Goal: Task Accomplishment & Management: Complete application form

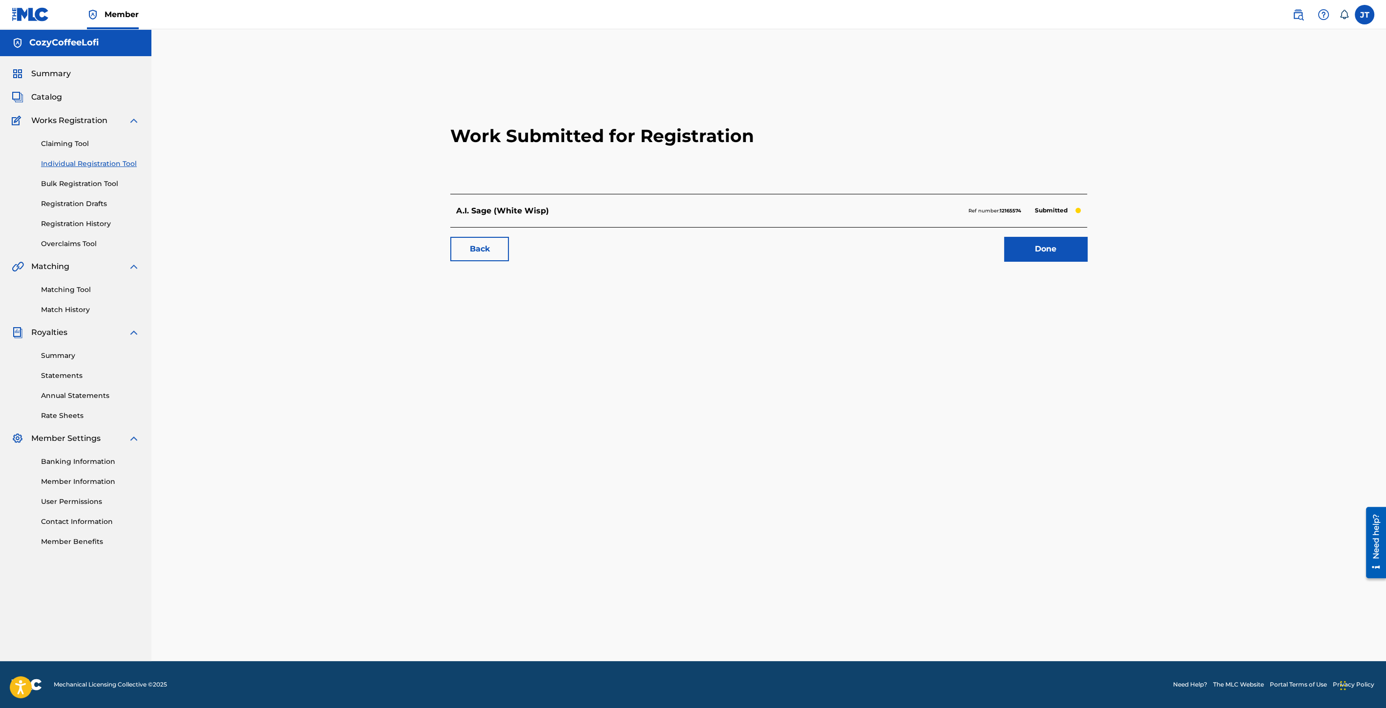
click at [114, 162] on link "Individual Registration Tool" at bounding box center [90, 164] width 99 height 10
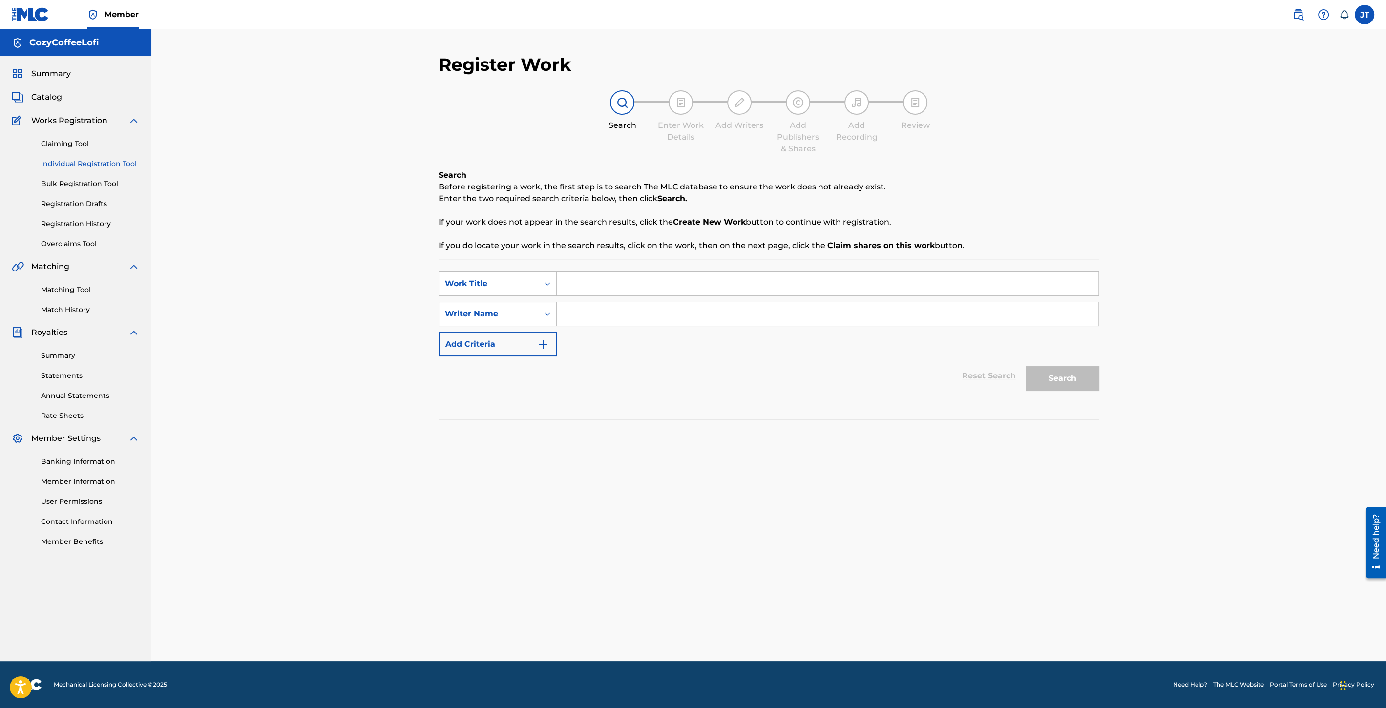
click at [581, 285] on input "Search Form" at bounding box center [828, 283] width 542 height 23
paste input "[GEOGRAPHIC_DATA]"
type input "[GEOGRAPHIC_DATA]"
click at [575, 310] on input "Search Form" at bounding box center [828, 313] width 542 height 23
type input "cozycoffeelofi"
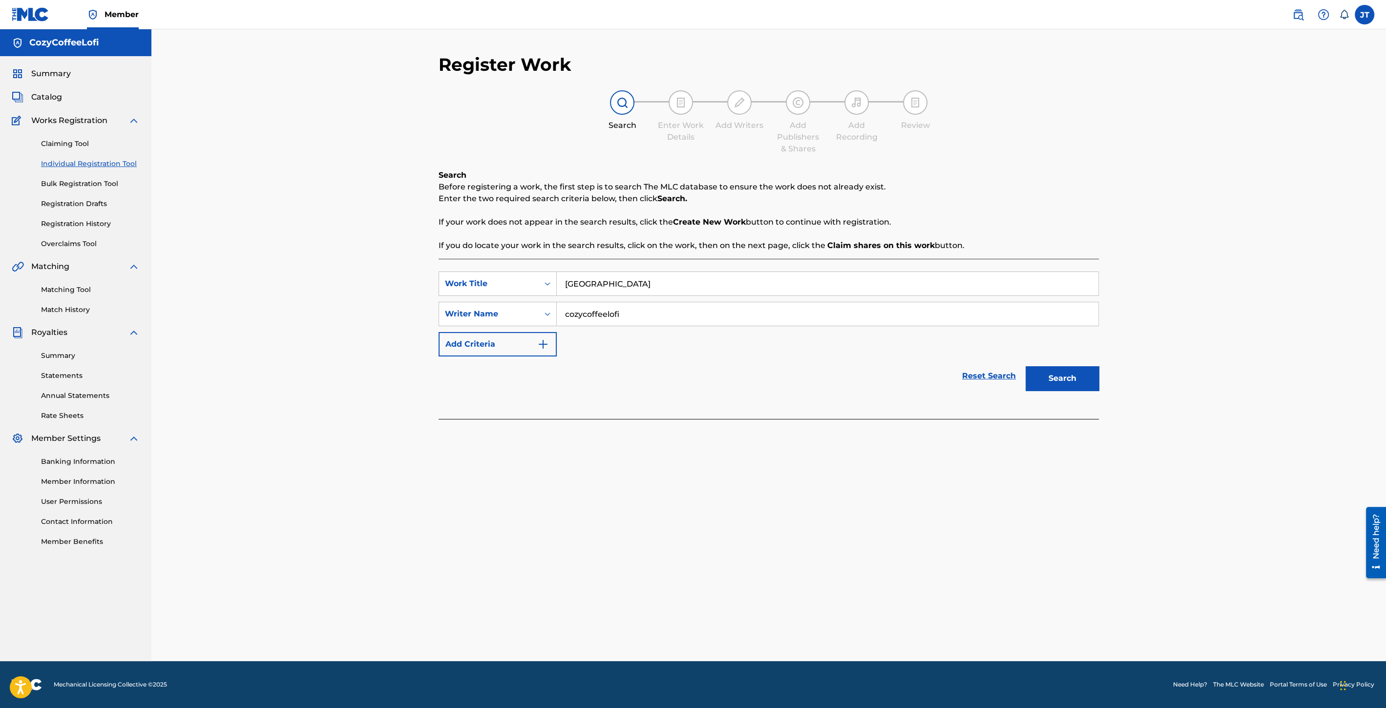
click at [1036, 373] on button "Search" at bounding box center [1062, 378] width 73 height 24
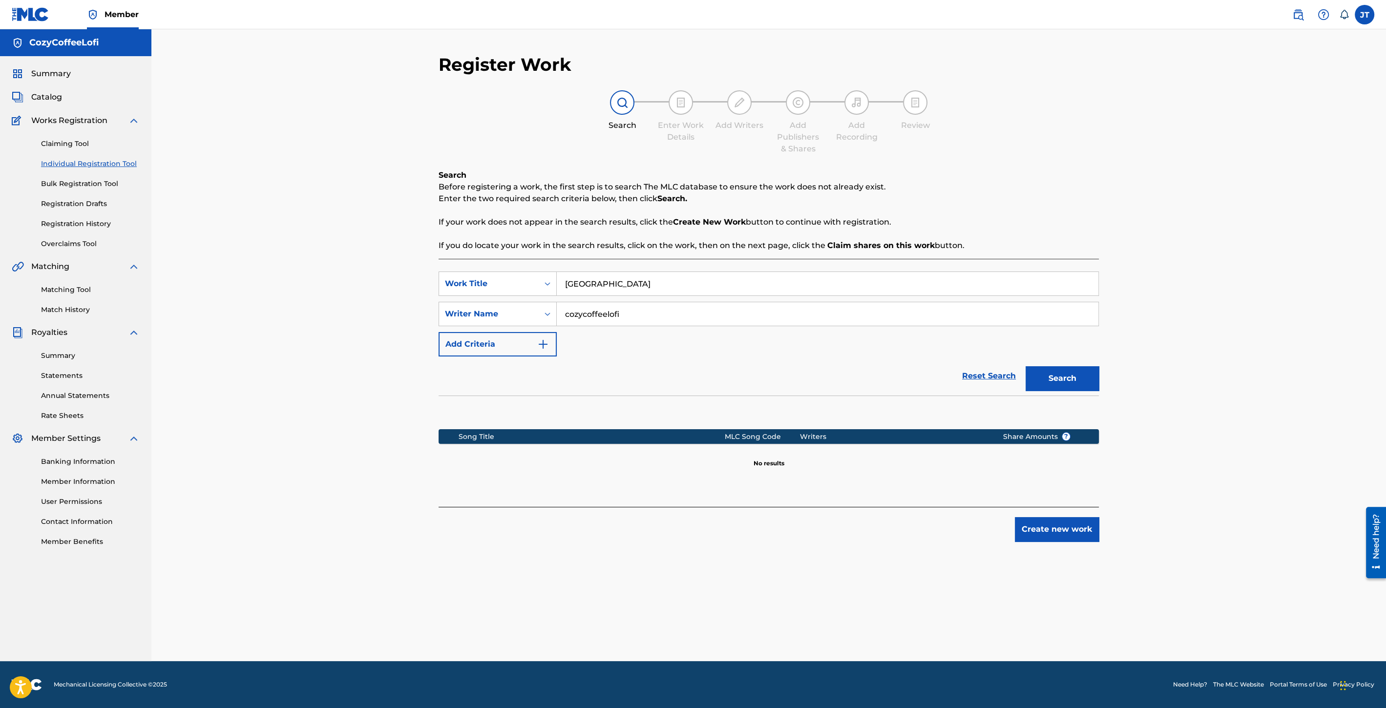
click at [1027, 529] on button "Create new work" at bounding box center [1057, 529] width 84 height 24
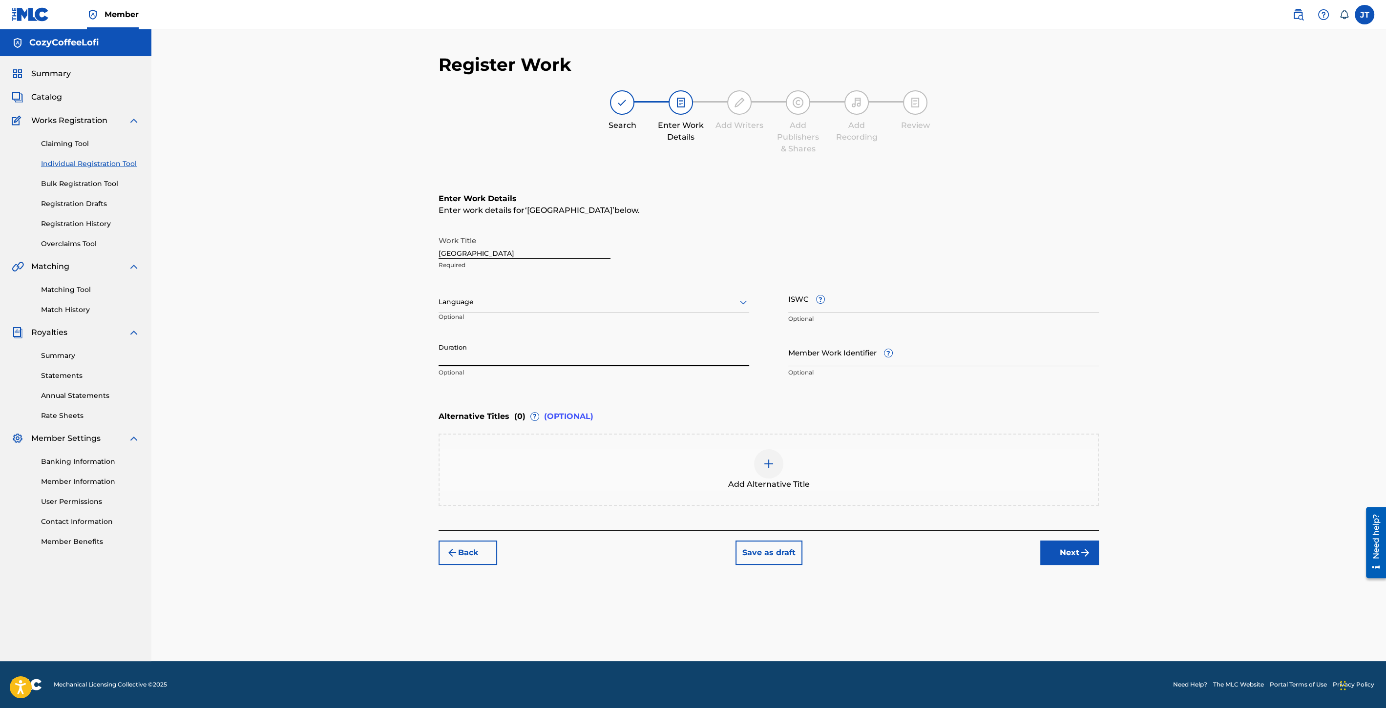
click at [455, 355] on input "Duration" at bounding box center [594, 352] width 311 height 28
type input "02:37"
click at [831, 353] on input "Member Work Identifier ?" at bounding box center [943, 352] width 311 height 28
paste input "932051539"
type input "932051539"
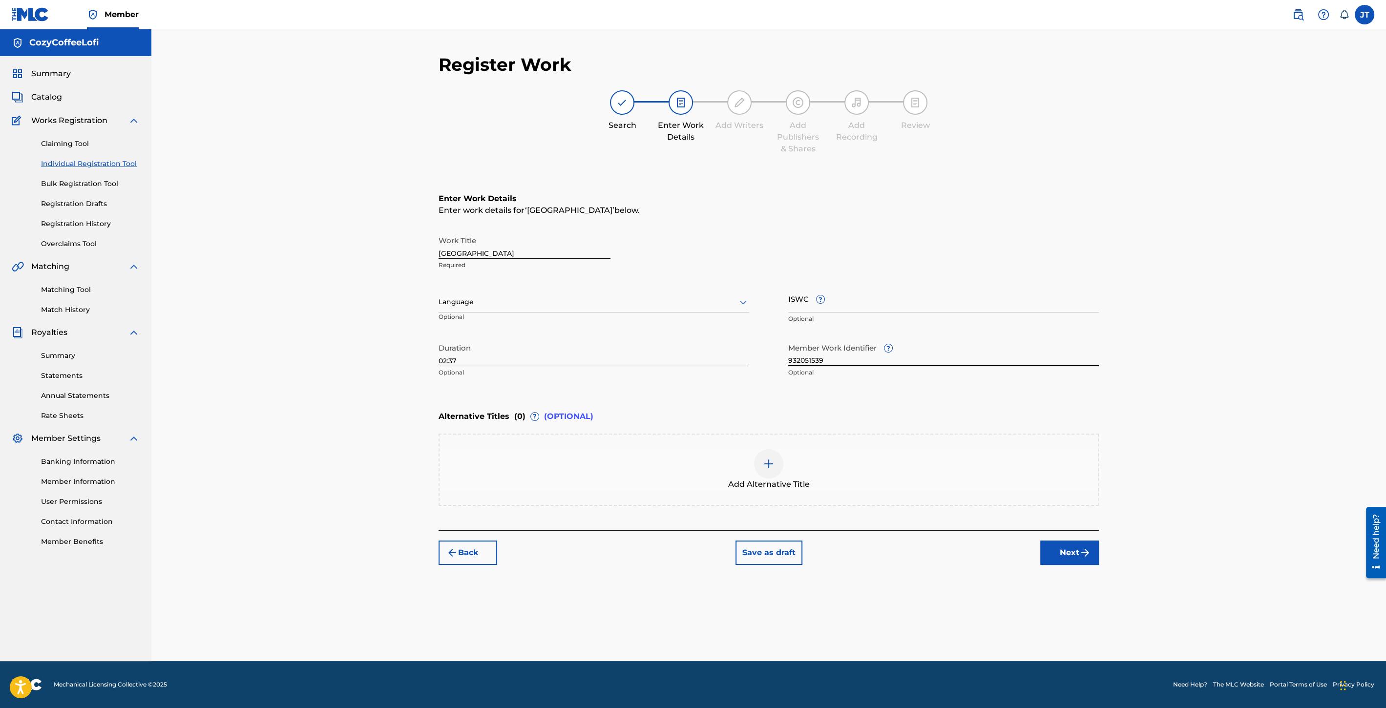
click at [813, 302] on input "ISWC ?" at bounding box center [943, 299] width 311 height 28
paste input "T3351730360"
type input "T3351730360"
click at [1064, 553] on button "Next" at bounding box center [1069, 553] width 59 height 24
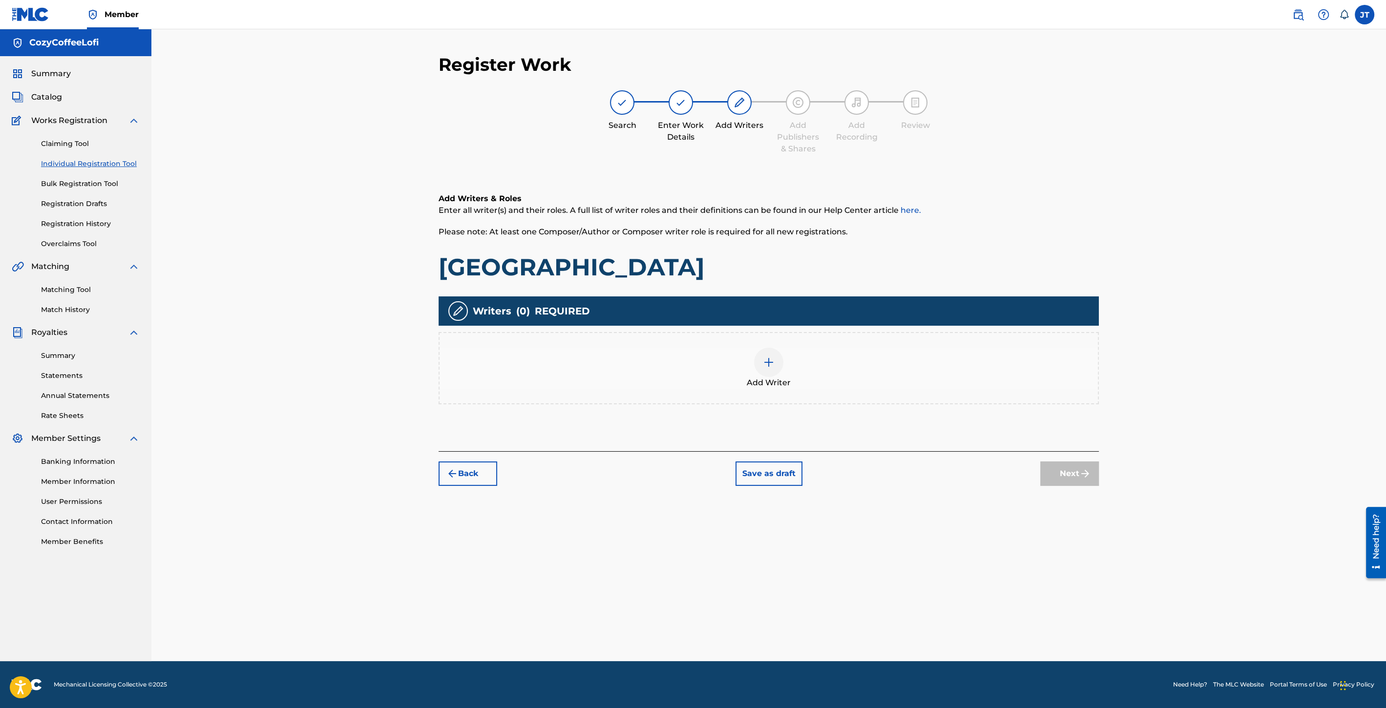
click at [756, 367] on div at bounding box center [768, 362] width 29 height 29
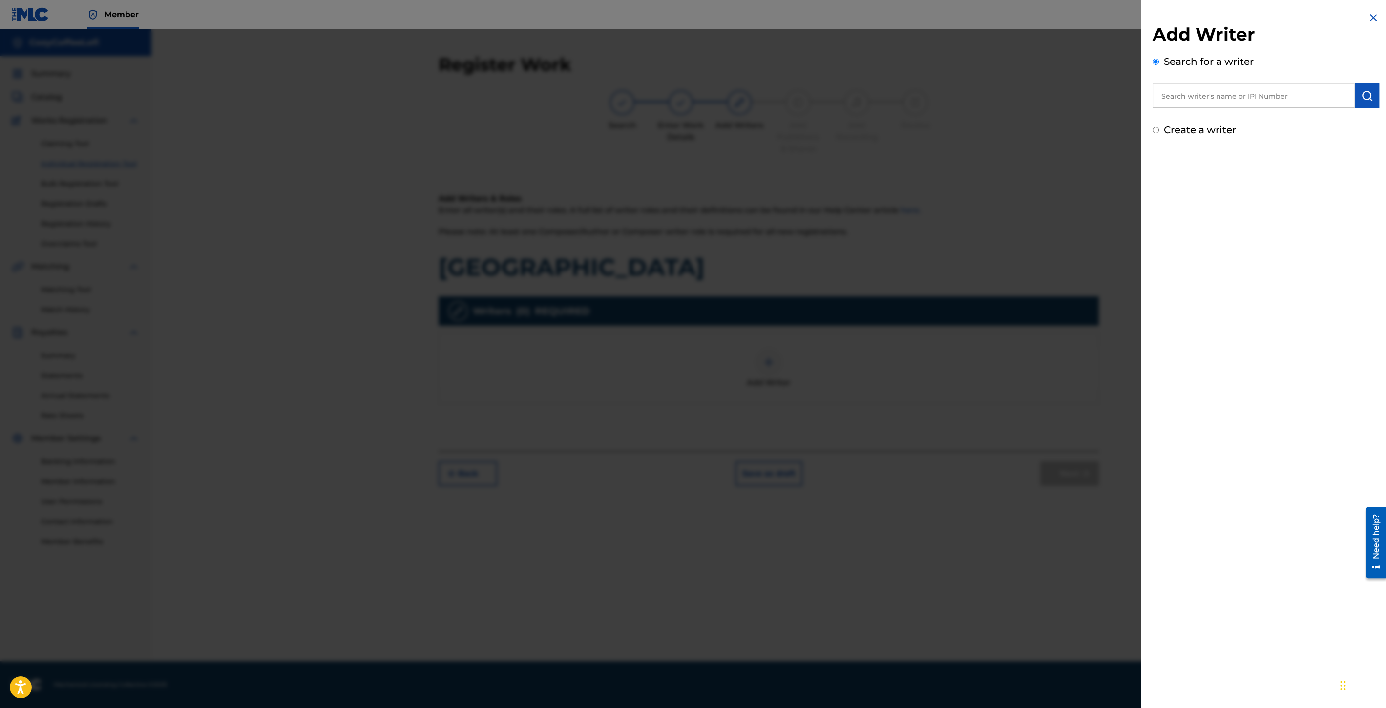
click at [1218, 100] on input "text" at bounding box center [1254, 96] width 202 height 24
click at [1218, 112] on div "cozycoff eelofi cozycoffeelofi" at bounding box center [1254, 118] width 202 height 18
type input "cozycoffeelofi cozycoffeelofi"
click at [1361, 96] on img "submit" at bounding box center [1367, 96] width 12 height 12
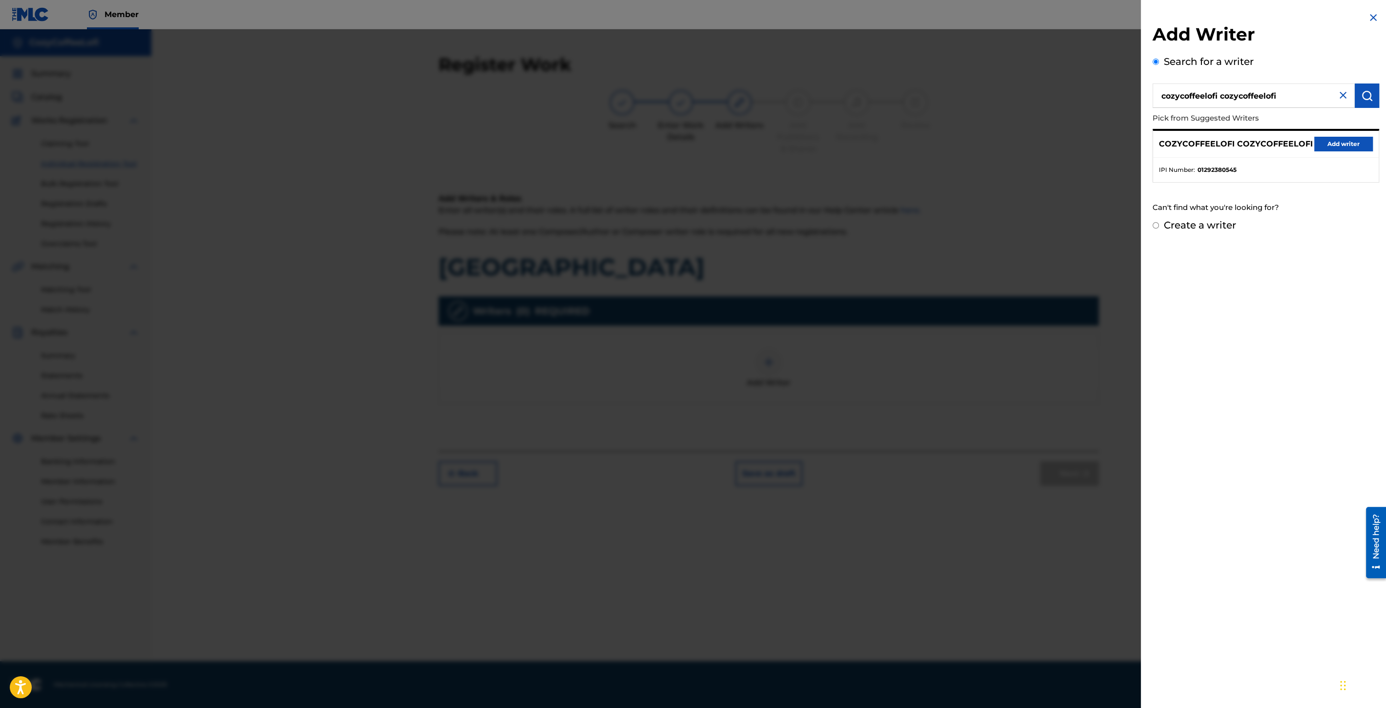
click at [1345, 142] on button "Add writer" at bounding box center [1343, 144] width 59 height 15
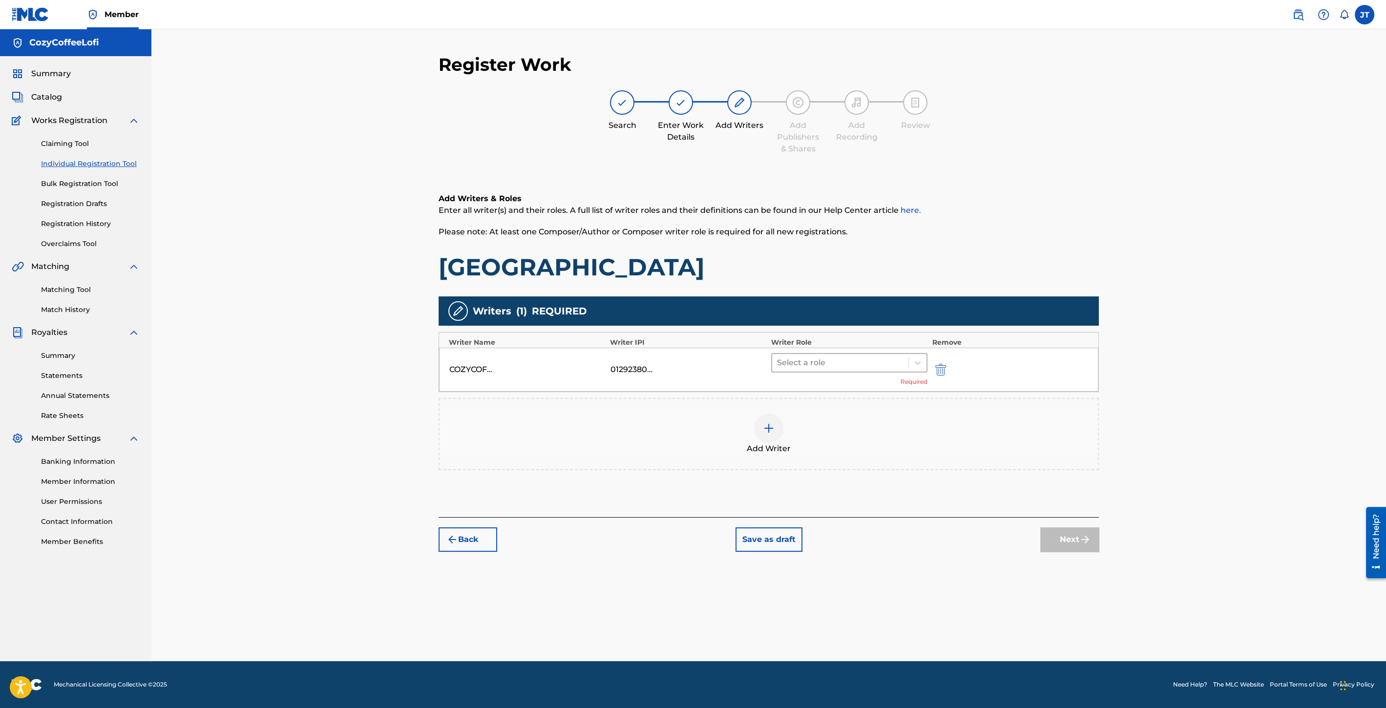
click at [822, 365] on div at bounding box center [840, 363] width 126 height 14
click at [804, 388] on div "Composer/Author" at bounding box center [849, 388] width 156 height 20
click at [774, 409] on img at bounding box center [769, 414] width 12 height 12
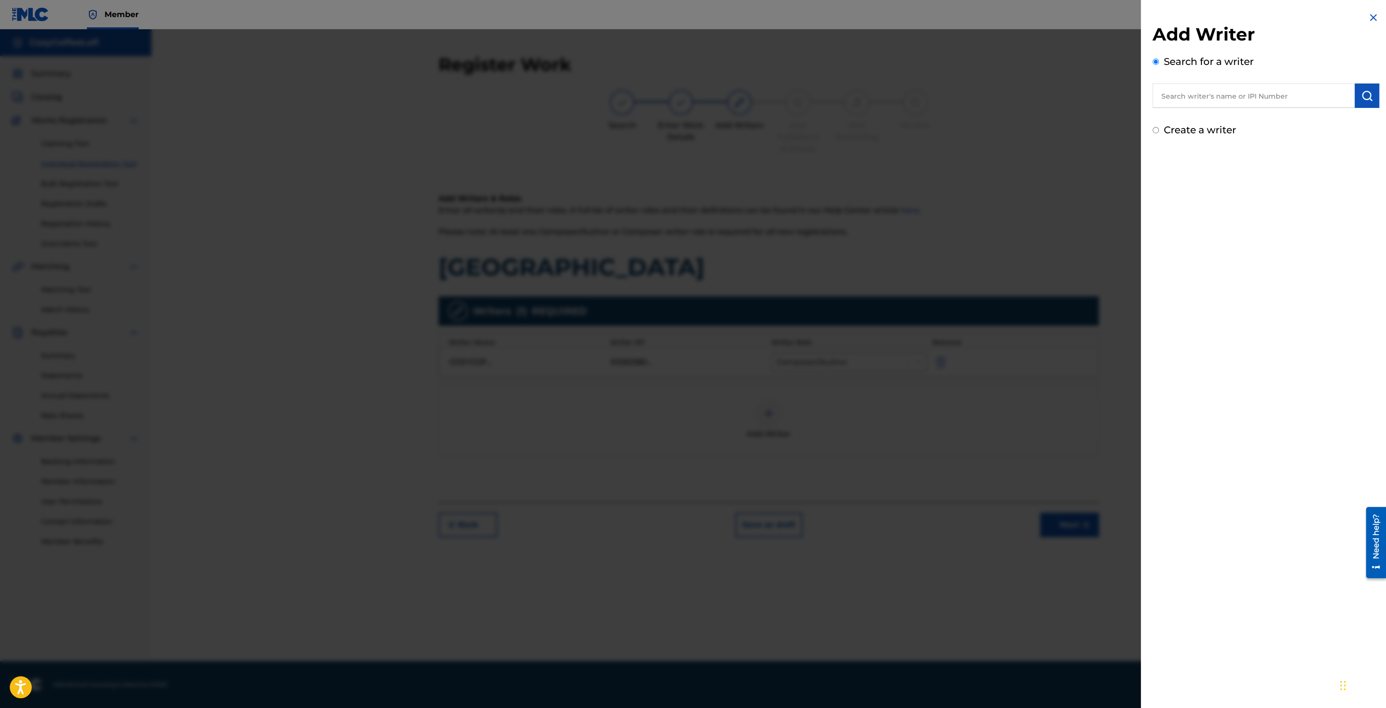
click at [1245, 103] on input "text" at bounding box center [1254, 96] width 202 height 24
click at [1174, 101] on input "cozzy coffee" at bounding box center [1254, 96] width 202 height 24
click at [1239, 122] on div "cozy coffee lofi" at bounding box center [1254, 118] width 202 height 18
type input "cozy coffee lofi"
click at [1361, 94] on img "submit" at bounding box center [1367, 96] width 12 height 12
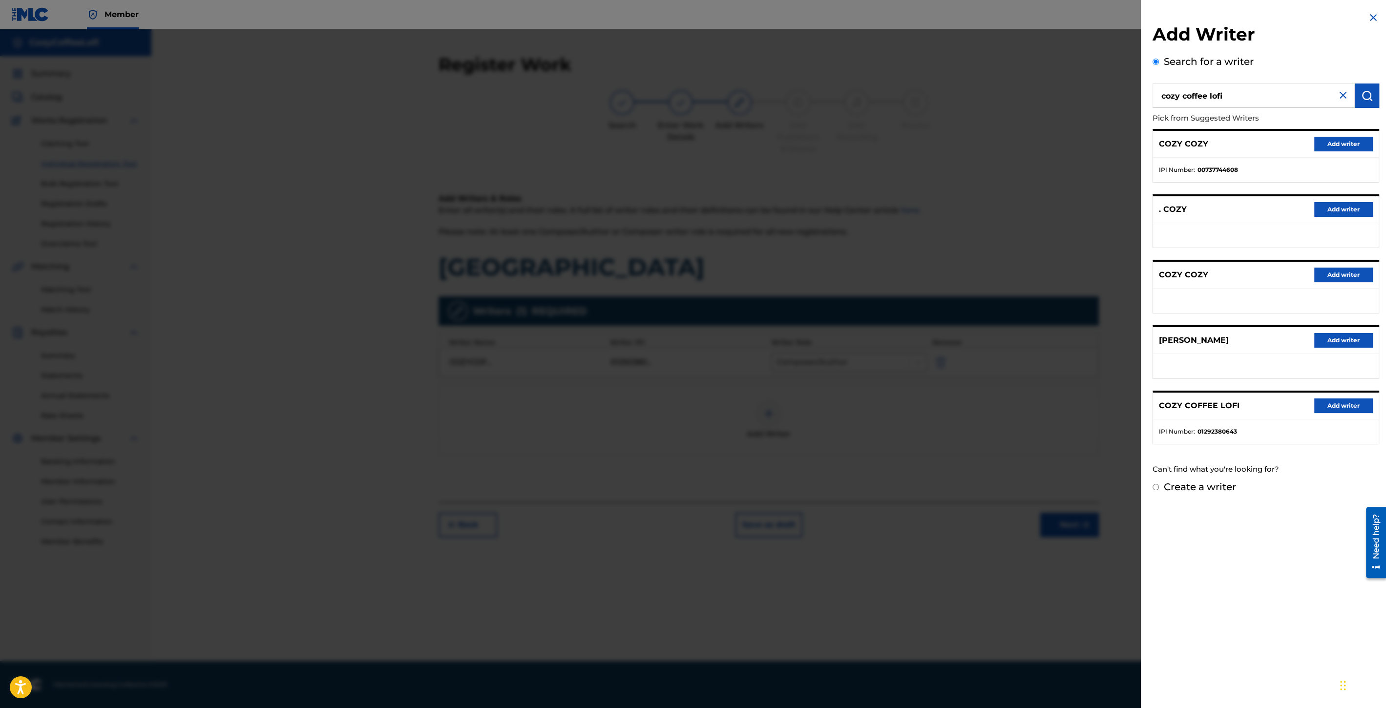
click at [1335, 404] on button "Add writer" at bounding box center [1343, 406] width 59 height 15
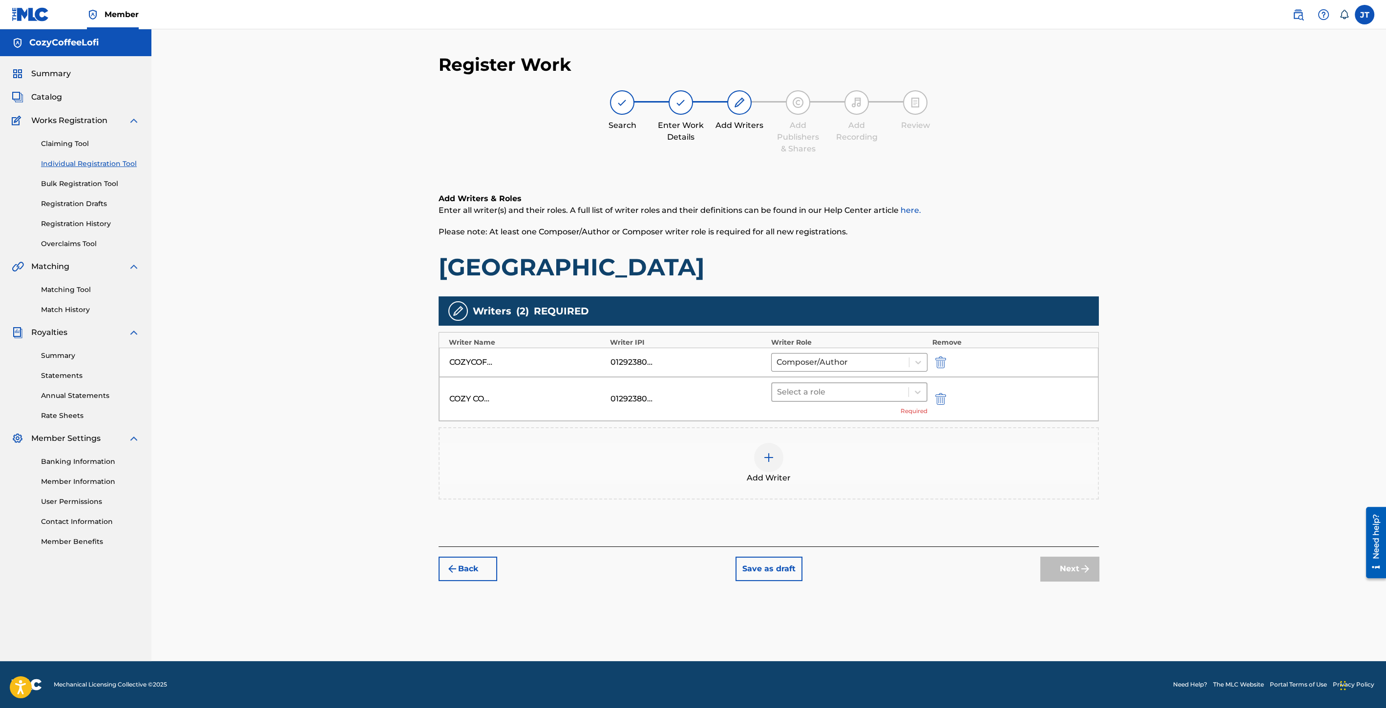
click at [894, 387] on div at bounding box center [840, 392] width 126 height 14
click at [850, 421] on div "Composer/Author" at bounding box center [849, 416] width 156 height 20
click at [1063, 547] on button "Next" at bounding box center [1069, 554] width 59 height 24
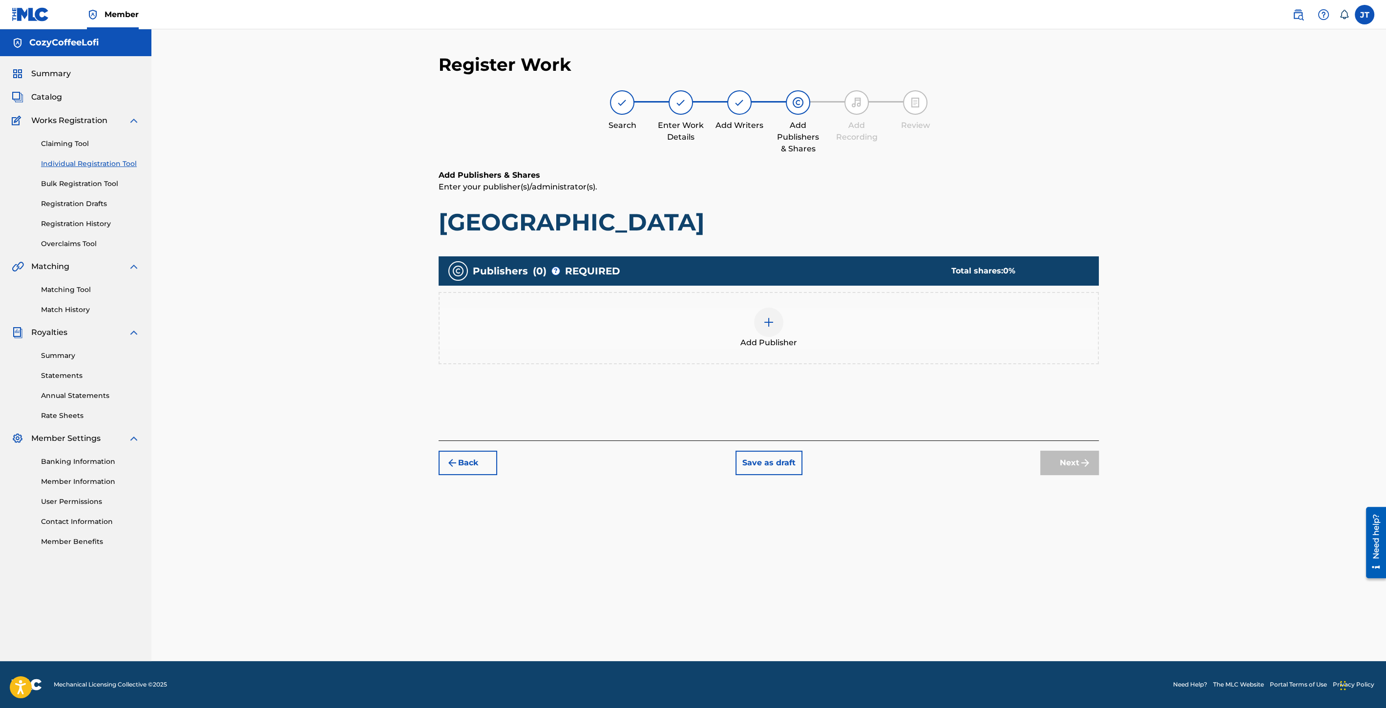
click at [769, 334] on div at bounding box center [768, 322] width 29 height 29
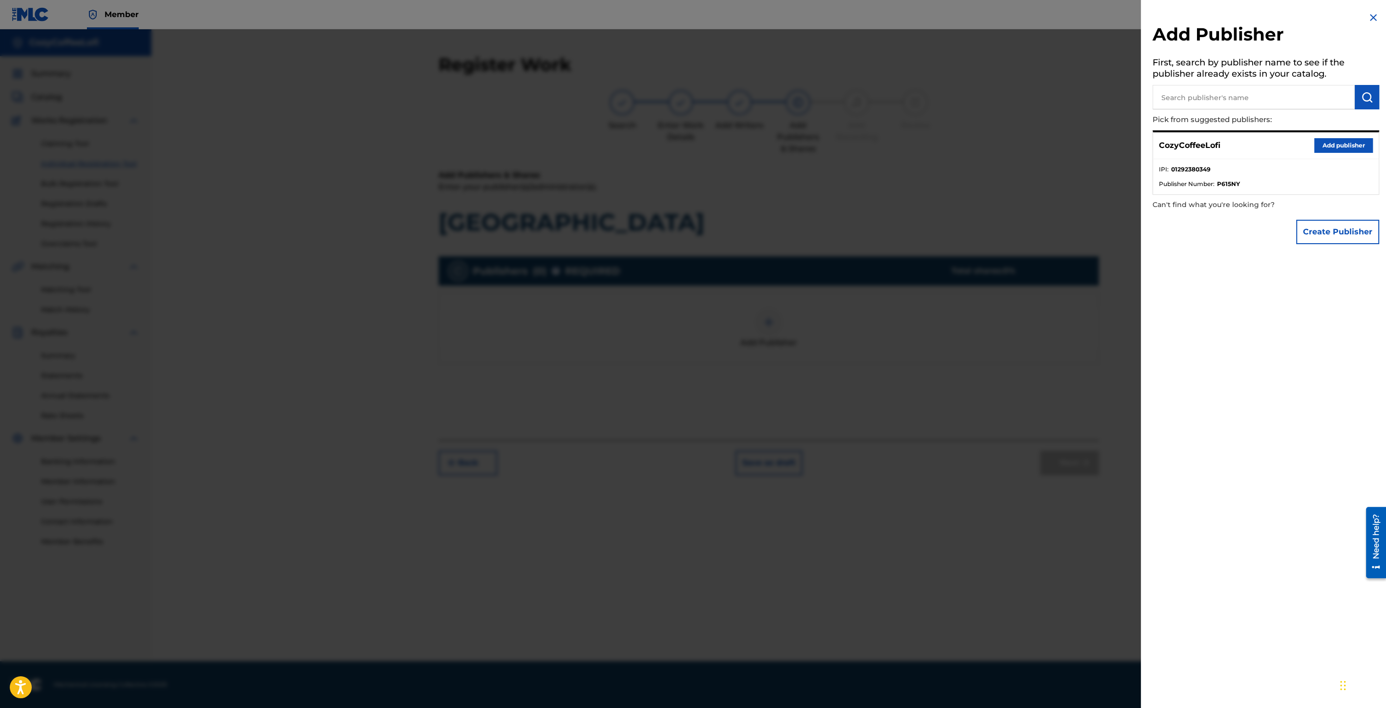
click at [1319, 147] on button "Add publisher" at bounding box center [1343, 145] width 59 height 15
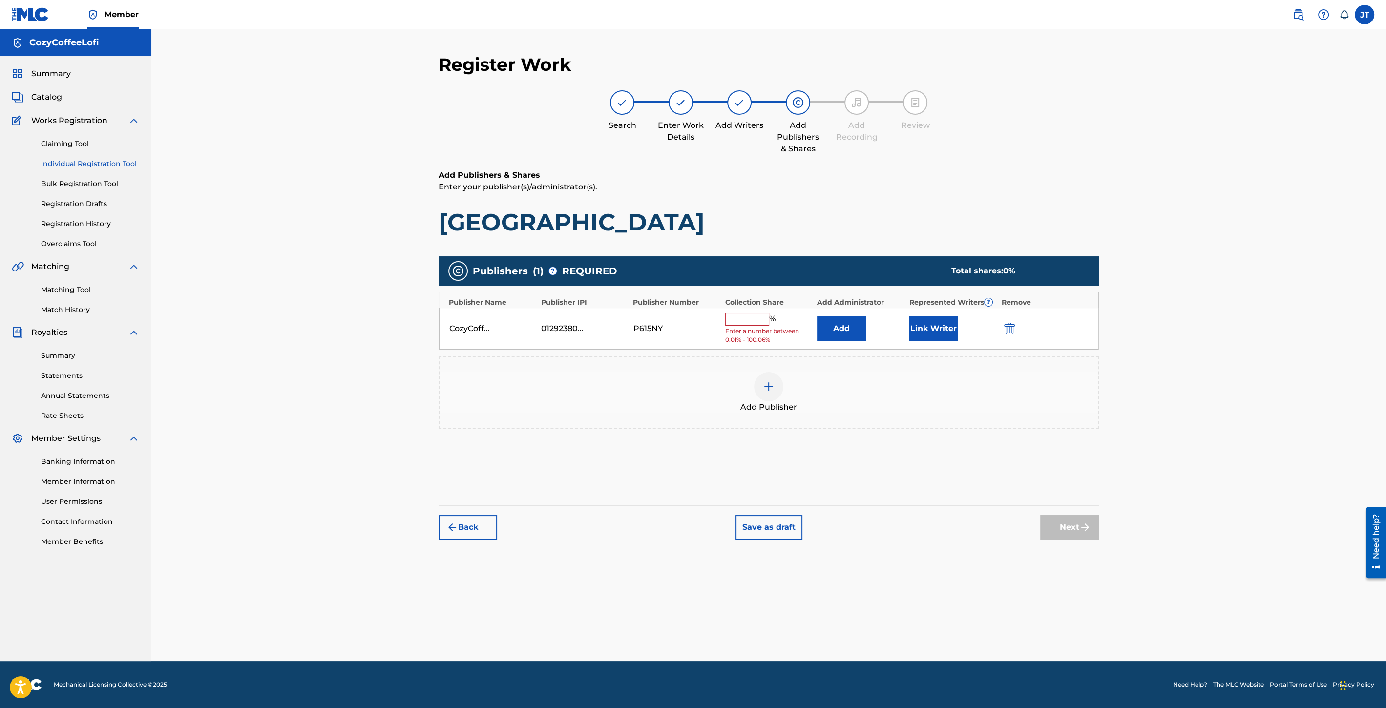
click at [753, 316] on input "text" at bounding box center [747, 319] width 44 height 13
type input "100"
click at [936, 328] on button "Link Writer" at bounding box center [933, 325] width 49 height 24
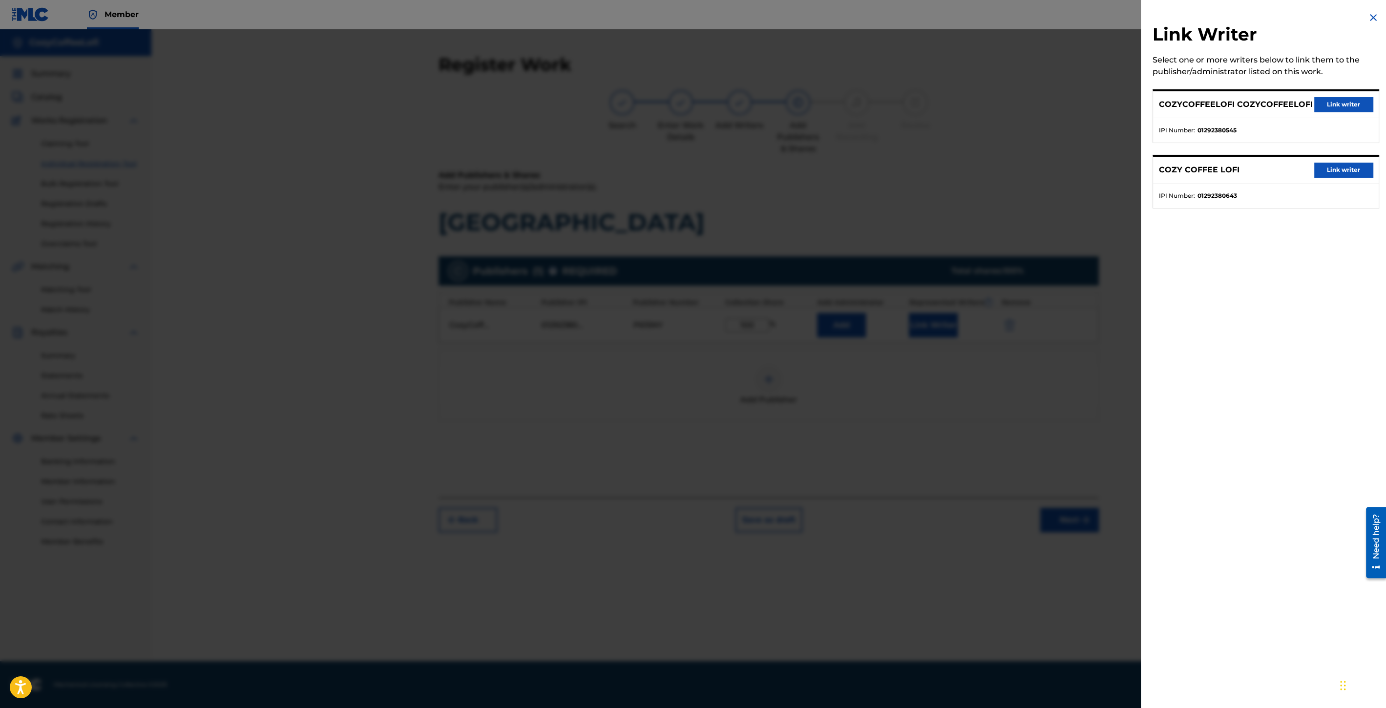
click at [1331, 100] on button "Link writer" at bounding box center [1343, 104] width 59 height 15
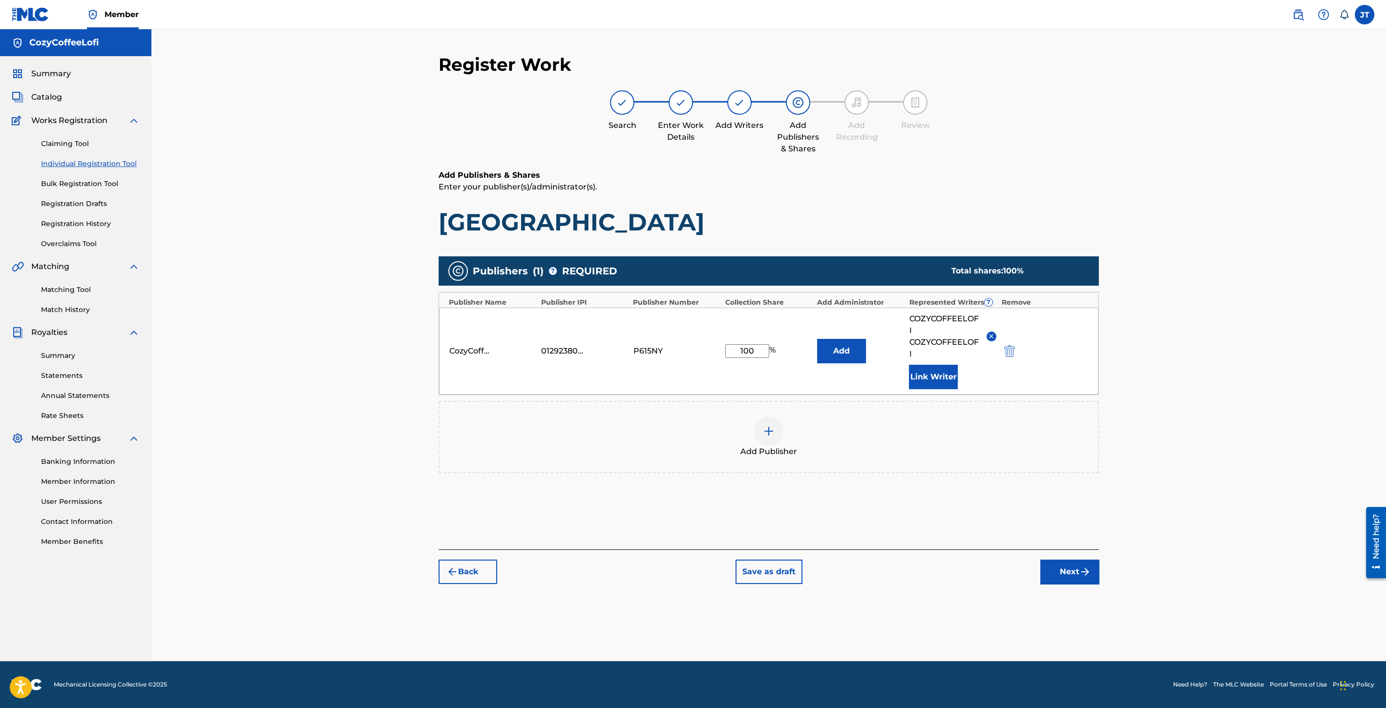
click at [945, 371] on button "Link Writer" at bounding box center [933, 377] width 49 height 24
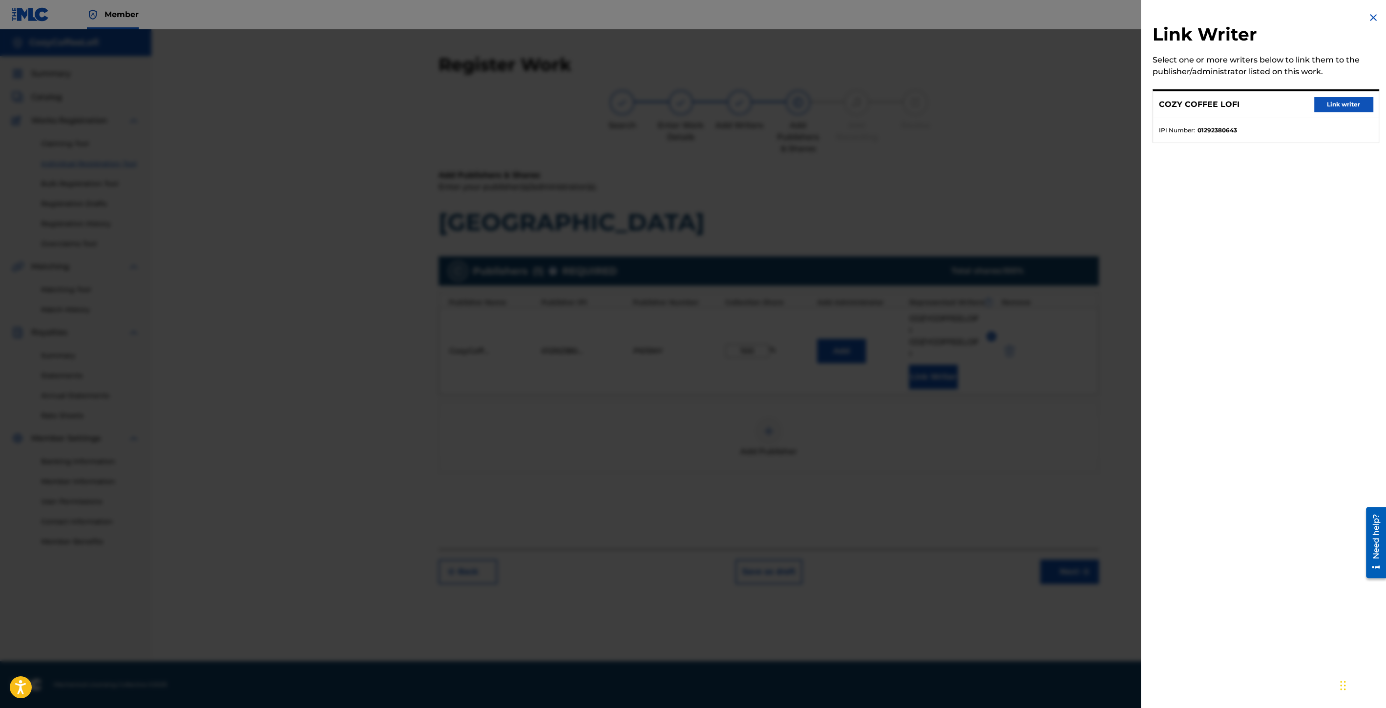
click at [1344, 97] on button "Link writer" at bounding box center [1343, 104] width 59 height 15
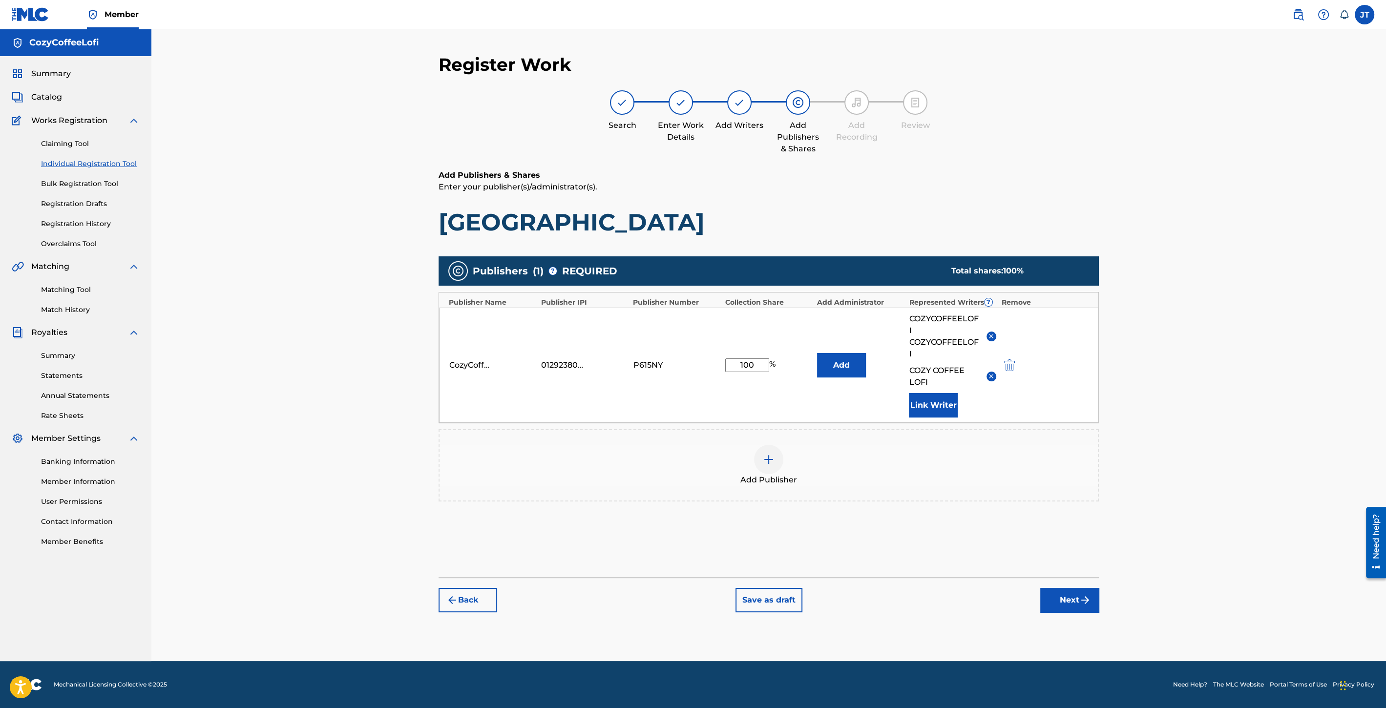
click at [1066, 601] on button "Next" at bounding box center [1069, 600] width 59 height 24
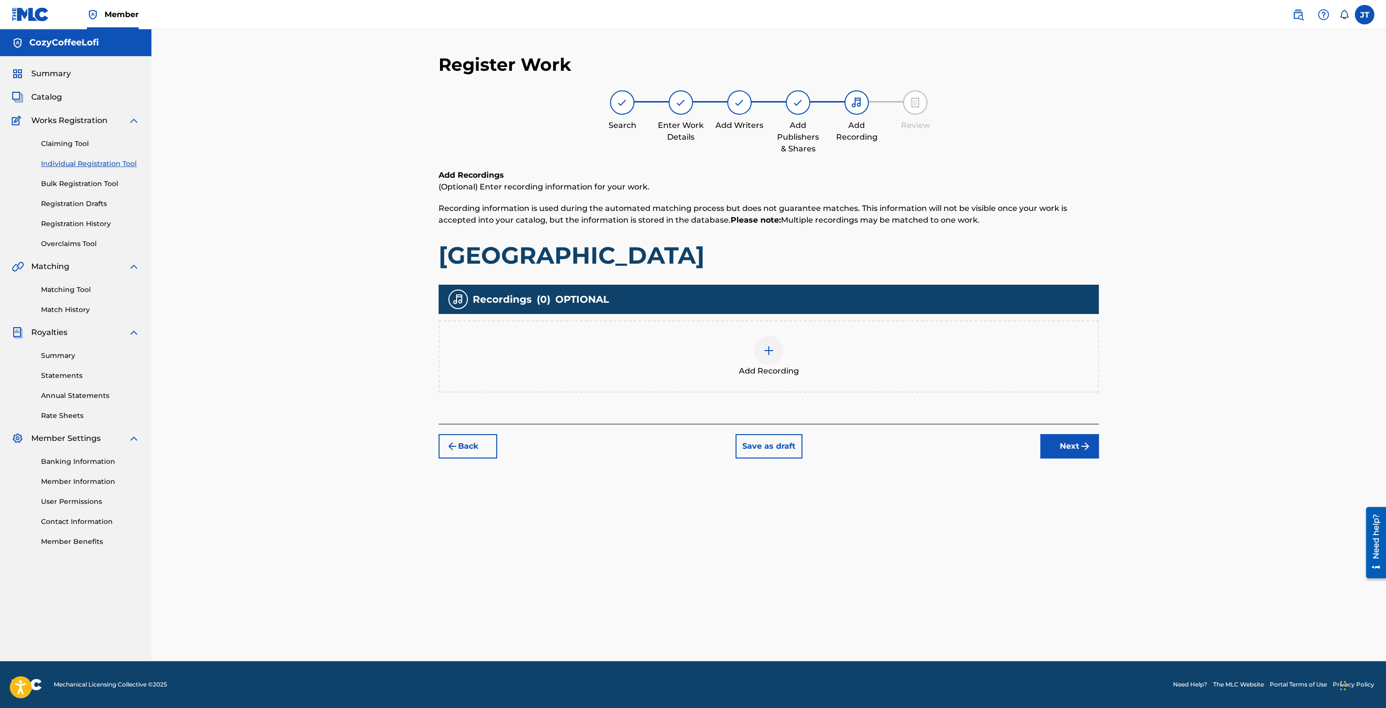
click at [761, 366] on span "Add Recording" at bounding box center [769, 371] width 60 height 12
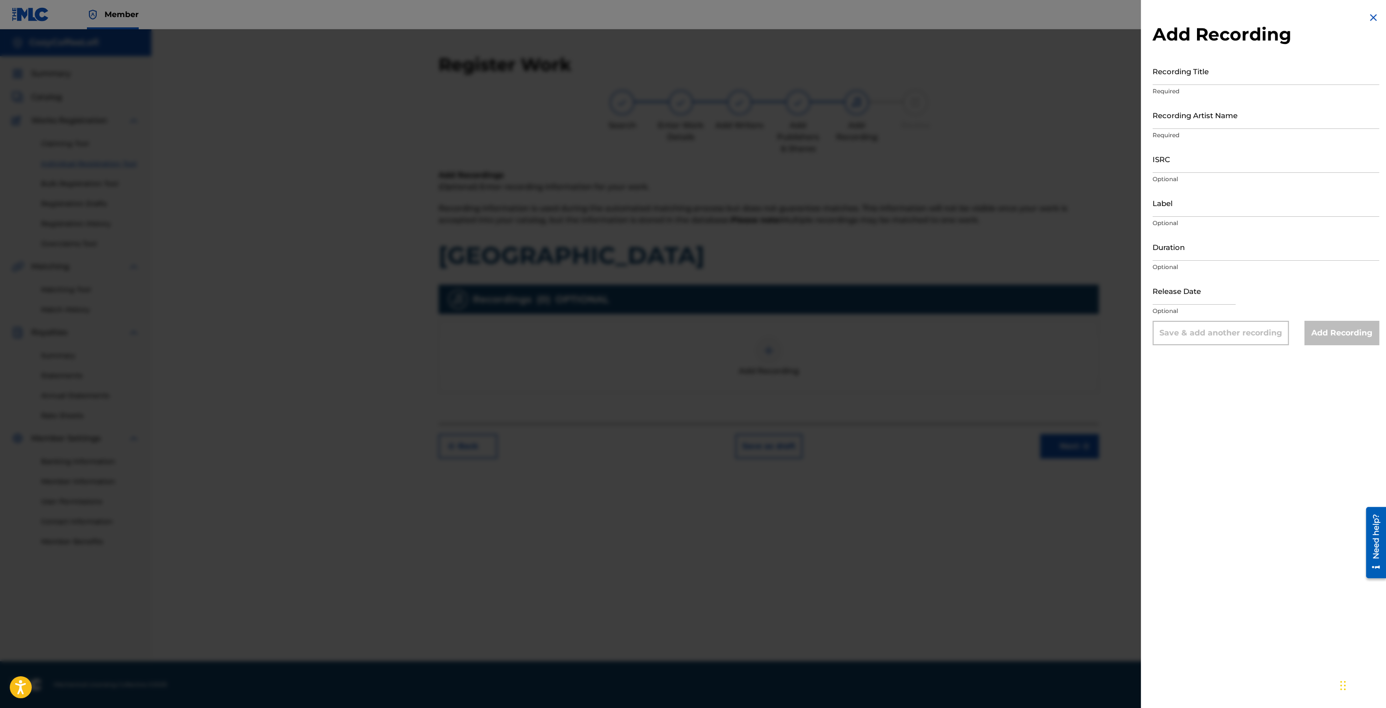
click at [1186, 73] on input "Recording Title" at bounding box center [1266, 71] width 227 height 28
paste input "[GEOGRAPHIC_DATA]"
type input "[GEOGRAPHIC_DATA]"
click at [1163, 129] on div "Recording Artist Name Required" at bounding box center [1266, 123] width 227 height 44
click at [1167, 120] on input "Recording Artist Name" at bounding box center [1266, 115] width 227 height 28
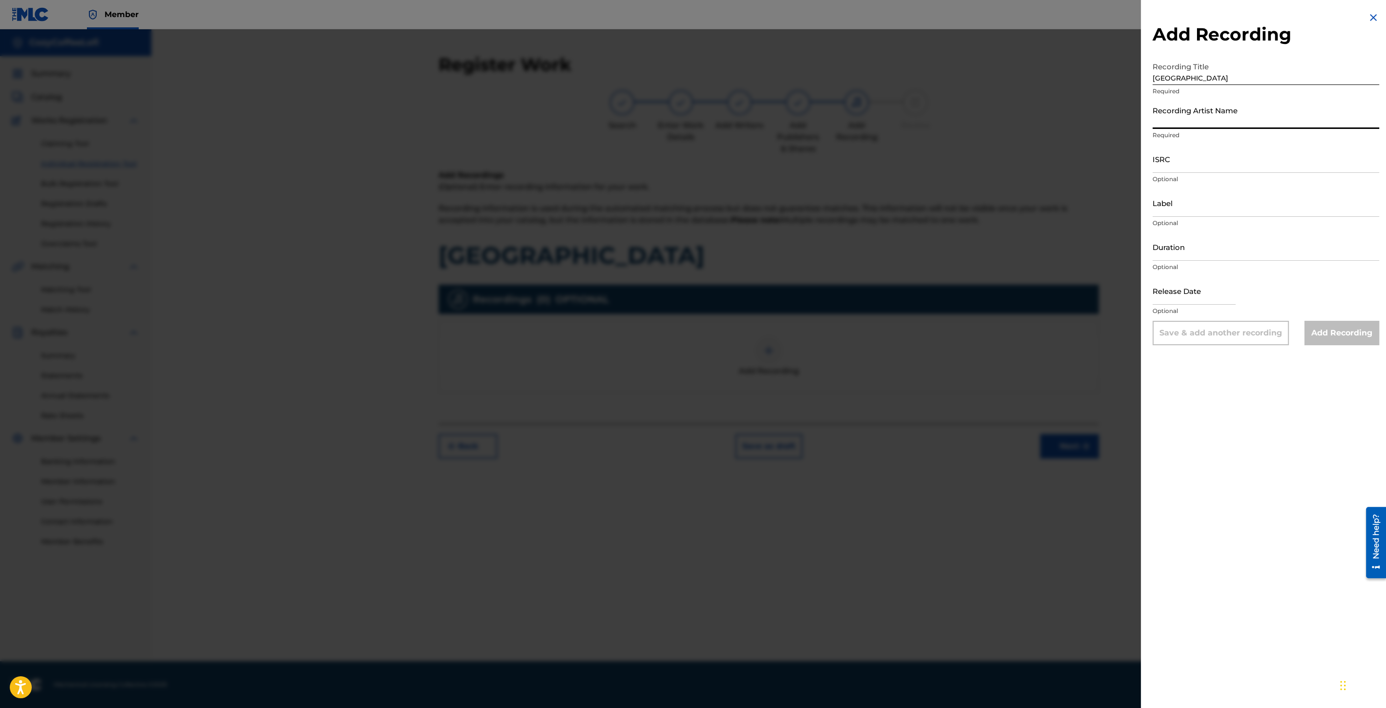
type input "CozyCoffeeLofi"
click at [1199, 159] on input "ISRC" at bounding box center [1266, 159] width 227 height 28
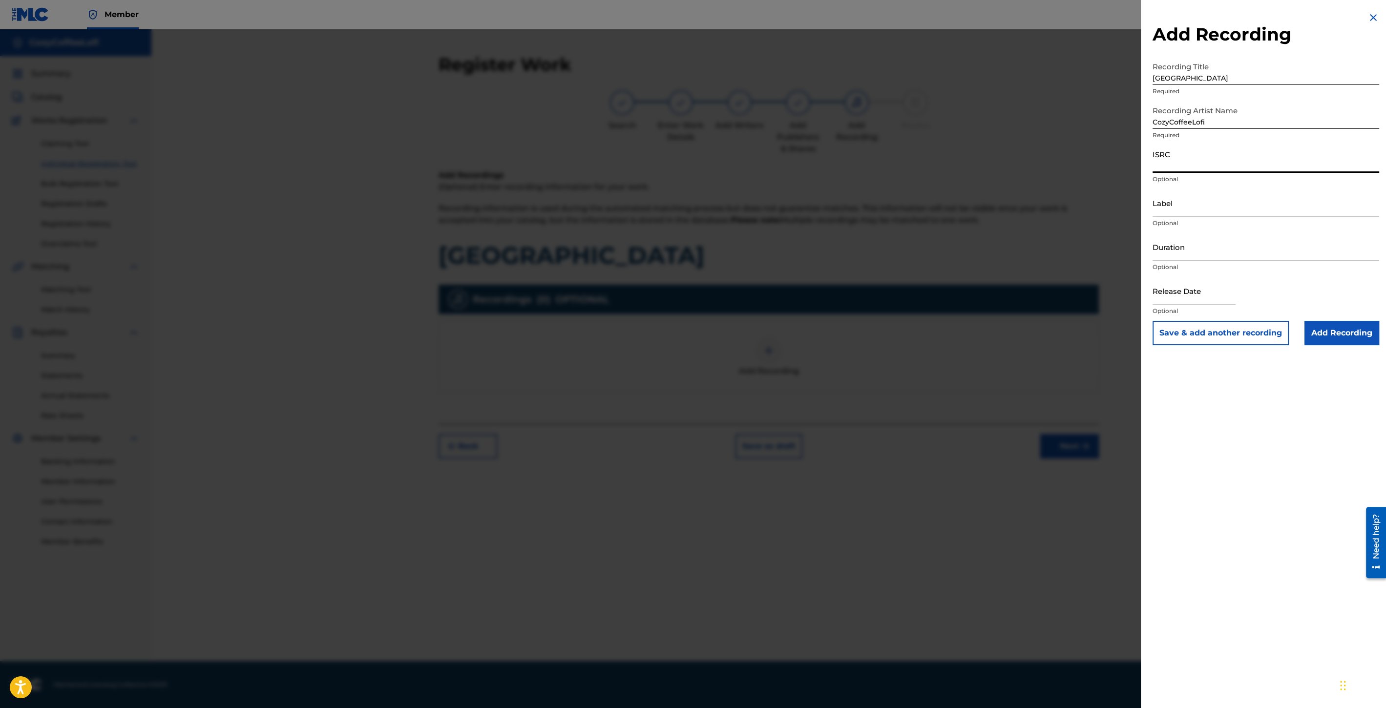
paste input "QZZ7V2506750"
type input "QZZ7V2506750"
click at [1173, 206] on input "Label" at bounding box center [1266, 203] width 227 height 28
type input "CozyCoffeeLofi"
click at [1186, 258] on input "Duration" at bounding box center [1266, 247] width 227 height 28
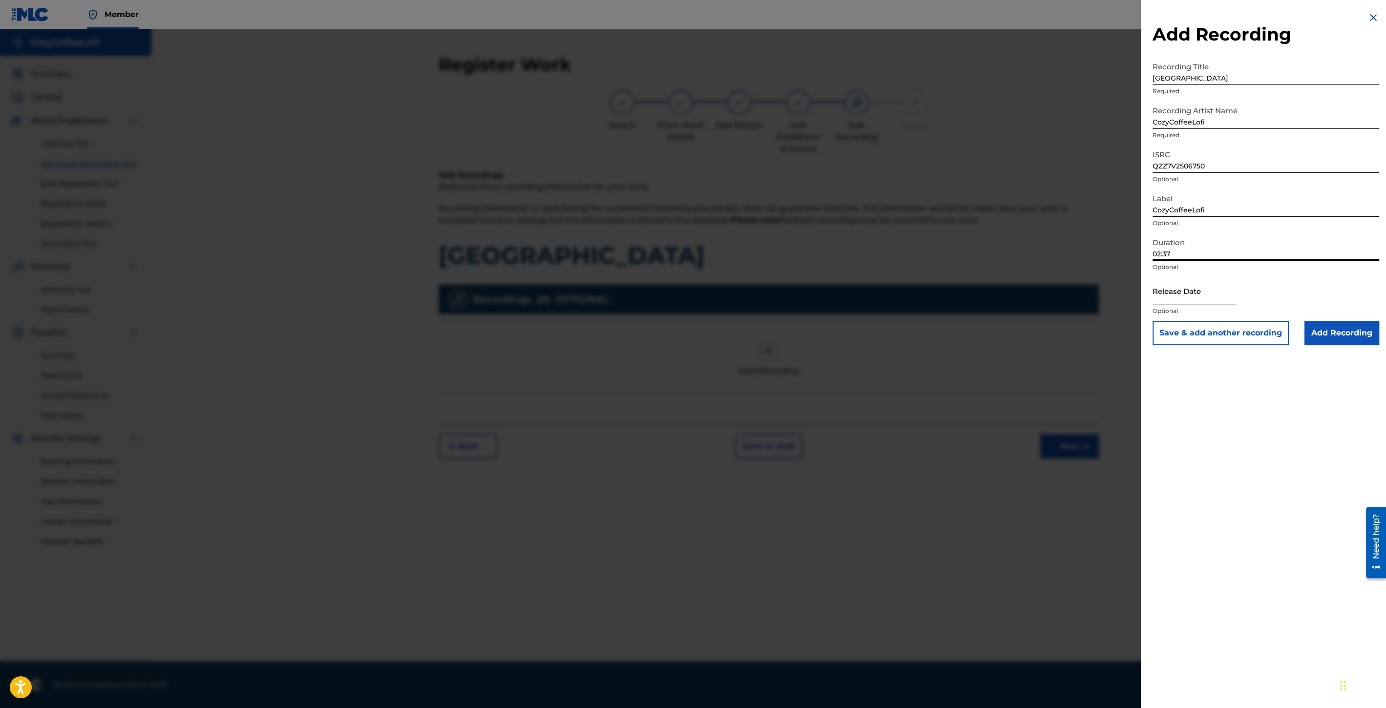
type input "02:37"
click at [1175, 305] on div at bounding box center [1194, 292] width 83 height 30
click at [1174, 301] on input "text" at bounding box center [1194, 291] width 83 height 28
select select "8"
select select "2025"
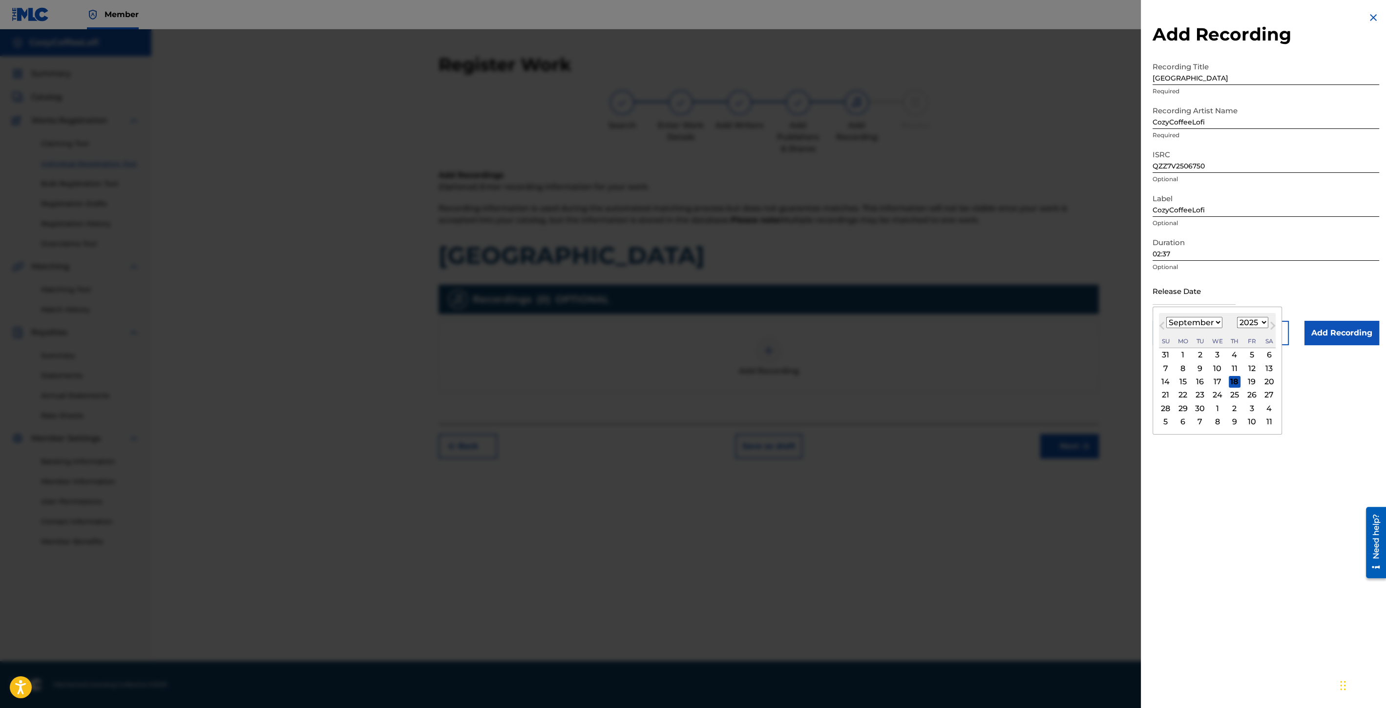
click at [1174, 314] on div "[DATE] January February March April May June July August September October Nove…" at bounding box center [1217, 330] width 117 height 35
click at [1239, 368] on div "11" at bounding box center [1235, 368] width 12 height 12
type input "[DATE]"
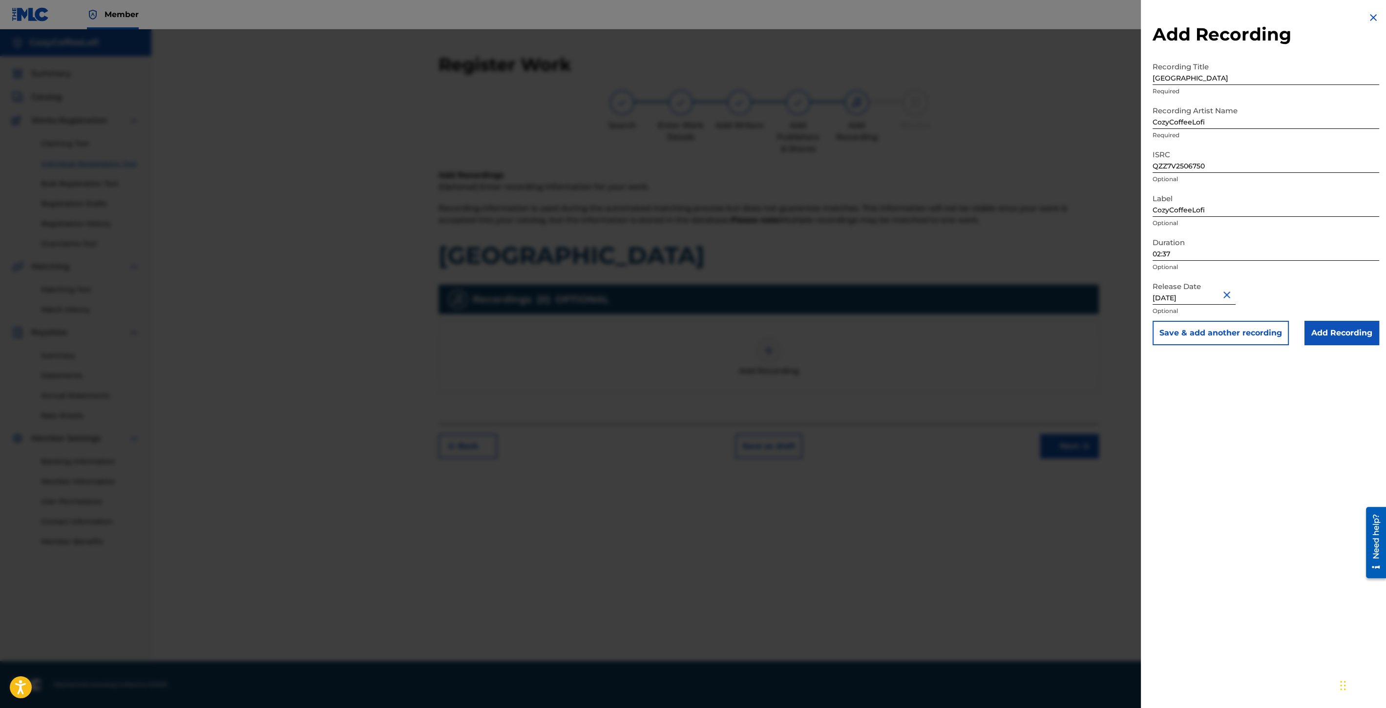
click at [1238, 328] on button "Save & add another recording" at bounding box center [1221, 333] width 136 height 24
click at [1368, 13] on img at bounding box center [1374, 18] width 12 height 12
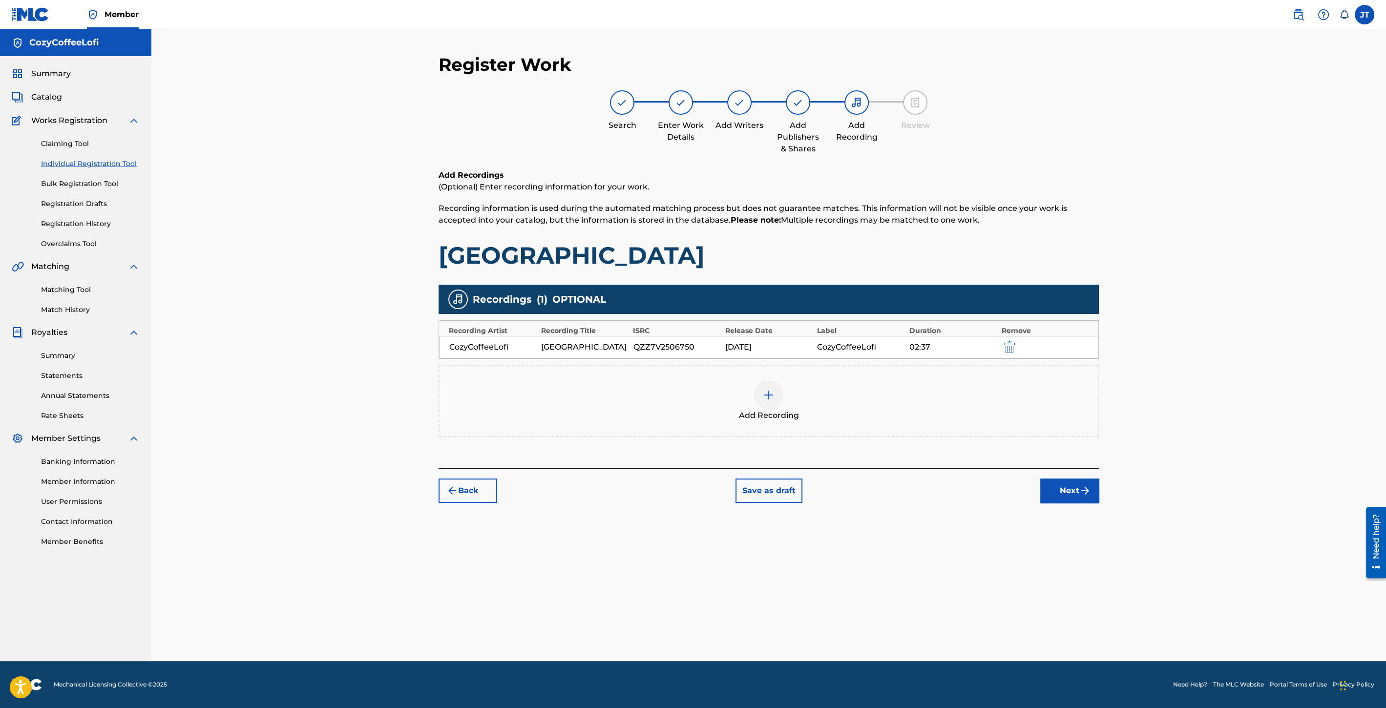
click at [1058, 482] on button "Next" at bounding box center [1069, 491] width 59 height 24
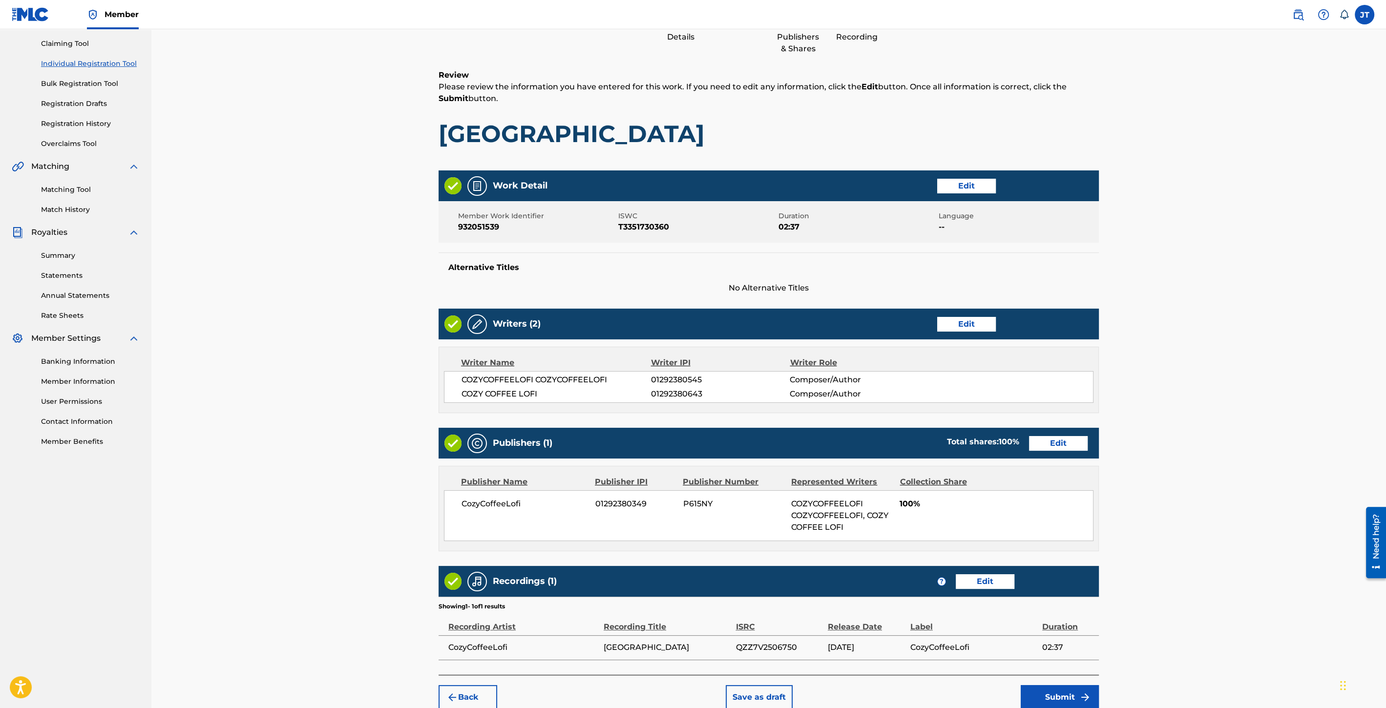
scroll to position [146, 0]
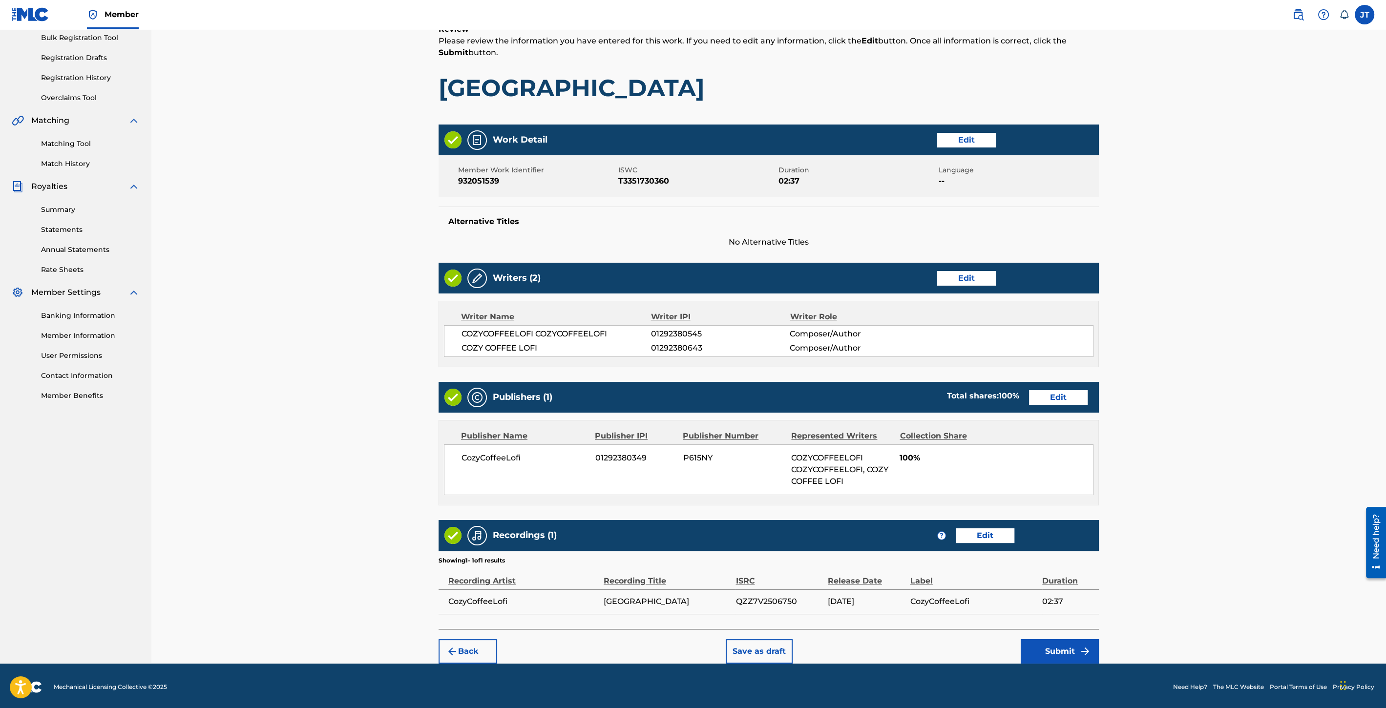
click at [1051, 650] on button "Submit" at bounding box center [1060, 651] width 78 height 24
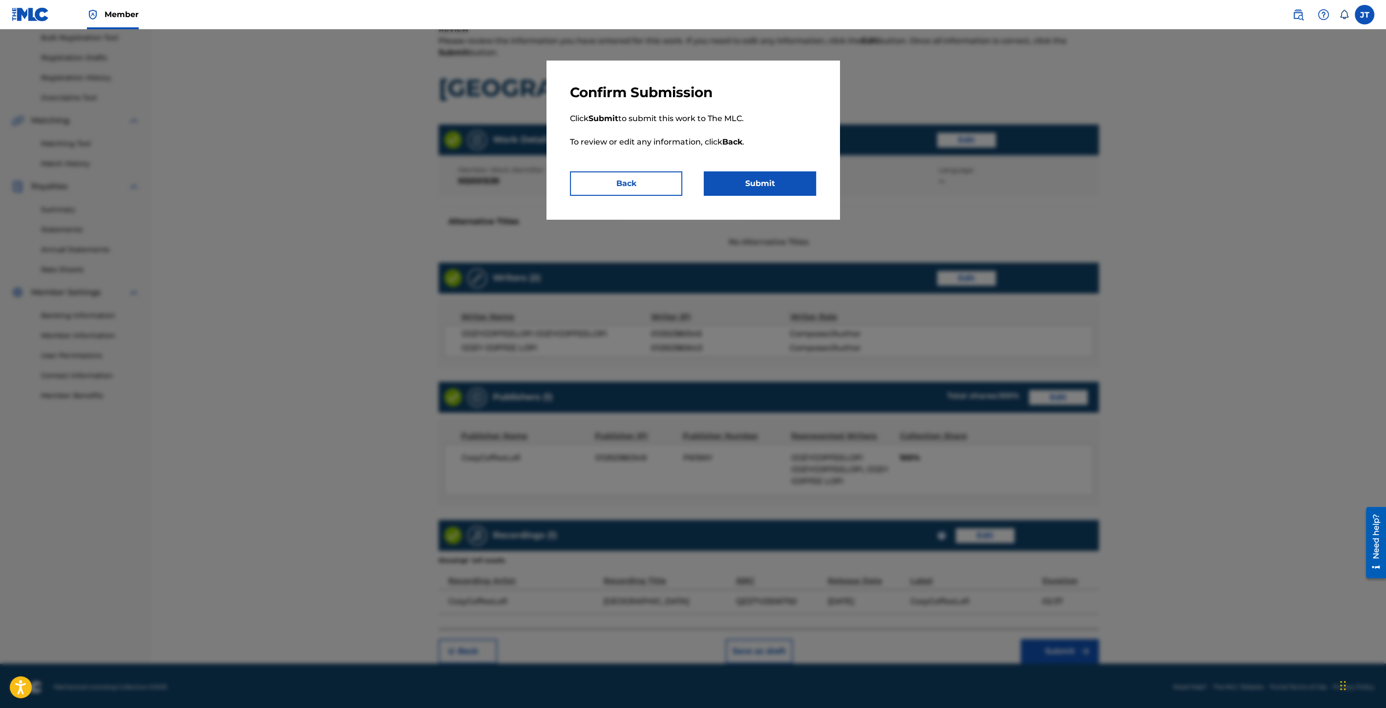
click at [746, 179] on button "Submit" at bounding box center [760, 183] width 112 height 24
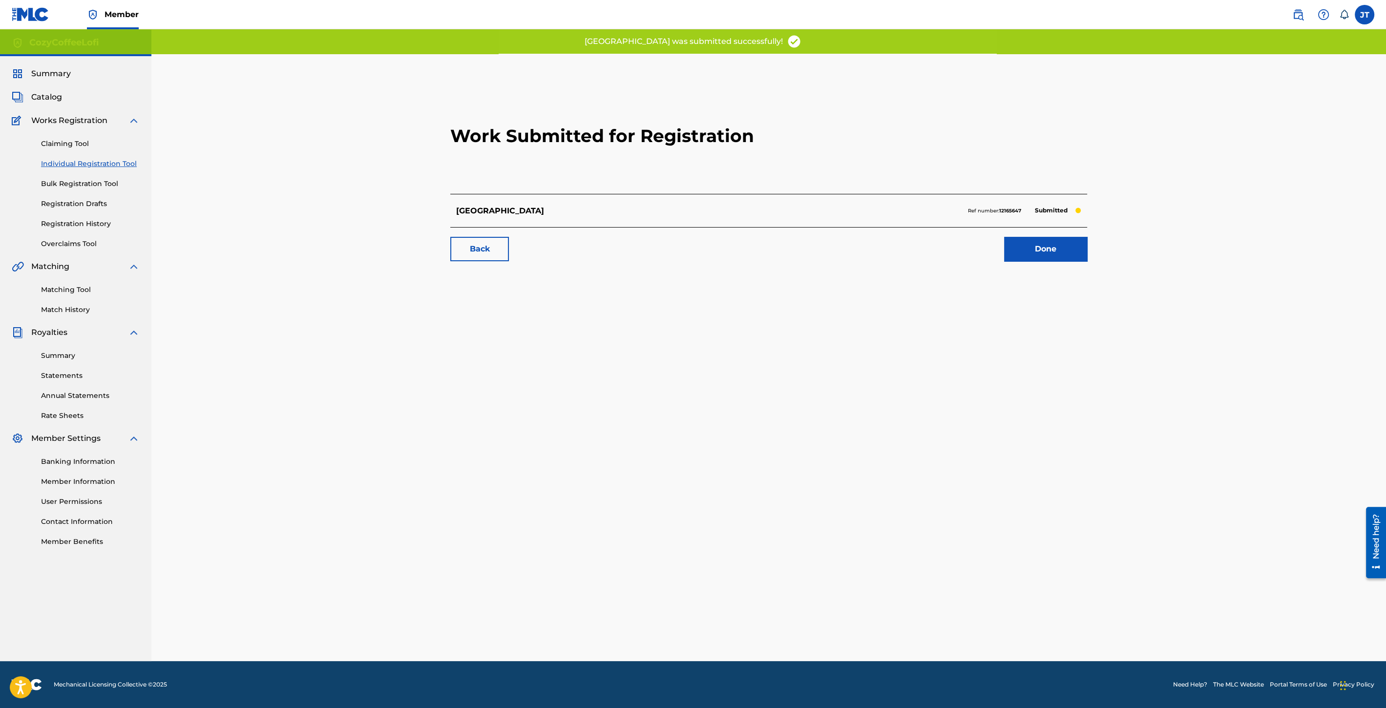
click at [1031, 253] on link "Done" at bounding box center [1045, 249] width 83 height 24
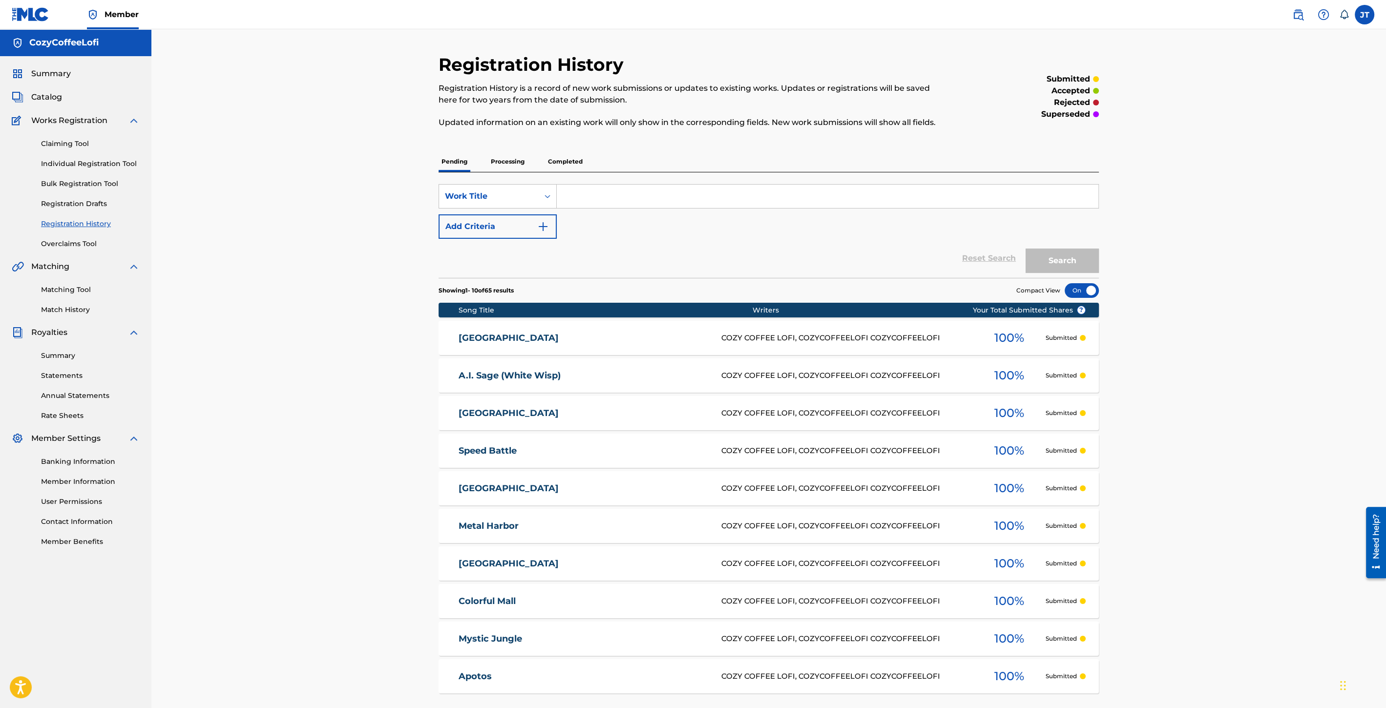
click at [115, 165] on link "Individual Registration Tool" at bounding box center [90, 164] width 99 height 10
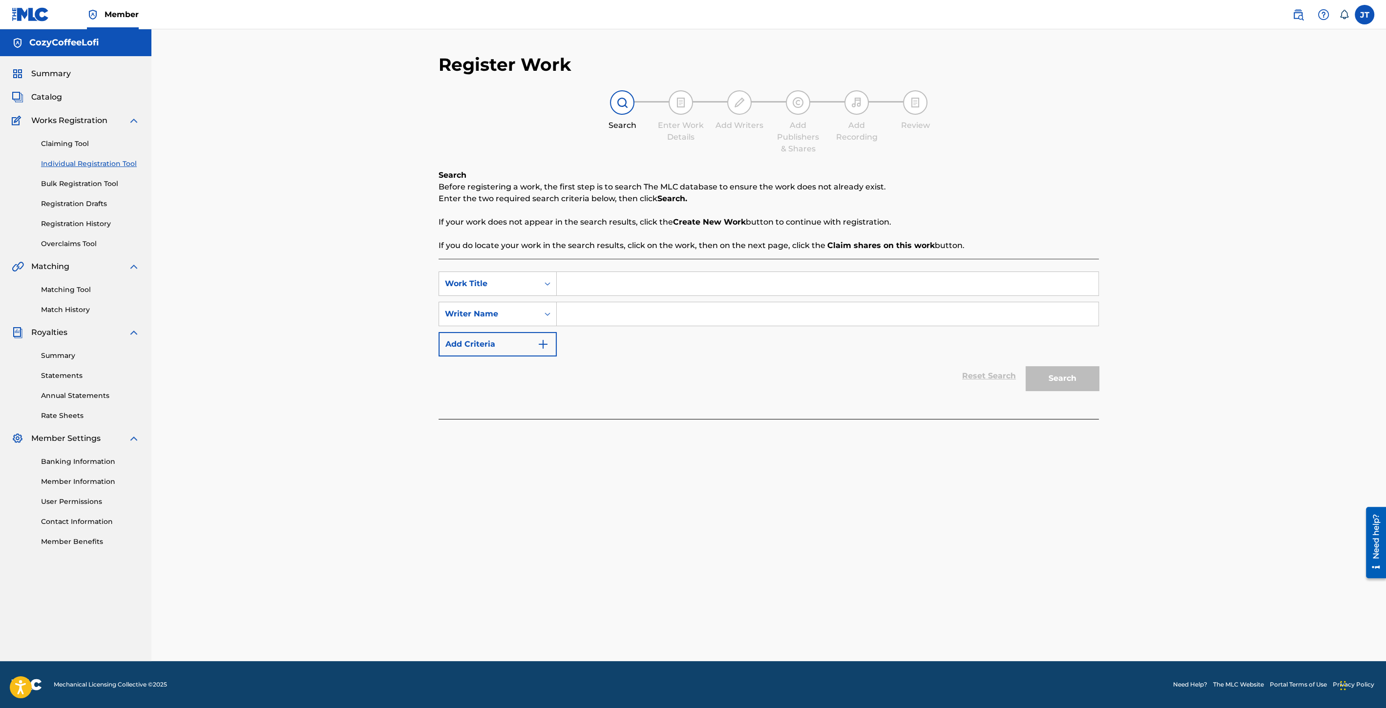
click at [605, 279] on input "Search Form" at bounding box center [828, 283] width 542 height 23
paste input "The Land Smasher (Knuckles)"
click at [565, 284] on input "The Land Smasher (Knuckles)" at bounding box center [828, 283] width 542 height 23
type input "The Land Smasher (Knuckles)"
click at [607, 312] on input "Search Form" at bounding box center [828, 313] width 542 height 23
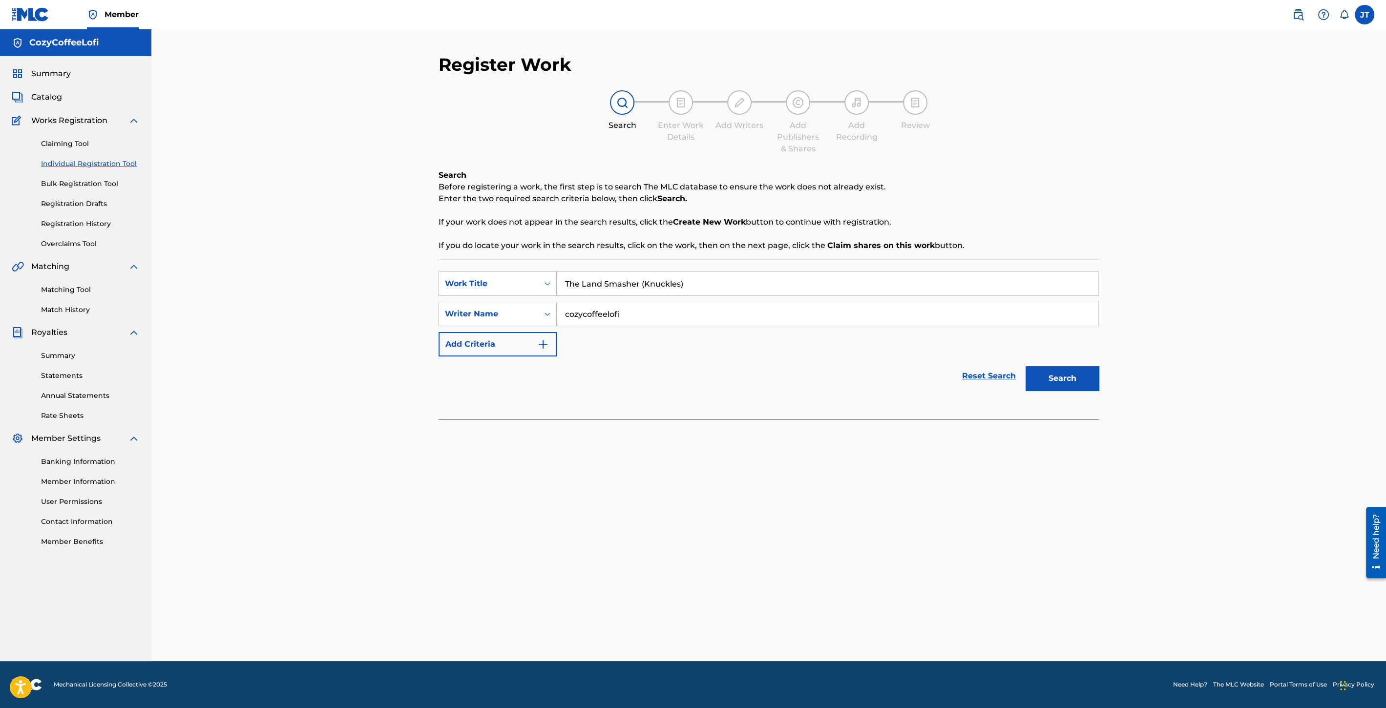
type input "cozycoffeelofi"
click at [1074, 377] on button "Search" at bounding box center [1062, 378] width 73 height 24
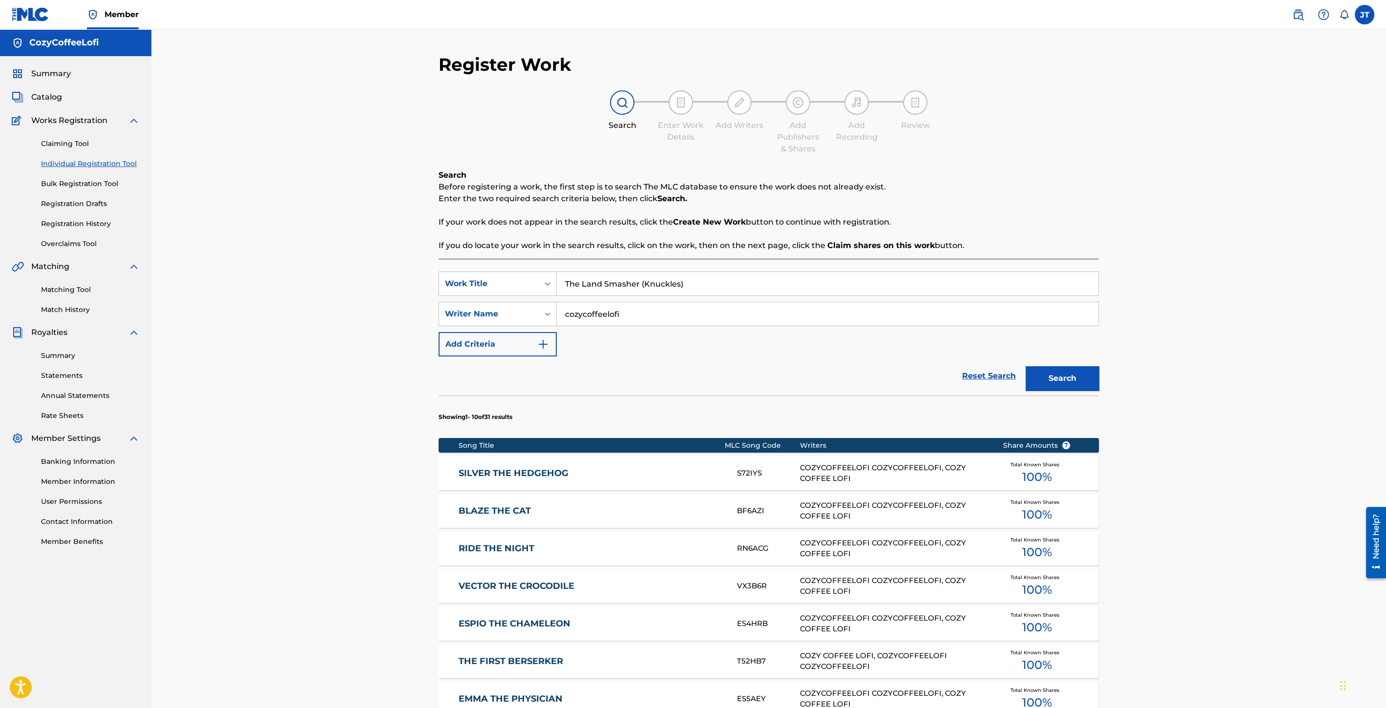
click at [120, 158] on div "Claiming Tool Individual Registration Tool Bulk Registration Tool Registration …" at bounding box center [76, 187] width 128 height 123
click at [120, 163] on link "Individual Registration Tool" at bounding box center [90, 164] width 99 height 10
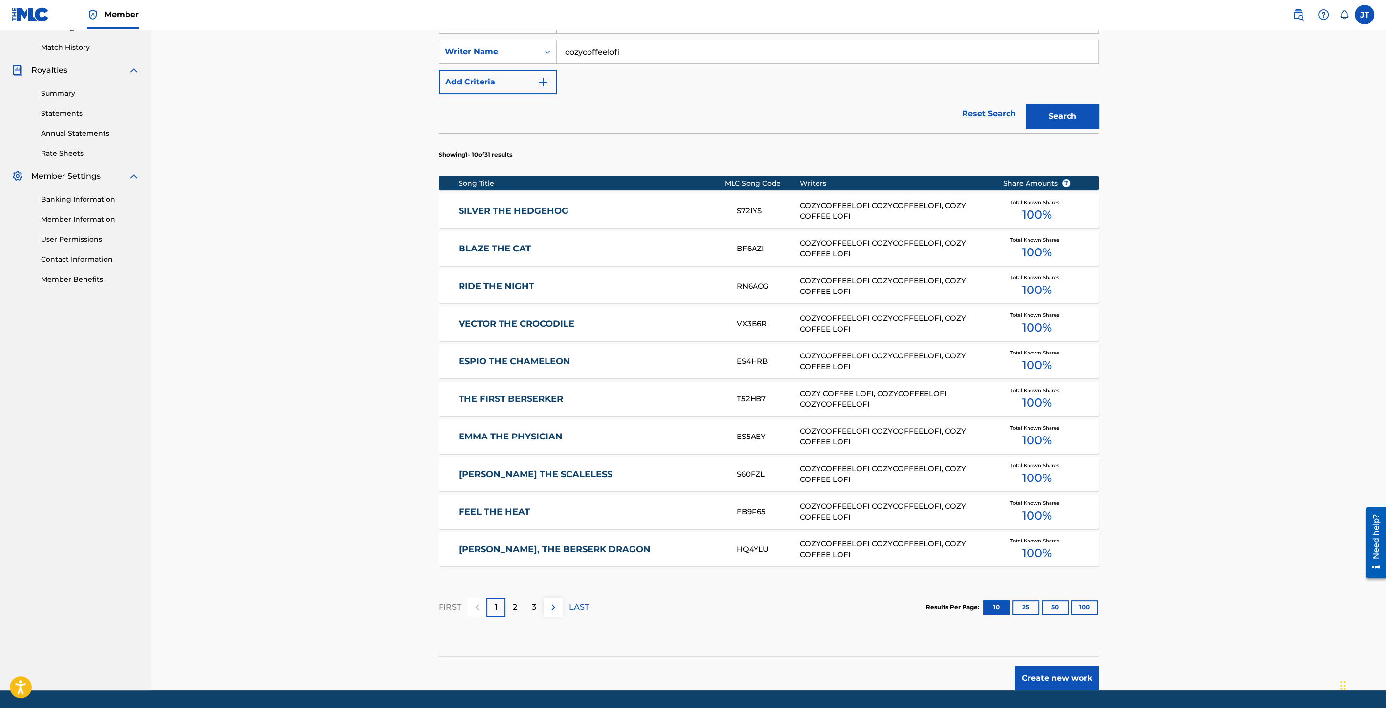
scroll to position [271, 0]
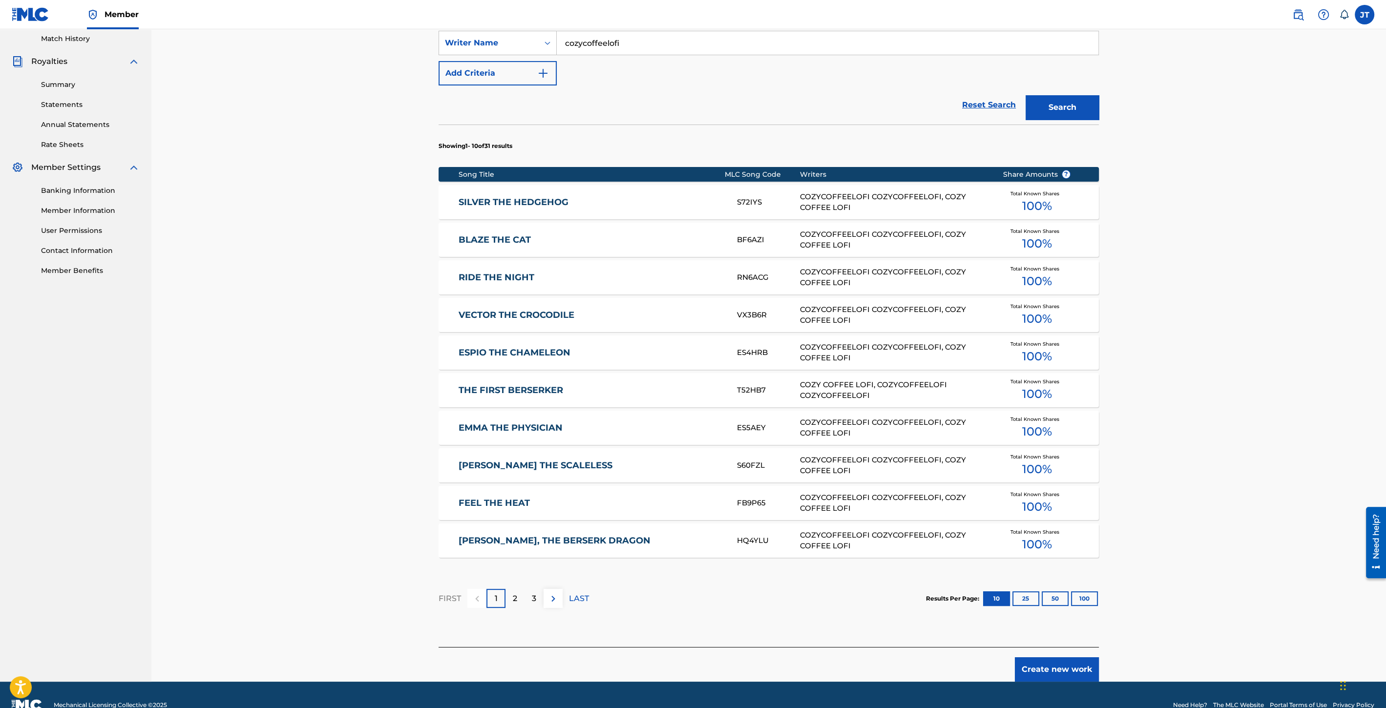
click at [1054, 675] on button "Create new work" at bounding box center [1057, 669] width 84 height 24
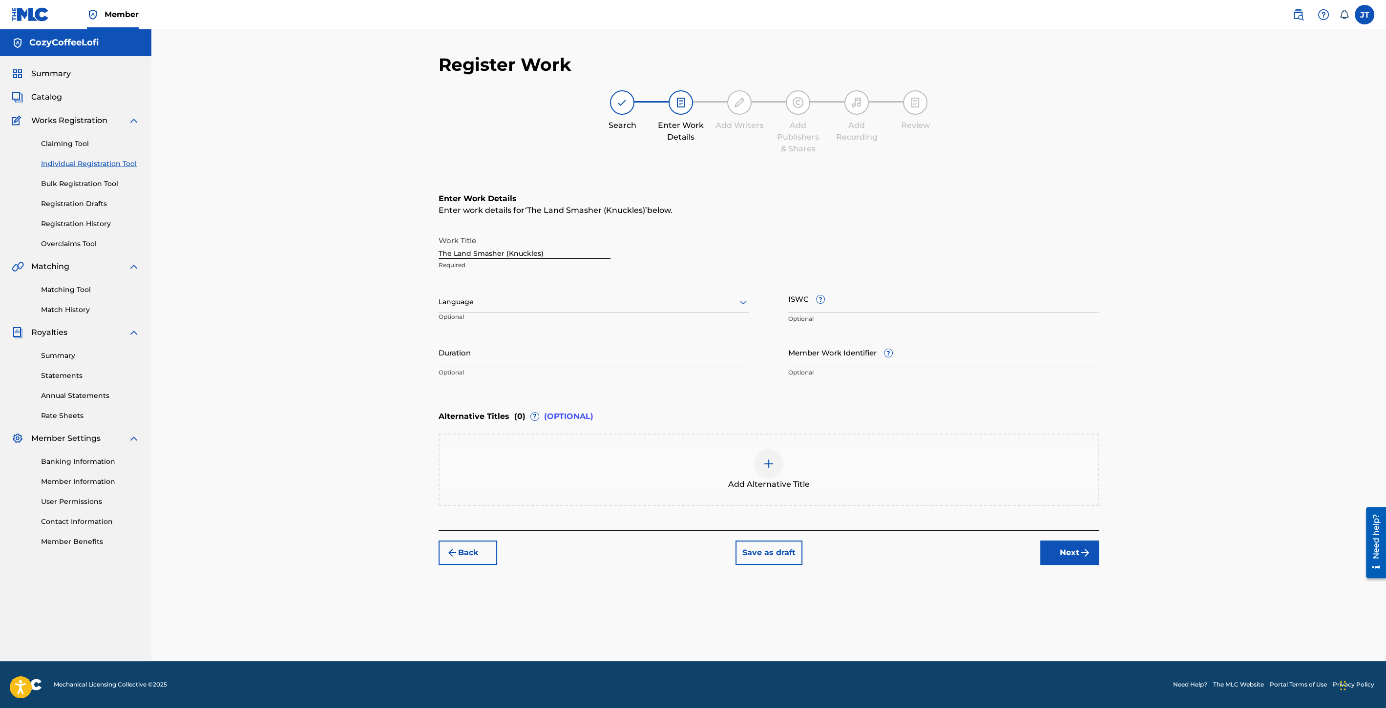
scroll to position [0, 0]
click at [496, 362] on input "Duration" at bounding box center [594, 352] width 311 height 28
type input "02:10"
click at [827, 356] on input "Member Work Identifier ?" at bounding box center [943, 352] width 311 height 28
paste input "932051540"
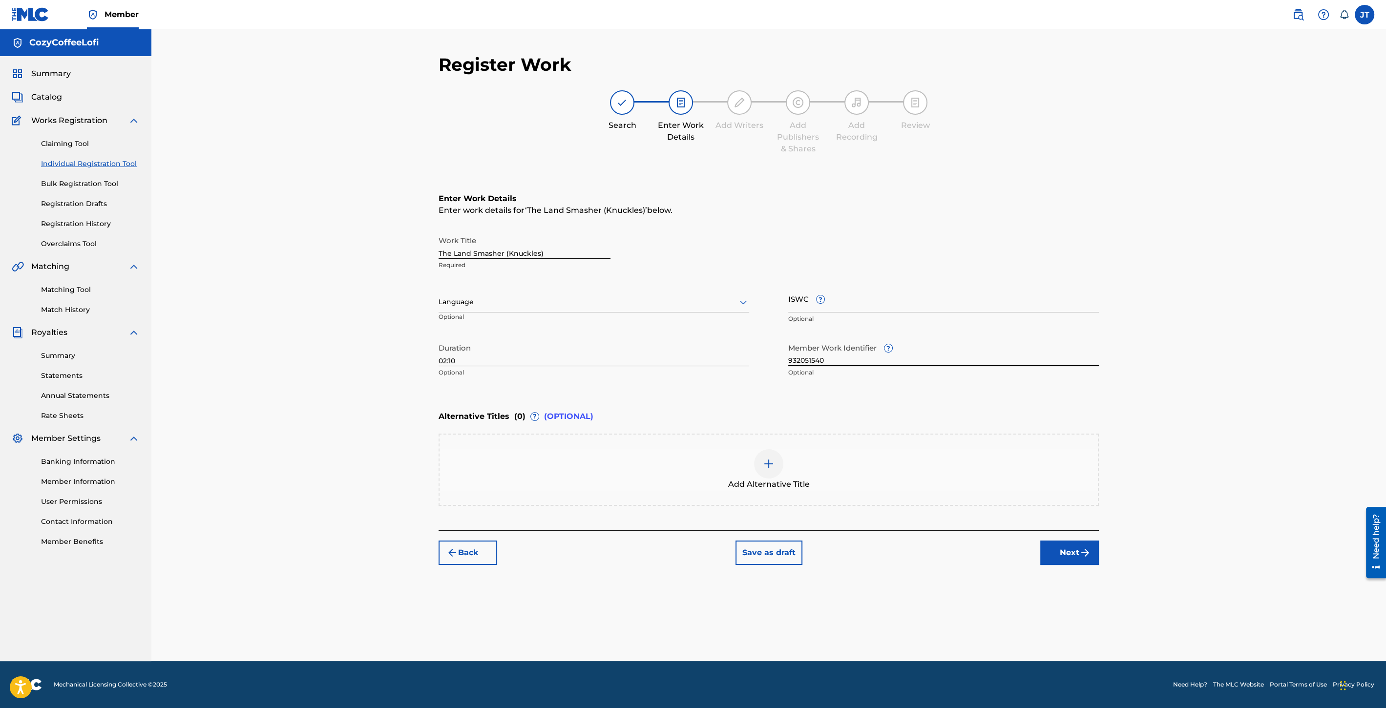
type input "932051540"
click at [873, 301] on input "ISWC ?" at bounding box center [943, 299] width 311 height 28
paste input "T3351730304"
type input "T3351730304"
click at [1070, 544] on button "Next" at bounding box center [1069, 553] width 59 height 24
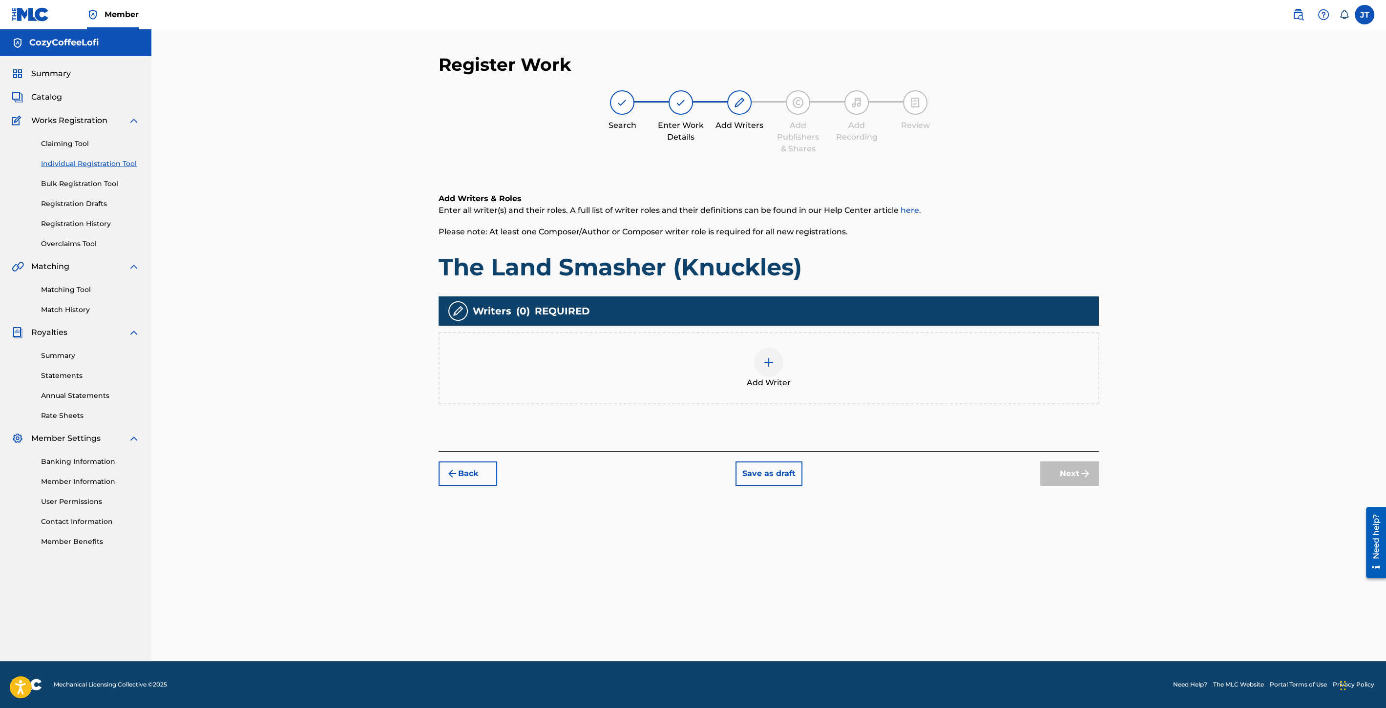
click at [775, 379] on span "Add Writer" at bounding box center [769, 383] width 44 height 12
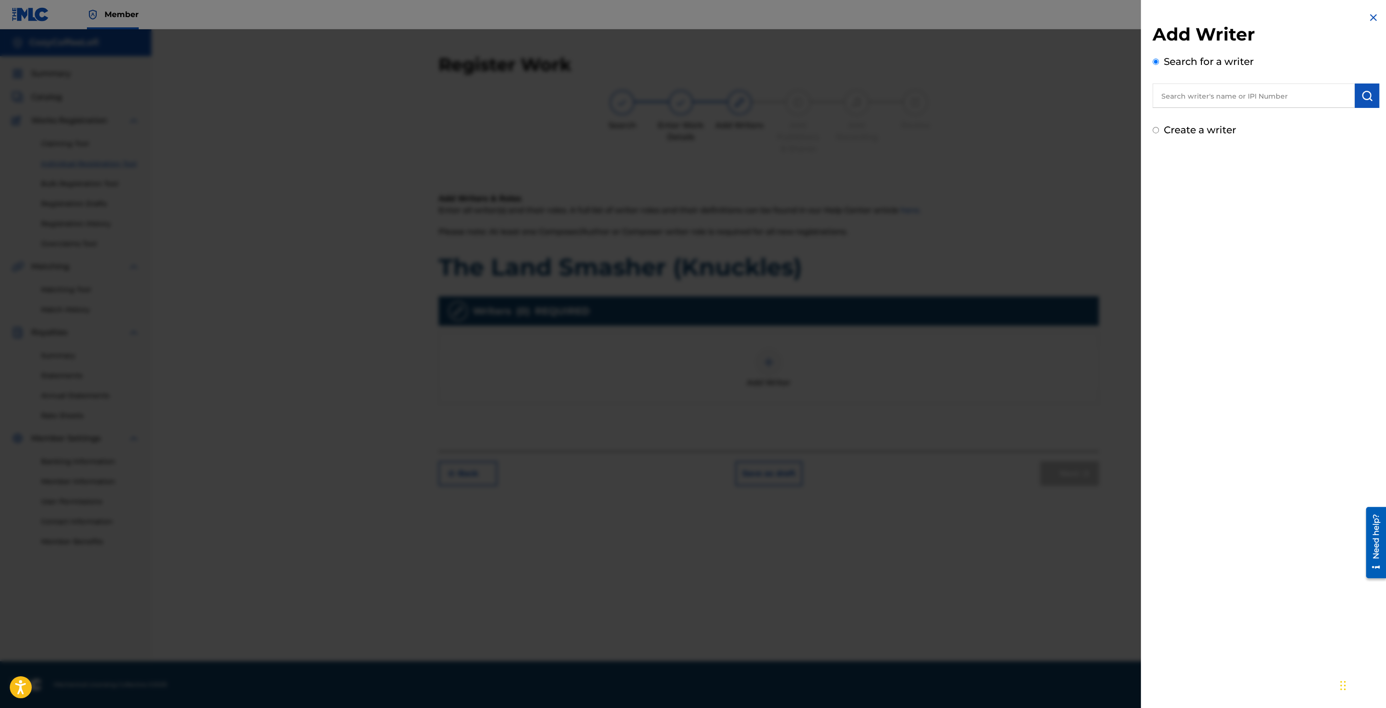
drag, startPoint x: 1210, startPoint y: 72, endPoint x: 1192, endPoint y: 107, distance: 38.9
click at [1207, 77] on div "Search for a writer" at bounding box center [1266, 81] width 227 height 54
click at [1193, 96] on input "text" at bounding box center [1254, 96] width 202 height 24
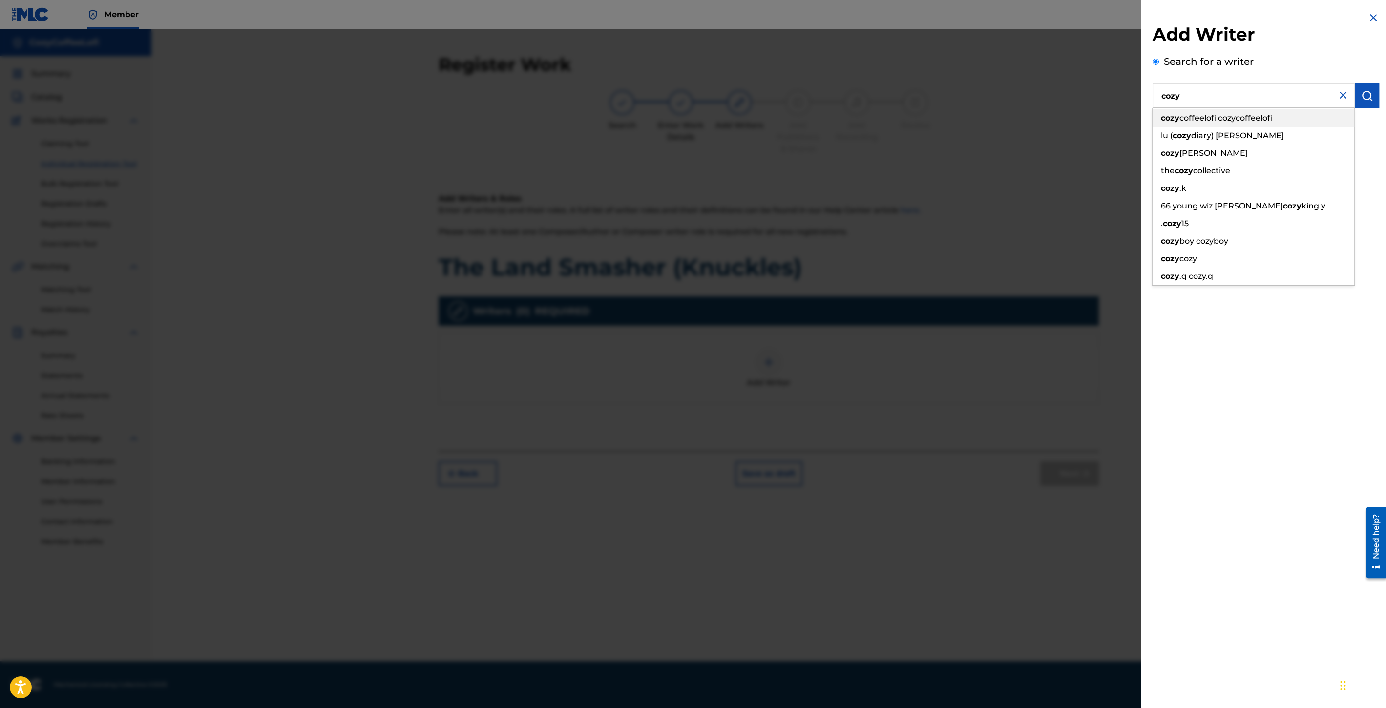
click at [1254, 119] on span "coffeelofi cozycoffeelofi" at bounding box center [1225, 117] width 93 height 9
type input "cozycoffeelofi cozycoffeelofi"
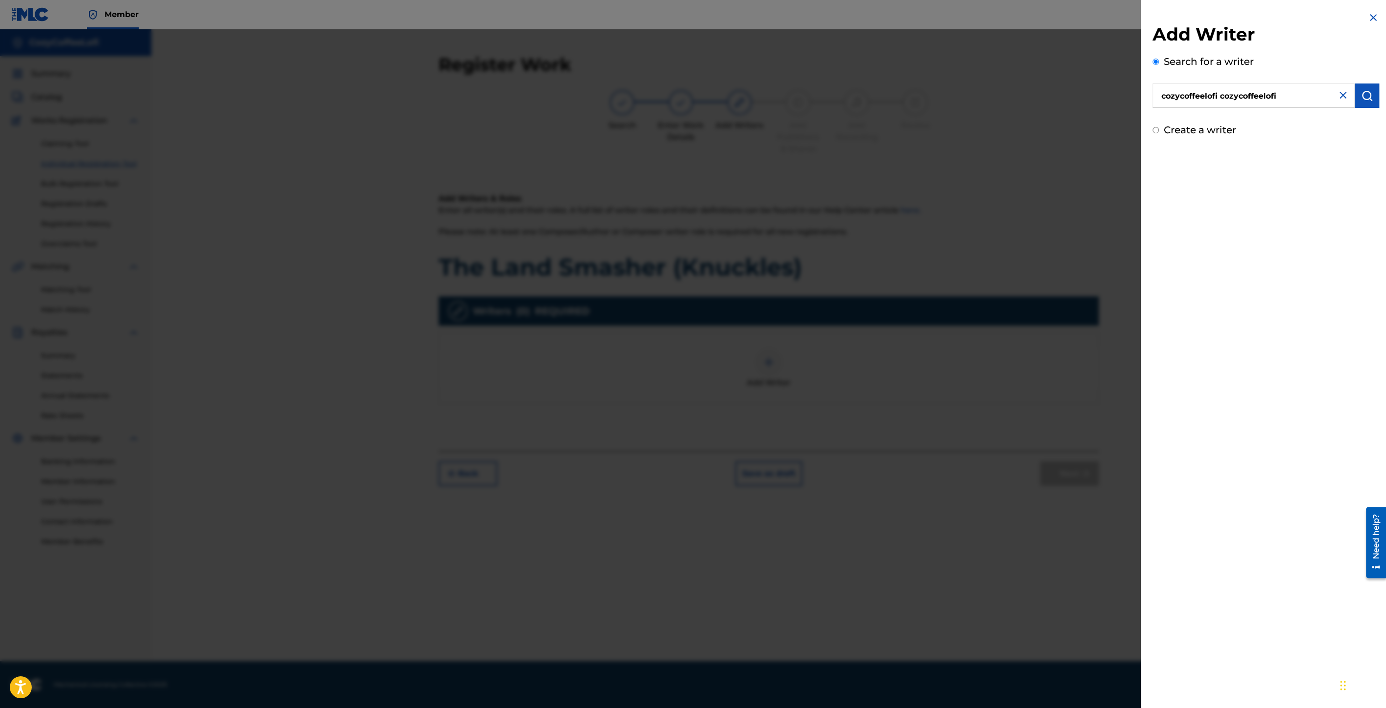
click at [1369, 100] on img "submit" at bounding box center [1367, 96] width 12 height 12
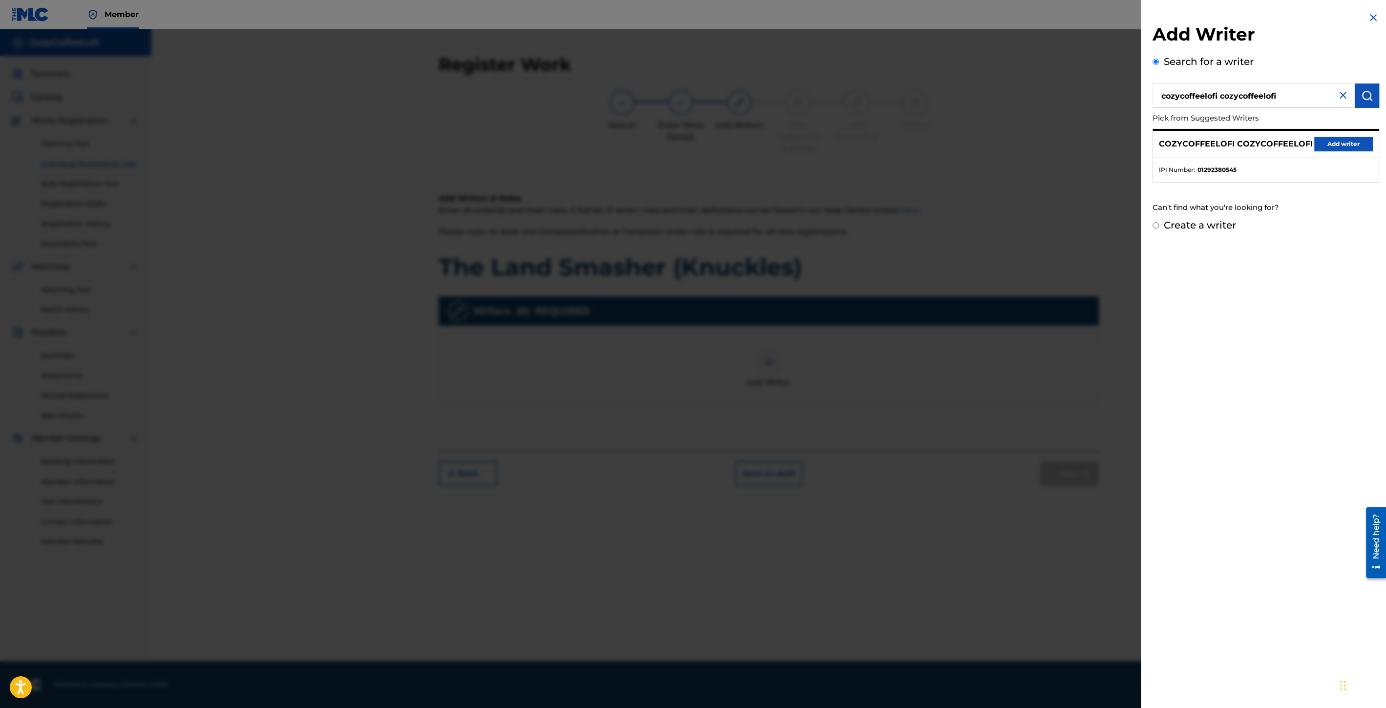
click at [1324, 145] on button "Add writer" at bounding box center [1343, 144] width 59 height 15
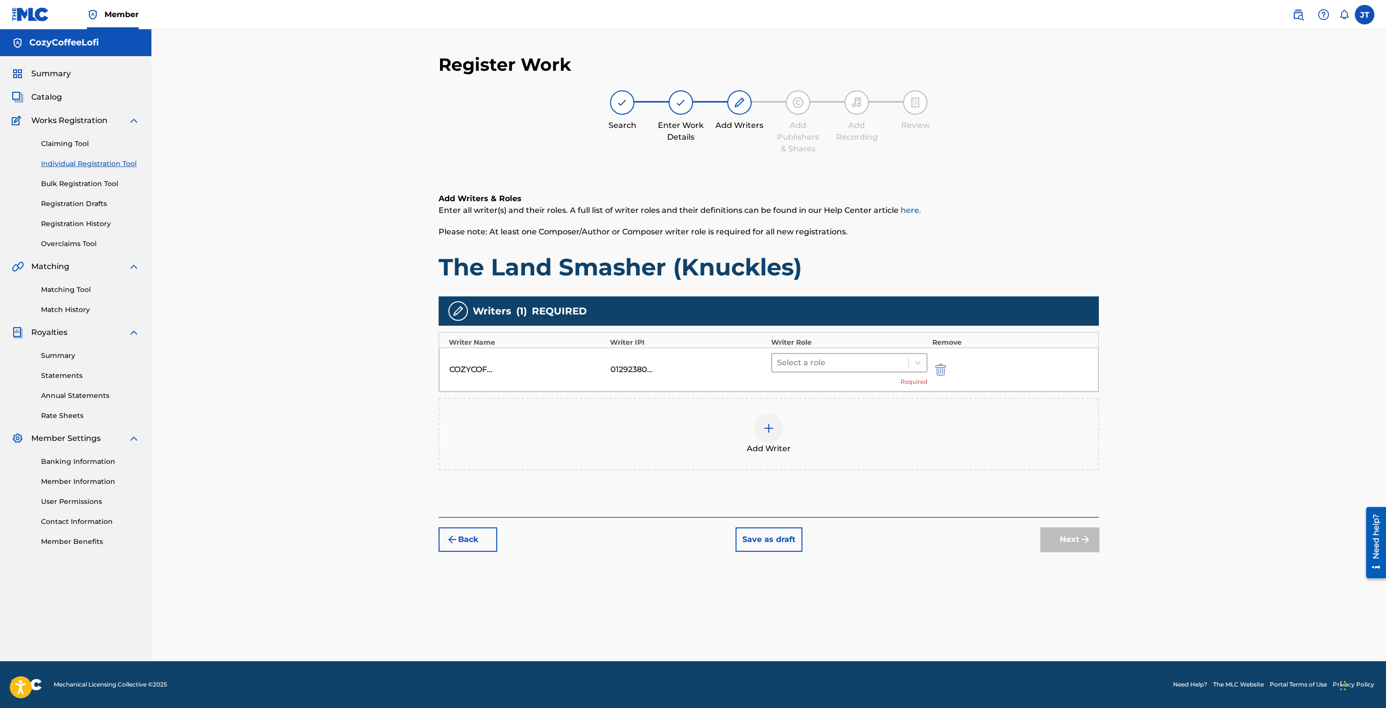
click at [826, 367] on div at bounding box center [840, 363] width 126 height 14
click at [825, 386] on div "Composer/Author" at bounding box center [849, 388] width 156 height 20
click at [764, 416] on img at bounding box center [769, 414] width 12 height 12
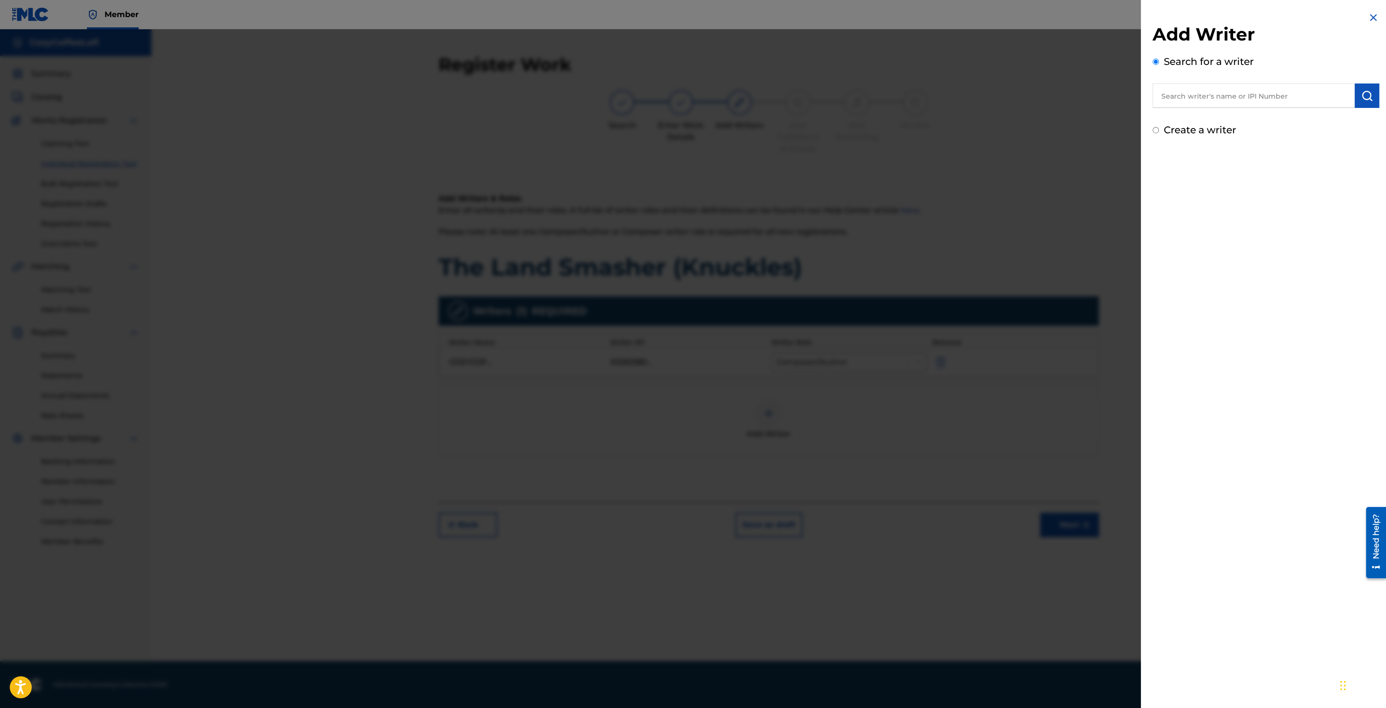
click at [1194, 101] on input "text" at bounding box center [1254, 96] width 202 height 24
click at [1216, 119] on span "lofi" at bounding box center [1212, 117] width 12 height 9
type input "cozy coffee lofi"
click at [1365, 93] on img "submit" at bounding box center [1367, 96] width 12 height 12
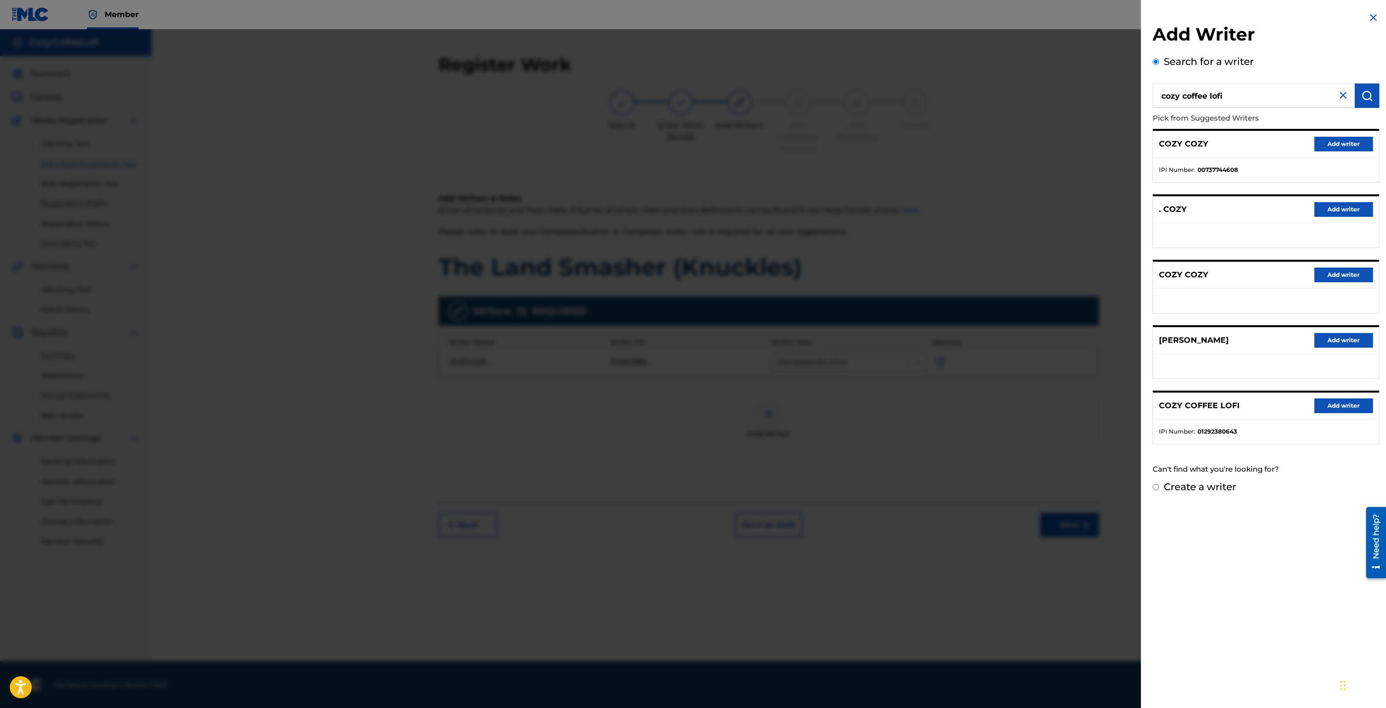
click at [1350, 400] on button "Add writer" at bounding box center [1343, 406] width 59 height 15
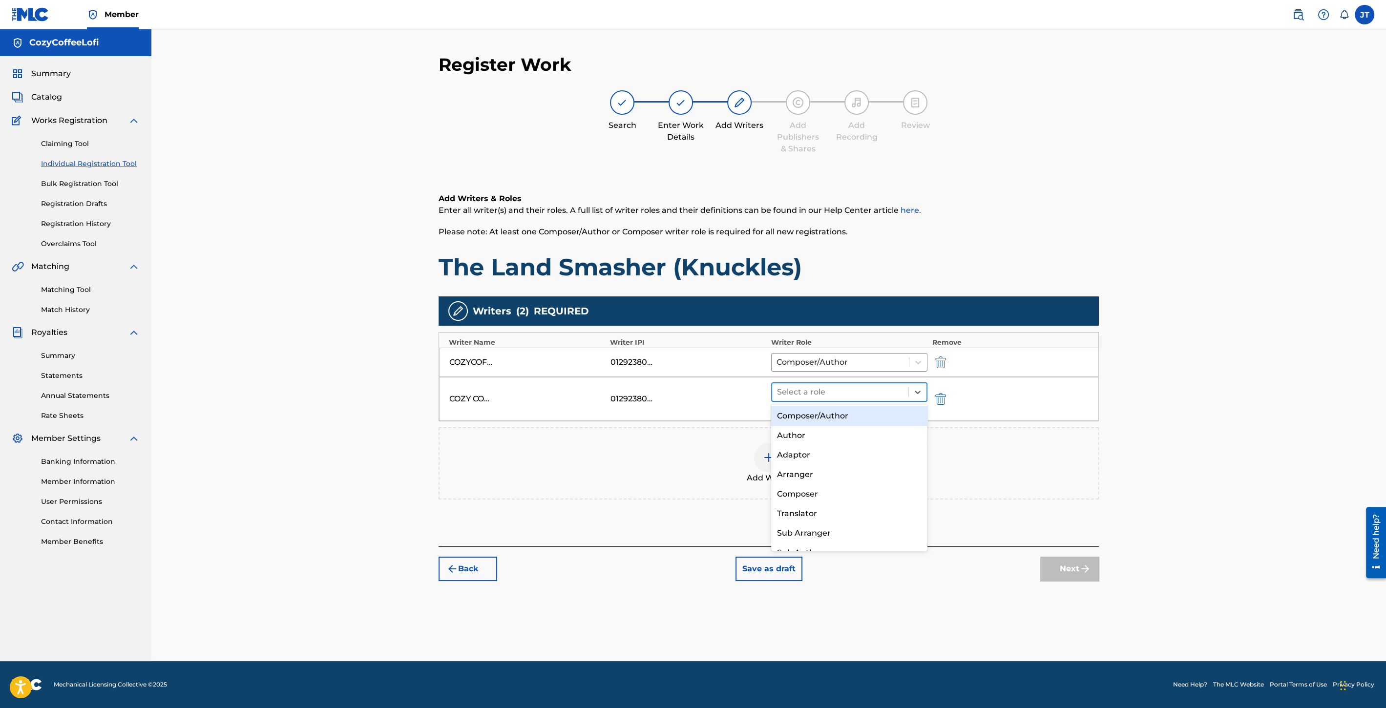
click at [890, 389] on div at bounding box center [840, 392] width 126 height 14
click at [841, 416] on div "Composer/Author" at bounding box center [849, 416] width 156 height 20
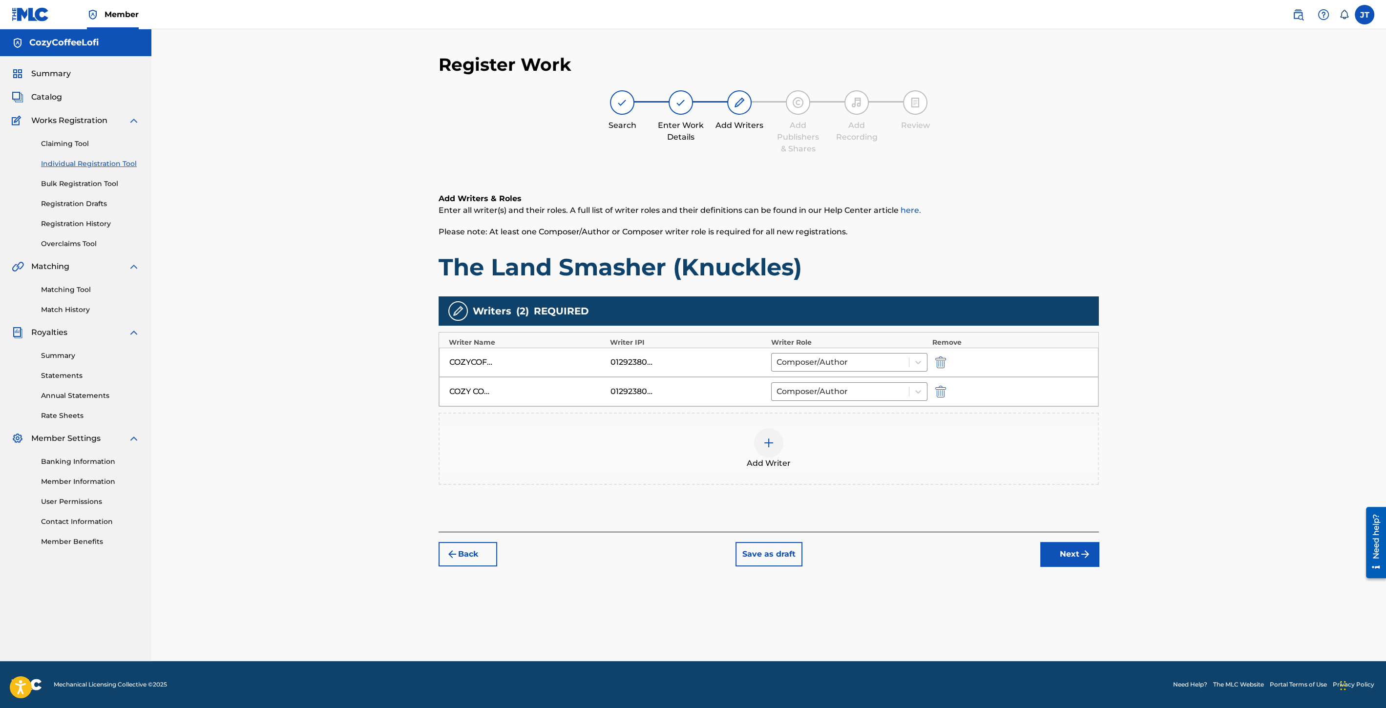
click at [1060, 558] on button "Next" at bounding box center [1069, 554] width 59 height 24
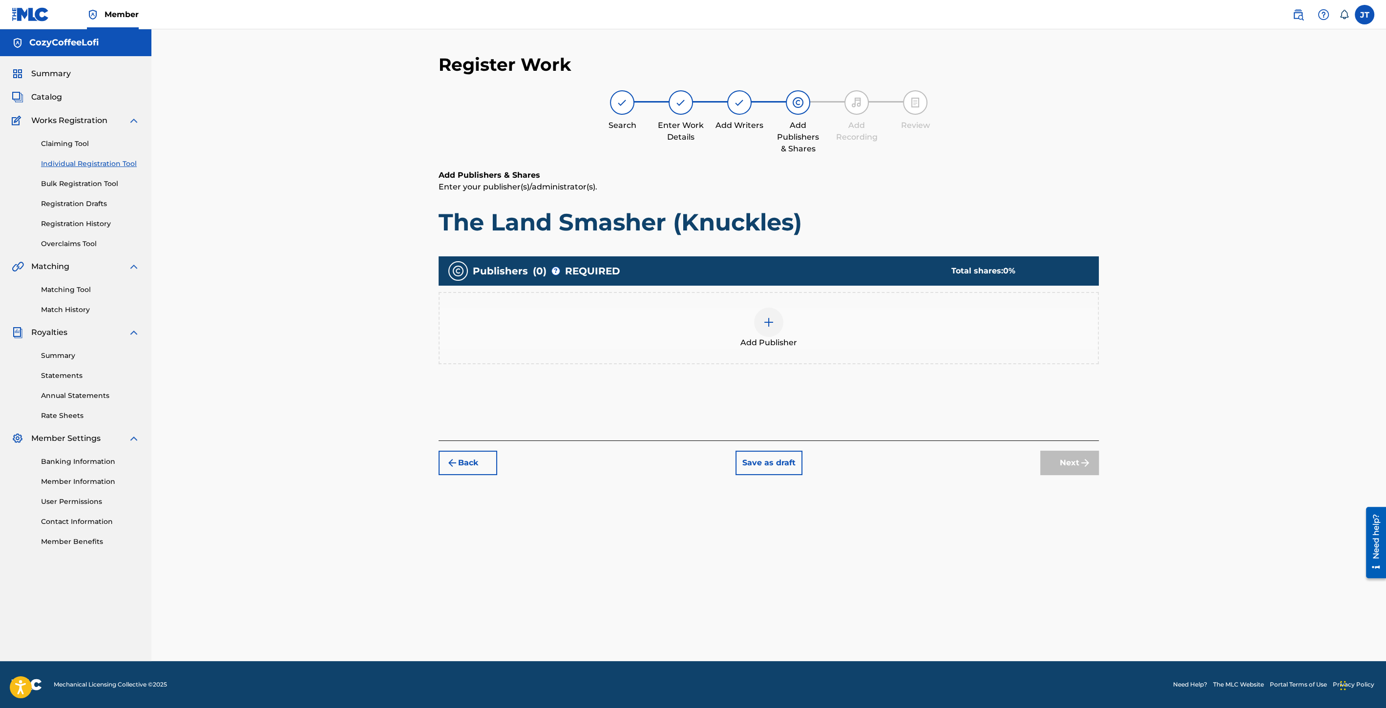
click at [777, 337] on span "Add Publisher" at bounding box center [768, 343] width 57 height 12
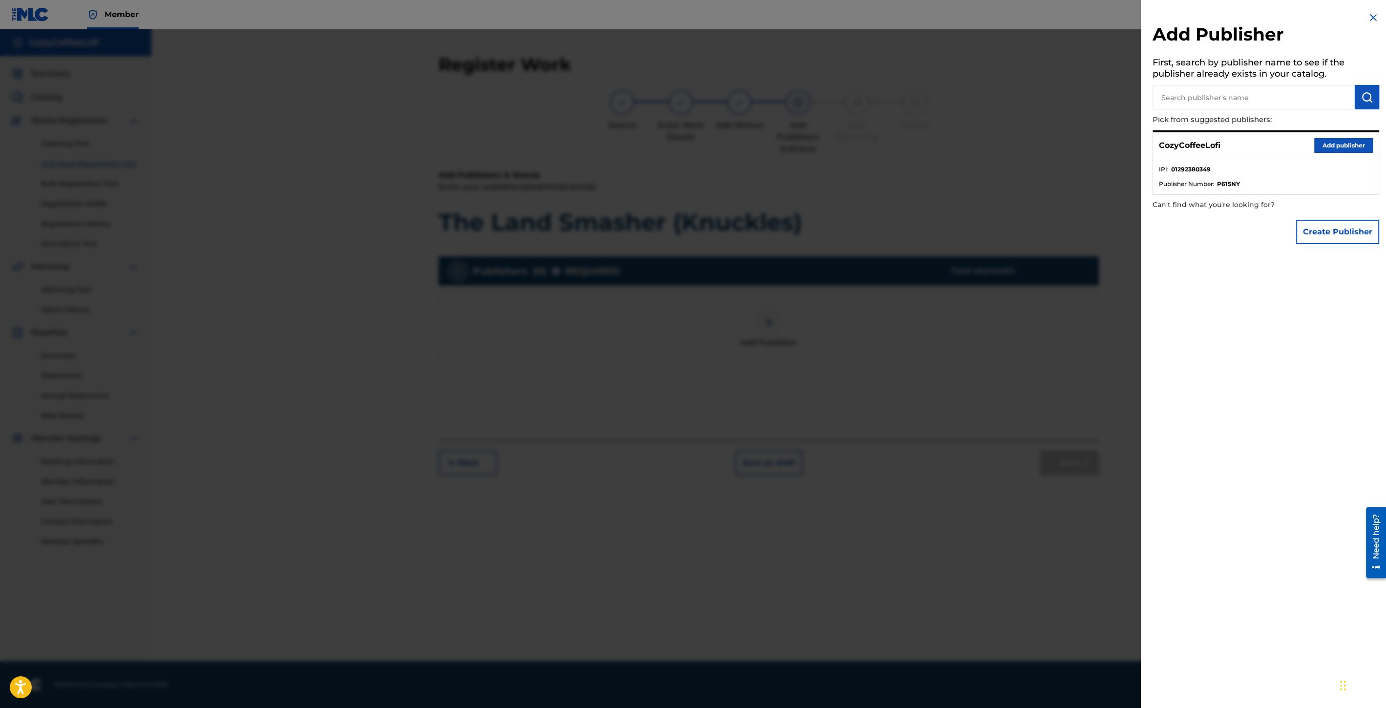
click at [1328, 148] on button "Add publisher" at bounding box center [1343, 145] width 59 height 15
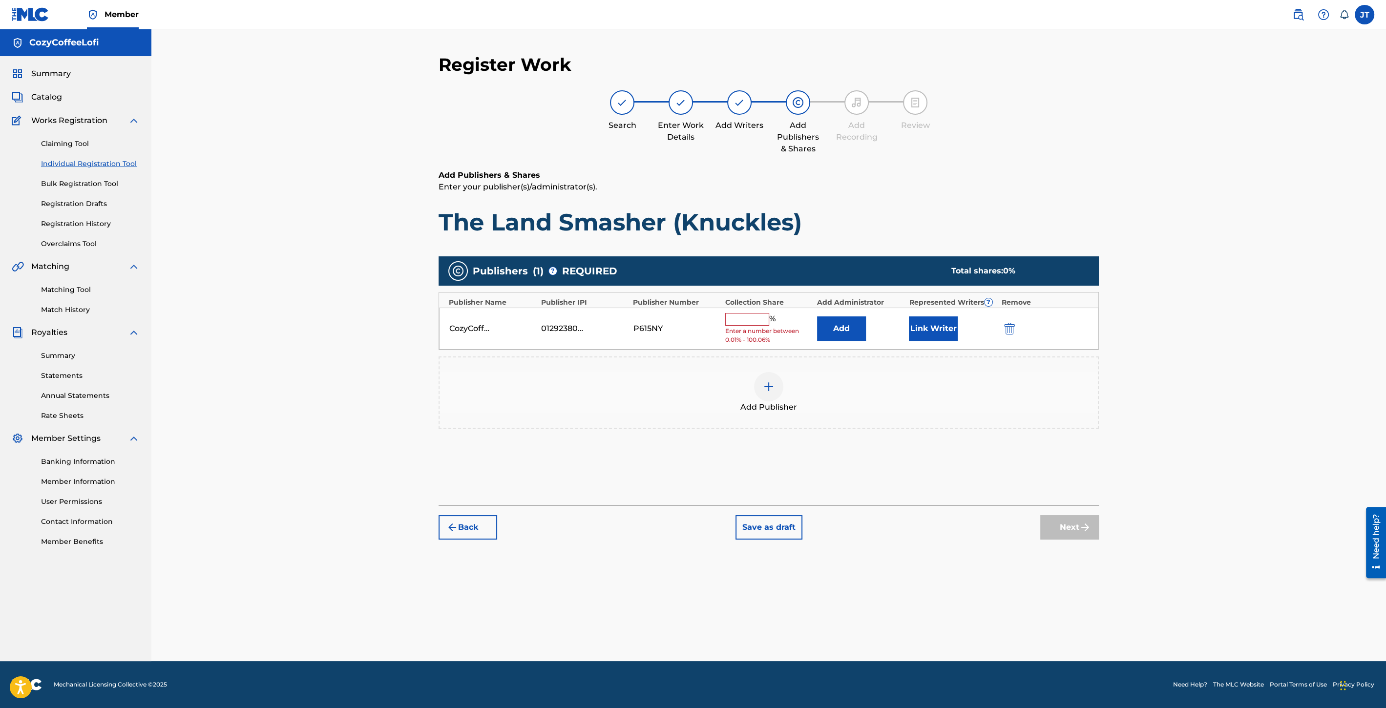
click at [733, 313] on input "text" at bounding box center [747, 319] width 44 height 13
type input "100"
click at [931, 326] on button "Link Writer" at bounding box center [933, 325] width 49 height 24
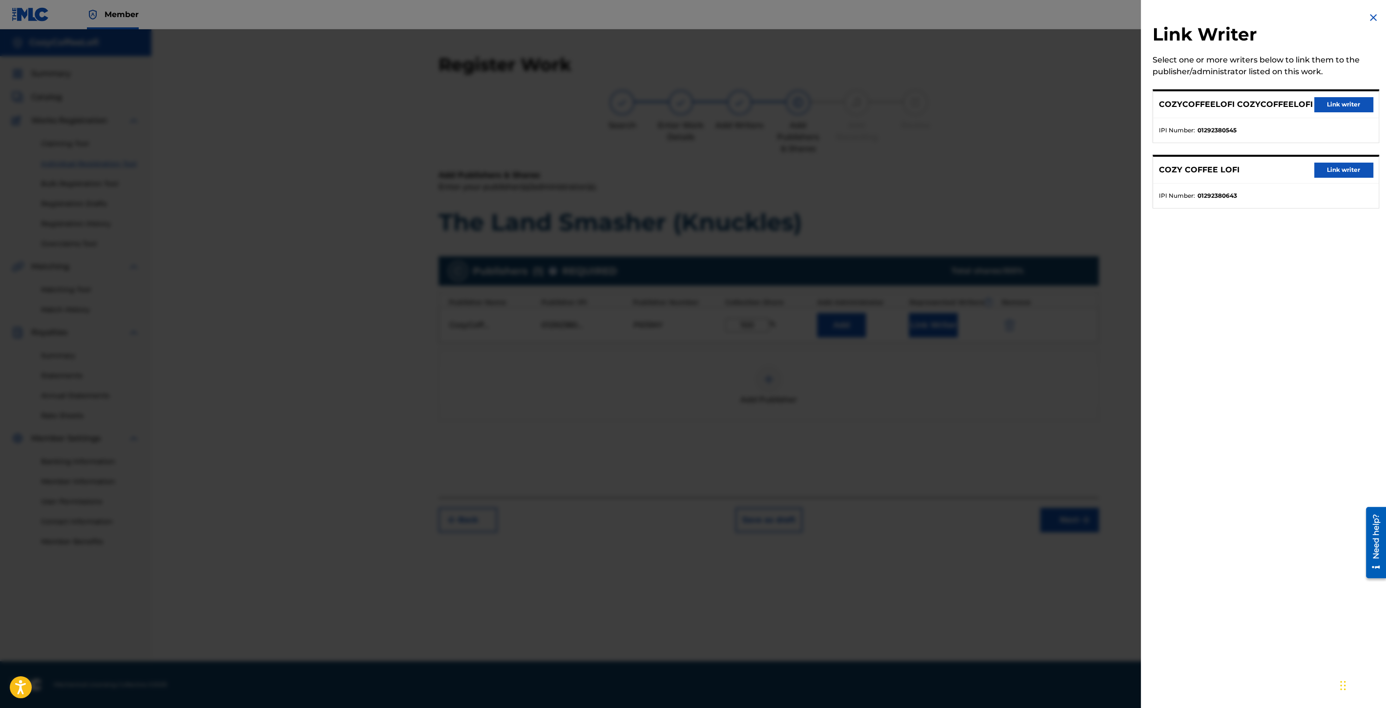
click at [1339, 108] on button "Link writer" at bounding box center [1343, 104] width 59 height 15
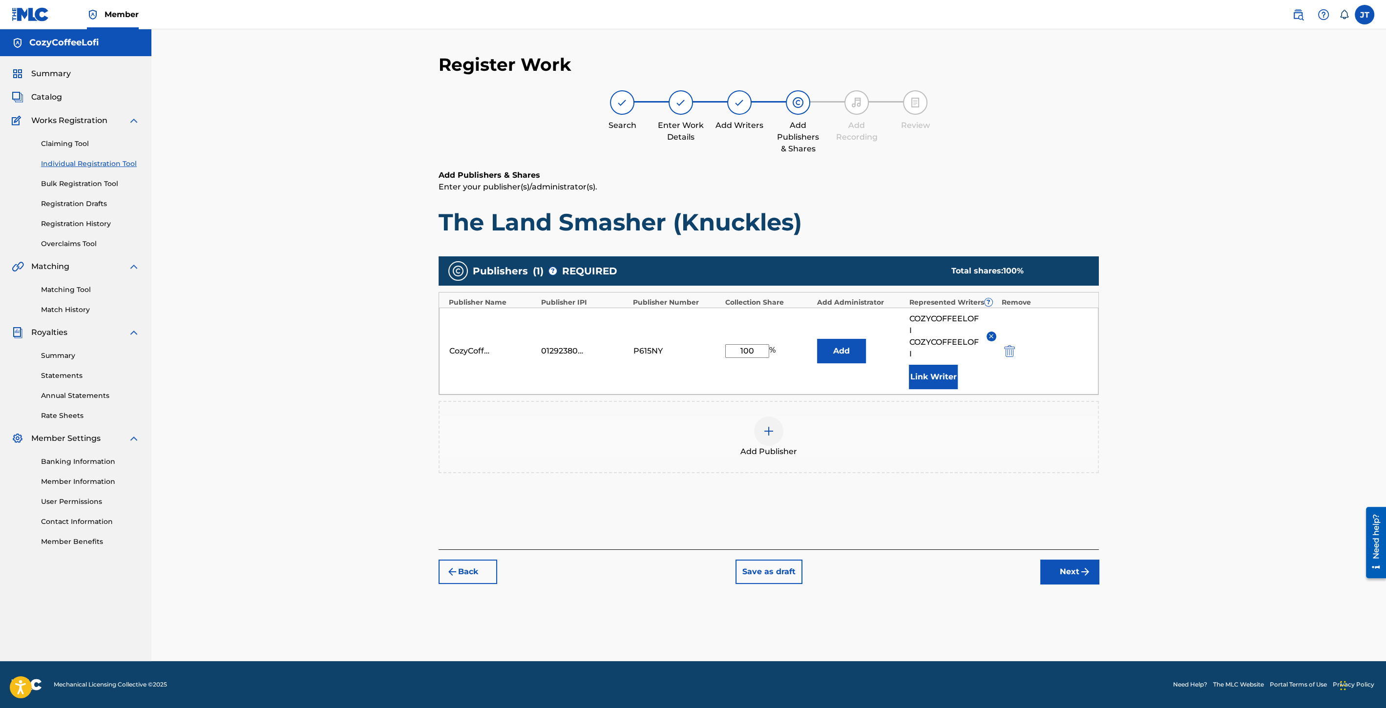
click at [949, 375] on button "Link Writer" at bounding box center [933, 377] width 49 height 24
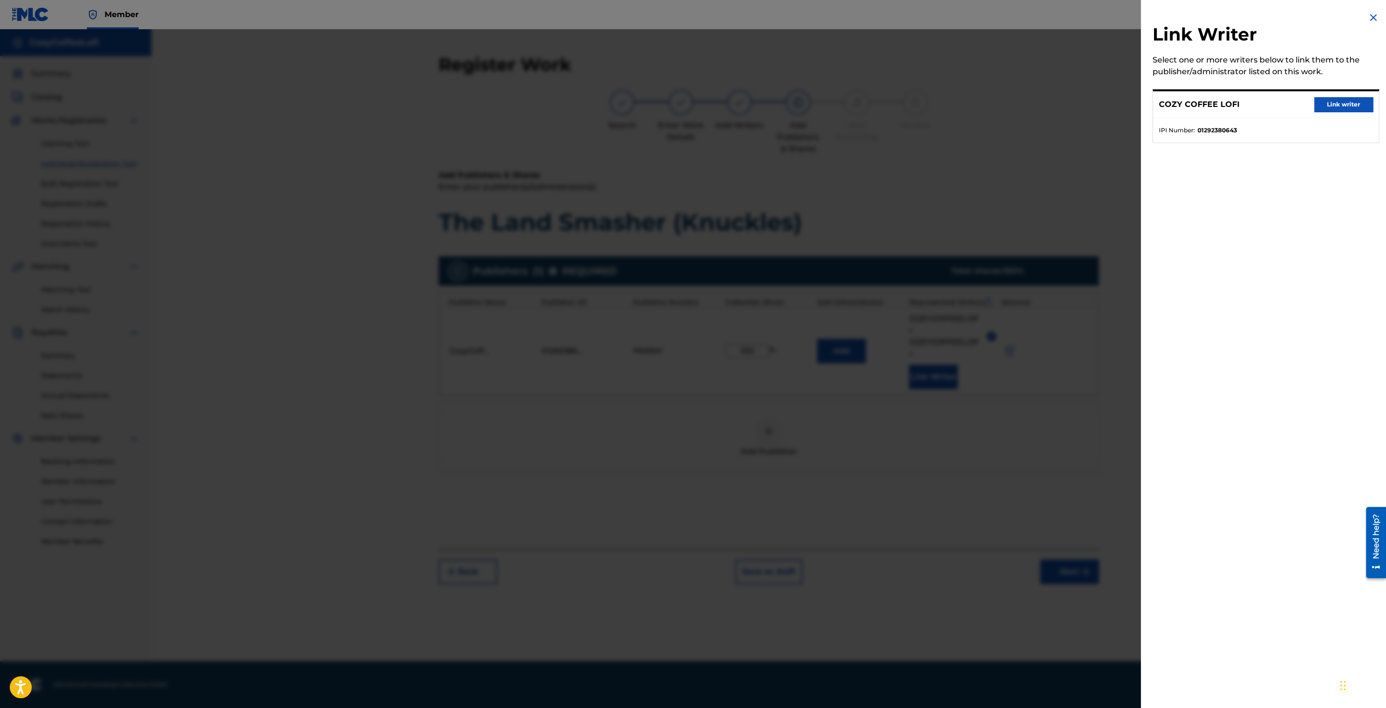
click at [1345, 98] on button "Link writer" at bounding box center [1343, 104] width 59 height 15
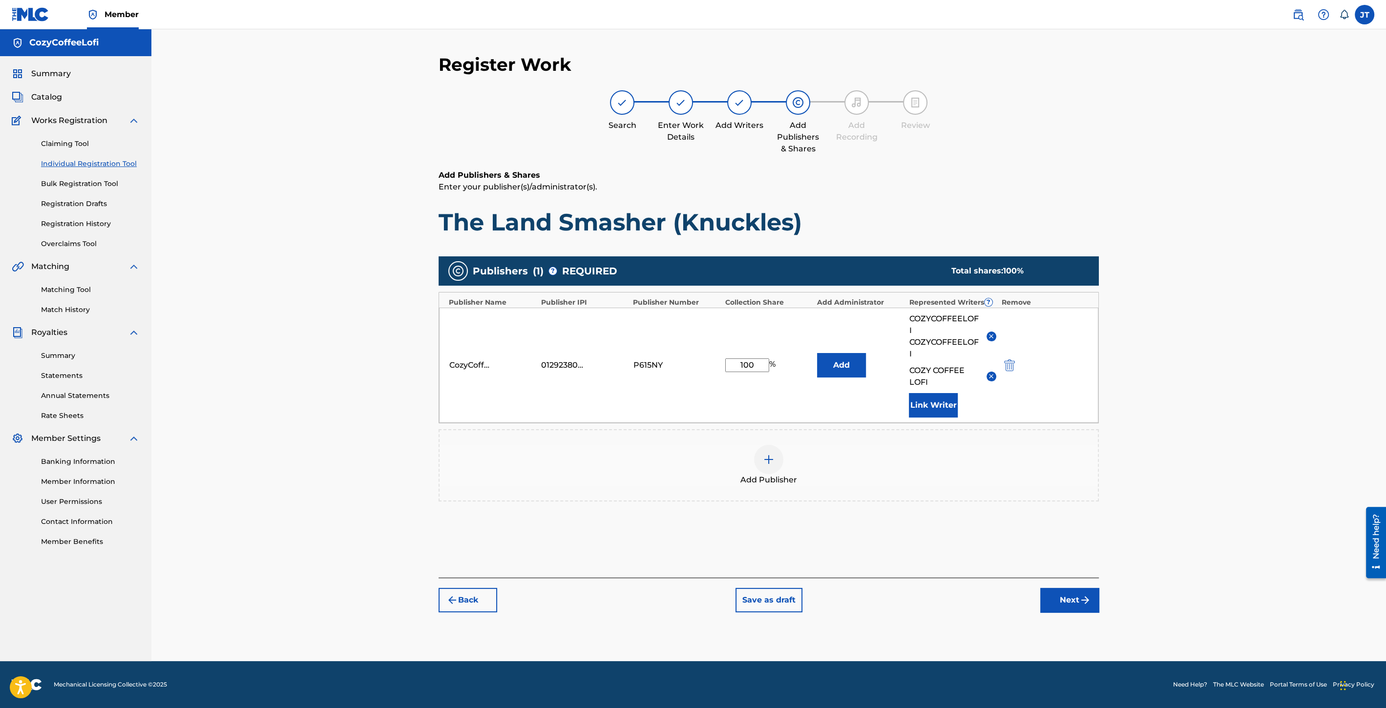
click at [1070, 589] on button "Next" at bounding box center [1069, 600] width 59 height 24
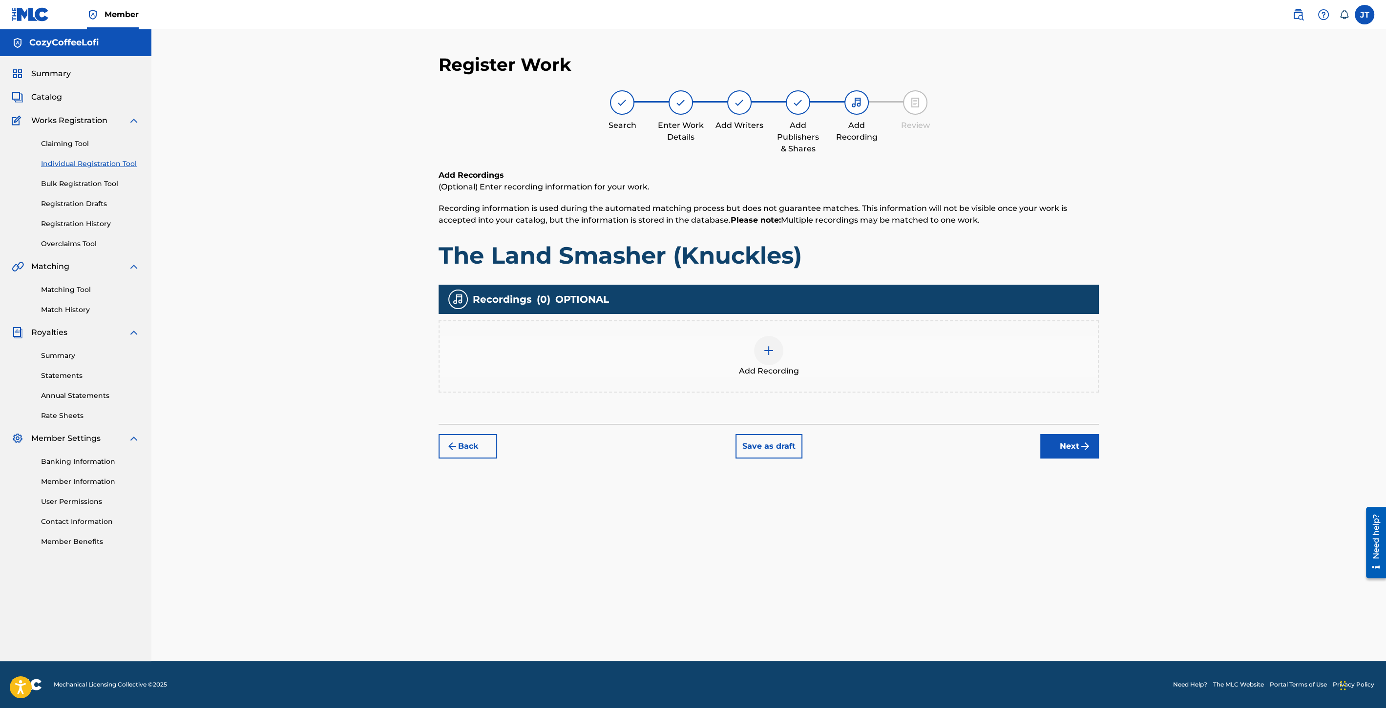
click at [766, 375] on span "Add Recording" at bounding box center [769, 371] width 60 height 12
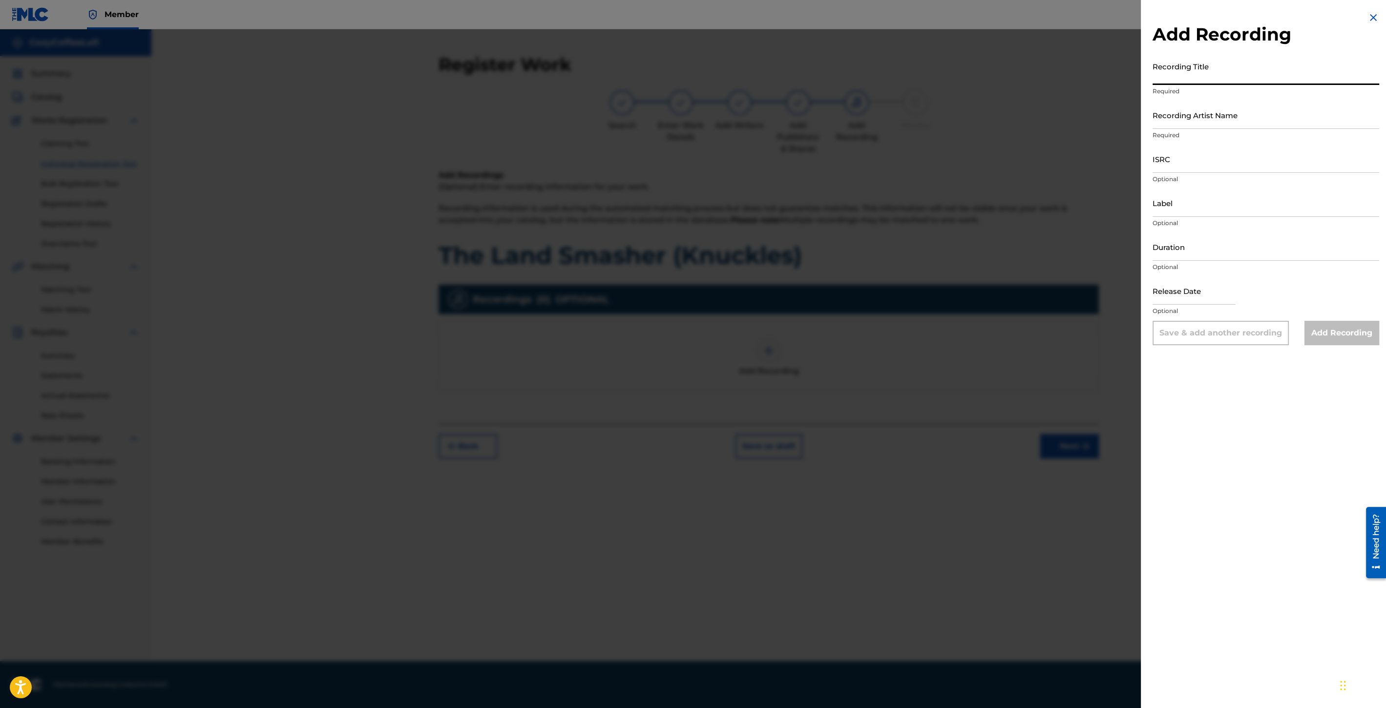
click at [1188, 78] on input "Recording Title" at bounding box center [1266, 71] width 227 height 28
paste input "The Land Smasher (Knuckles)"
type input "The Land Smasher (Knuckles)"
click at [1175, 122] on input "Recording Artist Name" at bounding box center [1266, 115] width 227 height 28
type input "CozyCoffeeLofi"
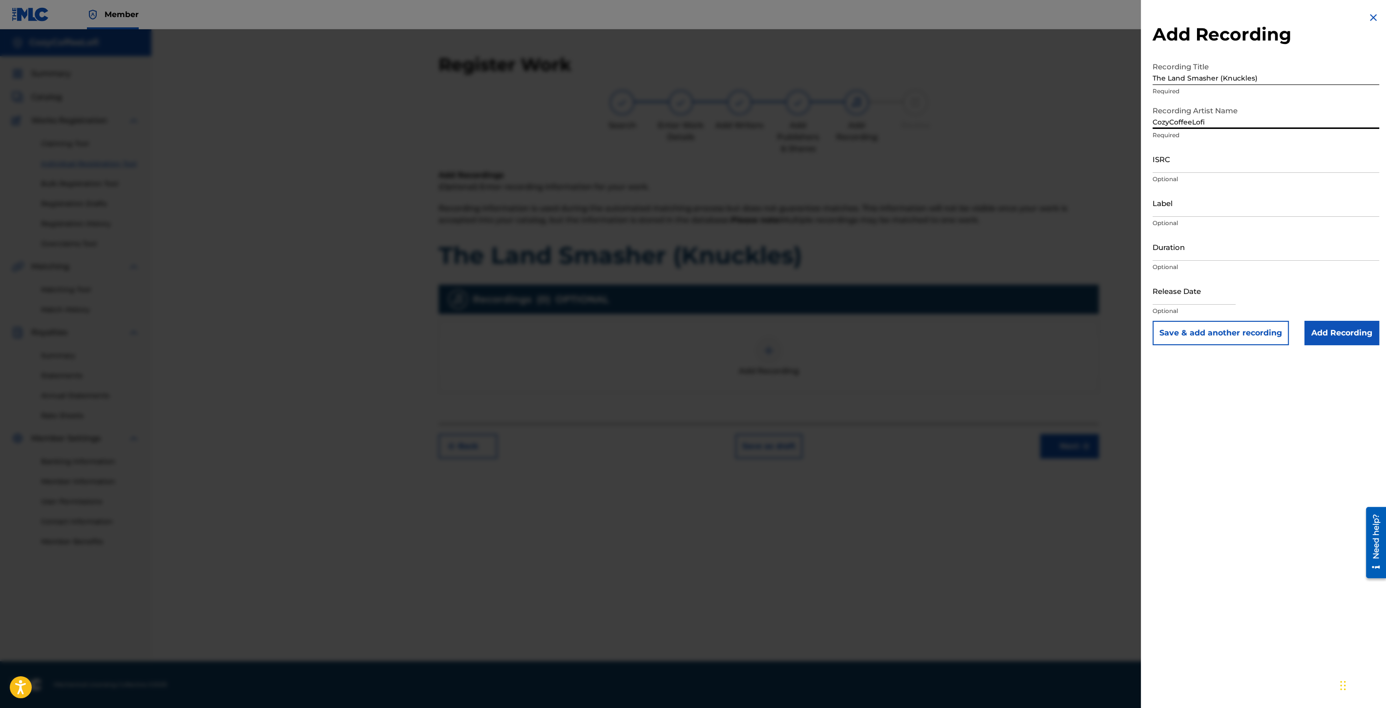
click at [1154, 80] on input "The Land Smasher (Knuckles)" at bounding box center [1266, 71] width 227 height 28
click at [1158, 166] on input "ISRC" at bounding box center [1266, 159] width 227 height 28
paste input "QZZ7V2506751"
type input "QZZ7V2506751"
click at [1173, 215] on input "Label" at bounding box center [1266, 203] width 227 height 28
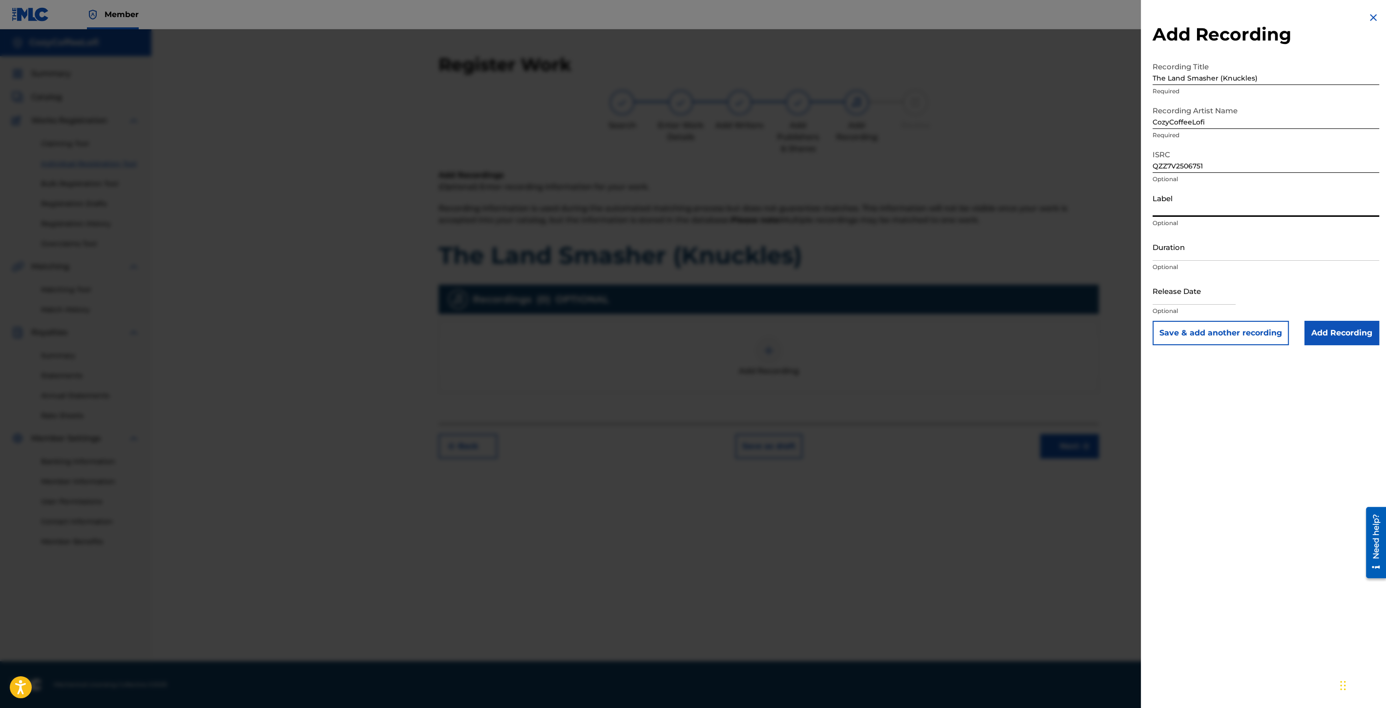
type input "CozyCoffeeLofi"
click at [1209, 251] on input "Duration" at bounding box center [1266, 247] width 227 height 28
type input "02:10"
click at [1195, 296] on input "text" at bounding box center [1194, 291] width 83 height 28
select select "8"
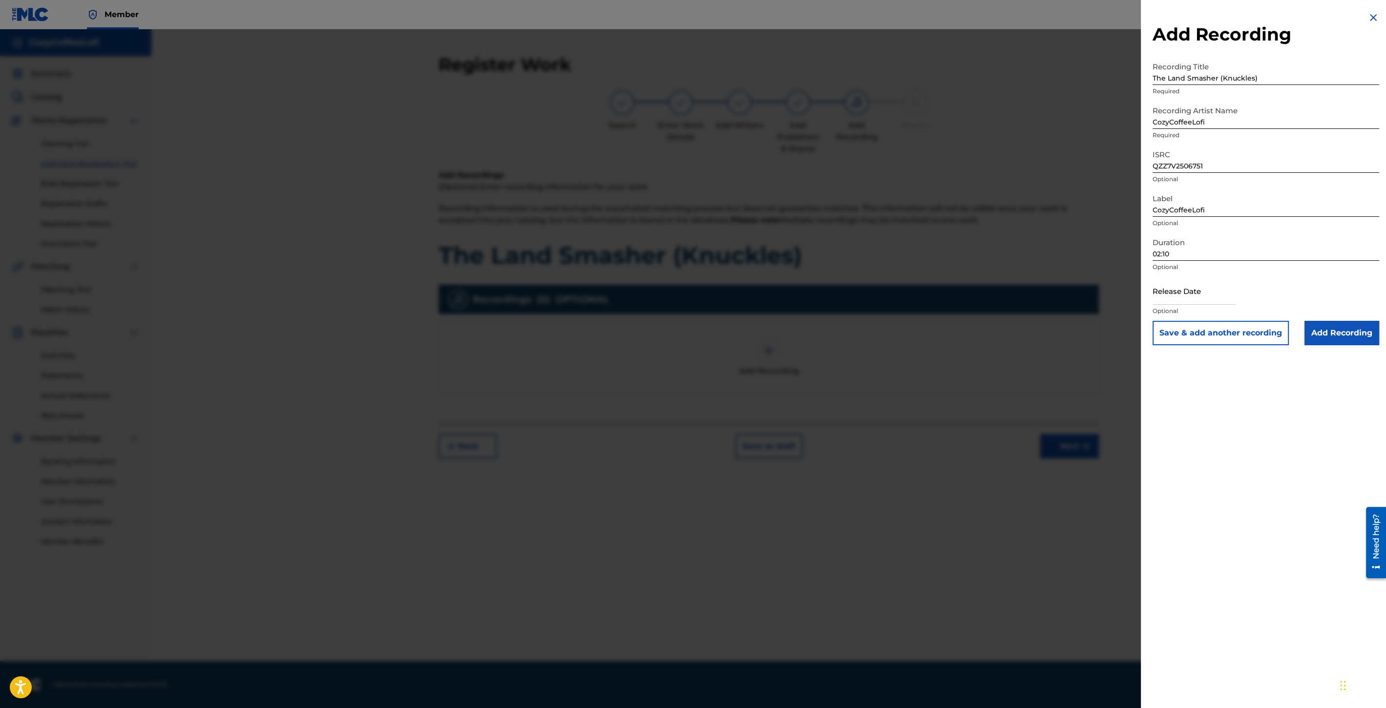
select select "2025"
click at [1169, 315] on div "[DATE] January February March April May June July August September October Nove…" at bounding box center [1217, 330] width 117 height 35
click at [1233, 362] on div "11" at bounding box center [1235, 368] width 12 height 12
type input "[DATE]"
click at [1221, 330] on button "Save & add another recording" at bounding box center [1221, 333] width 136 height 24
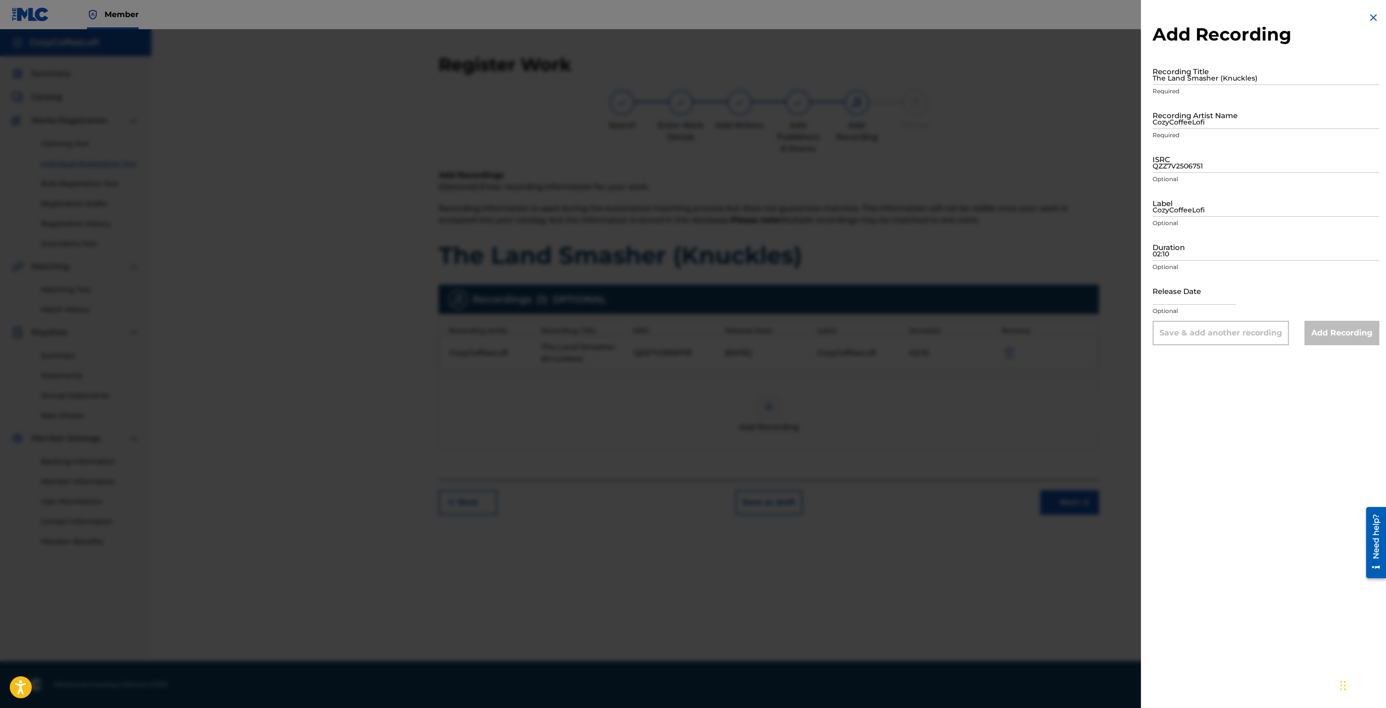
click at [1368, 12] on img at bounding box center [1374, 18] width 12 height 12
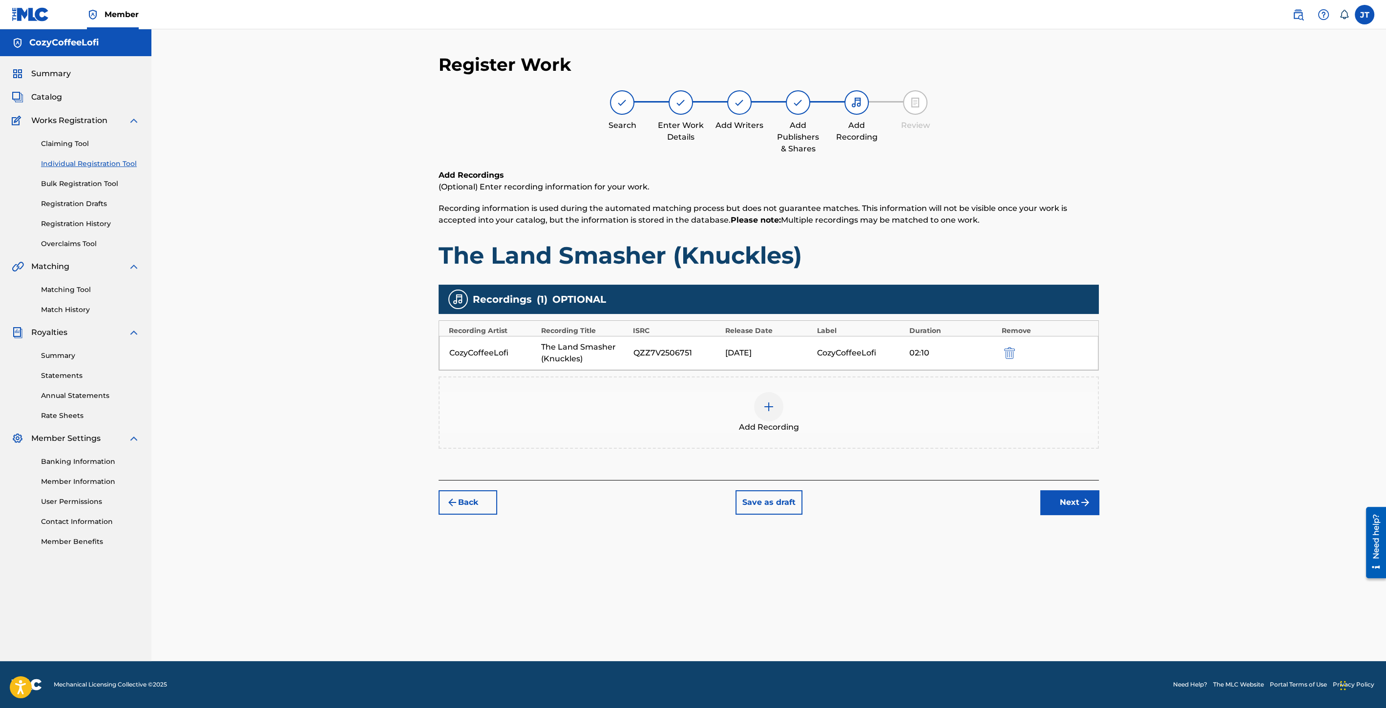
click at [1068, 496] on button "Next" at bounding box center [1069, 502] width 59 height 24
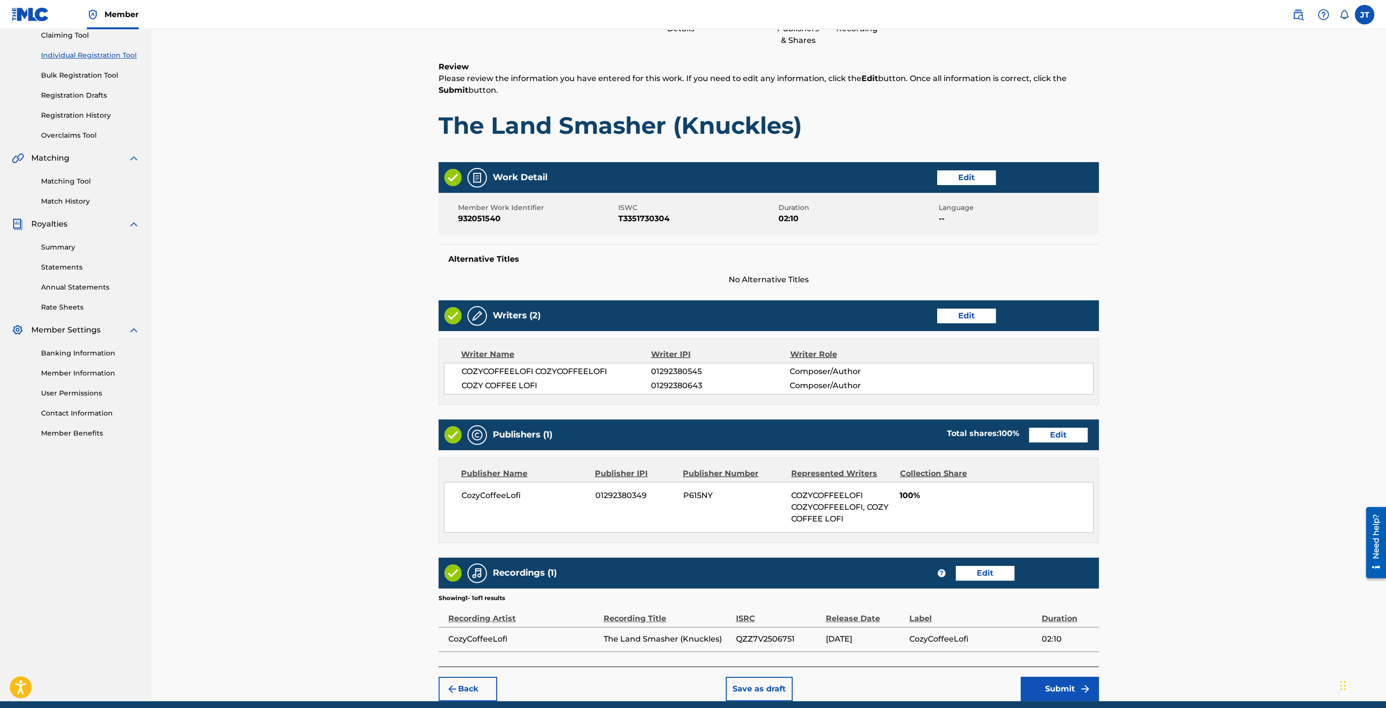
scroll to position [146, 0]
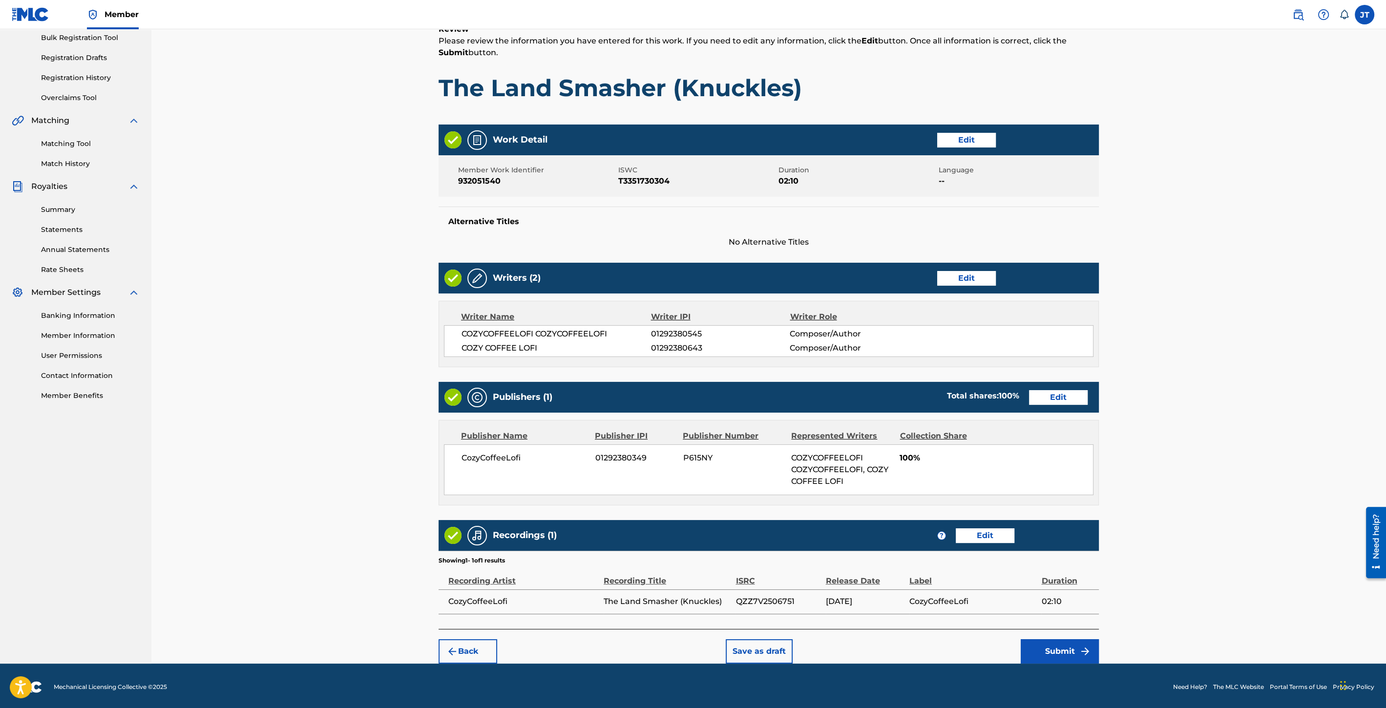
click at [1068, 644] on button "Submit" at bounding box center [1060, 651] width 78 height 24
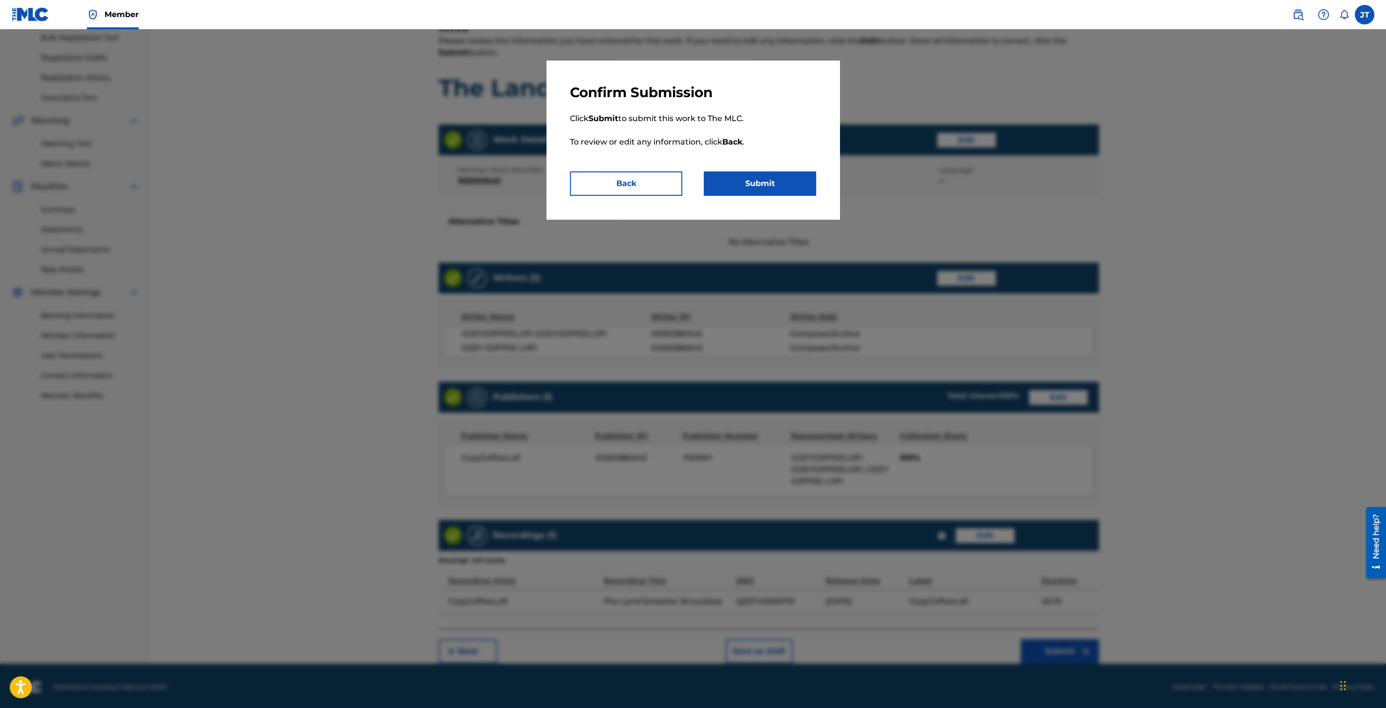
click at [773, 175] on button "Submit" at bounding box center [760, 183] width 112 height 24
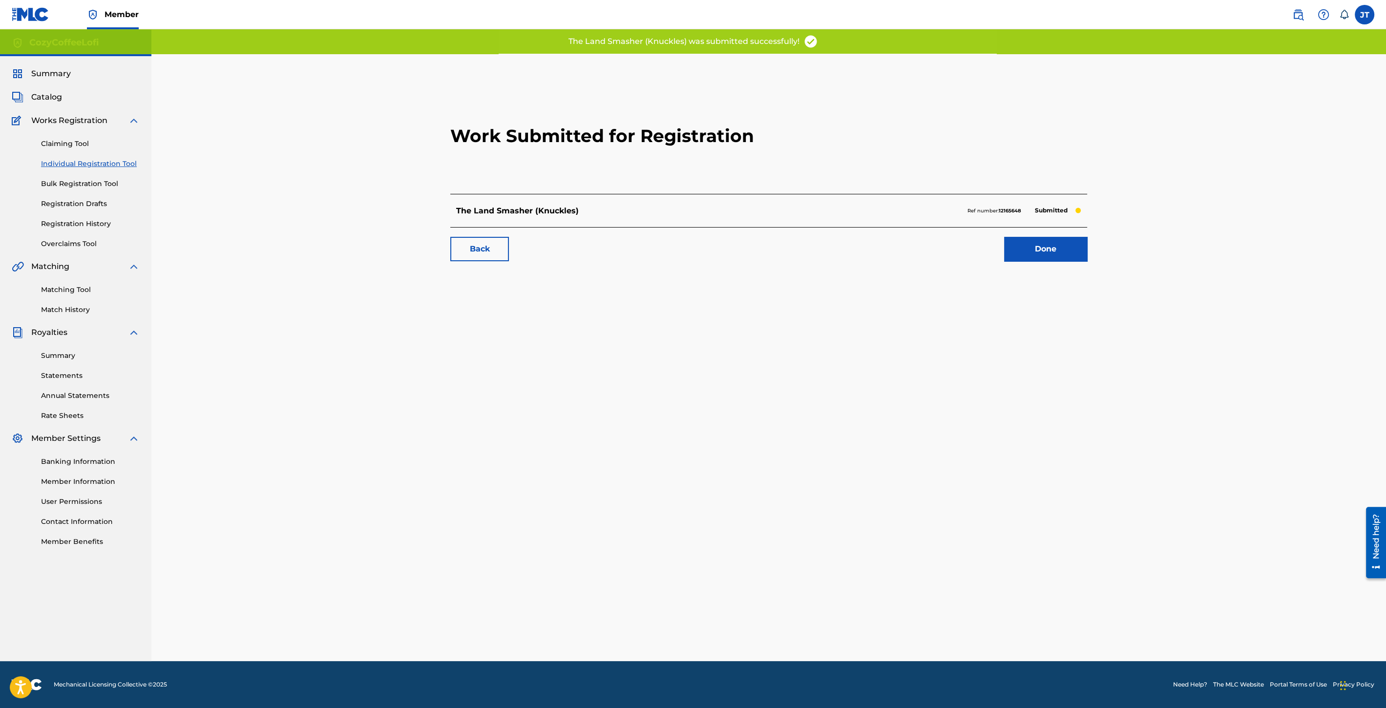
click at [1038, 255] on link "Done" at bounding box center [1045, 249] width 83 height 24
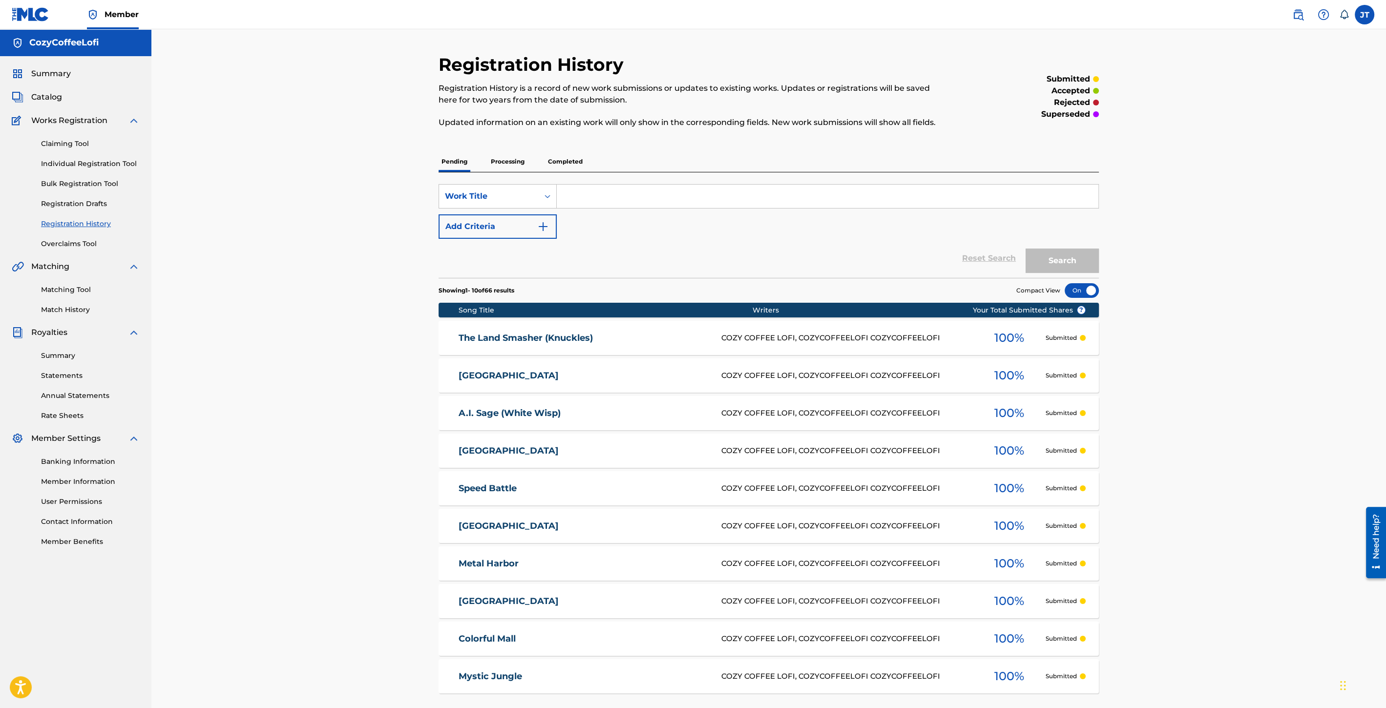
click at [95, 165] on link "Individual Registration Tool" at bounding box center [90, 164] width 99 height 10
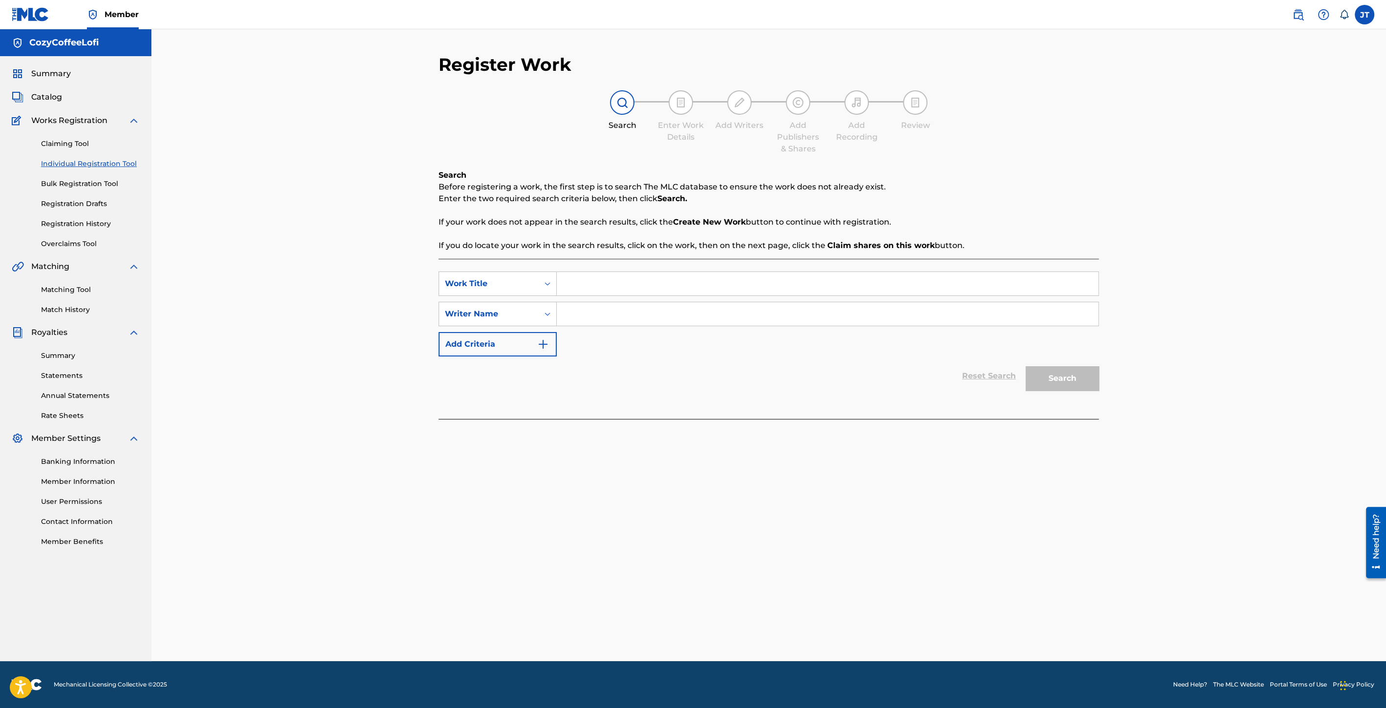
click at [591, 287] on input "Search Form" at bounding box center [828, 283] width 542 height 23
paste input "[PERSON_NAME] ([PERSON_NAME])"
type input "[PERSON_NAME] ([PERSON_NAME])"
click at [628, 310] on input "Search Form" at bounding box center [828, 313] width 542 height 23
type input "cozycoffeelofi"
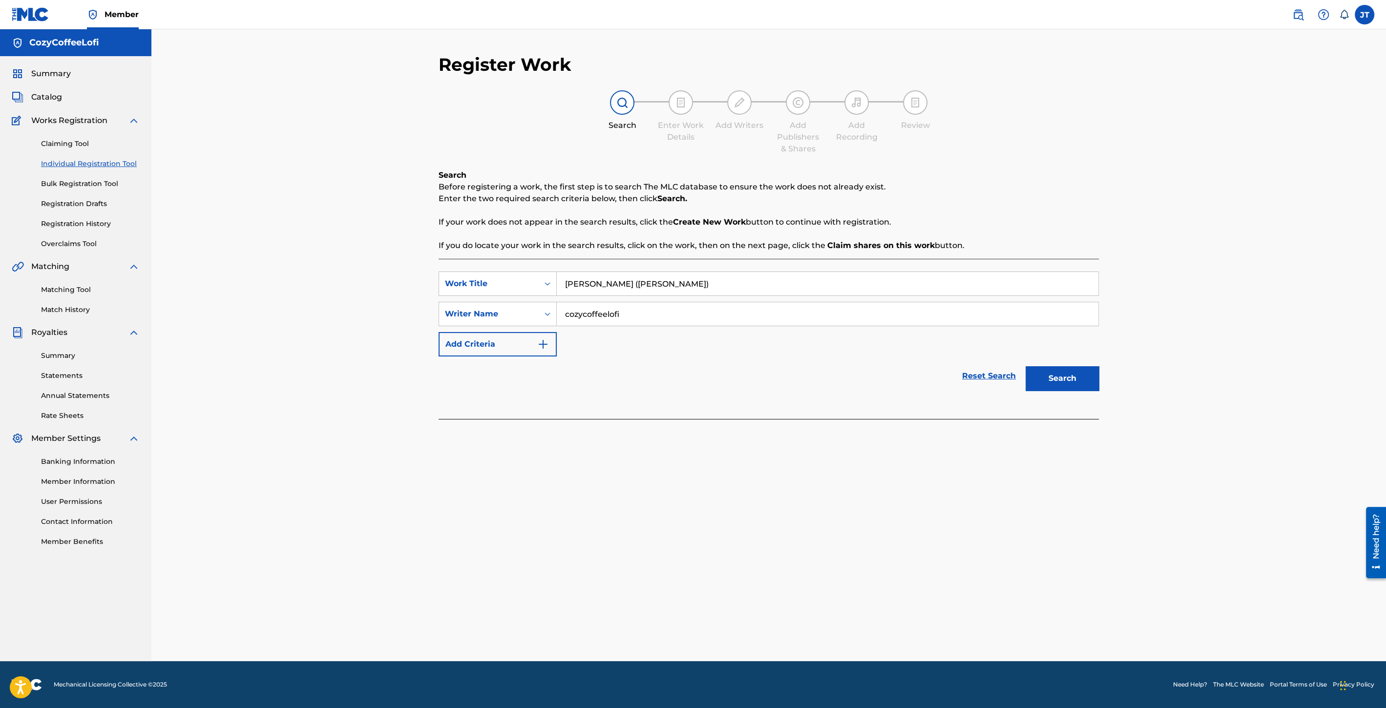
click at [1085, 375] on button "Search" at bounding box center [1062, 378] width 73 height 24
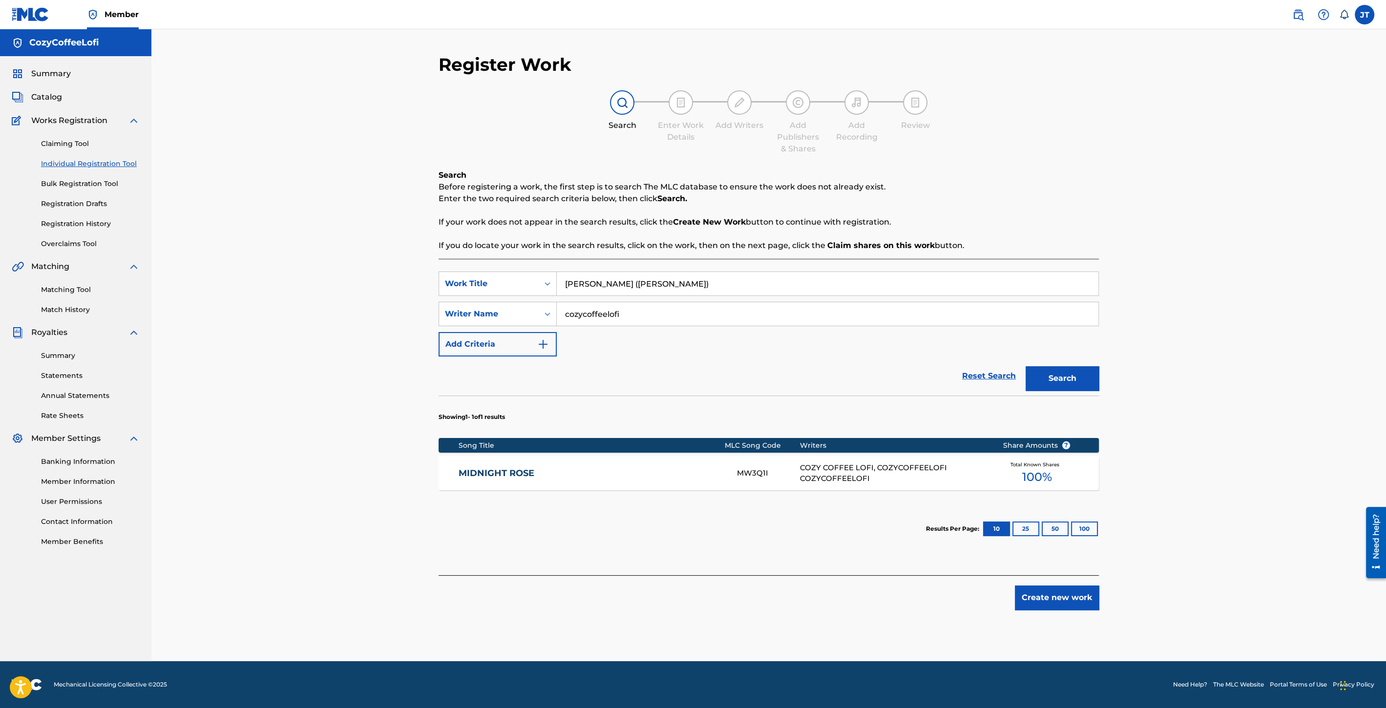
click at [1064, 602] on button "Create new work" at bounding box center [1057, 598] width 84 height 24
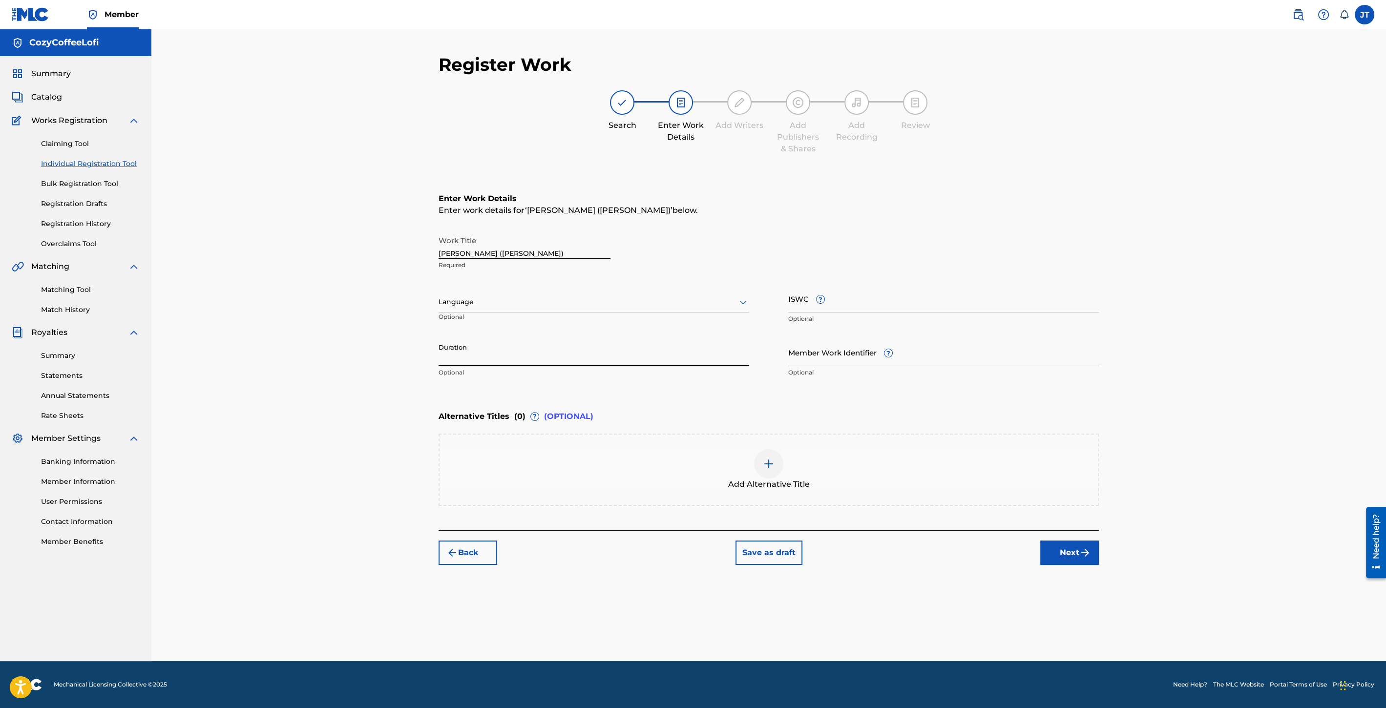
click at [465, 351] on input "Duration" at bounding box center [594, 352] width 311 height 28
type input "02:39"
click at [830, 358] on input "Member Work Identifier ?" at bounding box center [943, 352] width 311 height 28
paste input "932051543"
type input "932051543"
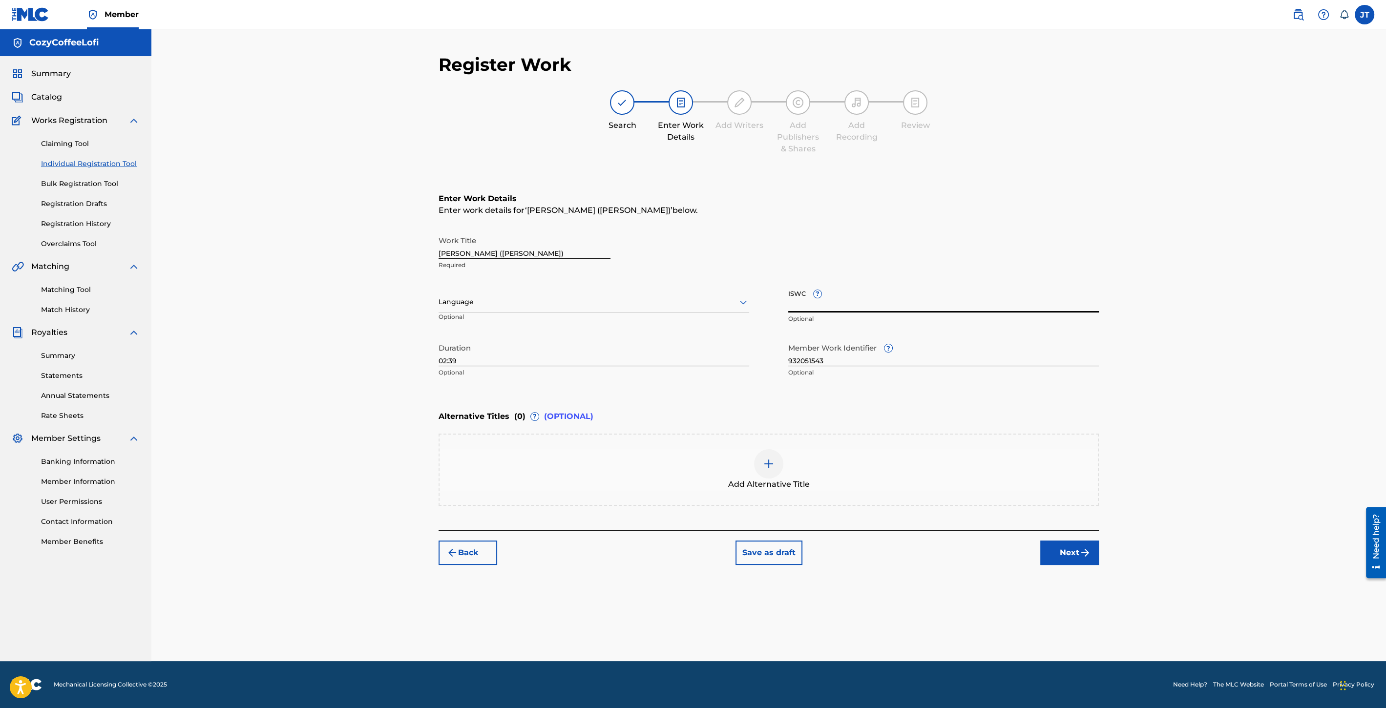
click at [844, 306] on input "ISWC ?" at bounding box center [943, 299] width 311 height 28
paste input "T3351730962"
type input "T3351730962"
click at [1092, 558] on button "Next" at bounding box center [1069, 553] width 59 height 24
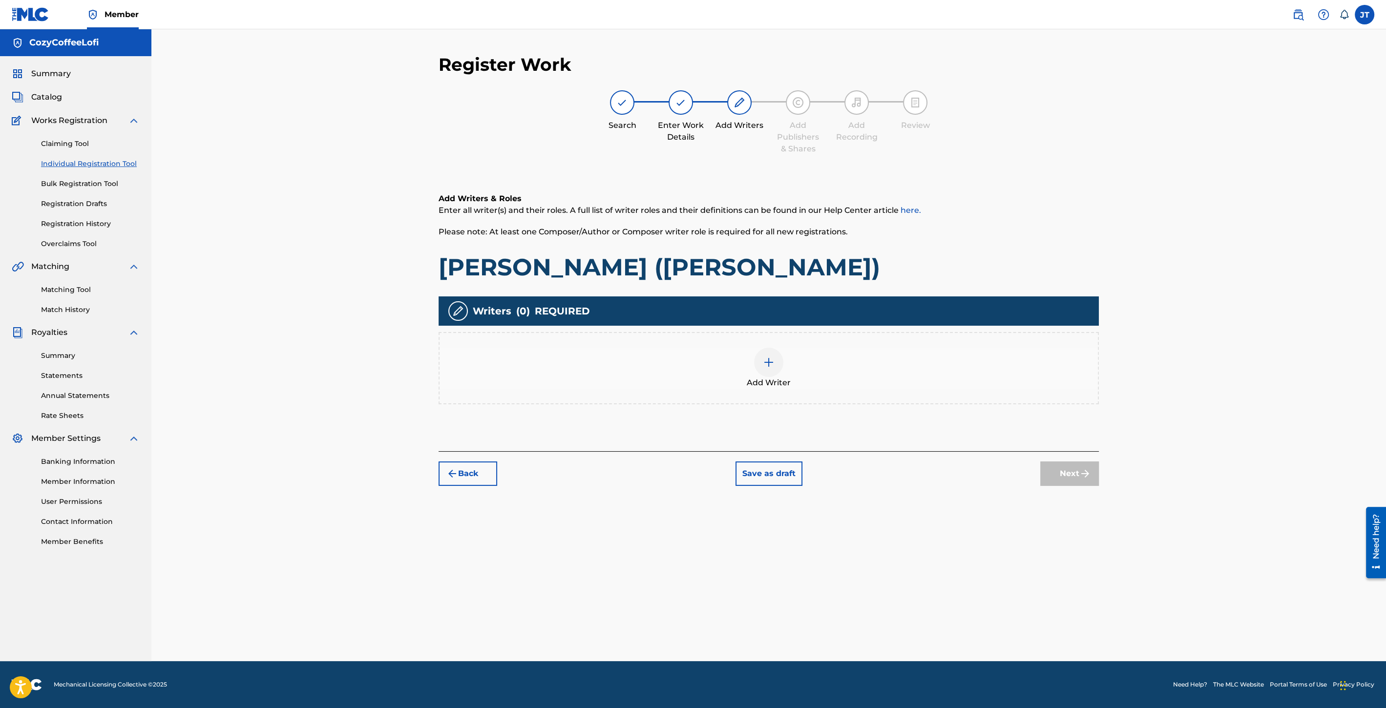
click at [754, 377] on span "Add Writer" at bounding box center [769, 383] width 44 height 12
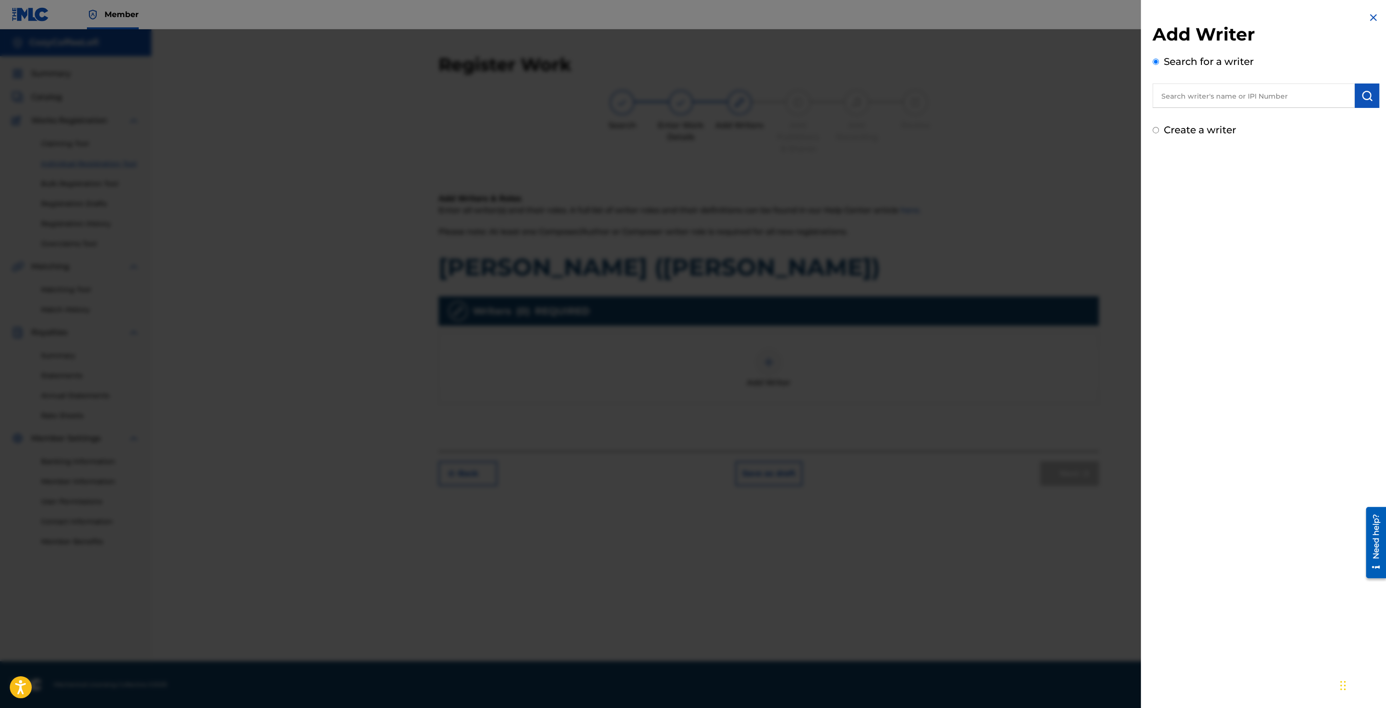
click at [1195, 96] on input "text" at bounding box center [1254, 96] width 202 height 24
click at [1233, 116] on span "offeelofi cozycoffeelofi" at bounding box center [1228, 117] width 88 height 9
type input "cozycoffeelofi cozycoffeelofi"
click at [1368, 96] on img "submit" at bounding box center [1367, 96] width 12 height 12
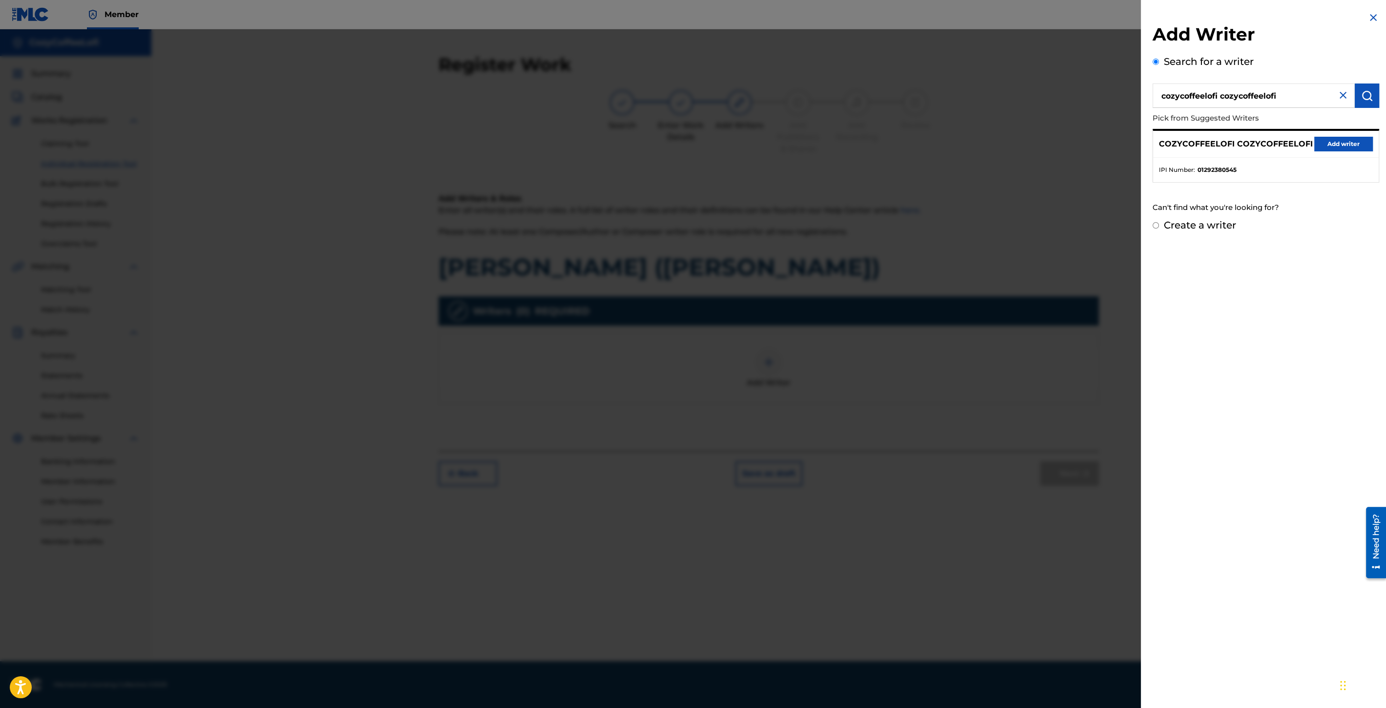
click at [1332, 140] on button "Add writer" at bounding box center [1343, 144] width 59 height 15
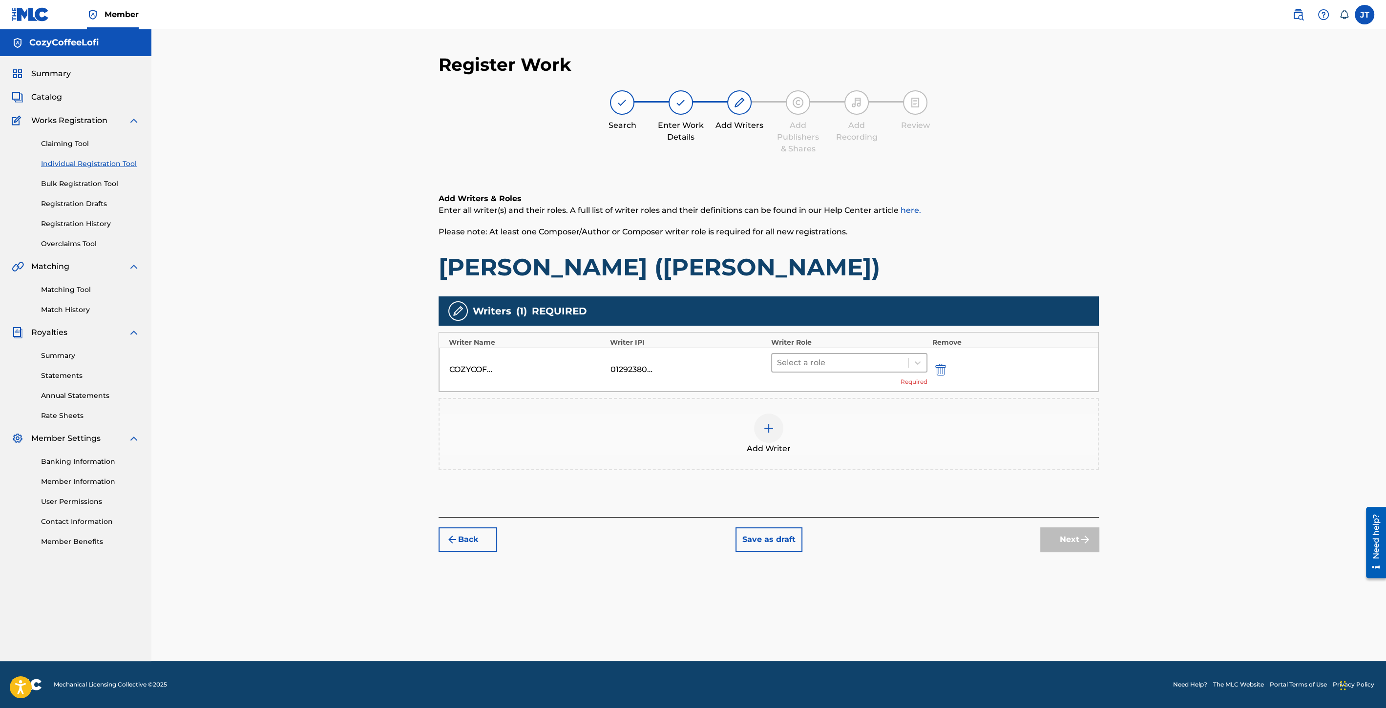
click at [826, 368] on div at bounding box center [840, 363] width 126 height 14
click at [819, 385] on div "Composer/Author" at bounding box center [849, 388] width 156 height 20
click at [776, 416] on div at bounding box center [768, 413] width 29 height 29
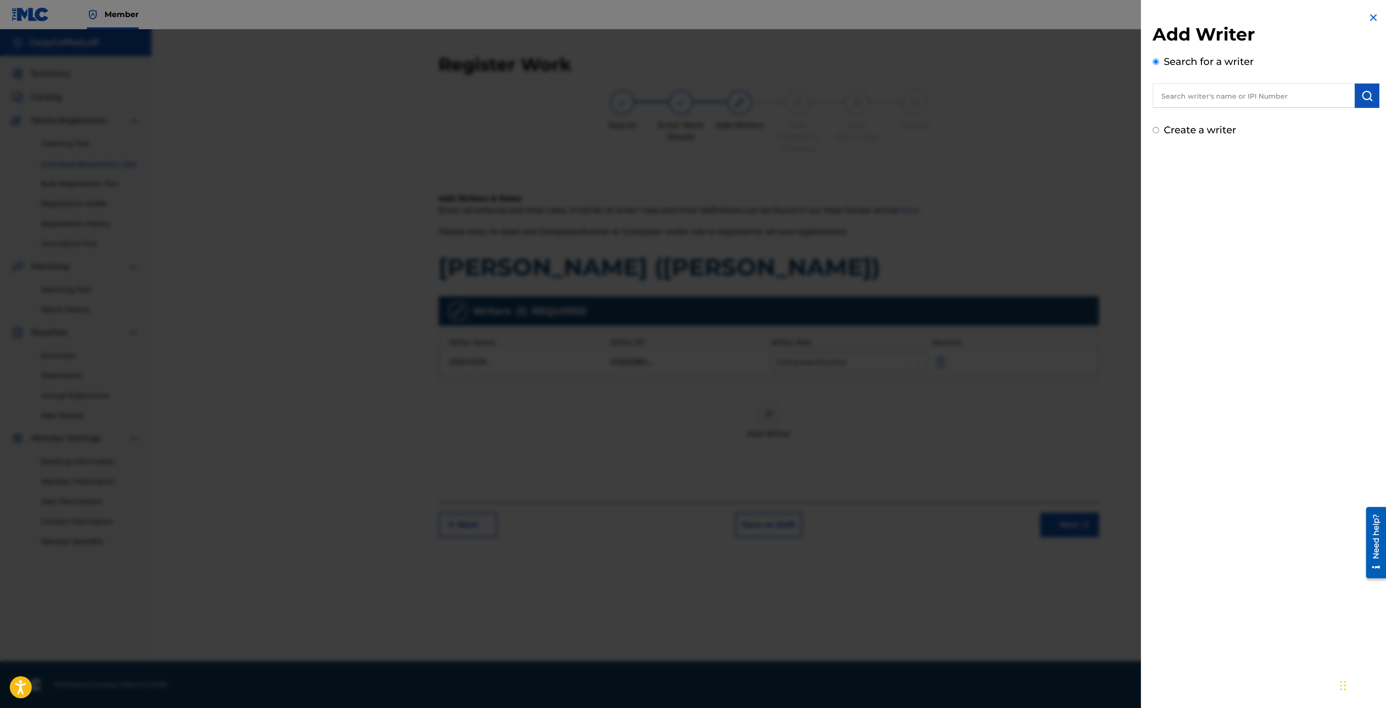
click at [1190, 97] on input "text" at bounding box center [1254, 96] width 202 height 24
click at [1201, 112] on div "cozy coff ee lofi" at bounding box center [1254, 118] width 202 height 18
type input "cozy coffee lofi"
click at [1364, 91] on img "submit" at bounding box center [1367, 96] width 12 height 12
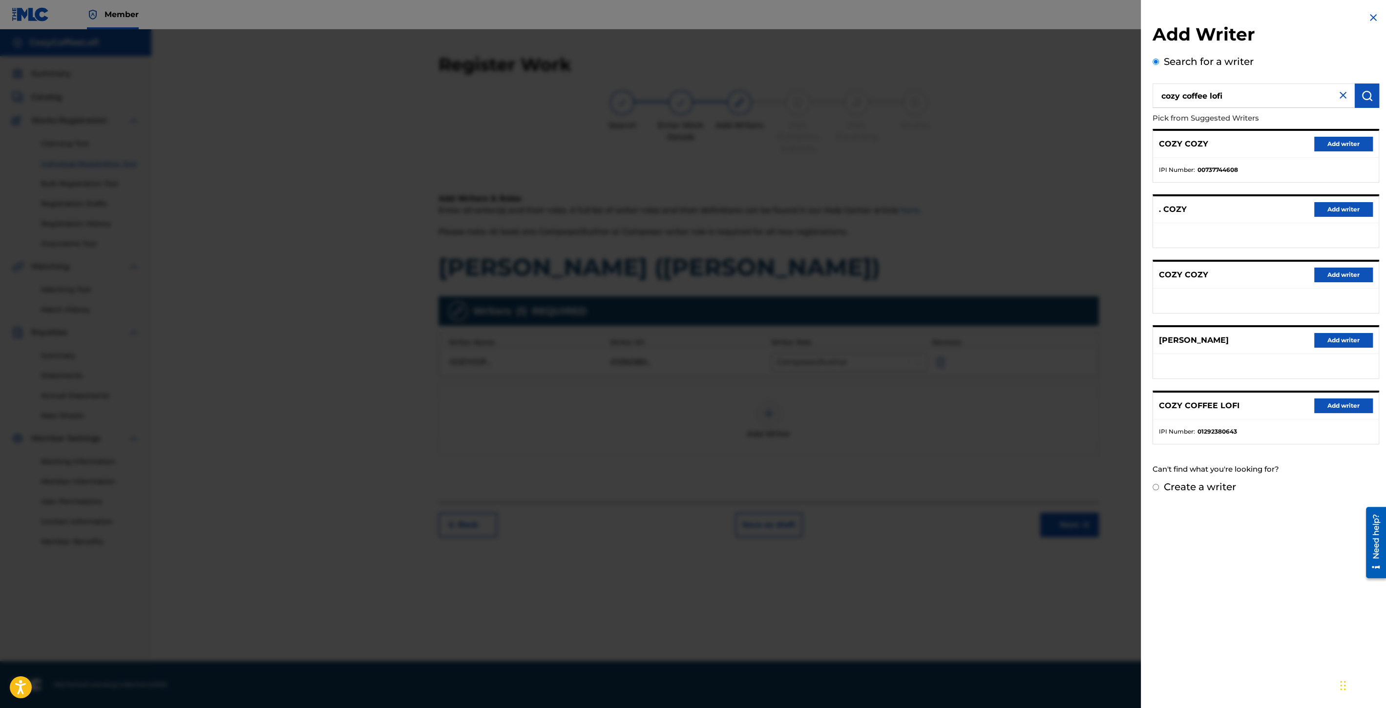
click at [1342, 401] on button "Add writer" at bounding box center [1343, 406] width 59 height 15
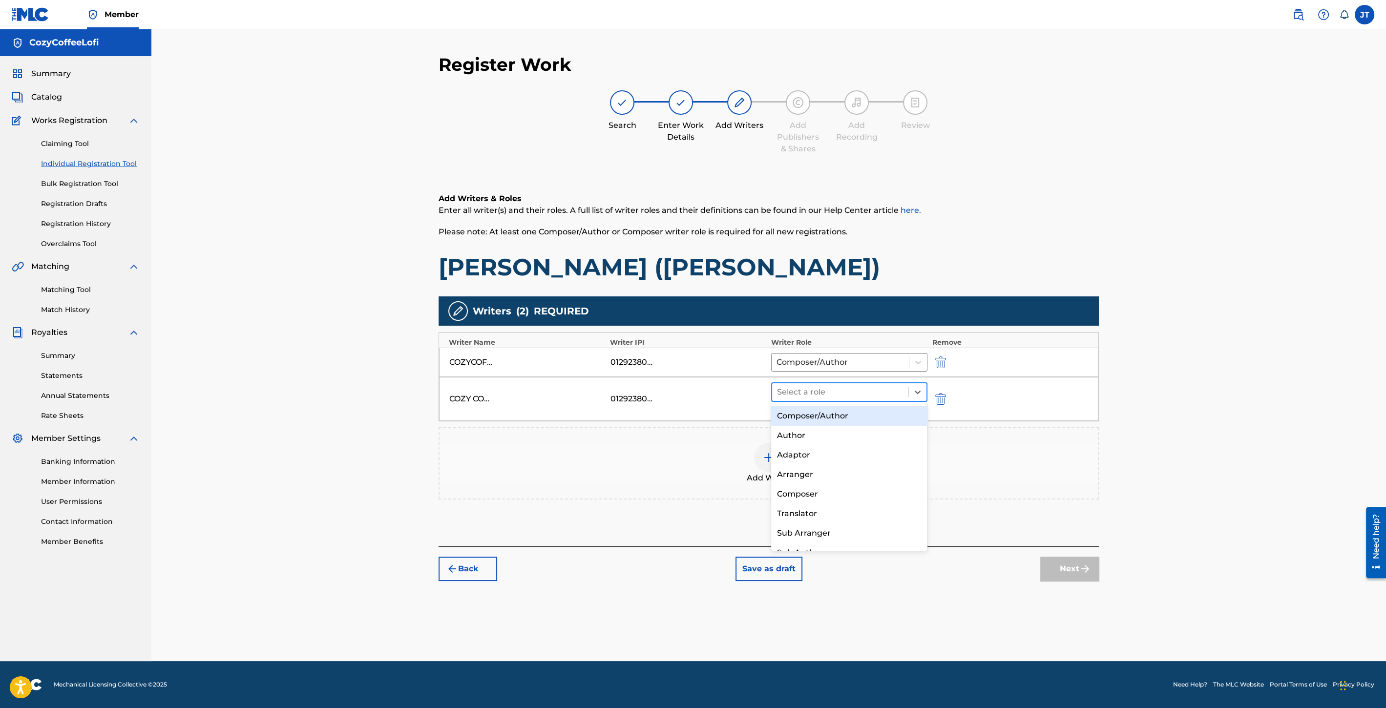
click at [848, 394] on div at bounding box center [840, 392] width 126 height 14
click at [827, 415] on div "Composer/Author" at bounding box center [849, 416] width 156 height 20
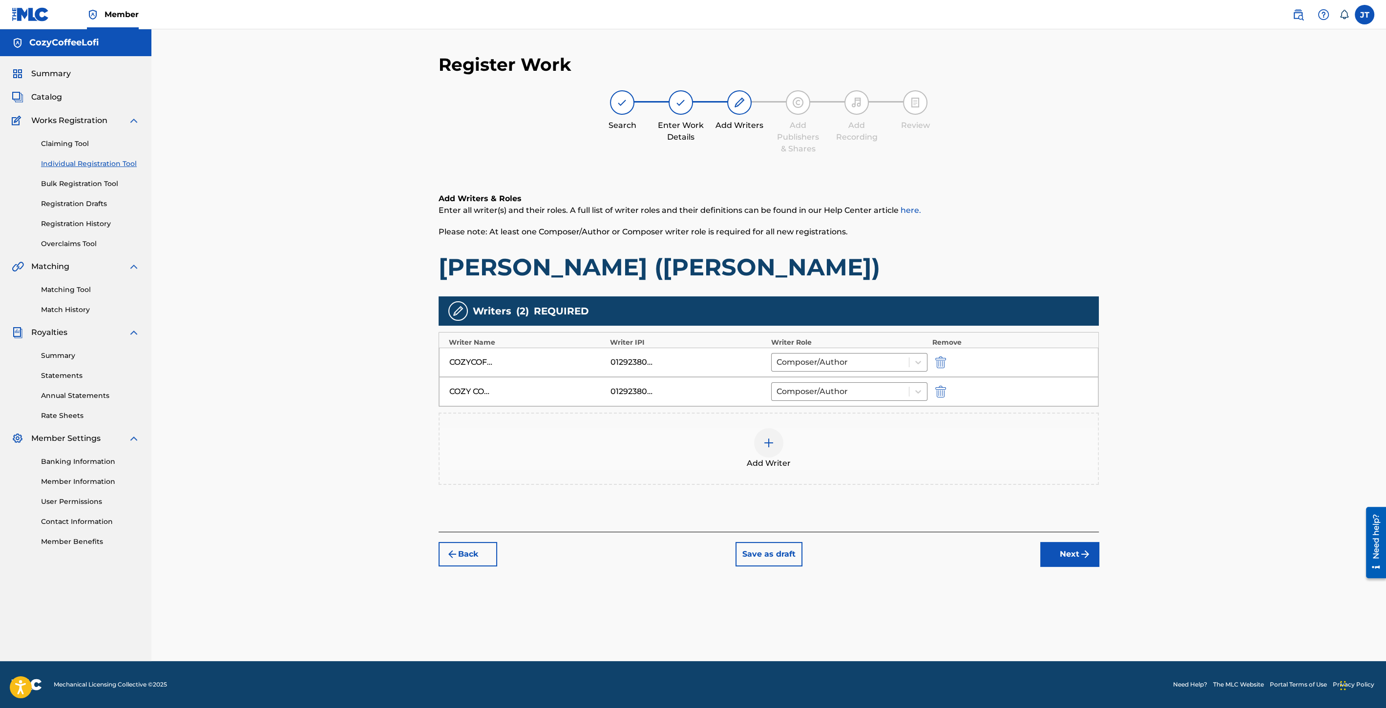
click at [1071, 553] on button "Next" at bounding box center [1069, 554] width 59 height 24
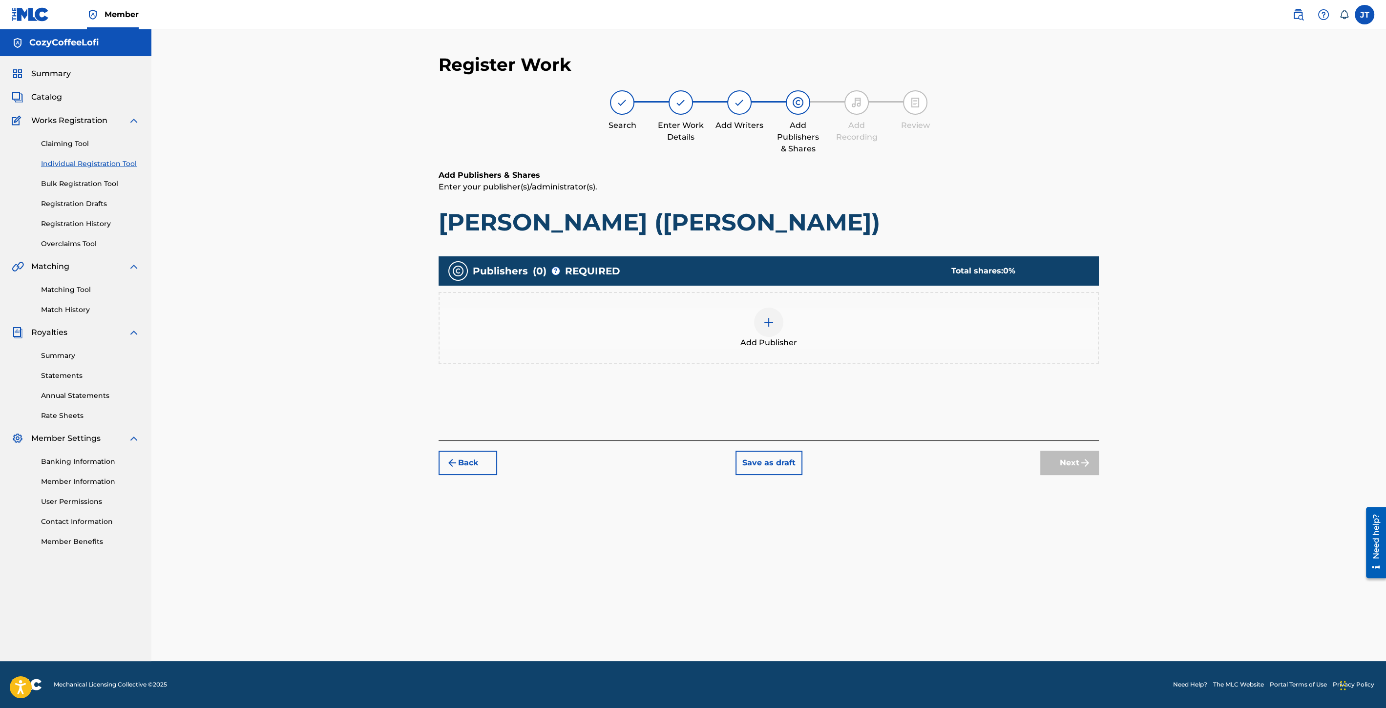
click at [767, 317] on img at bounding box center [769, 322] width 12 height 12
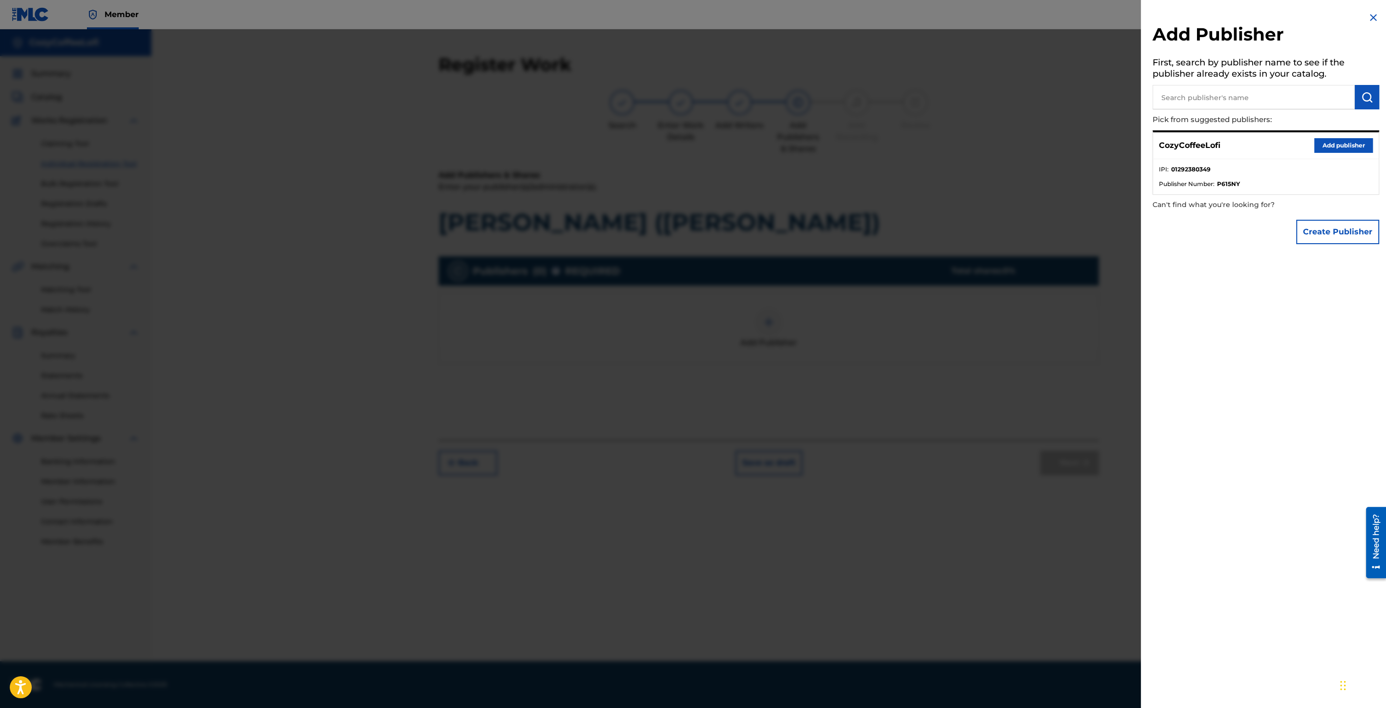
click at [1328, 138] on button "Add publisher" at bounding box center [1343, 145] width 59 height 15
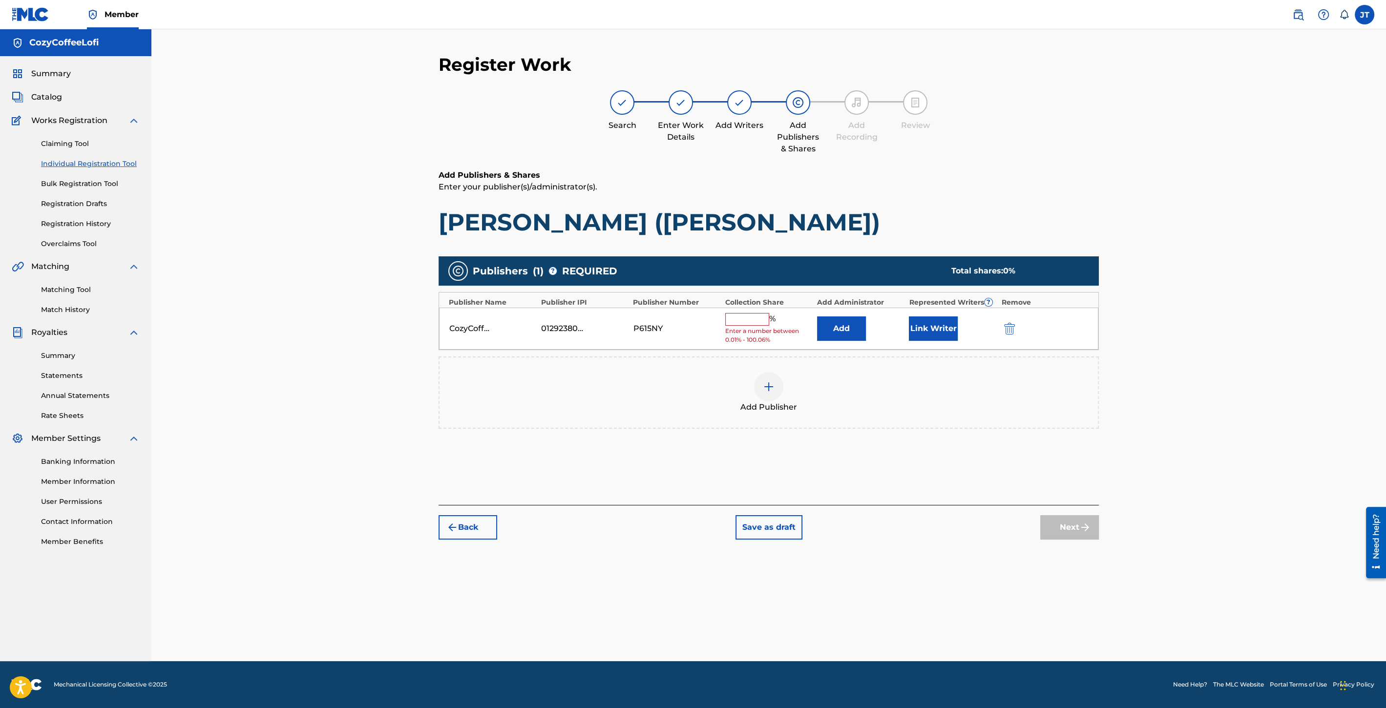
click at [743, 316] on input "text" at bounding box center [747, 319] width 44 height 13
type input "100"
click at [922, 320] on button "Link Writer" at bounding box center [933, 325] width 49 height 24
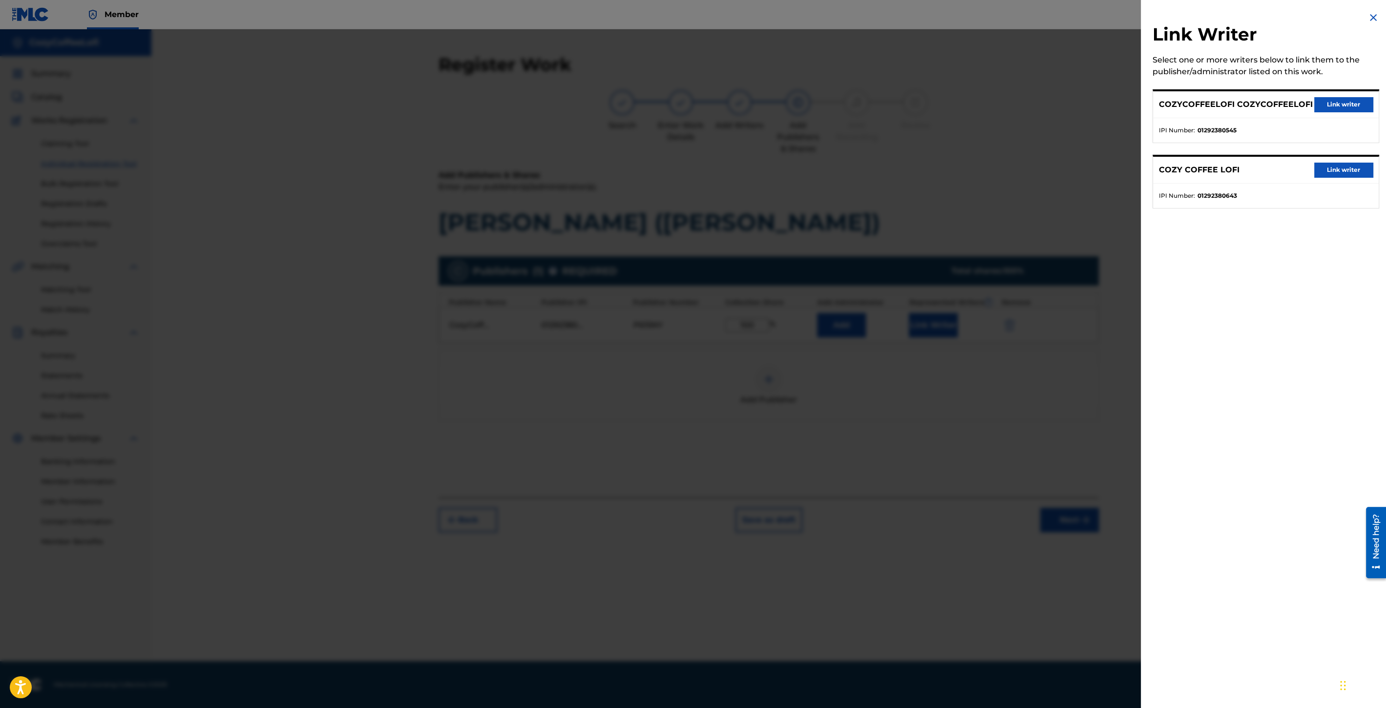
click at [1347, 113] on div "COZYCOFFEELOFI COZYCOFFEELOFI Link writer" at bounding box center [1266, 104] width 226 height 27
click at [1346, 109] on button "Link writer" at bounding box center [1343, 104] width 59 height 15
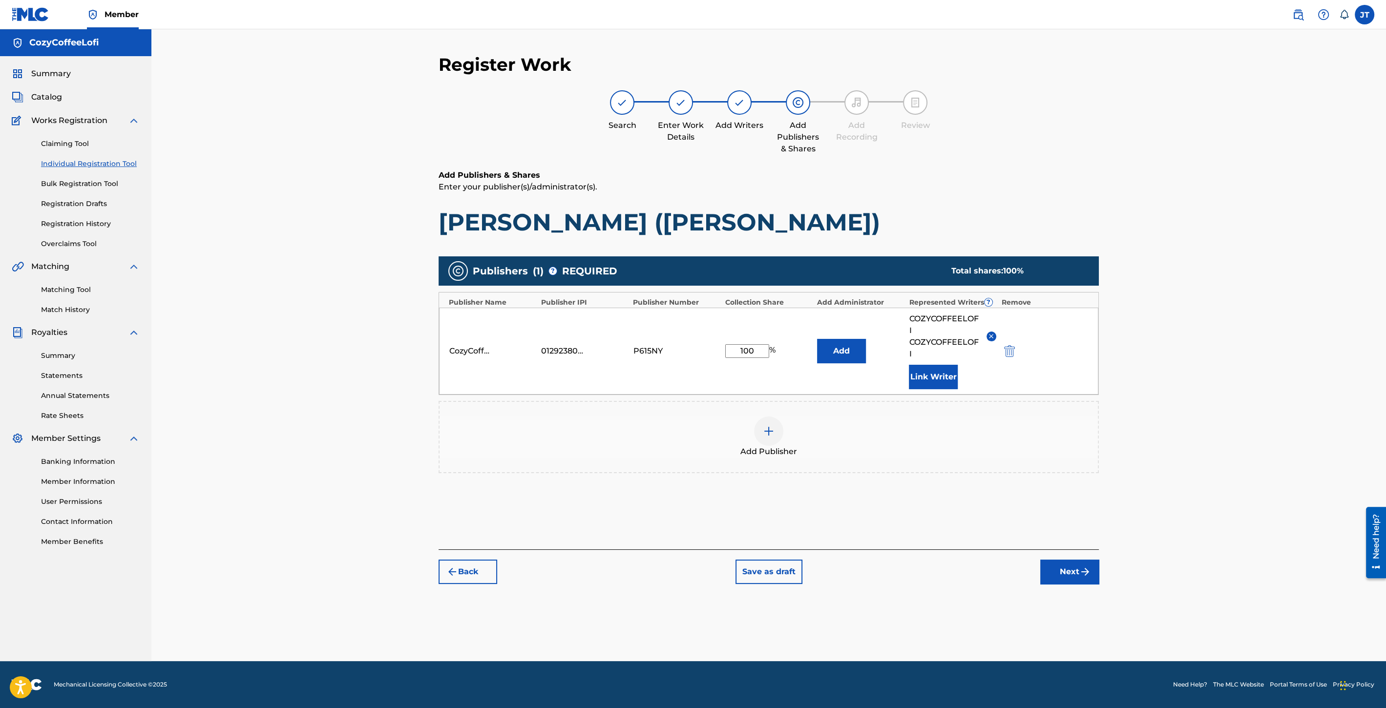
click at [947, 384] on button "Link Writer" at bounding box center [933, 377] width 49 height 24
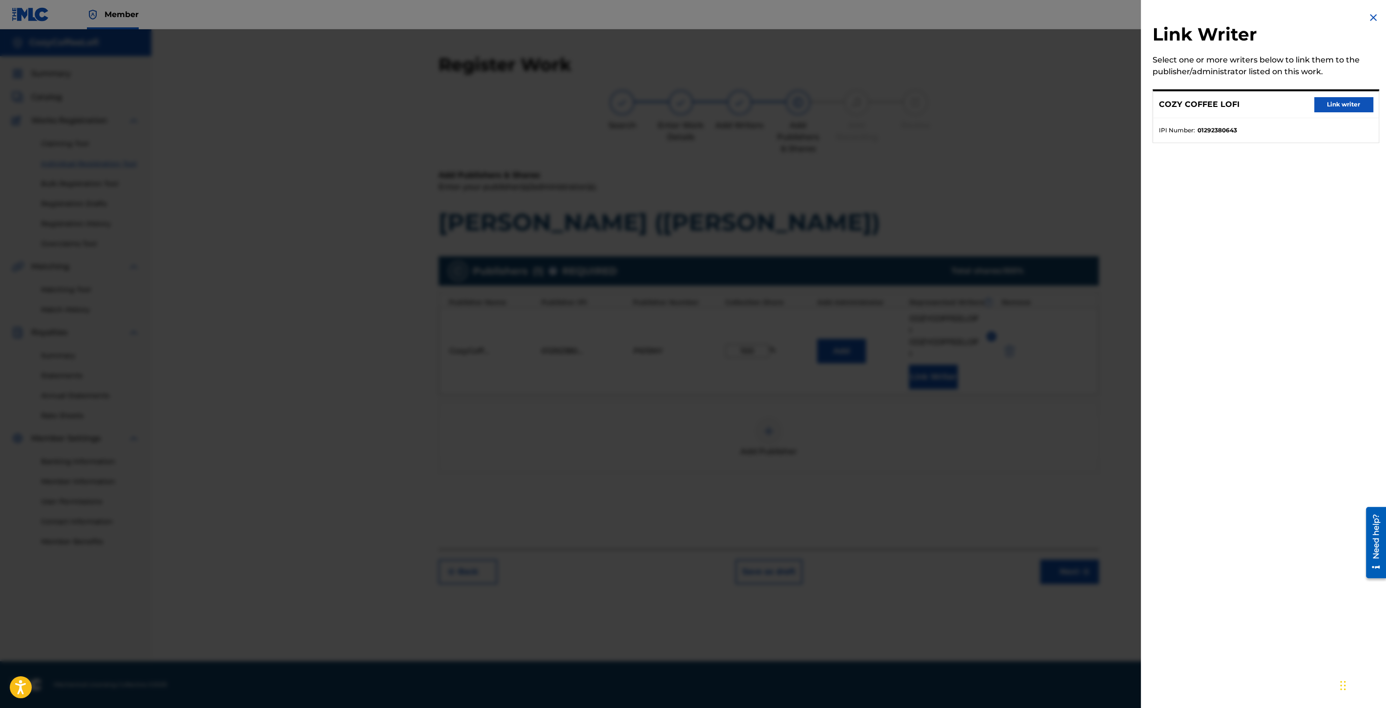
click at [1345, 109] on button "Link writer" at bounding box center [1343, 104] width 59 height 15
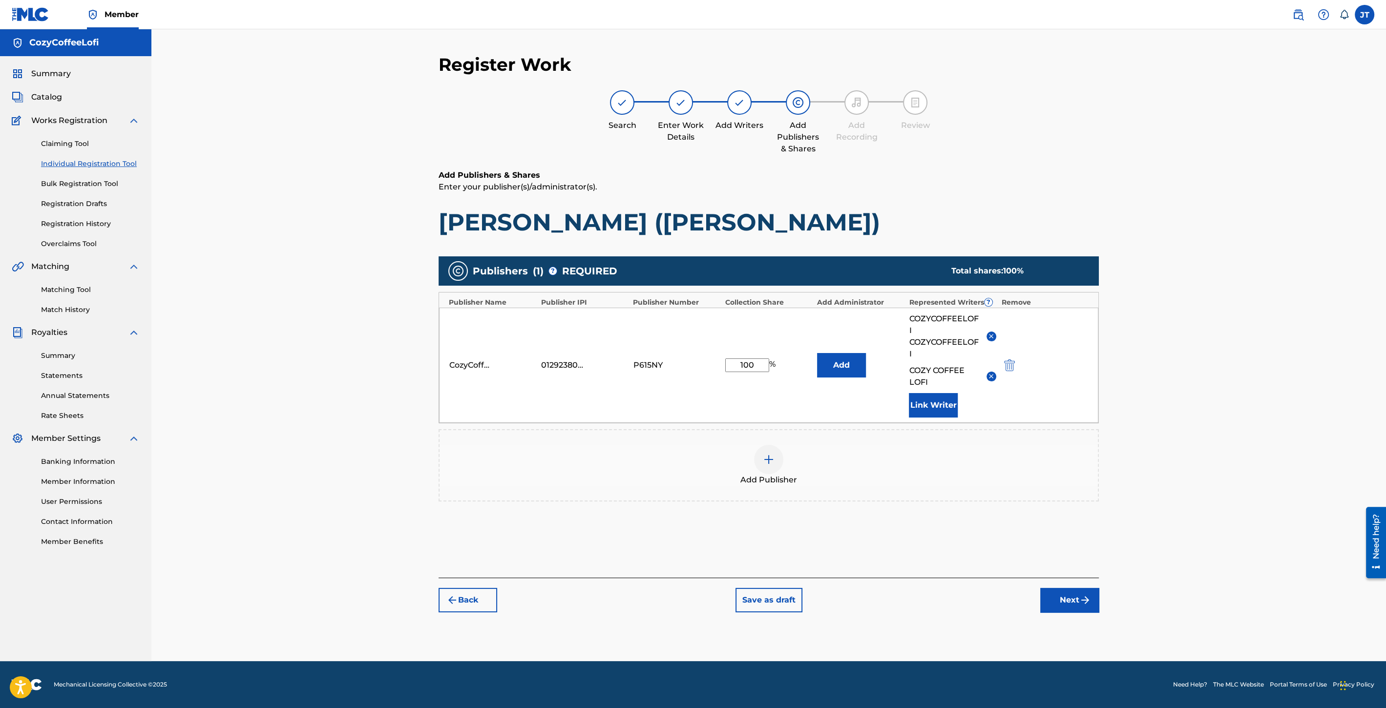
click at [1059, 598] on button "Next" at bounding box center [1069, 600] width 59 height 24
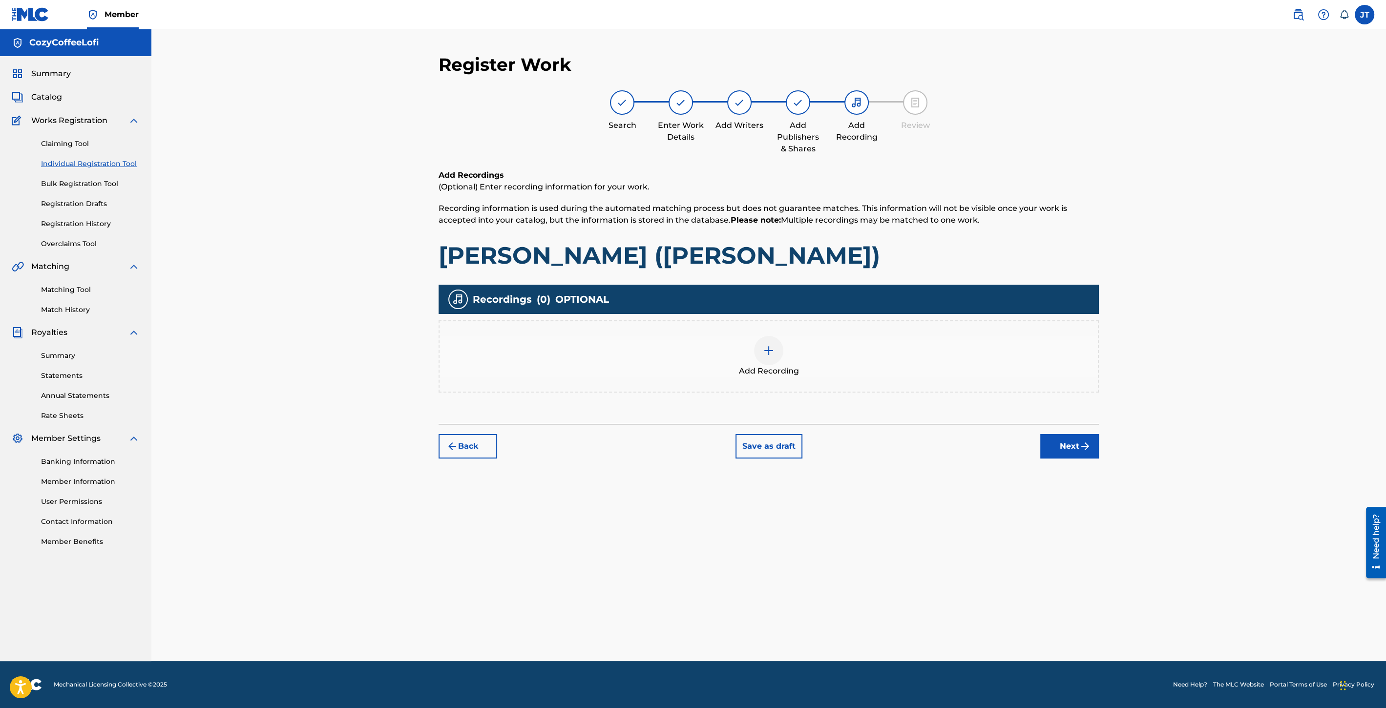
click at [768, 336] on div at bounding box center [768, 350] width 29 height 29
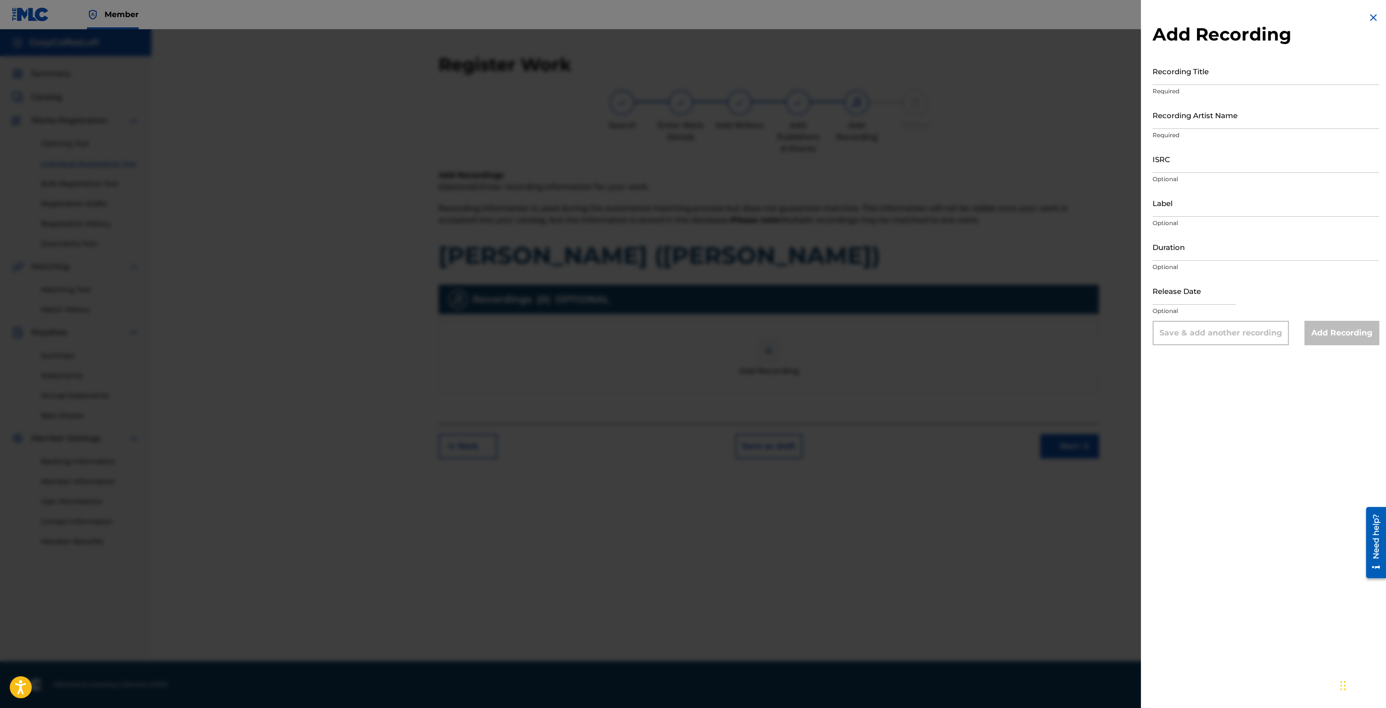
click at [1180, 75] on input "Recording Title" at bounding box center [1266, 71] width 227 height 28
paste input "[PERSON_NAME] ([PERSON_NAME])"
type input "[PERSON_NAME] ([PERSON_NAME])"
click at [1193, 118] on input "Recording Artist Name" at bounding box center [1266, 115] width 227 height 28
type input "CozyCoffeeLofi"
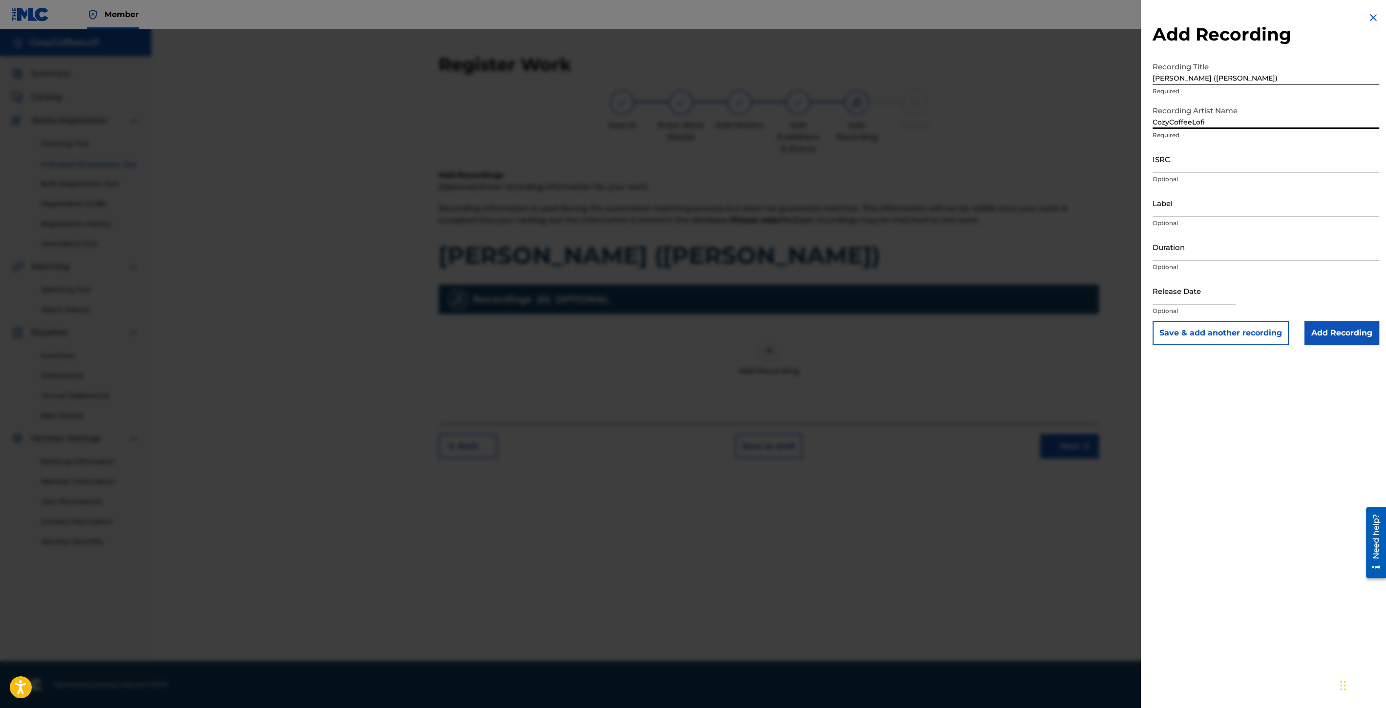
click at [1191, 164] on input "ISRC" at bounding box center [1266, 159] width 227 height 28
paste input "QZZ7V2506752"
type input "QZZ7V2506752"
click at [1180, 216] on input "Label" at bounding box center [1266, 203] width 227 height 28
type input "CozyCoffeeLofi"
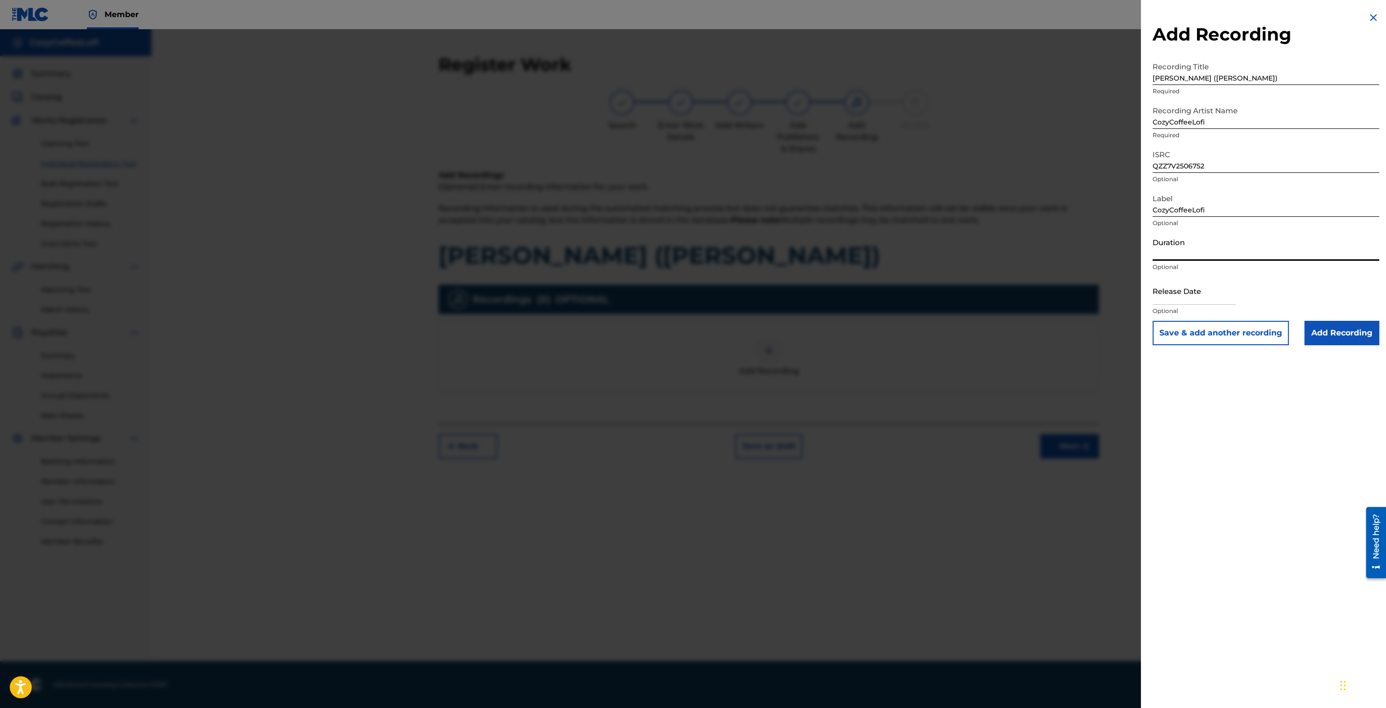
click at [1184, 257] on input "Duration" at bounding box center [1266, 247] width 227 height 28
click at [1165, 255] on input "Duration" at bounding box center [1266, 247] width 227 height 28
type input "02:39"
click at [1193, 293] on input "text" at bounding box center [1194, 291] width 83 height 28
select select "8"
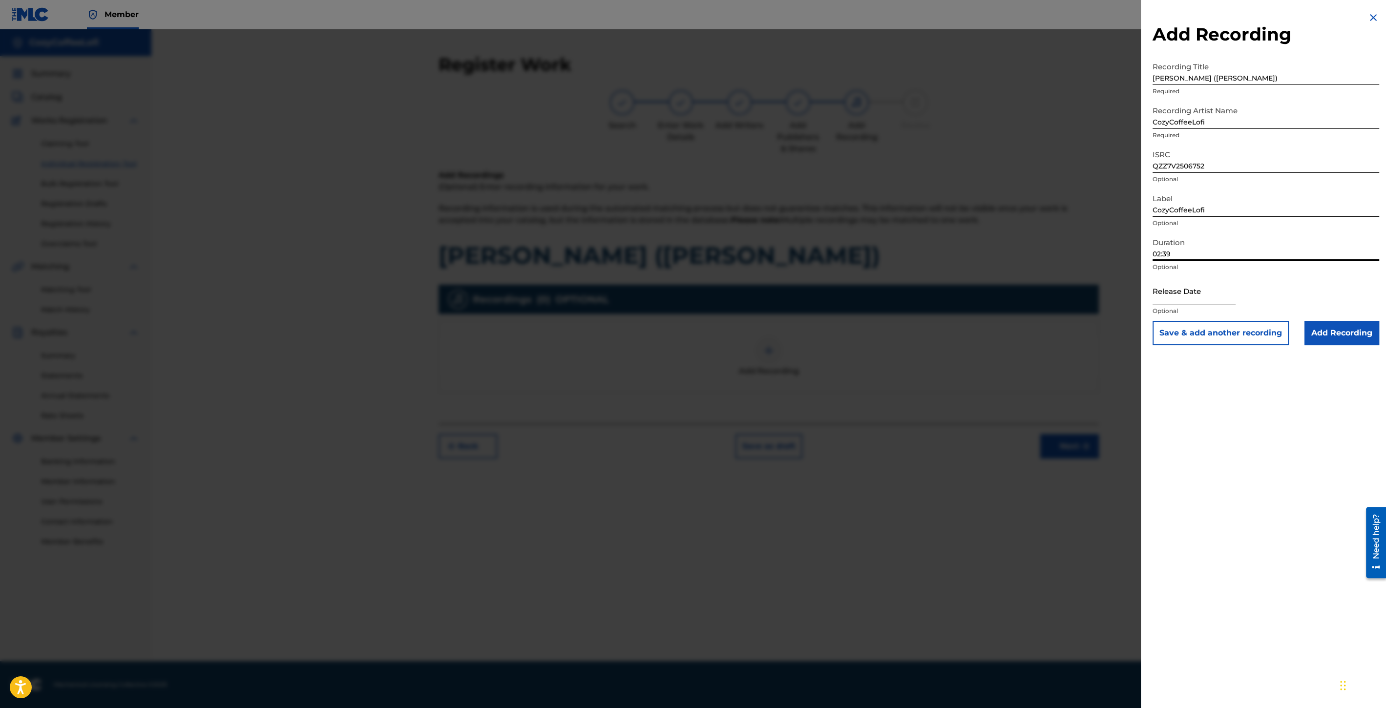
select select "2025"
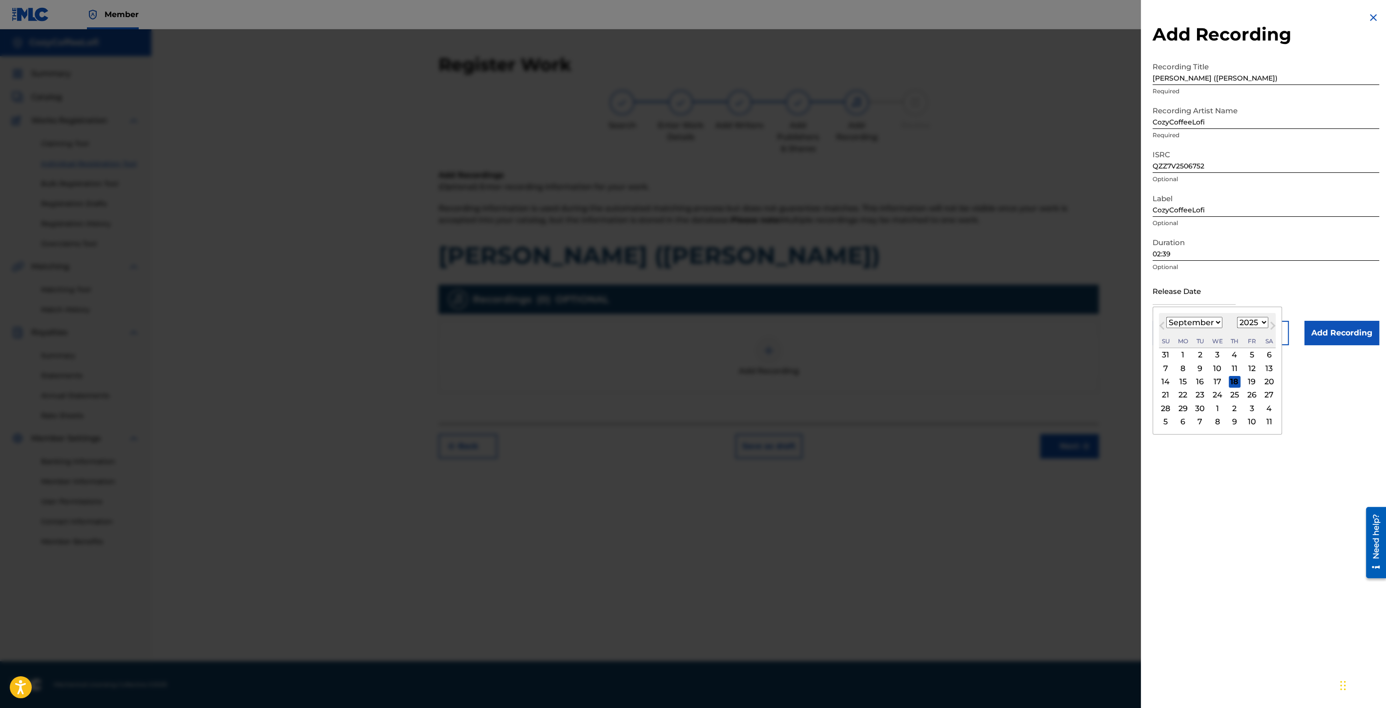
click at [1172, 315] on div "[DATE] January February March April May June July August September October Nove…" at bounding box center [1217, 330] width 117 height 35
click at [1237, 369] on div "11" at bounding box center [1235, 368] width 12 height 12
type input "[DATE]"
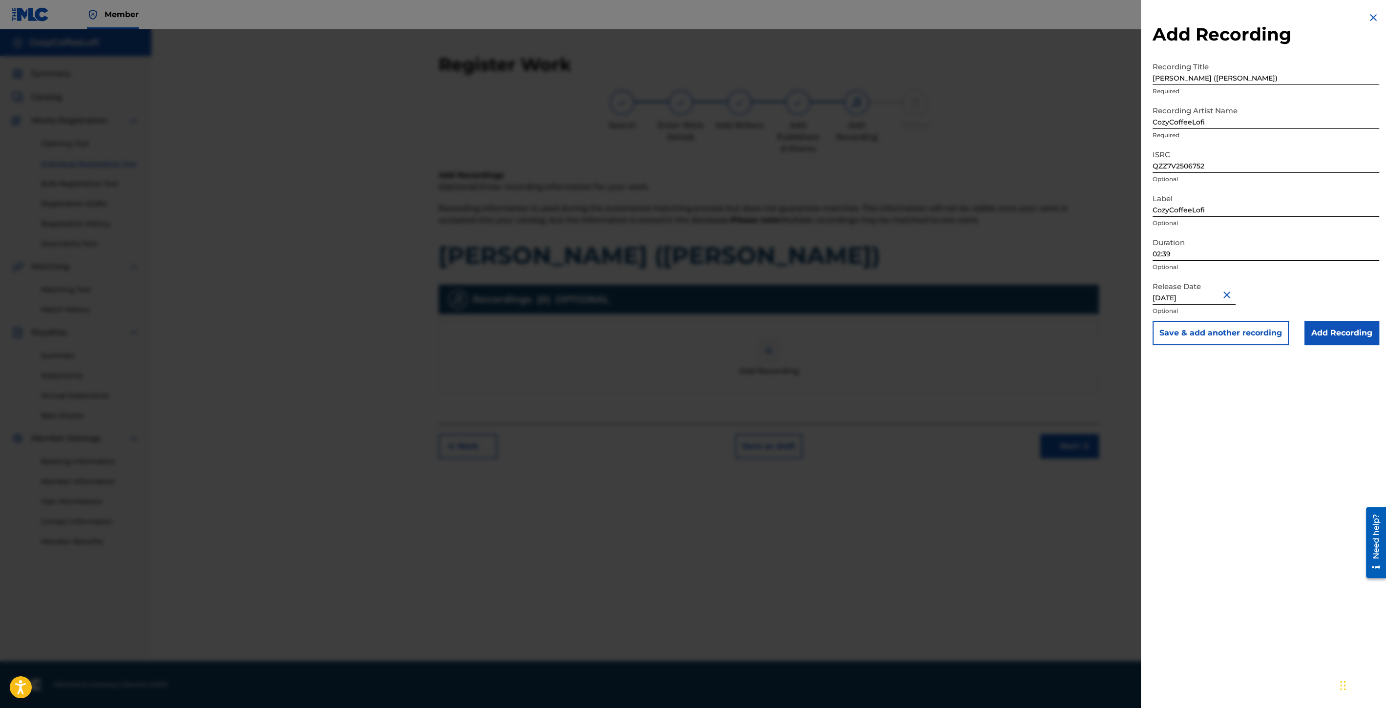
click at [1217, 338] on button "Save & add another recording" at bounding box center [1221, 333] width 136 height 24
click at [1368, 15] on img at bounding box center [1374, 18] width 12 height 12
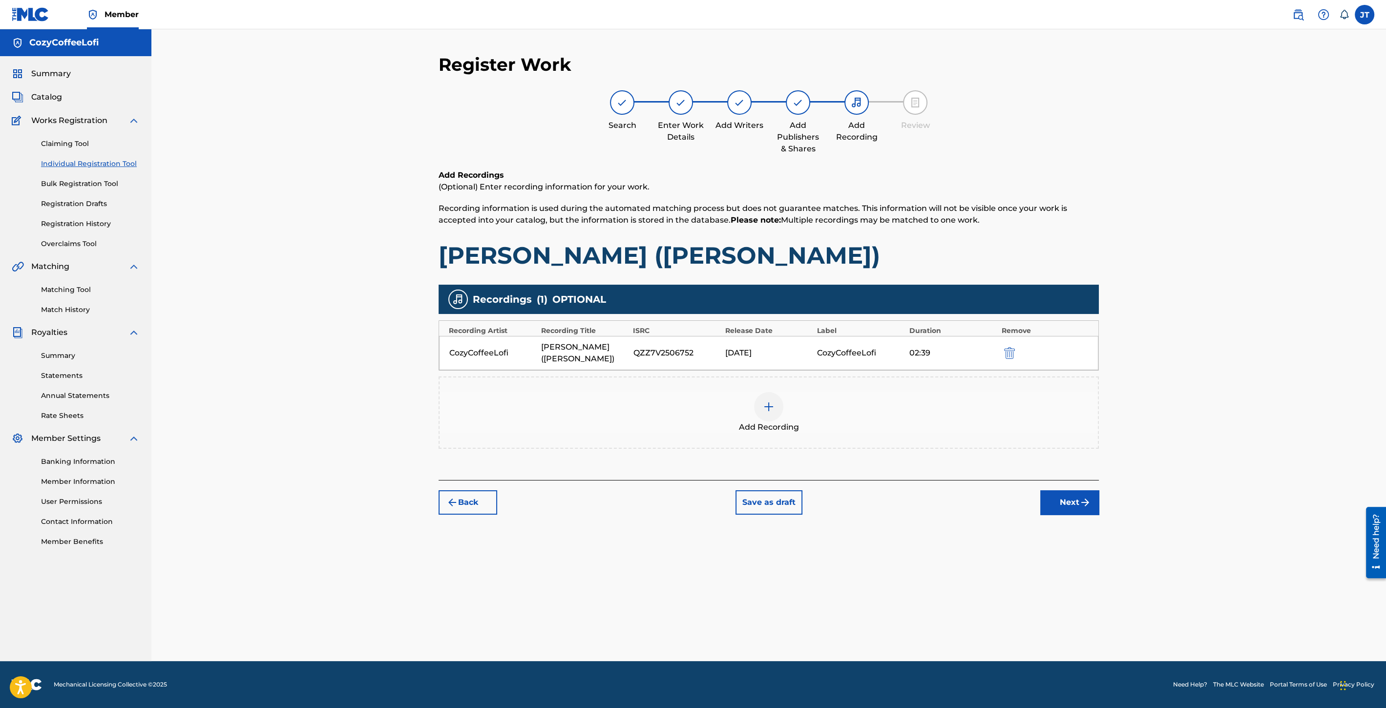
click at [1060, 490] on button "Next" at bounding box center [1069, 502] width 59 height 24
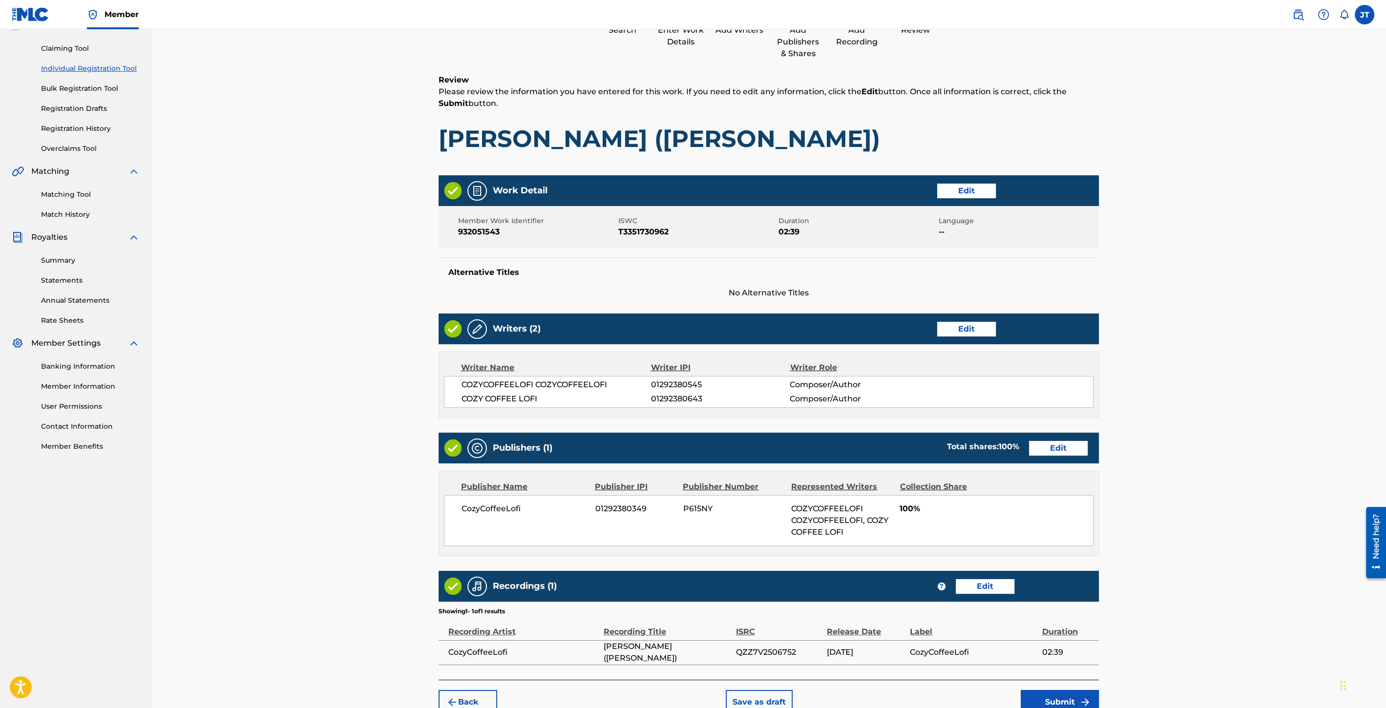
scroll to position [146, 0]
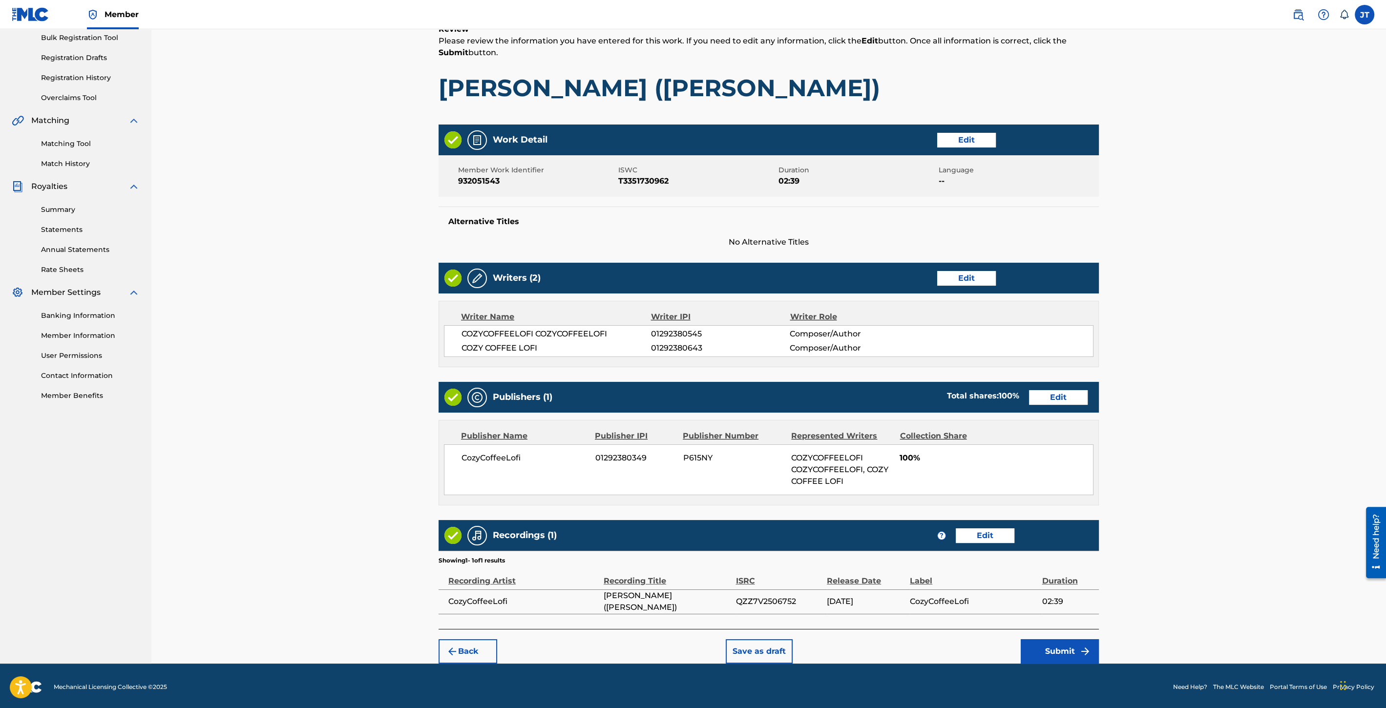
click at [1063, 640] on button "Submit" at bounding box center [1060, 651] width 78 height 24
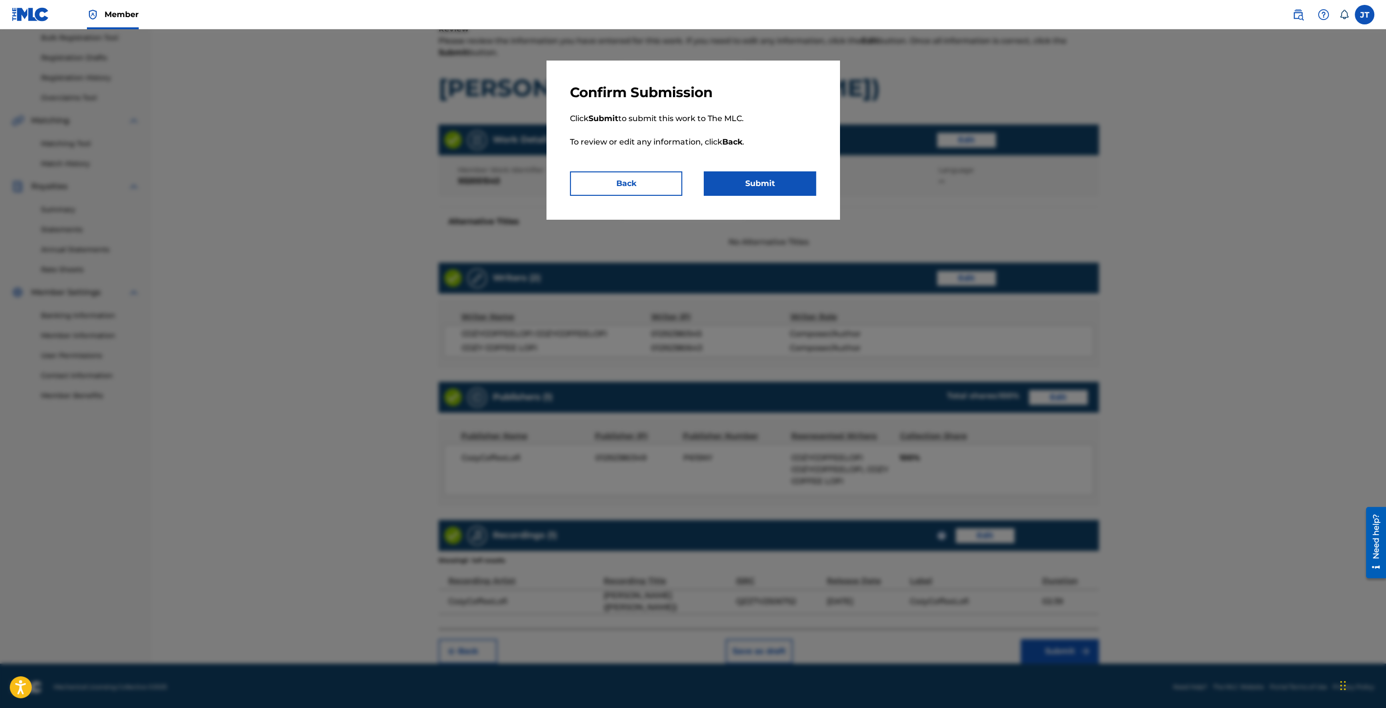
click at [756, 191] on button "Submit" at bounding box center [760, 183] width 112 height 24
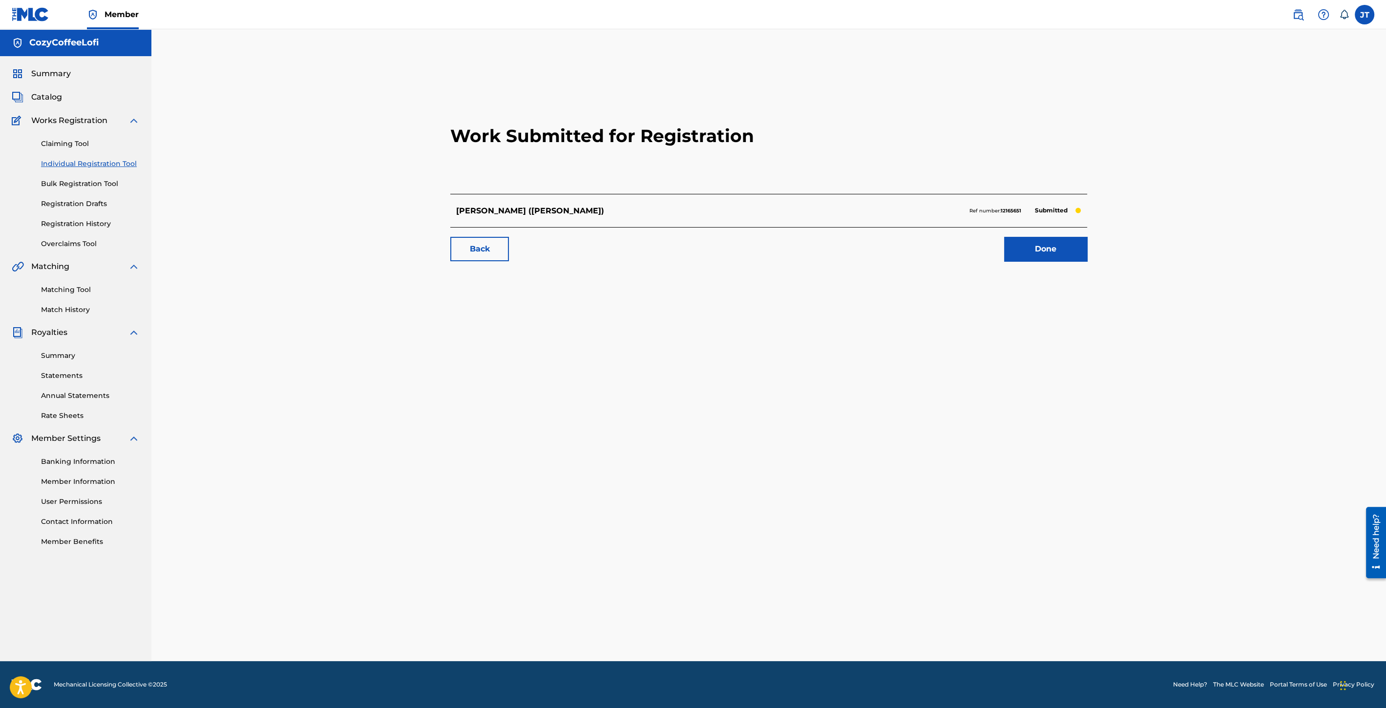
click at [1044, 246] on link "Done" at bounding box center [1045, 249] width 83 height 24
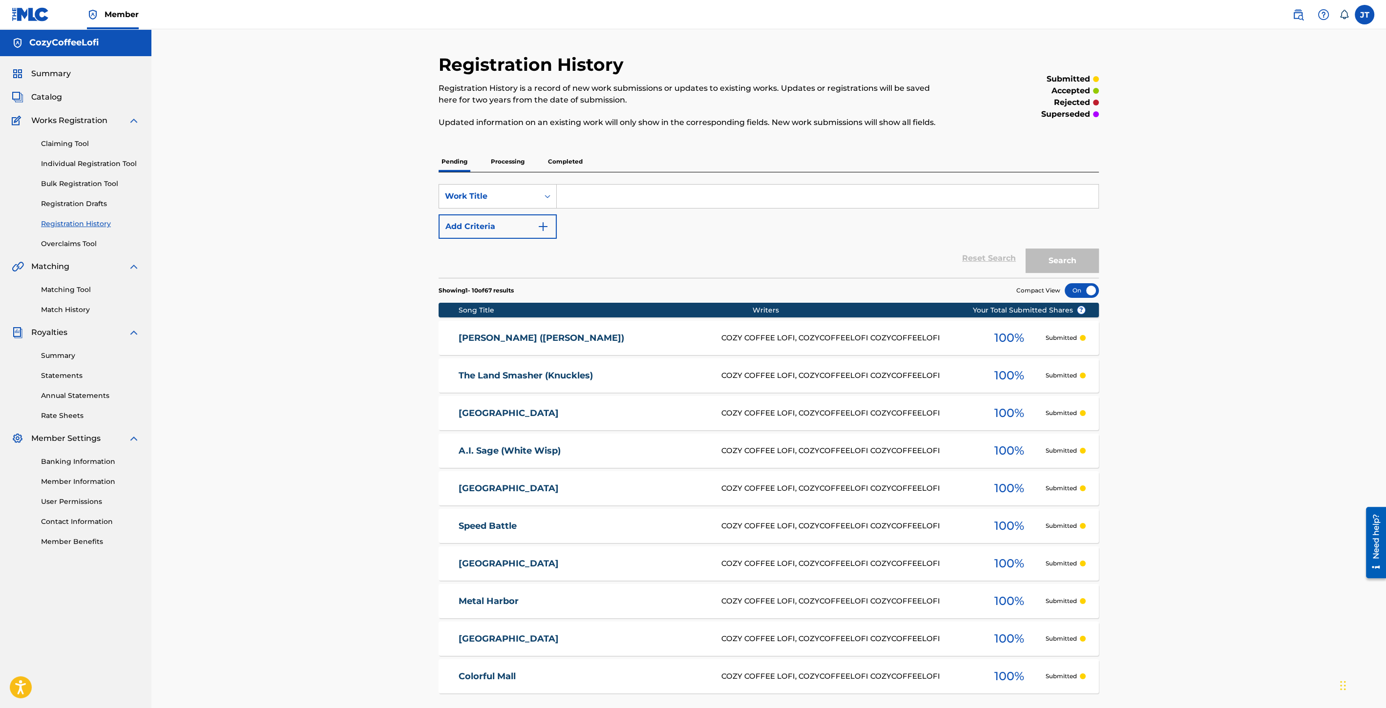
click at [96, 164] on link "Individual Registration Tool" at bounding box center [90, 164] width 99 height 10
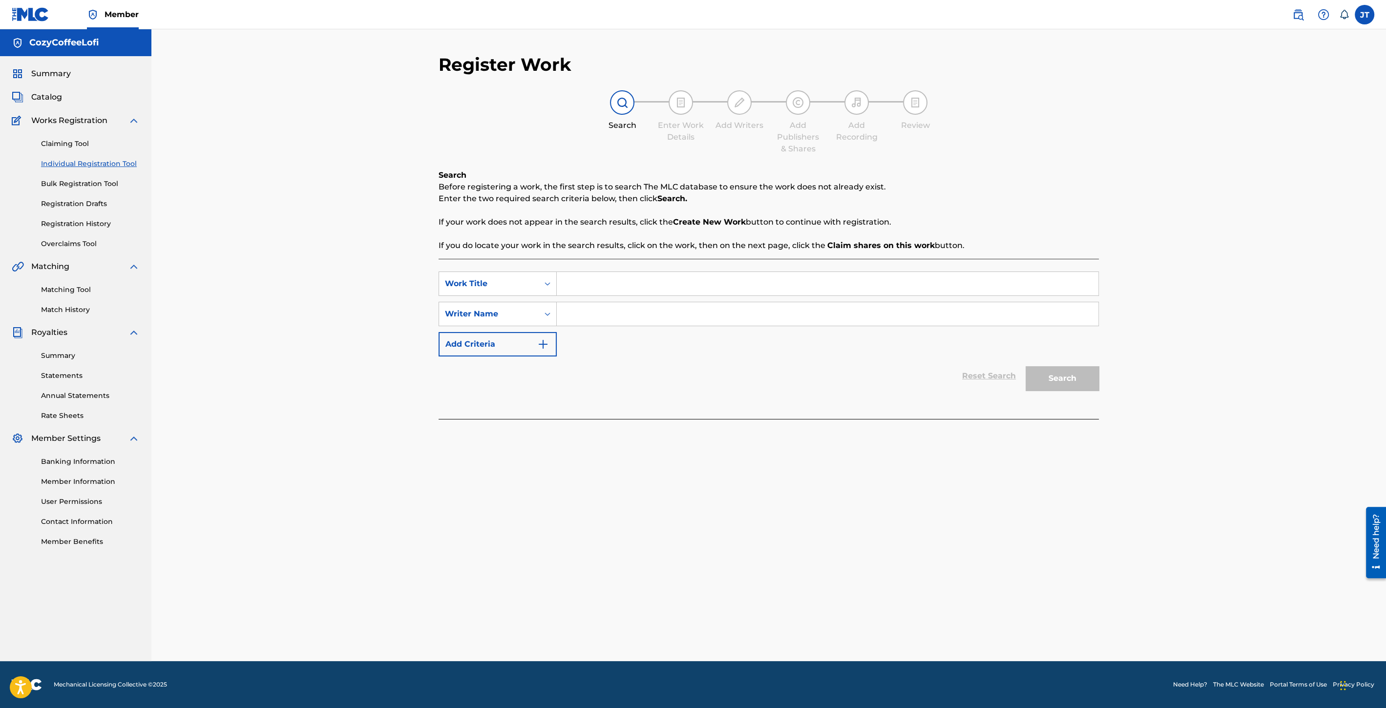
click at [603, 284] on input "Search Form" at bounding box center [828, 283] width 542 height 23
paste input "White Space"
type input "White Space"
click at [610, 316] on input "Search Form" at bounding box center [828, 313] width 542 height 23
type input "cozycoffeelofi"
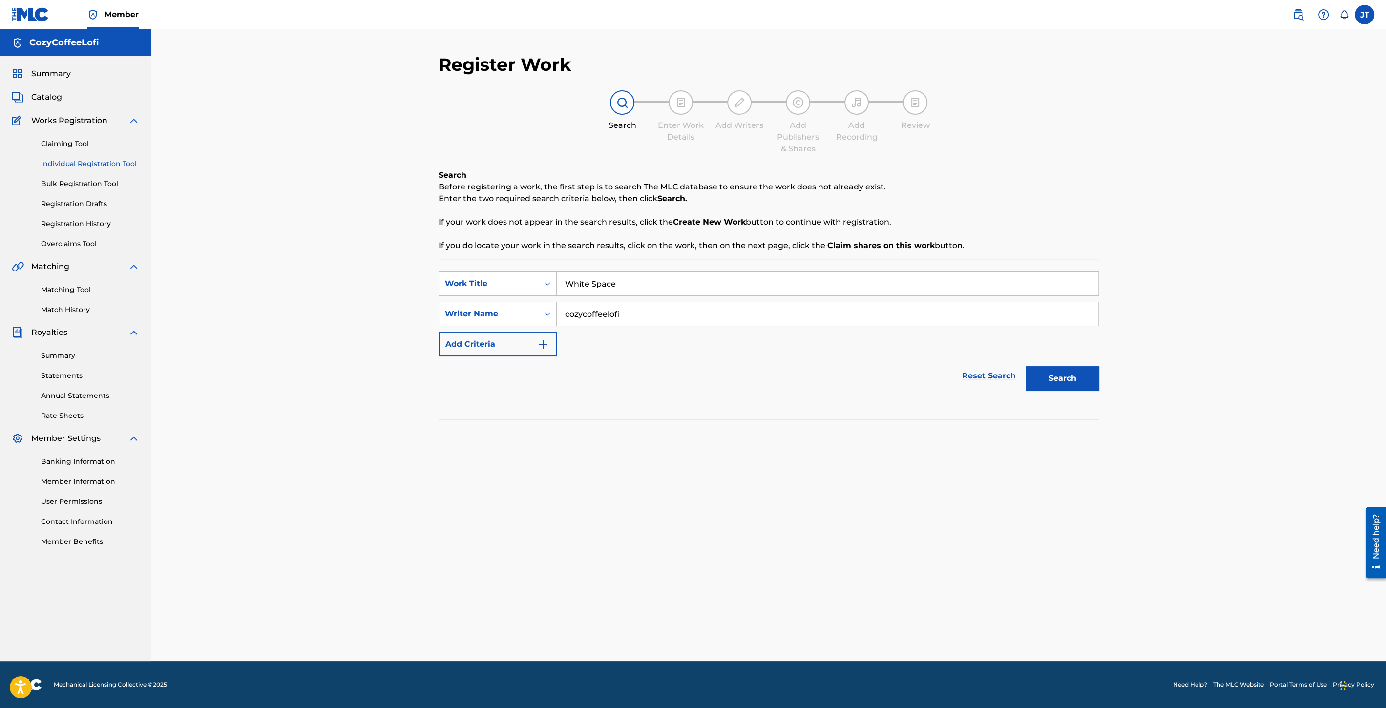
click at [1082, 371] on button "Search" at bounding box center [1062, 378] width 73 height 24
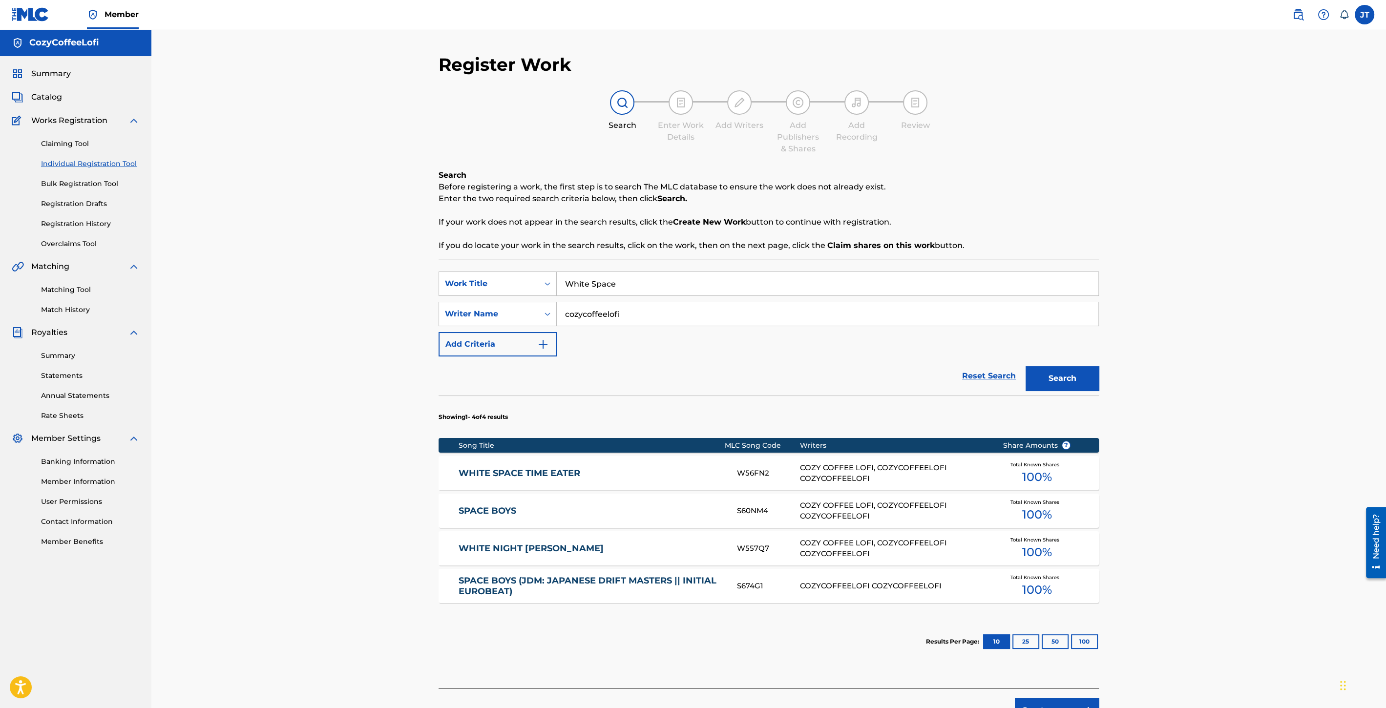
click at [1048, 699] on button "Create new work" at bounding box center [1057, 710] width 84 height 24
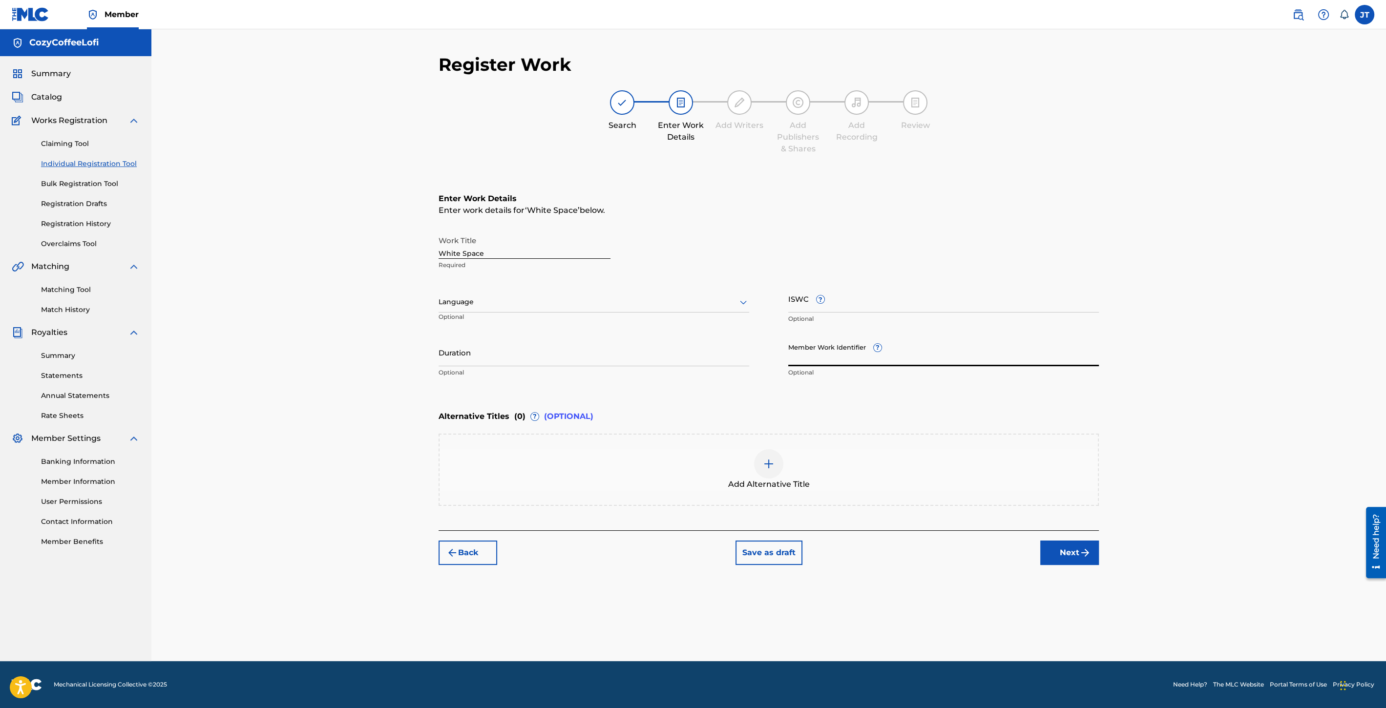
click at [836, 356] on input "Member Work Identifier ?" at bounding box center [943, 352] width 311 height 28
paste input "932051544"
type input "932051544"
click at [591, 369] on p "Optional" at bounding box center [594, 372] width 311 height 9
click at [586, 359] on input "Duration" at bounding box center [594, 352] width 311 height 28
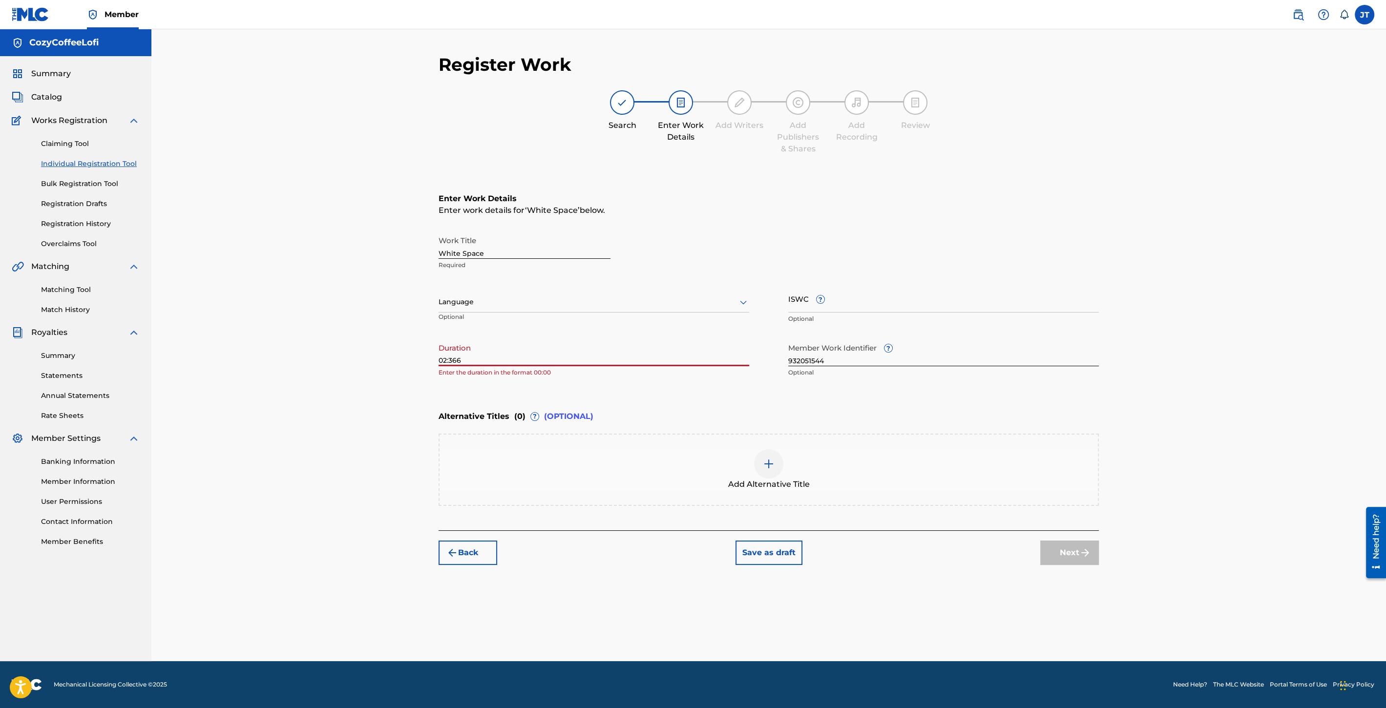
type input "02:366"
click at [836, 290] on input "ISWC ?" at bounding box center [943, 299] width 311 height 28
paste input "T3351730928"
type input "T3351730928"
drag, startPoint x: 453, startPoint y: 360, endPoint x: 470, endPoint y: 361, distance: 17.1
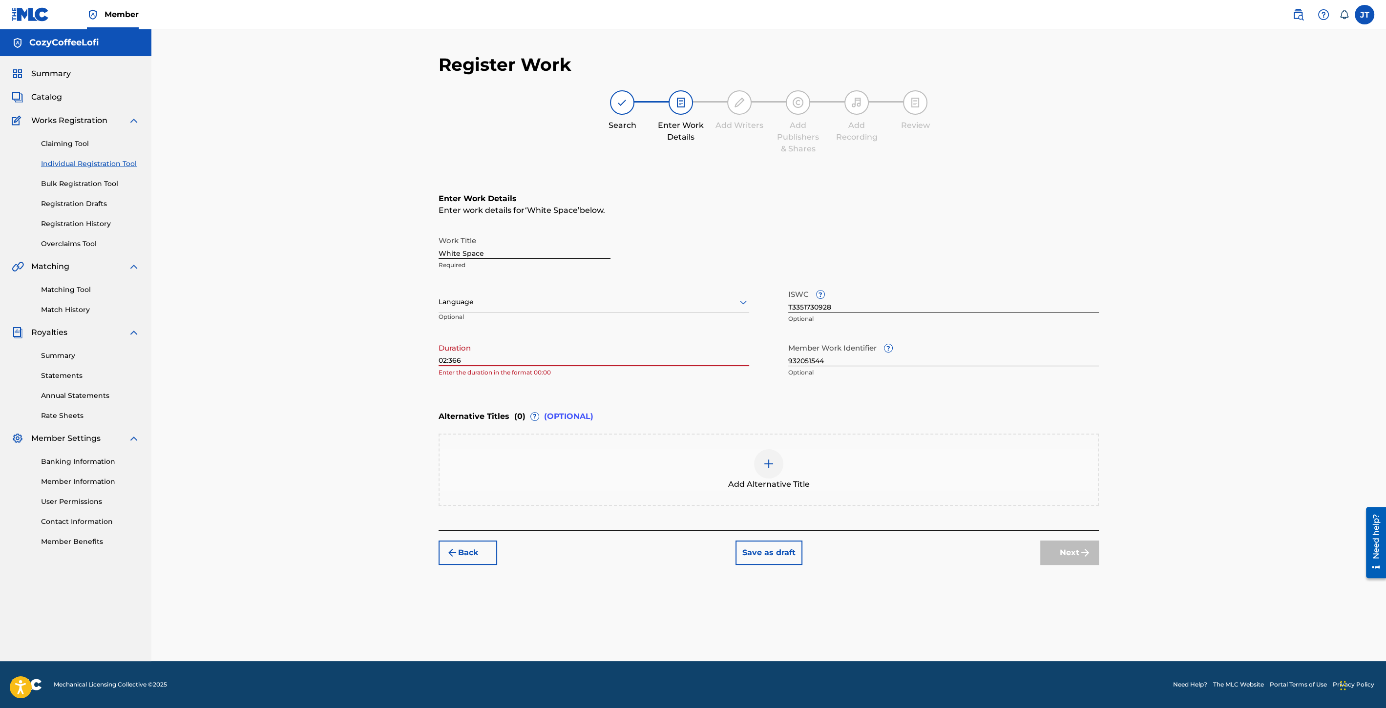
click at [470, 361] on input "02:366" at bounding box center [594, 352] width 311 height 28
type input "02:36"
click at [1069, 550] on button "Next" at bounding box center [1069, 553] width 59 height 24
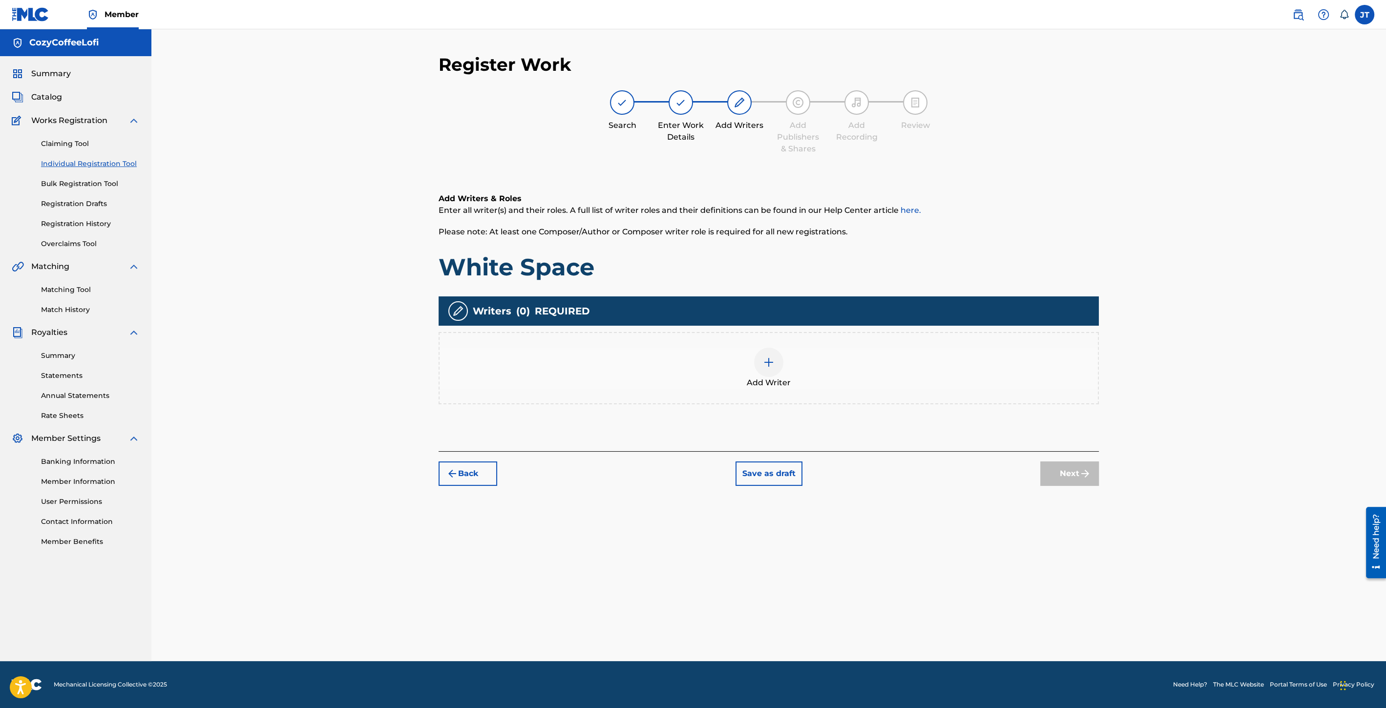
click at [760, 387] on span "Add Writer" at bounding box center [769, 383] width 44 height 12
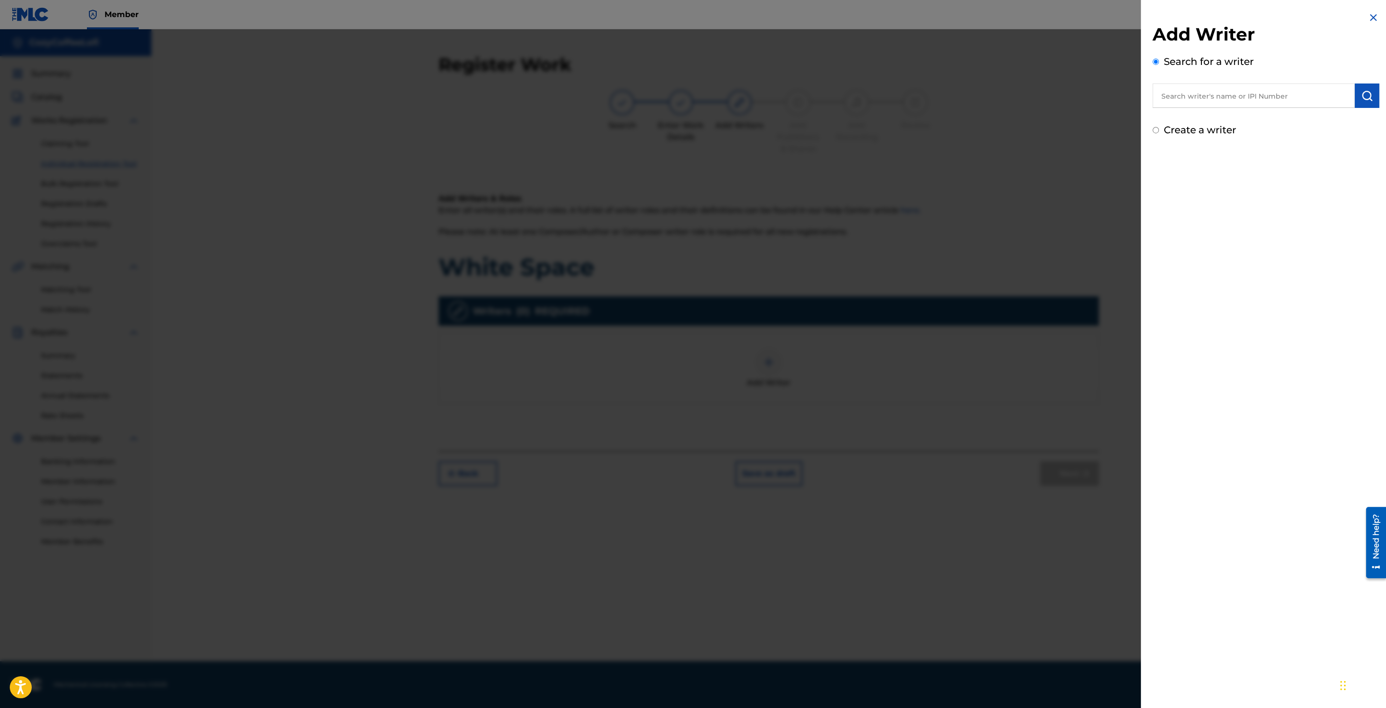
click at [1288, 97] on input "text" at bounding box center [1254, 96] width 202 height 24
click at [1245, 118] on span "offeelofi cozycoffeelofi" at bounding box center [1228, 117] width 88 height 9
type input "cozycoffeelofi cozycoffeelofi"
click at [1361, 99] on img "submit" at bounding box center [1367, 96] width 12 height 12
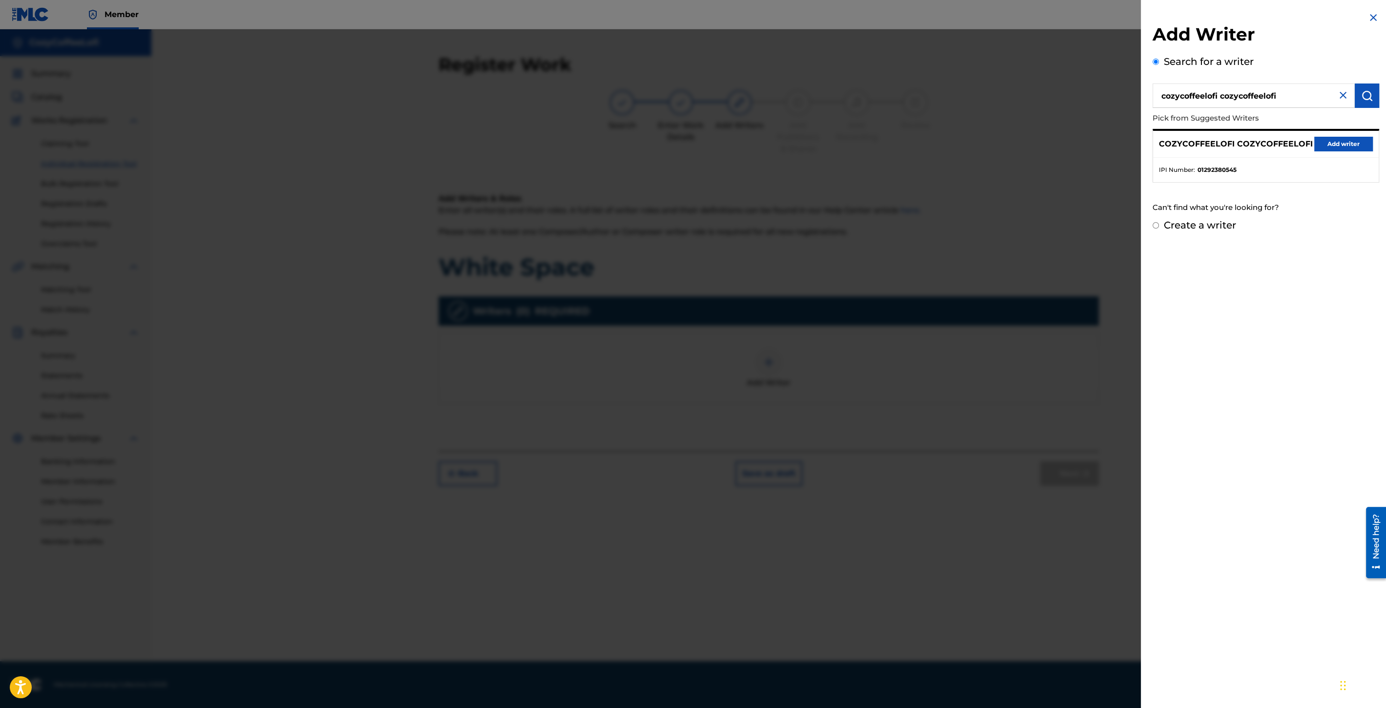
click at [1329, 142] on button "Add writer" at bounding box center [1343, 144] width 59 height 15
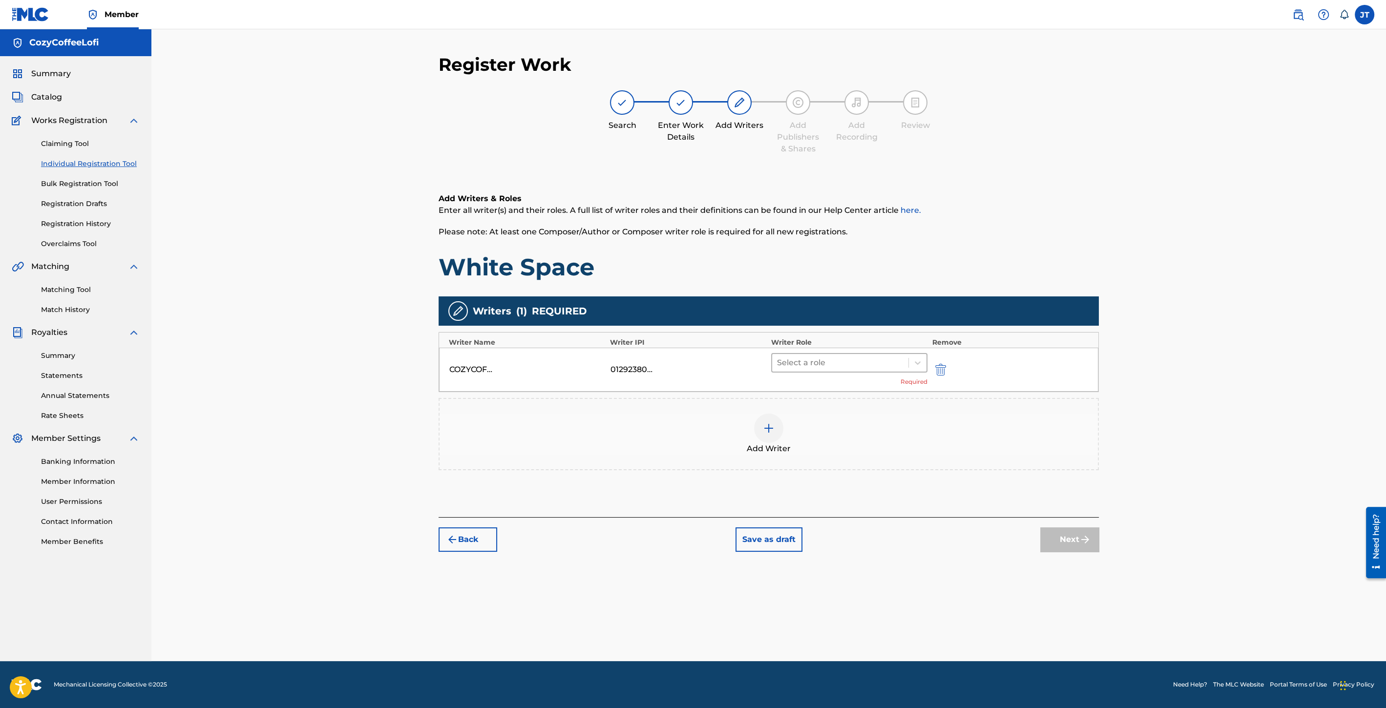
click at [804, 368] on div at bounding box center [840, 363] width 126 height 14
click at [804, 391] on div "Composer/Author" at bounding box center [849, 388] width 156 height 20
click at [771, 415] on img at bounding box center [769, 414] width 12 height 12
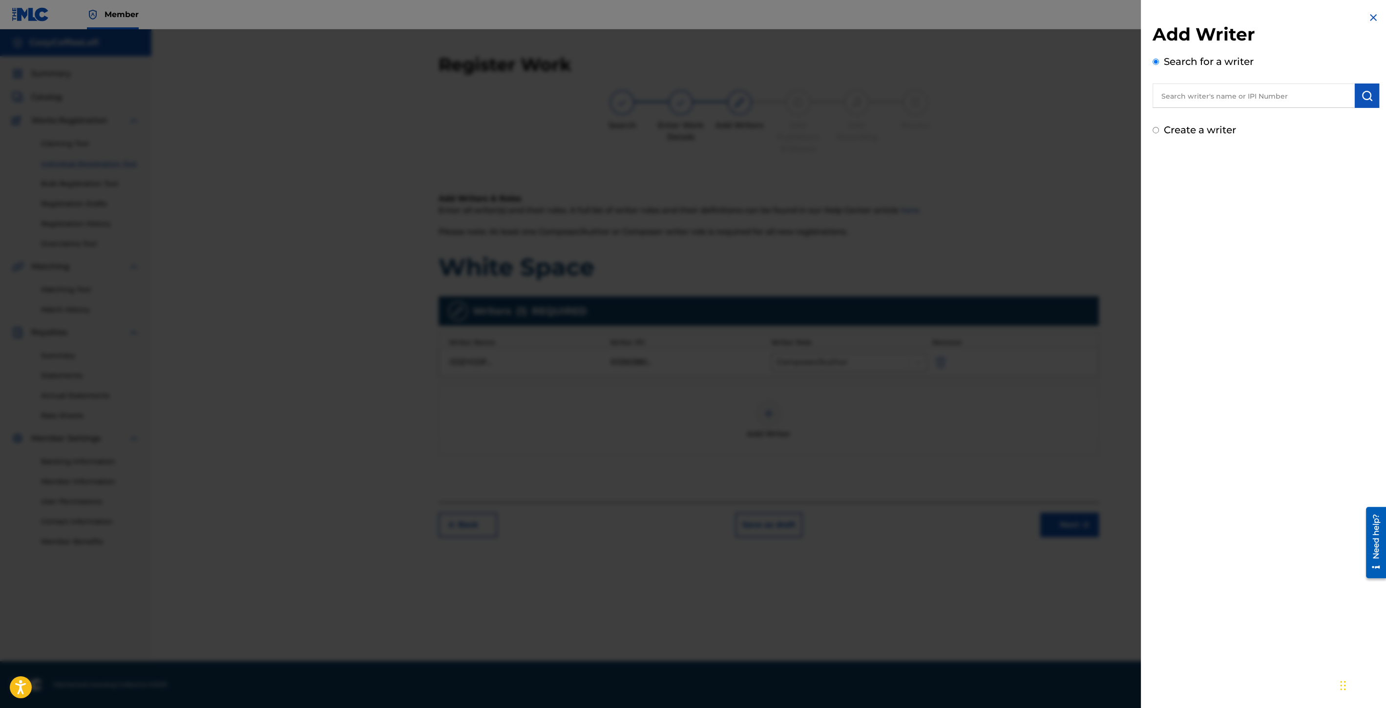
click at [1230, 97] on input "text" at bounding box center [1254, 96] width 202 height 24
click at [1220, 112] on div "cozy coff ee lofi" at bounding box center [1254, 118] width 202 height 18
type input "cozy coffee lofi"
click at [1355, 99] on button "submit" at bounding box center [1367, 96] width 24 height 24
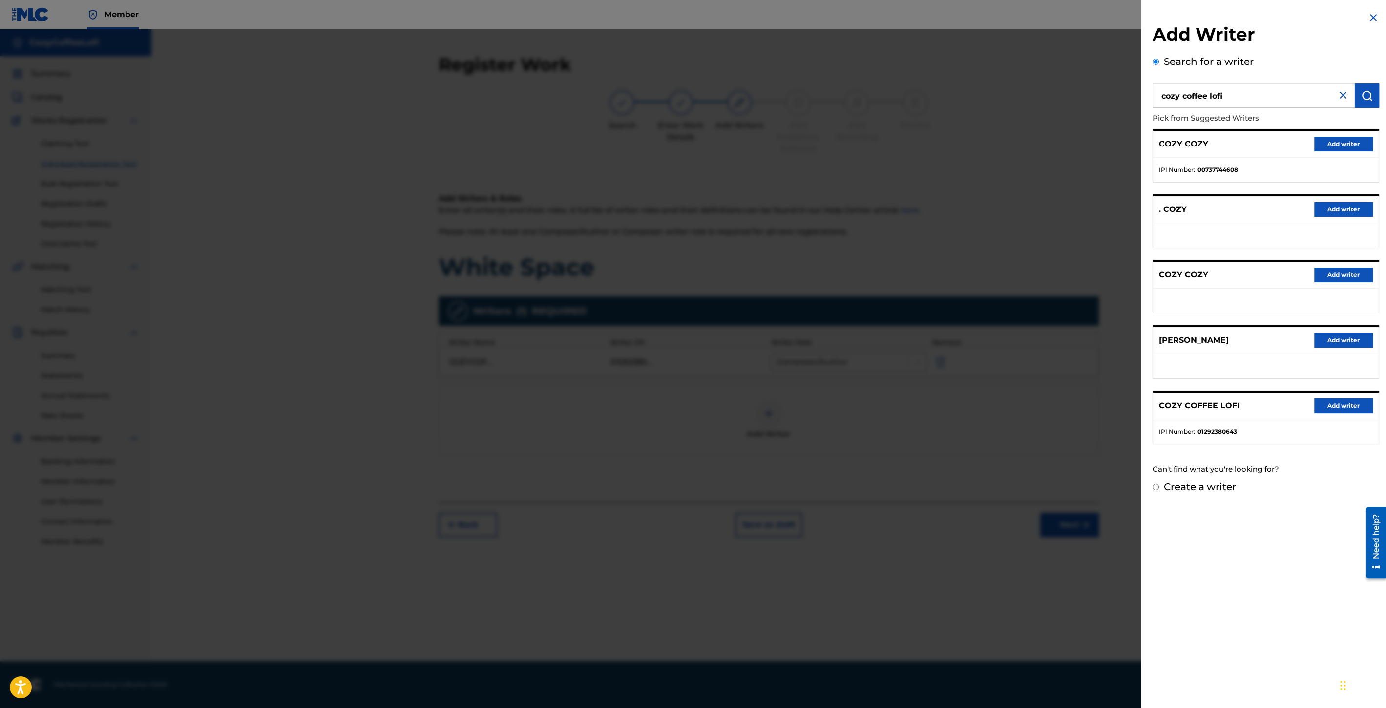
click at [1329, 401] on button "Add writer" at bounding box center [1343, 406] width 59 height 15
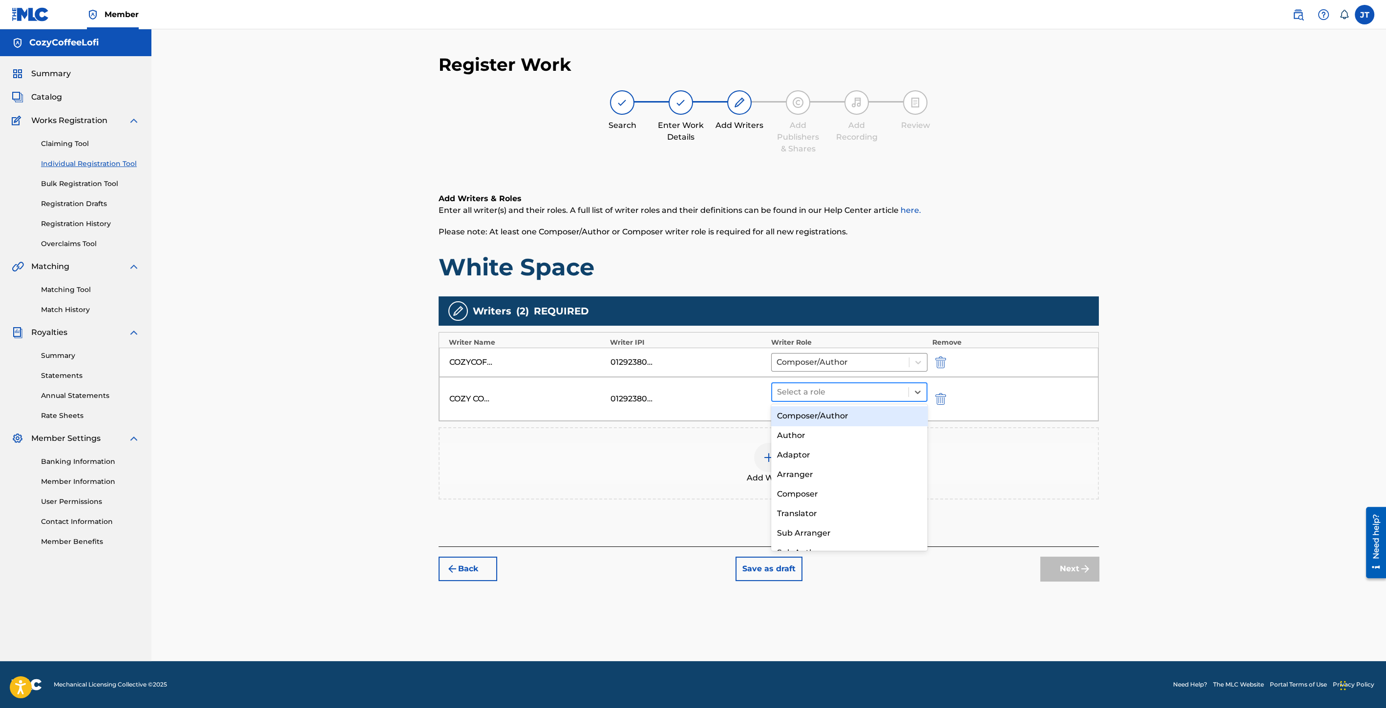
click at [802, 385] on div at bounding box center [840, 392] width 126 height 14
click at [812, 416] on div "Composer/Author" at bounding box center [849, 416] width 156 height 20
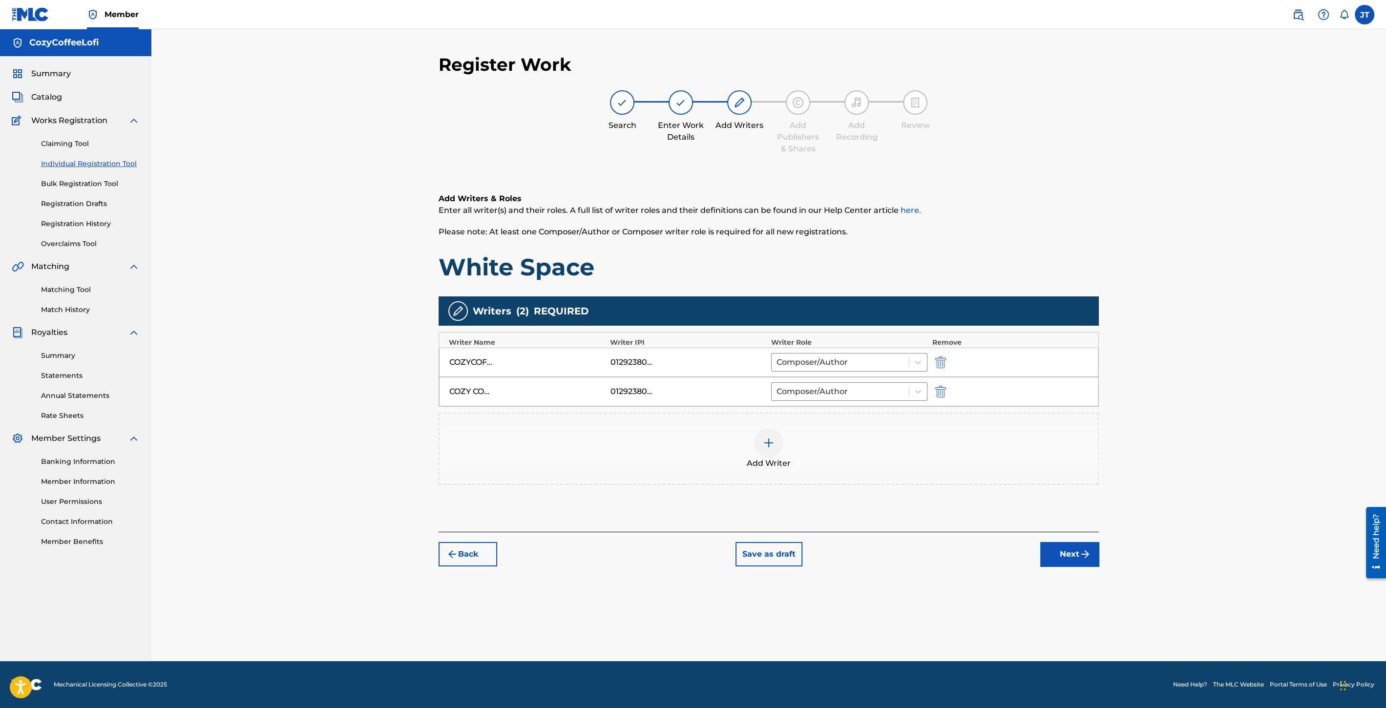
click at [1073, 553] on button "Next" at bounding box center [1069, 554] width 59 height 24
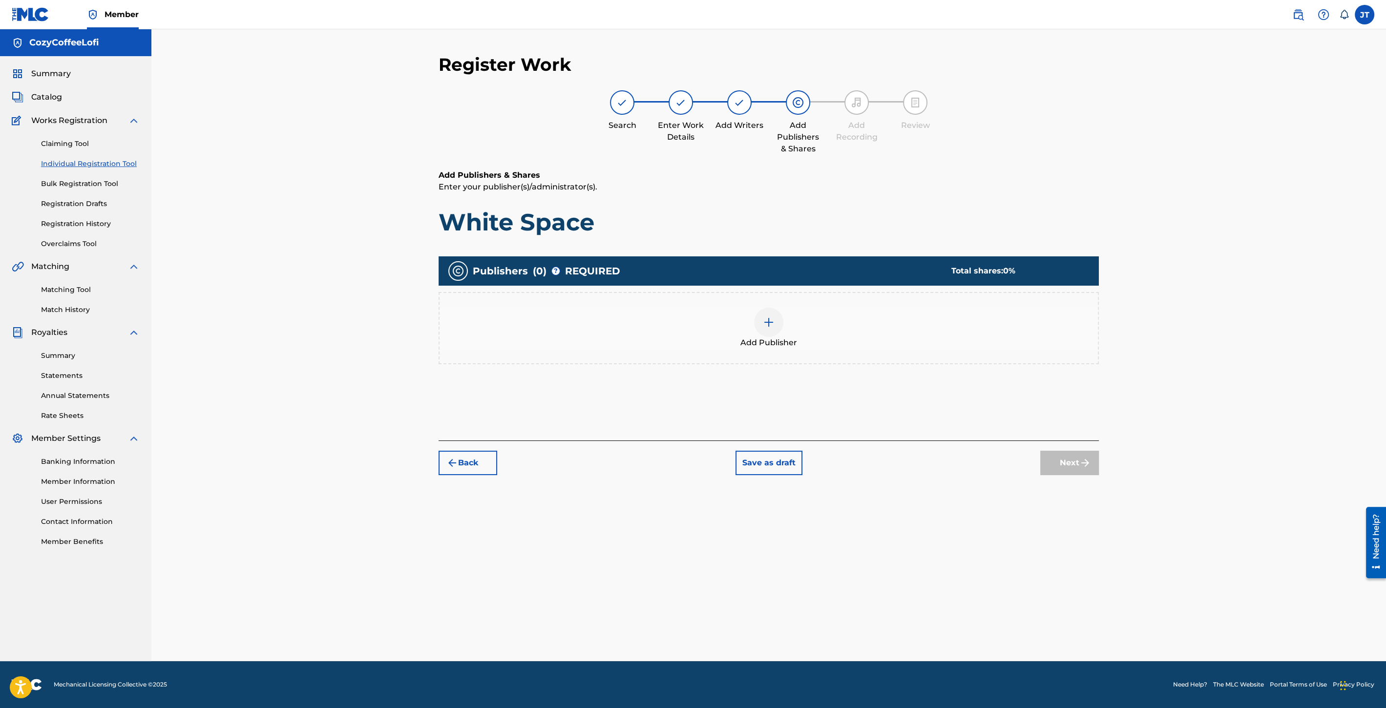
click at [755, 333] on div "Add Publisher" at bounding box center [769, 328] width 658 height 41
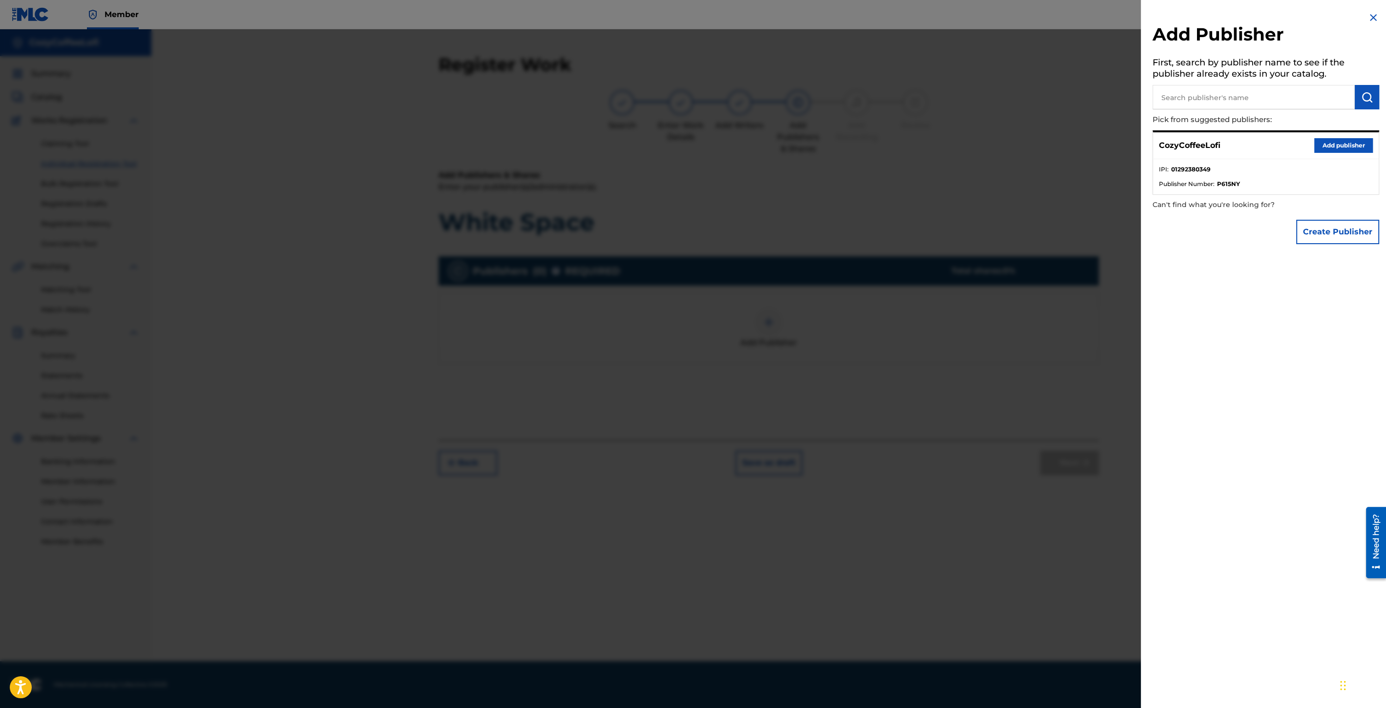
click at [1333, 144] on button "Add publisher" at bounding box center [1343, 145] width 59 height 15
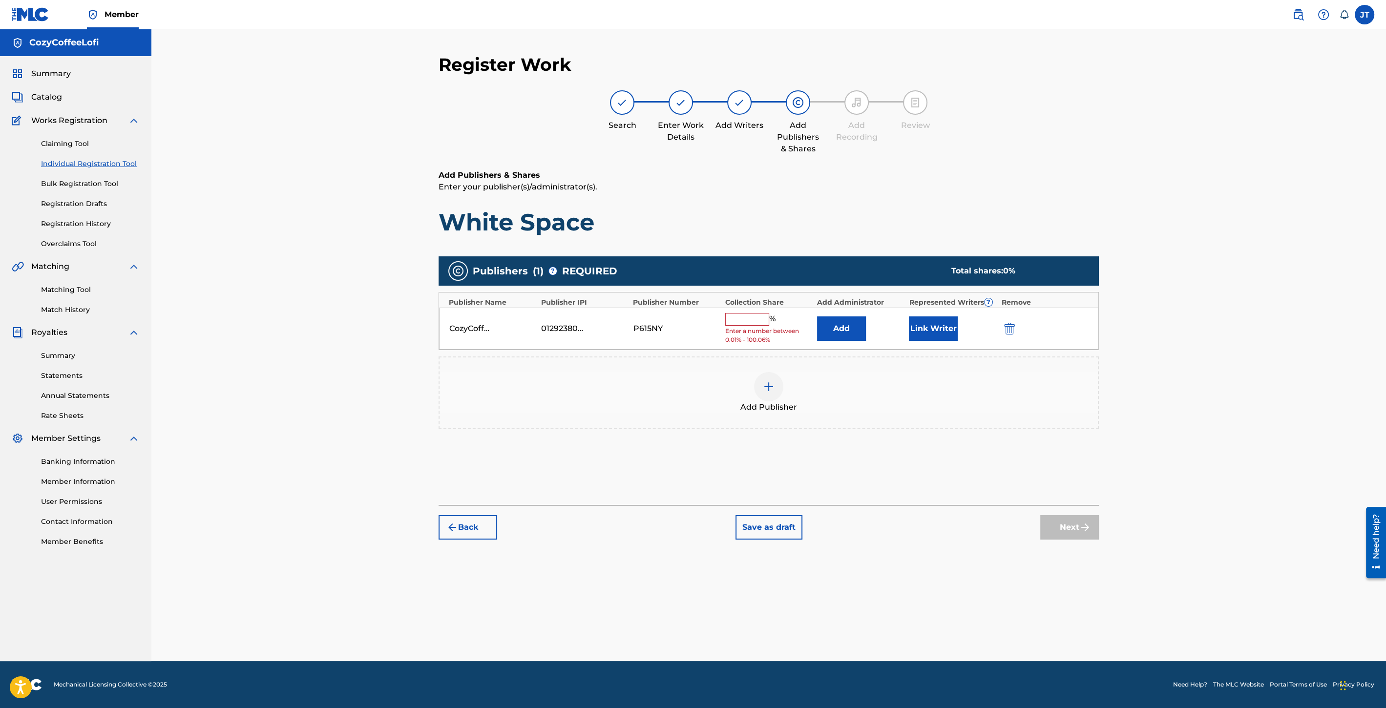
click at [747, 320] on input "text" at bounding box center [747, 319] width 44 height 13
type input "100"
click at [948, 322] on button "Link Writer" at bounding box center [933, 325] width 49 height 24
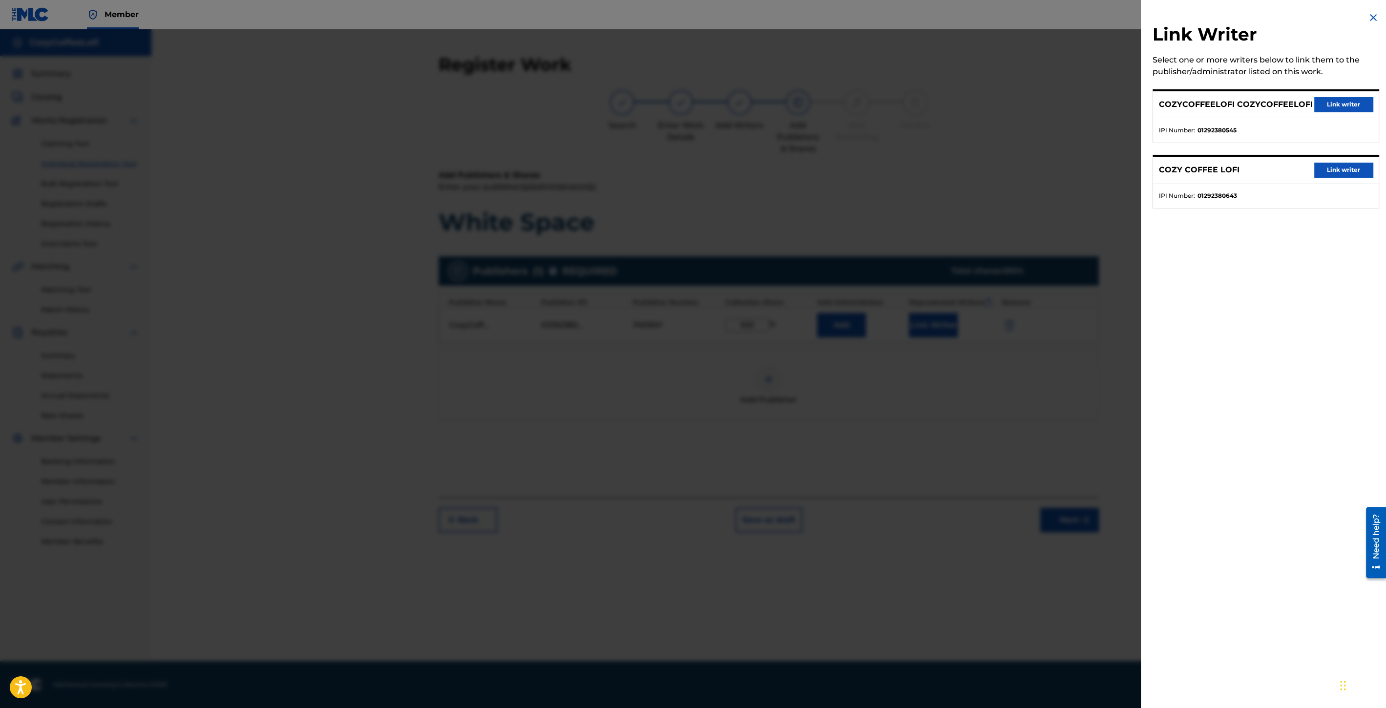
click at [1342, 106] on button "Link writer" at bounding box center [1343, 104] width 59 height 15
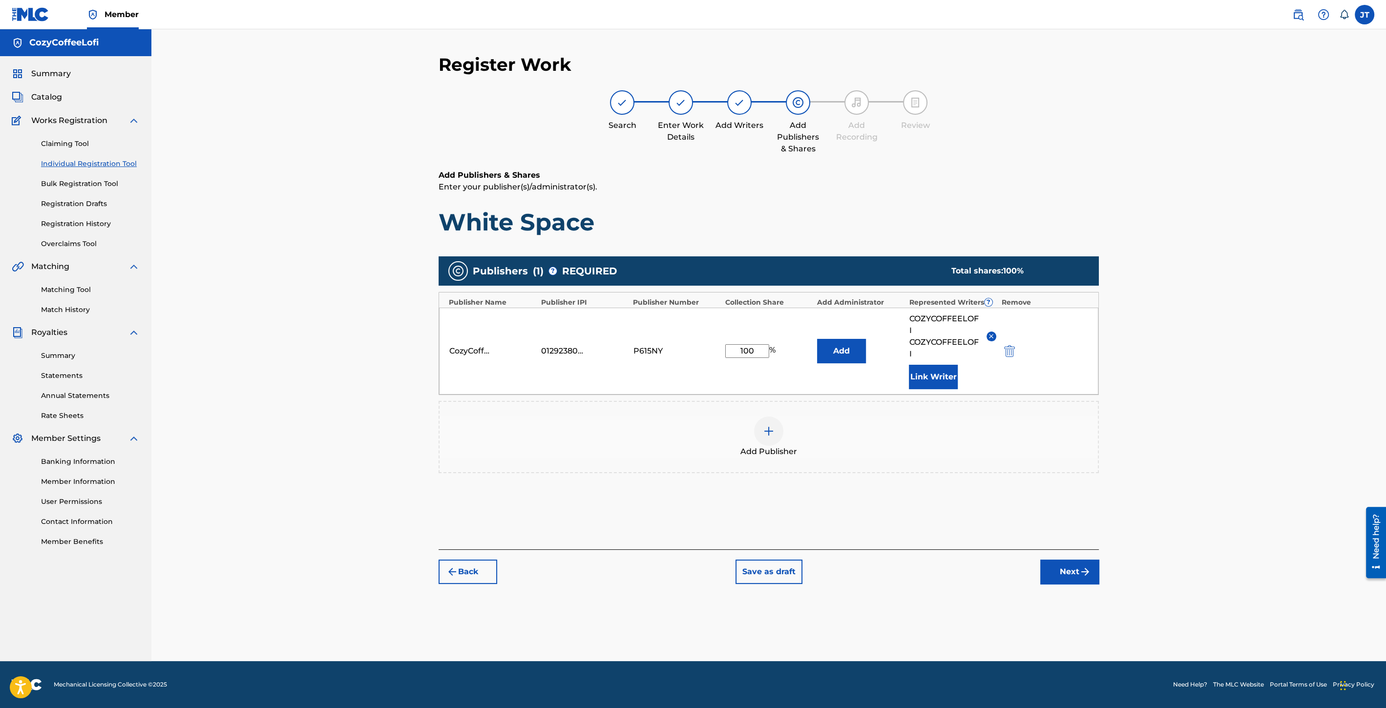
click at [945, 377] on button "Link Writer" at bounding box center [933, 377] width 49 height 24
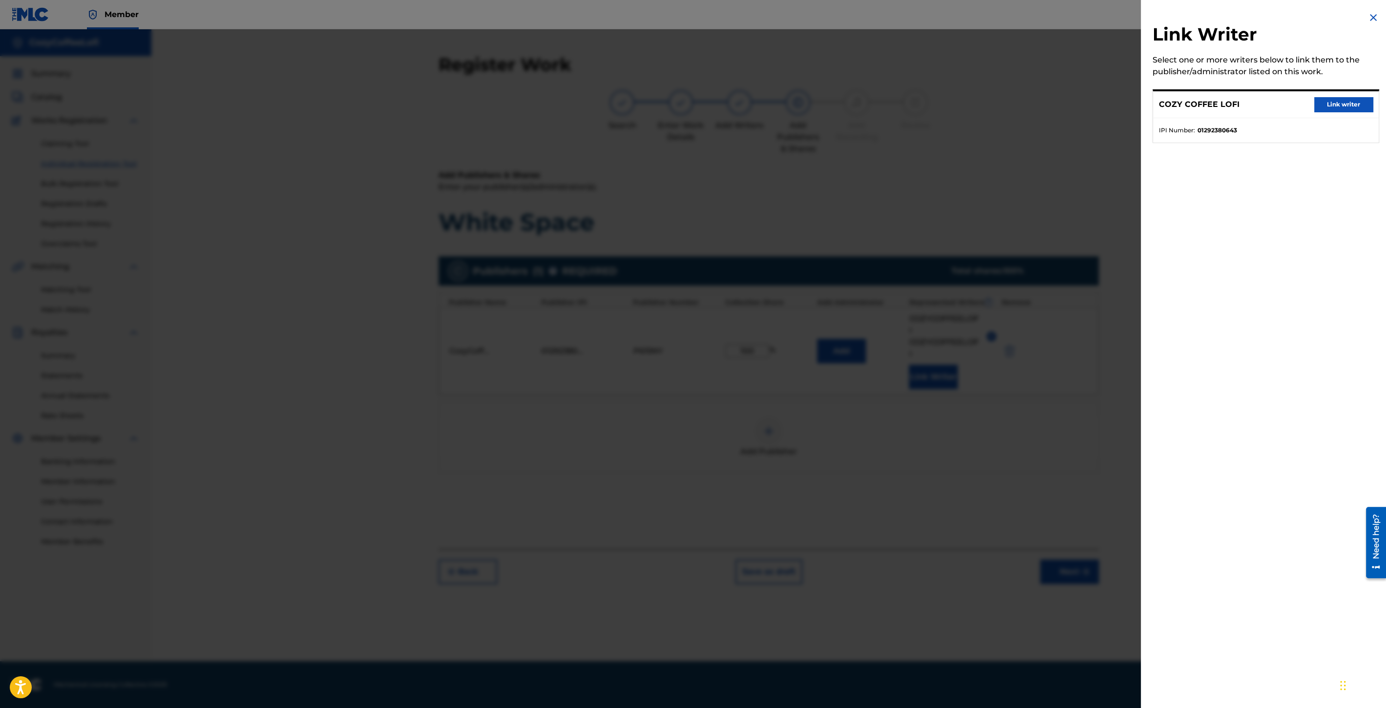
click at [1334, 107] on button "Link writer" at bounding box center [1343, 104] width 59 height 15
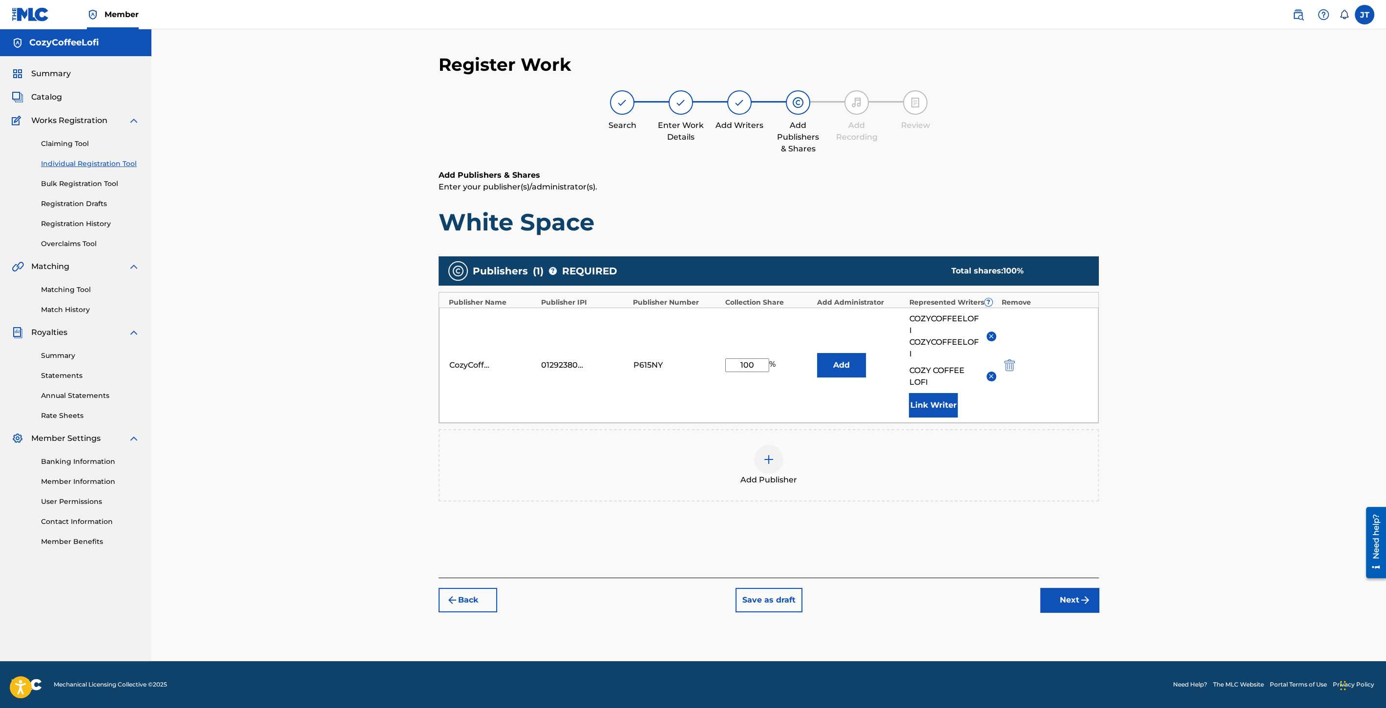
click at [1070, 596] on button "Next" at bounding box center [1069, 600] width 59 height 24
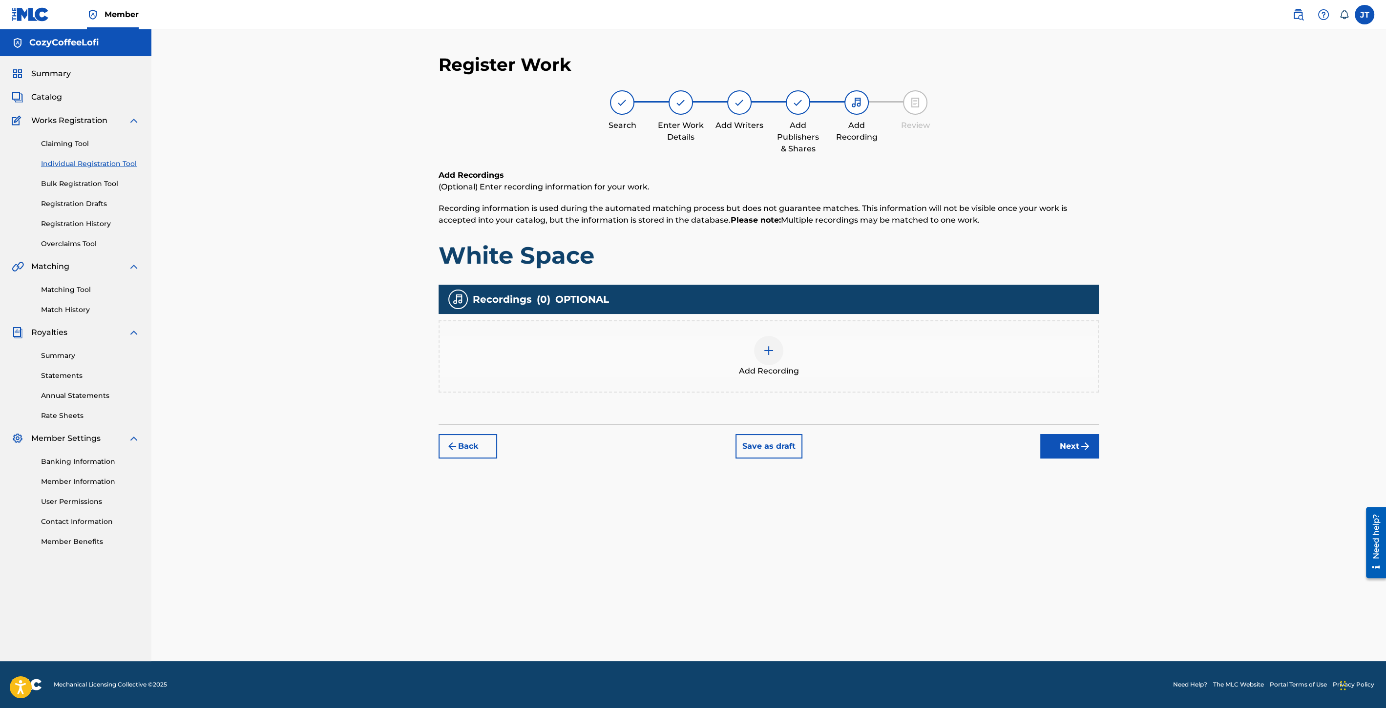
click at [765, 358] on div at bounding box center [768, 350] width 29 height 29
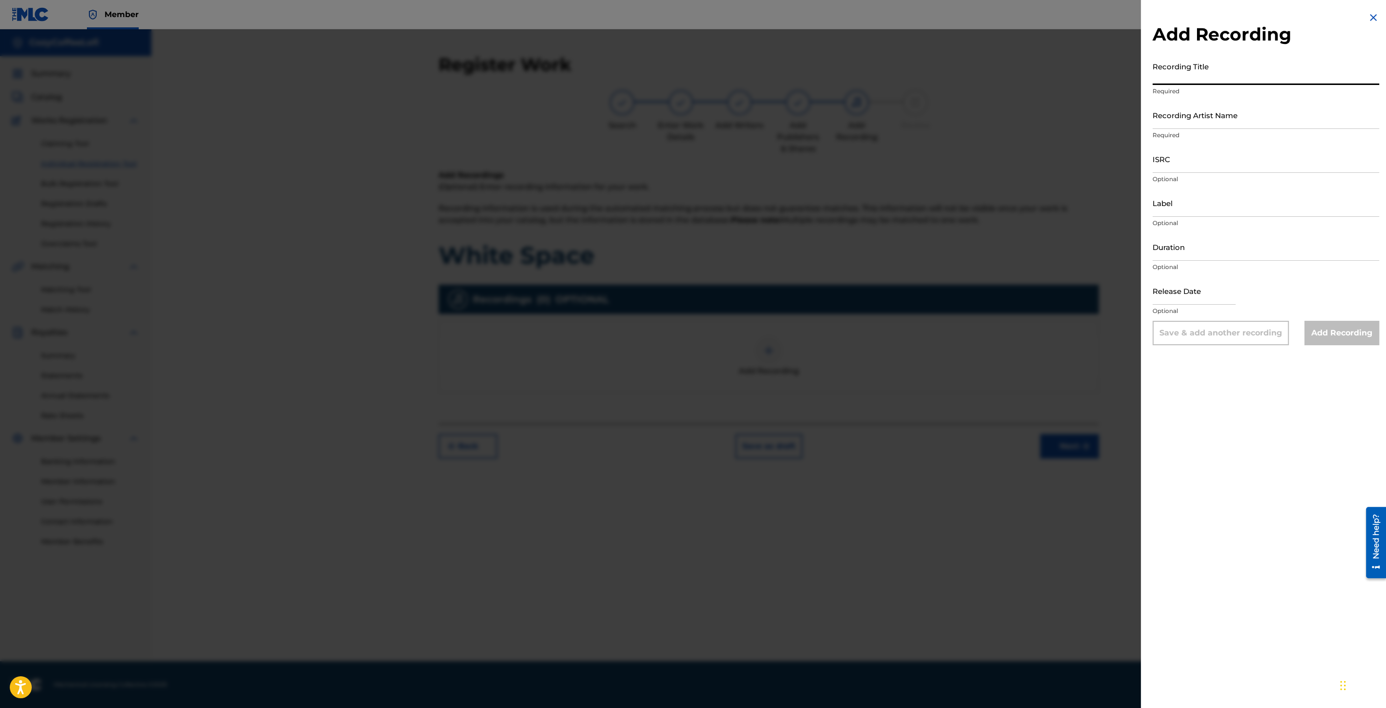
click at [1229, 75] on input "Recording Title" at bounding box center [1266, 71] width 227 height 28
paste input "White Space"
type input "White Space"
click at [1185, 115] on input "Recording Artist Name" at bounding box center [1266, 115] width 227 height 28
type input "CozyCoffeeLofi"
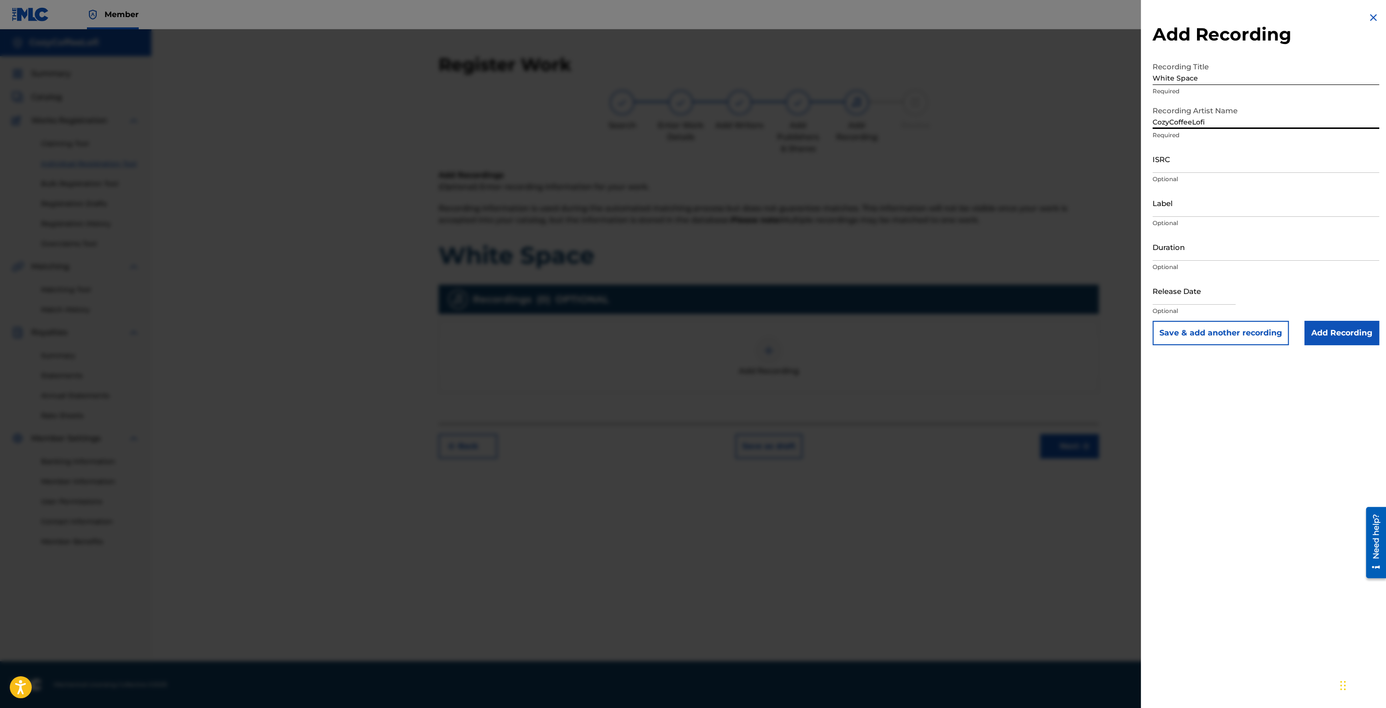
click at [1201, 160] on input "ISRC" at bounding box center [1266, 159] width 227 height 28
paste input "QZZ7V2506753"
type input "QZZ7V2506753"
click at [1173, 209] on input "Label" at bounding box center [1266, 203] width 227 height 28
type input "CozyCoffeeLofi"
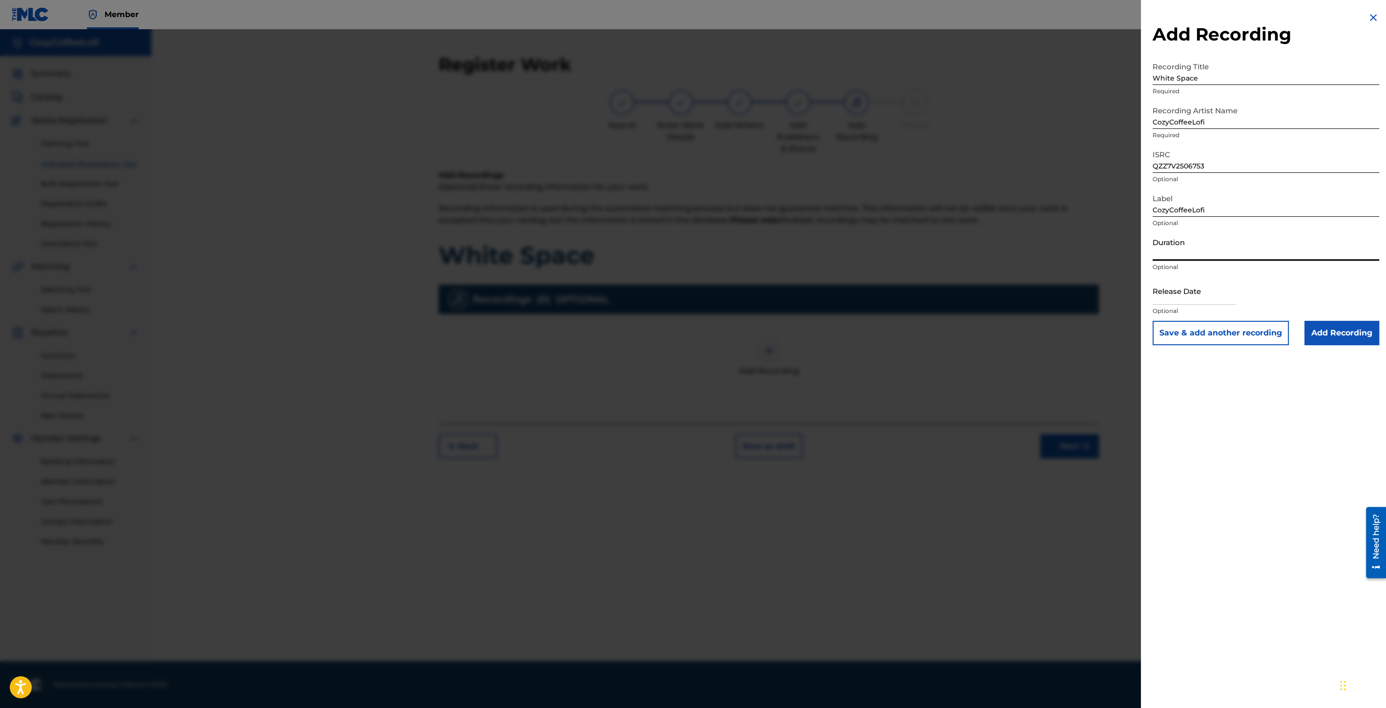
click at [1186, 253] on input "Duration" at bounding box center [1266, 247] width 227 height 28
type input "02:36"
click at [1178, 295] on input "text" at bounding box center [1194, 291] width 83 height 28
select select "8"
select select "2025"
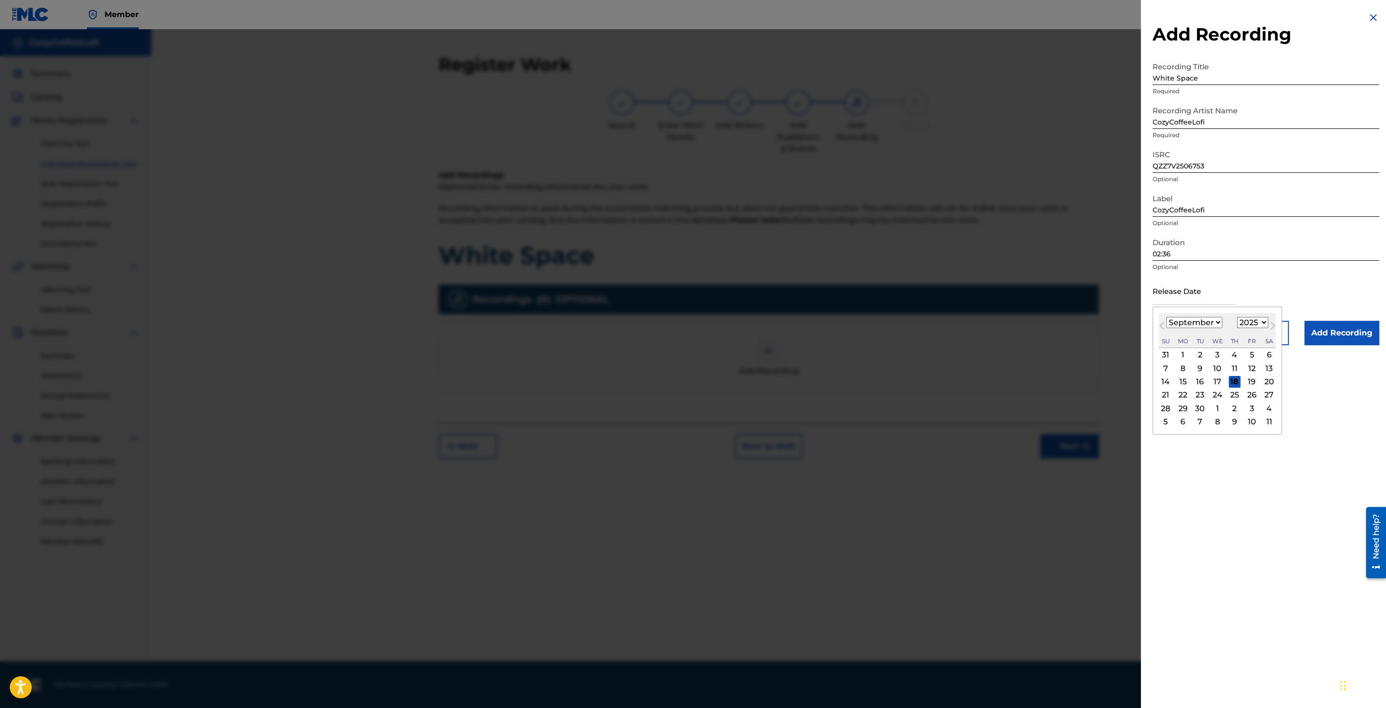
click at [1171, 316] on div "[DATE] January February March April May June July August September October Nove…" at bounding box center [1217, 330] width 117 height 35
click at [1229, 370] on div "11" at bounding box center [1235, 368] width 12 height 12
type input "[DATE]"
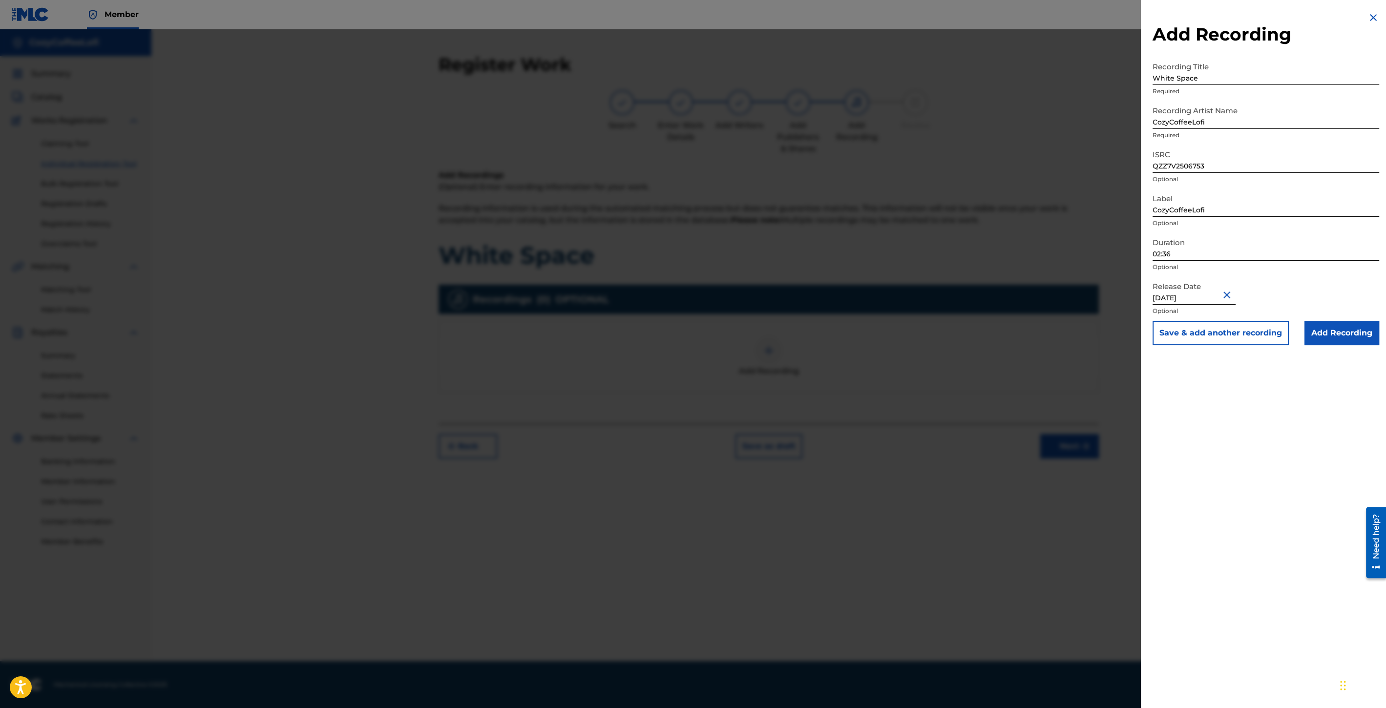
click at [1231, 340] on button "Save & add another recording" at bounding box center [1221, 333] width 136 height 24
click at [1368, 14] on img at bounding box center [1374, 18] width 12 height 12
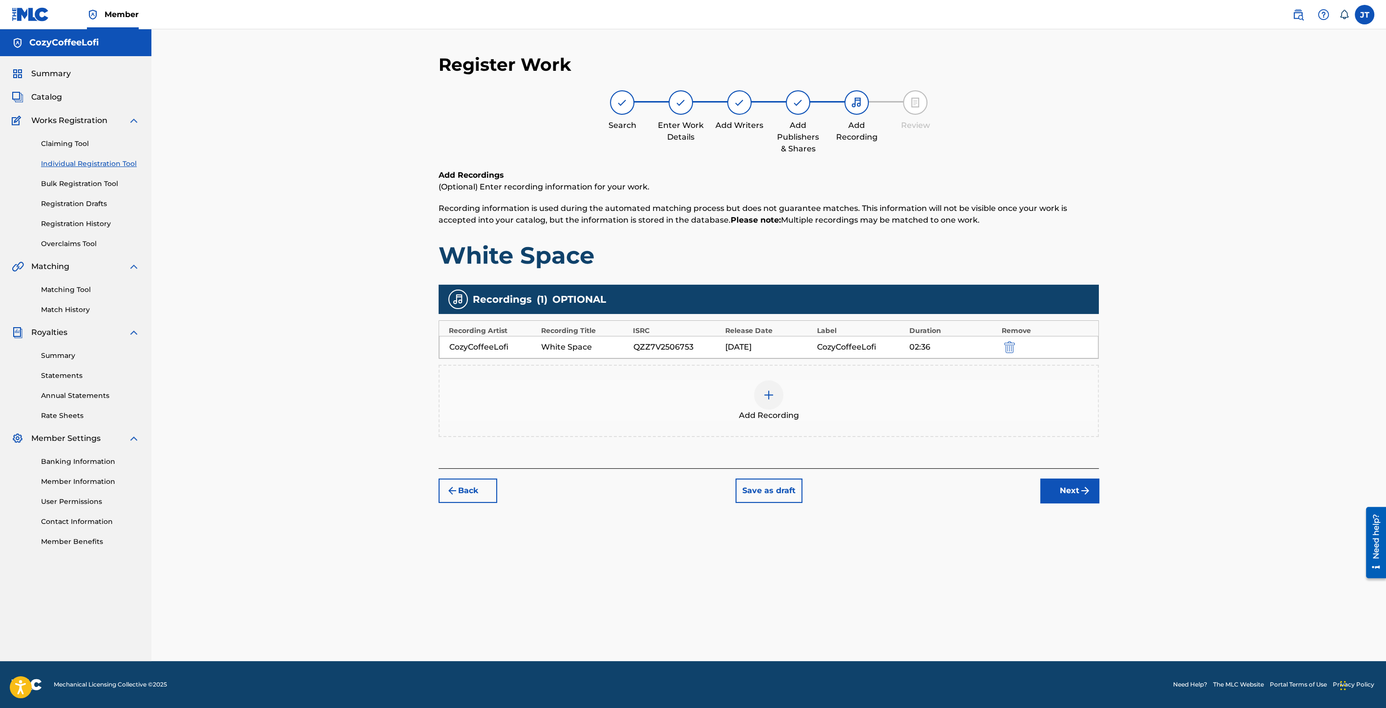
click at [1093, 490] on button "Next" at bounding box center [1069, 491] width 59 height 24
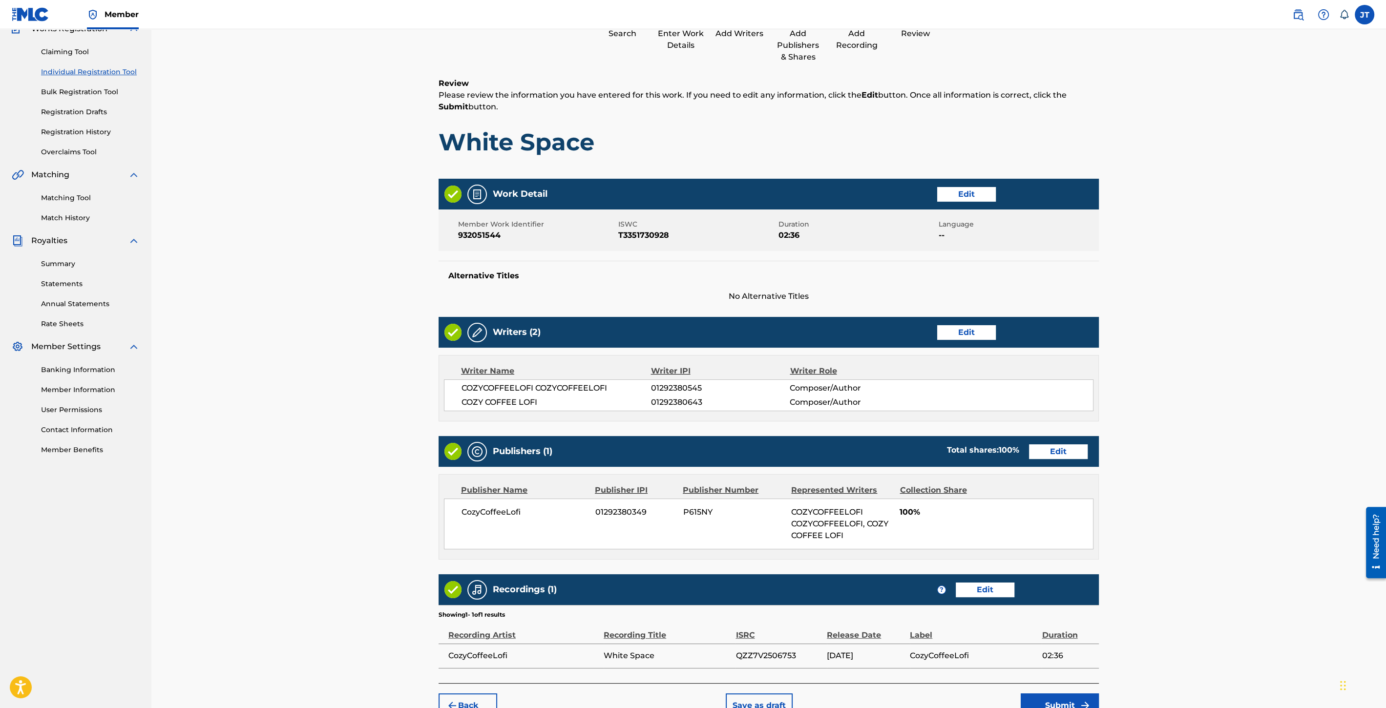
scroll to position [146, 0]
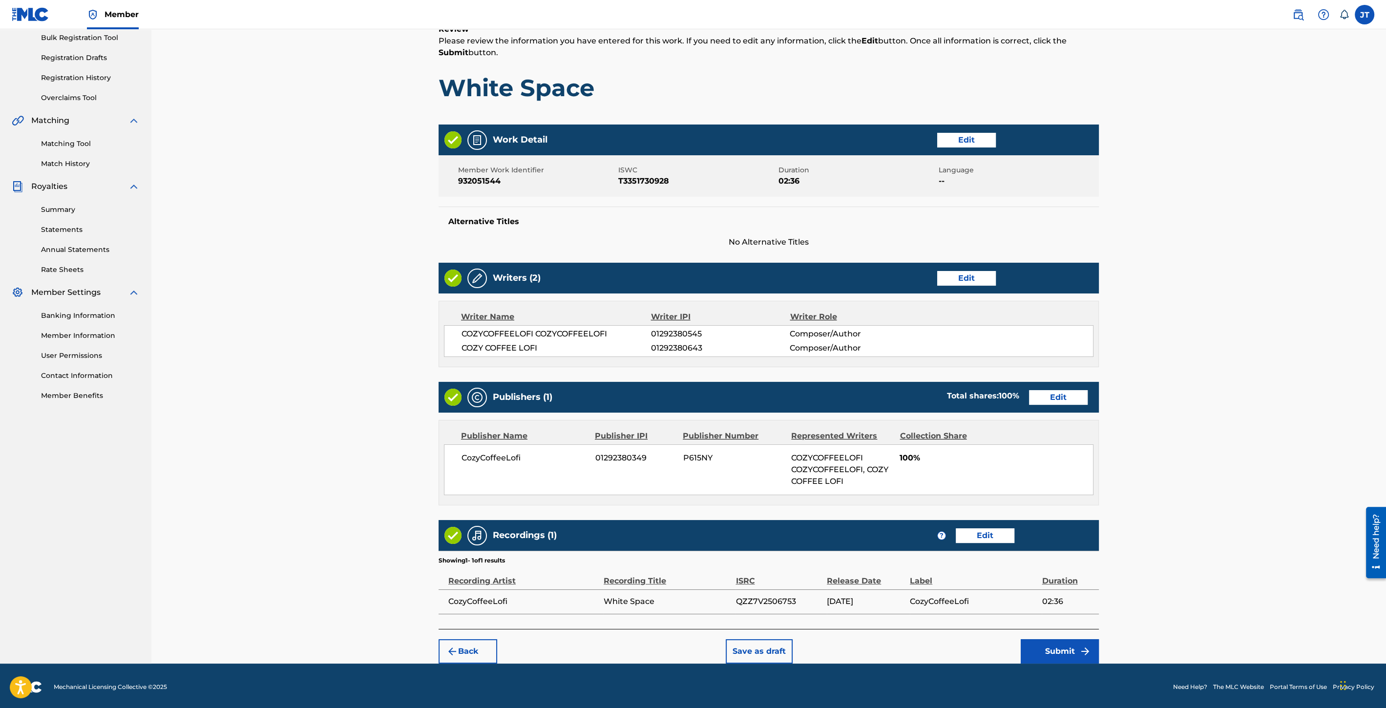
click at [1073, 644] on button "Submit" at bounding box center [1060, 651] width 78 height 24
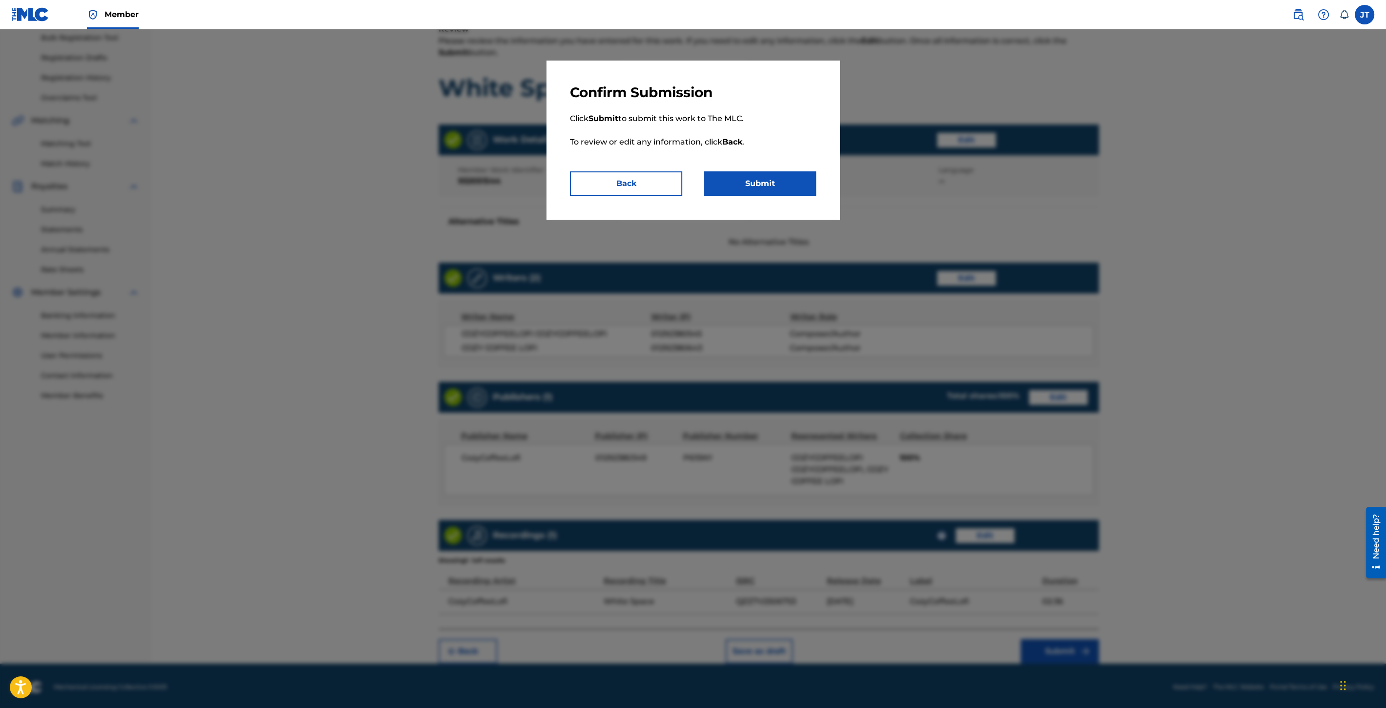
click at [789, 202] on div "Confirm Submission Click Submit to submit this work to The MLC. To review or ed…" at bounding box center [693, 140] width 293 height 159
click at [782, 184] on button "Submit" at bounding box center [760, 183] width 112 height 24
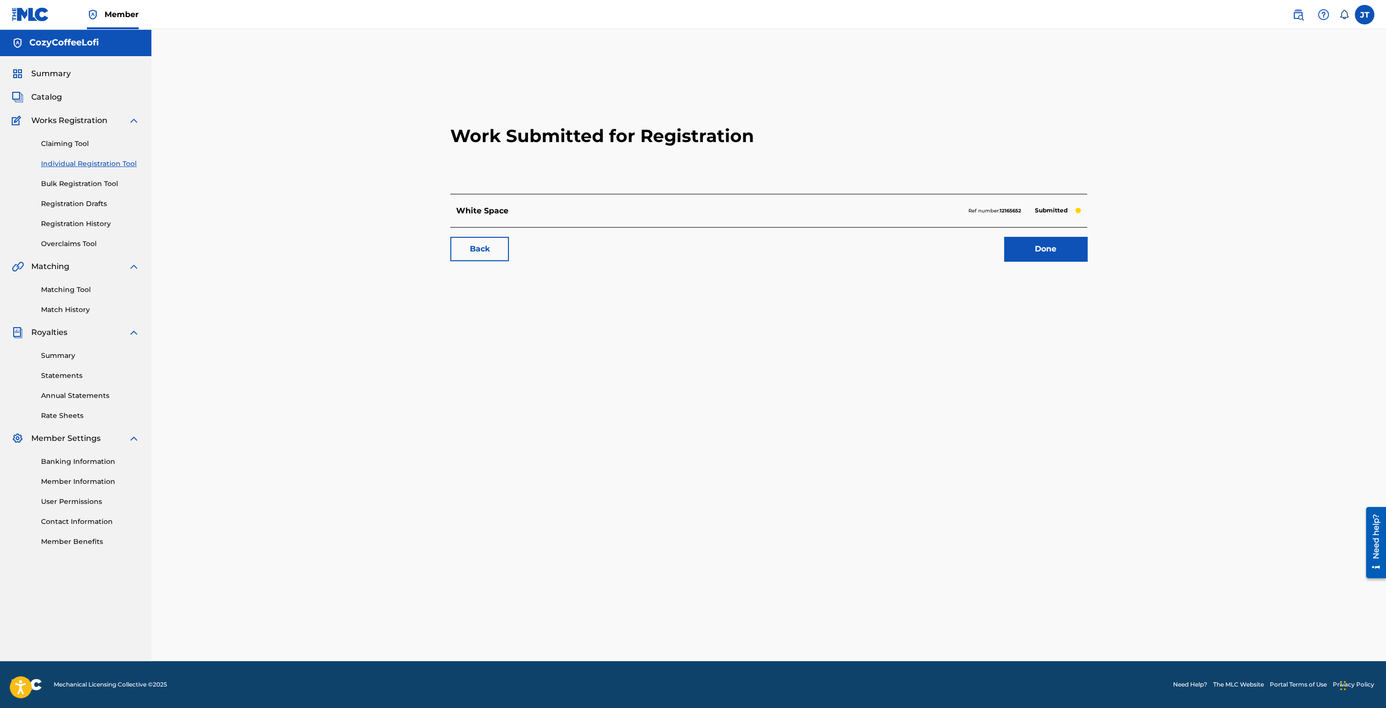
click at [1031, 252] on link "Done" at bounding box center [1045, 249] width 83 height 24
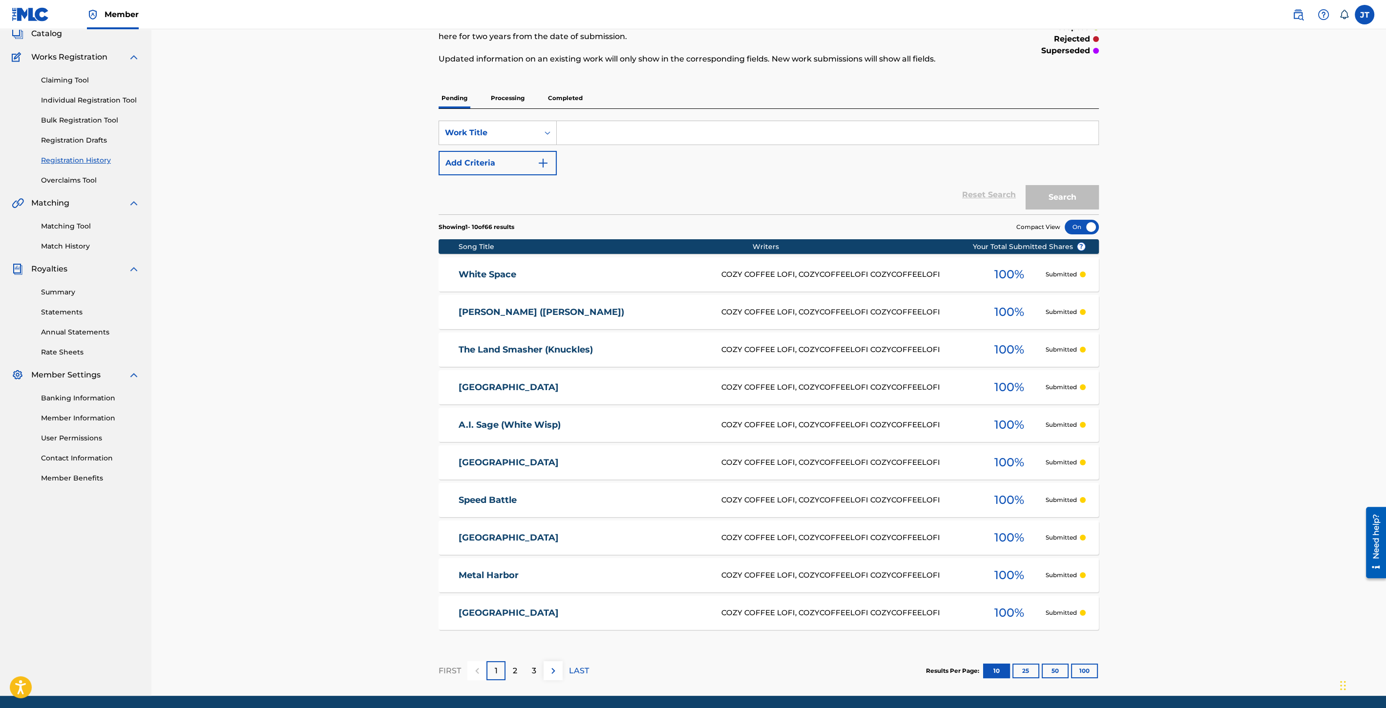
scroll to position [98, 0]
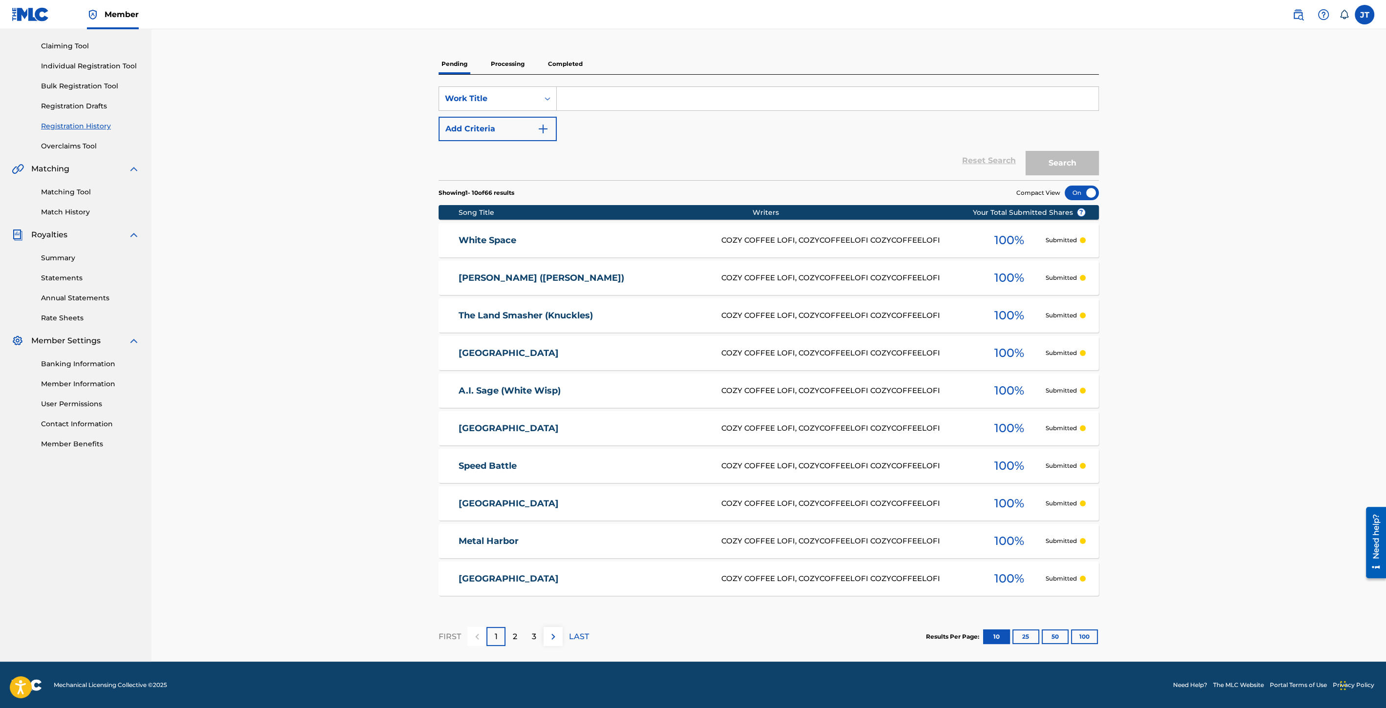
click at [602, 99] on input "Search Form" at bounding box center [828, 98] width 542 height 23
click at [583, 107] on input "Search Form" at bounding box center [828, 98] width 542 height 23
type input "crystal"
click at [1026, 151] on button "Search" at bounding box center [1062, 163] width 73 height 24
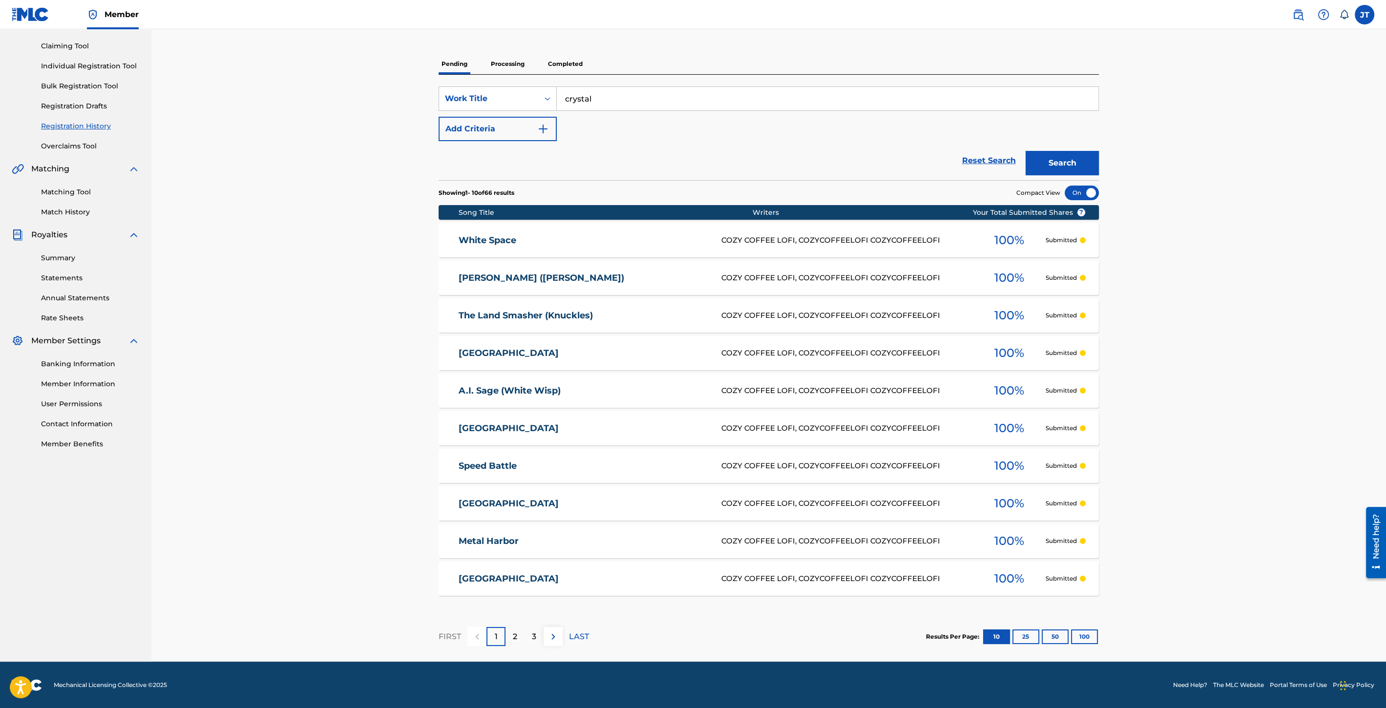
scroll to position [0, 0]
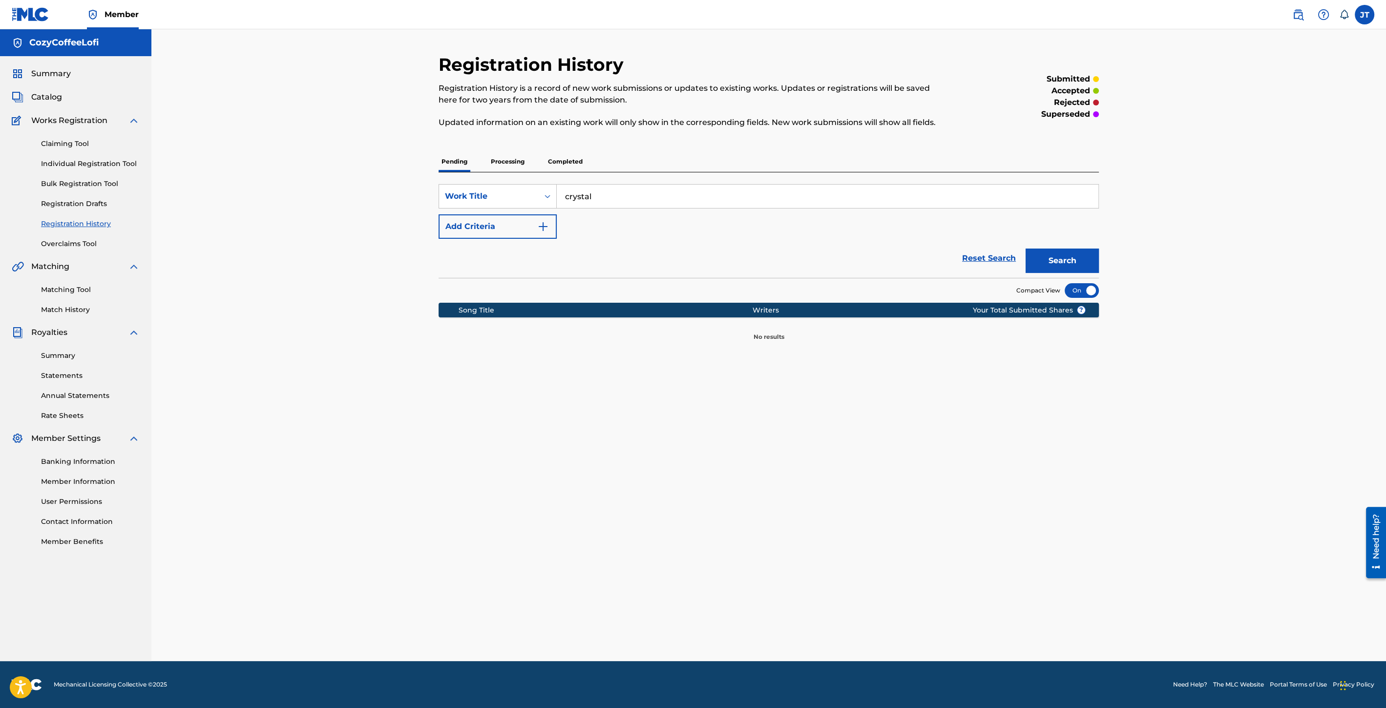
click at [553, 164] on p "Completed" at bounding box center [565, 161] width 41 height 21
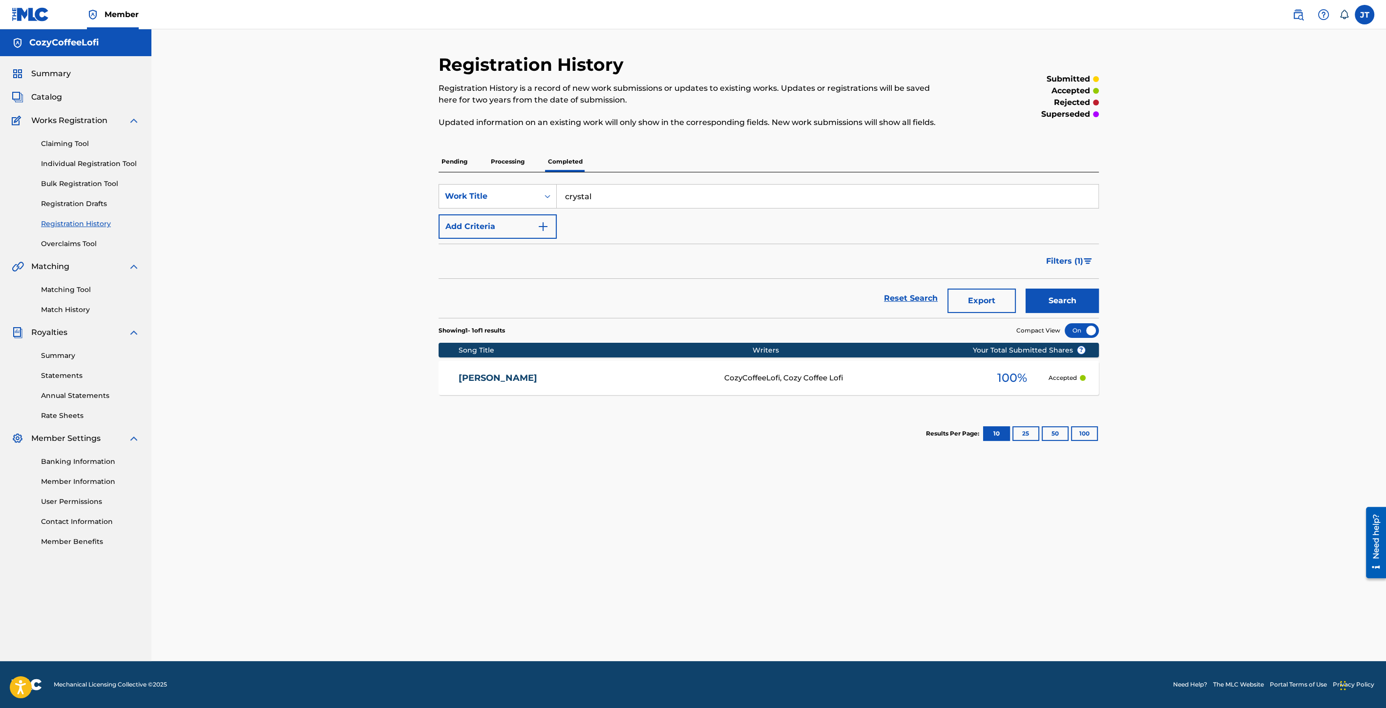
click at [541, 379] on link "[PERSON_NAME]" at bounding box center [585, 378] width 253 height 11
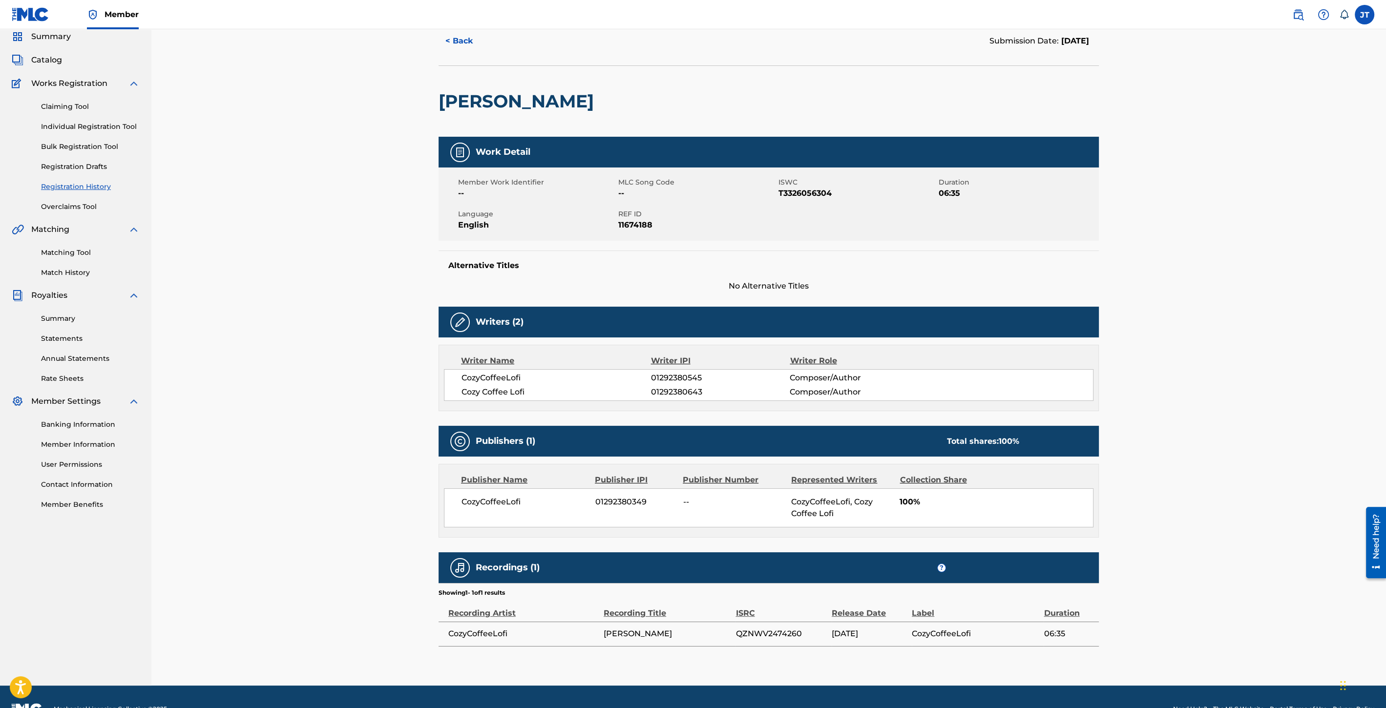
scroll to position [54, 0]
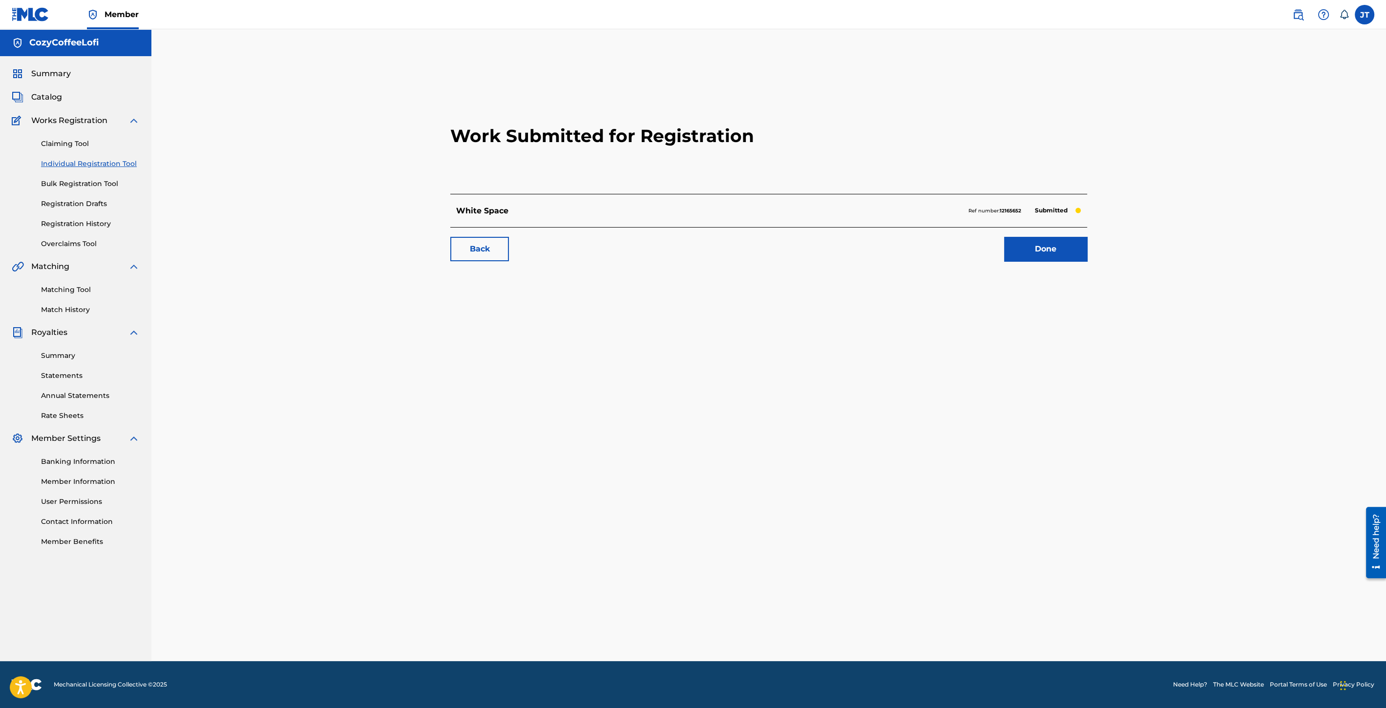
click at [106, 161] on link "Individual Registration Tool" at bounding box center [90, 164] width 99 height 10
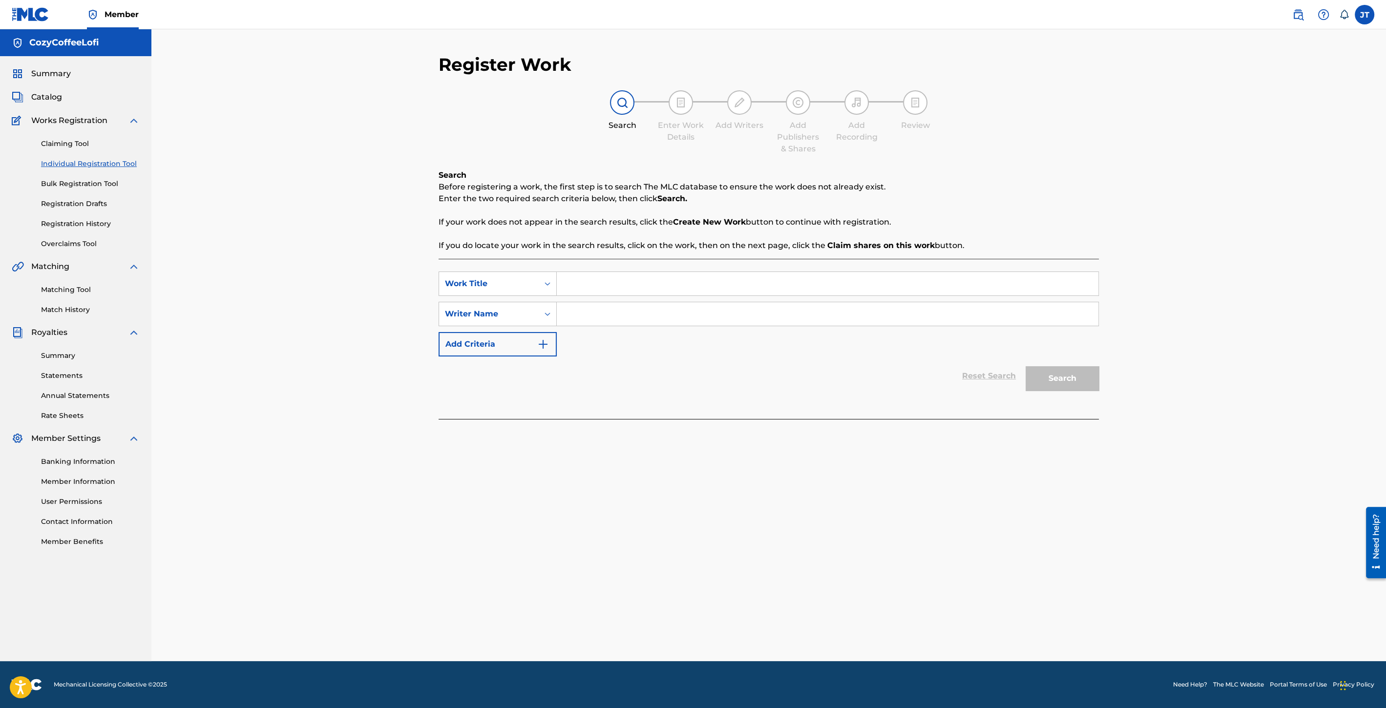
click at [599, 277] on input "Search Form" at bounding box center [828, 283] width 542 height 23
paste input "Sonic vs Knuckles (Extreme Gear)"
type input "Sonic vs Knuckles (Extreme Gear)"
click at [603, 321] on input "Search Form" at bounding box center [828, 313] width 542 height 23
type input "cozycoffeelofi"
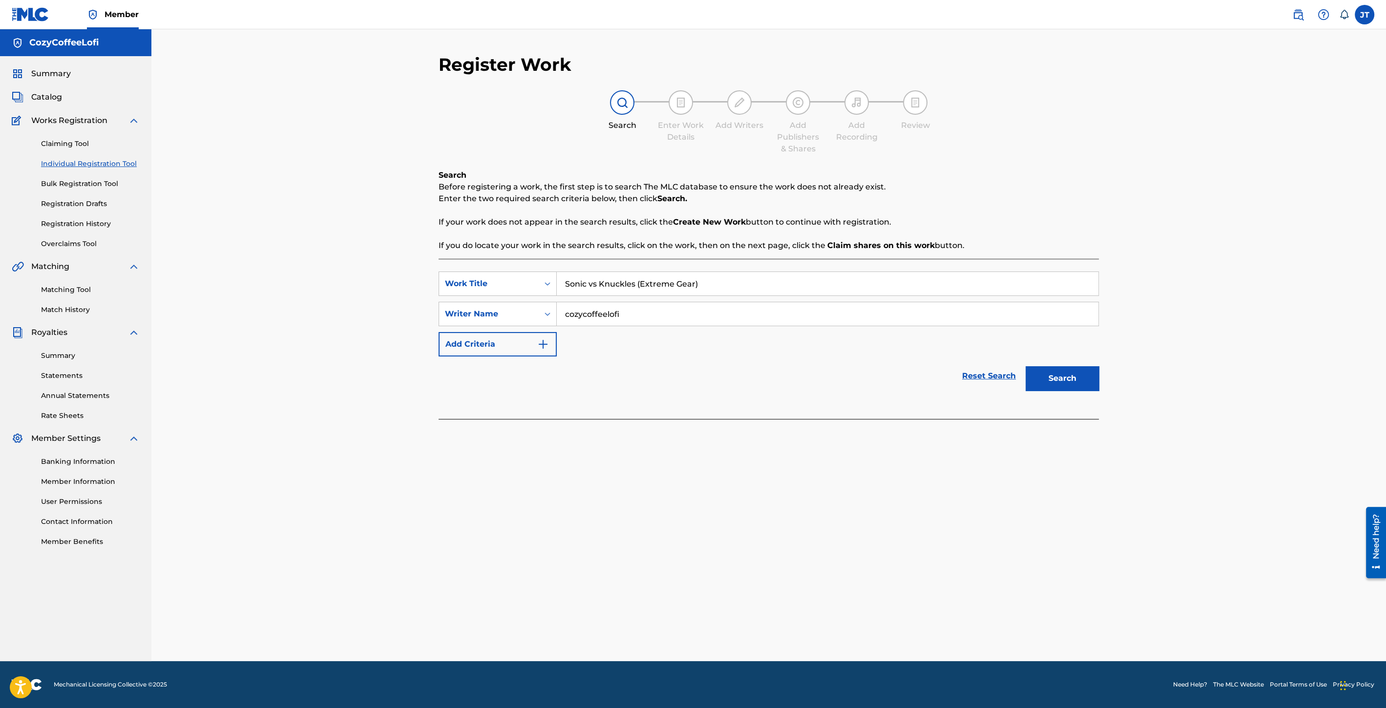
click at [1062, 377] on button "Search" at bounding box center [1062, 378] width 73 height 24
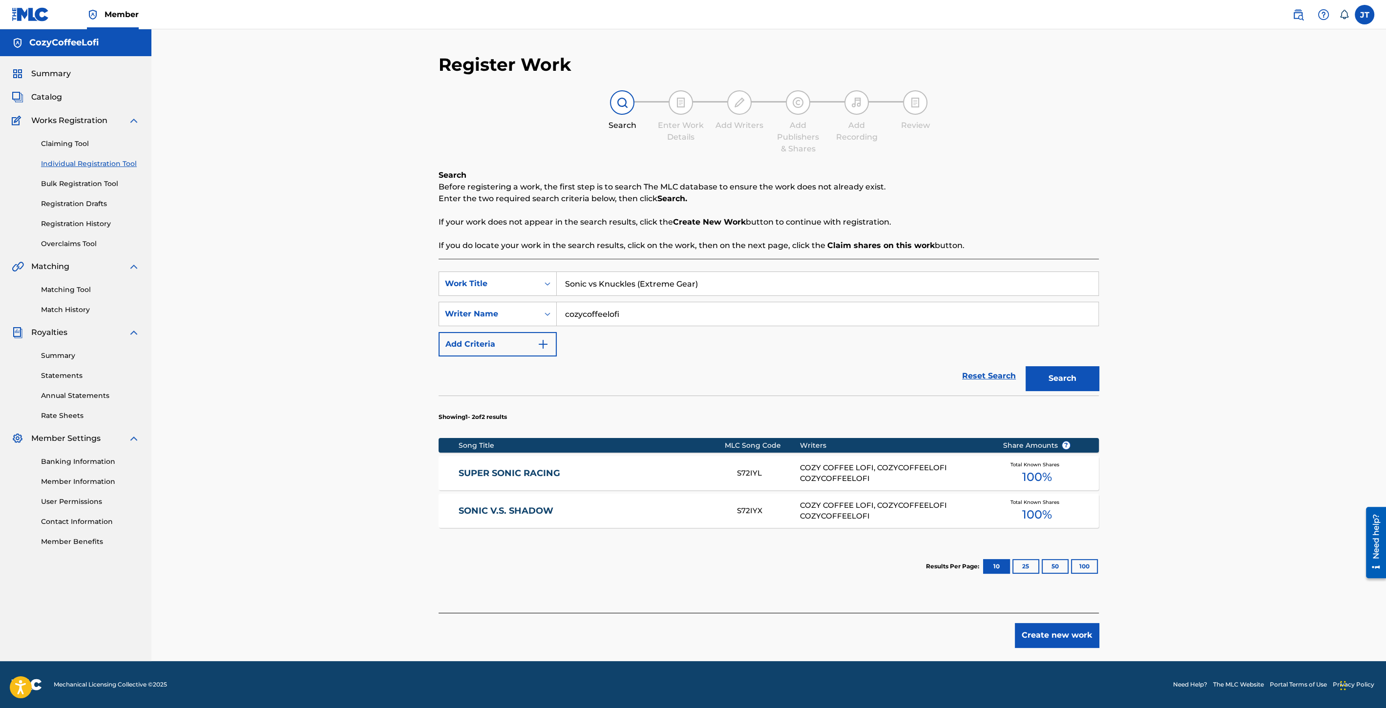
click at [1052, 632] on button "Create new work" at bounding box center [1057, 635] width 84 height 24
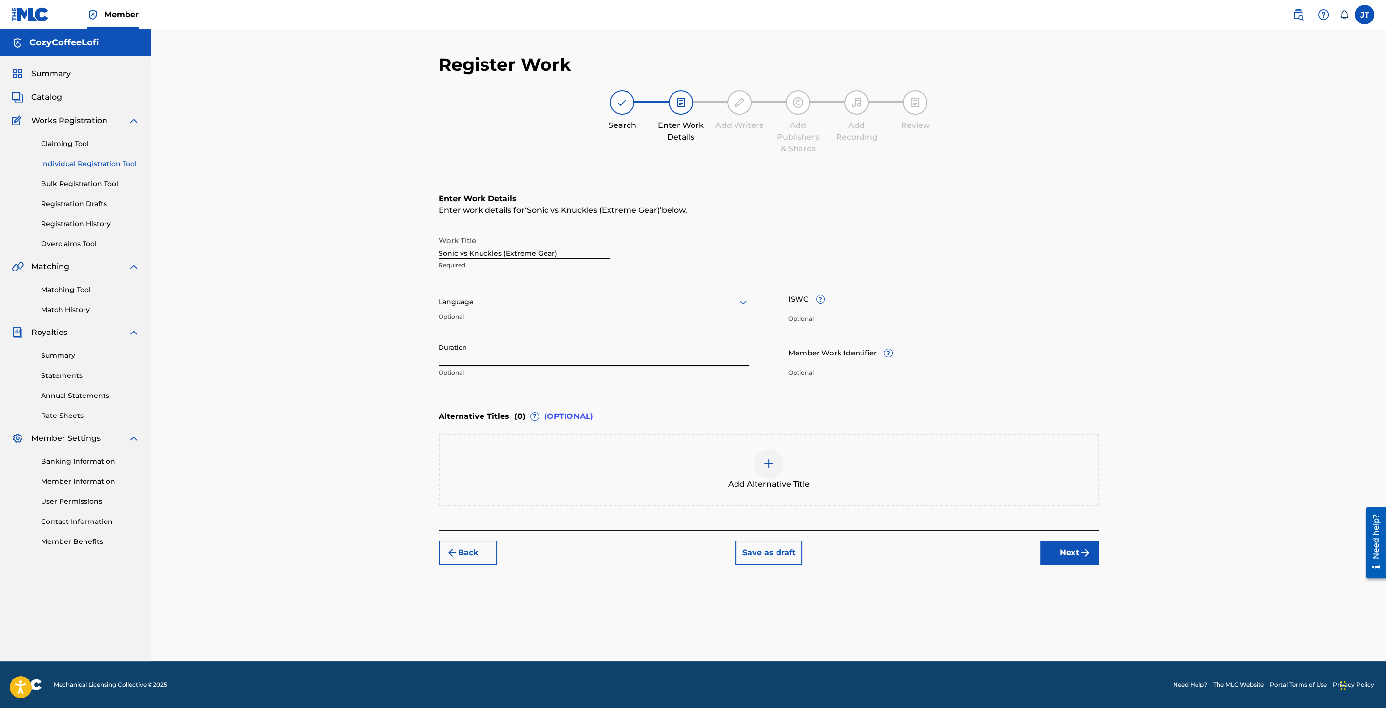
click at [469, 359] on input "Duration" at bounding box center [594, 352] width 311 height 28
type input "03:14"
paste input "932051545"
type input "932051545"
click at [811, 302] on input "ISWC ?" at bounding box center [943, 299] width 311 height 28
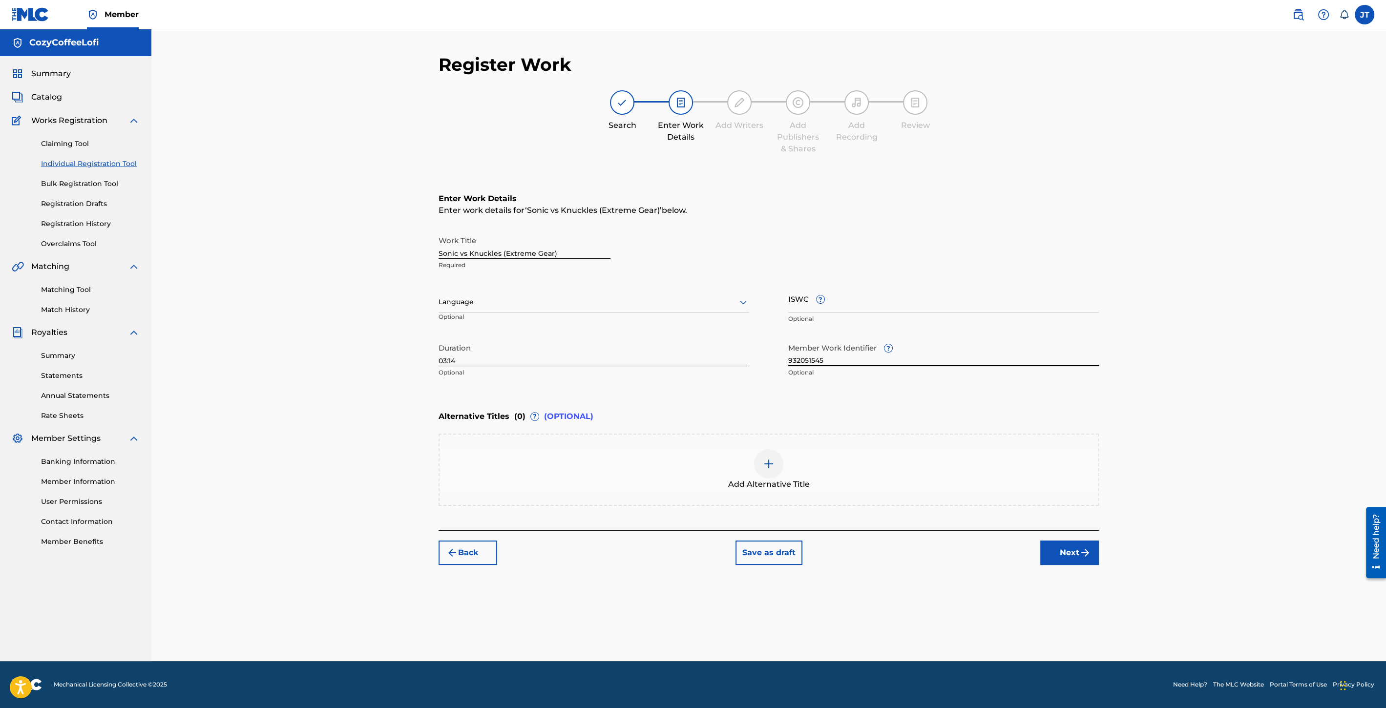
paste input "T3351730871"
type input "T3351730871"
click at [1080, 559] on button "Next" at bounding box center [1069, 553] width 59 height 24
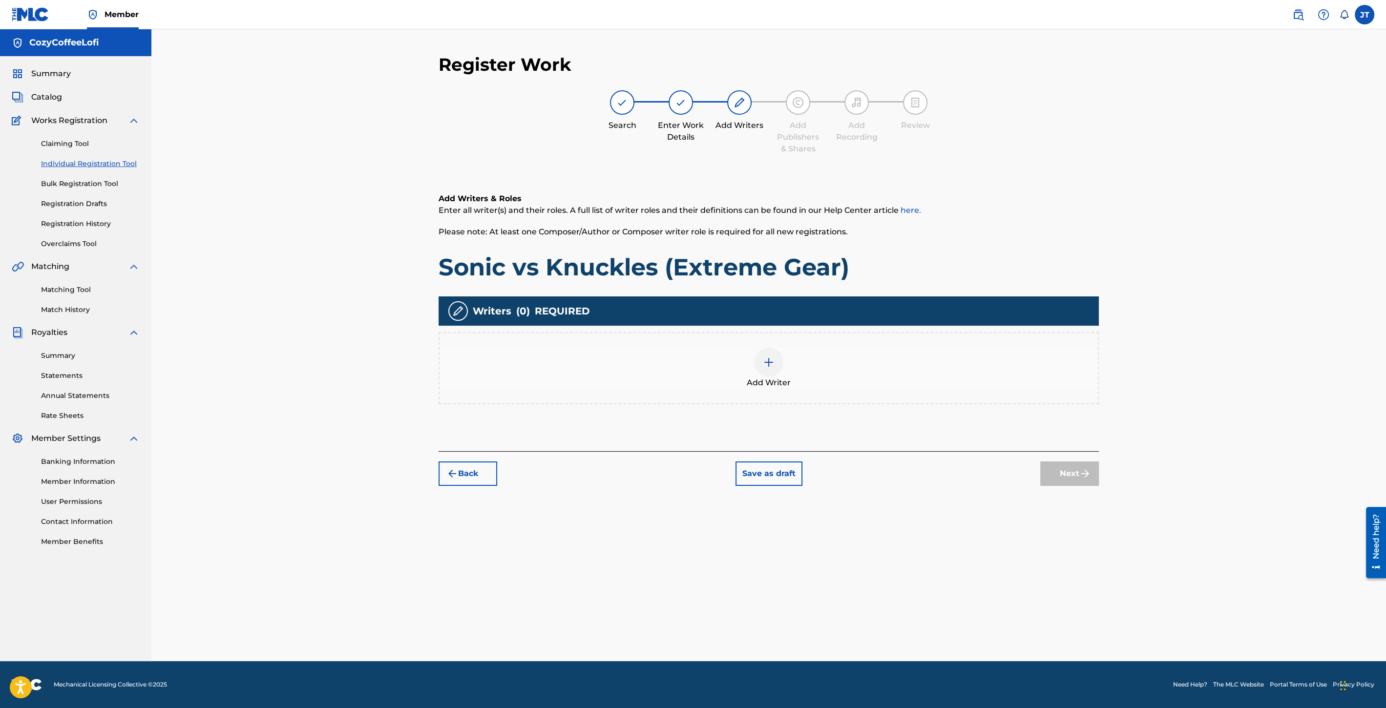
click at [782, 363] on div at bounding box center [768, 362] width 29 height 29
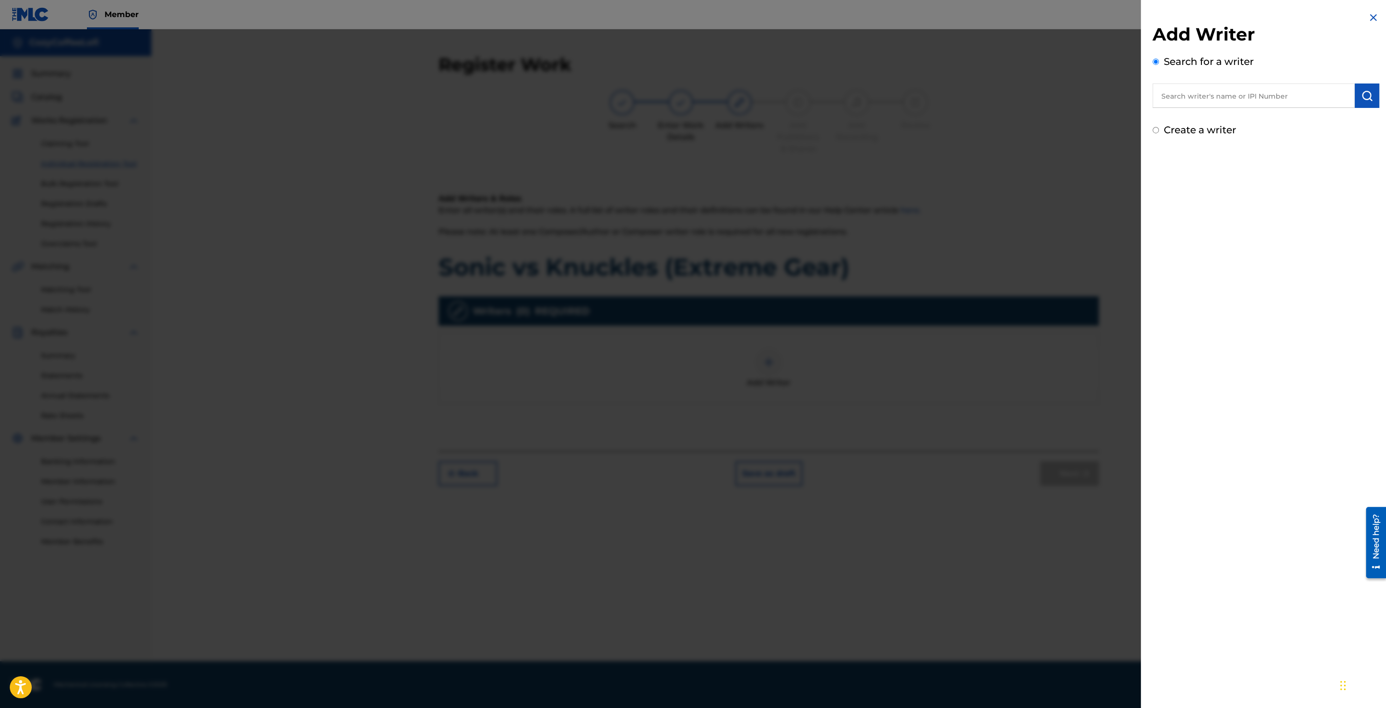
click at [1169, 104] on input "text" at bounding box center [1254, 96] width 202 height 24
click at [1212, 113] on span "offeelofi cozycoffeelofi" at bounding box center [1228, 117] width 88 height 9
type input "cozycoffeelofi cozycoffeelofi"
click at [1368, 94] on img "submit" at bounding box center [1367, 96] width 12 height 12
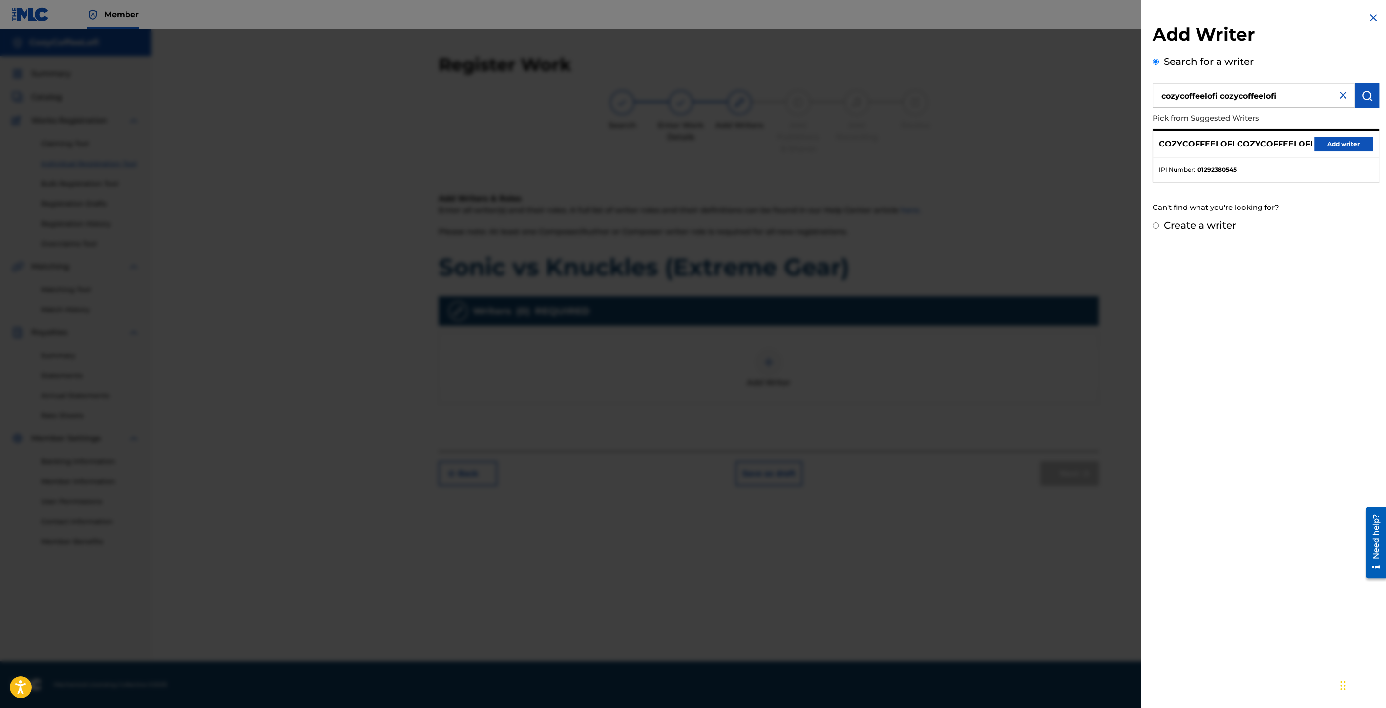
click at [1332, 143] on button "Add writer" at bounding box center [1343, 144] width 59 height 15
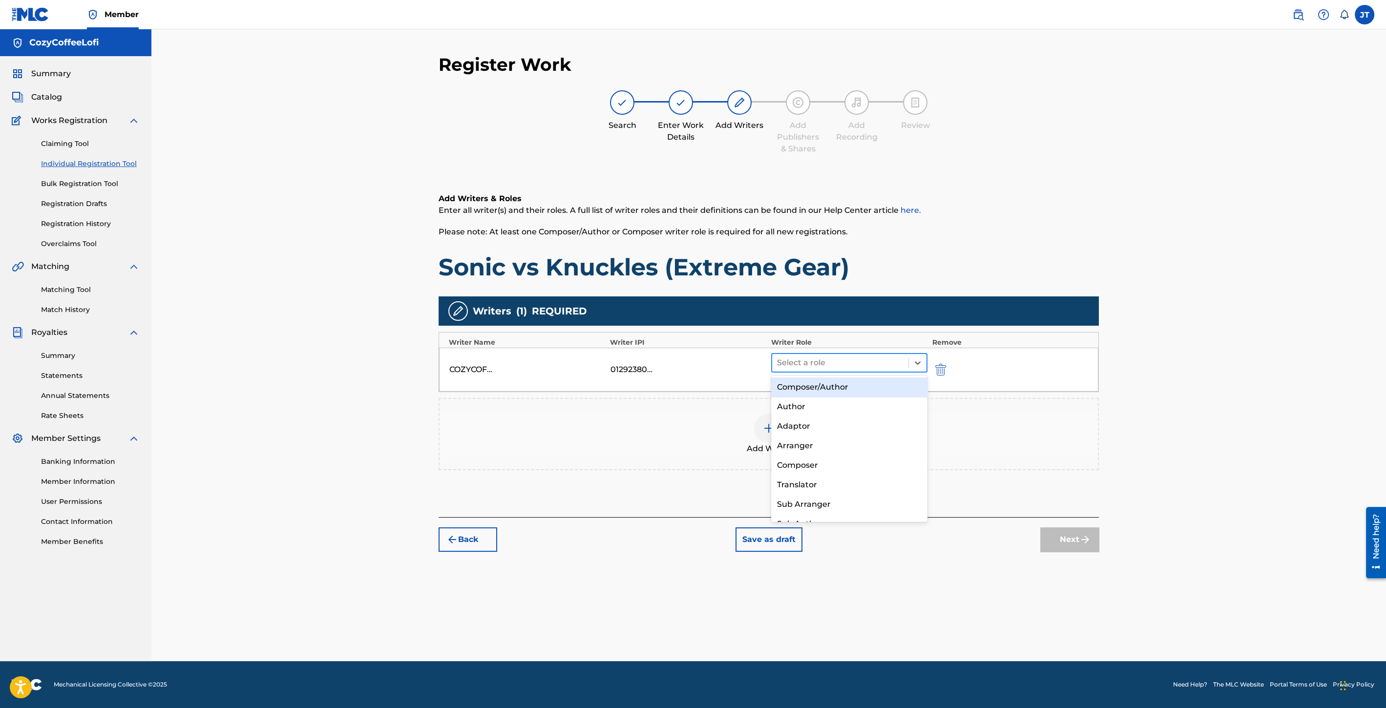
click at [836, 360] on div at bounding box center [840, 363] width 126 height 14
click at [823, 390] on div "Composer/Author" at bounding box center [849, 388] width 156 height 20
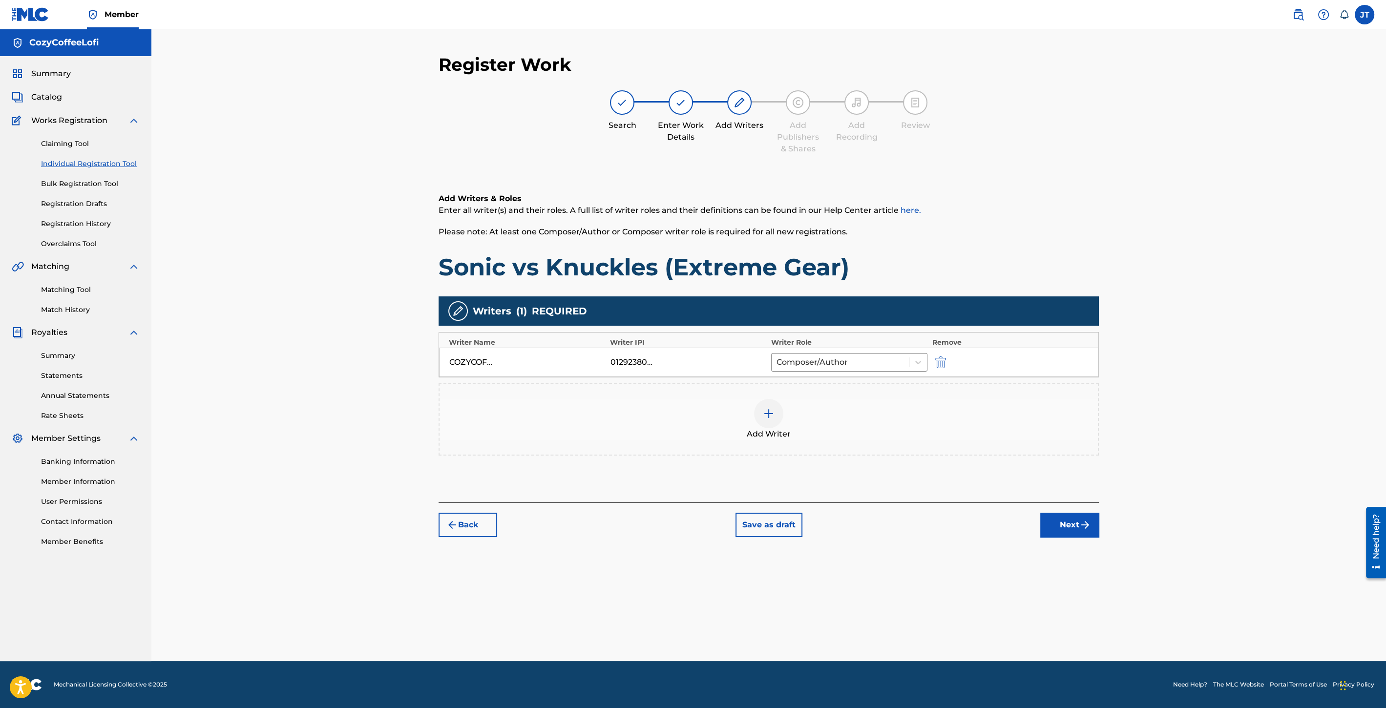
click at [782, 405] on div "Add Writer" at bounding box center [769, 419] width 658 height 41
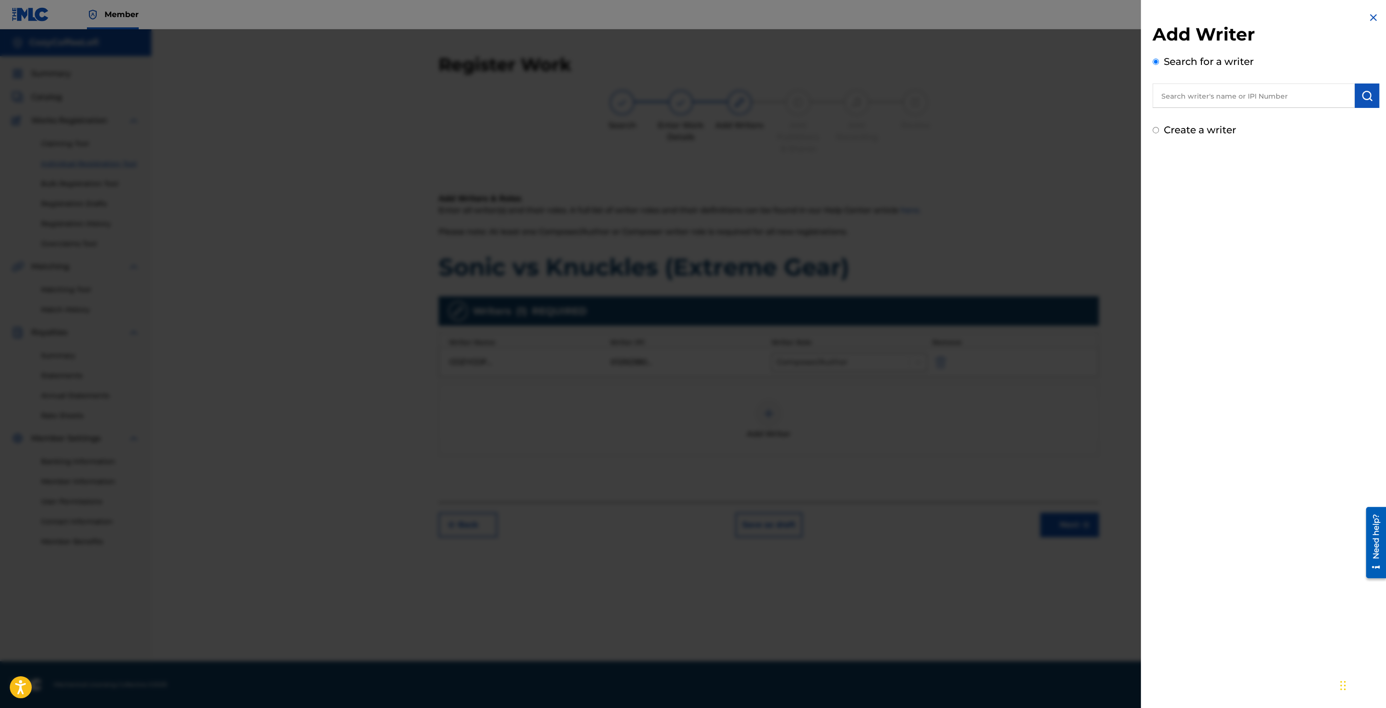
click at [1322, 90] on input "text" at bounding box center [1254, 96] width 202 height 24
click at [1175, 132] on label "Create a writer" at bounding box center [1200, 130] width 72 height 12
radio input "true"
click at [1159, 132] on input "Create a writer" at bounding box center [1156, 130] width 6 height 6
radio input "false"
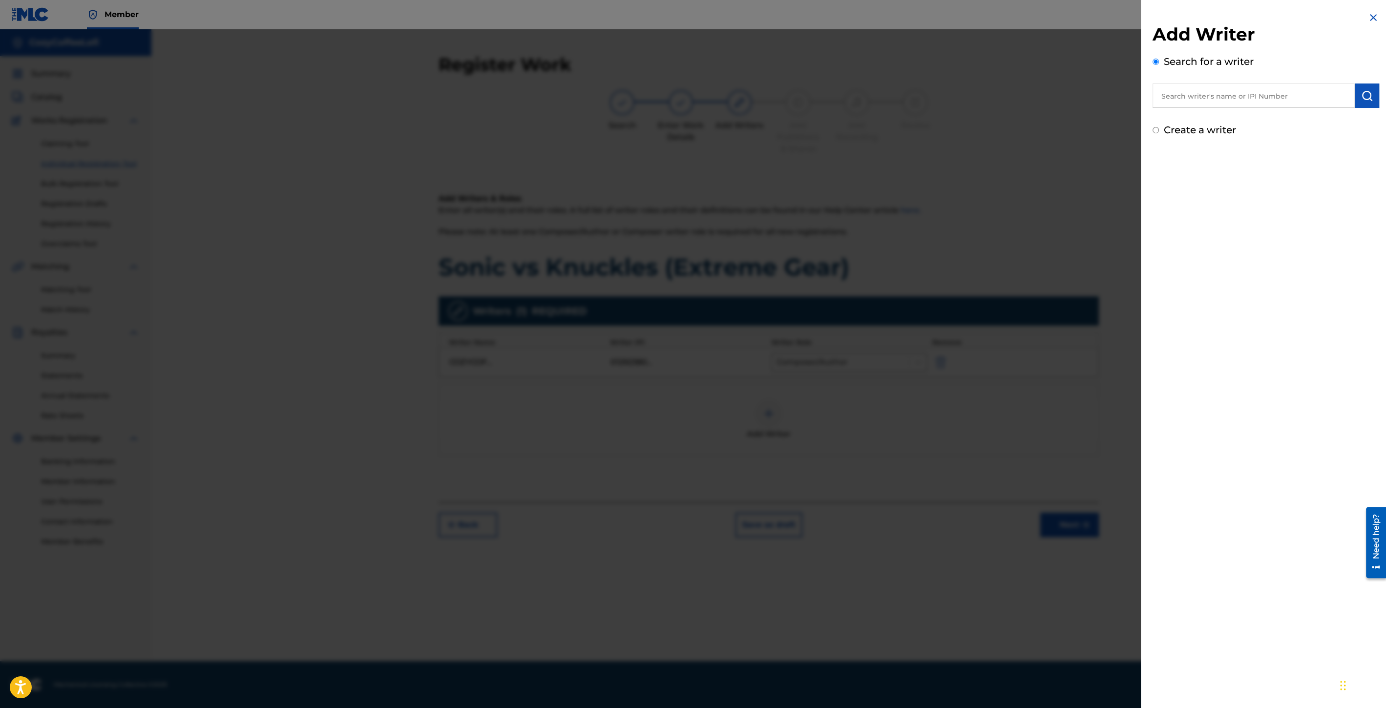
radio input "true"
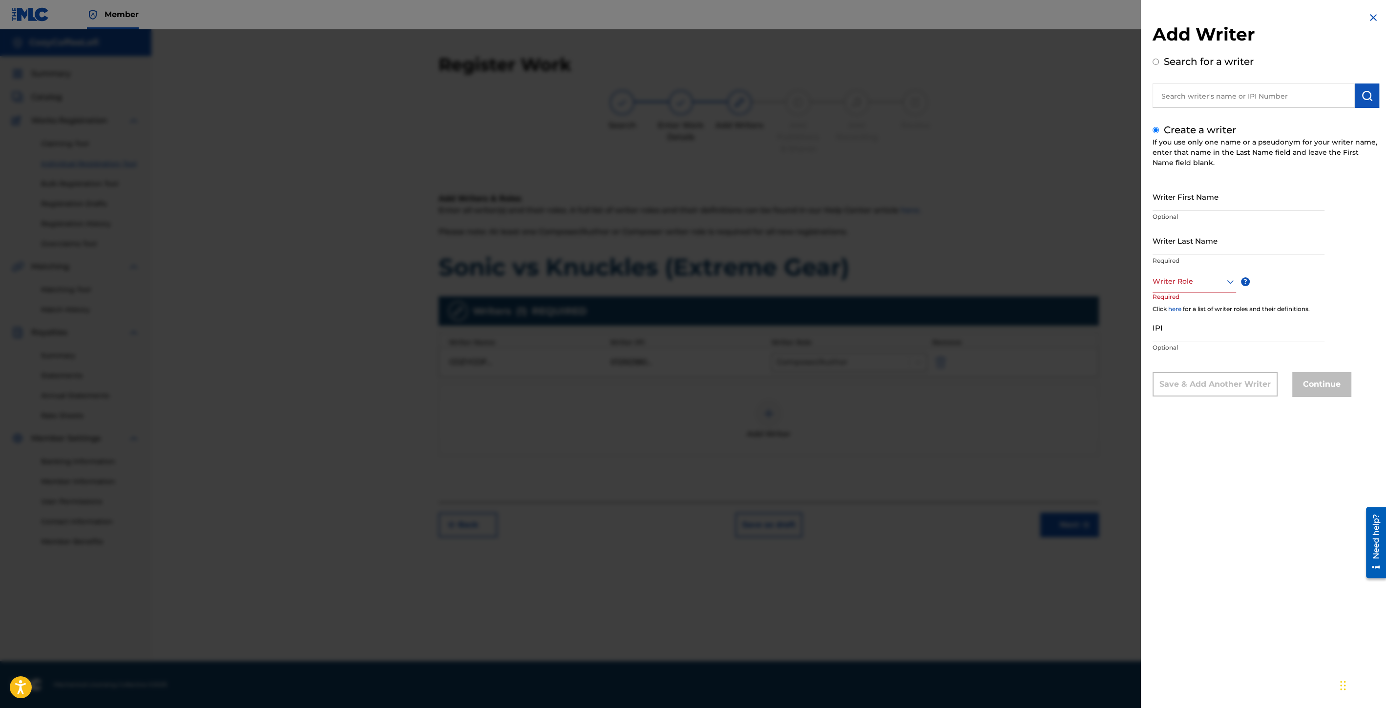
click at [1181, 95] on input "text" at bounding box center [1254, 96] width 202 height 24
radio input "true"
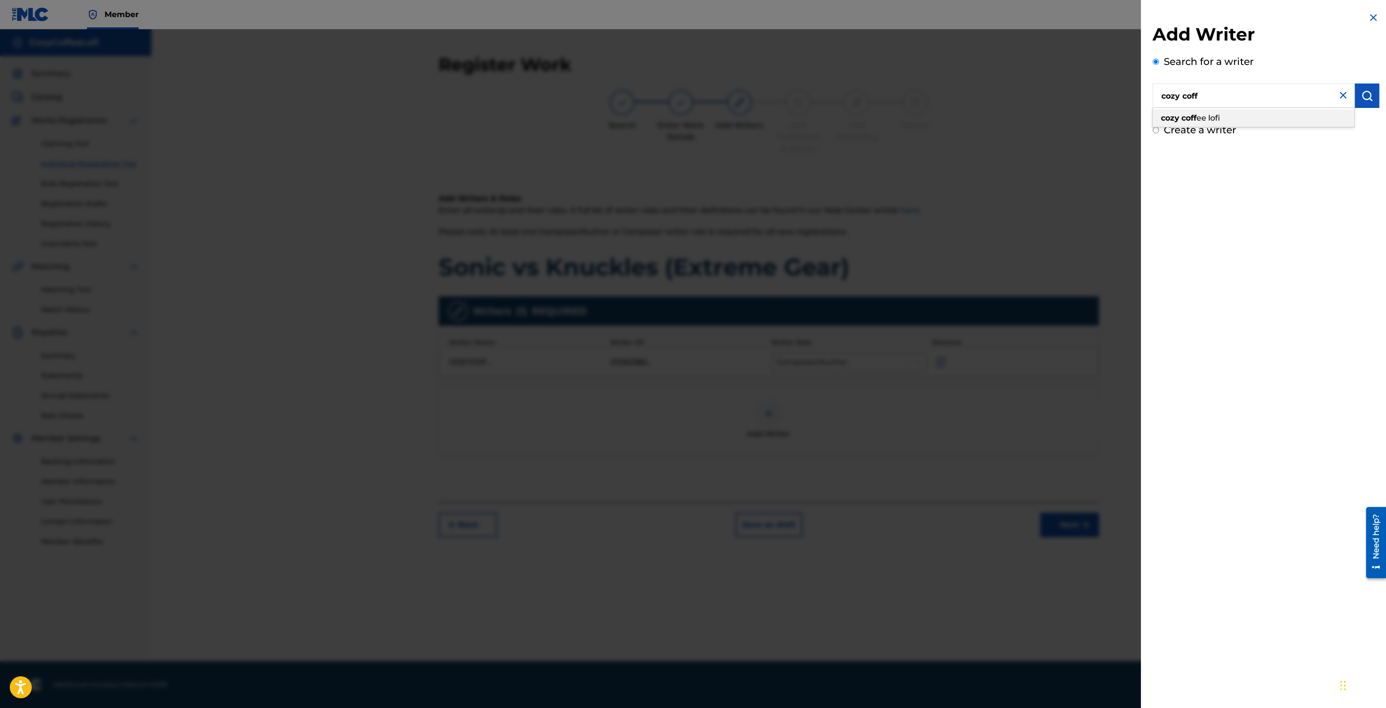
click at [1222, 114] on div "cozy coff ee lofi" at bounding box center [1254, 118] width 202 height 18
type input "cozy coffee lofi"
click at [1363, 98] on img "submit" at bounding box center [1367, 96] width 12 height 12
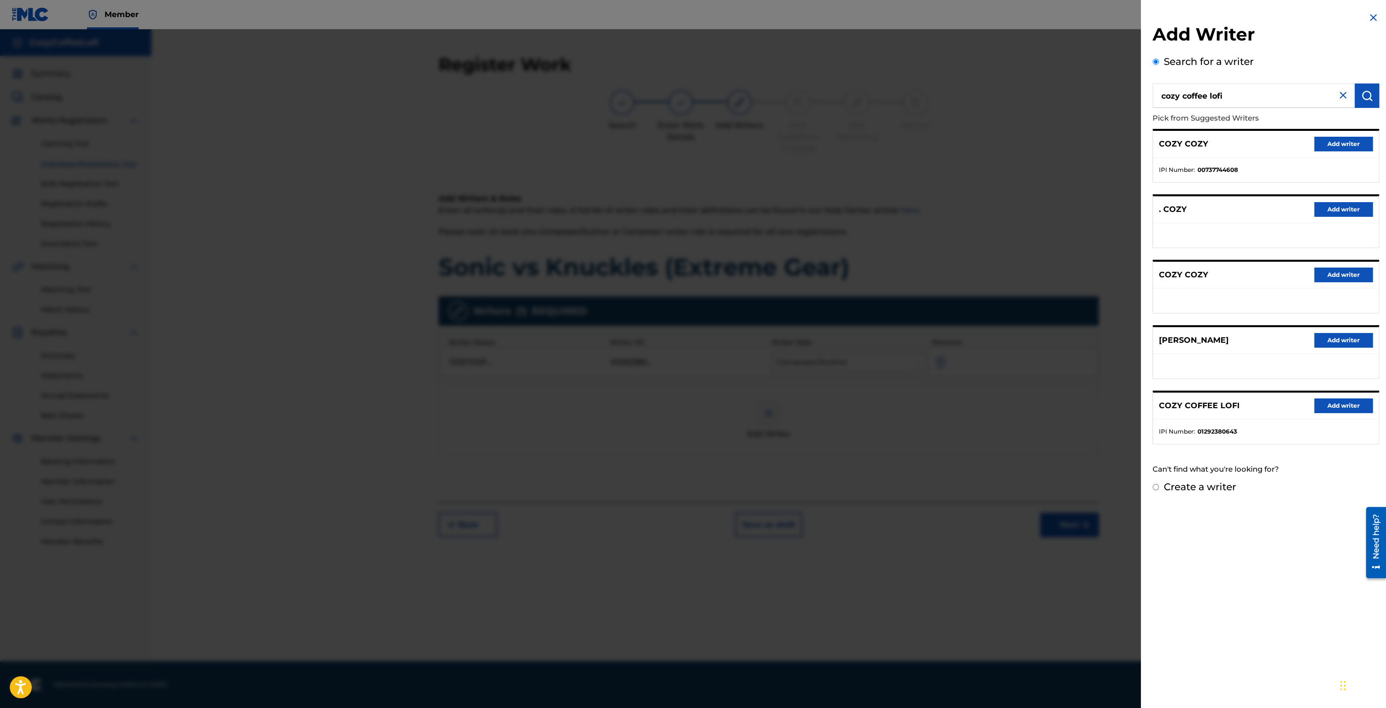
click at [1337, 402] on button "Add writer" at bounding box center [1343, 406] width 59 height 15
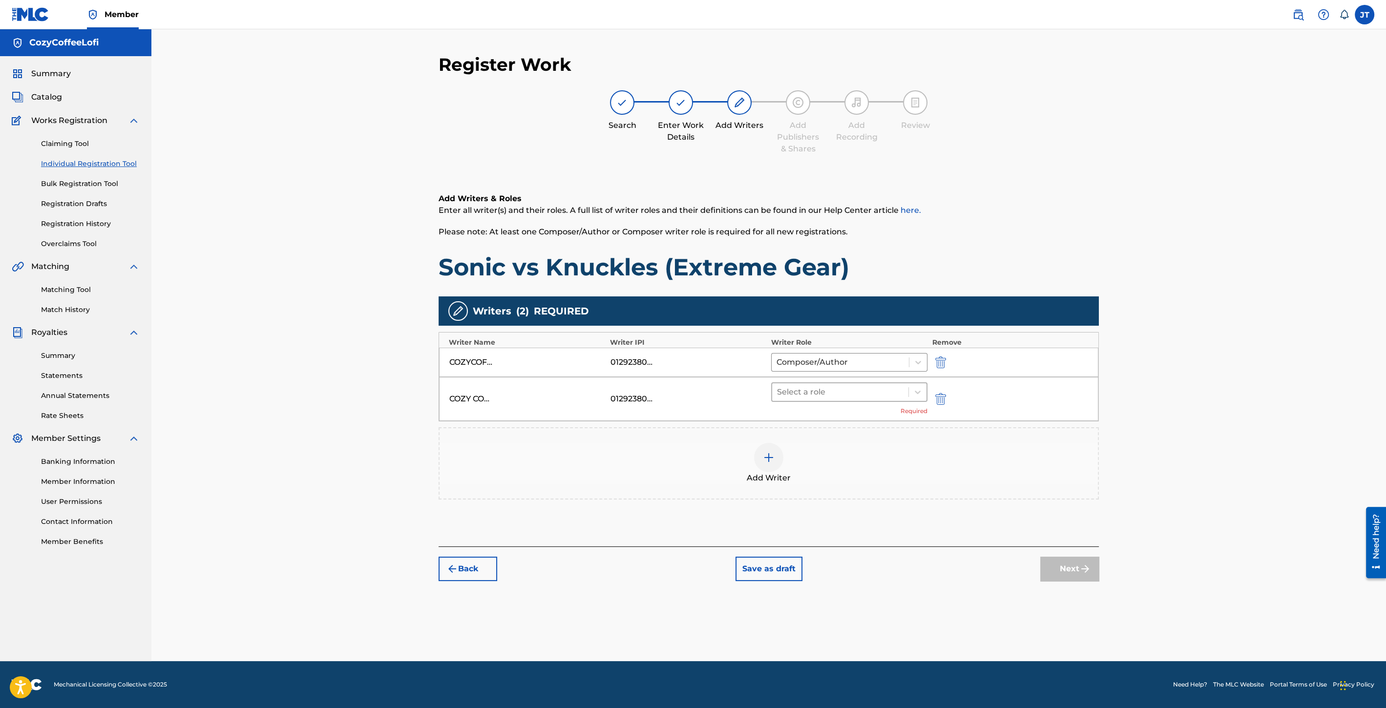
drag, startPoint x: 868, startPoint y: 404, endPoint x: 860, endPoint y: 398, distance: 10.1
click at [865, 402] on div "Select a role Required" at bounding box center [849, 398] width 156 height 33
click at [860, 398] on div "Select a role" at bounding box center [840, 392] width 136 height 18
click at [850, 421] on div "Composer/Author" at bounding box center [849, 416] width 156 height 20
click at [1063, 550] on button "Next" at bounding box center [1069, 554] width 59 height 24
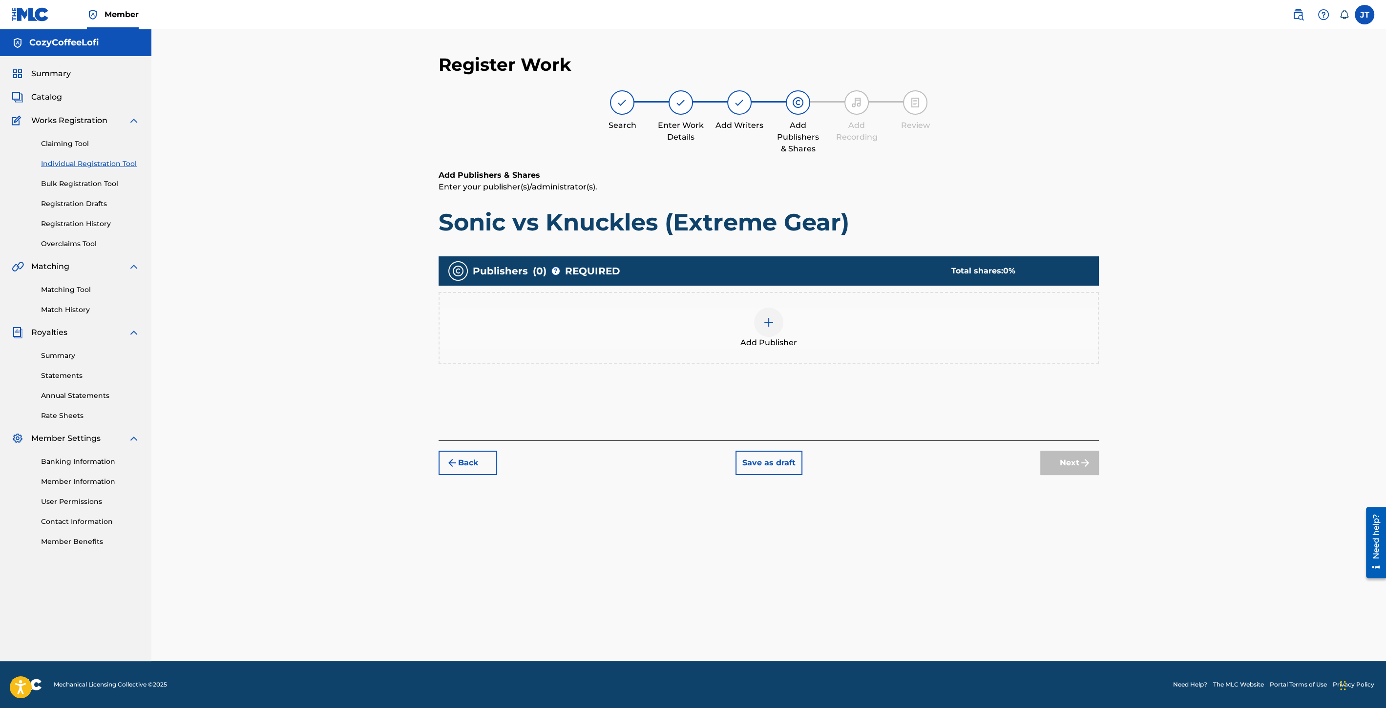
click at [766, 333] on div at bounding box center [768, 322] width 29 height 29
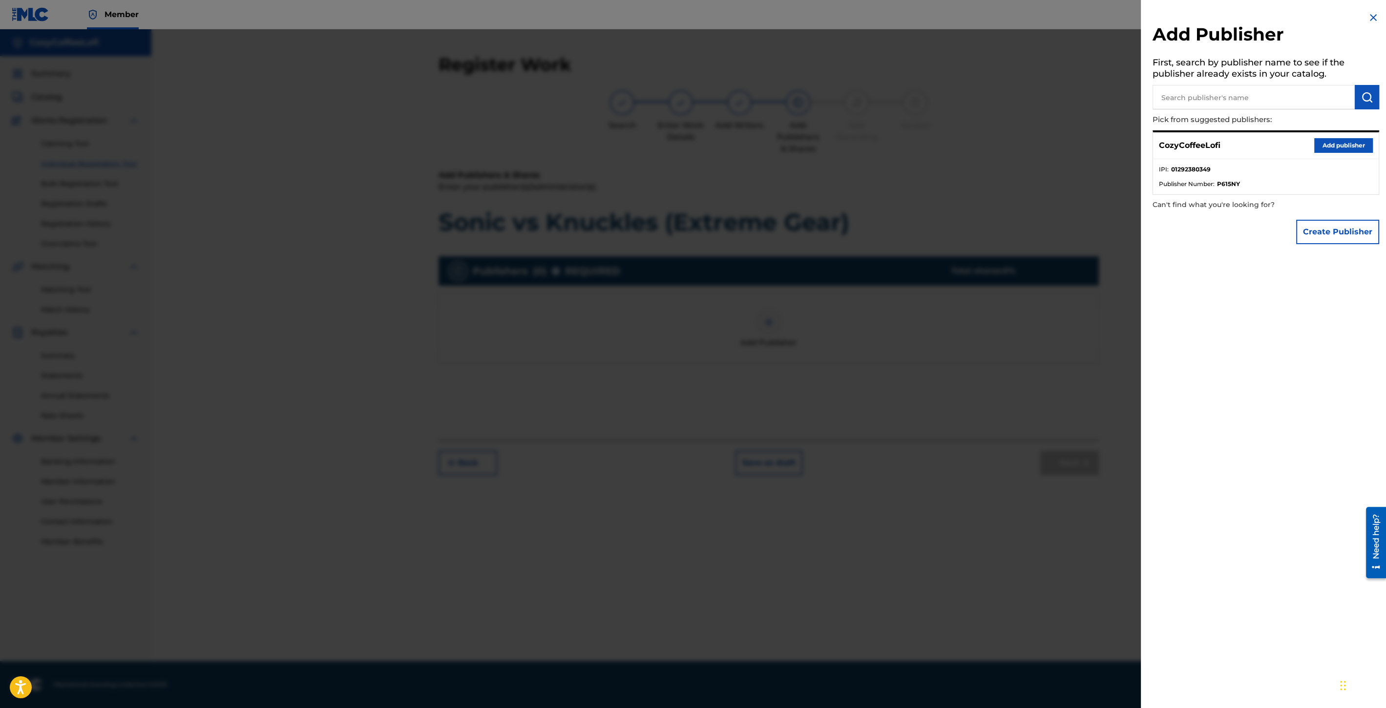
click at [1349, 150] on button "Add publisher" at bounding box center [1343, 145] width 59 height 15
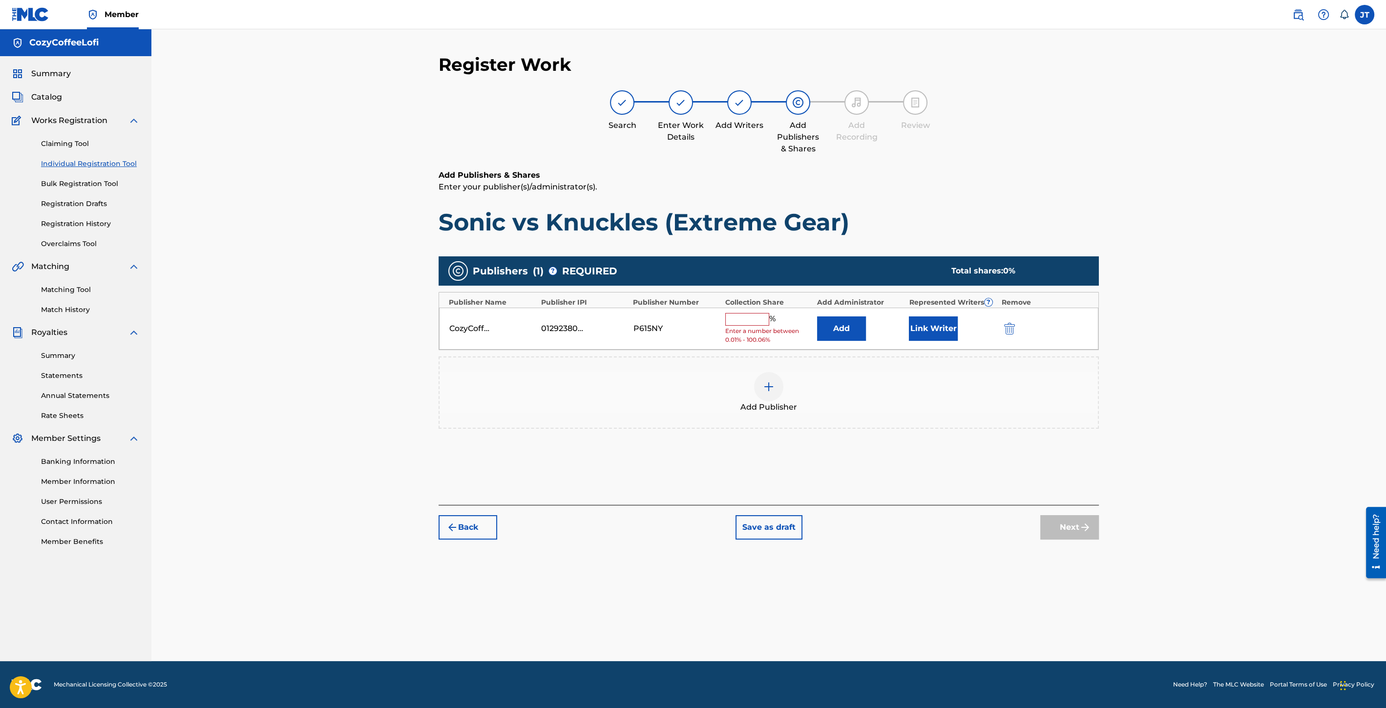
click at [740, 324] on input "text" at bounding box center [747, 319] width 44 height 13
type input "100"
click at [935, 319] on button "Link Writer" at bounding box center [933, 325] width 49 height 24
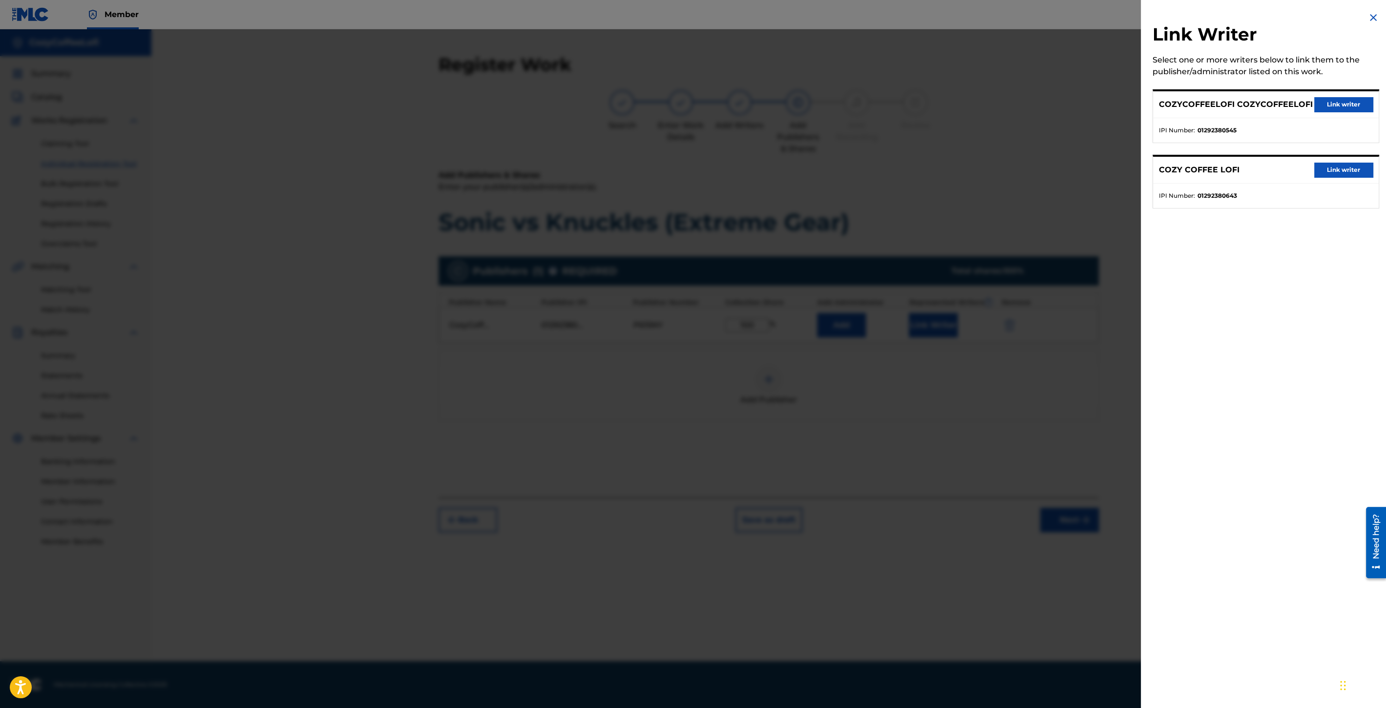
click at [1336, 102] on button "Link writer" at bounding box center [1343, 104] width 59 height 15
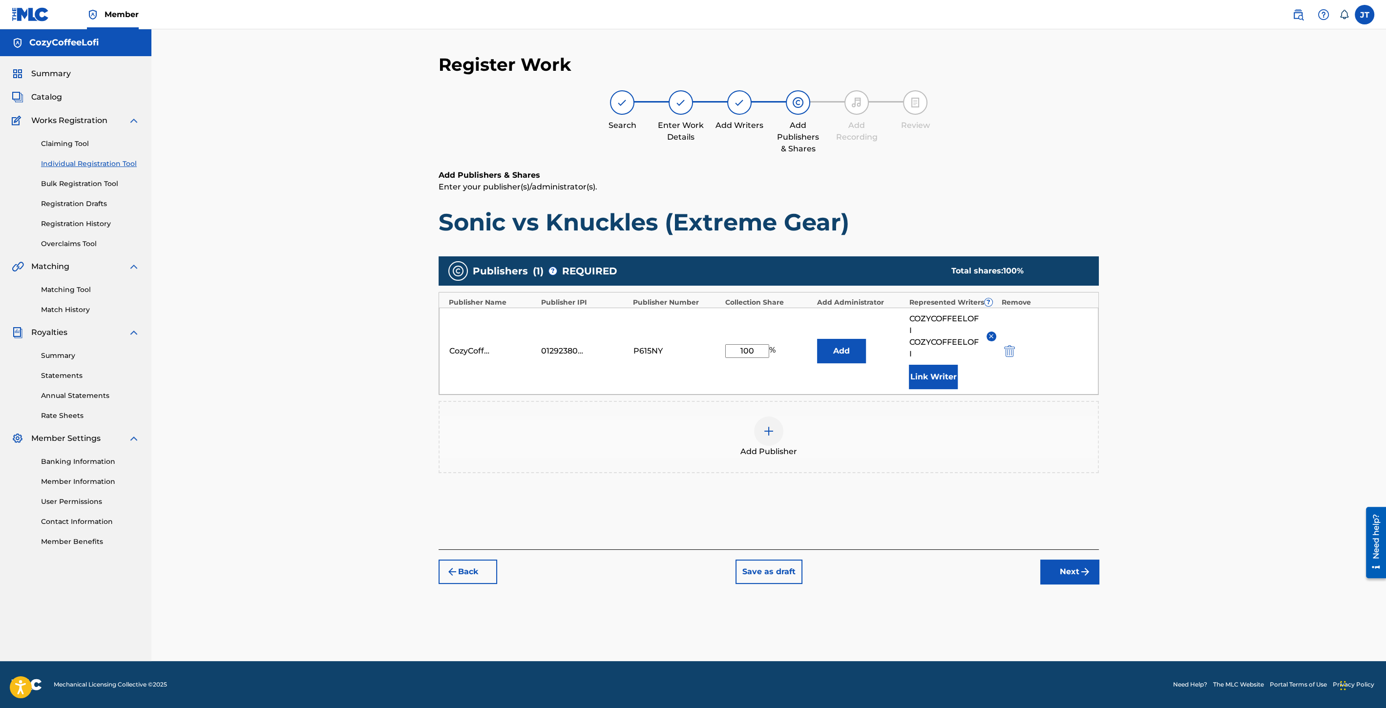
click at [922, 380] on button "Link Writer" at bounding box center [933, 377] width 49 height 24
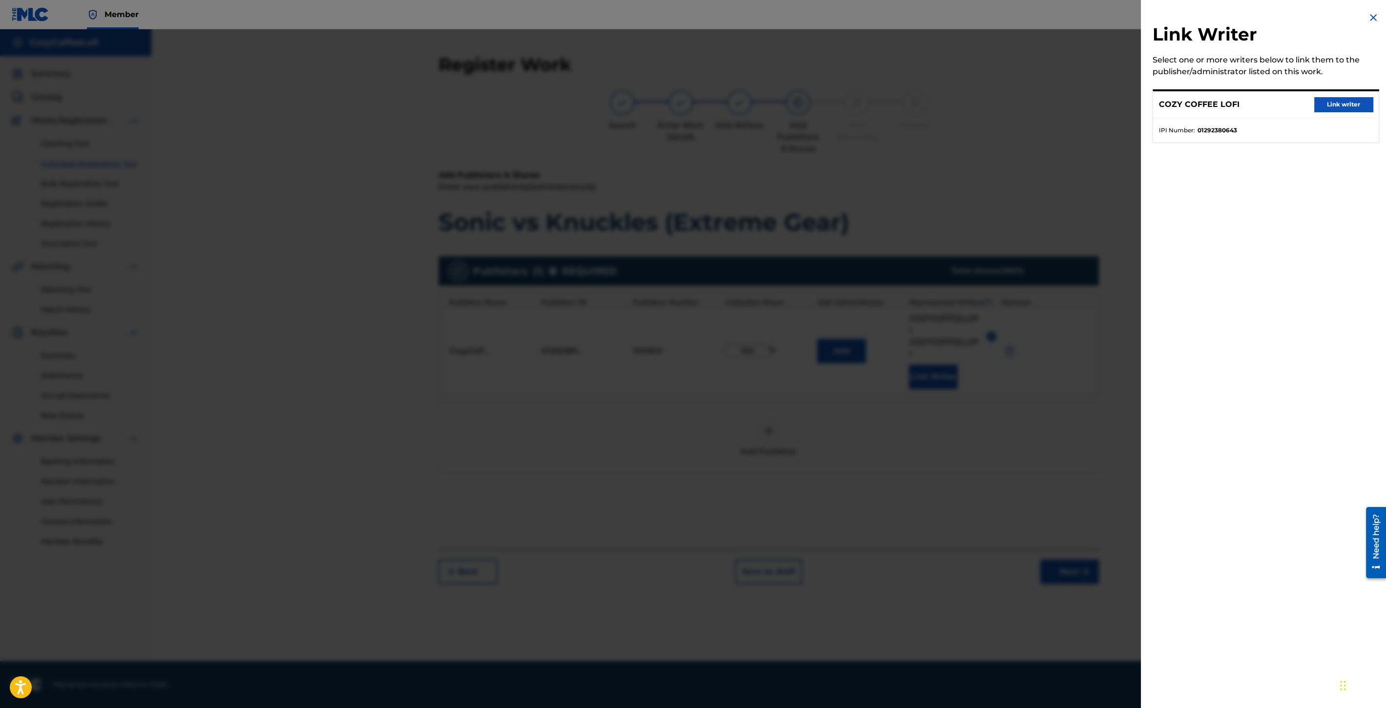
click at [1338, 107] on button "Link writer" at bounding box center [1343, 104] width 59 height 15
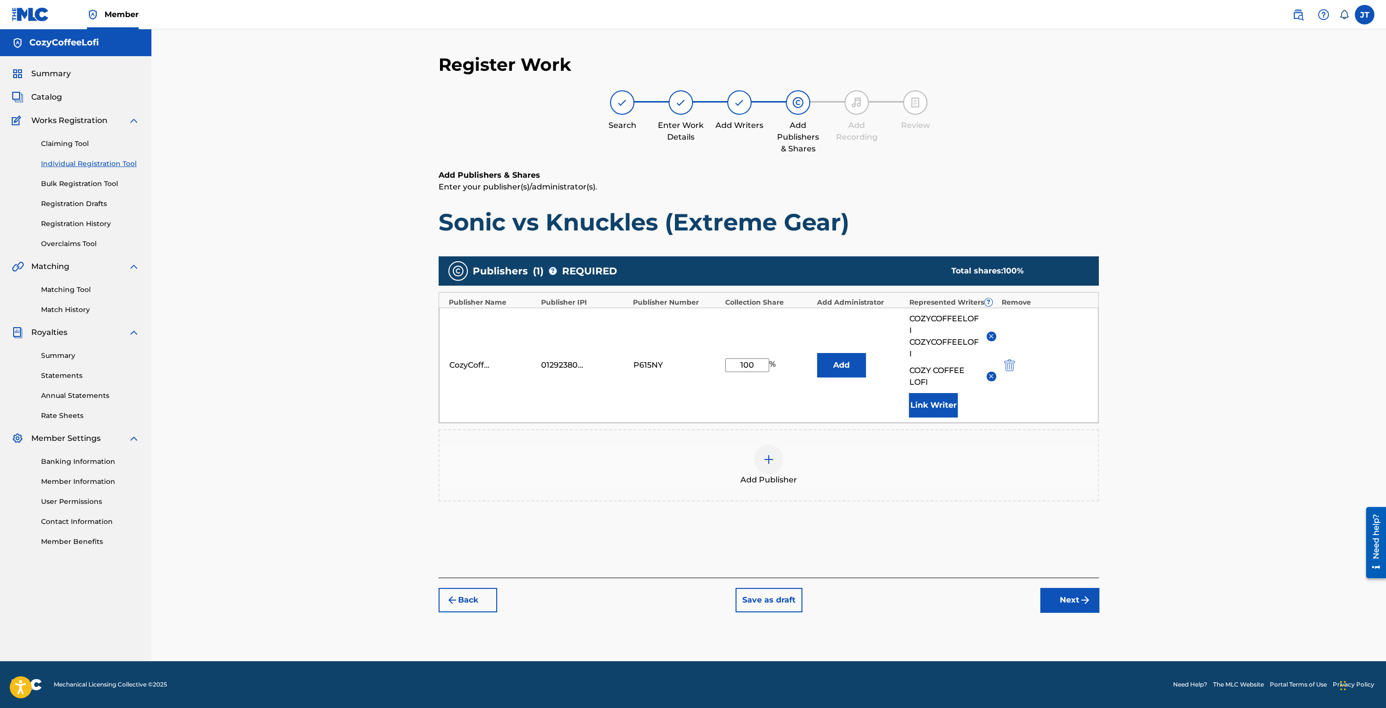
click at [1070, 591] on button "Next" at bounding box center [1069, 600] width 59 height 24
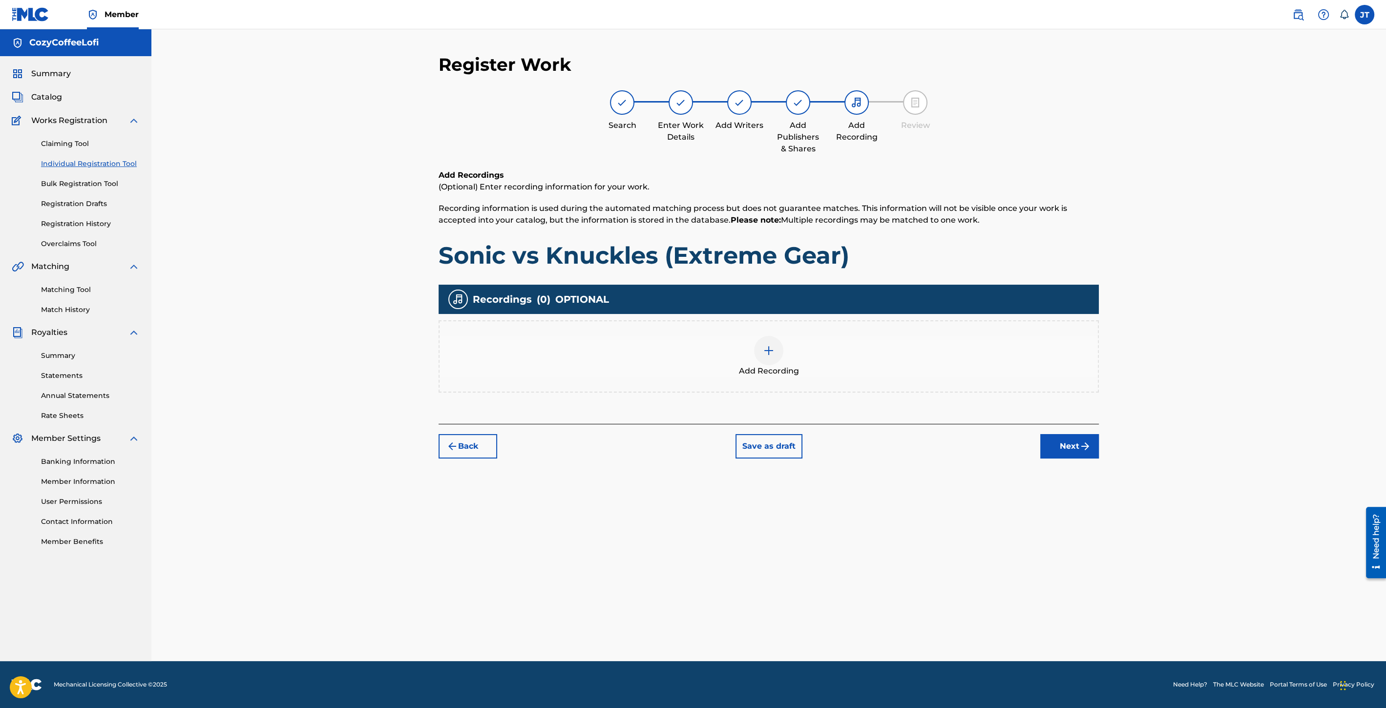
click at [761, 349] on div at bounding box center [768, 350] width 29 height 29
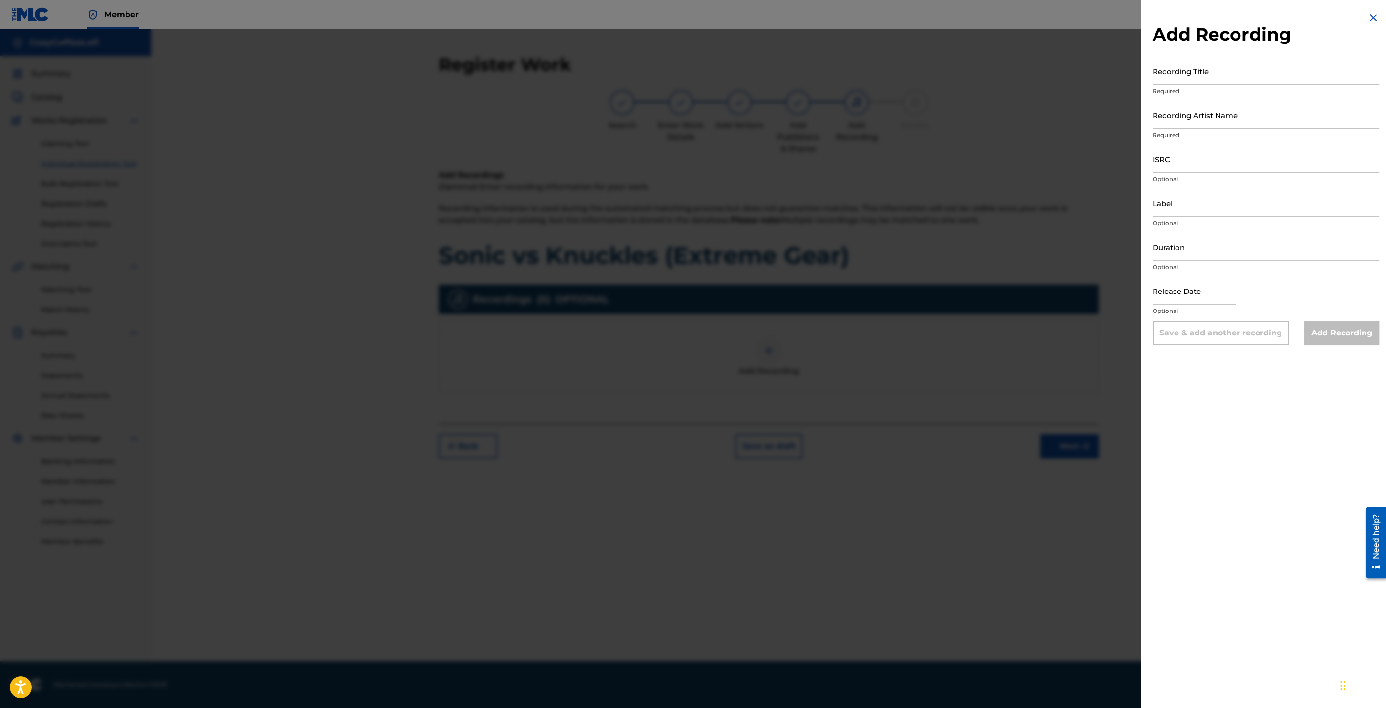
click at [1290, 86] on div "Recording Title Required" at bounding box center [1266, 79] width 227 height 44
paste input "Sonic vs Knuckles (Extreme Gear)"
click at [1284, 83] on input "Recording Title" at bounding box center [1266, 71] width 227 height 28
type input "Sonic vs Knuckles (Extreme Gear)"
click at [1249, 122] on input "Recording Artist Name" at bounding box center [1266, 115] width 227 height 28
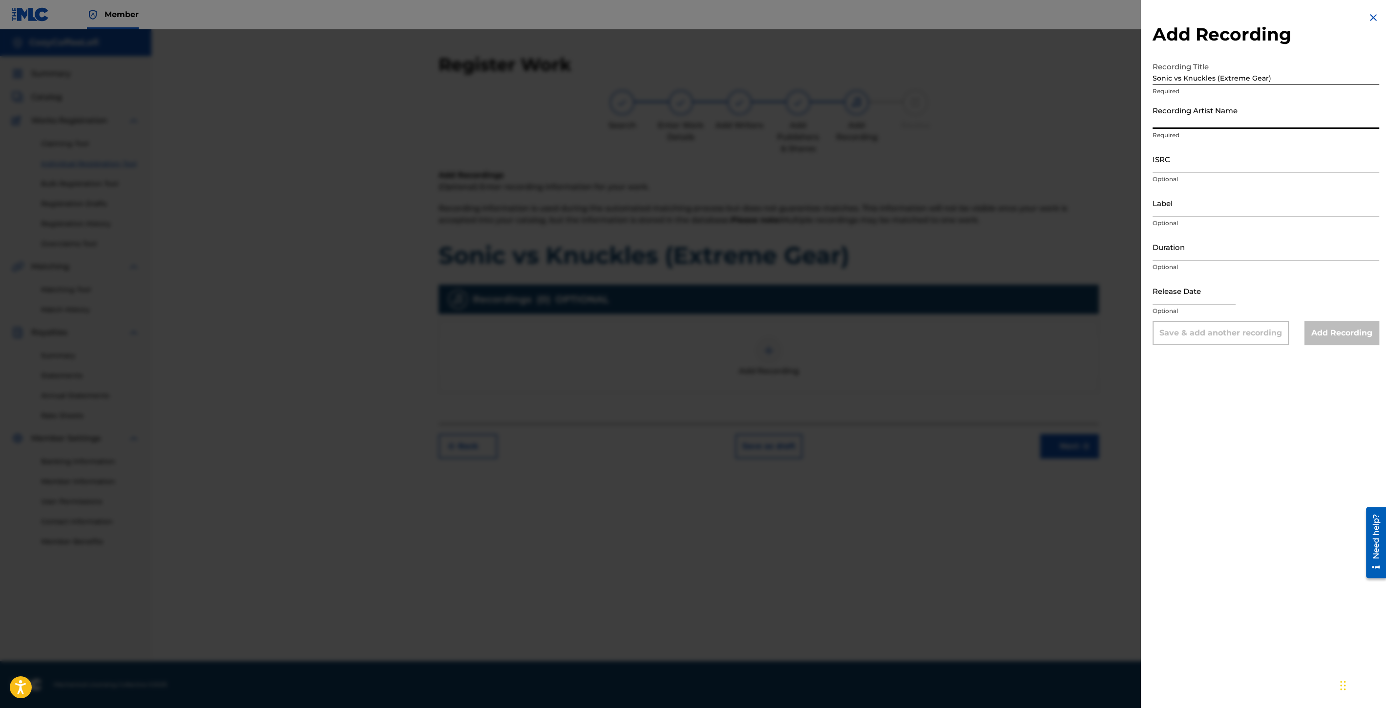
type input "CozyCoffeeLofi"
click at [1176, 160] on input "ISRC" at bounding box center [1266, 159] width 227 height 28
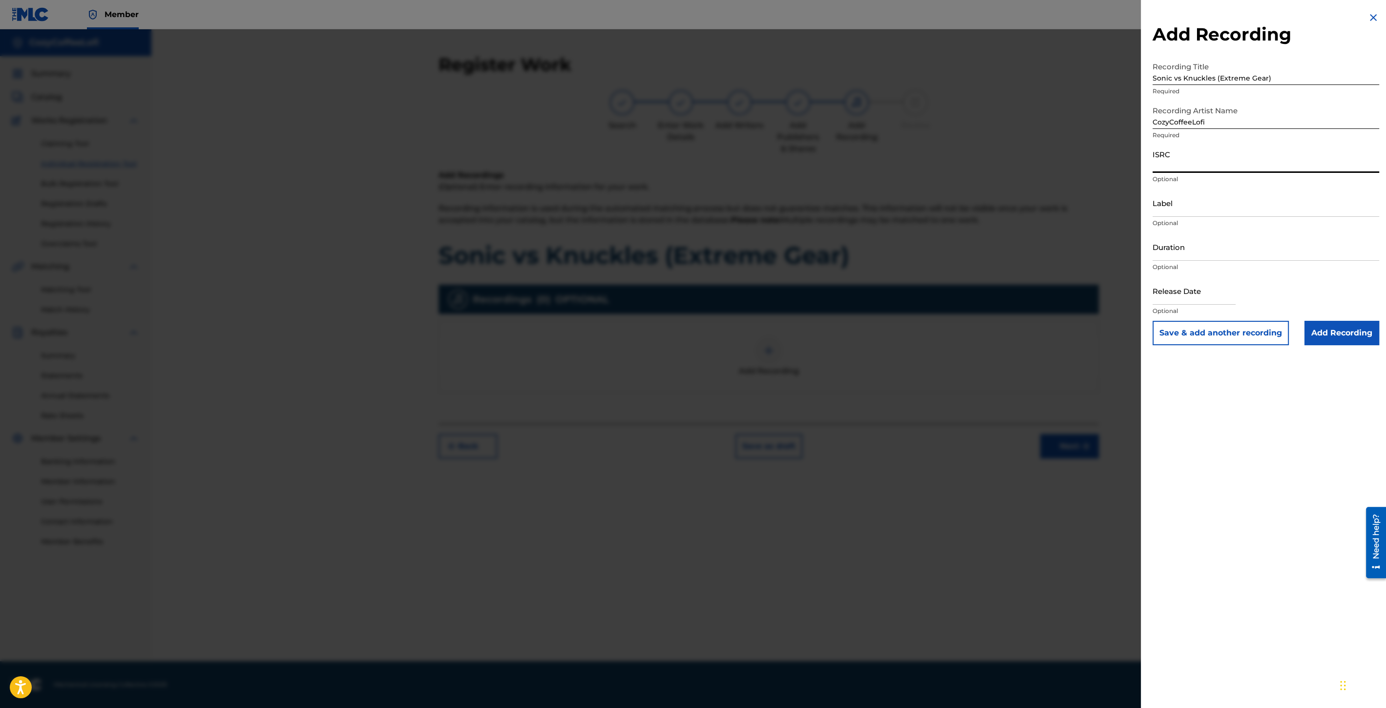
paste input "QZZ7V2506754"
type input "QZZ7V2506754"
click at [1171, 219] on p "Optional" at bounding box center [1266, 223] width 227 height 9
click at [1173, 207] on input "Label" at bounding box center [1266, 203] width 227 height 28
type input "CozyCoffeeLofi"
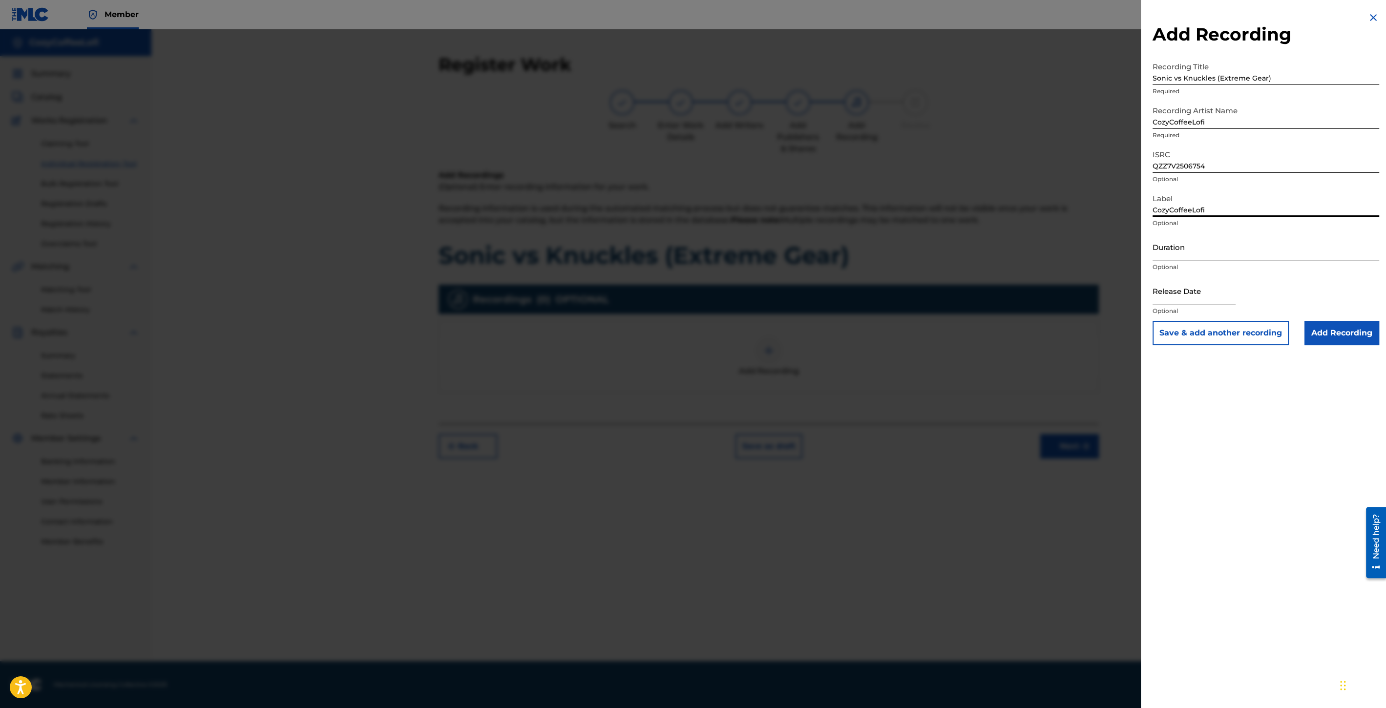
click at [1208, 246] on input "Duration" at bounding box center [1266, 247] width 227 height 28
type input "03:14"
click at [1170, 302] on input "text" at bounding box center [1194, 291] width 83 height 28
select select "8"
select select "2025"
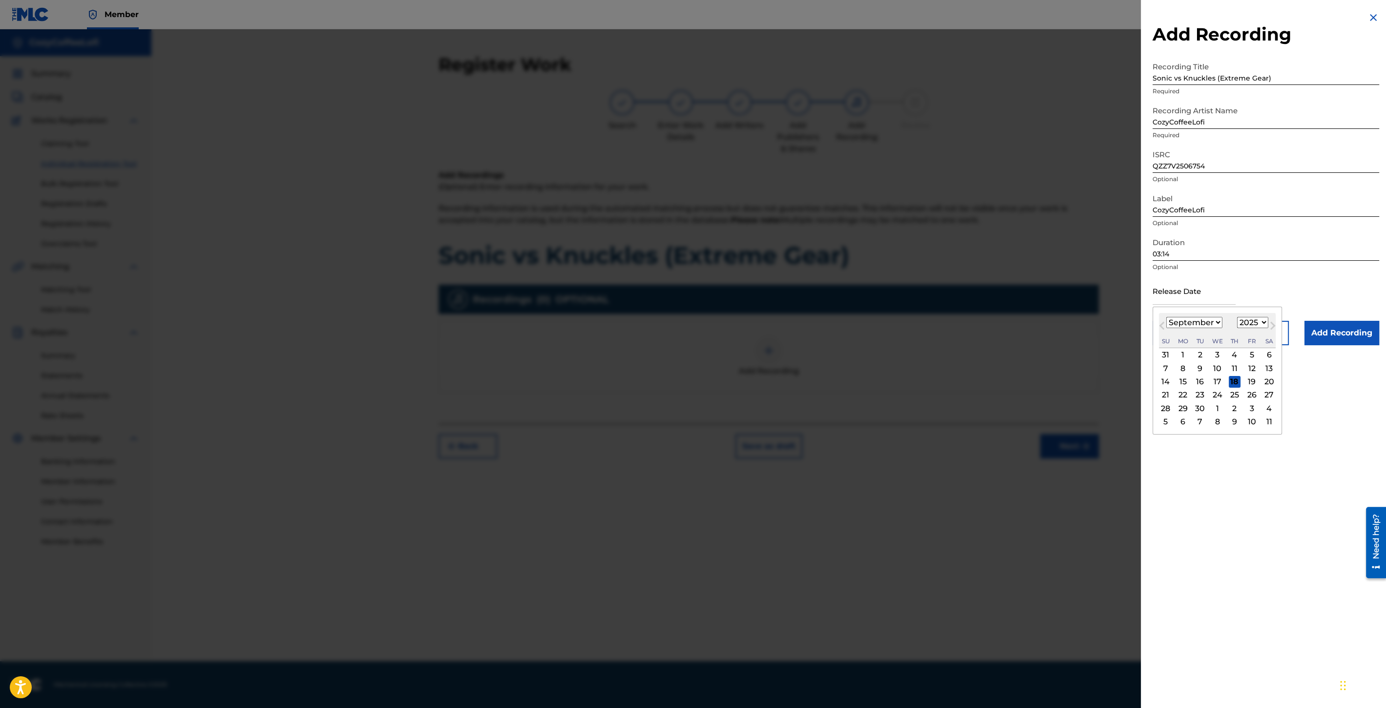
click at [1170, 318] on select "January February March April May June July August September October November De…" at bounding box center [1194, 322] width 56 height 11
click at [1238, 373] on div "11" at bounding box center [1235, 368] width 12 height 12
type input "[DATE]"
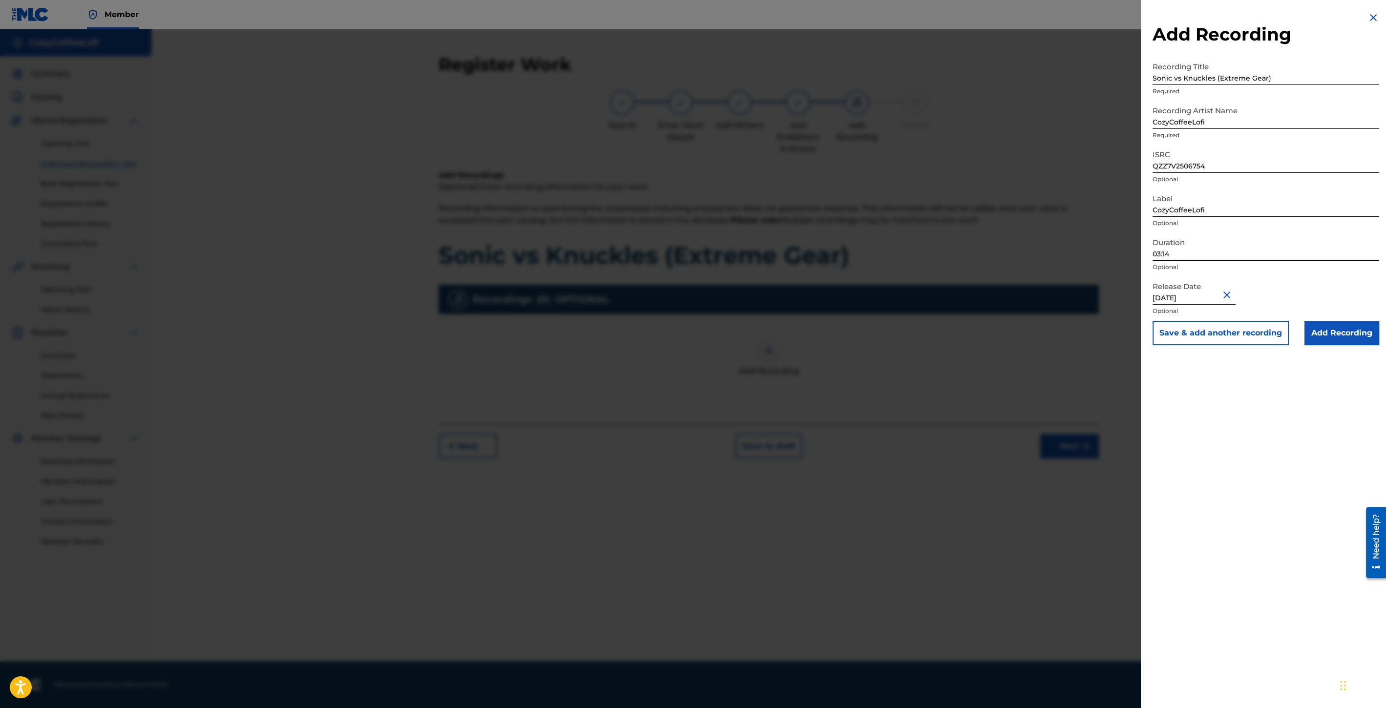
click at [1238, 347] on div "Add Recording Recording Title Sonic vs Knuckles (Extreme Gear) Required Recordi…" at bounding box center [1266, 178] width 250 height 357
click at [1236, 341] on button "Save & add another recording" at bounding box center [1221, 333] width 136 height 24
click at [1370, 17] on img at bounding box center [1374, 18] width 12 height 12
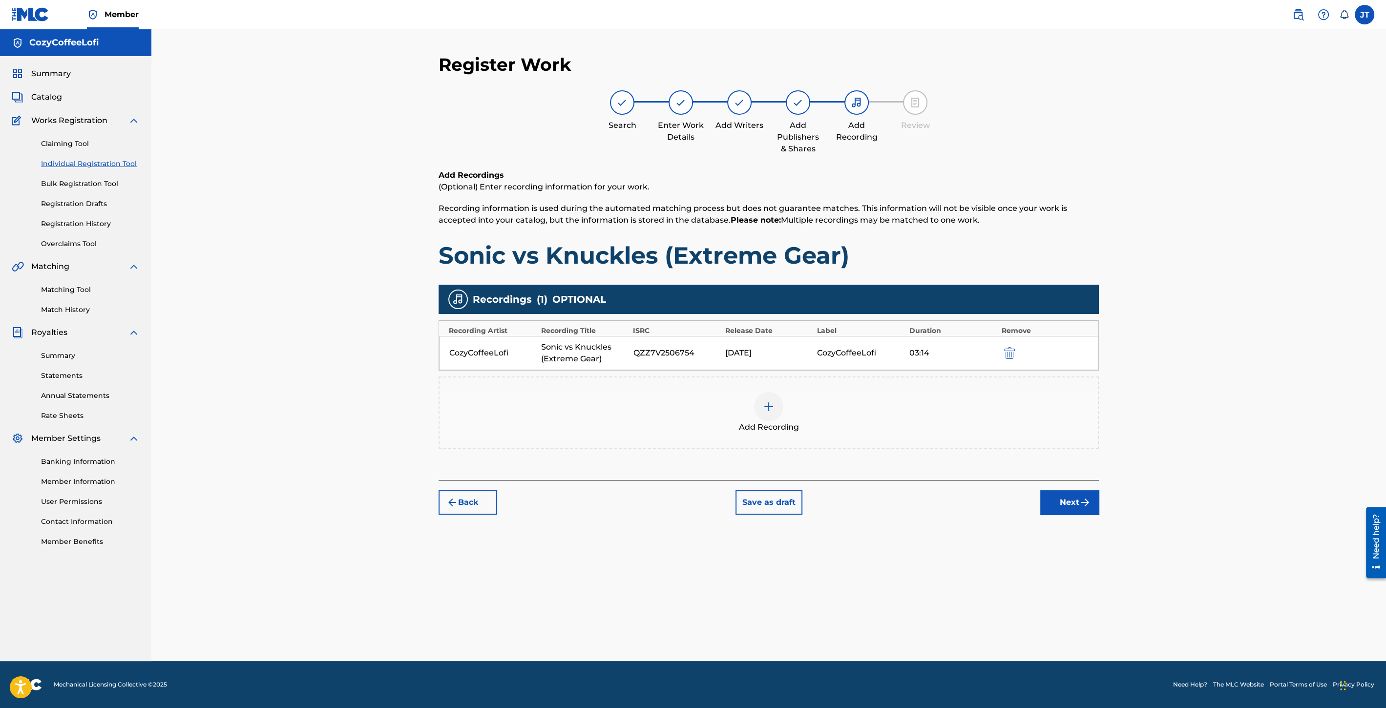
click at [1051, 501] on button "Next" at bounding box center [1069, 502] width 59 height 24
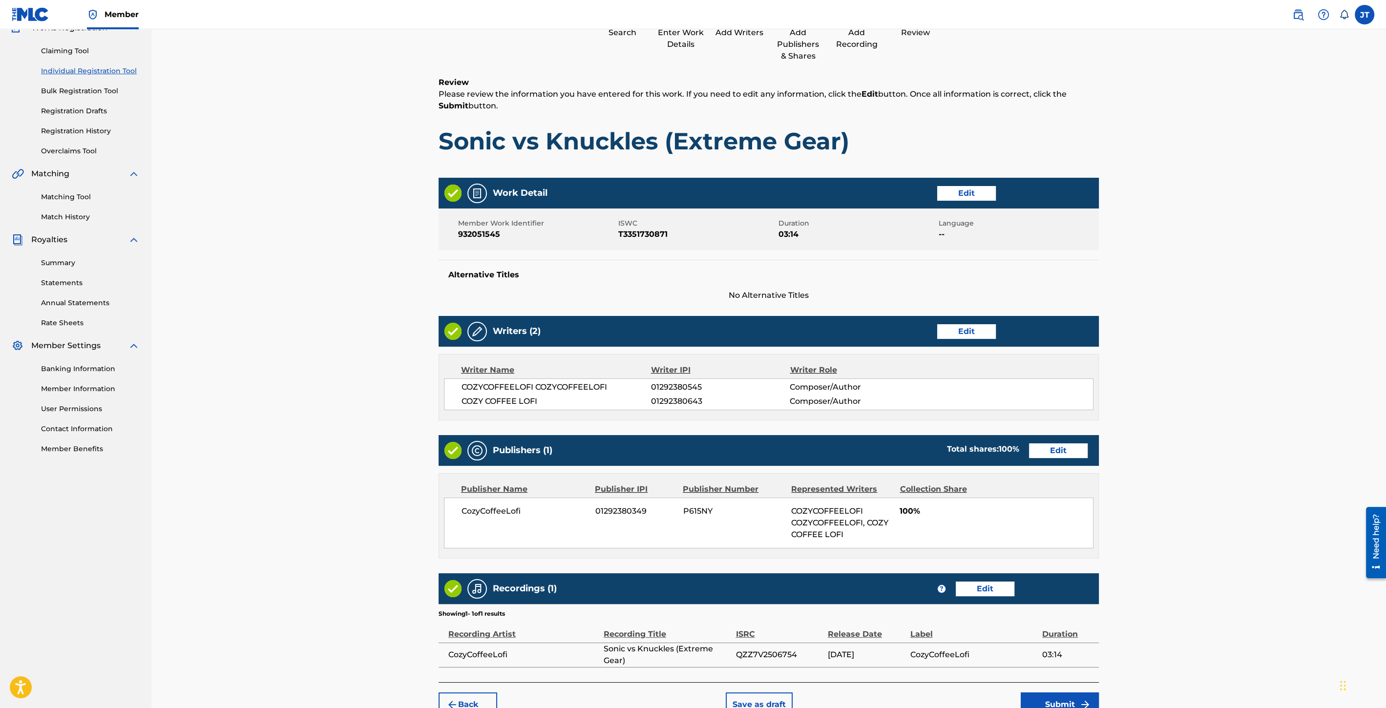
scroll to position [146, 0]
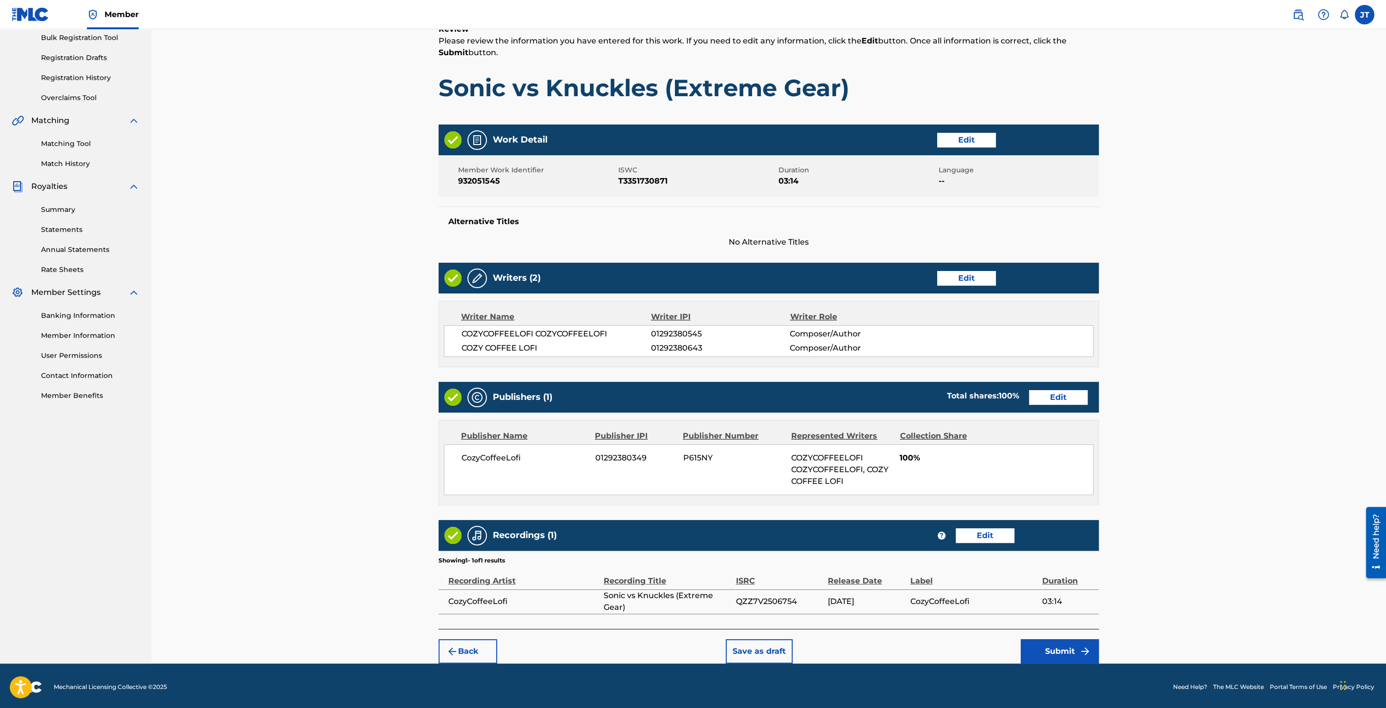
click at [1043, 648] on button "Submit" at bounding box center [1060, 651] width 78 height 24
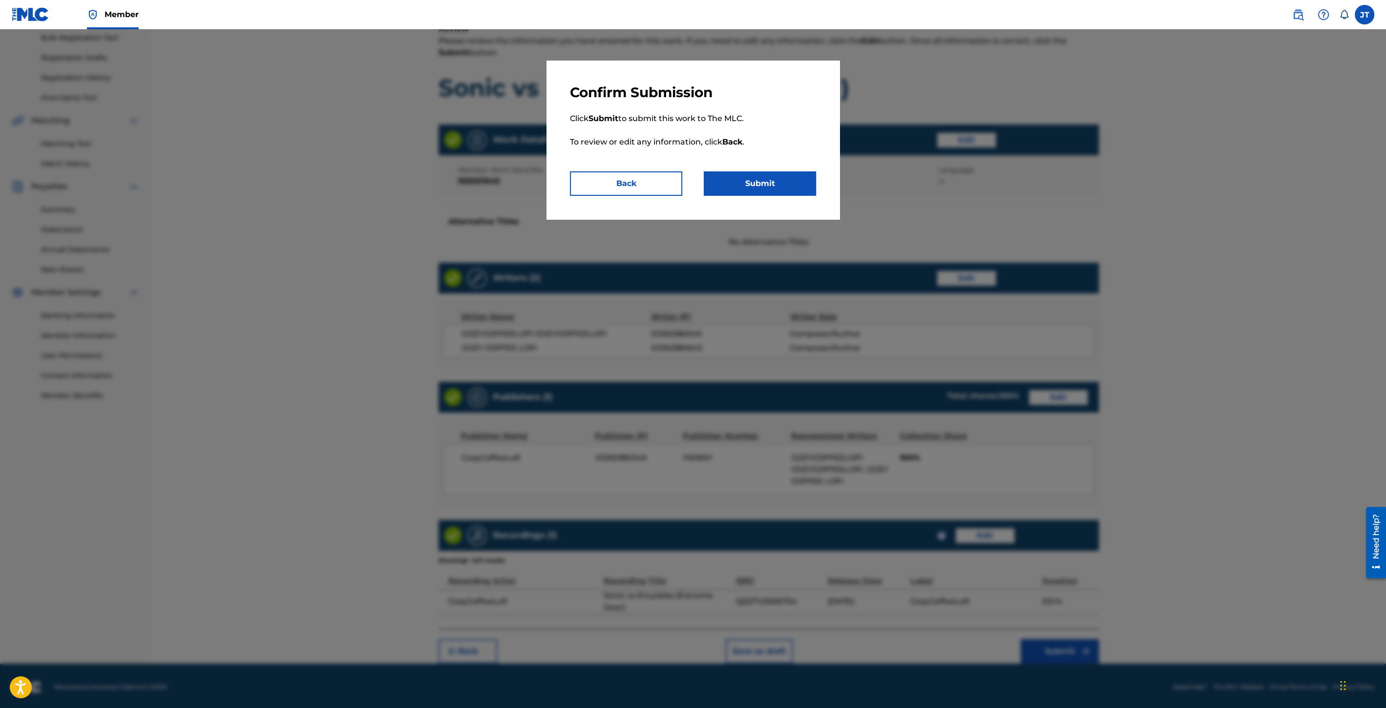
click at [759, 195] on button "Submit" at bounding box center [760, 183] width 112 height 24
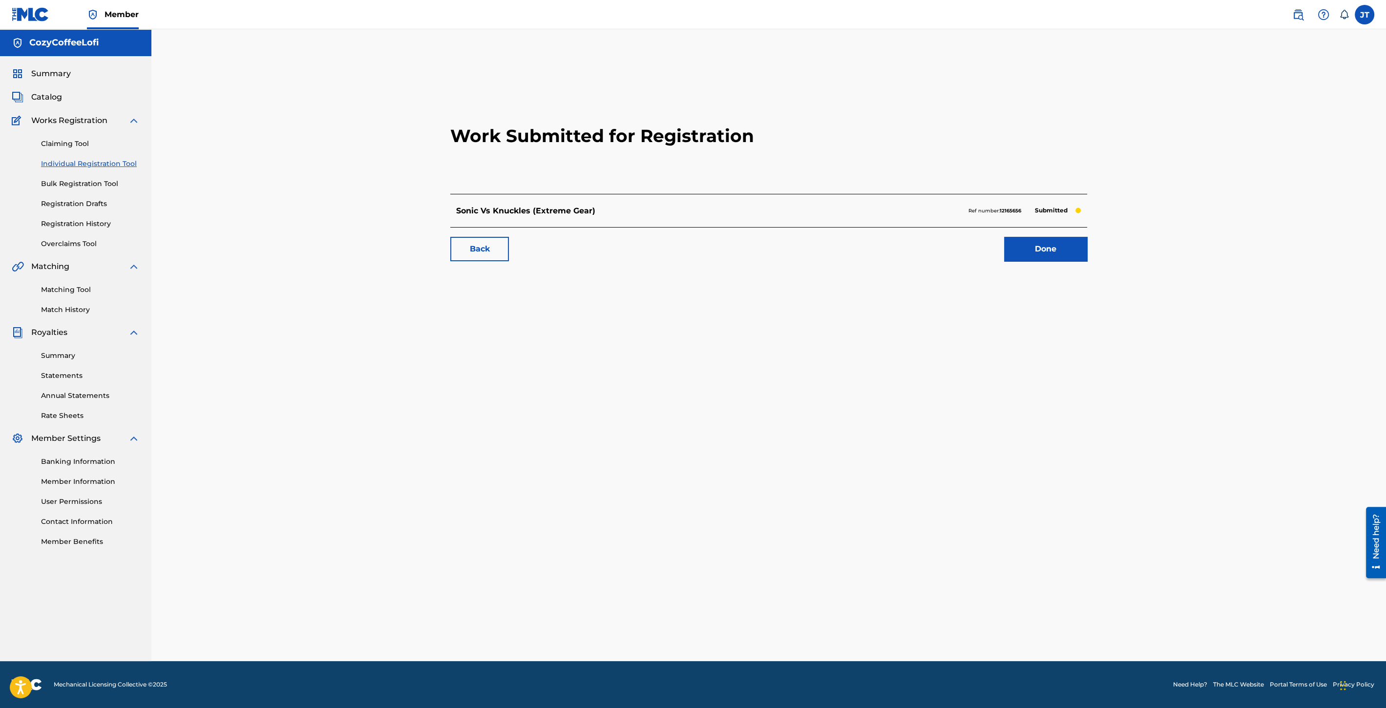
click at [103, 162] on link "Individual Registration Tool" at bounding box center [90, 164] width 99 height 10
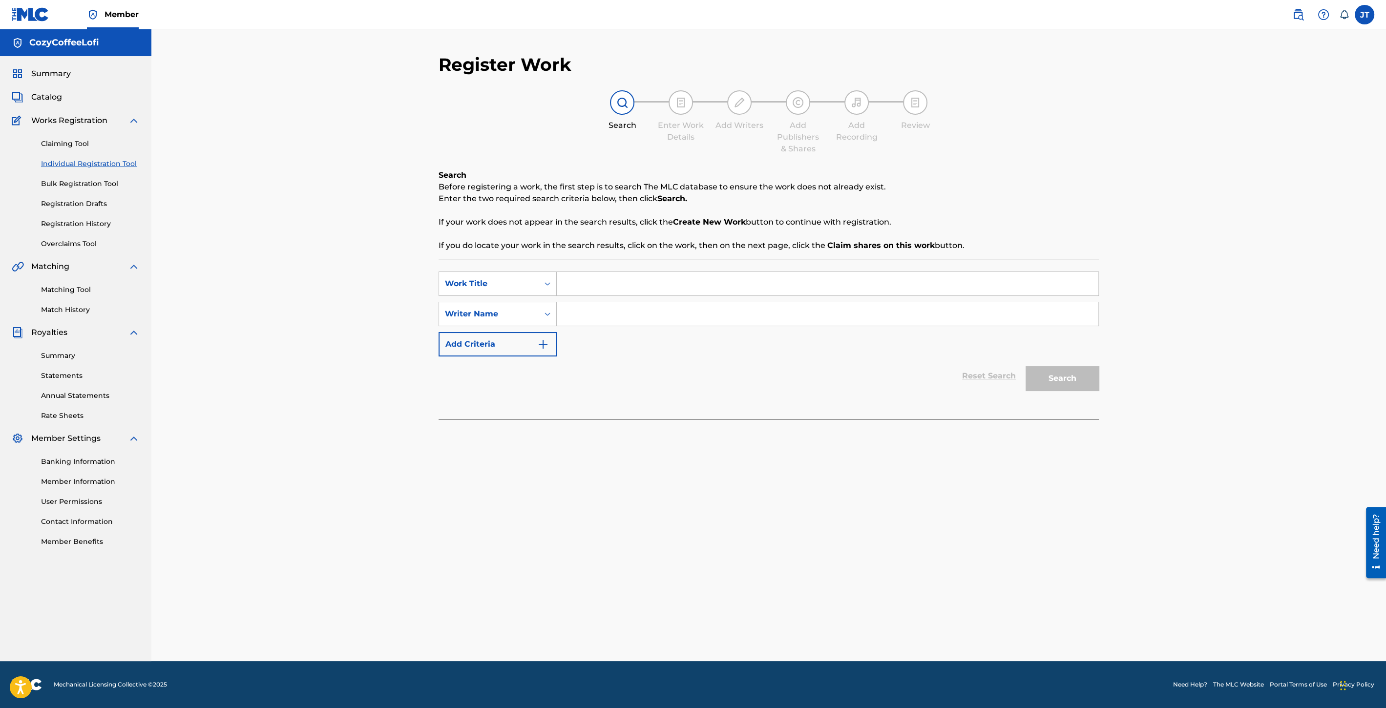
click at [593, 282] on input "Search Form" at bounding box center [828, 283] width 542 height 23
paste input "Tails NINE & Shadow (Extreme Gear)"
type input "Tails NINE & Shadow (Extreme Gear)"
click at [582, 316] on input "Search Form" at bounding box center [828, 313] width 542 height 23
type input "cozycoffeelofi"
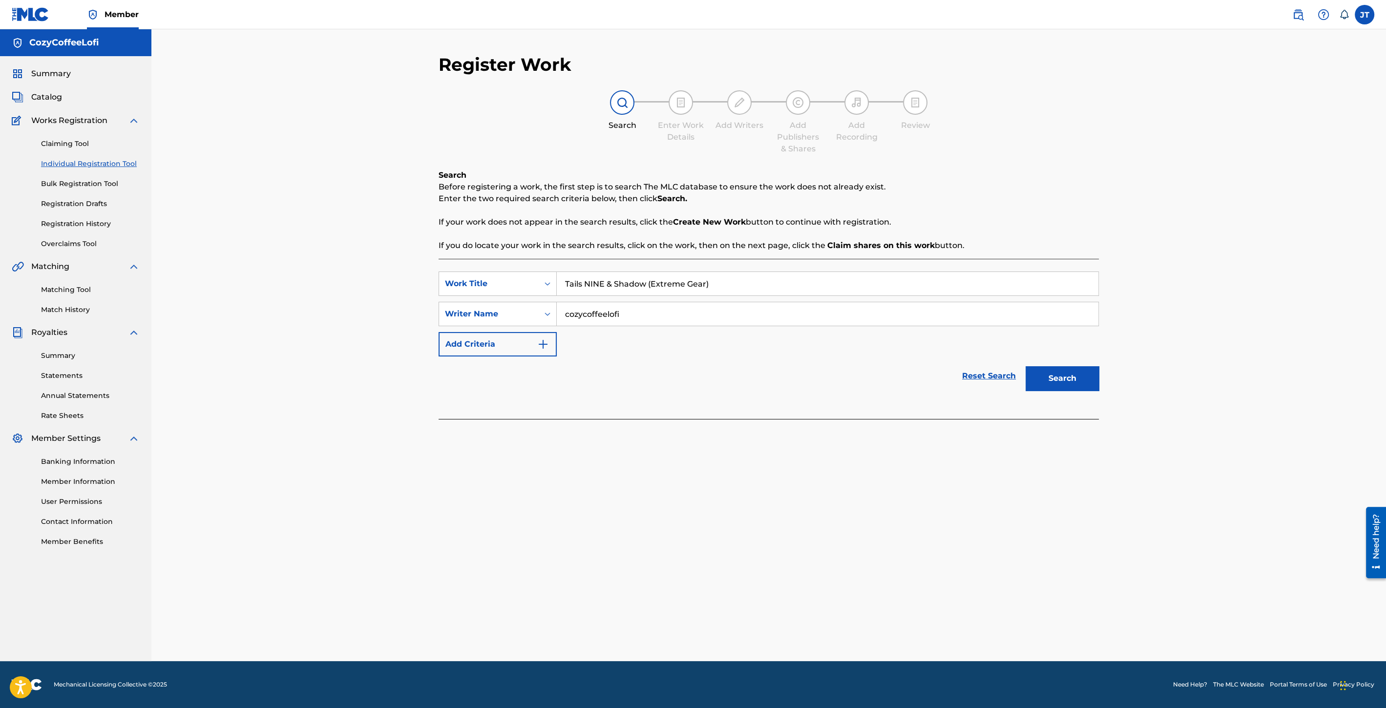
click at [1068, 386] on button "Search" at bounding box center [1062, 378] width 73 height 24
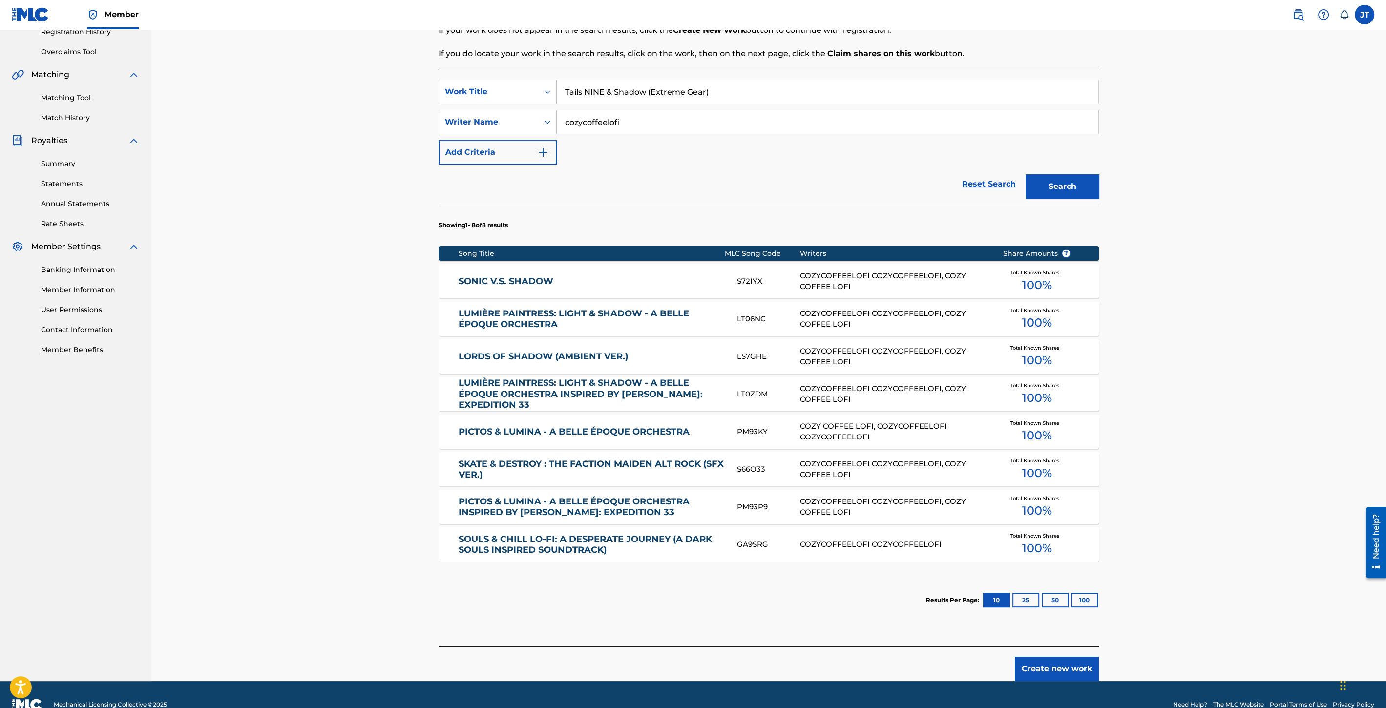
scroll to position [211, 0]
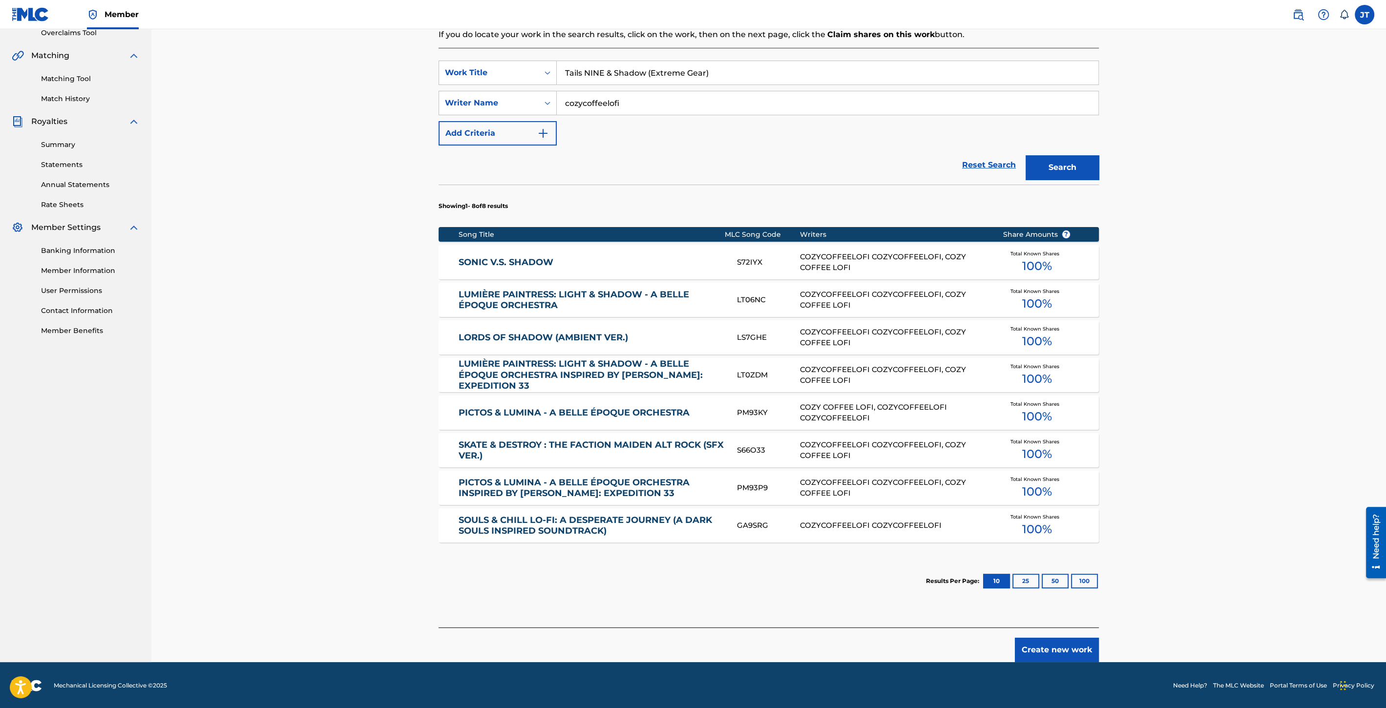
click at [1072, 644] on button "Create new work" at bounding box center [1057, 650] width 84 height 24
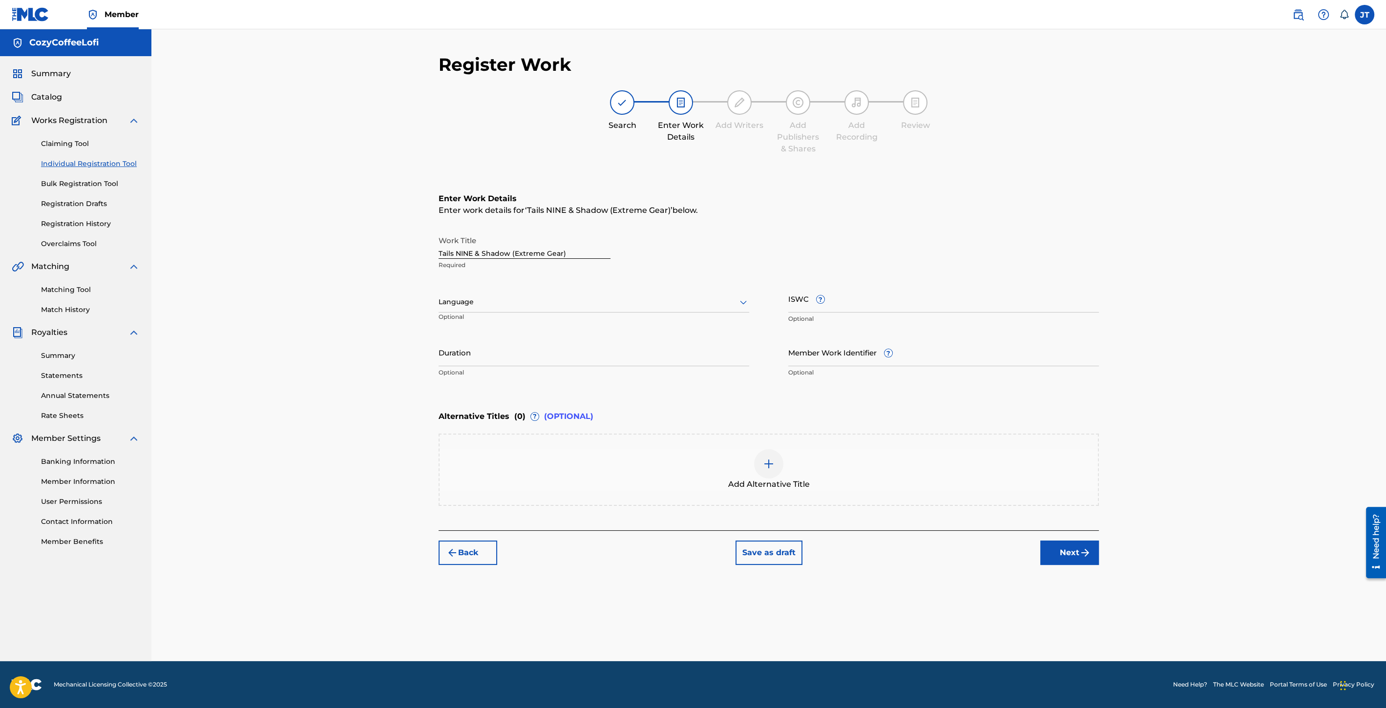
scroll to position [0, 0]
click at [457, 359] on input "Duration" at bounding box center [594, 352] width 311 height 28
type input "02:08"
click at [809, 354] on input "Member Work Identifier ?" at bounding box center [943, 352] width 311 height 28
paste input "932051546"
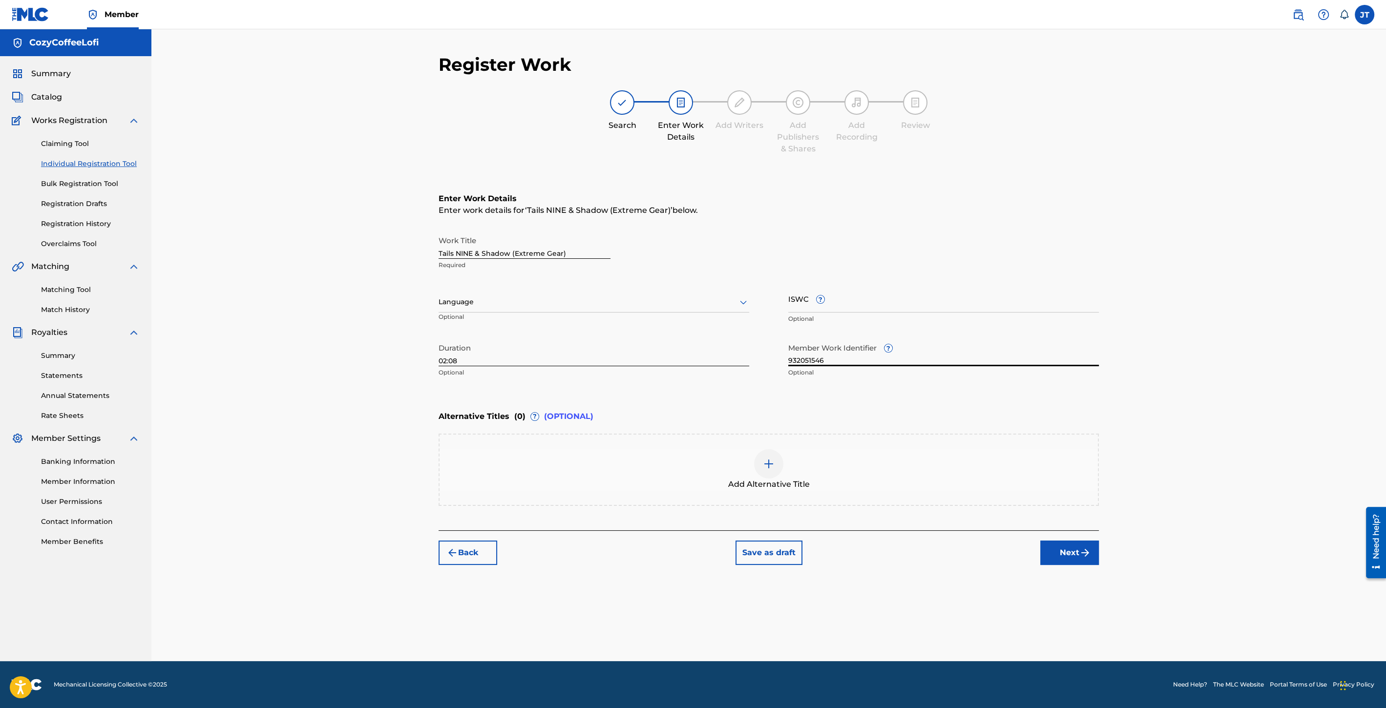
type input "932051546"
click at [863, 310] on input "ISWC ?" at bounding box center [943, 299] width 311 height 28
paste input "T3351730815"
type input "T3351730815"
click at [1072, 548] on button "Next" at bounding box center [1069, 553] width 59 height 24
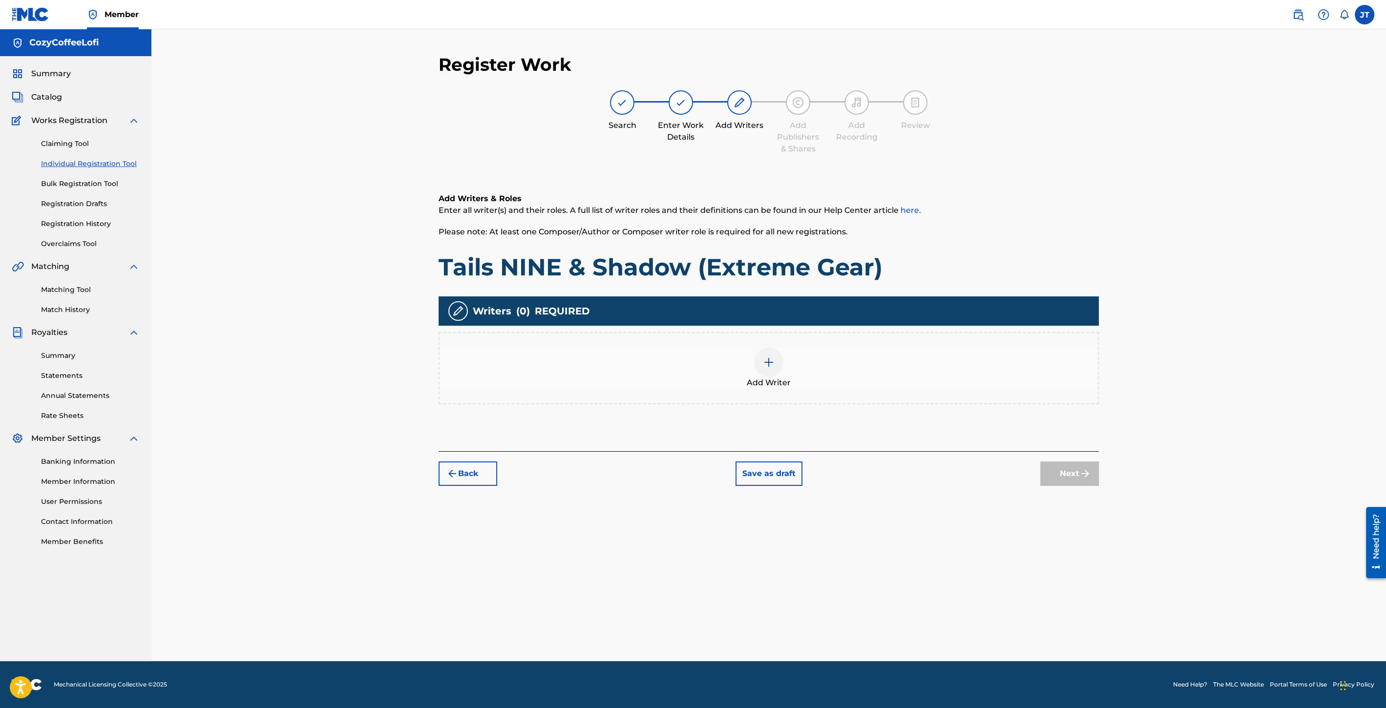
click at [766, 375] on div at bounding box center [768, 362] width 29 height 29
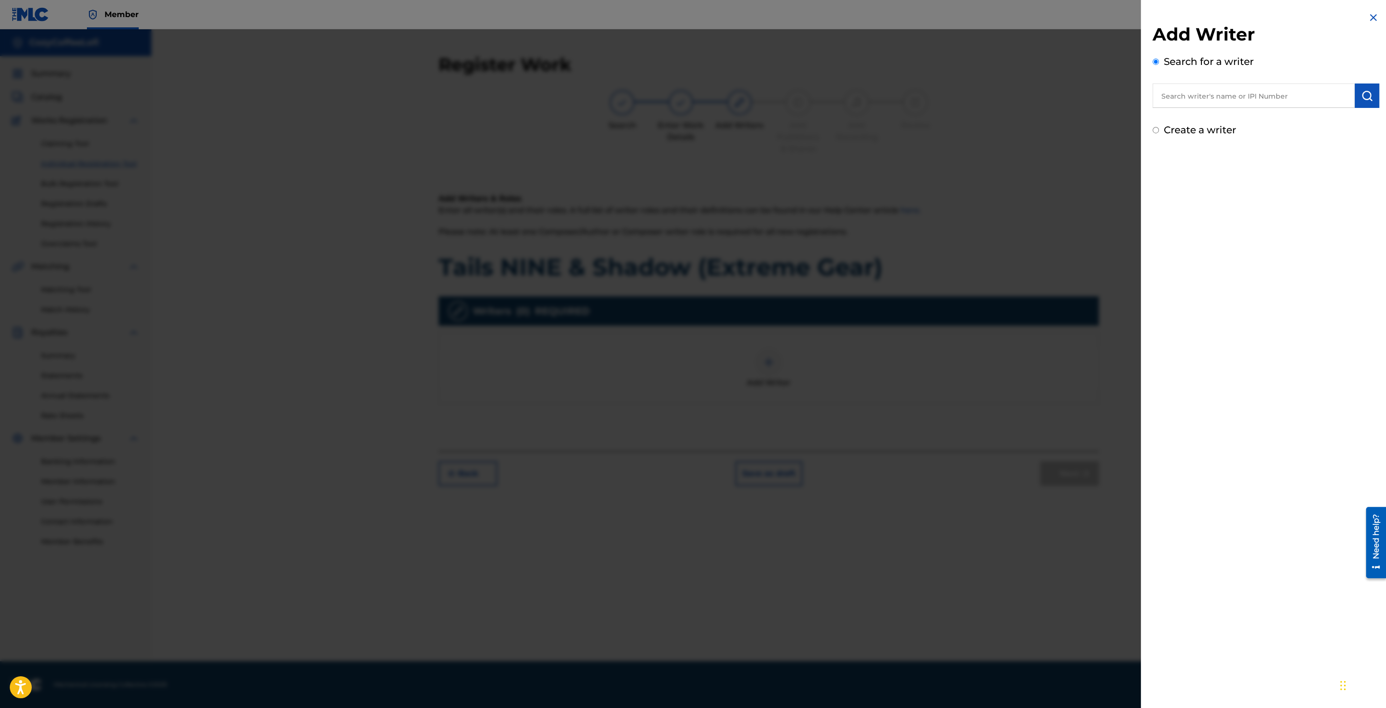
click at [1209, 91] on input "text" at bounding box center [1254, 96] width 202 height 24
click at [1237, 119] on span "offeelofi cozycoffeelofi" at bounding box center [1228, 117] width 88 height 9
type input "cozycoffeelofi cozycoffeelofi"
click at [1361, 93] on img "submit" at bounding box center [1367, 96] width 12 height 12
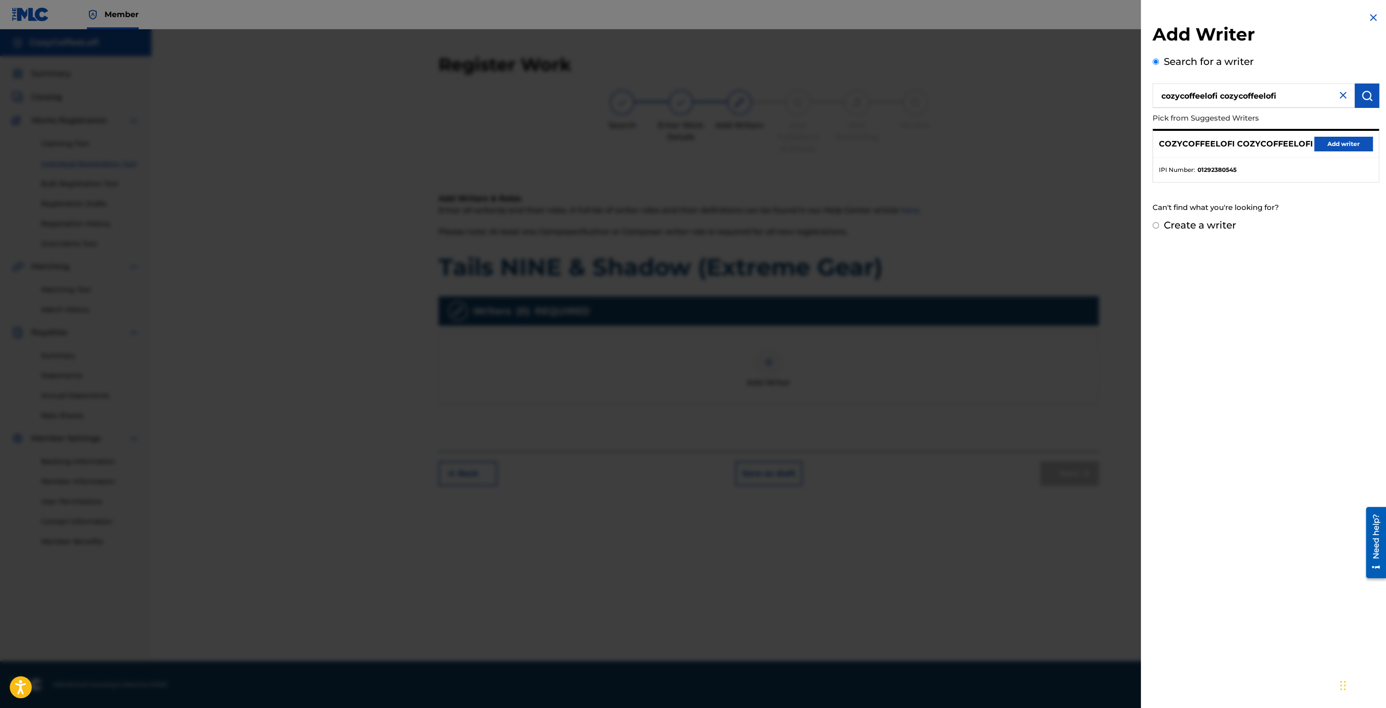
click at [1339, 143] on button "Add writer" at bounding box center [1343, 144] width 59 height 15
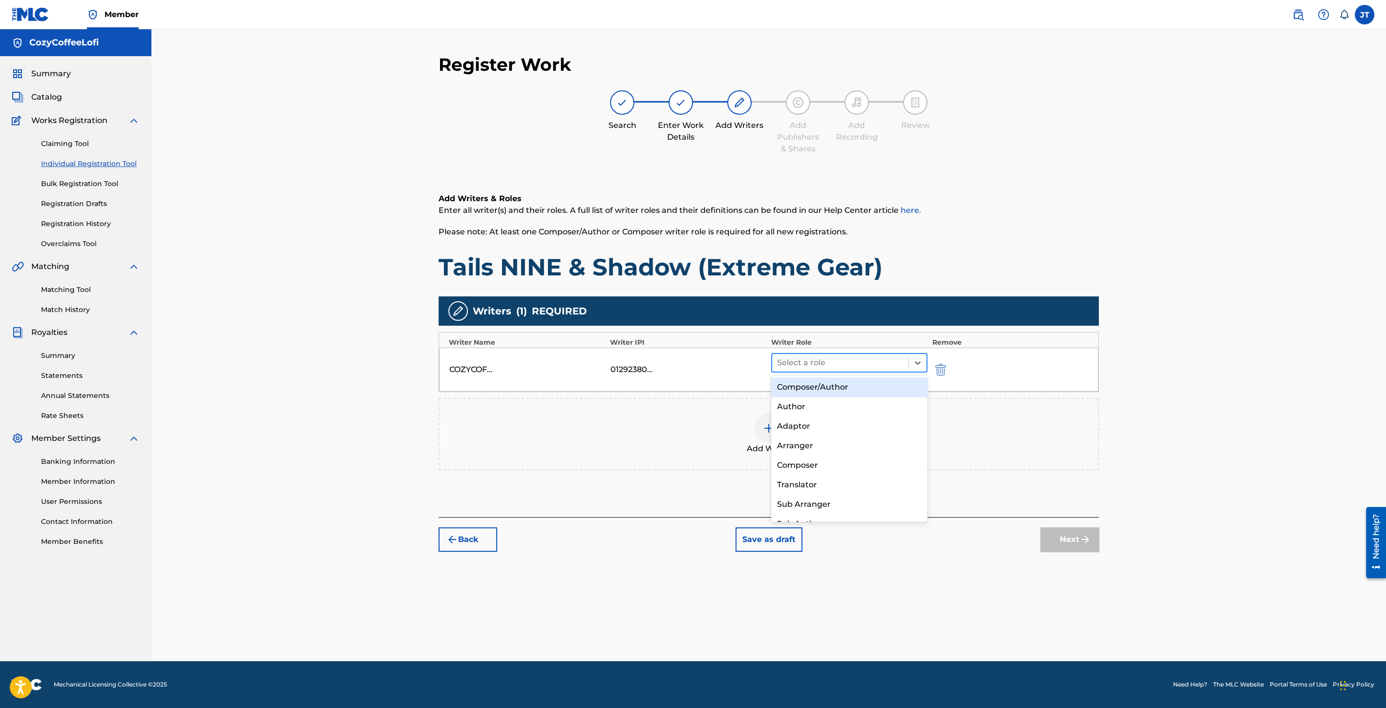
click at [817, 363] on div at bounding box center [840, 363] width 126 height 14
drag, startPoint x: 812, startPoint y: 388, endPoint x: 792, endPoint y: 405, distance: 26.0
click at [812, 388] on div "Composer/Author" at bounding box center [849, 388] width 156 height 20
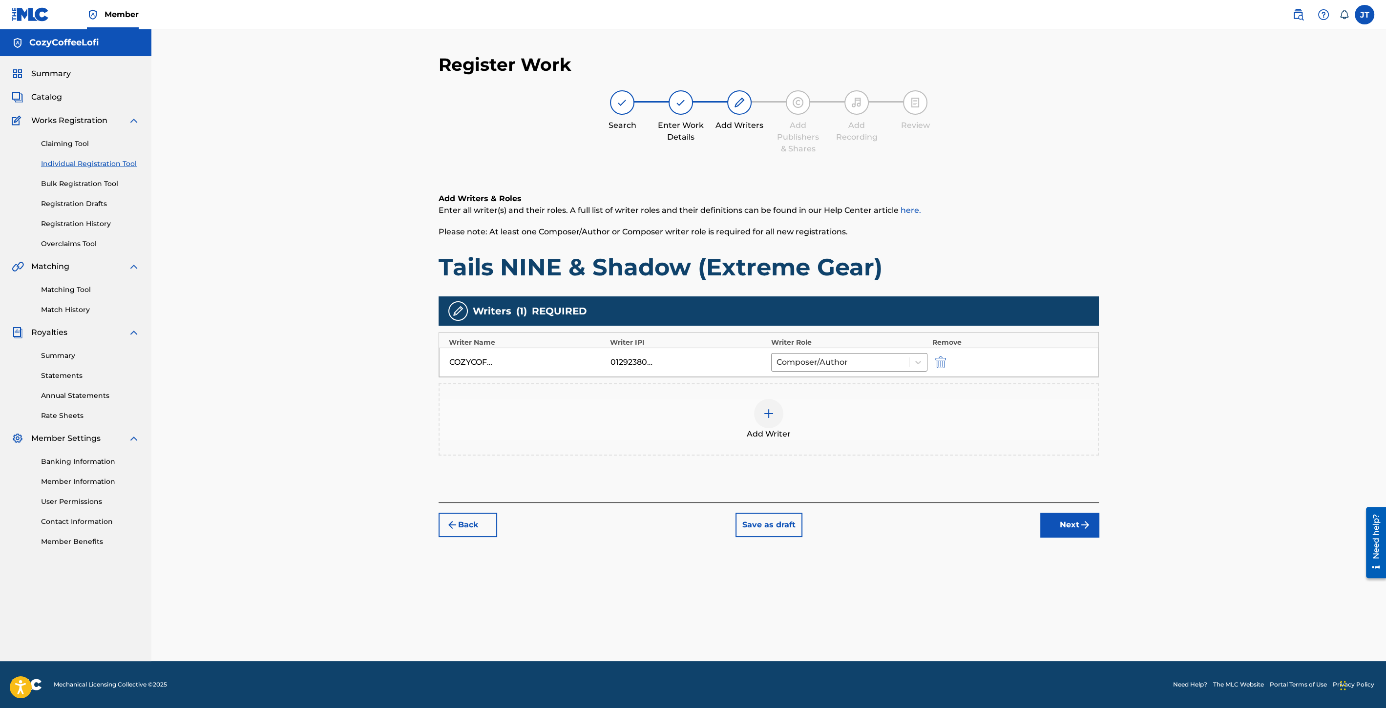
click at [765, 409] on img at bounding box center [769, 414] width 12 height 12
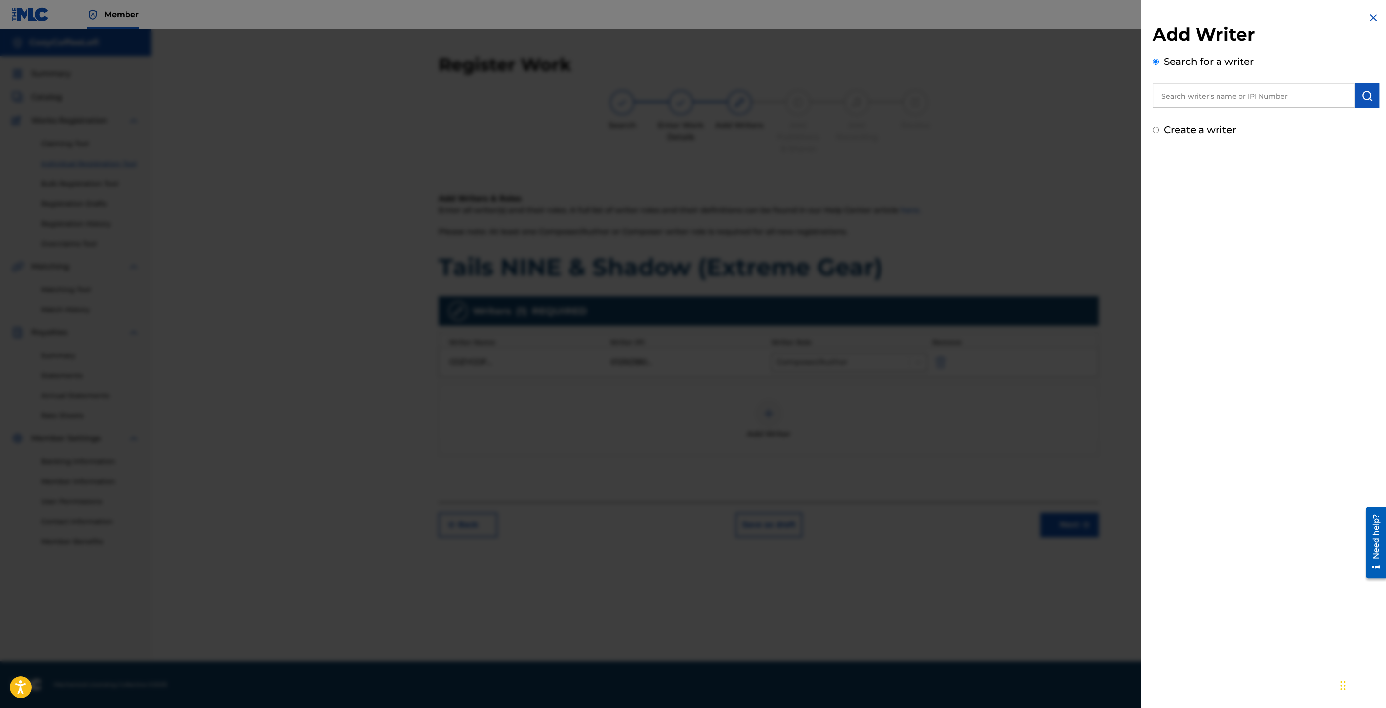
click at [1166, 102] on input "text" at bounding box center [1254, 96] width 202 height 24
type input "cozy coffee lofi"
click at [1195, 116] on strong "coffee" at bounding box center [1193, 117] width 25 height 9
click at [1361, 91] on img "submit" at bounding box center [1367, 96] width 12 height 12
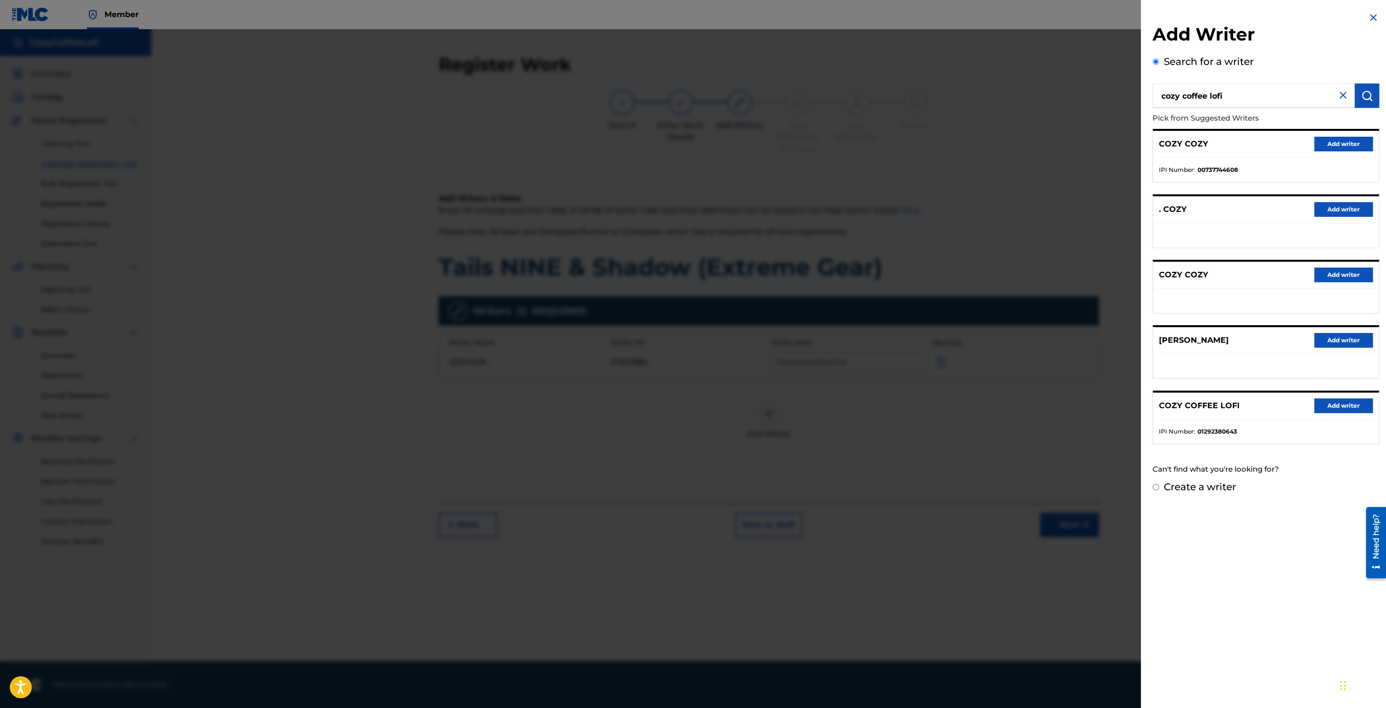
click at [1320, 399] on button "Add writer" at bounding box center [1343, 406] width 59 height 15
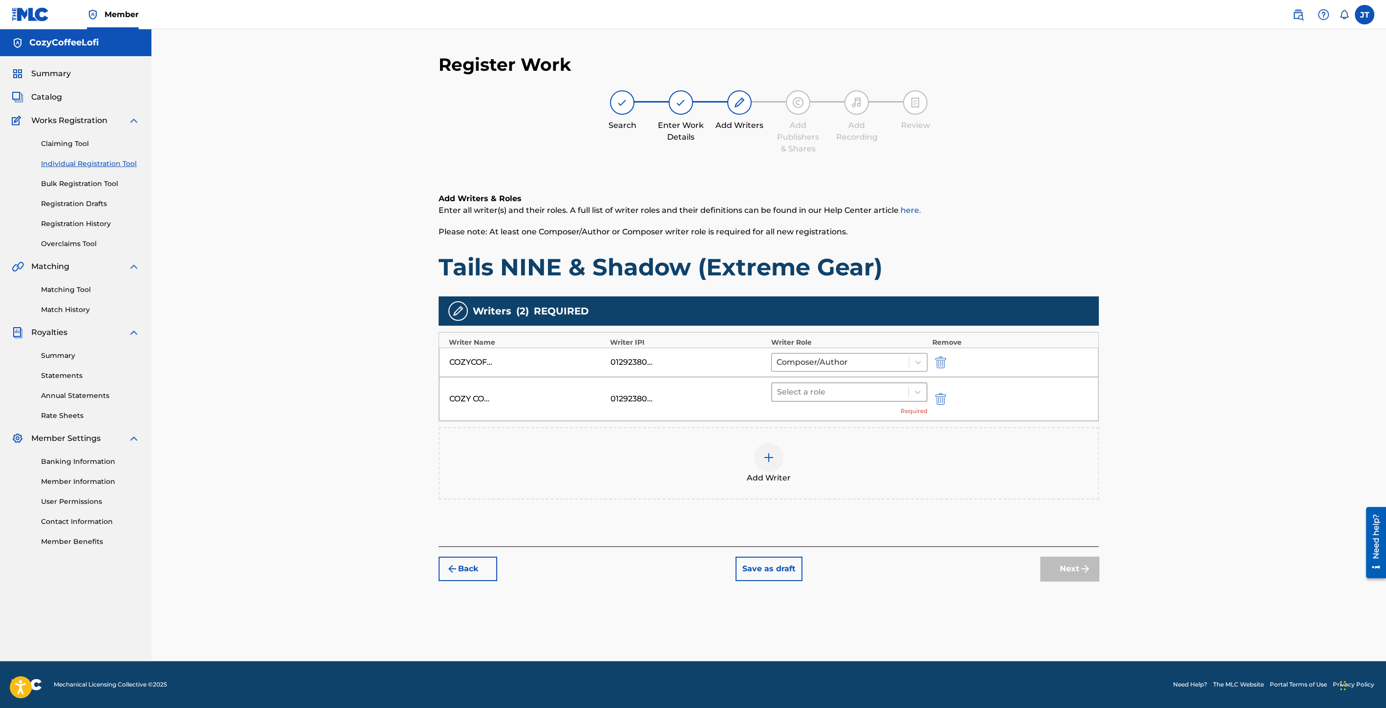
click at [873, 386] on div at bounding box center [840, 392] width 126 height 14
click at [834, 409] on div "Composer/Author" at bounding box center [849, 416] width 156 height 20
click at [1066, 550] on button "Next" at bounding box center [1069, 554] width 59 height 24
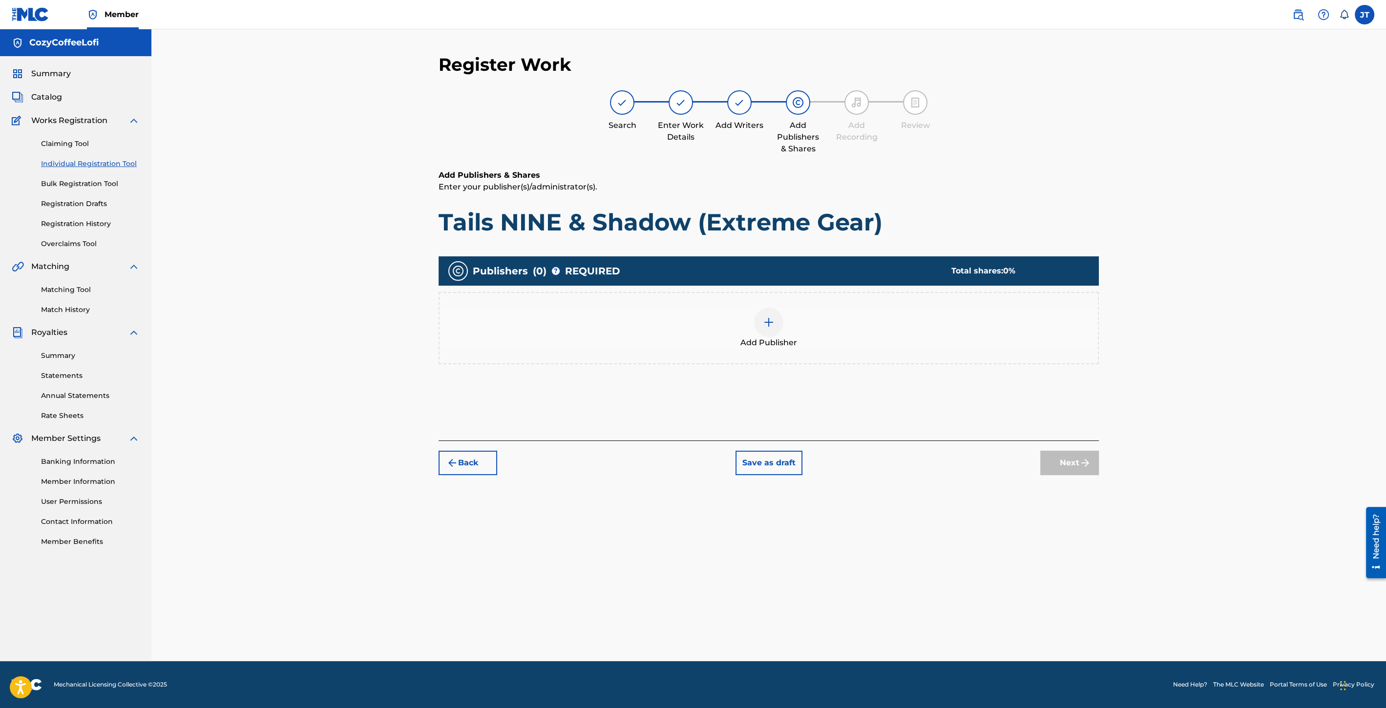
click at [775, 328] on div at bounding box center [768, 322] width 29 height 29
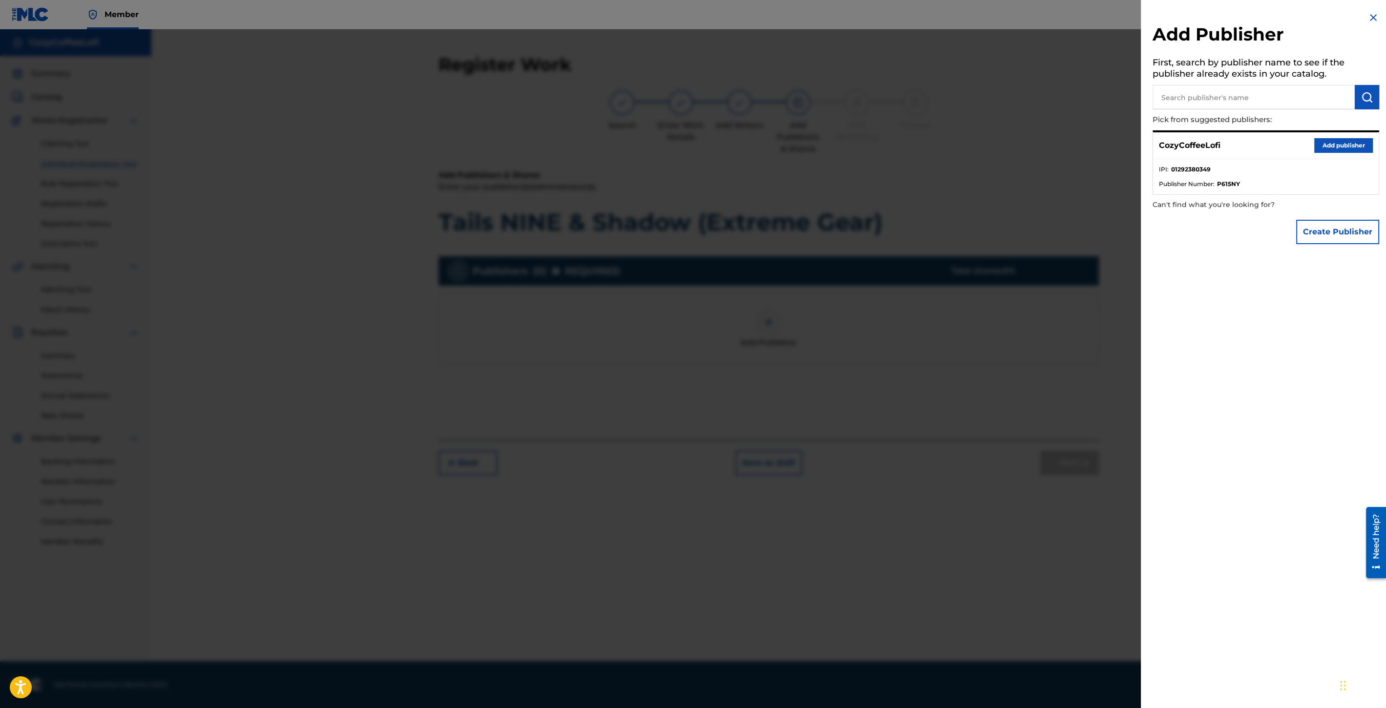
click at [1326, 136] on div "CozyCoffeeLofi Add publisher" at bounding box center [1266, 145] width 226 height 27
click at [1328, 139] on button "Add publisher" at bounding box center [1343, 145] width 59 height 15
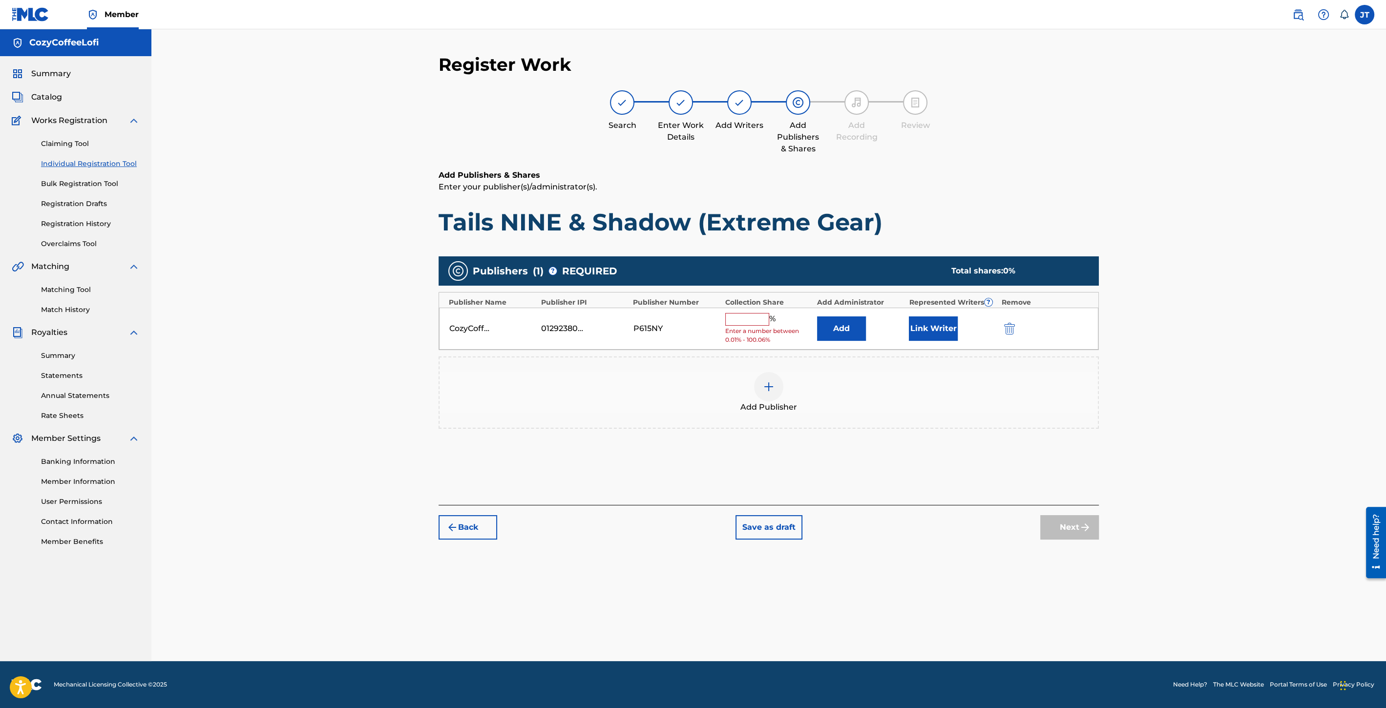
click at [733, 315] on input "text" at bounding box center [747, 319] width 44 height 13
type input "100"
click at [919, 322] on button "Link Writer" at bounding box center [933, 325] width 49 height 24
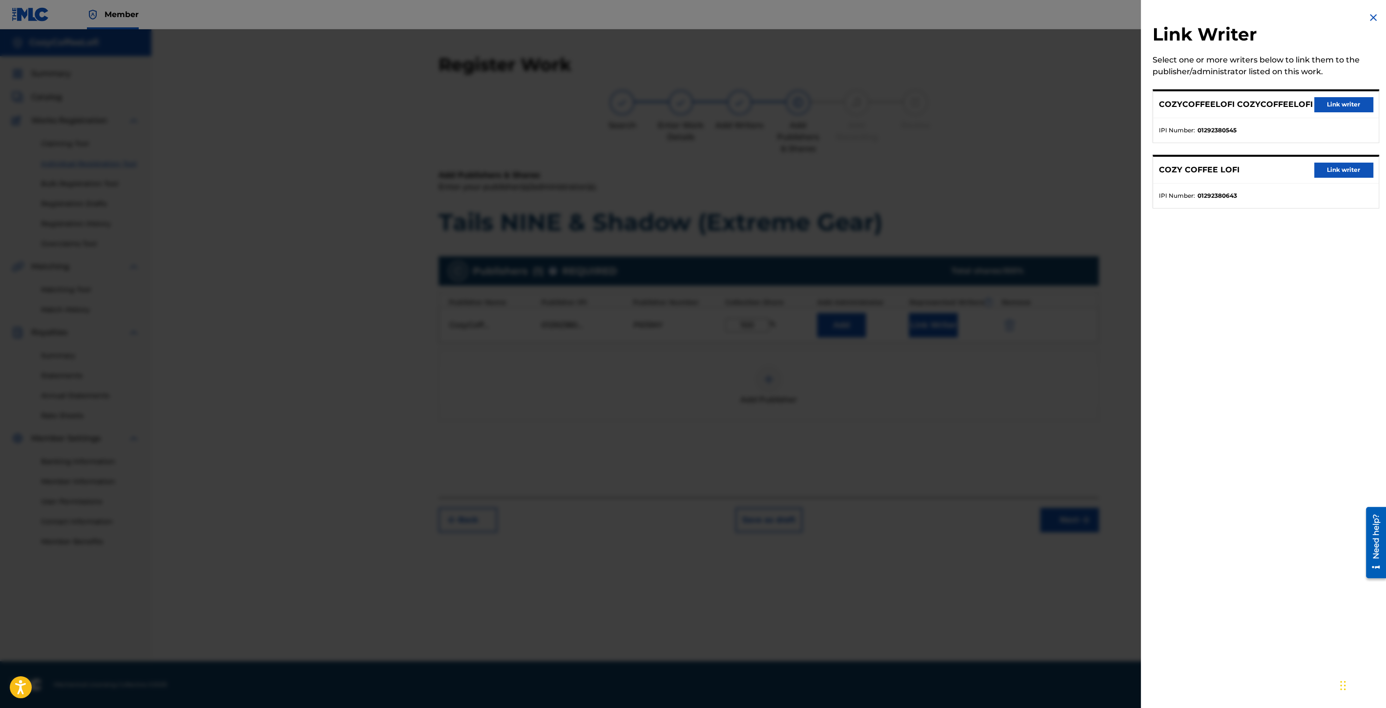
click at [1352, 100] on button "Link writer" at bounding box center [1343, 104] width 59 height 15
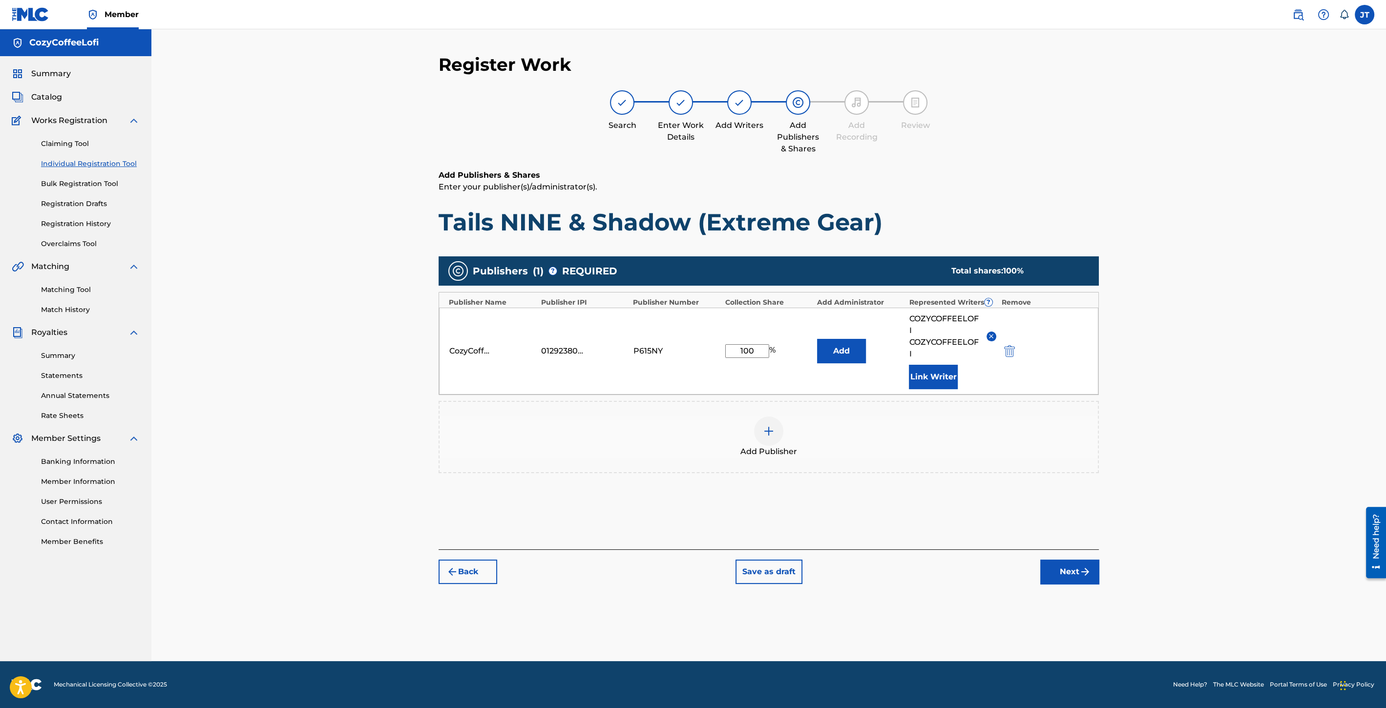
click at [923, 379] on button "Link Writer" at bounding box center [933, 377] width 49 height 24
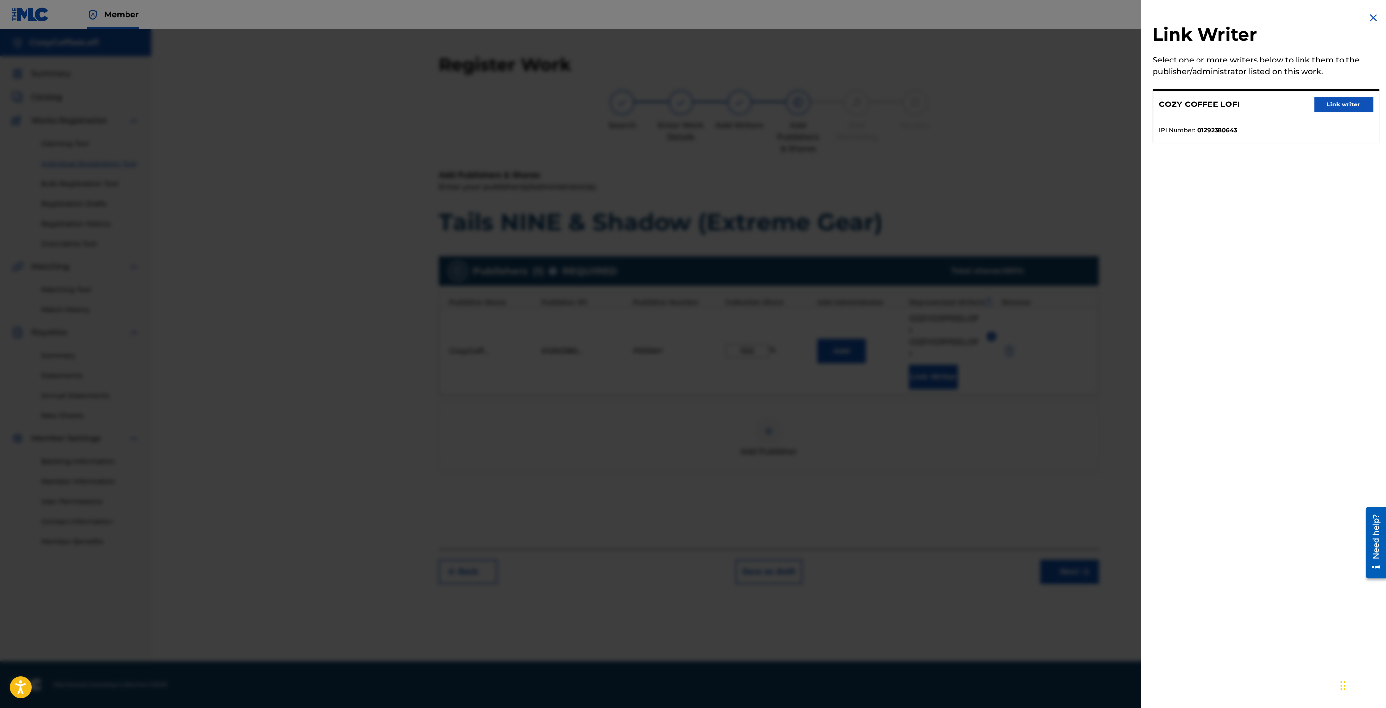
click at [1335, 104] on button "Link writer" at bounding box center [1343, 104] width 59 height 15
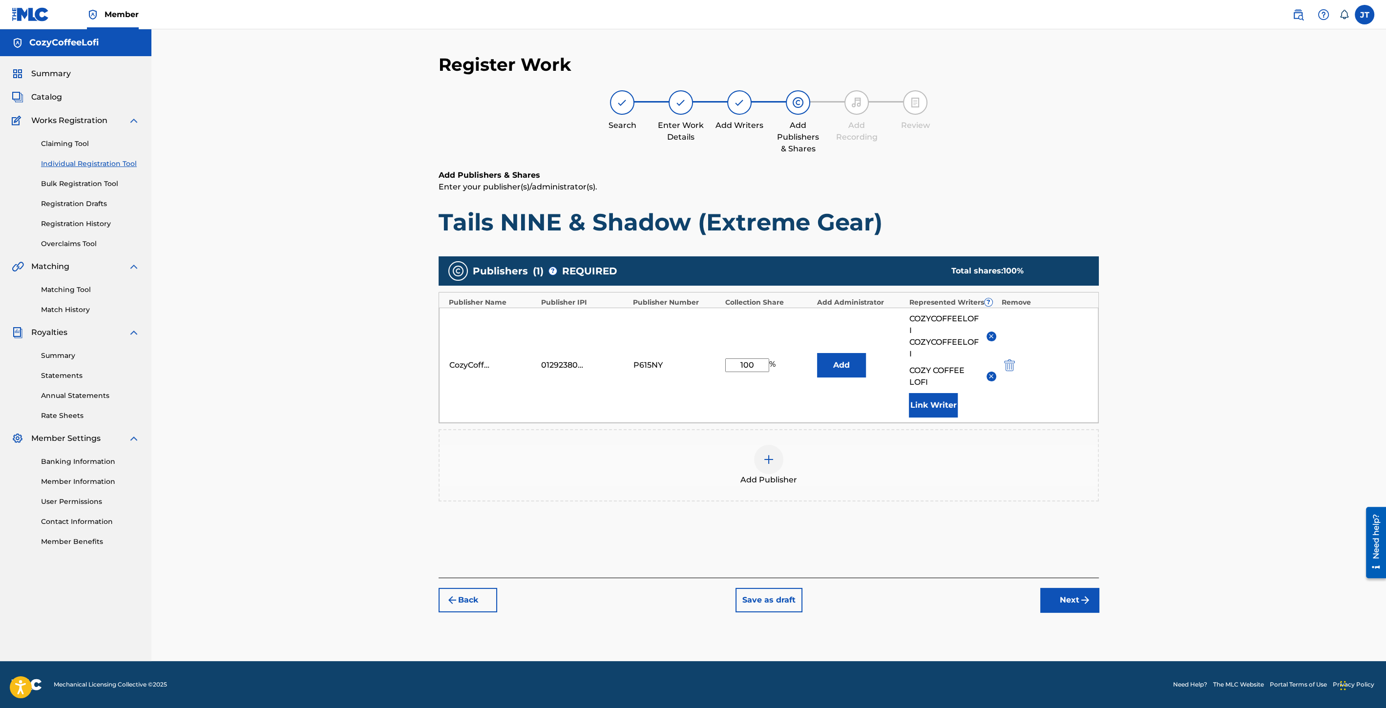
click at [1060, 597] on button "Next" at bounding box center [1069, 600] width 59 height 24
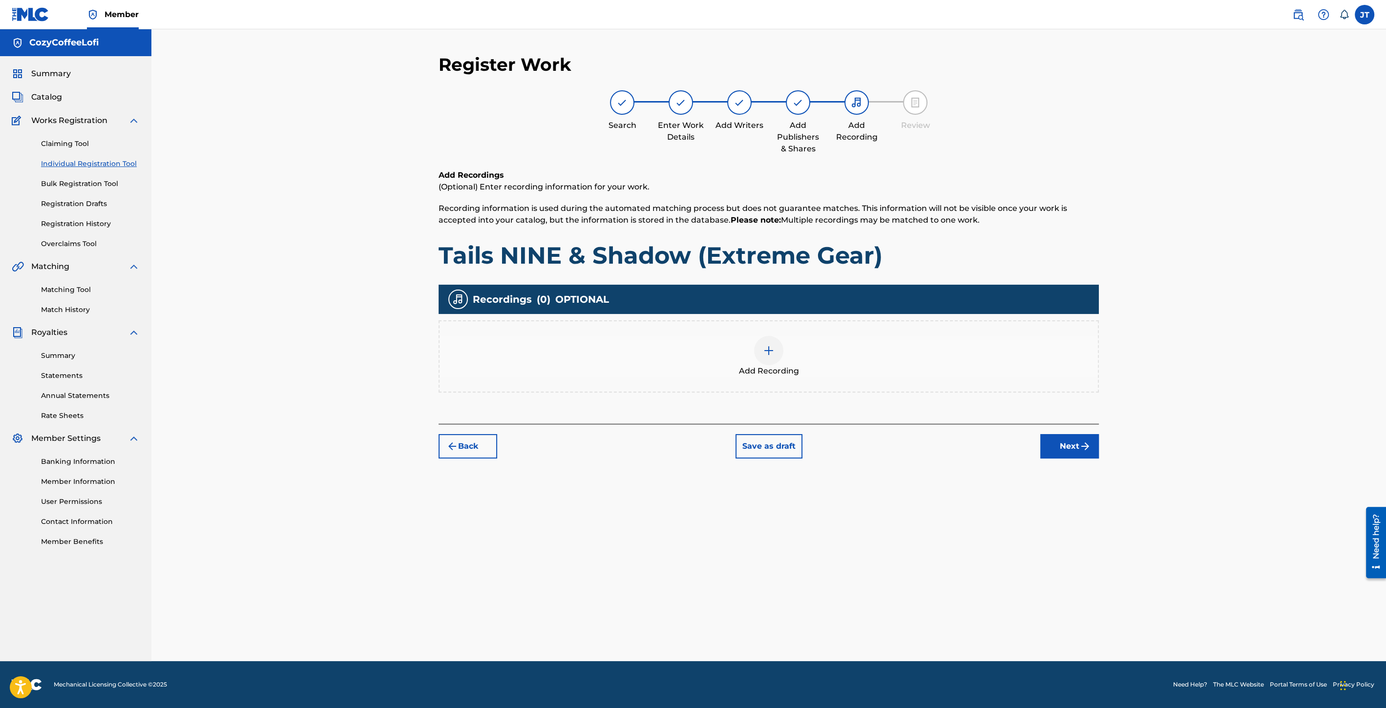
click at [771, 360] on div at bounding box center [768, 350] width 29 height 29
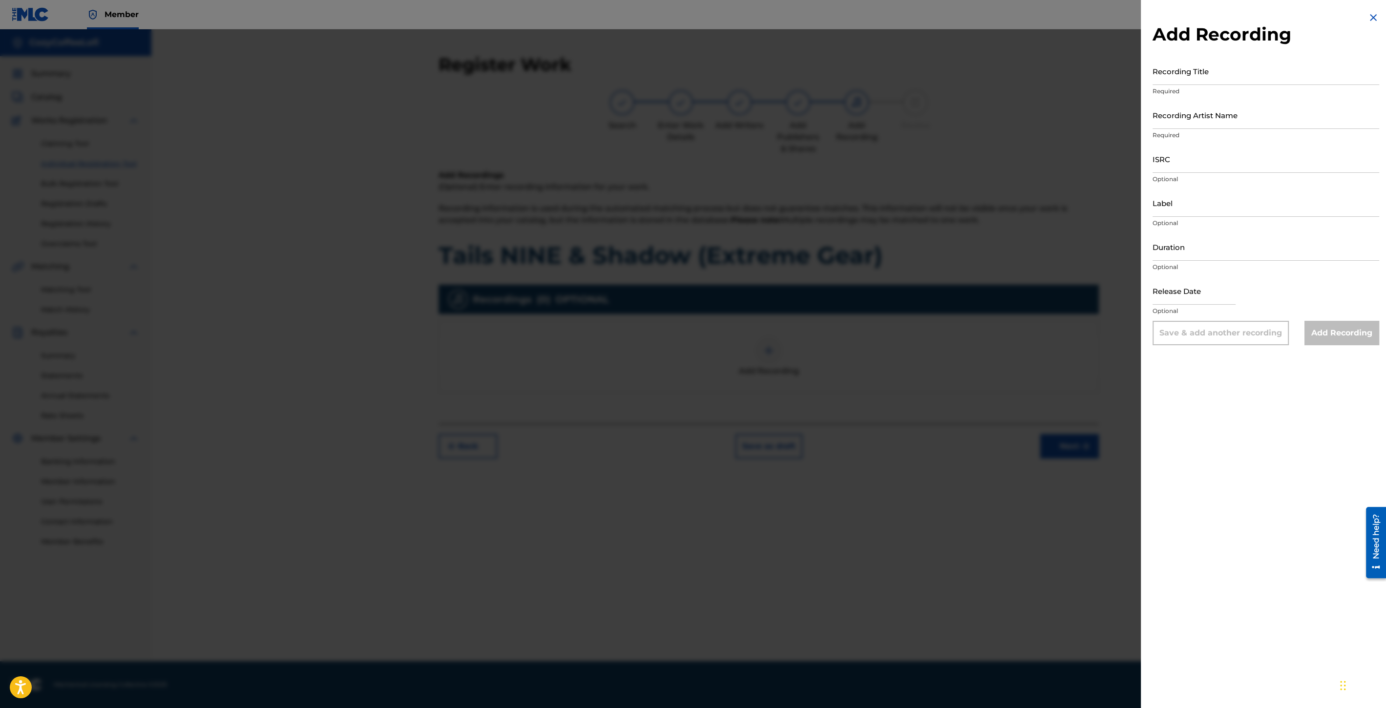
click at [1214, 80] on input "Recording Title" at bounding box center [1266, 71] width 227 height 28
paste input "Tails NINE & Shadow (Extreme Gear)"
click at [1155, 76] on input "Tails NINE & Shadow (Extreme Gear)" at bounding box center [1266, 71] width 227 height 28
type input "Tails NINE & Shadow (Extreme Gear)"
click at [1176, 123] on input "Recording Artist Name" at bounding box center [1266, 115] width 227 height 28
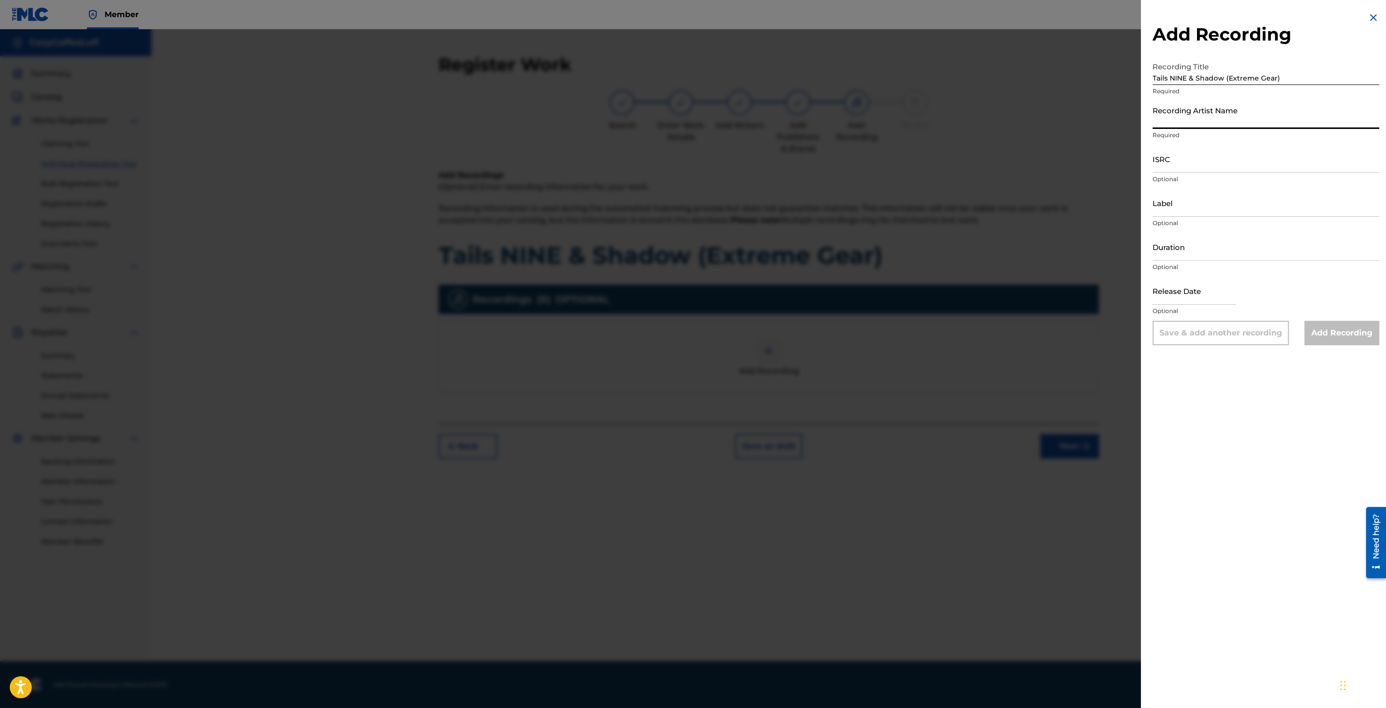
type input "CozyCoffeeLofi"
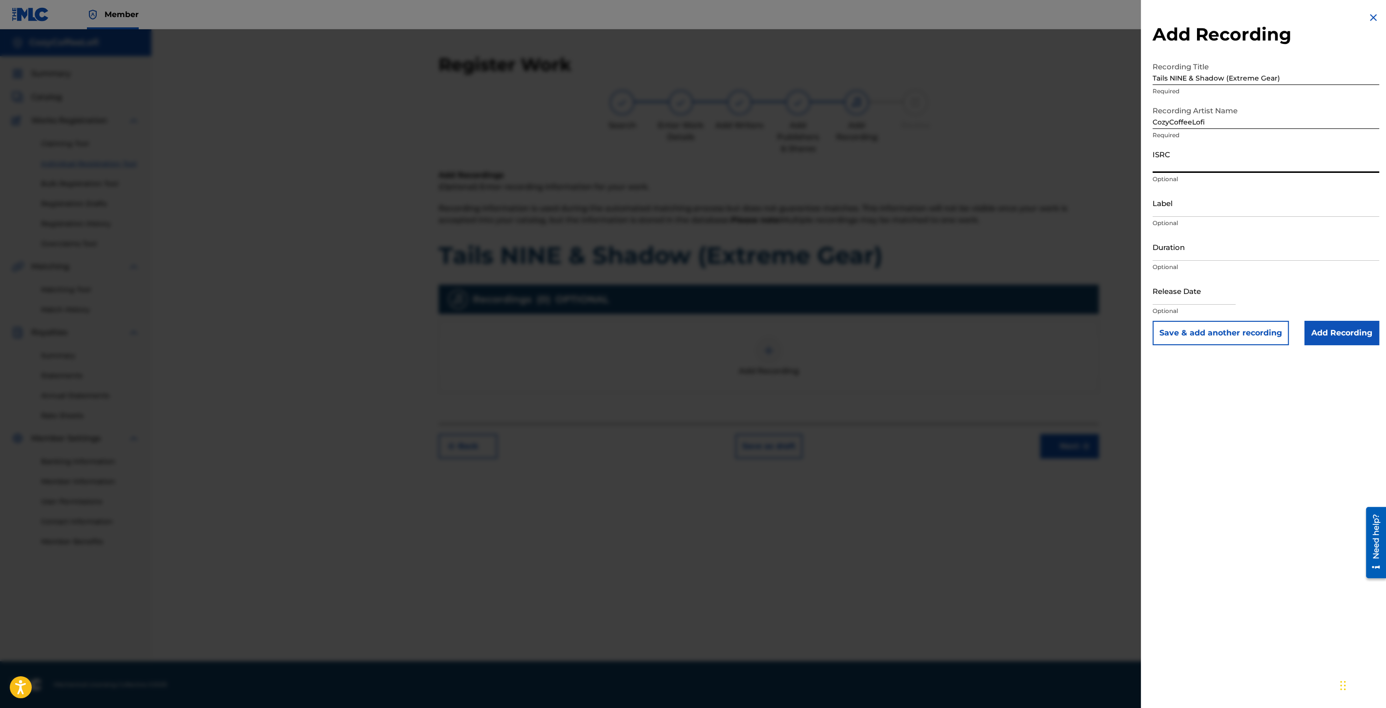
drag, startPoint x: 1197, startPoint y: 153, endPoint x: 1177, endPoint y: 164, distance: 22.9
click at [1188, 160] on input "ISRC" at bounding box center [1266, 159] width 227 height 28
paste input "QZZ7V2506755"
type input "QZZ7V2506755"
click at [1155, 203] on input "Label" at bounding box center [1266, 203] width 227 height 28
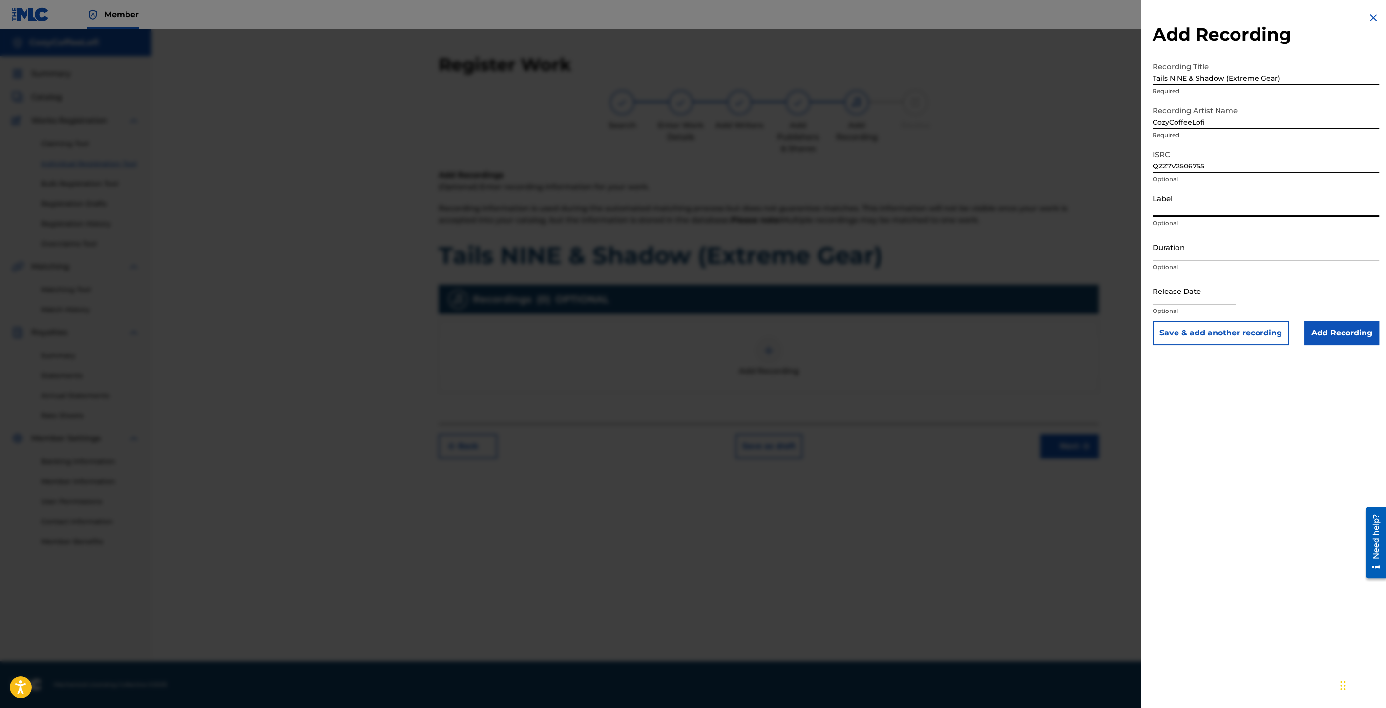
type input "CozyCoffeeLofi"
click at [1165, 256] on input "Duration" at bounding box center [1266, 247] width 227 height 28
type input "02:08"
click at [1167, 297] on input "text" at bounding box center [1194, 291] width 83 height 28
select select "8"
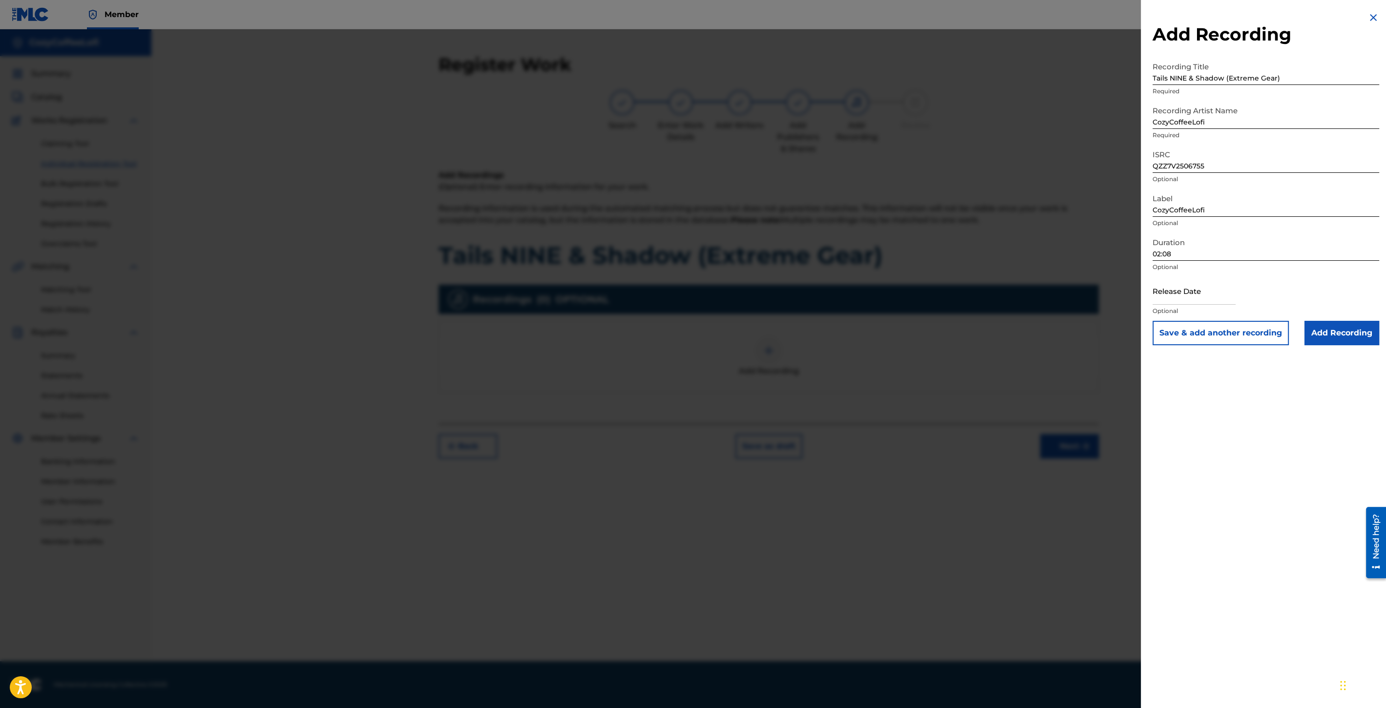
select select "2025"
click at [1175, 313] on div "[DATE] January February March April May June July August September October Nove…" at bounding box center [1217, 330] width 117 height 35
click at [1233, 372] on div "11" at bounding box center [1235, 368] width 12 height 12
type input "[DATE]"
click at [1211, 338] on button "Save & add another recording" at bounding box center [1221, 333] width 136 height 24
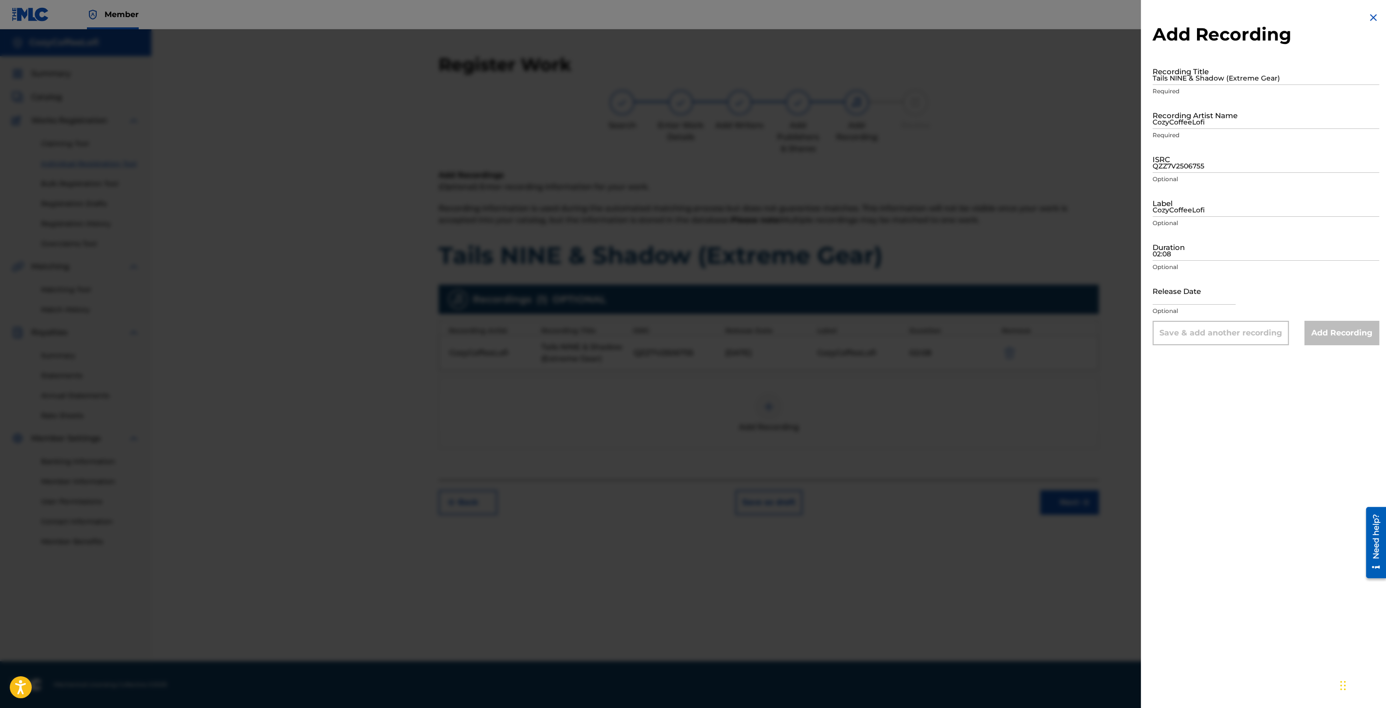
click at [1368, 17] on img at bounding box center [1374, 18] width 12 height 12
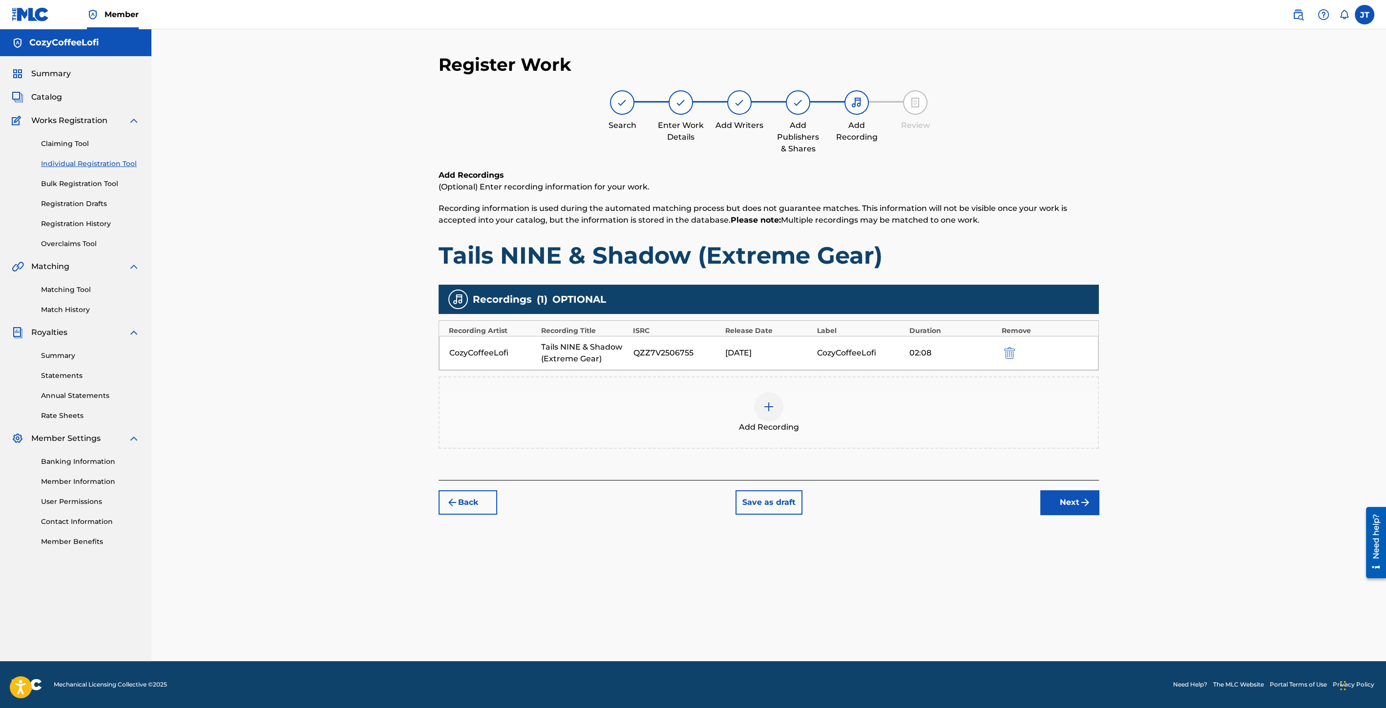
click at [1085, 501] on img "submit" at bounding box center [1085, 503] width 12 height 12
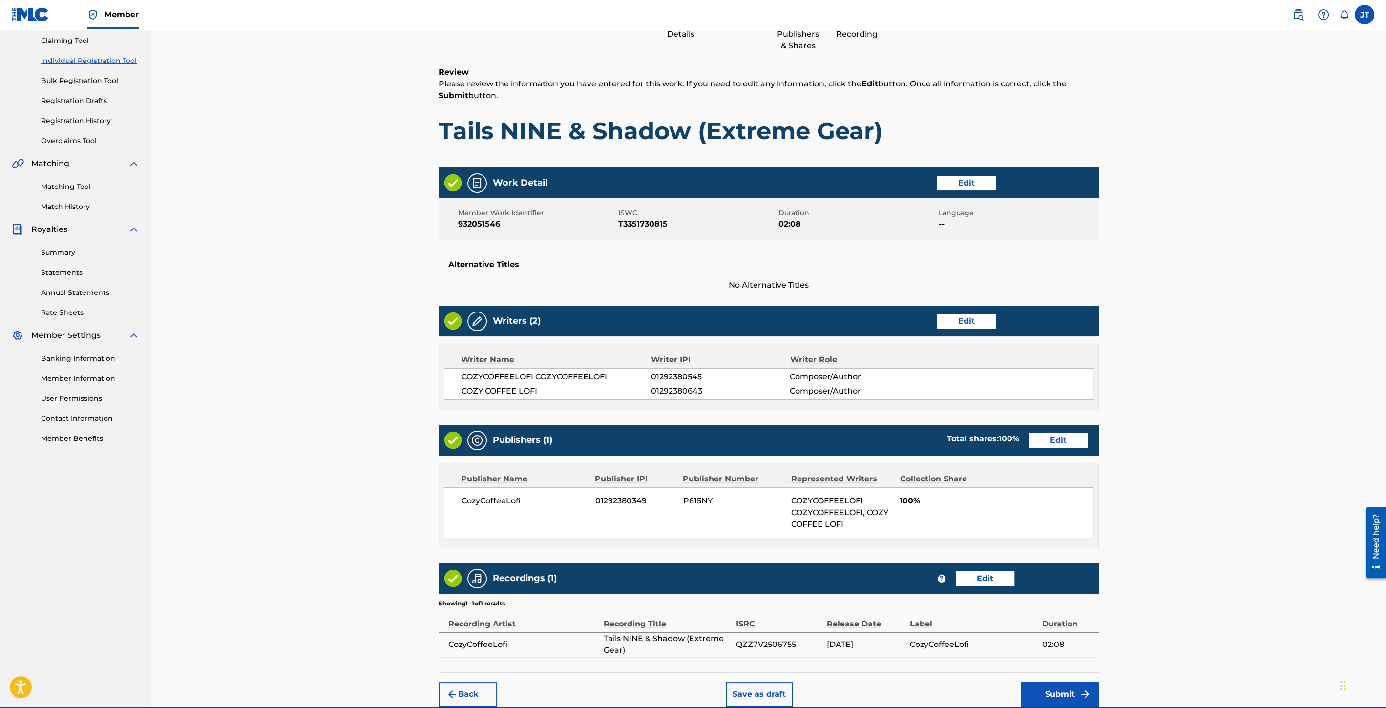
scroll to position [146, 0]
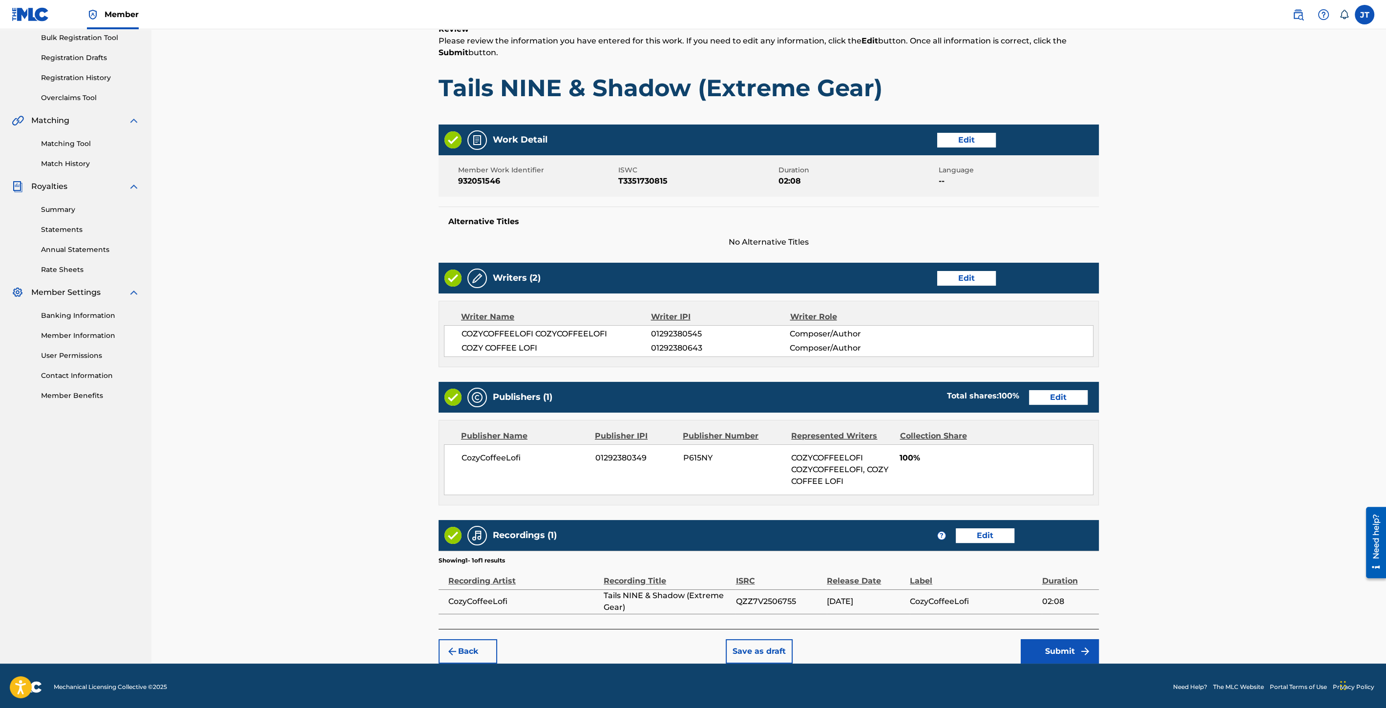
click at [1095, 646] on button "Submit" at bounding box center [1060, 651] width 78 height 24
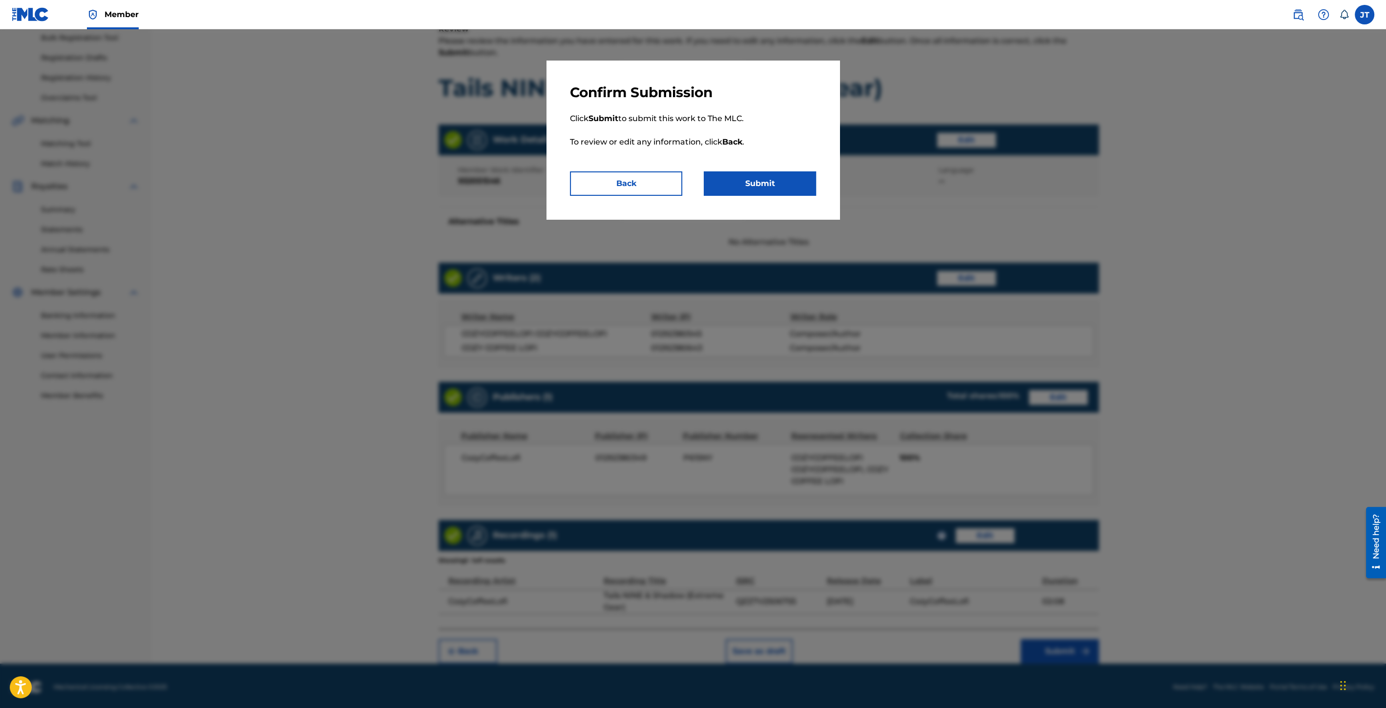
click at [726, 178] on button "Submit" at bounding box center [760, 183] width 112 height 24
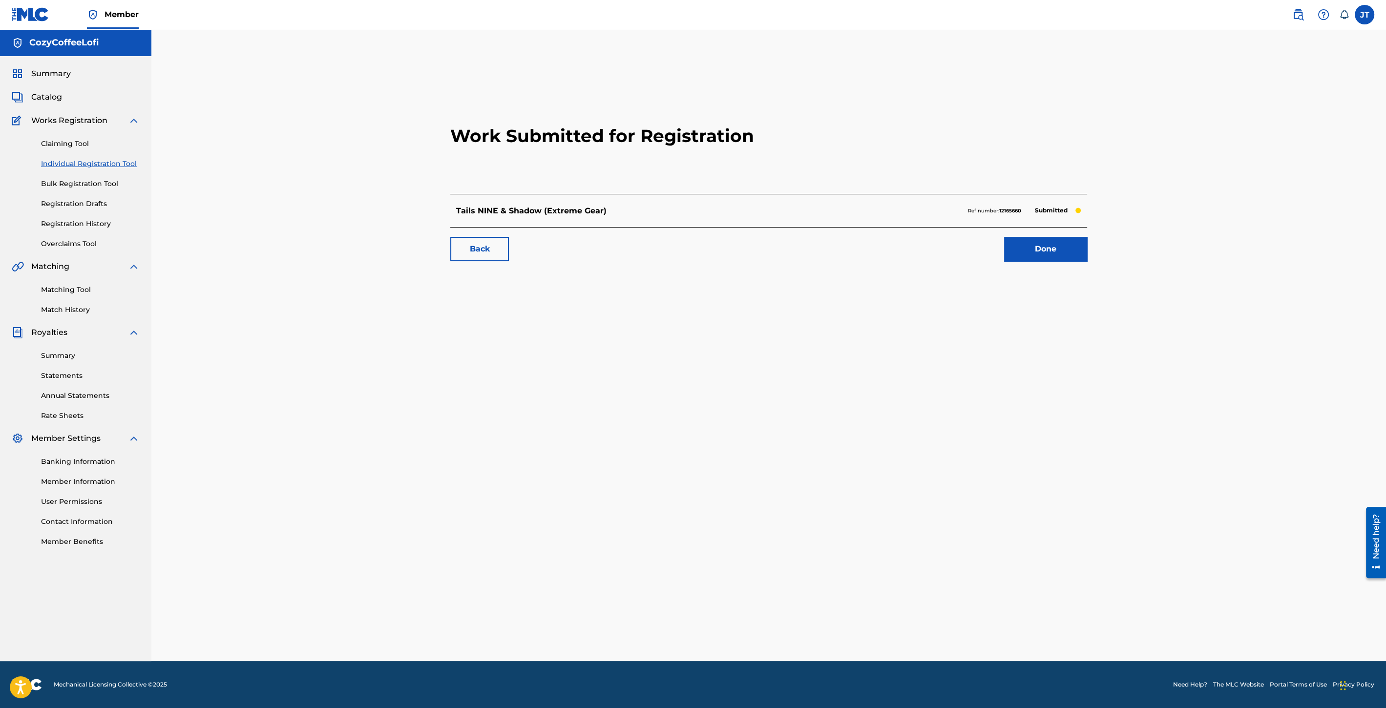
click at [1036, 251] on link "Done" at bounding box center [1045, 249] width 83 height 24
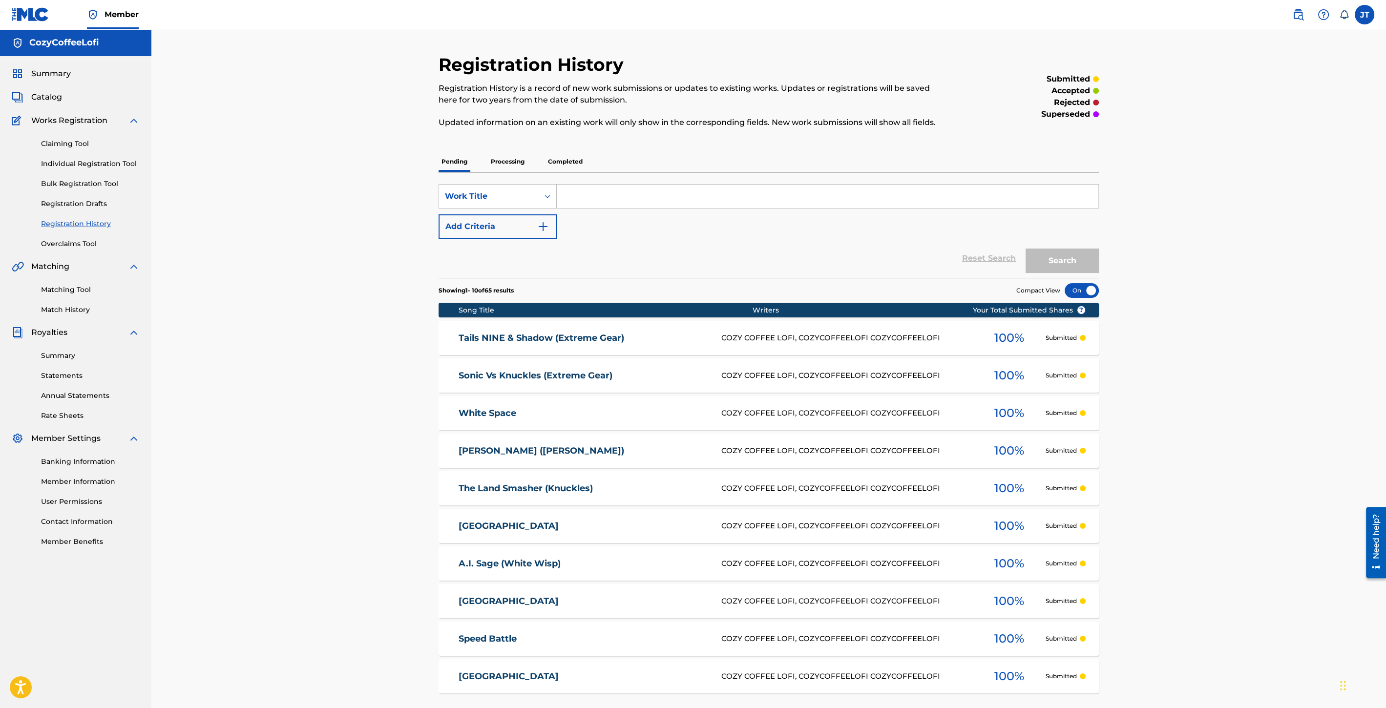
click at [120, 164] on link "Individual Registration Tool" at bounding box center [90, 164] width 99 height 10
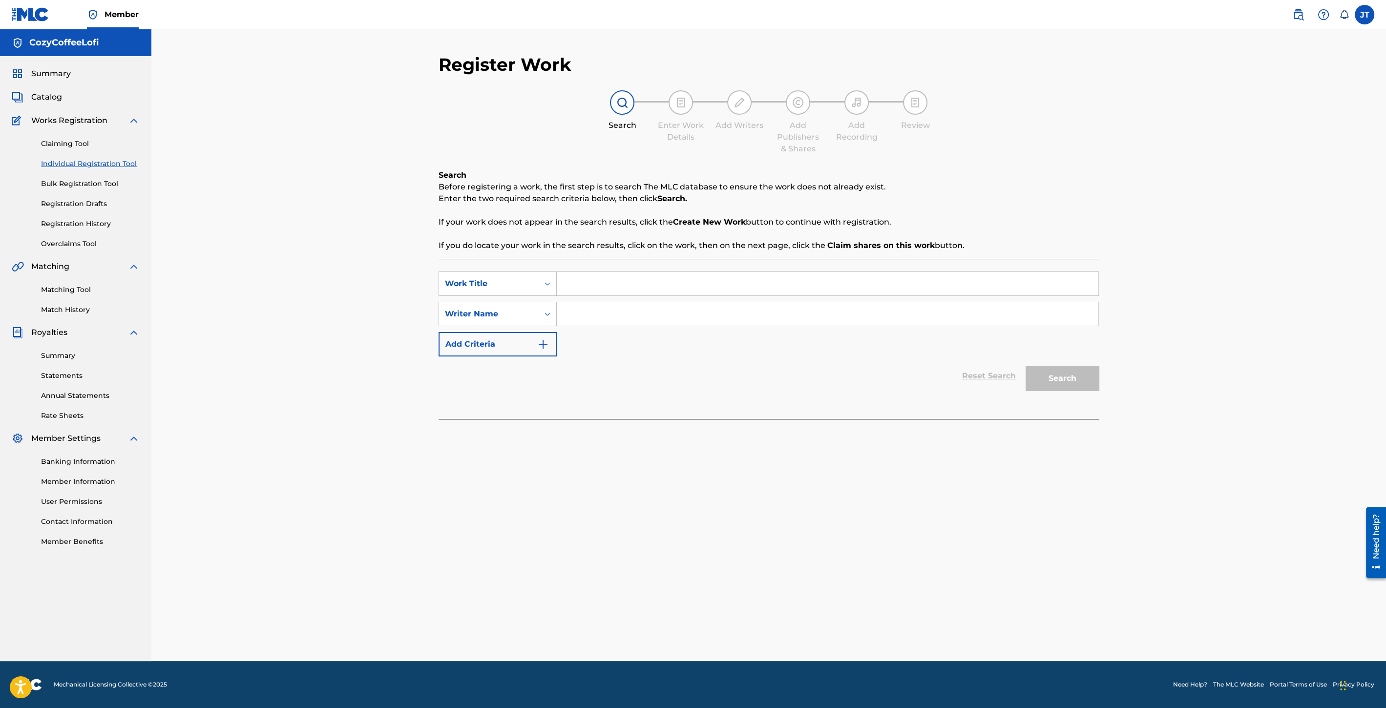
click at [600, 288] on input "Search Form" at bounding box center [828, 283] width 542 height 23
paste input "[PERSON_NAME] & Jet the Hawk (Extreme Gear)"
type input "[PERSON_NAME] & Jet the Hawk (Extreme Gear)"
click at [609, 318] on input "Search Form" at bounding box center [828, 313] width 542 height 23
type input "cozycoffeelofi"
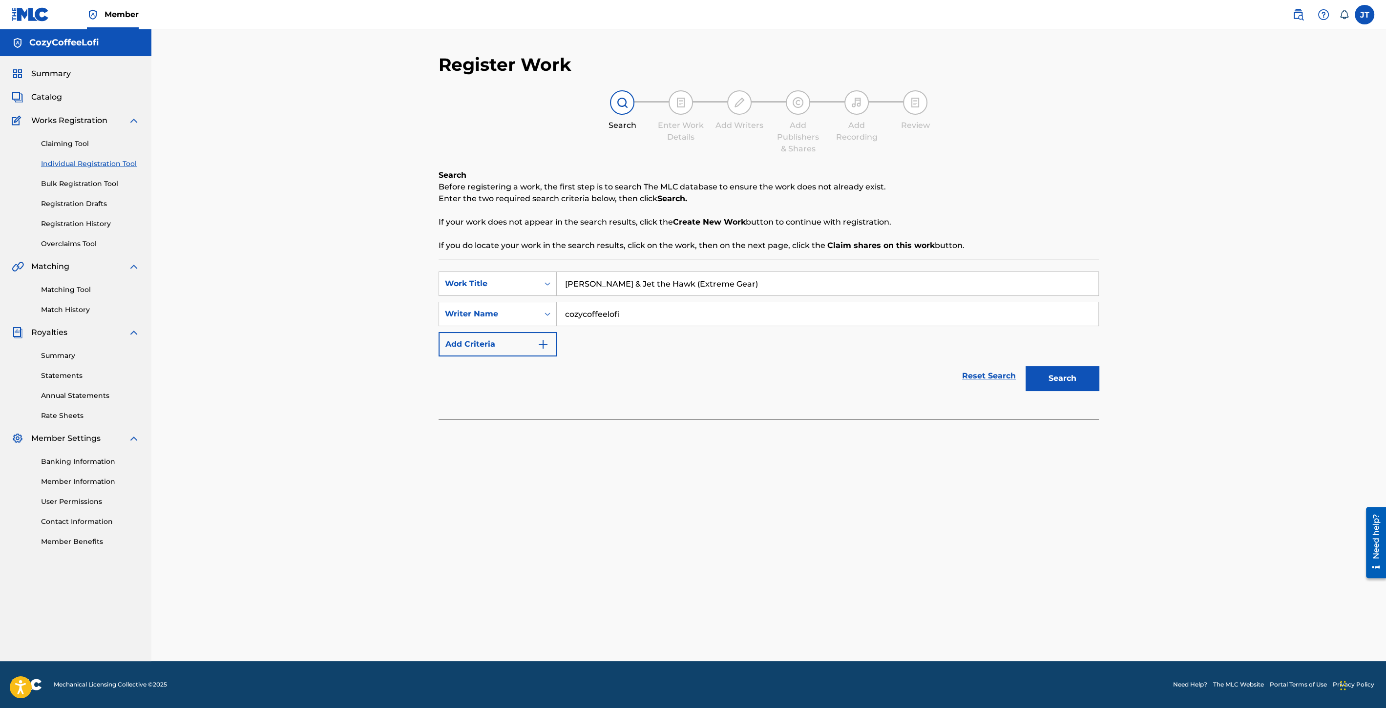
click at [1079, 380] on button "Search" at bounding box center [1062, 378] width 73 height 24
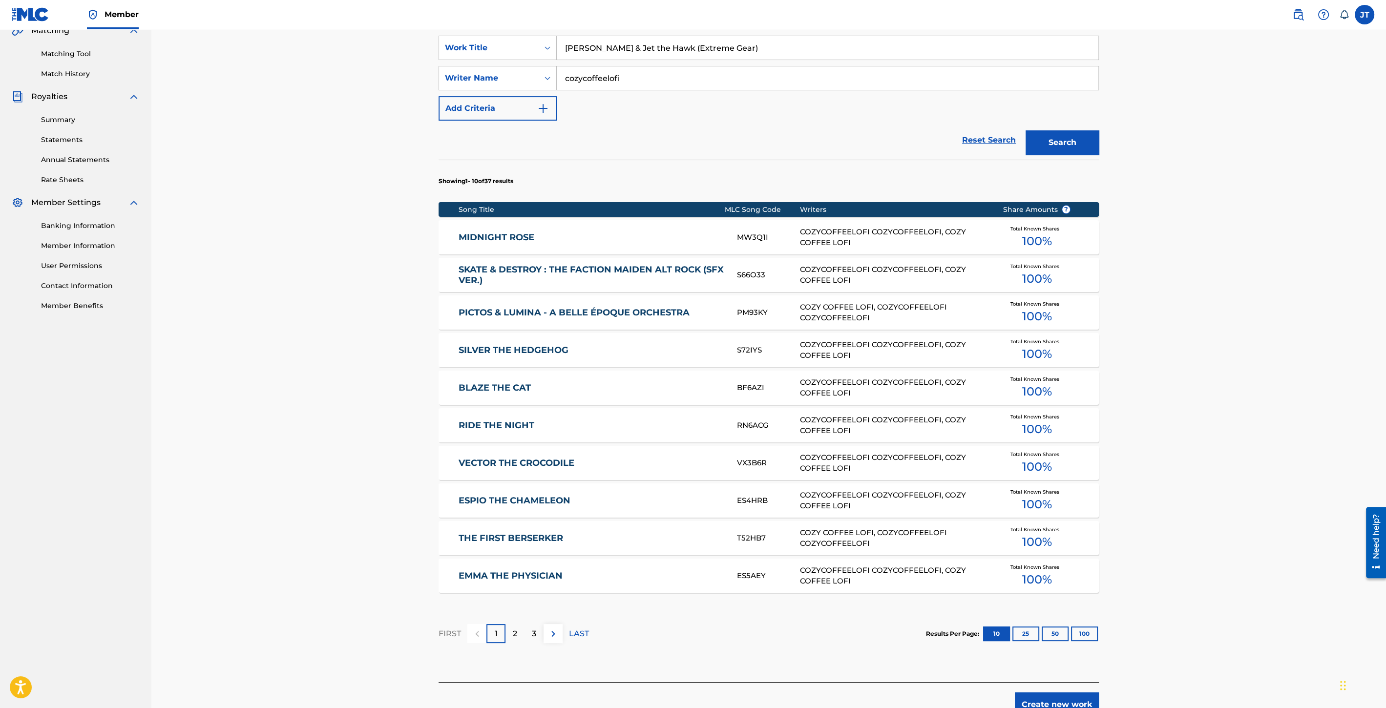
scroll to position [291, 0]
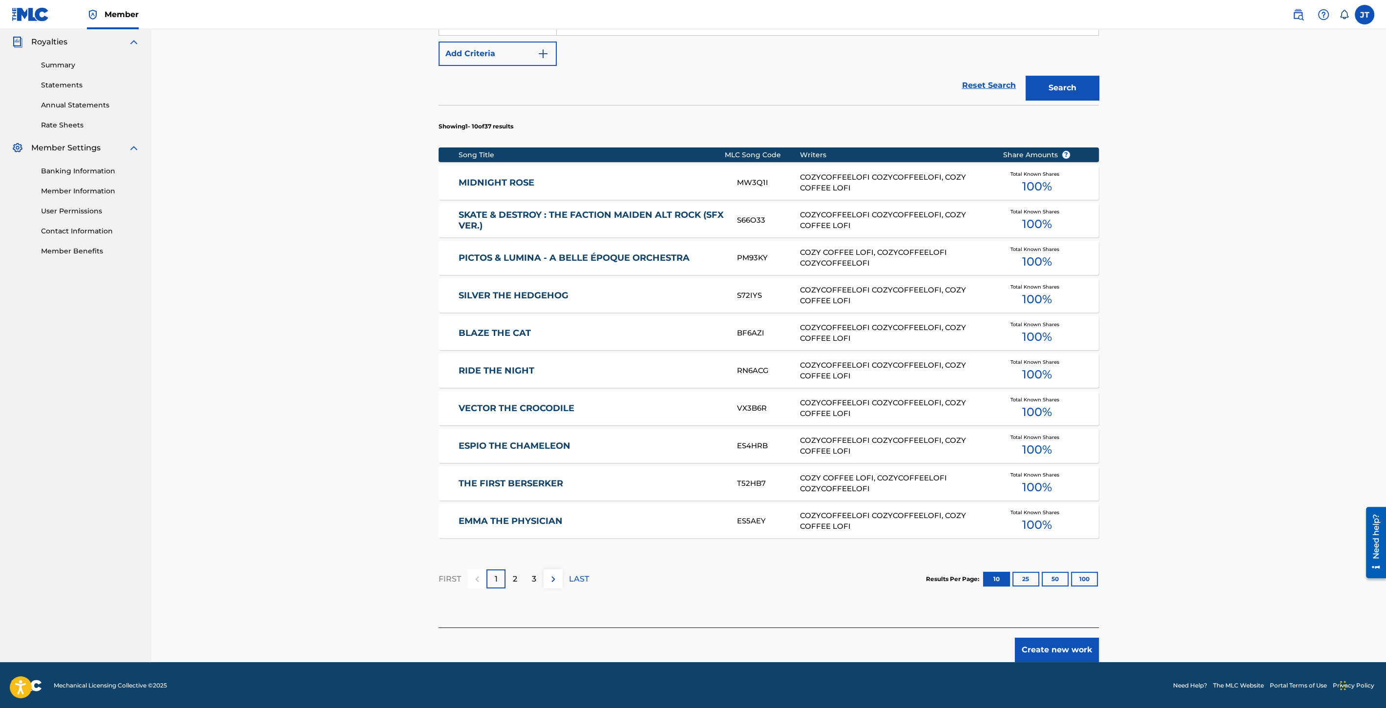
click at [1050, 654] on button "Create new work" at bounding box center [1057, 650] width 84 height 24
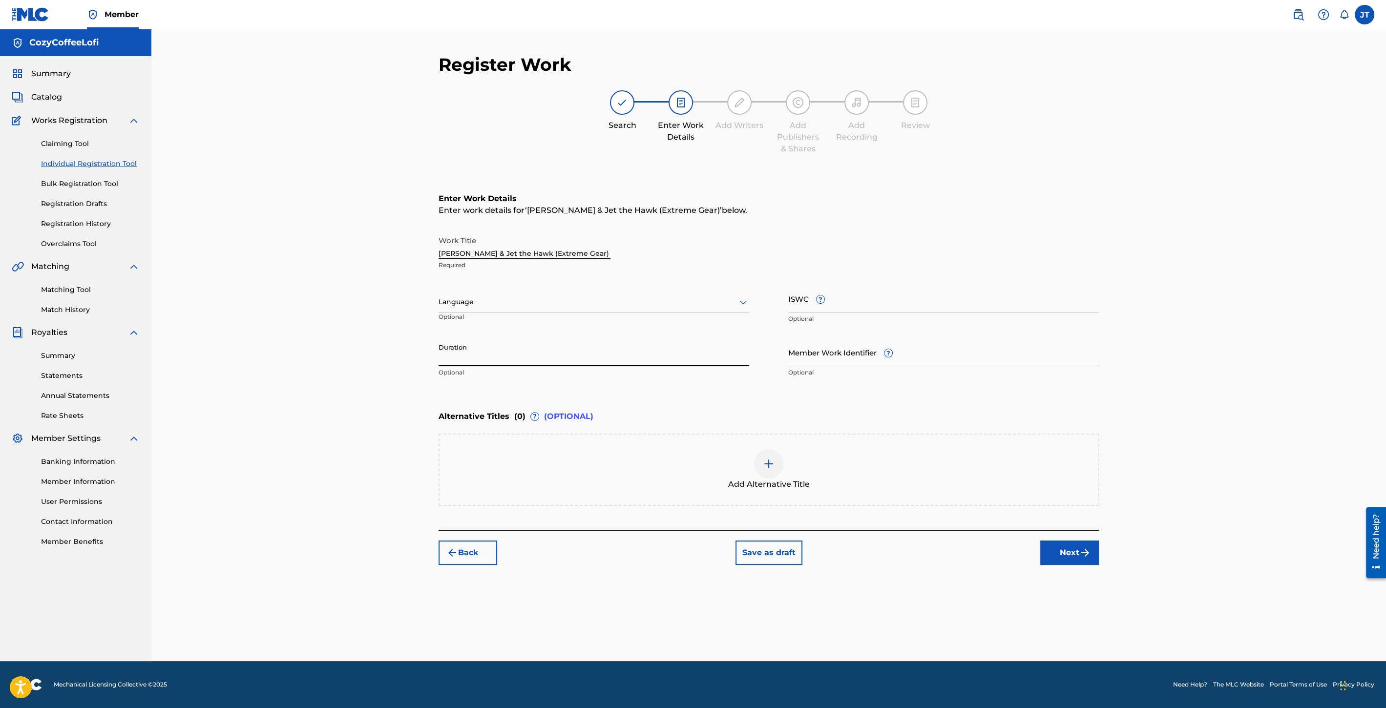
click at [467, 359] on input "Duration" at bounding box center [594, 352] width 311 height 28
type input "02:39"
click at [807, 357] on input "Member Work Identifier ?" at bounding box center [943, 352] width 311 height 28
paste input "932051547"
type input "932051547"
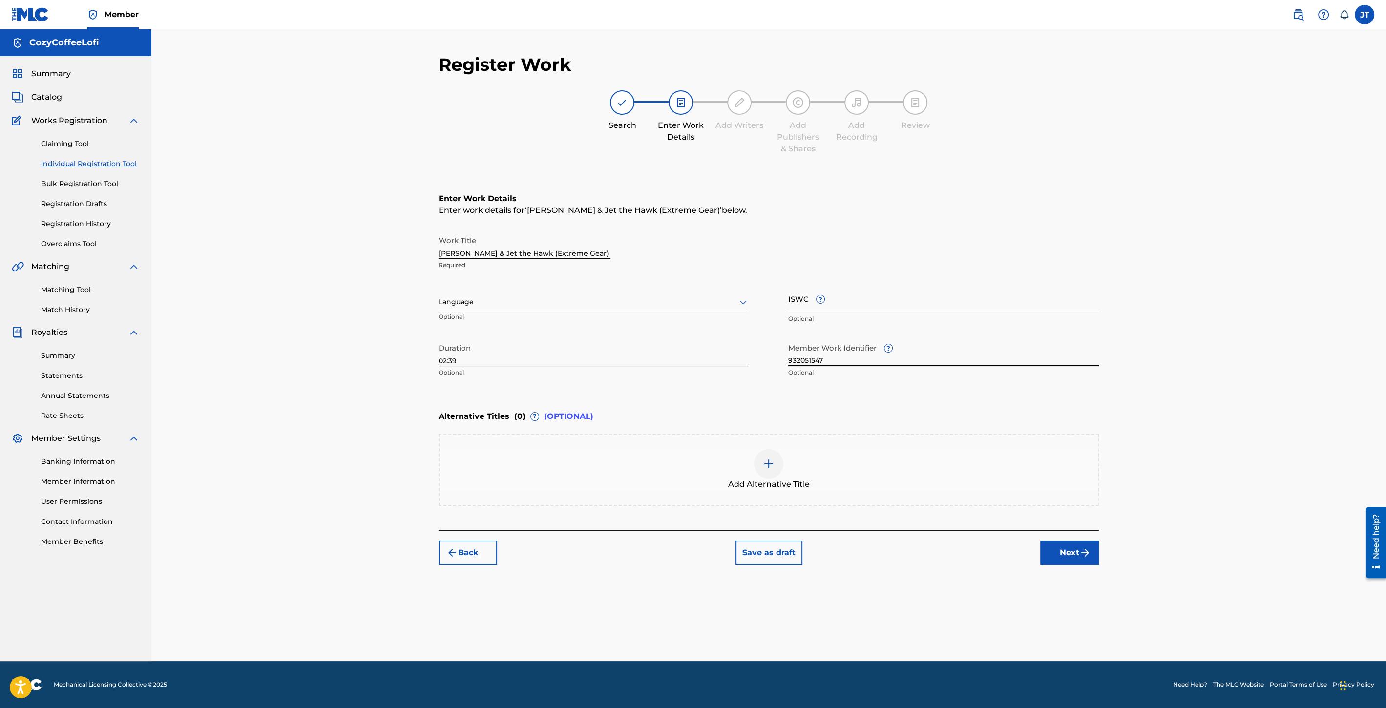
click at [800, 309] on input "ISWC ?" at bounding box center [943, 299] width 311 height 28
paste input "T3351730735"
type input "T3351730735"
click at [1066, 547] on button "Next" at bounding box center [1069, 553] width 59 height 24
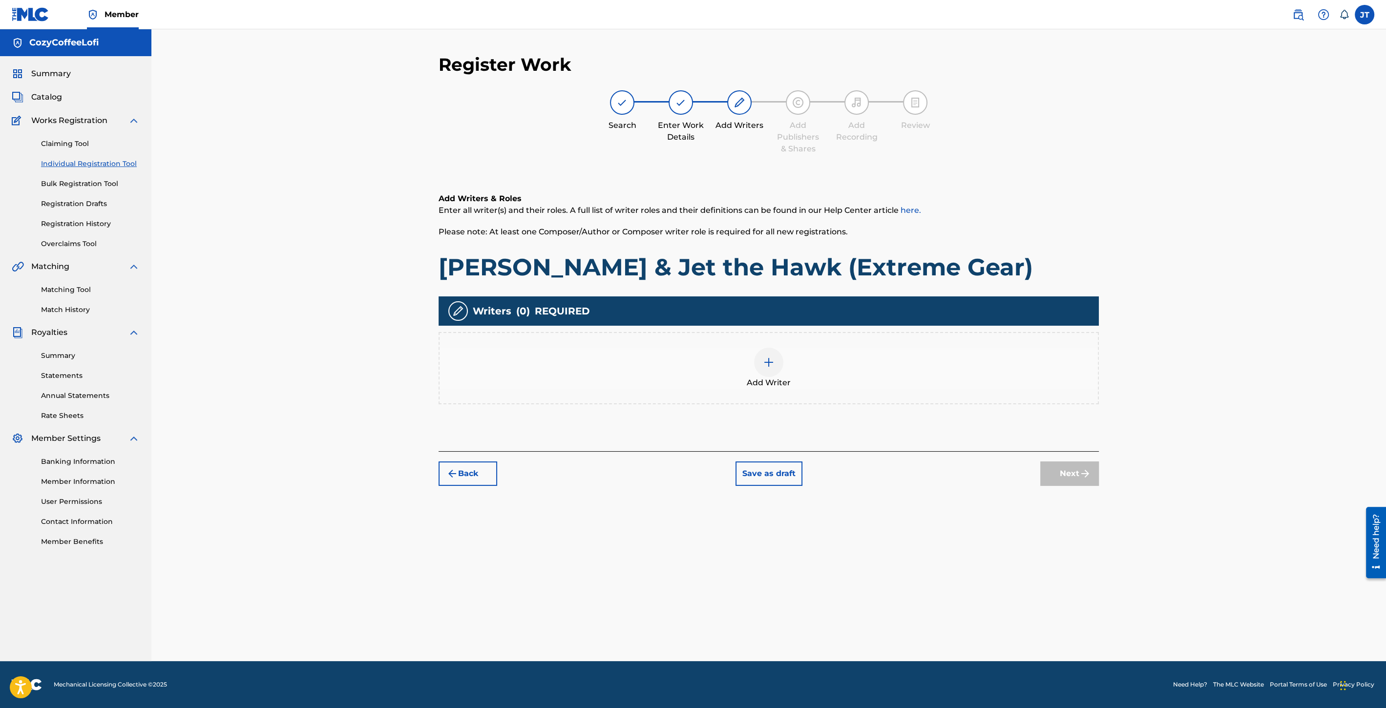
click at [767, 353] on div at bounding box center [768, 362] width 29 height 29
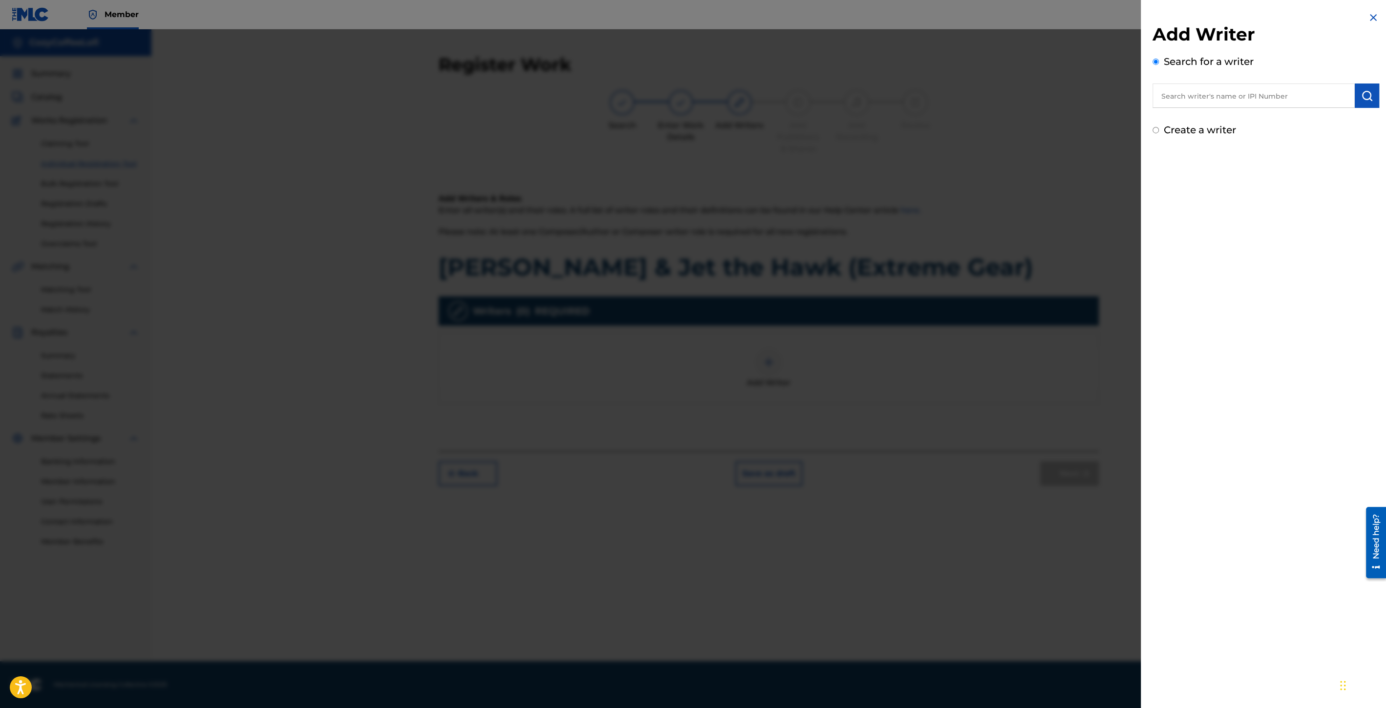
click at [1173, 104] on input "text" at bounding box center [1254, 96] width 202 height 24
click at [1213, 113] on span "feelofi cozycoffeelofi" at bounding box center [1232, 117] width 81 height 9
type input "cozycoffeelofi cozycoffeelofi"
click at [1363, 95] on img "submit" at bounding box center [1367, 96] width 12 height 12
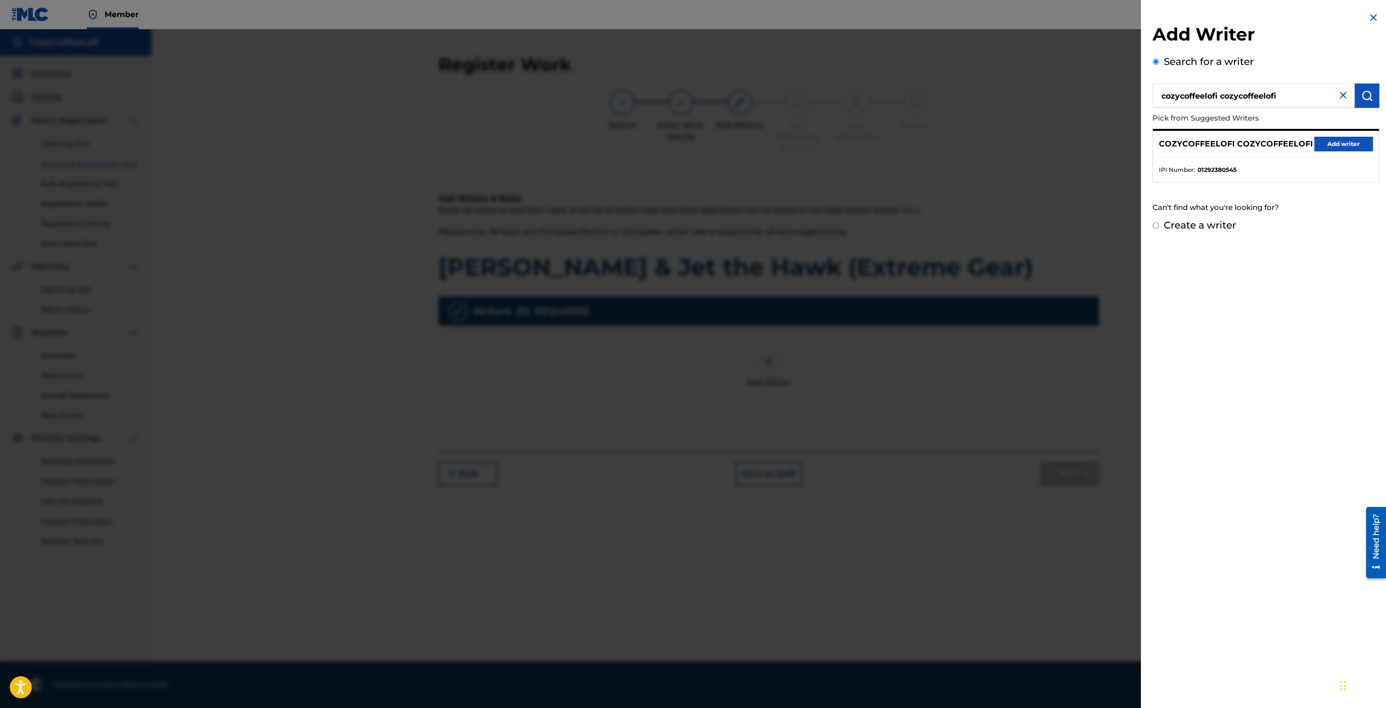
click at [1333, 135] on div "COZYCOFFEELOFI COZYCOFFEELOFI Add writer" at bounding box center [1266, 144] width 226 height 27
click at [1331, 140] on button "Add writer" at bounding box center [1343, 144] width 59 height 15
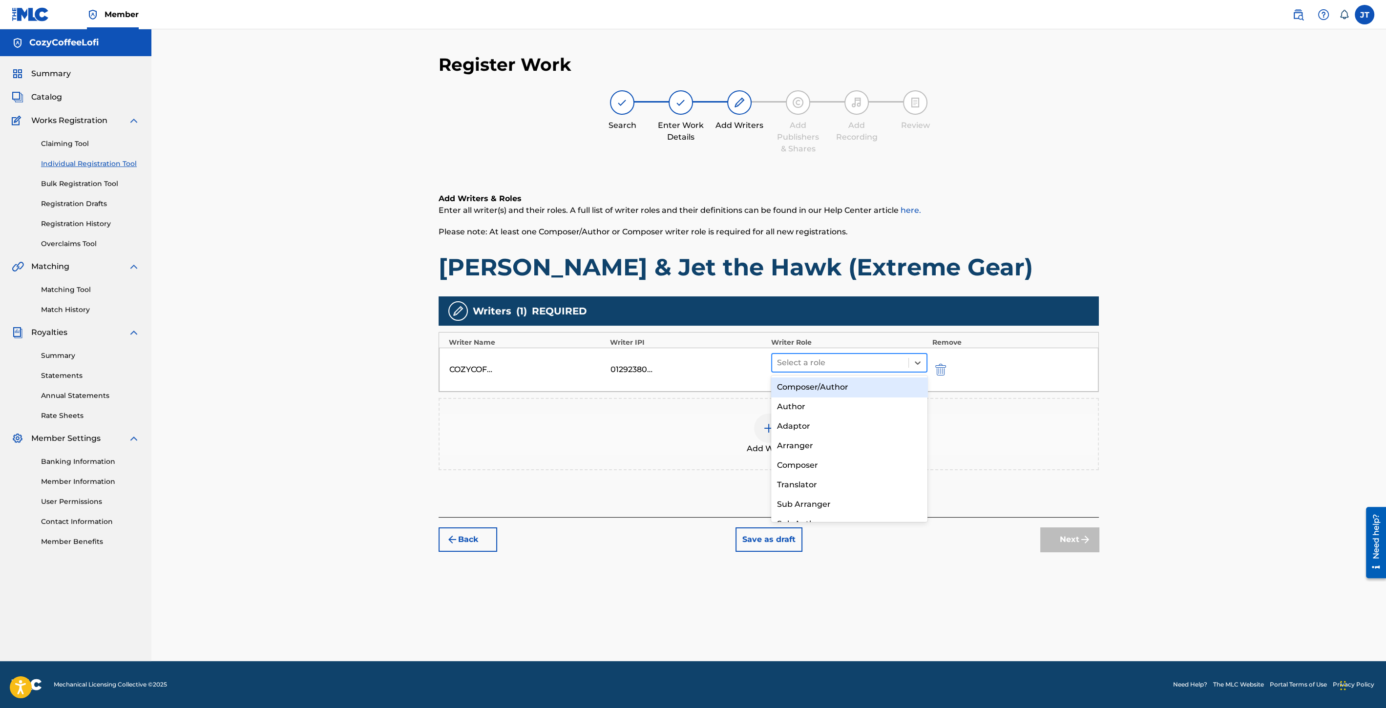
click at [833, 365] on div at bounding box center [840, 363] width 126 height 14
click at [808, 388] on div "Composer/Author" at bounding box center [849, 388] width 156 height 20
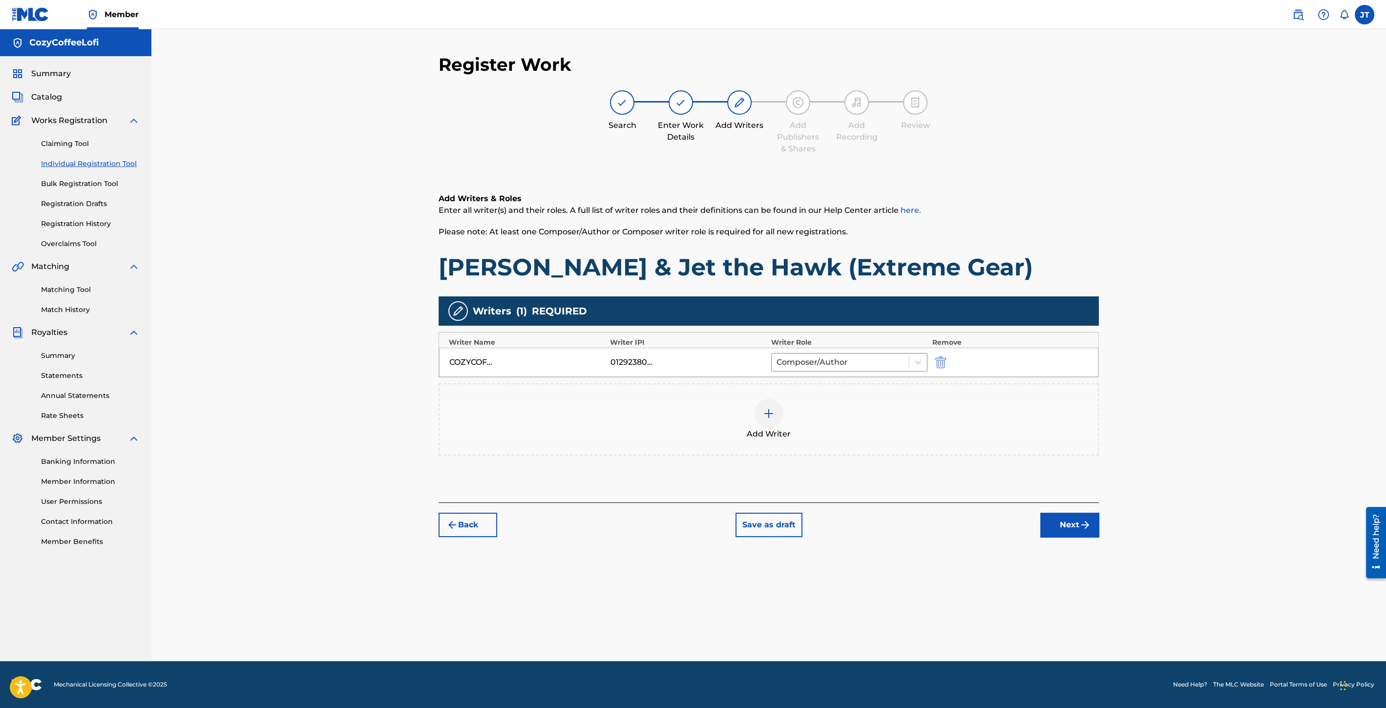
click at [768, 416] on img at bounding box center [769, 414] width 12 height 12
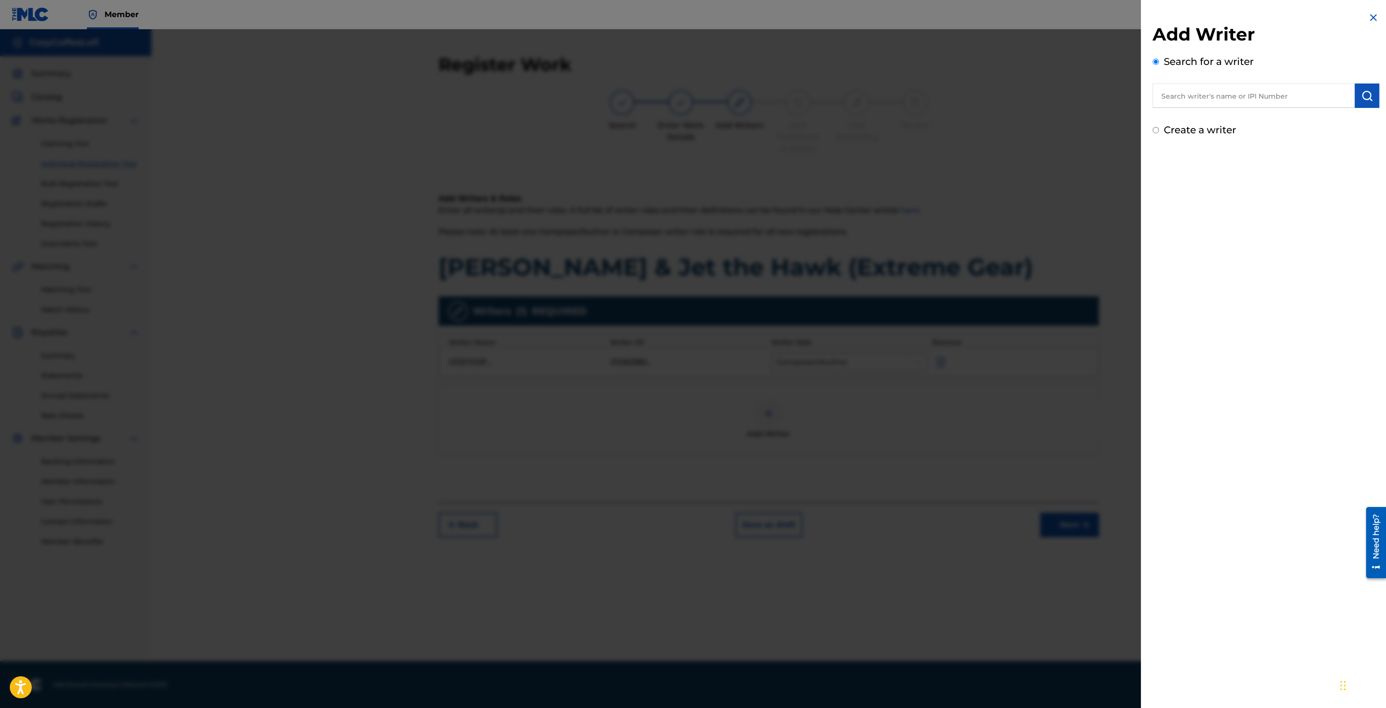
click at [1265, 87] on input "text" at bounding box center [1254, 96] width 202 height 24
click at [1231, 117] on div "cozy coff ee lofi" at bounding box center [1254, 118] width 202 height 18
type input "cozy coffee lofi"
click at [1361, 100] on img "submit" at bounding box center [1367, 96] width 12 height 12
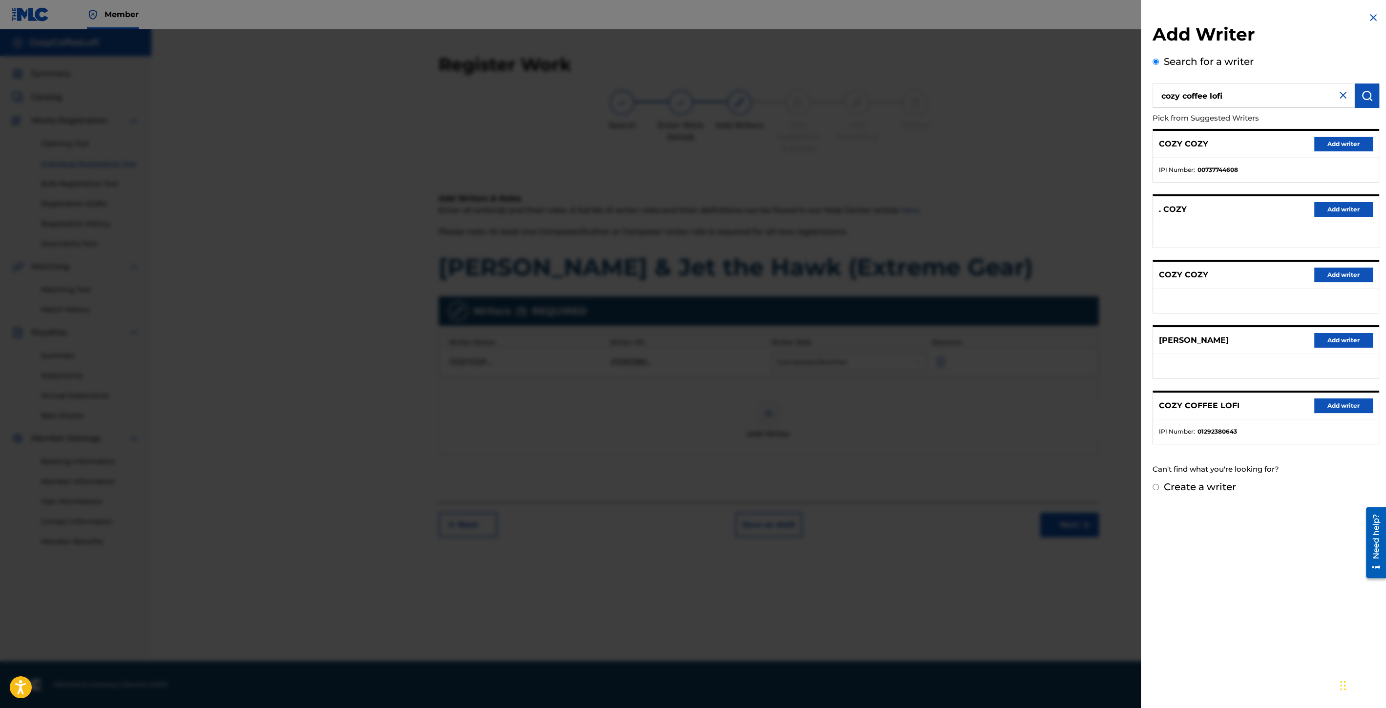
click at [1340, 401] on button "Add writer" at bounding box center [1343, 406] width 59 height 15
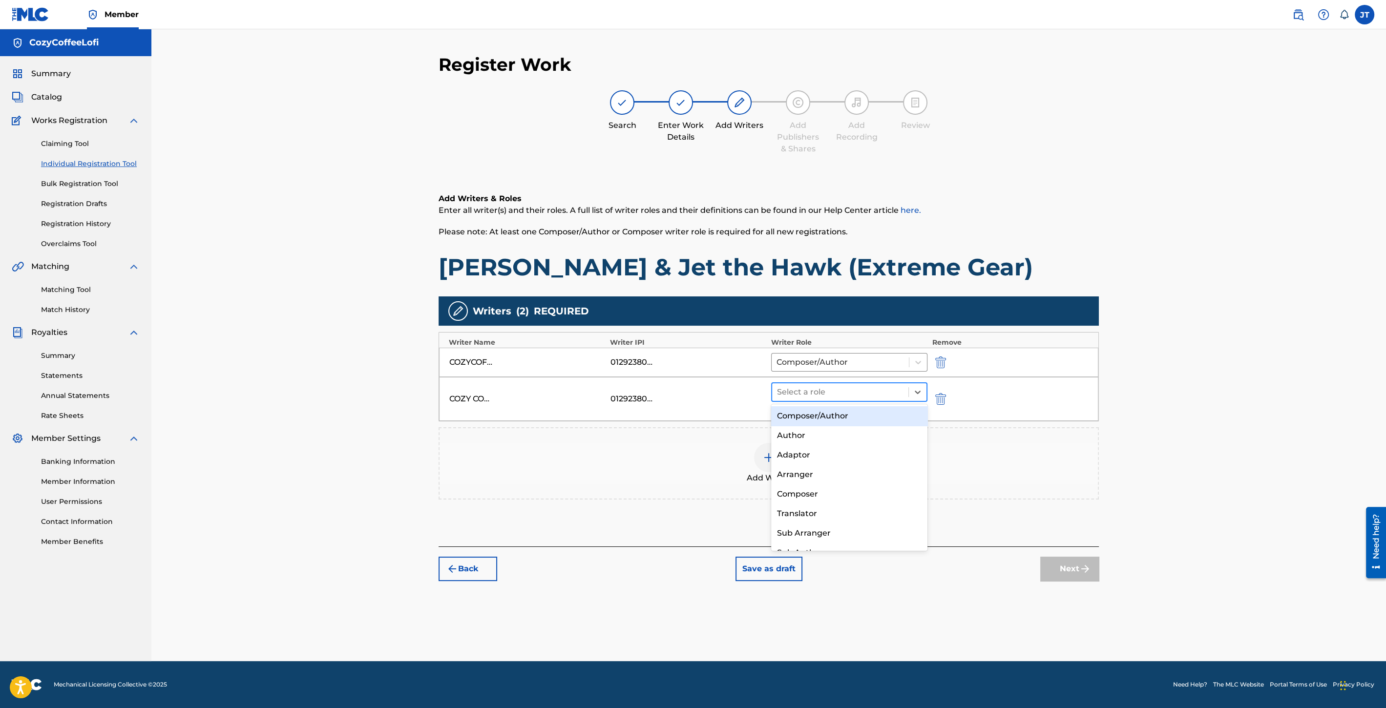
click at [894, 388] on div at bounding box center [840, 392] width 126 height 14
click at [881, 414] on div "Composer/Author" at bounding box center [849, 416] width 156 height 20
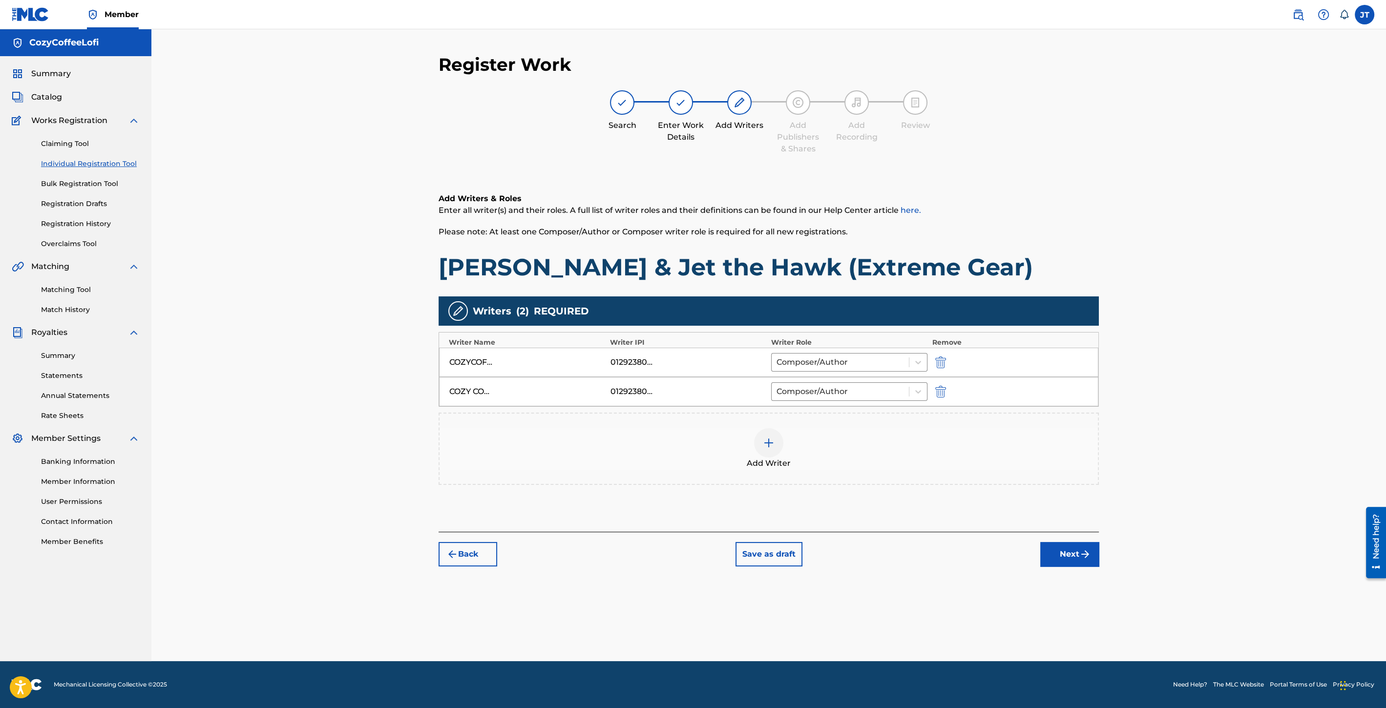
click at [1062, 547] on button "Next" at bounding box center [1069, 554] width 59 height 24
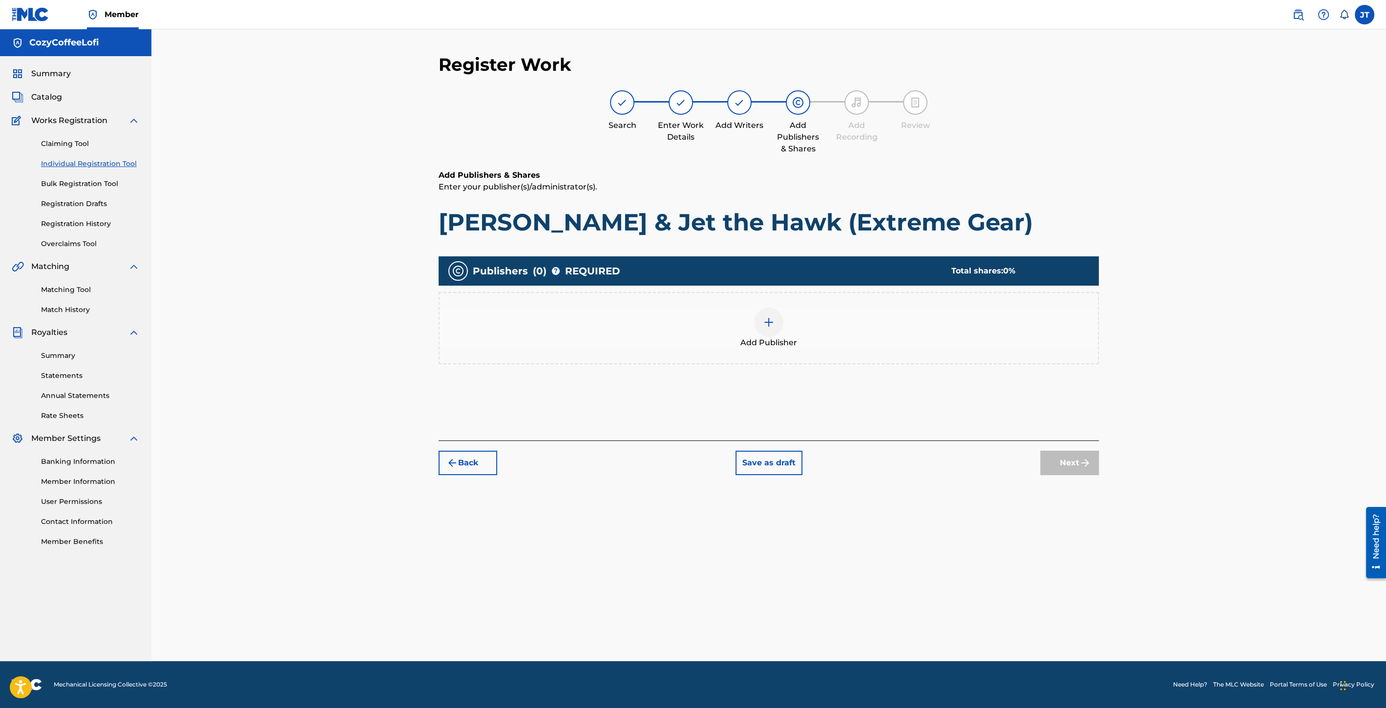
click at [756, 321] on div at bounding box center [768, 322] width 29 height 29
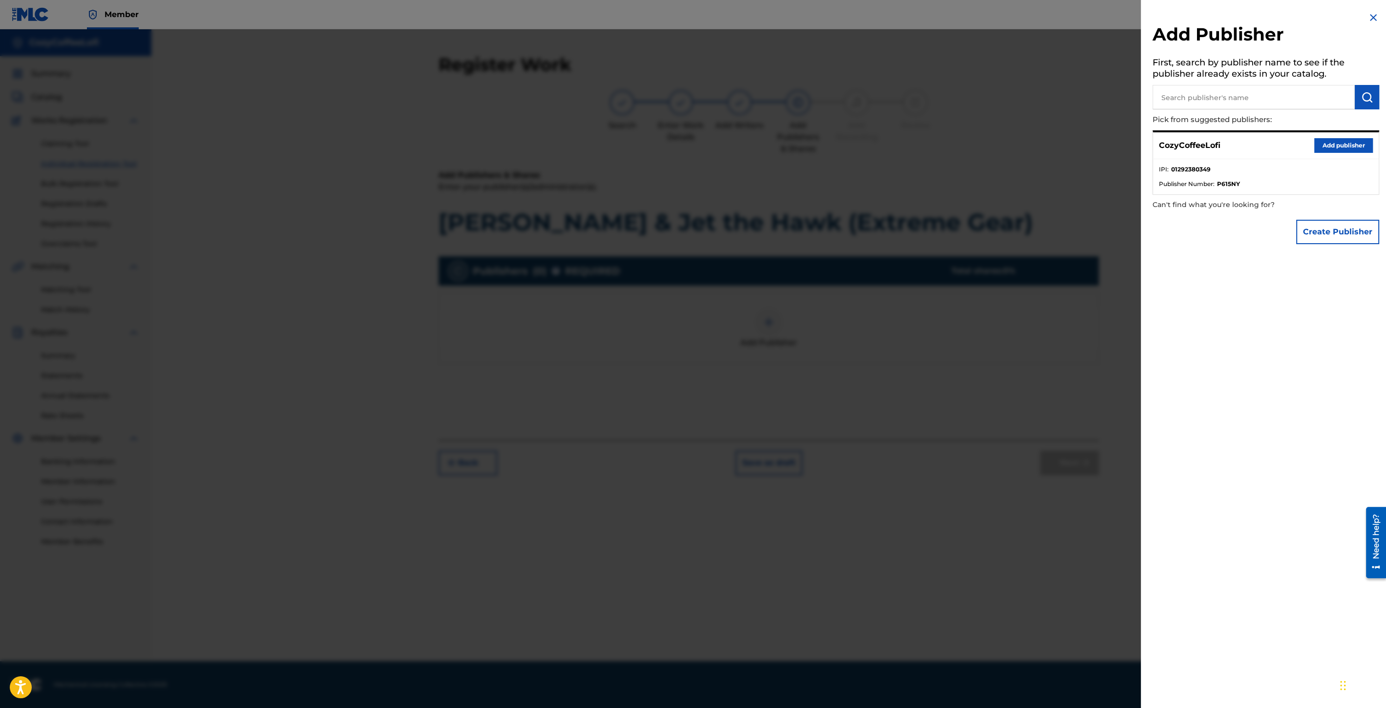
drag, startPoint x: 1325, startPoint y: 146, endPoint x: 1319, endPoint y: 146, distance: 6.4
click at [1323, 146] on button "Add publisher" at bounding box center [1343, 145] width 59 height 15
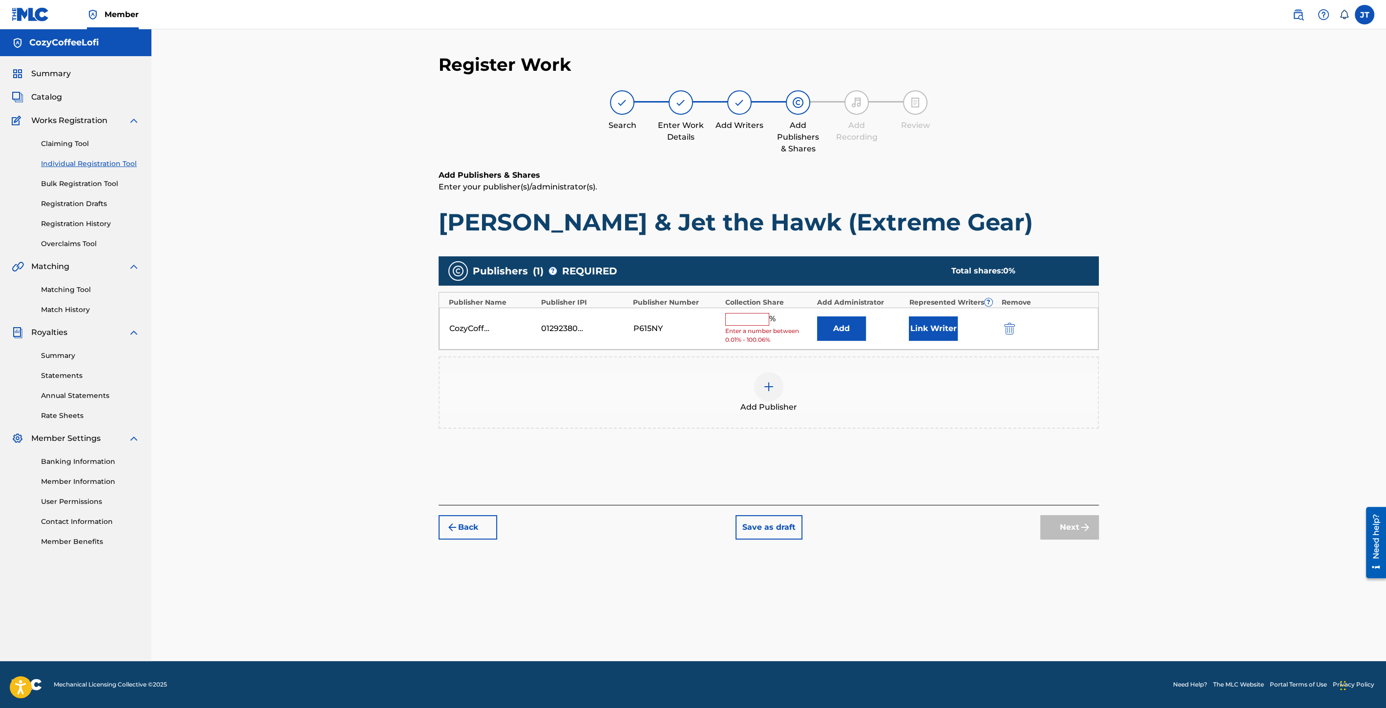
click at [744, 308] on div "CozyCoffeeLofi 01292380349 P615NY % Enter a number between 0.01% - 100.06% Add …" at bounding box center [768, 329] width 659 height 42
click at [746, 313] on input "text" at bounding box center [747, 319] width 44 height 13
type input "100"
click at [934, 330] on button "Link Writer" at bounding box center [933, 325] width 49 height 24
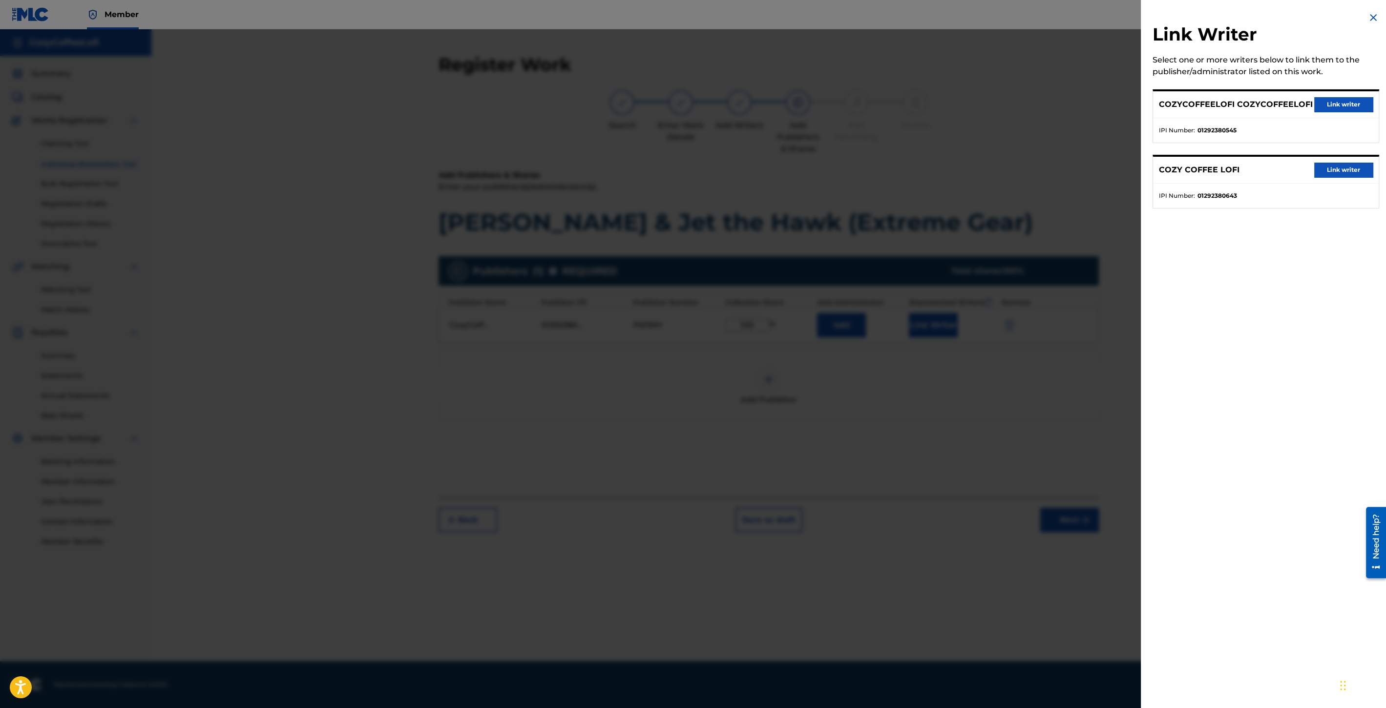
click at [1322, 101] on button "Link writer" at bounding box center [1343, 104] width 59 height 15
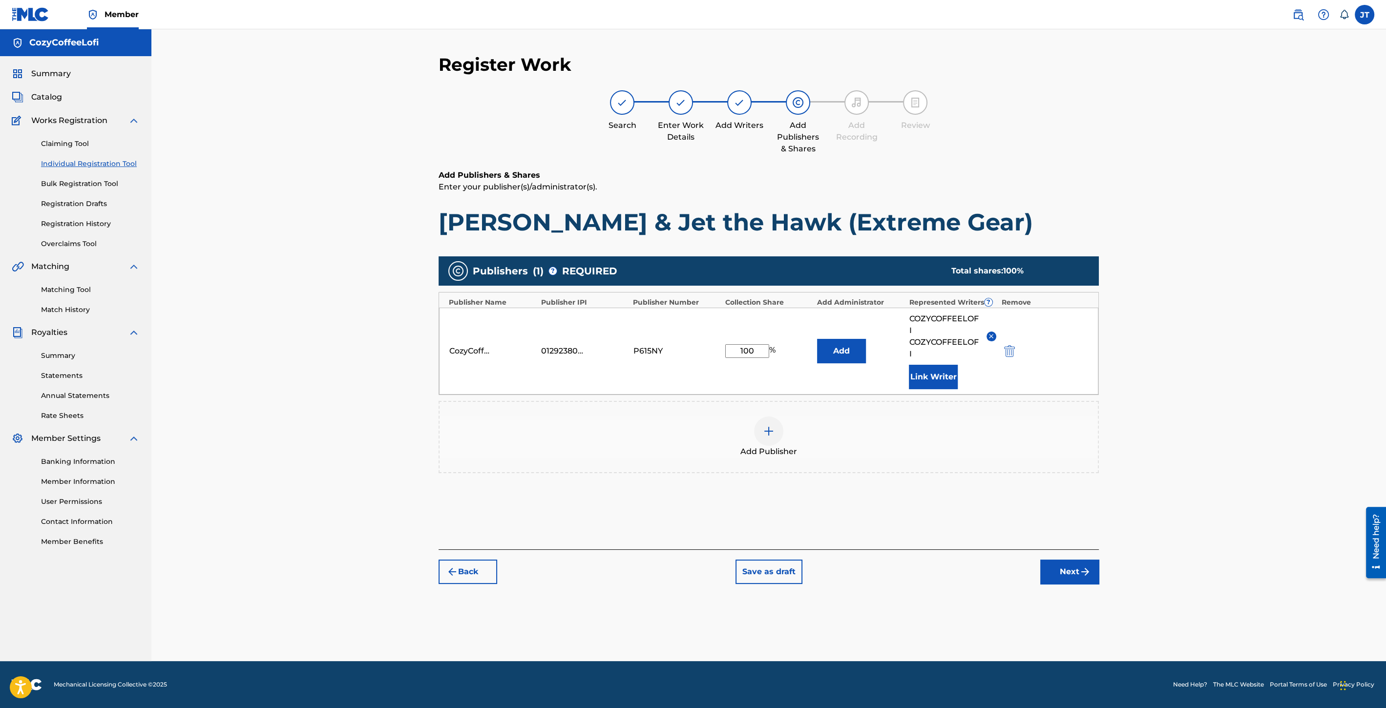
click at [930, 377] on button "Link Writer" at bounding box center [933, 377] width 49 height 24
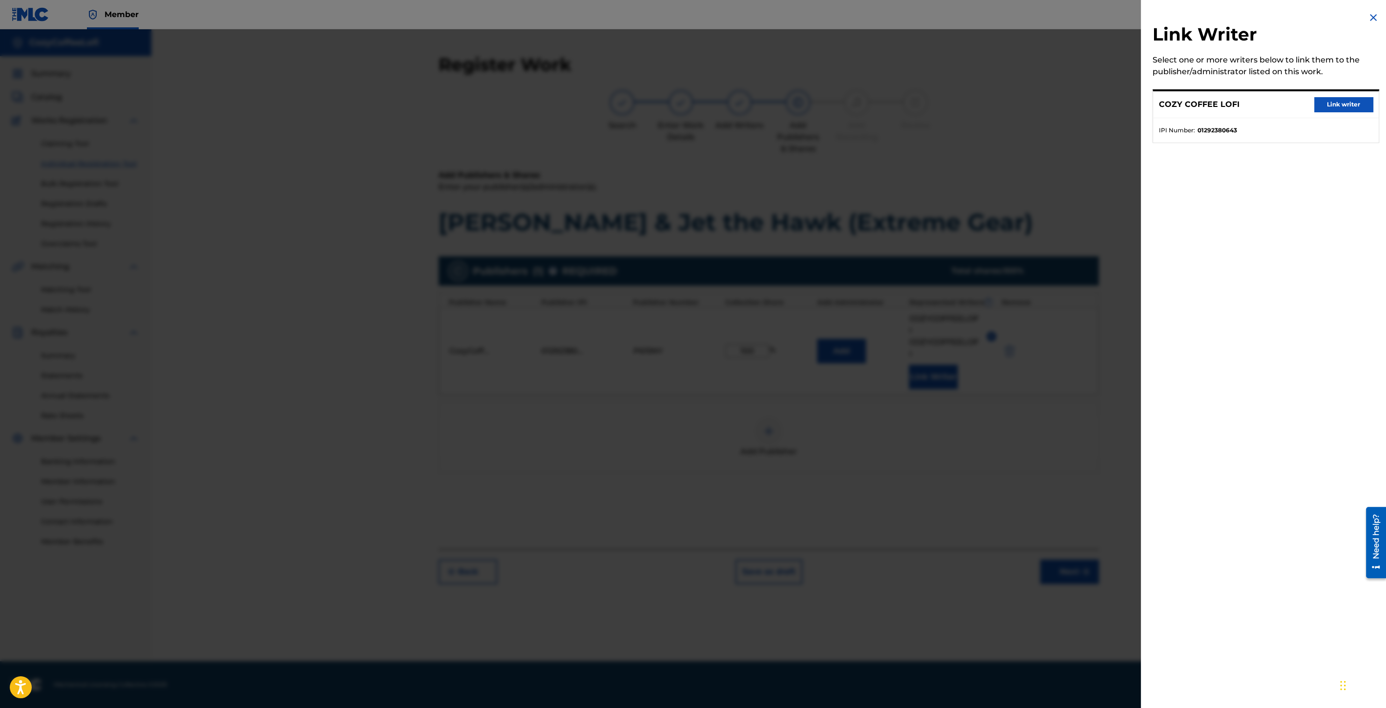
click at [1326, 97] on button "Link writer" at bounding box center [1343, 104] width 59 height 15
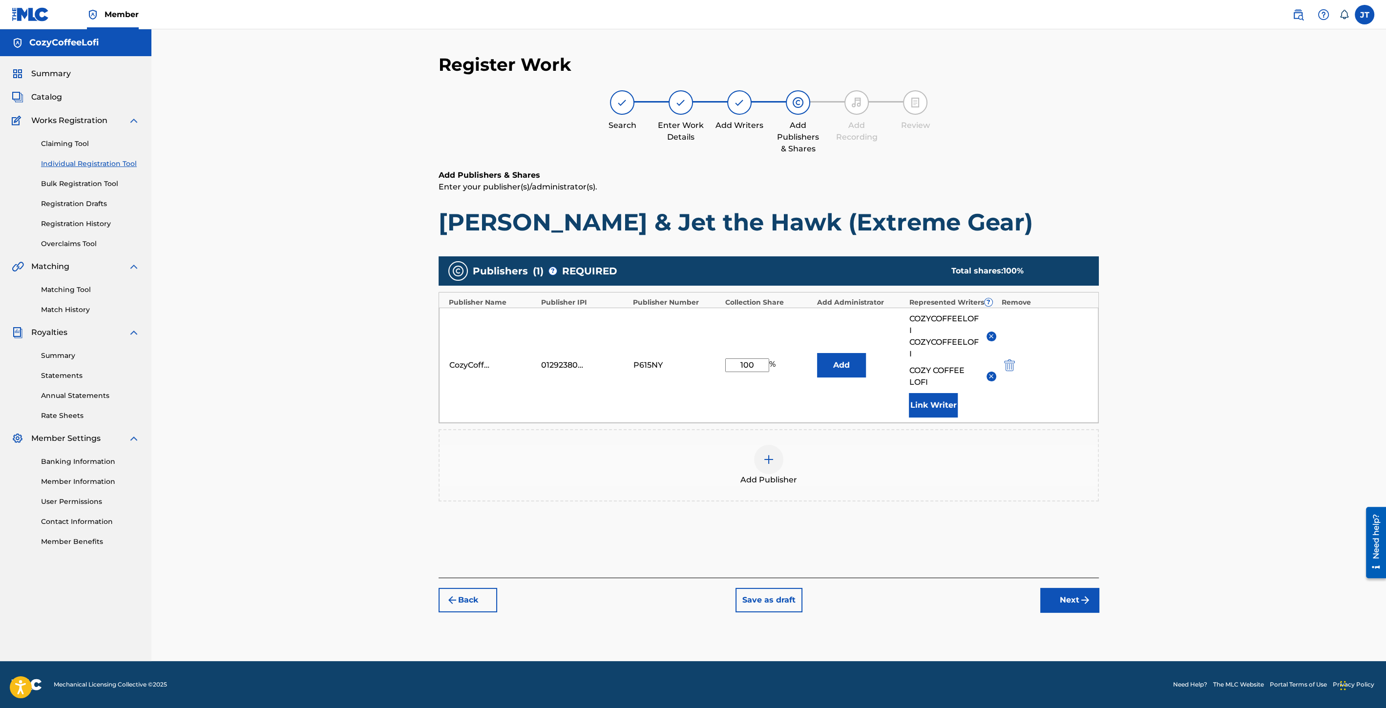
click at [1053, 614] on div "Register Work Search Enter Work Details Add Writers Add Publishers & Shares Add…" at bounding box center [769, 358] width 684 height 608
click at [1056, 596] on button "Next" at bounding box center [1069, 600] width 59 height 24
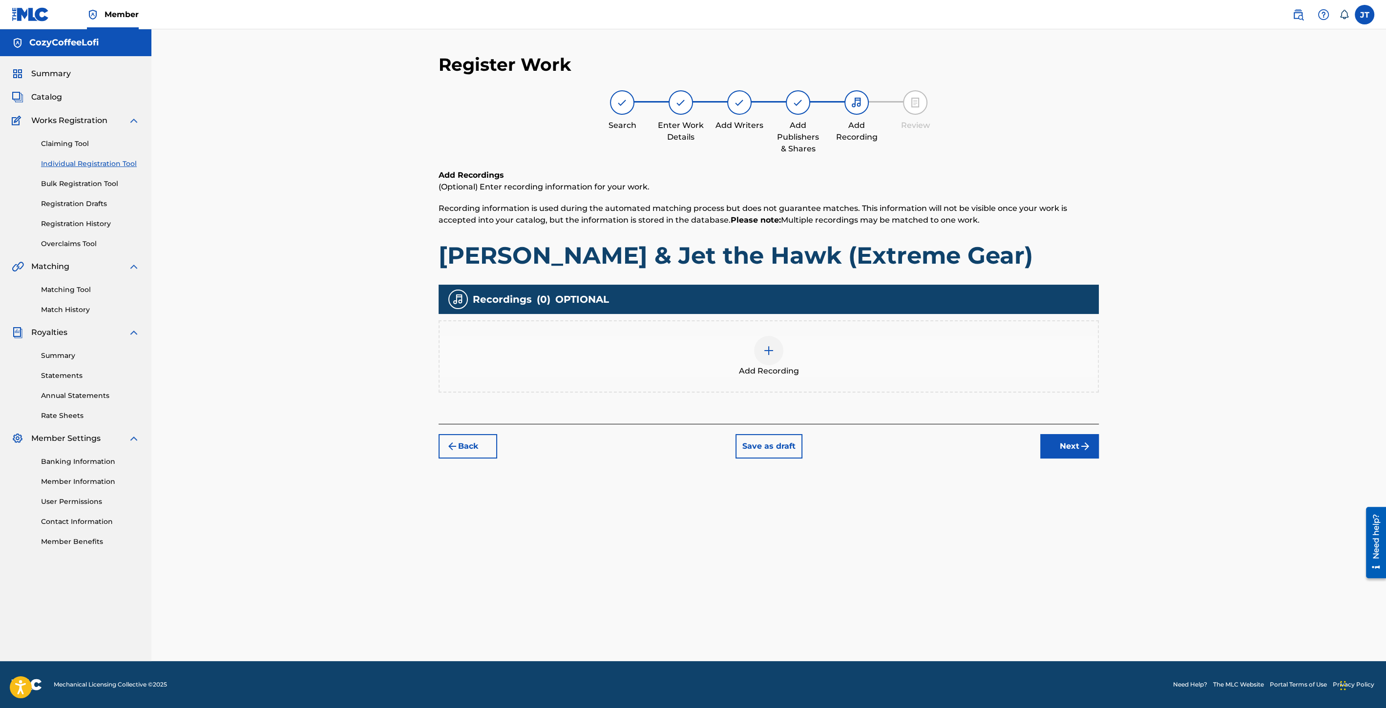
click at [783, 350] on div "Add Recording" at bounding box center [769, 356] width 658 height 41
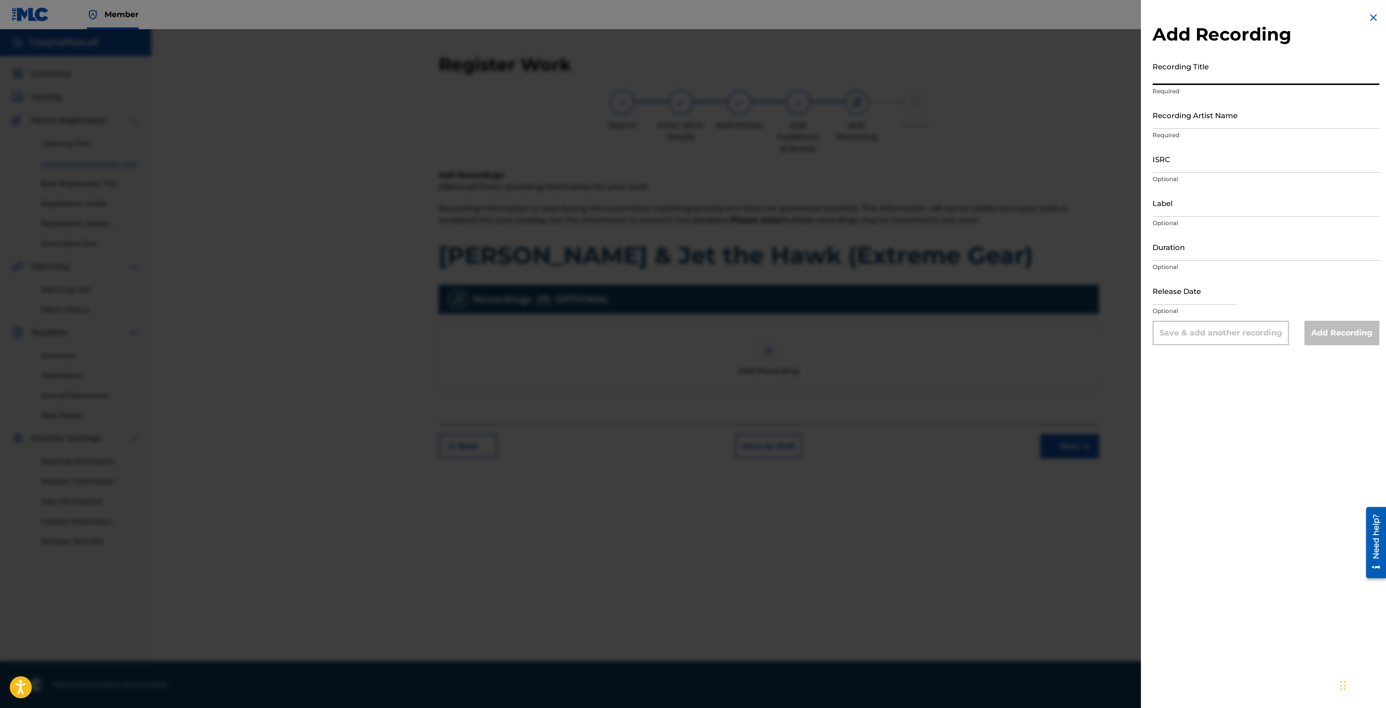
click at [1189, 71] on input "Recording Title" at bounding box center [1266, 71] width 227 height 28
paste input "[PERSON_NAME] & Jet the Hawk (Extreme Gear)"
type input "[PERSON_NAME] & Jet the Hawk (Extreme Gear)"
click at [1182, 113] on input "Recording Artist Name" at bounding box center [1266, 115] width 227 height 28
type input "CozyCoffeeLofi"
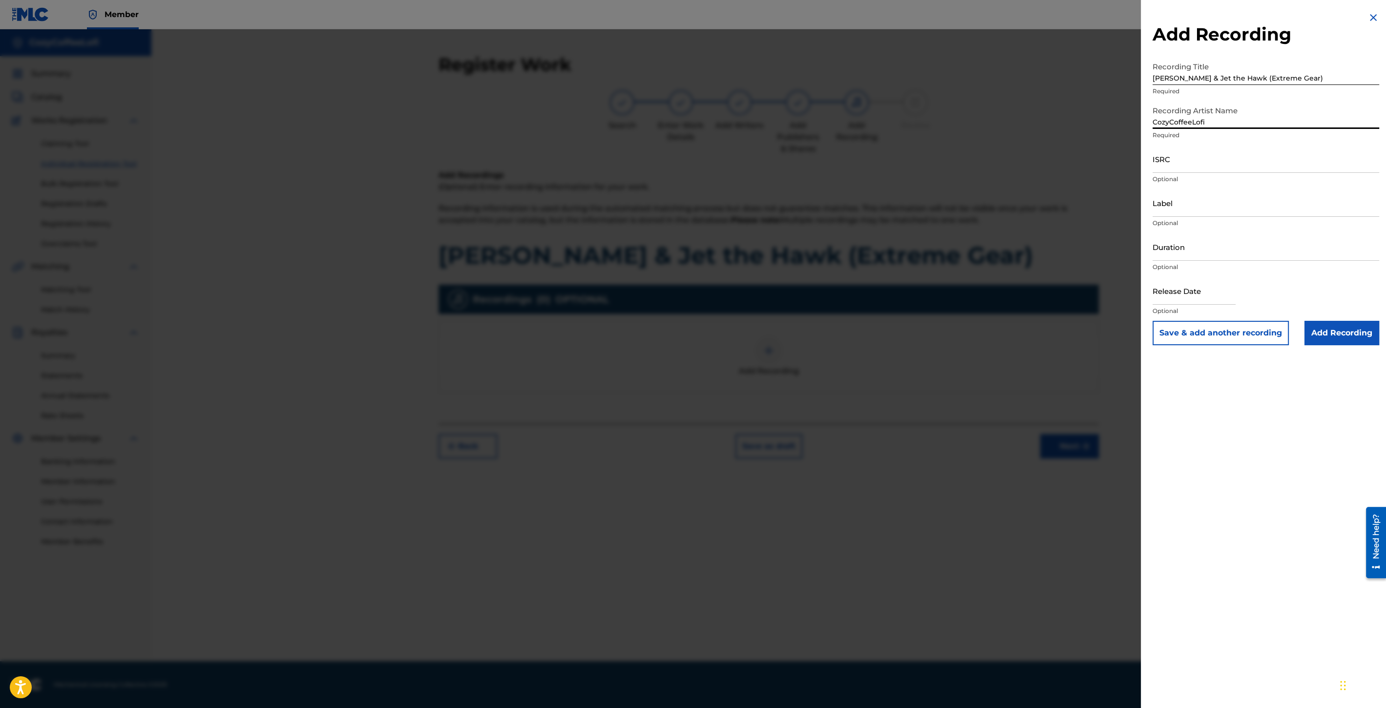
click at [1153, 79] on input "[PERSON_NAME] & Jet the Hawk (Extreme Gear)" at bounding box center [1266, 71] width 227 height 28
click at [1181, 164] on input "ISRC" at bounding box center [1266, 159] width 227 height 28
paste input "QZZ7V2506756"
type input "QZZ7V2506756"
drag, startPoint x: 1183, startPoint y: 217, endPoint x: 1181, endPoint y: 211, distance: 6.0
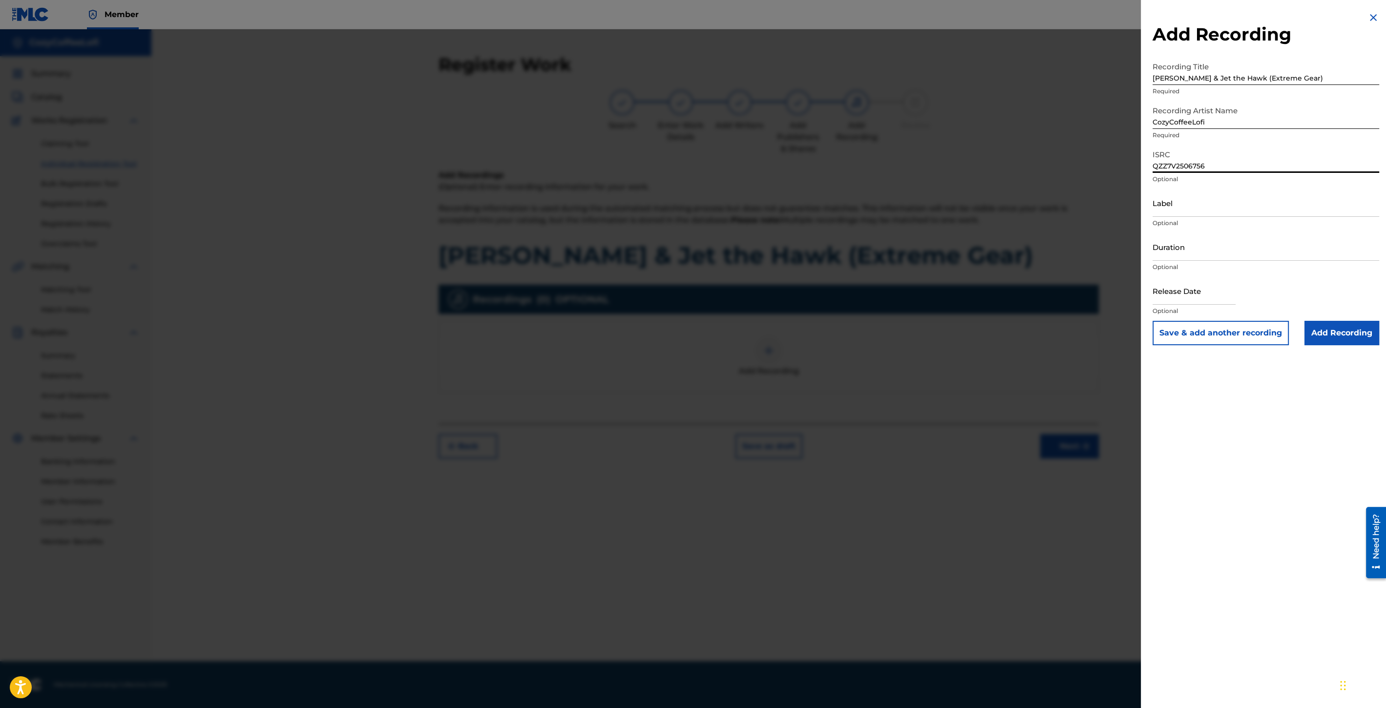
click at [1183, 217] on div "Label Optional" at bounding box center [1266, 211] width 227 height 44
click at [1181, 211] on input "Label" at bounding box center [1266, 203] width 227 height 28
type input "CozyCoffeeLofi"
drag, startPoint x: 1161, startPoint y: 255, endPoint x: 1159, endPoint y: 250, distance: 5.7
click at [1161, 255] on input "Duration" at bounding box center [1266, 247] width 227 height 28
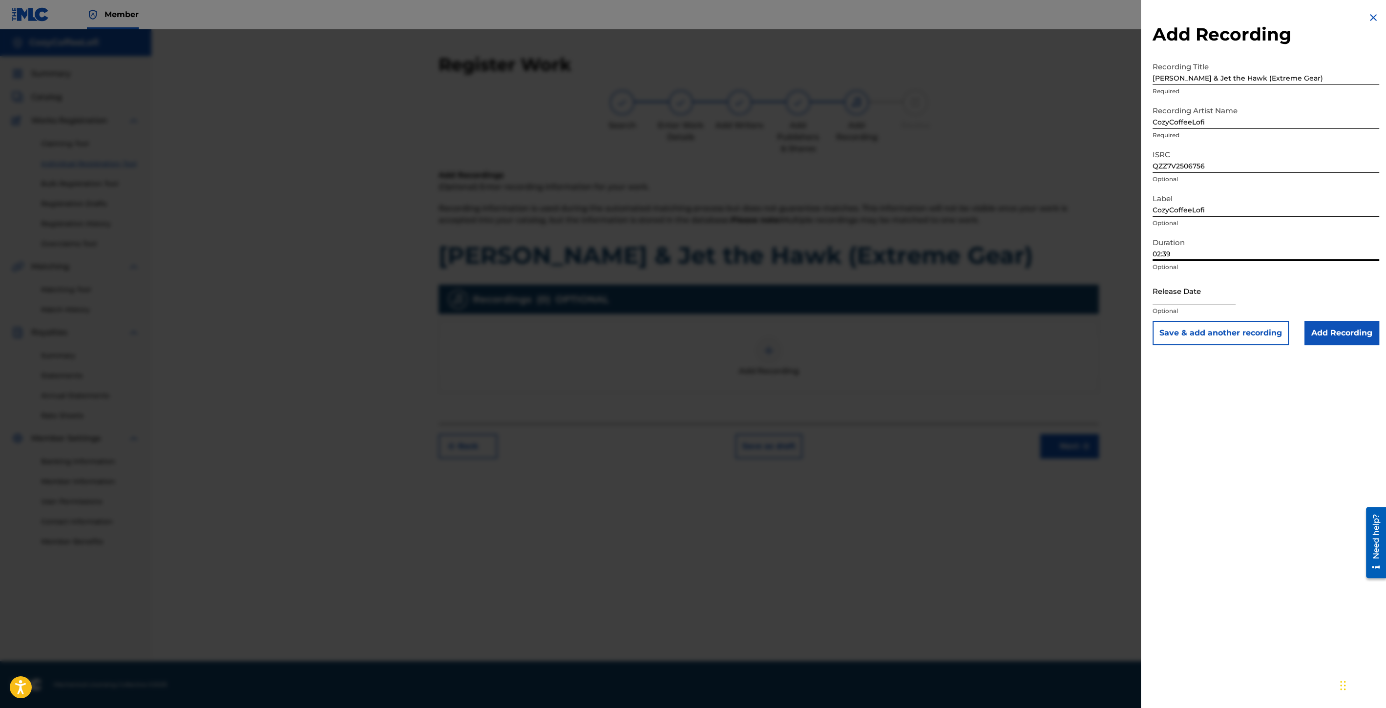
type input "02:39"
click at [1171, 295] on input "text" at bounding box center [1194, 291] width 83 height 28
select select "8"
select select "2025"
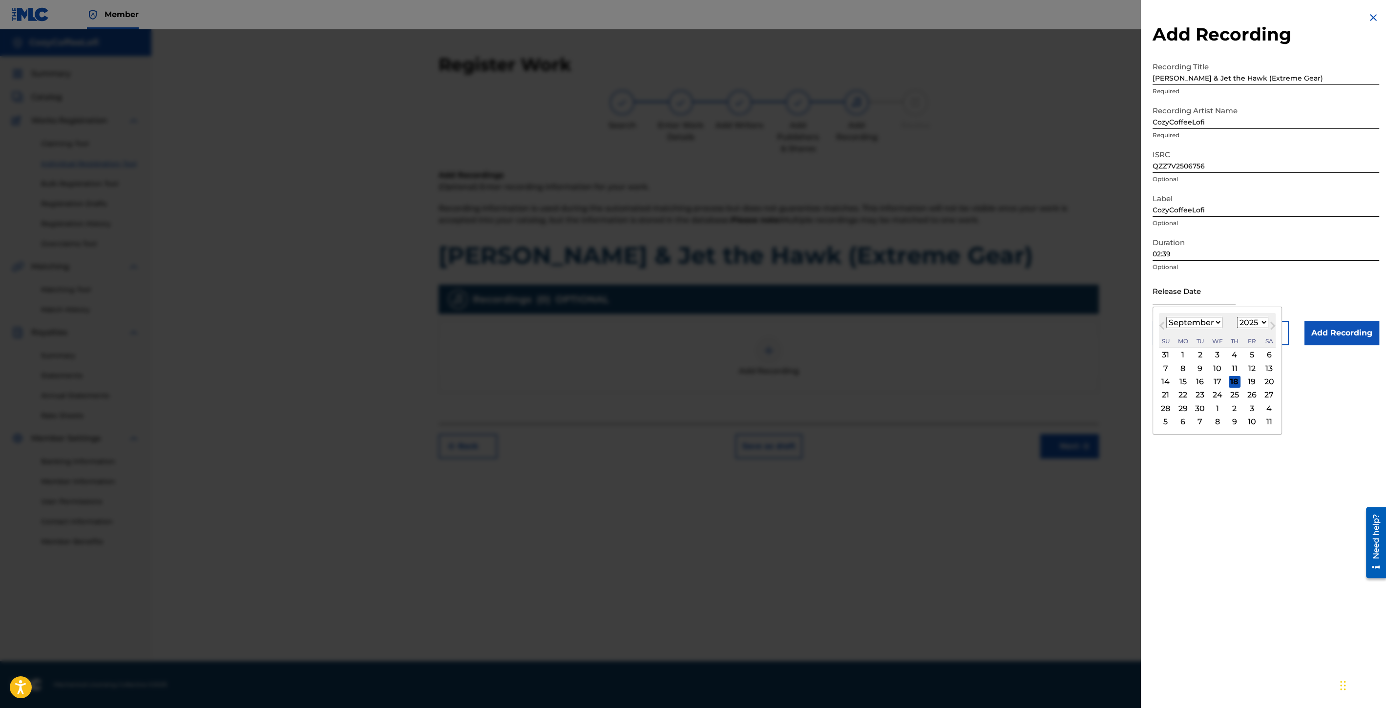
drag, startPoint x: 1168, startPoint y: 312, endPoint x: 1192, endPoint y: 329, distance: 29.0
click at [1168, 312] on div "Previous Month Next Month [DATE] January February March April May June July Aug…" at bounding box center [1217, 371] width 129 height 128
click at [1233, 369] on div "11" at bounding box center [1235, 368] width 12 height 12
type input "[DATE]"
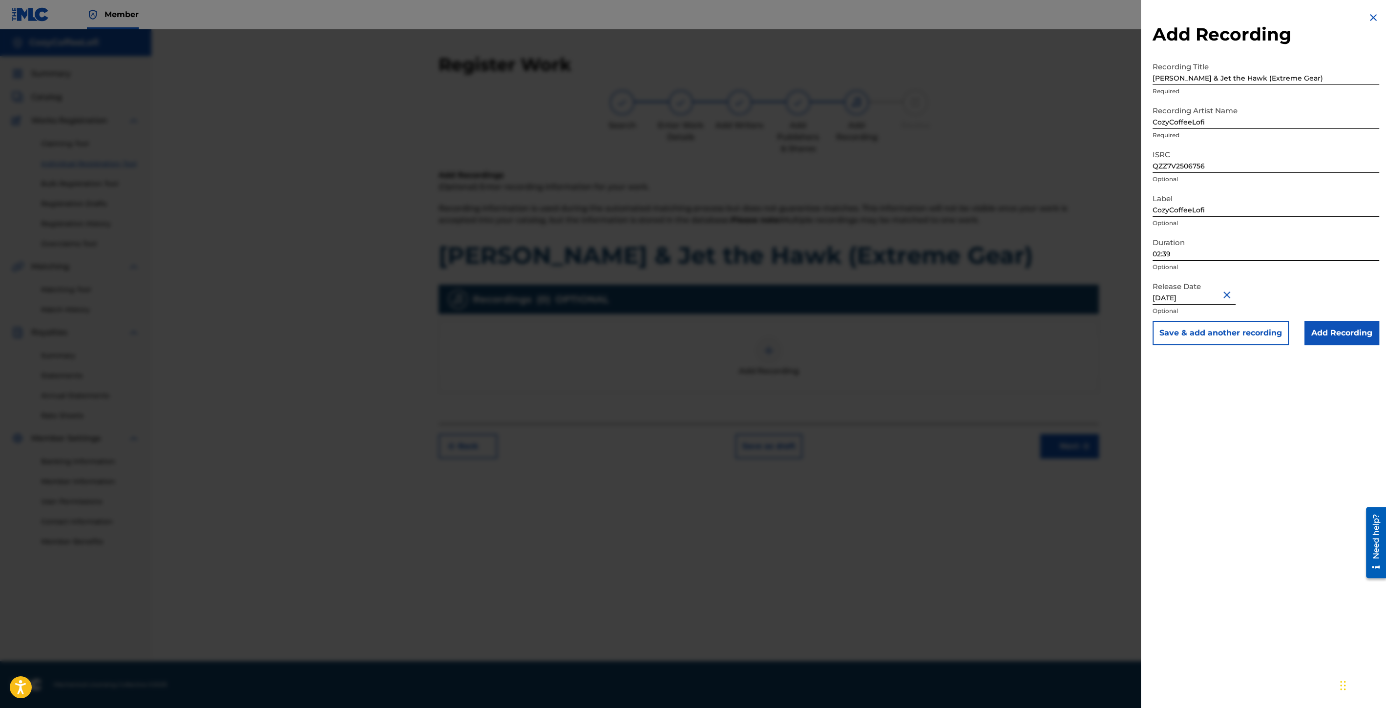
click at [1224, 338] on button "Save & add another recording" at bounding box center [1221, 333] width 136 height 24
drag, startPoint x: 1364, startPoint y: 23, endPoint x: 1371, endPoint y: 20, distance: 8.1
click at [1368, 23] on img at bounding box center [1374, 18] width 12 height 12
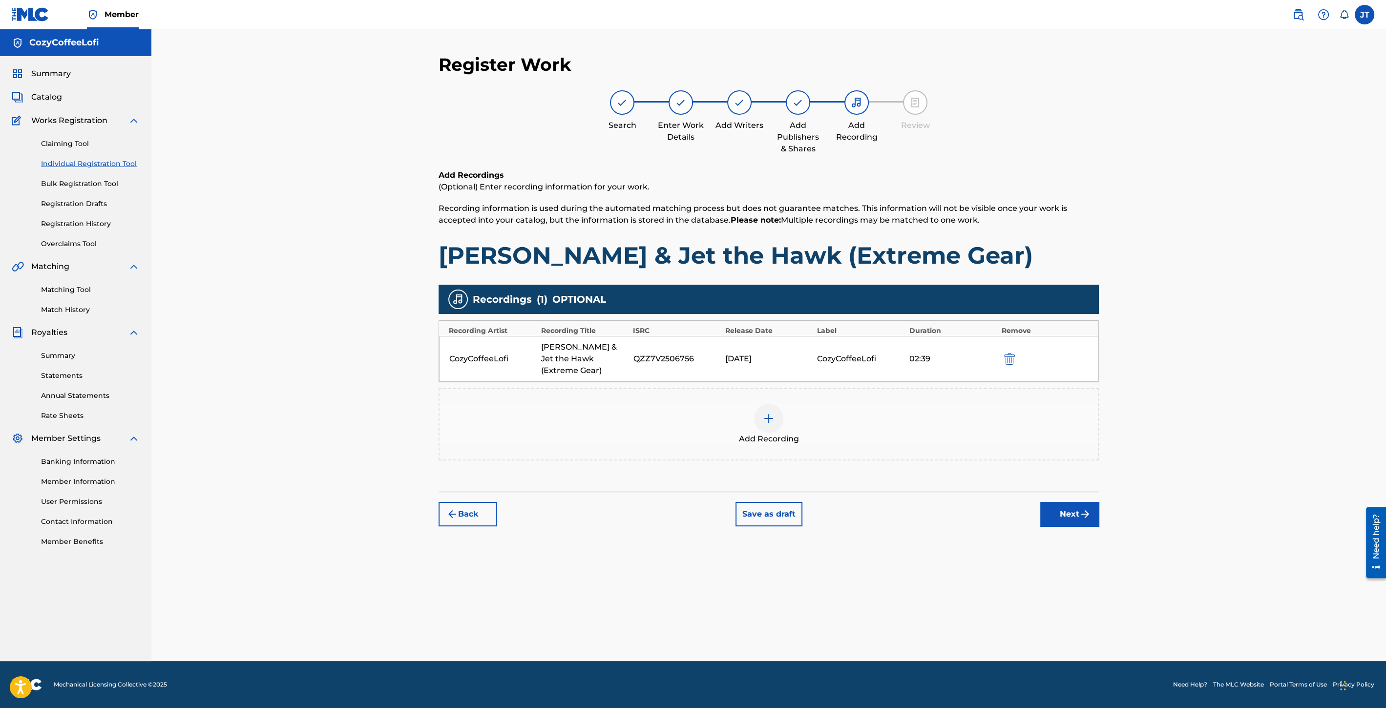
click at [1373, 19] on label at bounding box center [1365, 15] width 20 height 20
click at [1365, 15] on input "[PERSON_NAME] [PERSON_NAME] Hideki Tok [EMAIL_ADDRESS][DOMAIN_NAME] Notificatio…" at bounding box center [1365, 15] width 0 height 0
click at [1060, 507] on button "Next" at bounding box center [1069, 514] width 59 height 24
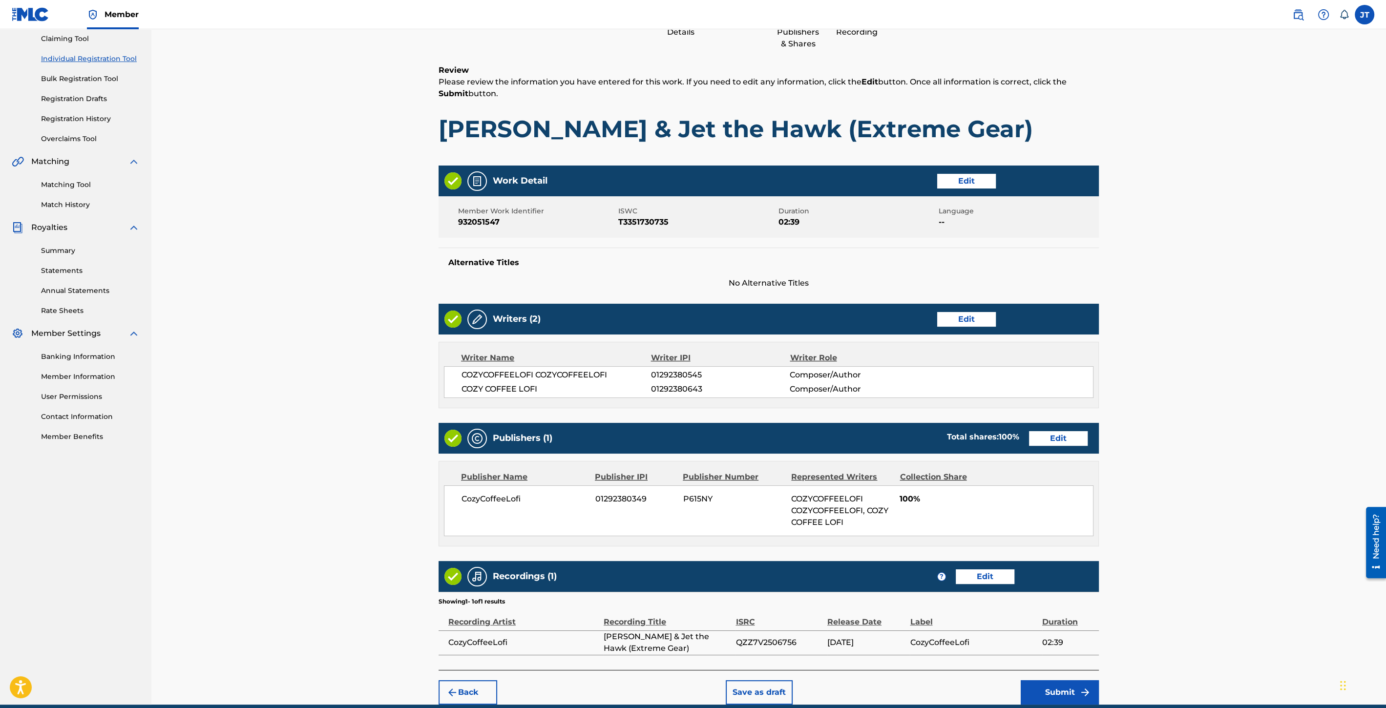
scroll to position [146, 0]
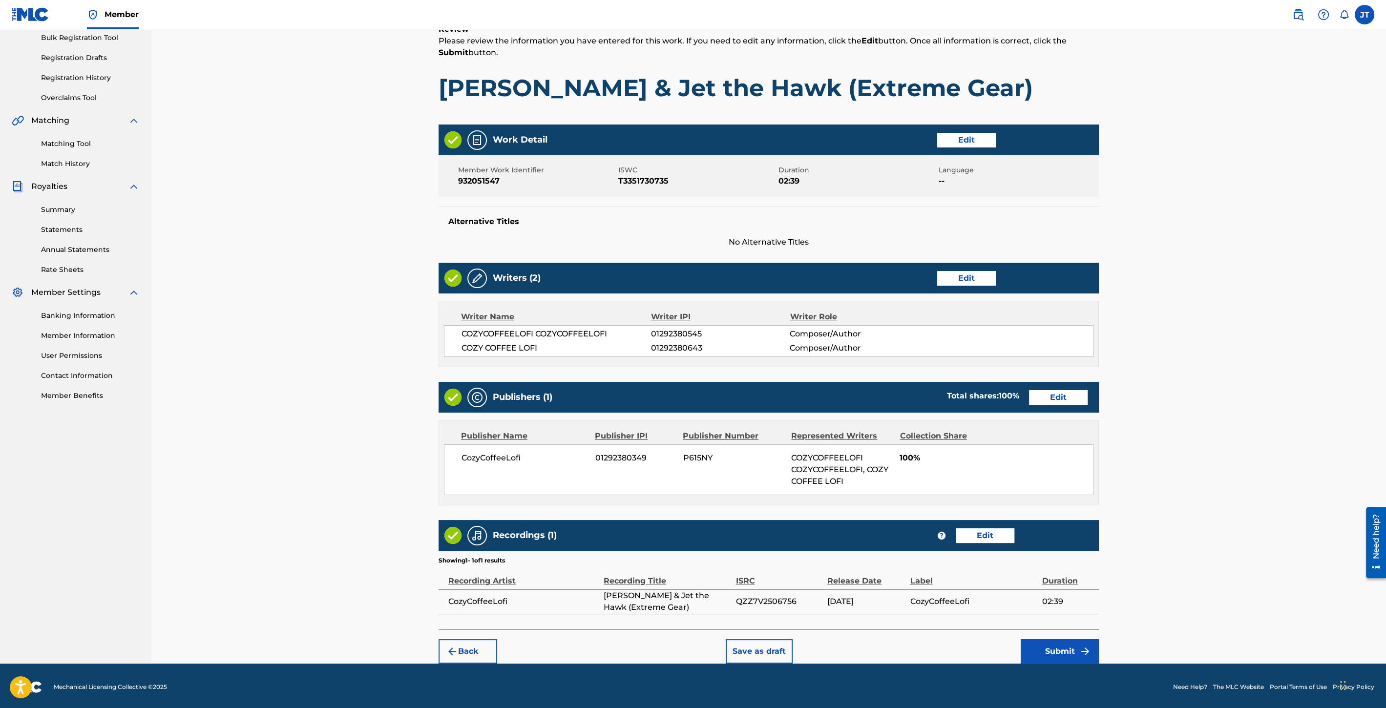
click at [1066, 642] on button "Submit" at bounding box center [1060, 651] width 78 height 24
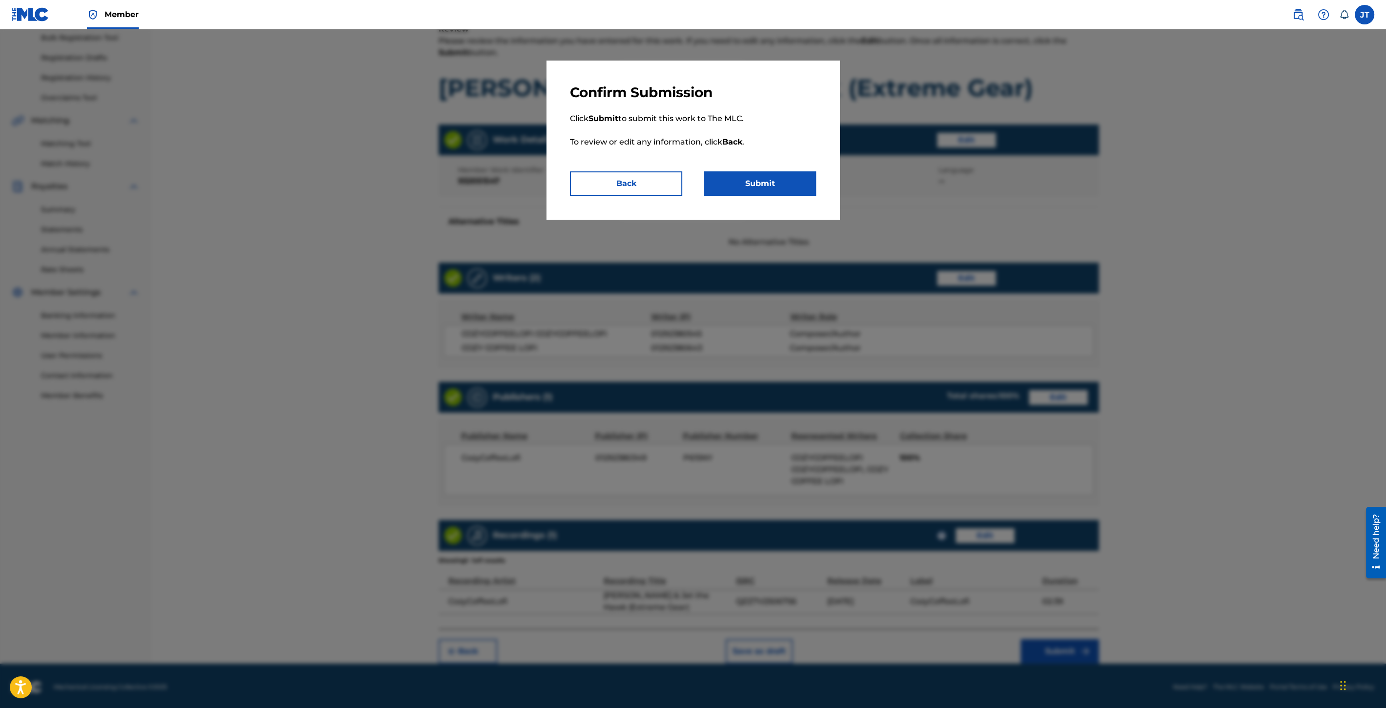
click at [758, 186] on button "Submit" at bounding box center [760, 183] width 112 height 24
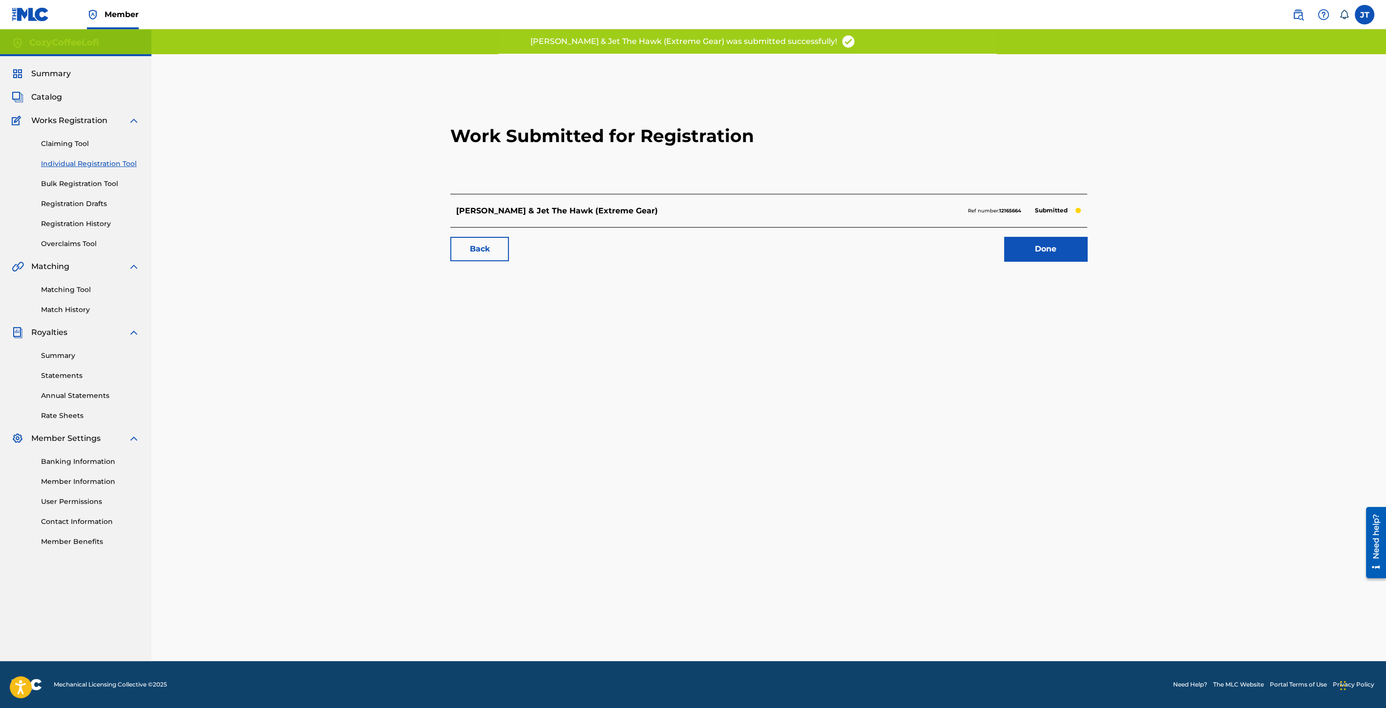
click at [1070, 253] on link "Done" at bounding box center [1045, 249] width 83 height 24
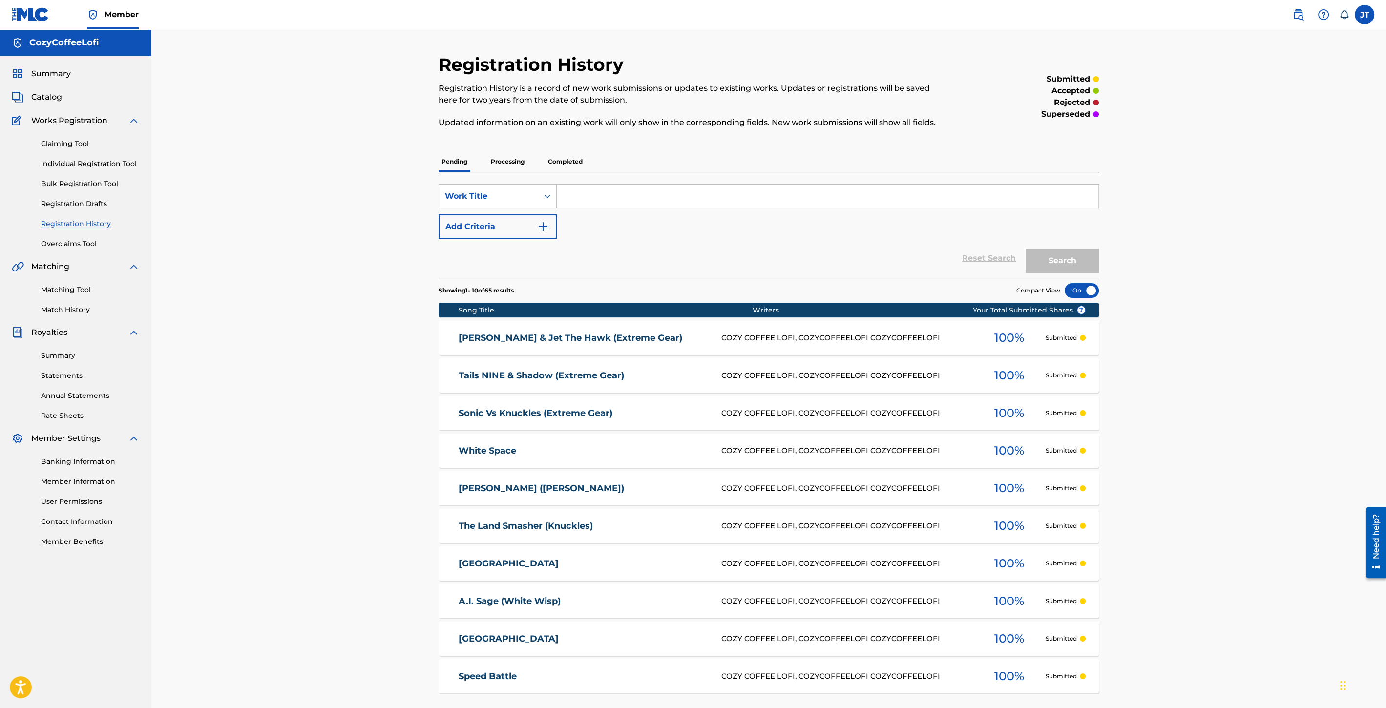
click at [119, 168] on div "Claiming Tool Individual Registration Tool Bulk Registration Tool Registration …" at bounding box center [76, 187] width 128 height 123
click at [118, 163] on link "Individual Registration Tool" at bounding box center [90, 164] width 99 height 10
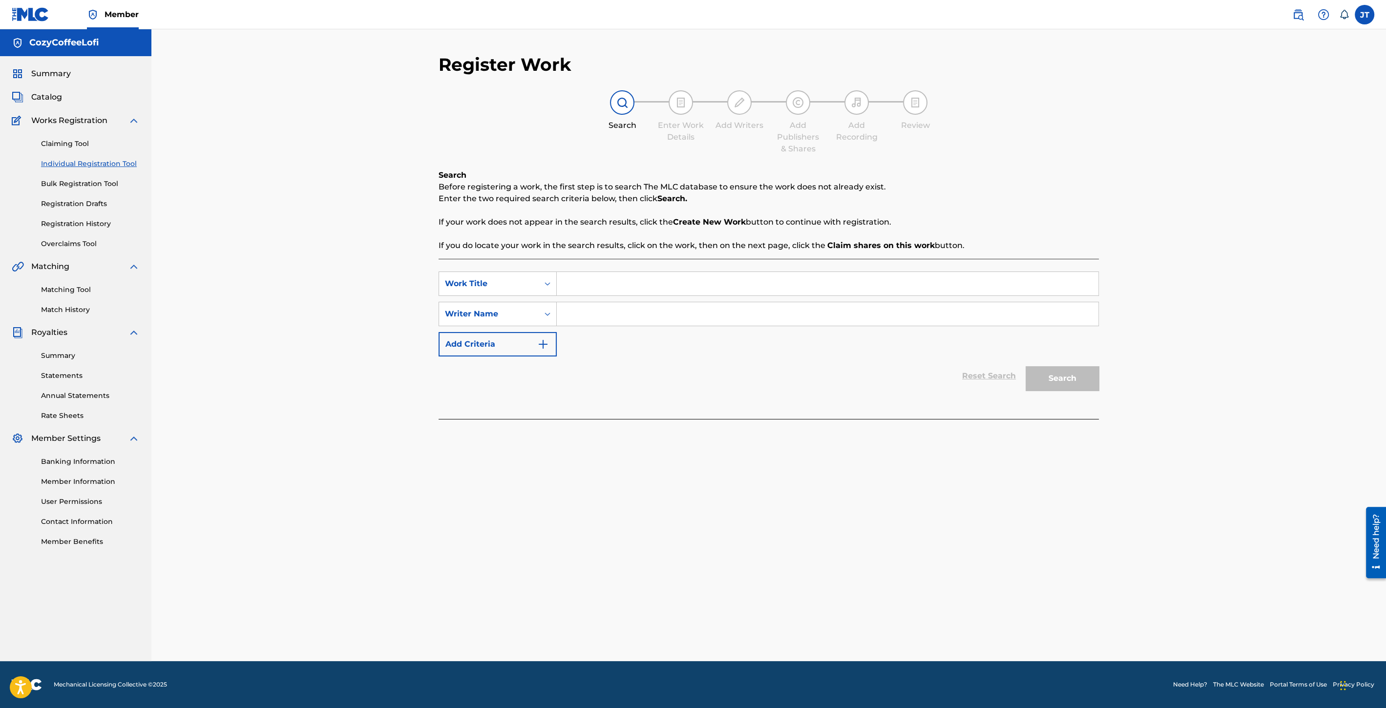
click at [619, 275] on input "Search Form" at bounding box center [828, 283] width 542 height 23
paste input "The History of Sonic Racing"
type input "The History of Sonic Racing"
click at [620, 318] on input "Search Form" at bounding box center [828, 313] width 542 height 23
type input "cozycoffeelofi"
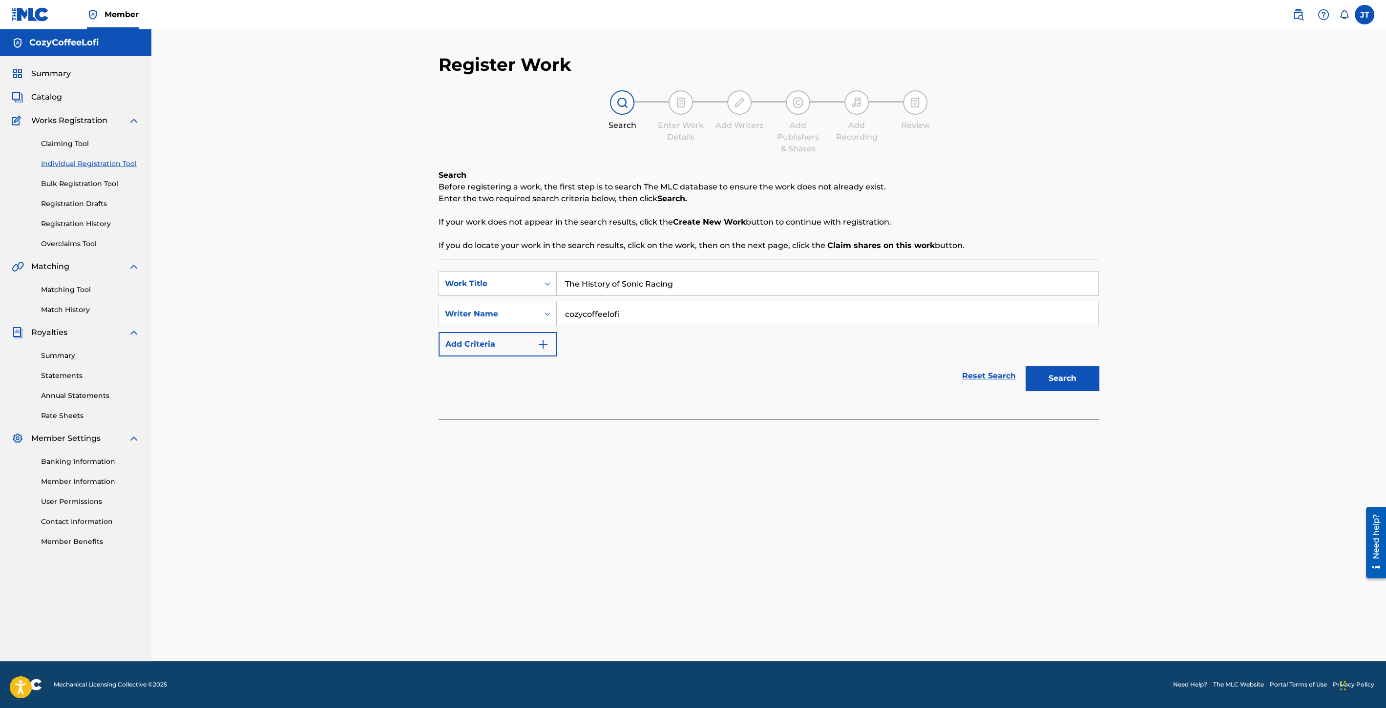
click at [1086, 380] on button "Search" at bounding box center [1062, 378] width 73 height 24
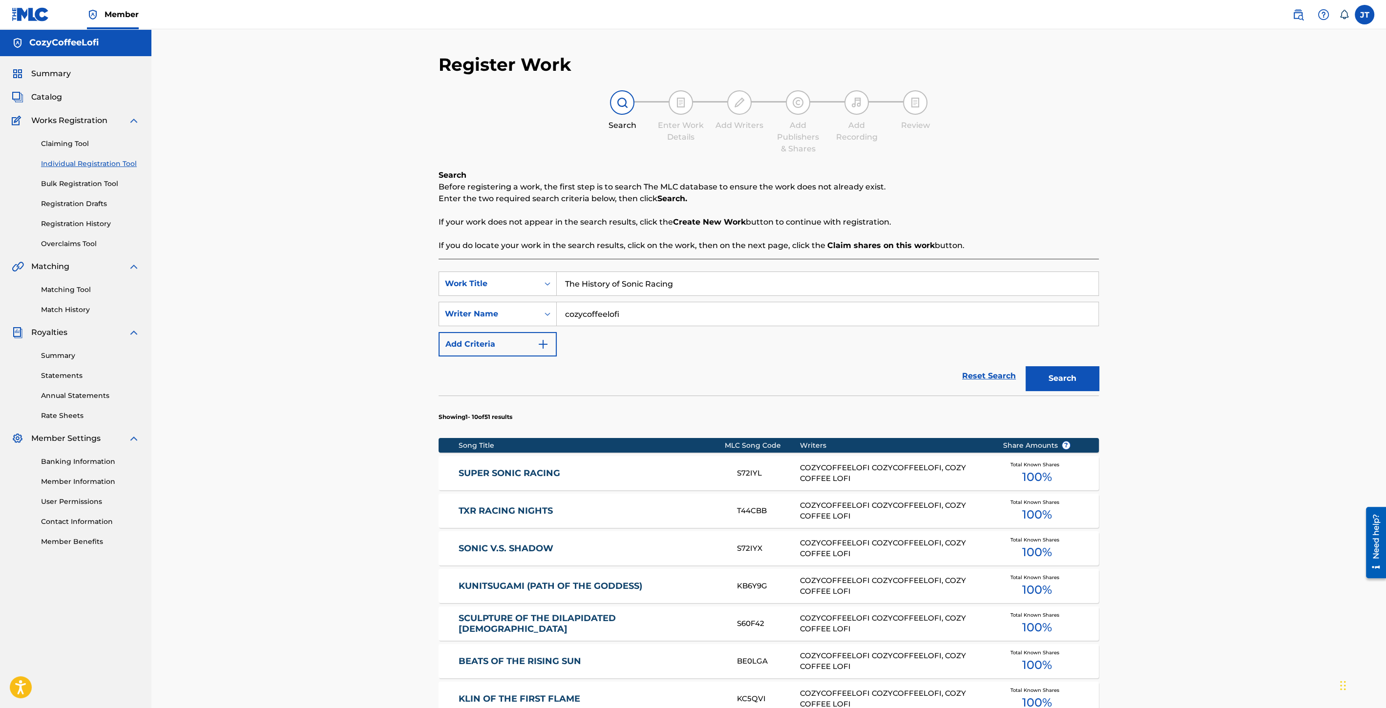
scroll to position [291, 0]
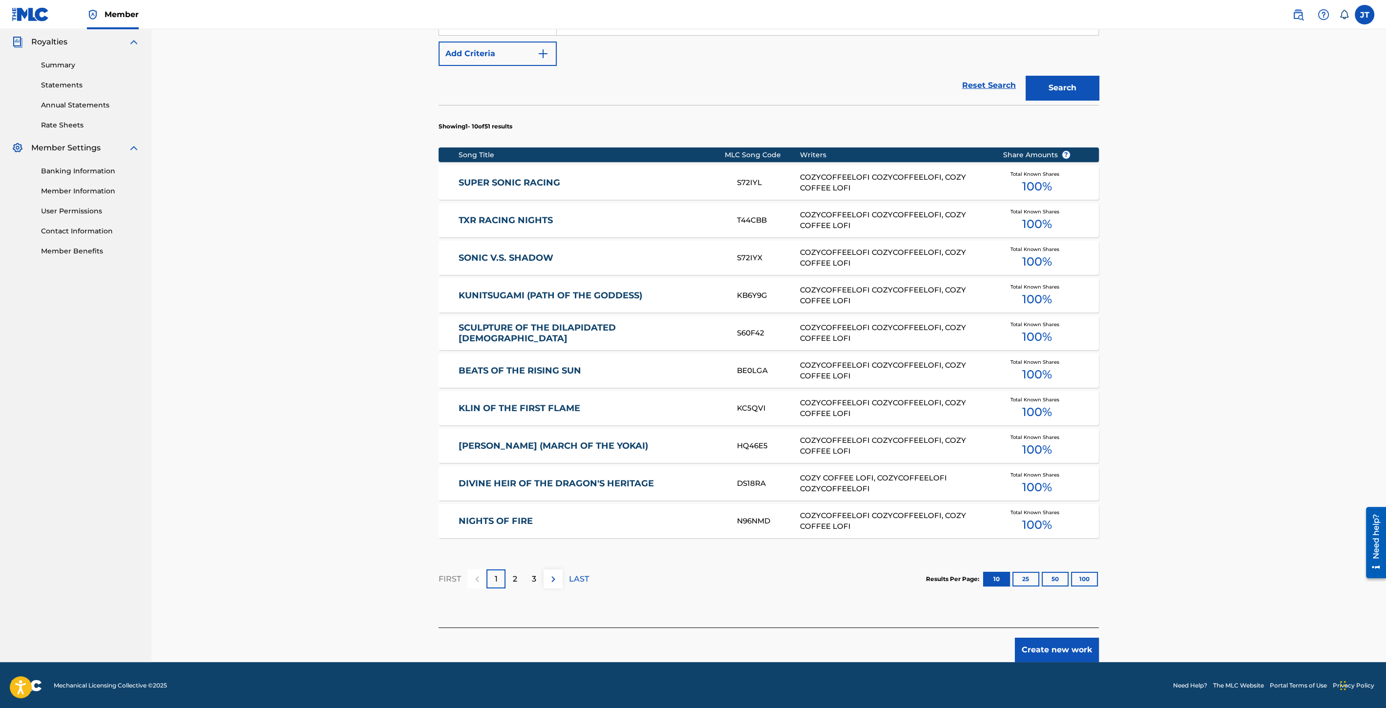
click at [1044, 636] on div "Create new work" at bounding box center [769, 645] width 660 height 35
click at [1046, 648] on button "Create new work" at bounding box center [1057, 650] width 84 height 24
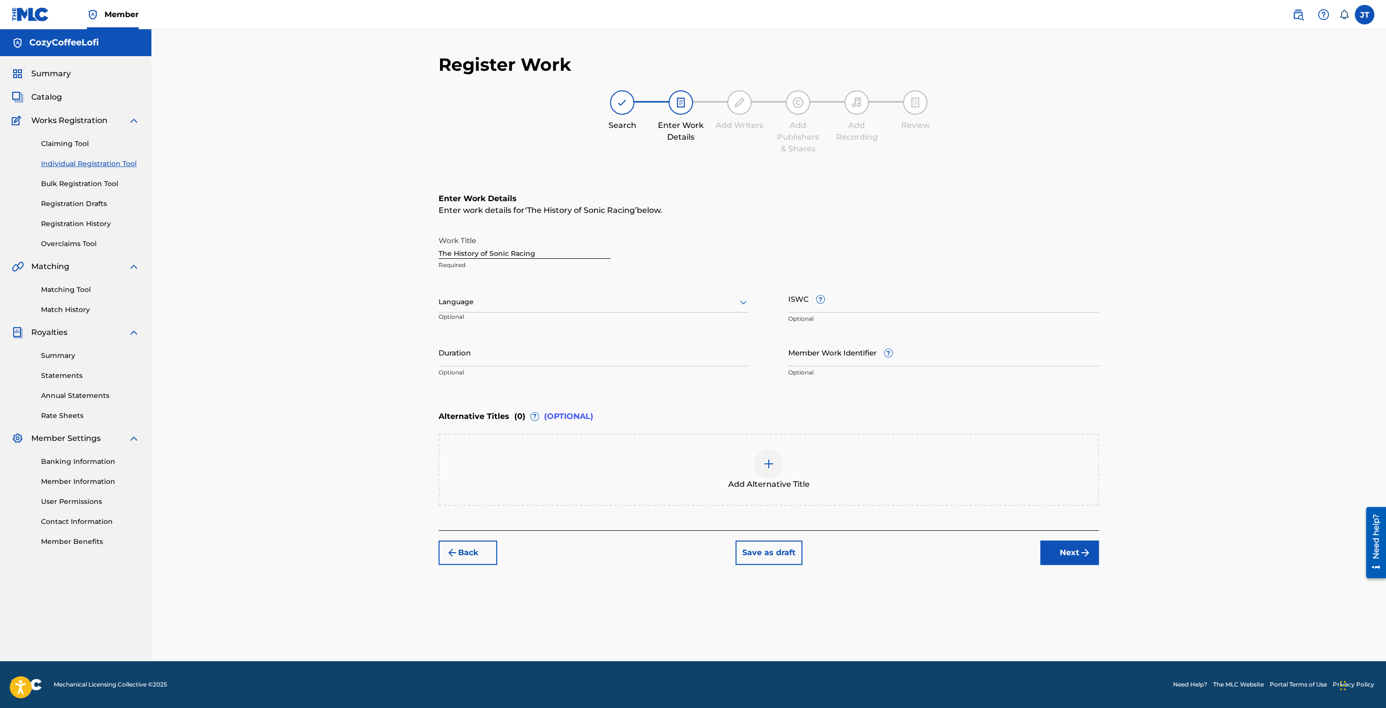
scroll to position [0, 0]
click at [502, 362] on input "Duration" at bounding box center [594, 352] width 311 height 28
type input "02:09"
paste input "932051549"
click at [810, 356] on input "932051549" at bounding box center [943, 352] width 311 height 28
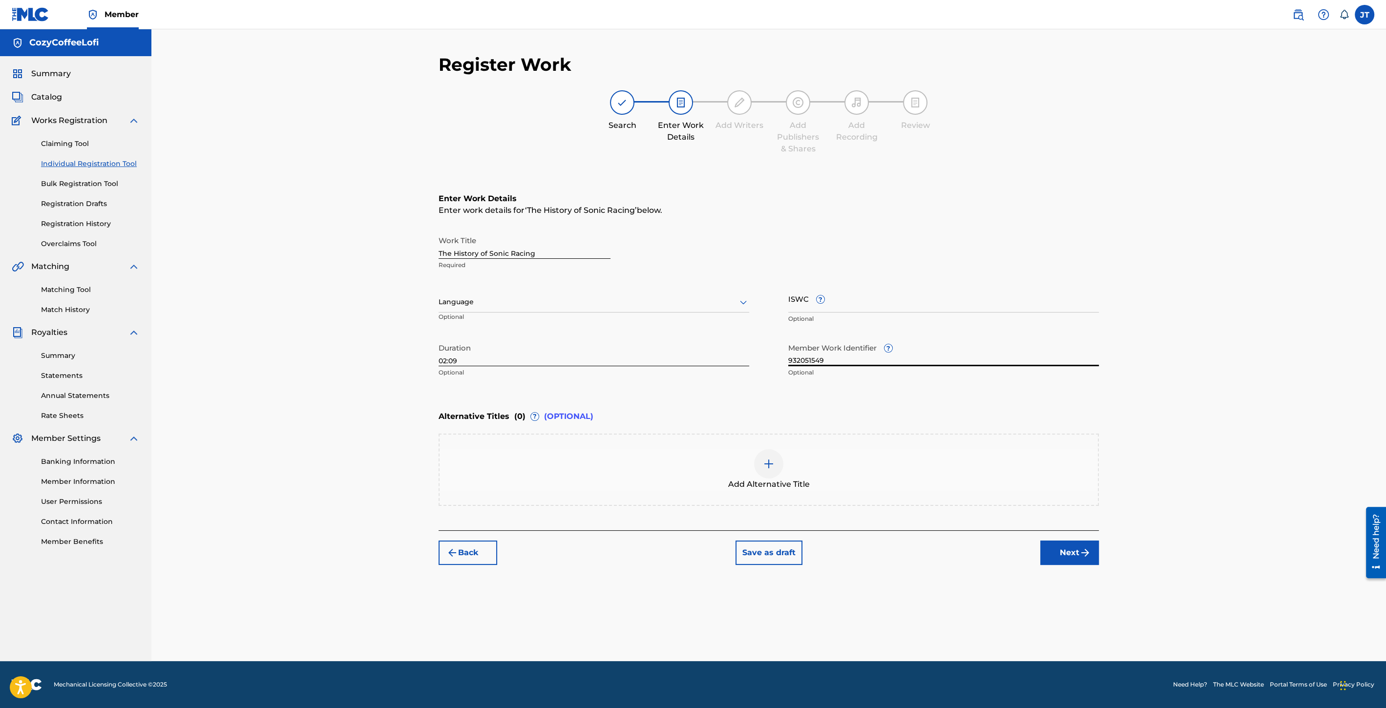
type input "932051549"
click at [805, 307] on input "ISWC ?" at bounding box center [943, 299] width 311 height 28
paste input "T3351730597"
type input "T3351730597"
click at [1061, 554] on button "Next" at bounding box center [1069, 553] width 59 height 24
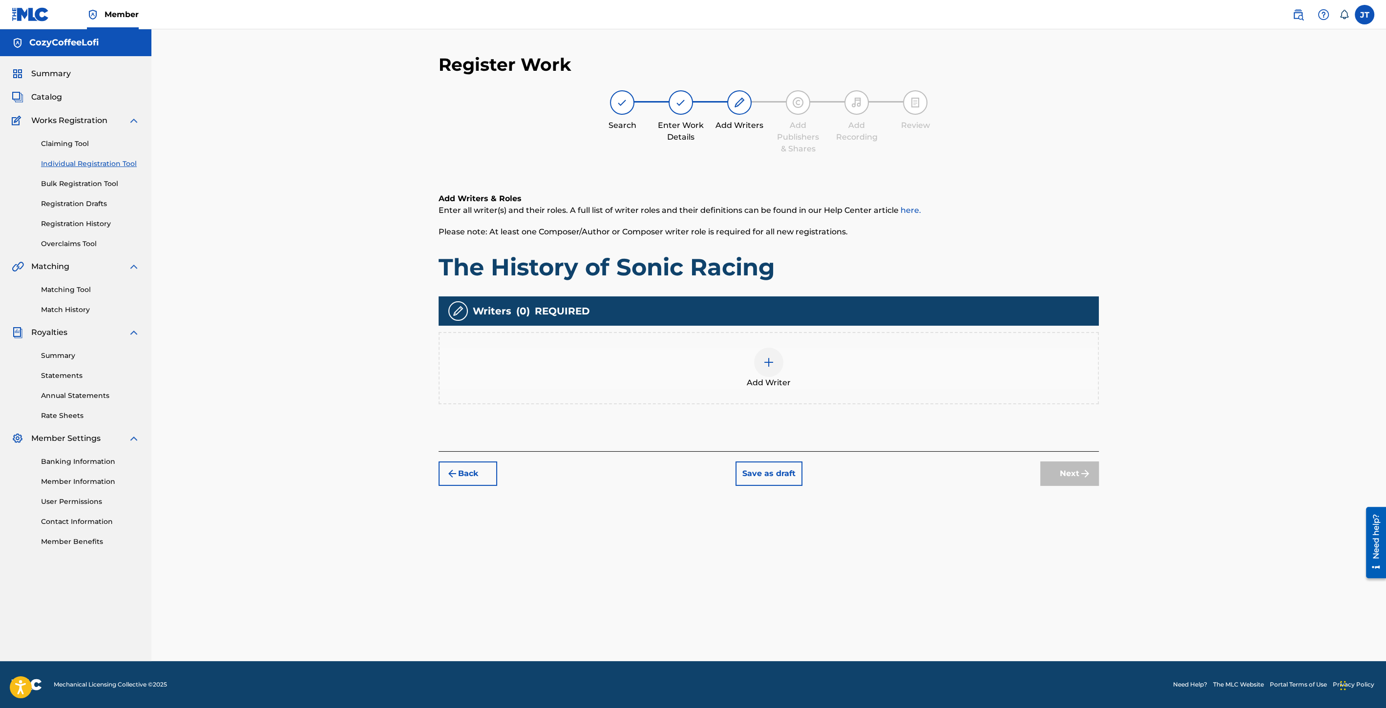
click at [777, 374] on div at bounding box center [768, 362] width 29 height 29
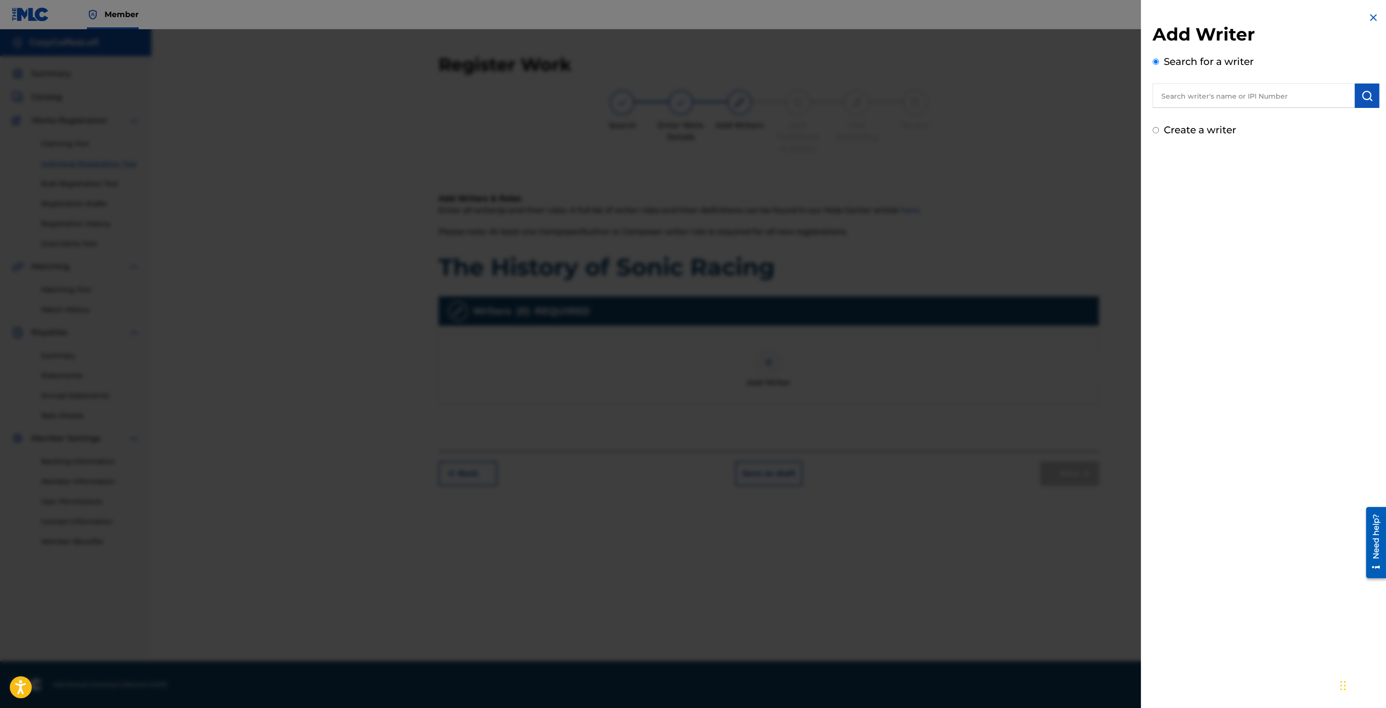
click at [1201, 97] on input "text" at bounding box center [1254, 96] width 202 height 24
click at [1237, 121] on div "cozy coff ee lofi" at bounding box center [1254, 118] width 202 height 18
type input "cozy coffee lofi"
click at [1355, 105] on button "submit" at bounding box center [1367, 96] width 24 height 24
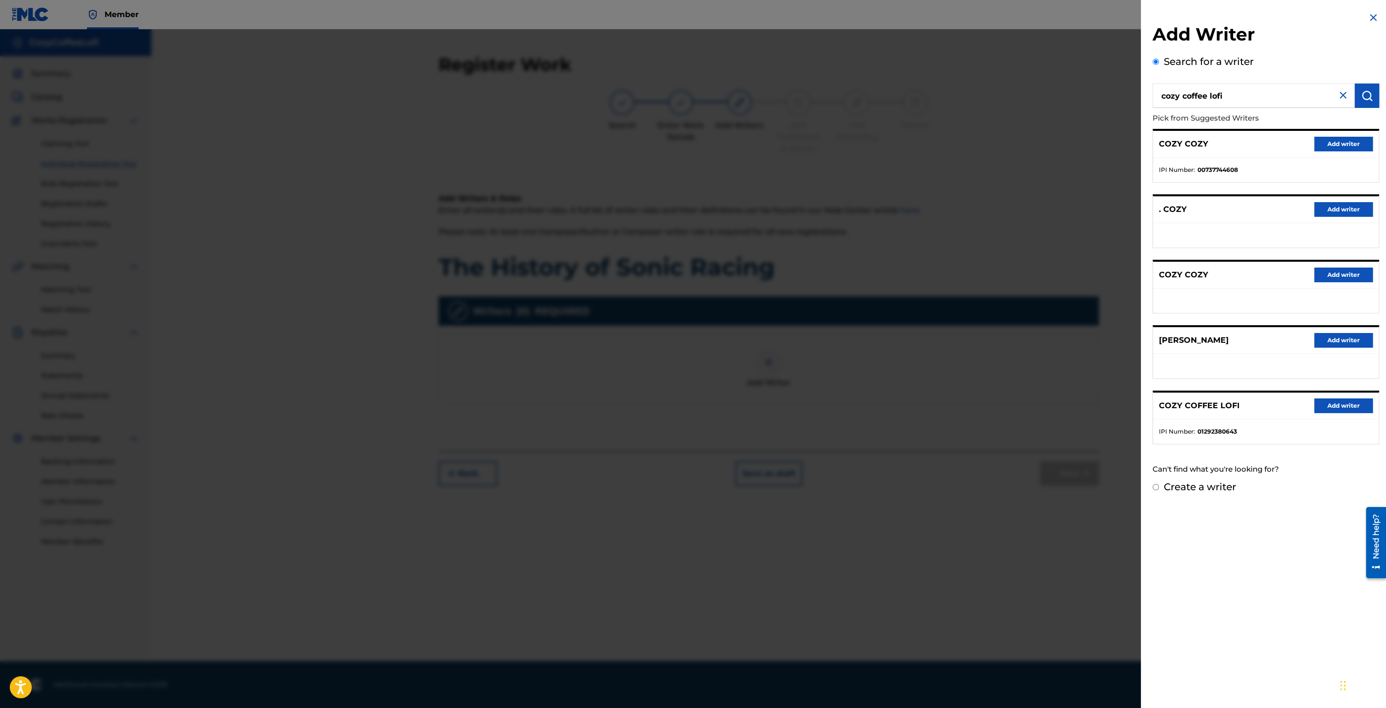
click at [1314, 405] on button "Add writer" at bounding box center [1343, 406] width 59 height 15
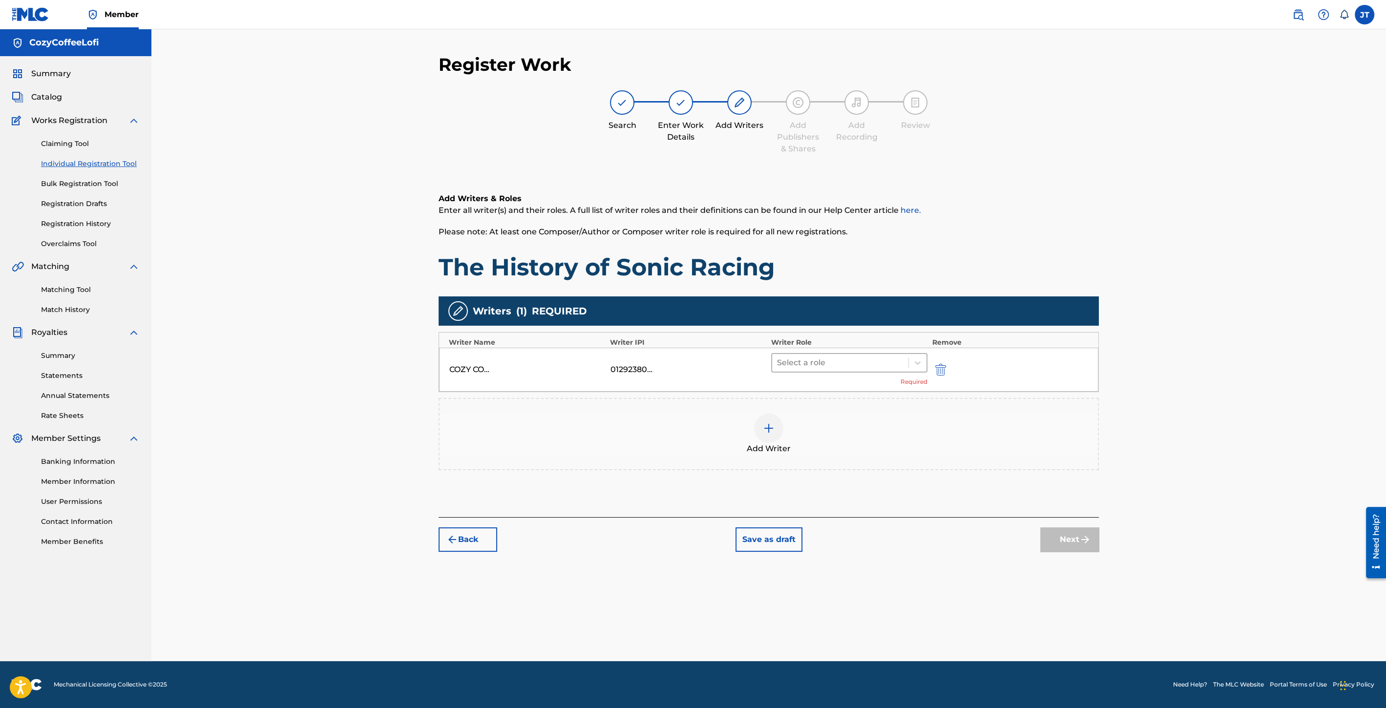
click at [800, 370] on div "Select a role" at bounding box center [840, 363] width 136 height 18
click at [807, 383] on div "Composer/Author" at bounding box center [849, 388] width 156 height 20
click at [764, 400] on div at bounding box center [768, 413] width 29 height 29
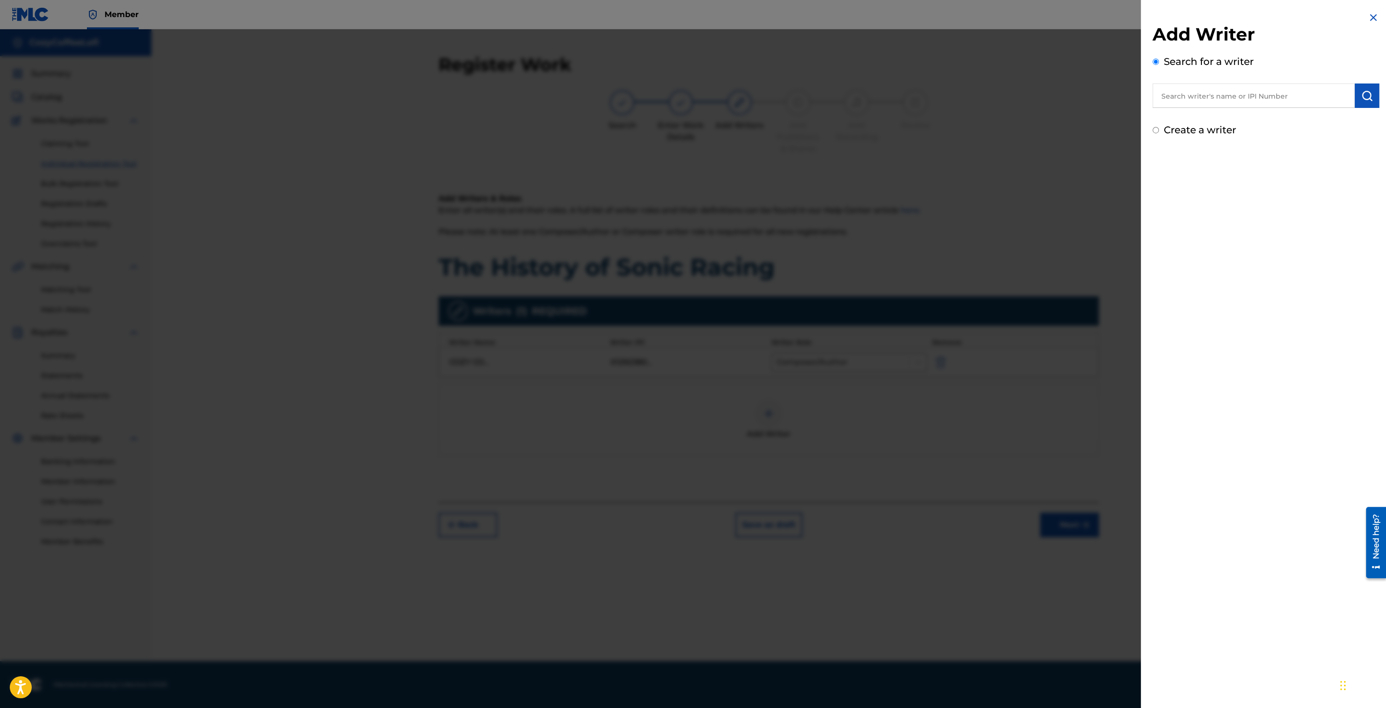
click at [1191, 104] on input "text" at bounding box center [1254, 96] width 202 height 24
click at [1211, 113] on span "eelofi cozycoffeelofi" at bounding box center [1234, 117] width 78 height 9
type input "cozycoffeelofi cozycoffeelofi"
click at [1362, 97] on img "submit" at bounding box center [1367, 96] width 12 height 12
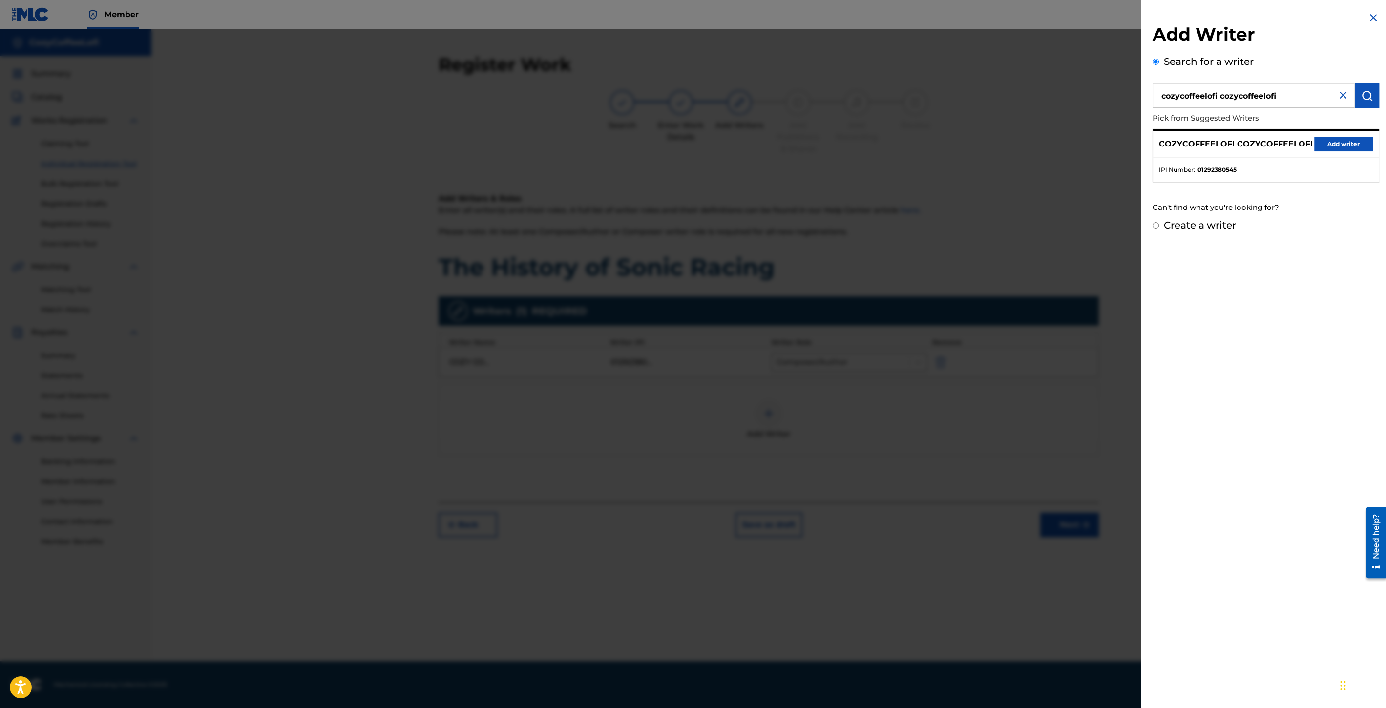
click at [1343, 147] on button "Add writer" at bounding box center [1343, 144] width 59 height 15
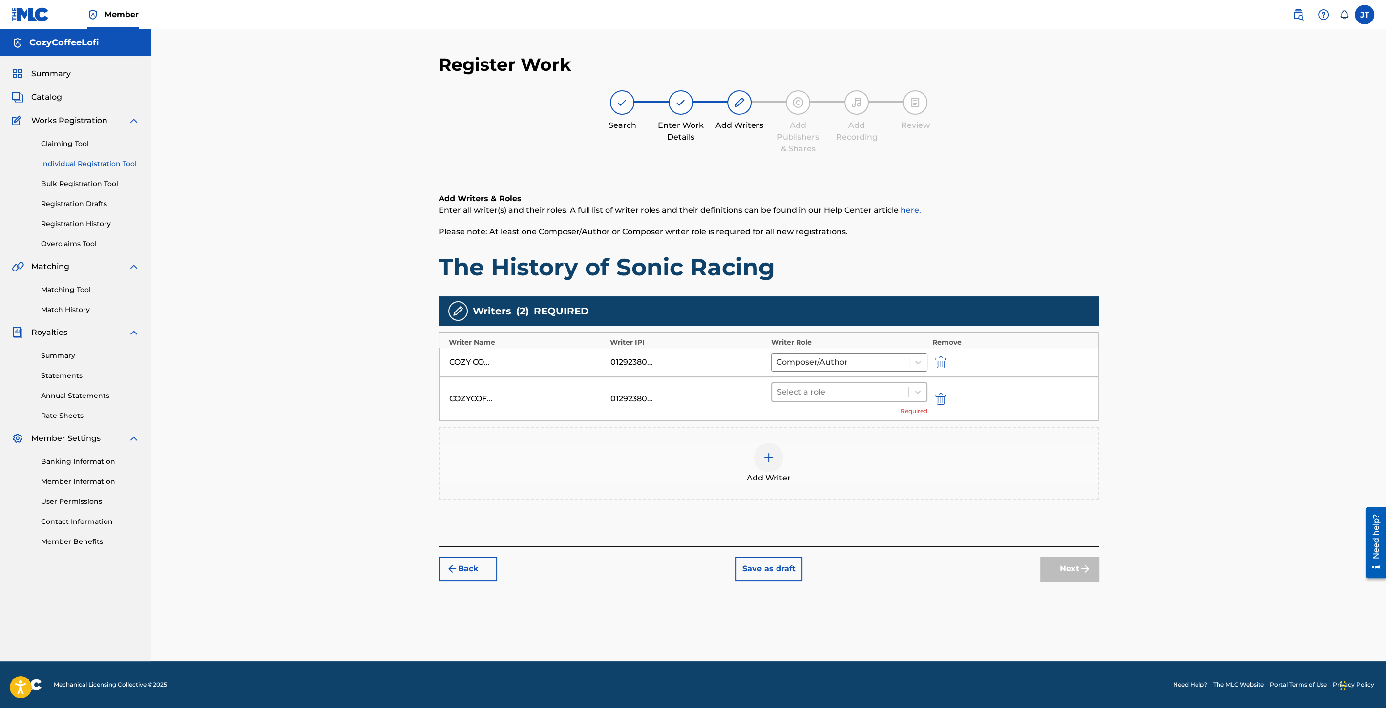
click at [894, 394] on div at bounding box center [840, 392] width 126 height 14
click at [843, 422] on div "Composer/Author" at bounding box center [849, 416] width 156 height 20
click at [1078, 554] on button "Next" at bounding box center [1069, 554] width 59 height 24
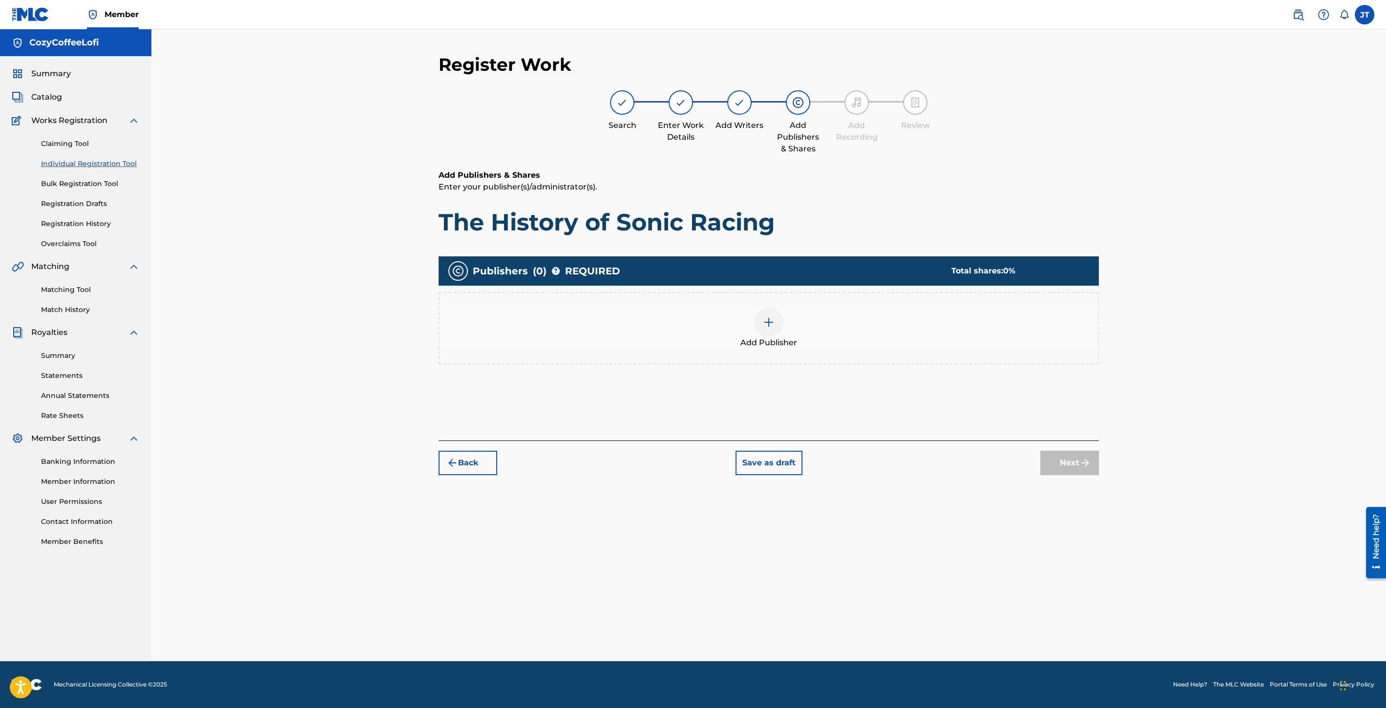
click at [758, 333] on div at bounding box center [768, 322] width 29 height 29
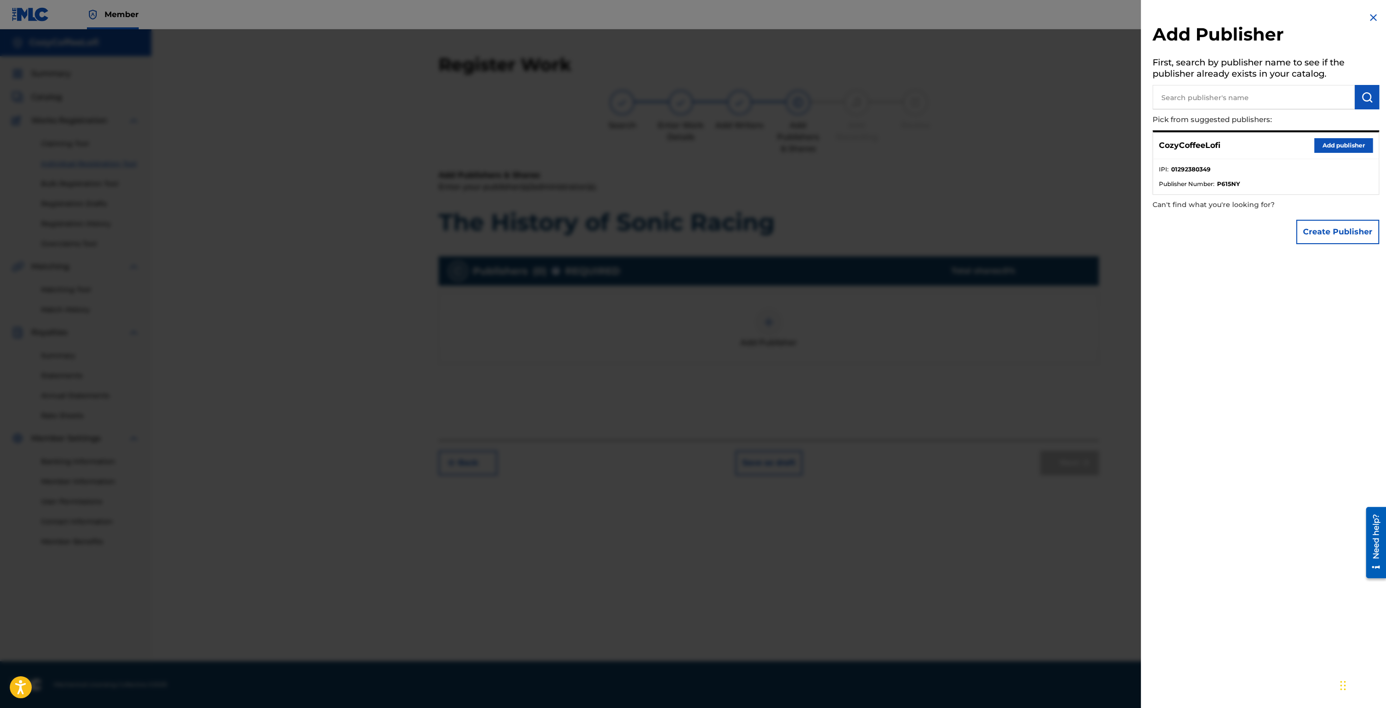
click at [1326, 137] on div "CozyCoffeeLofi Add publisher" at bounding box center [1266, 145] width 226 height 27
click at [1326, 144] on button "Add publisher" at bounding box center [1343, 145] width 59 height 15
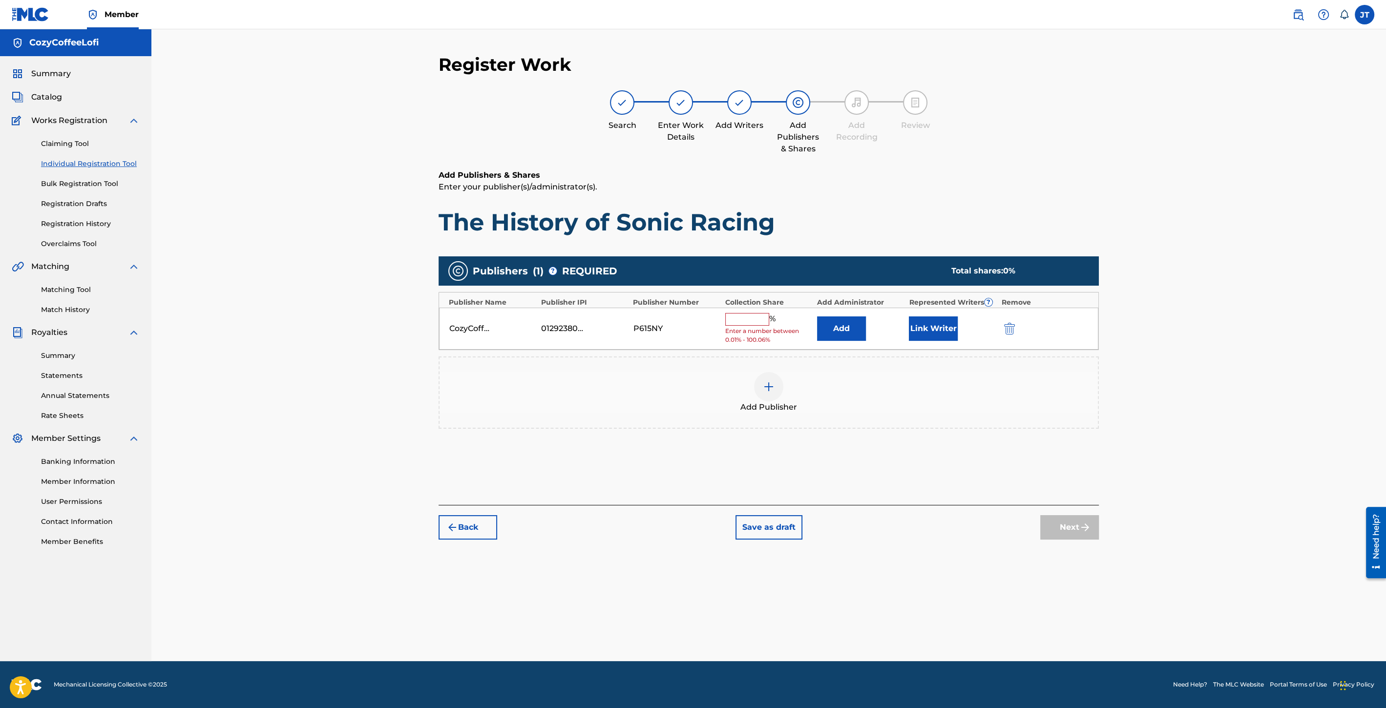
click at [742, 327] on span "Enter a number between 0.01% - 100.06%" at bounding box center [768, 336] width 87 height 18
click at [743, 320] on input "text" at bounding box center [747, 319] width 44 height 13
type input "100"
click at [942, 321] on button "Link Writer" at bounding box center [933, 325] width 49 height 24
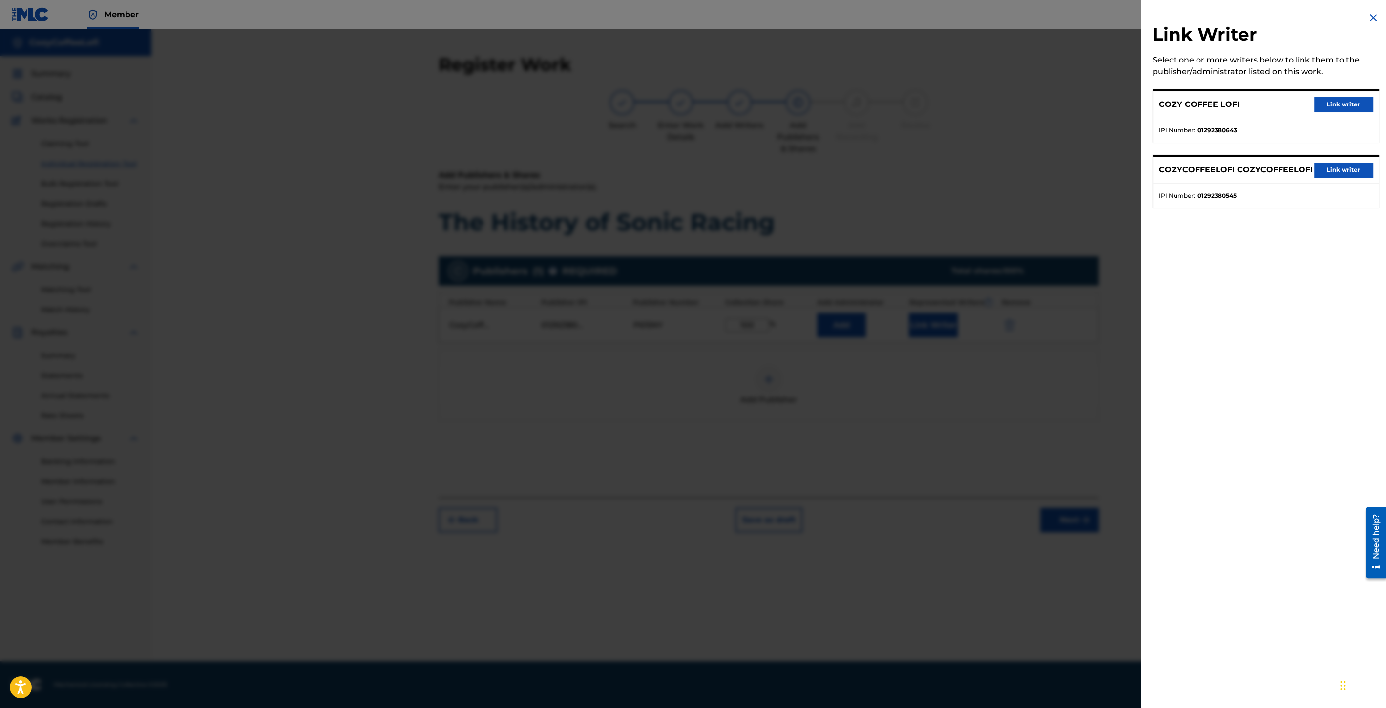
click at [1315, 106] on button "Link writer" at bounding box center [1343, 104] width 59 height 15
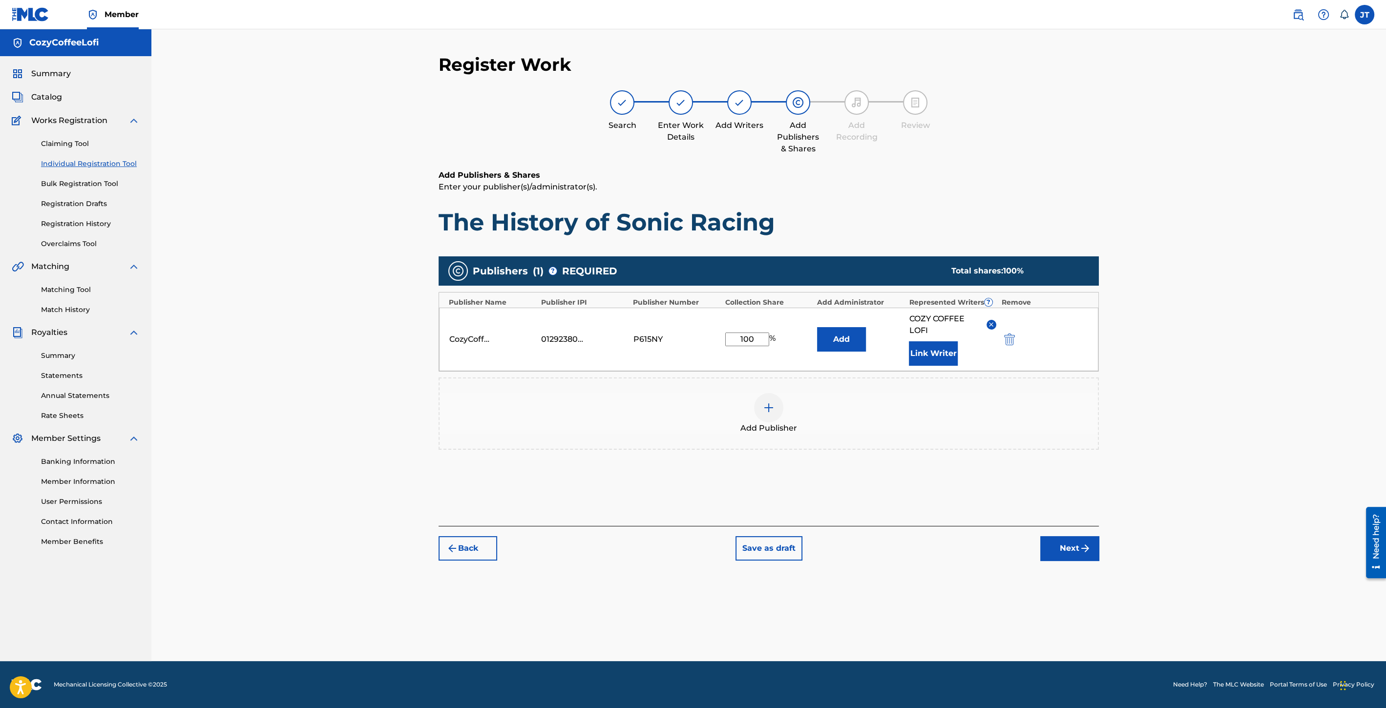
click at [933, 360] on button "Link Writer" at bounding box center [933, 353] width 49 height 24
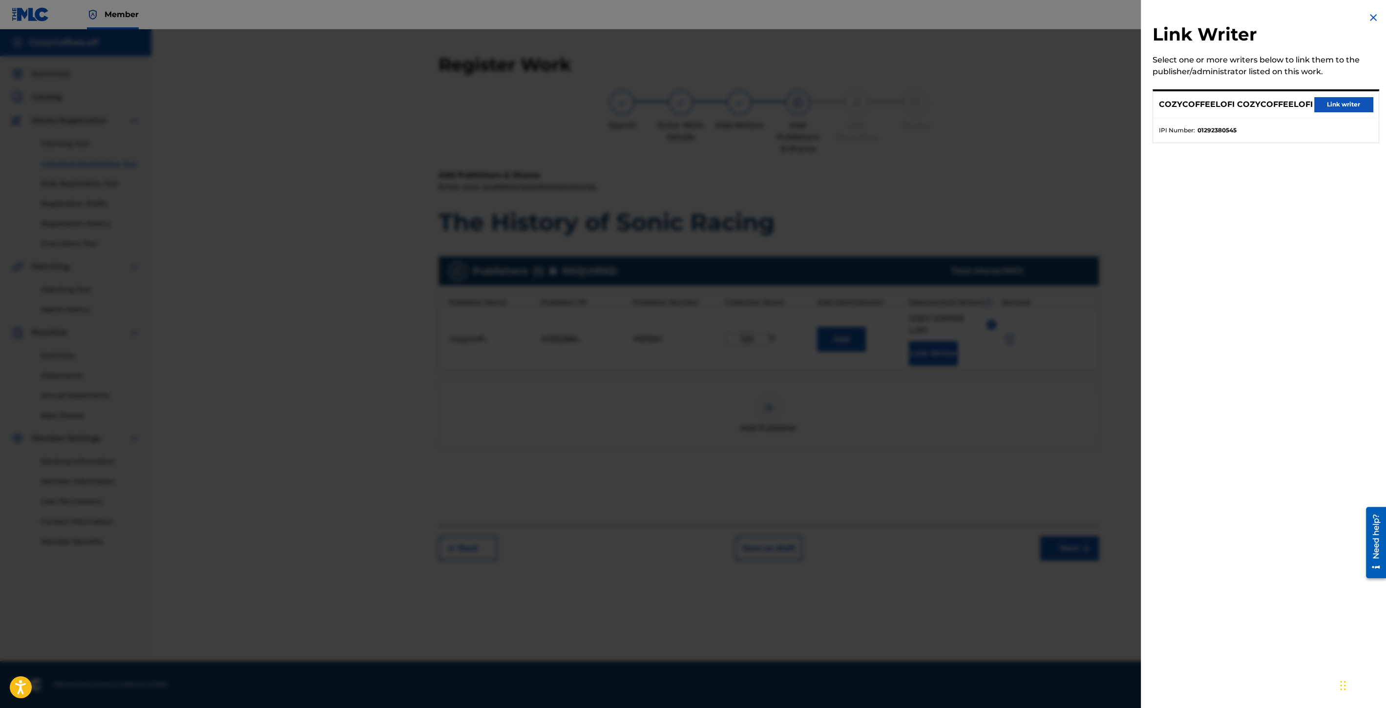
click at [1354, 112] on div "COZYCOFFEELOFI COZYCOFFEELOFI Link writer" at bounding box center [1266, 104] width 226 height 27
click at [1355, 110] on button "Link writer" at bounding box center [1343, 104] width 59 height 15
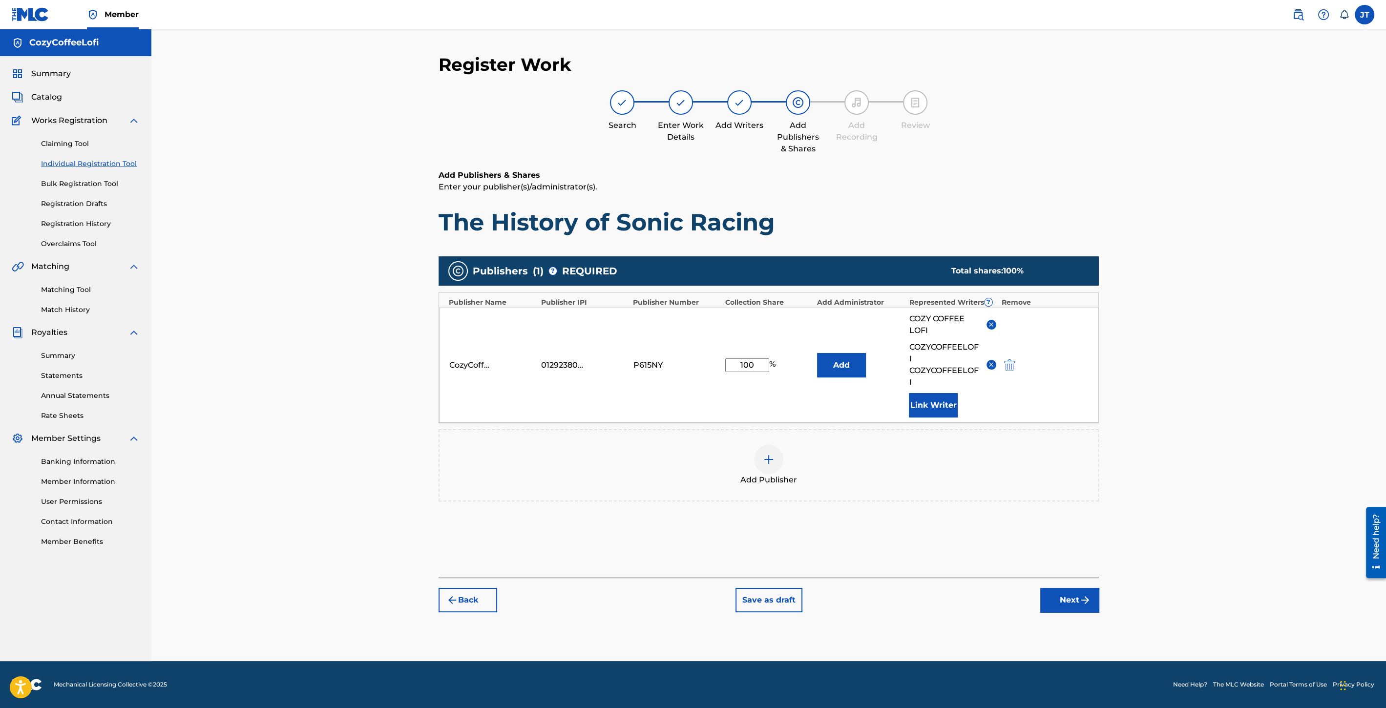
click at [1069, 600] on button "Next" at bounding box center [1069, 600] width 59 height 24
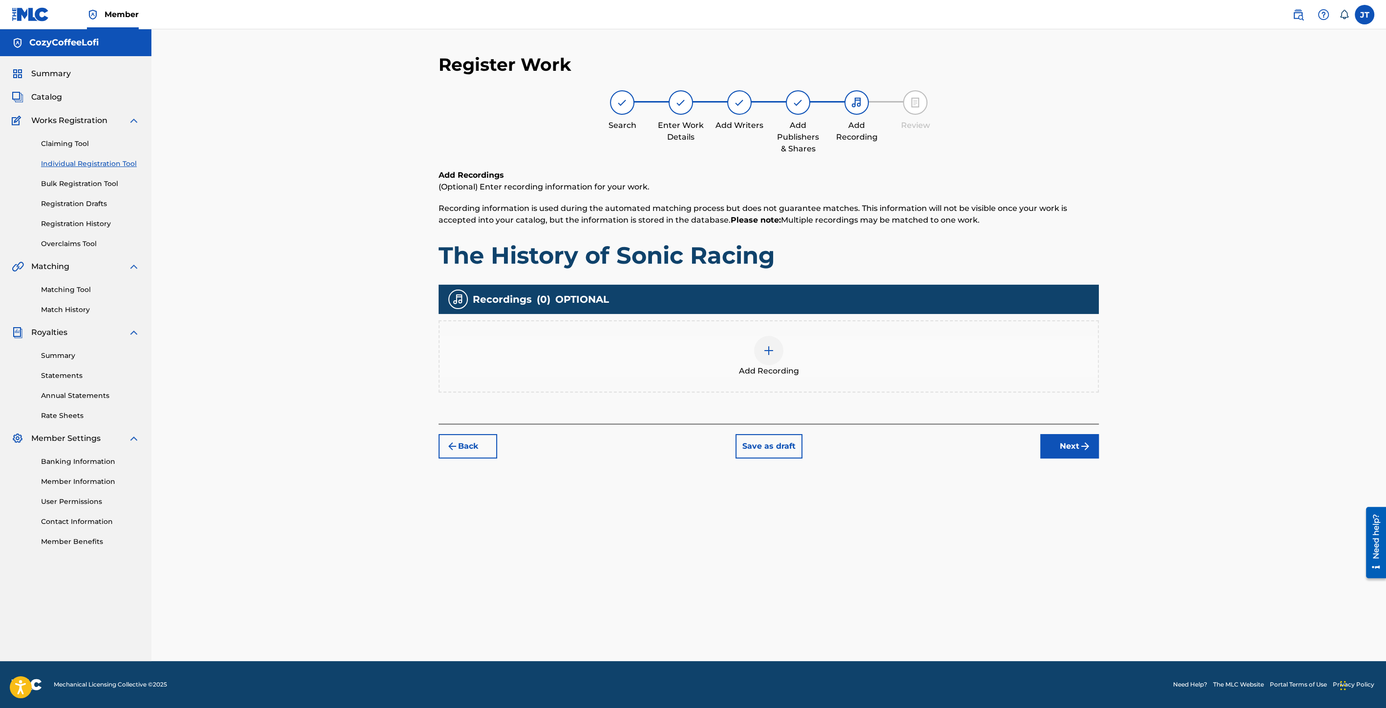
click at [765, 370] on span "Add Recording" at bounding box center [769, 371] width 60 height 12
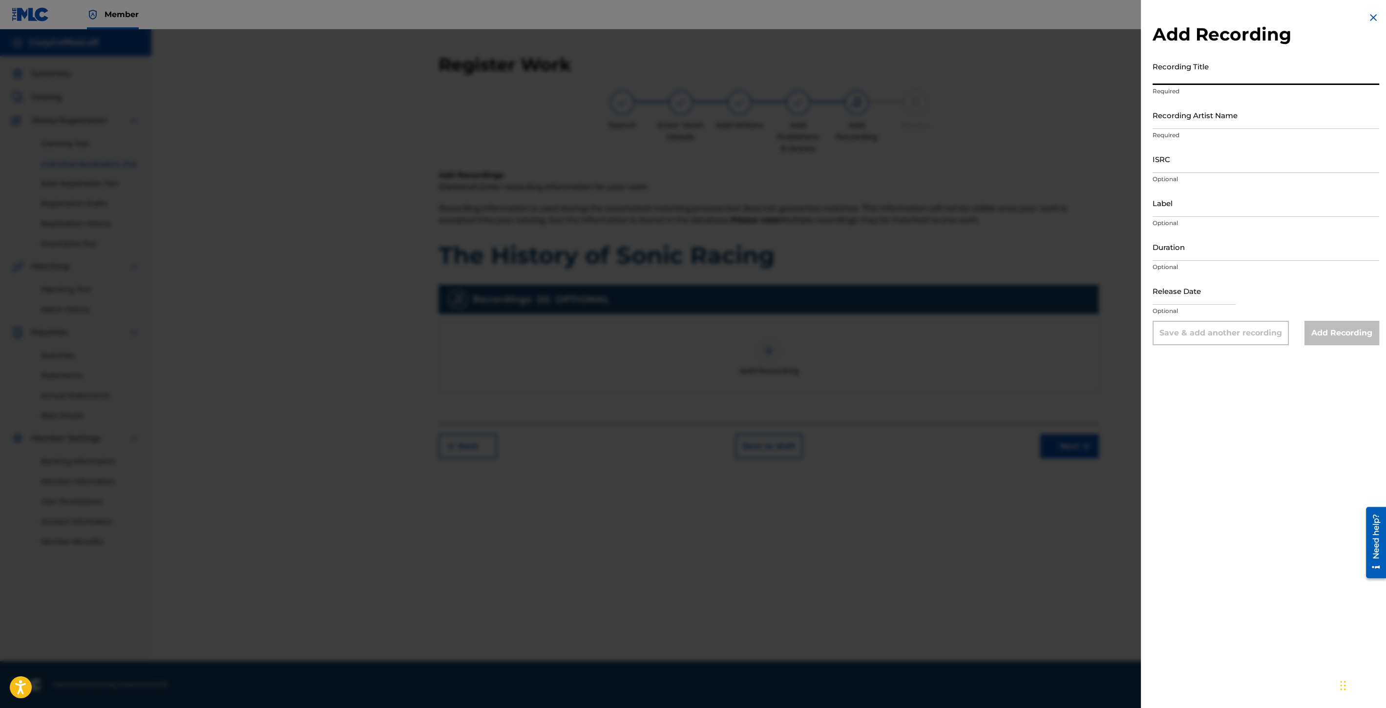
click at [1201, 73] on input "Recording Title" at bounding box center [1266, 71] width 227 height 28
paste input "The History of Sonic Racing"
type input "The History of Sonic Racing"
click at [1201, 128] on input "Recording Artist Name" at bounding box center [1266, 115] width 227 height 28
type input "CozyCoffeeLofi"
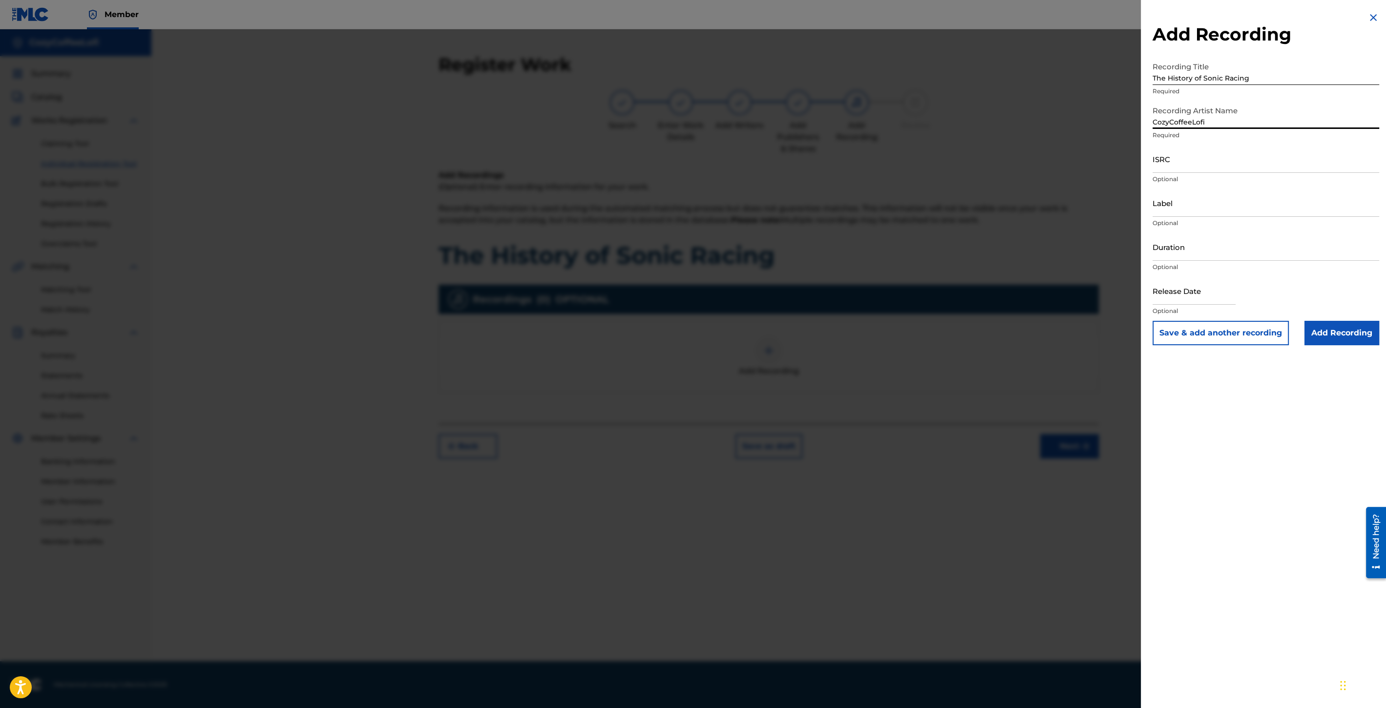
click at [1153, 77] on input "The History of Sonic Racing" at bounding box center [1266, 71] width 227 height 28
click at [1190, 171] on input "ISRC" at bounding box center [1266, 159] width 227 height 28
paste input "QZZ7V2506757"
type input "QZZ7V2506757"
click at [1170, 202] on input "Label" at bounding box center [1266, 203] width 227 height 28
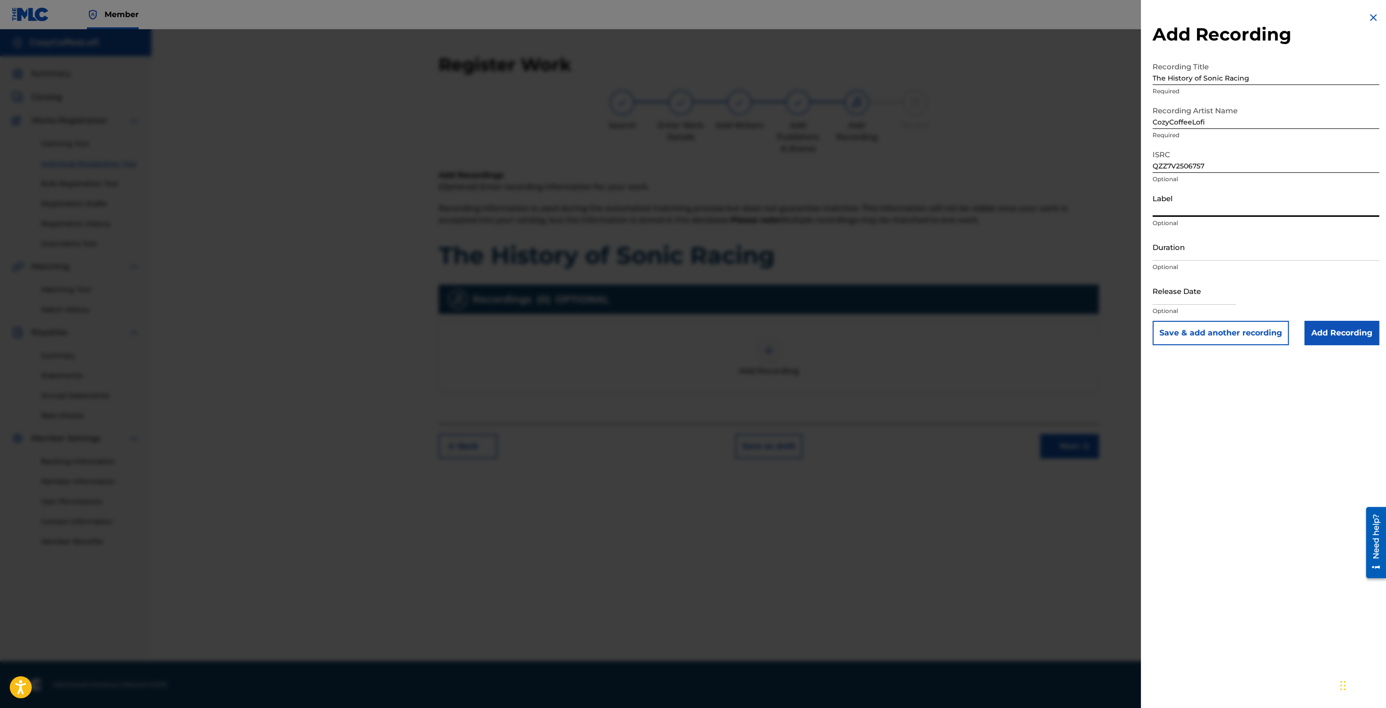
type input "CozyCoffeeLofi"
click at [1197, 253] on input "Duration" at bounding box center [1266, 247] width 227 height 28
type input "02:09"
click at [1204, 297] on input "text" at bounding box center [1194, 291] width 83 height 28
select select "8"
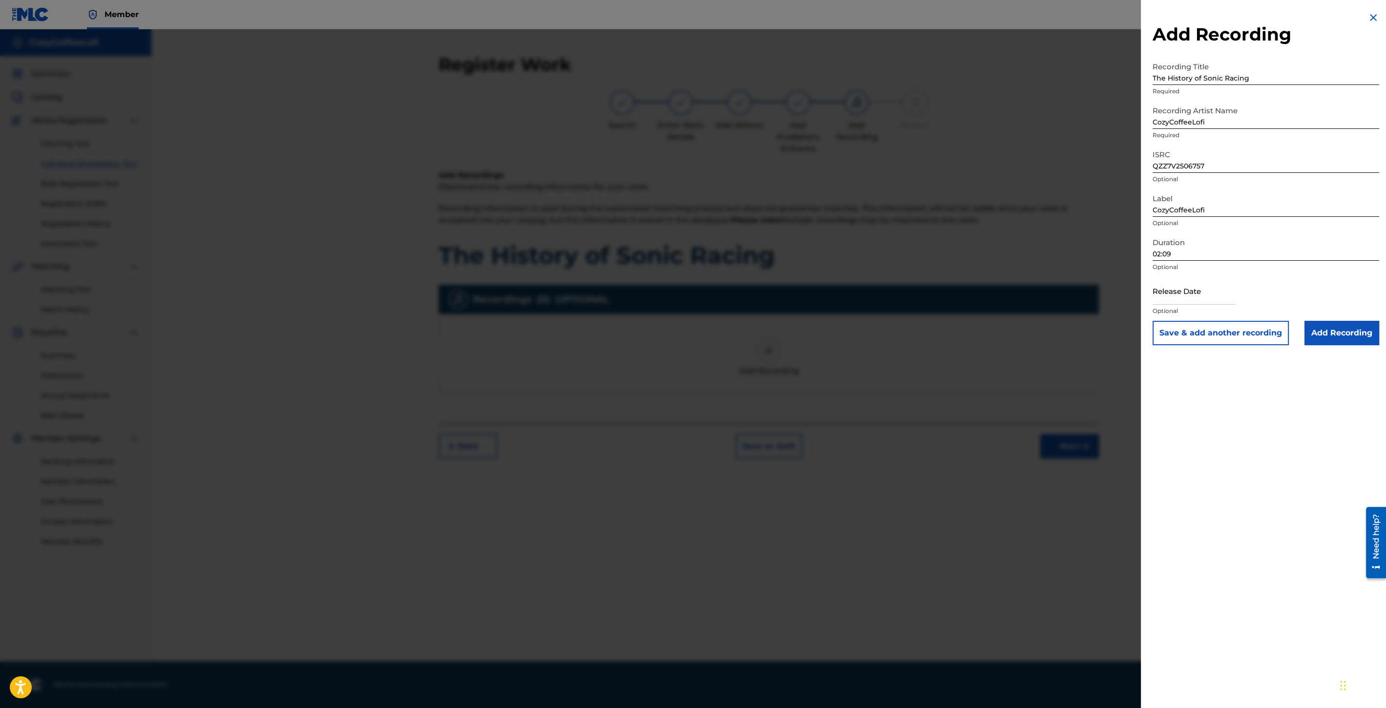
select select "2025"
click at [1174, 311] on div "Previous Month Next Month [DATE] January February March April May June July Aug…" at bounding box center [1217, 371] width 129 height 128
click at [1239, 364] on div "11" at bounding box center [1235, 368] width 12 height 12
type input "[DATE]"
click at [1220, 333] on button "Save & add another recording" at bounding box center [1221, 333] width 136 height 24
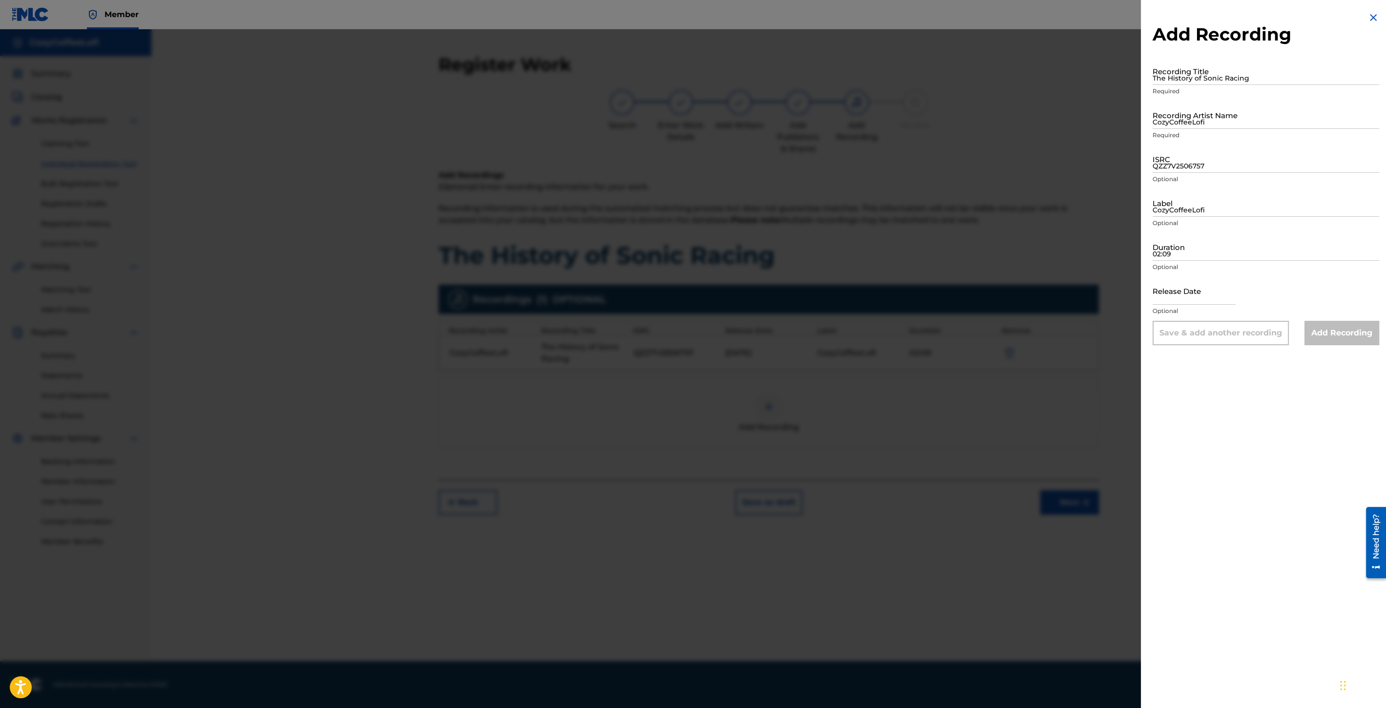
click at [1371, 22] on div "Add Recording Recording Title The History of Sonic Racing Required Recording Ar…" at bounding box center [1266, 354] width 250 height 708
click at [1371, 20] on img at bounding box center [1374, 18] width 12 height 12
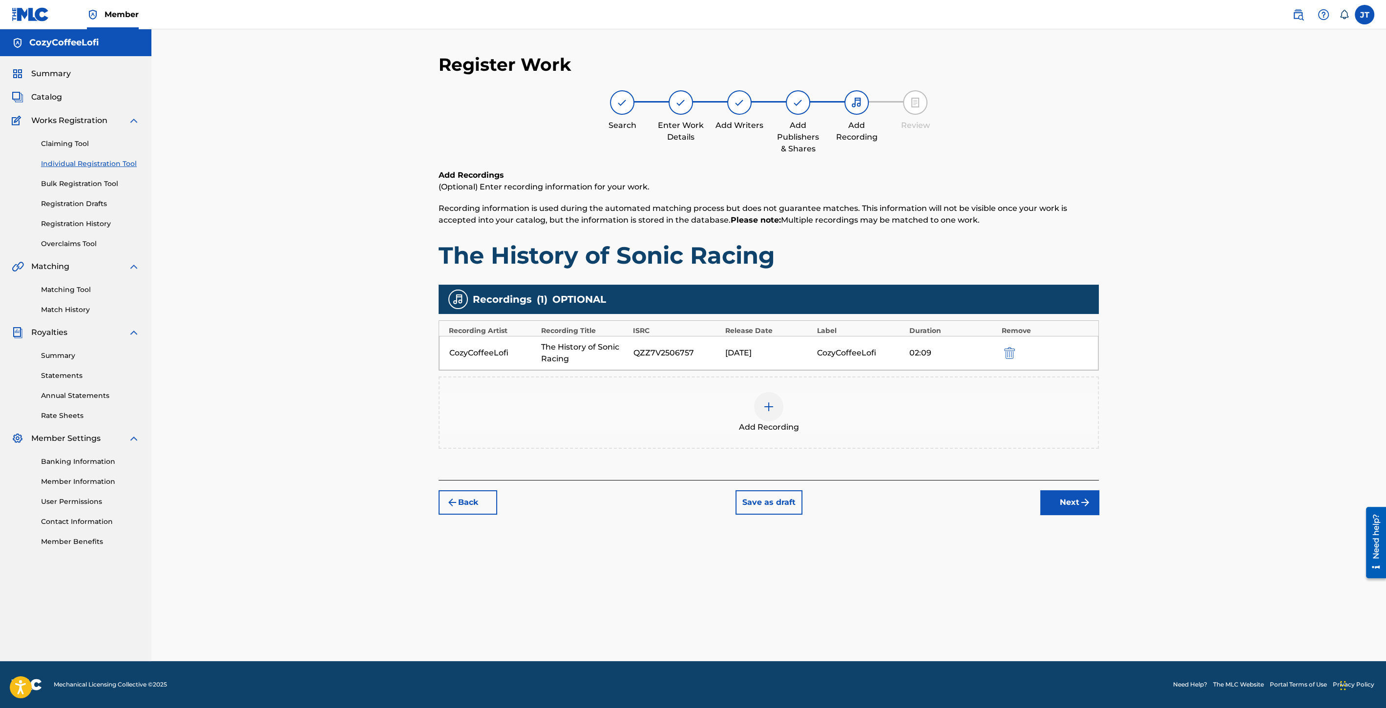
click at [1081, 510] on button "Next" at bounding box center [1069, 502] width 59 height 24
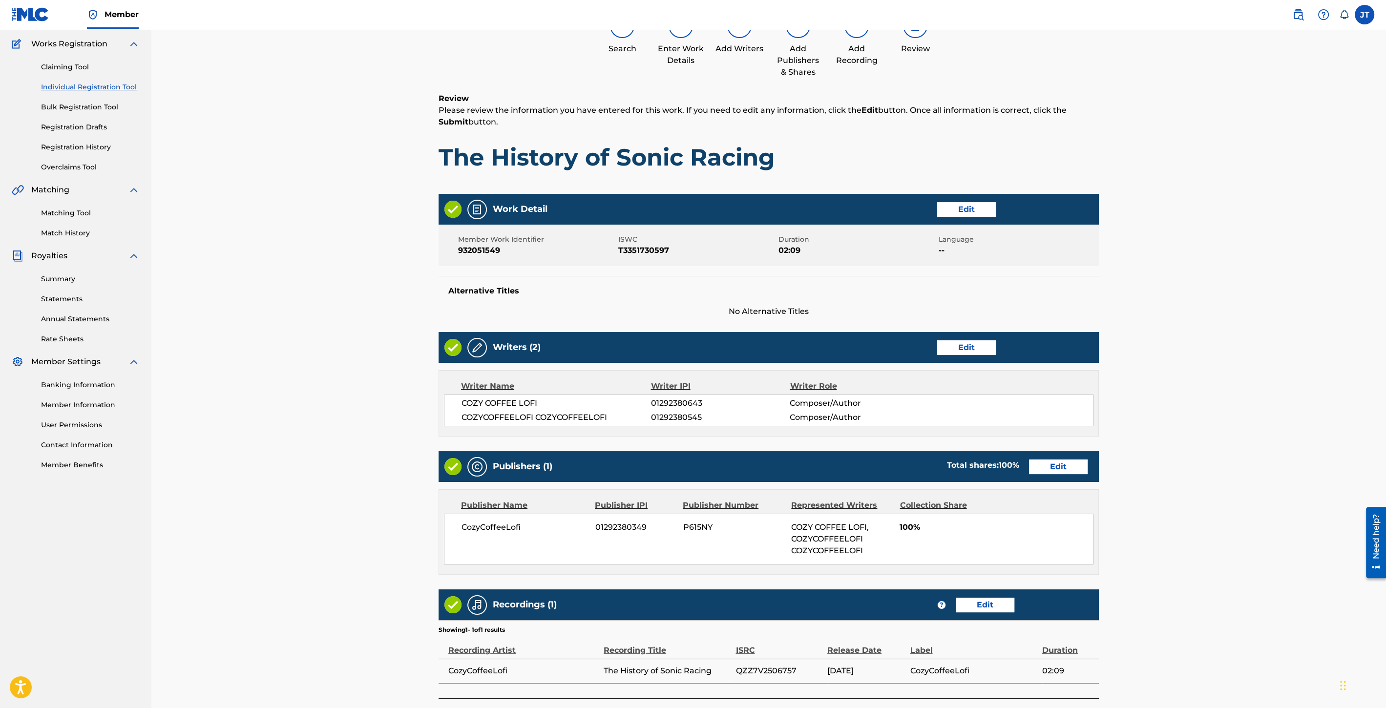
scroll to position [146, 0]
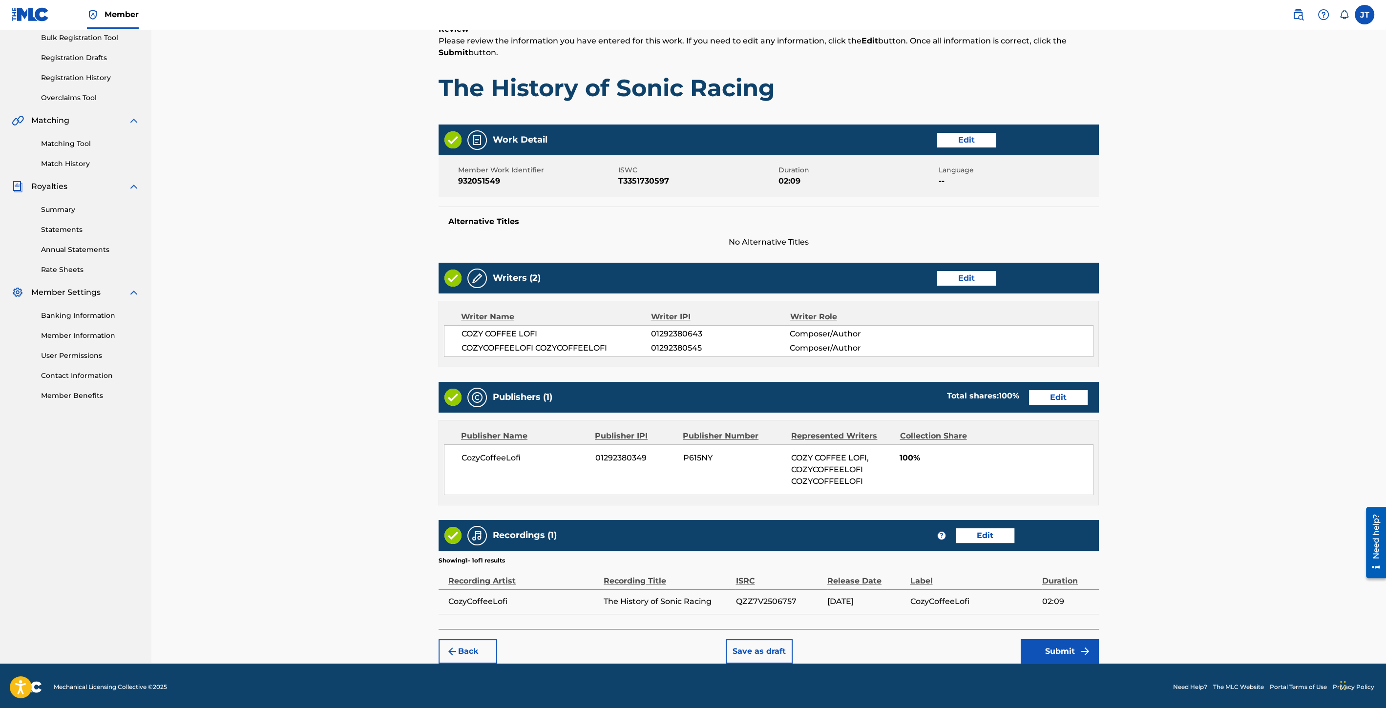
click at [1092, 644] on button "Submit" at bounding box center [1060, 651] width 78 height 24
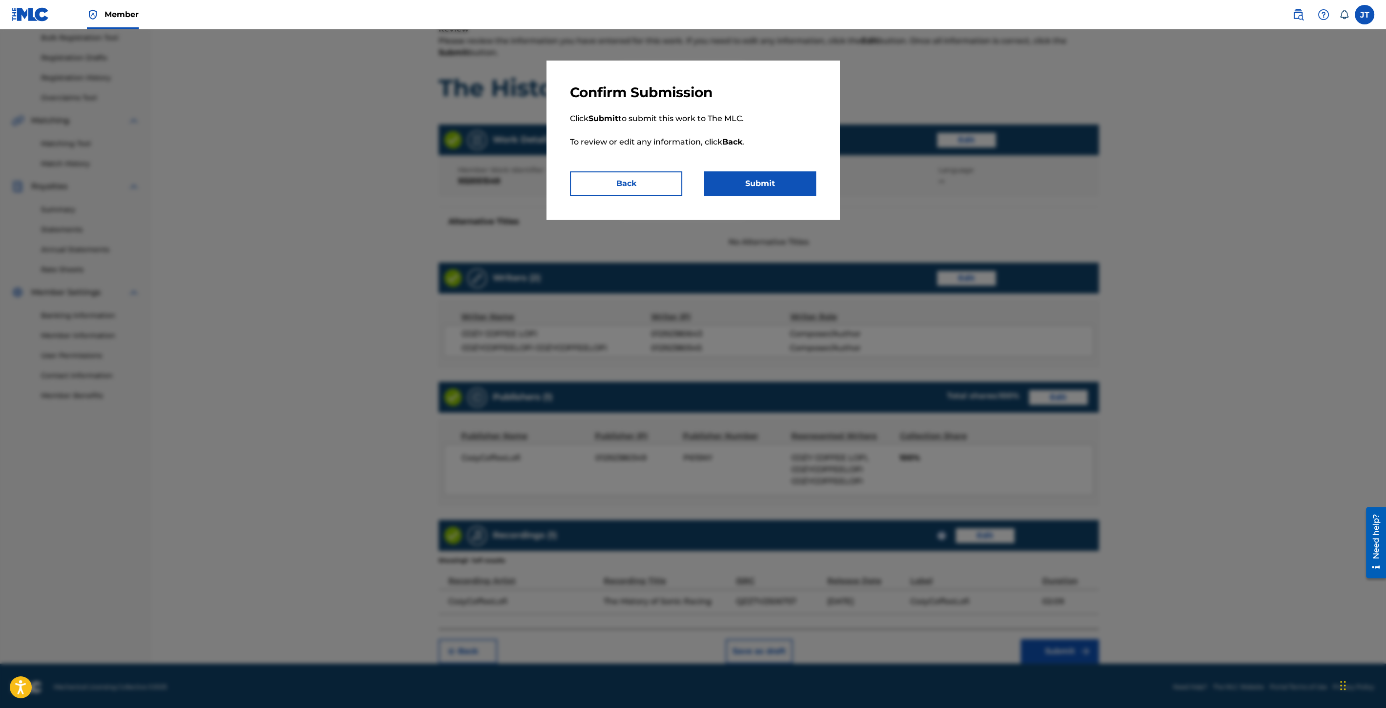
click at [772, 182] on button "Submit" at bounding box center [760, 183] width 112 height 24
